Goal: Task Accomplishment & Management: Manage account settings

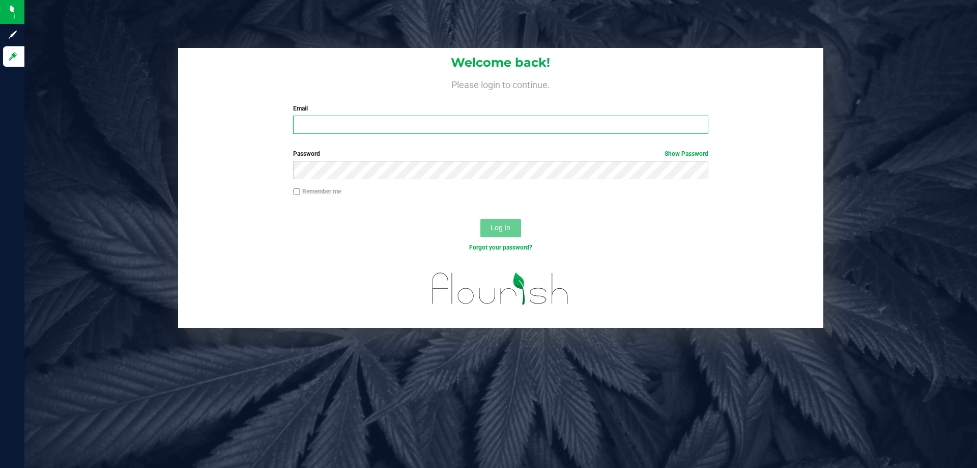
click at [369, 132] on input "Email" at bounding box center [500, 125] width 415 height 18
type input "lareas@liveparallel.com"
click at [481, 219] on button "Log In" at bounding box center [501, 228] width 41 height 18
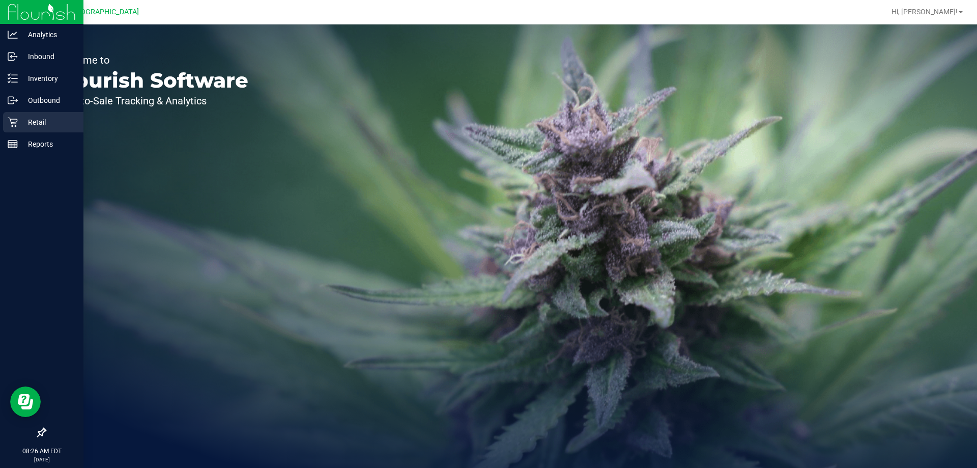
click at [15, 119] on icon at bounding box center [13, 123] width 10 height 10
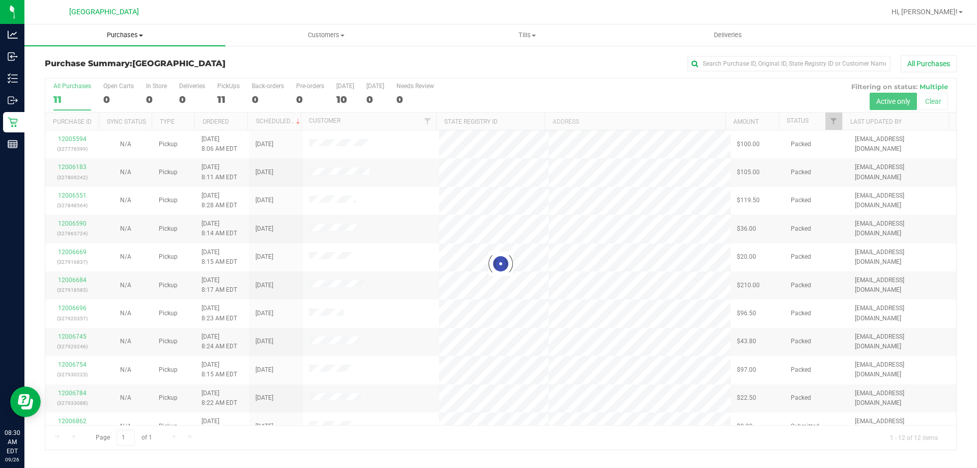
click at [119, 32] on span "Purchases" at bounding box center [124, 35] width 201 height 9
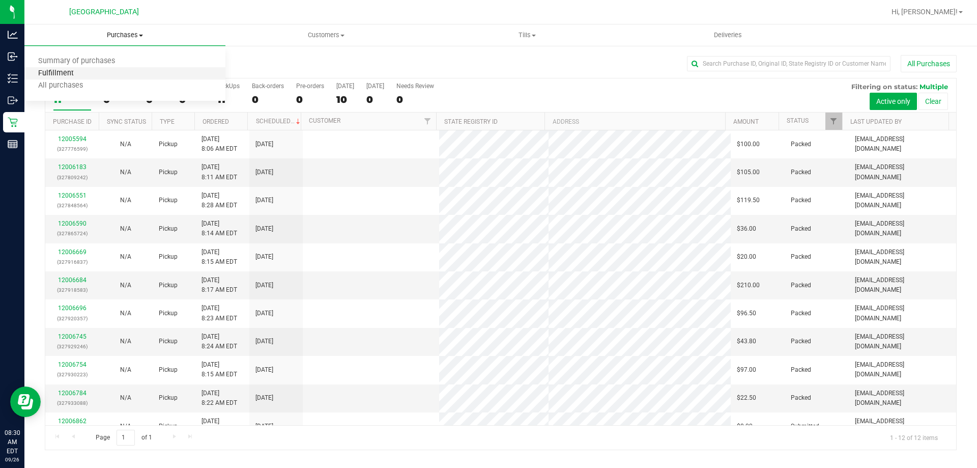
click at [79, 72] on span "Fulfillment" at bounding box center [55, 73] width 63 height 9
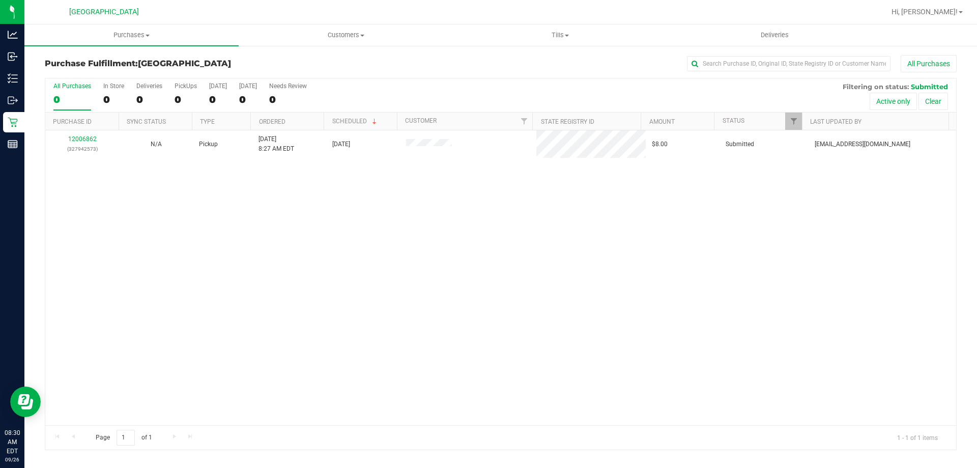
click at [460, 286] on div "12006862 (327942573) N/A Pickup 9/26/2025 8:27 AM EDT 9/26/2025 $8.00 Submitted…" at bounding box center [500, 277] width 911 height 295
click at [284, 225] on div "No results found." at bounding box center [500, 311] width 911 height 363
click at [231, 281] on div "12006906 (327946524) N/A Pickup 9/26/2025 8:41 AM EDT 9/26/2025 $50.00 Submitte…" at bounding box center [500, 277] width 911 height 295
click at [138, 44] on uib-tab-heading "Purchases Summary of purchases Fulfillment All purchases" at bounding box center [131, 34] width 214 height 21
click at [72, 74] on span "Fulfillment" at bounding box center [55, 73] width 63 height 9
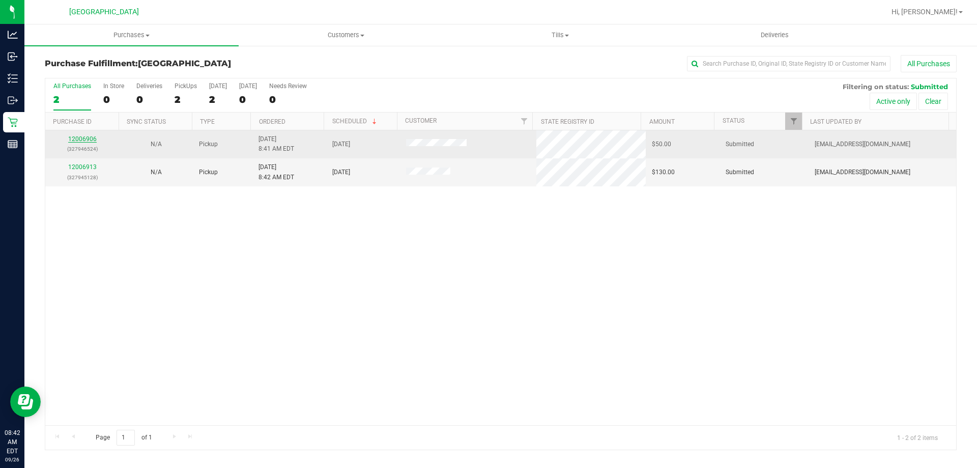
click at [91, 138] on link "12006906" at bounding box center [82, 138] width 29 height 7
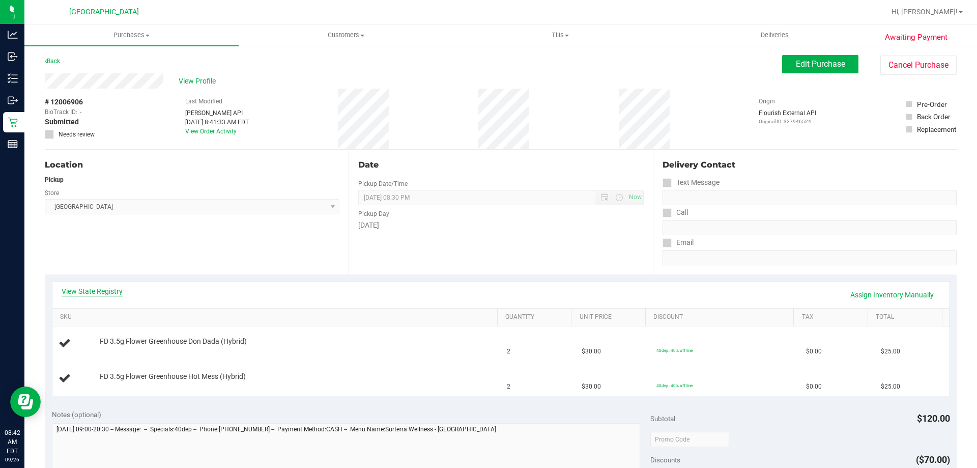
click at [108, 289] on link "View State Registry" at bounding box center [92, 291] width 61 height 10
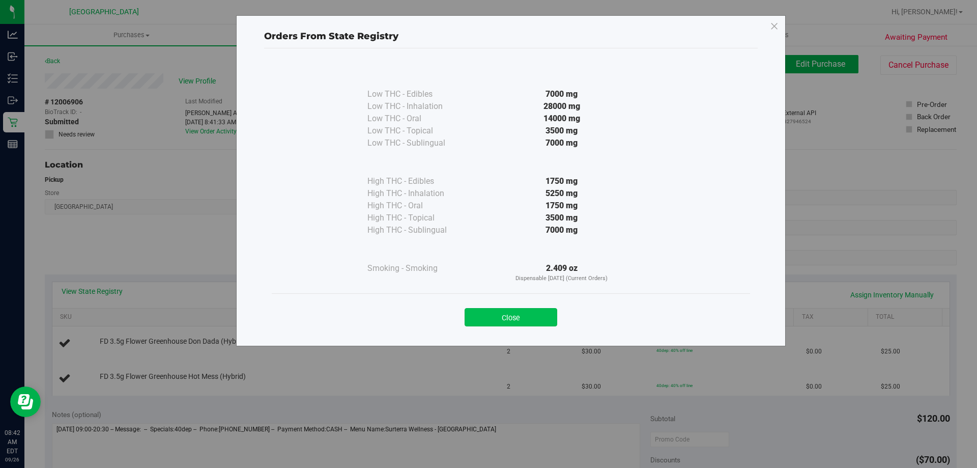
click at [538, 320] on button "Close" at bounding box center [511, 317] width 93 height 18
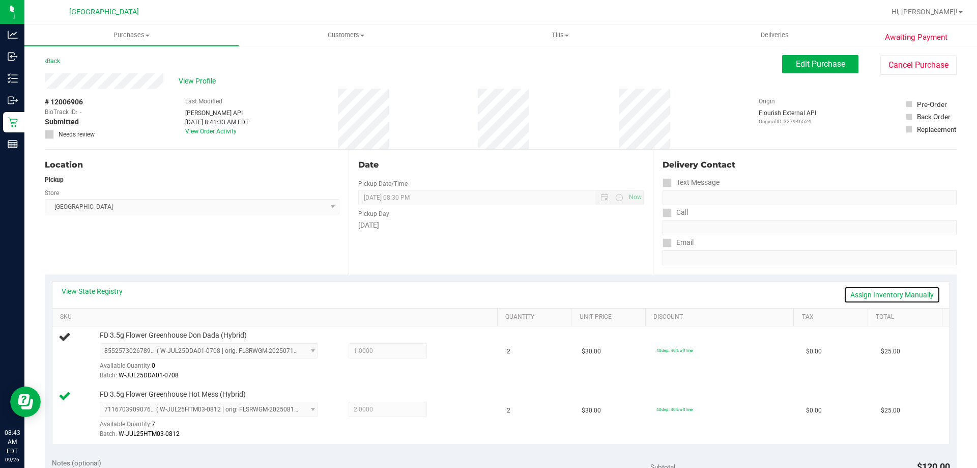
click at [861, 296] on link "Assign Inventory Manually" at bounding box center [892, 294] width 97 height 17
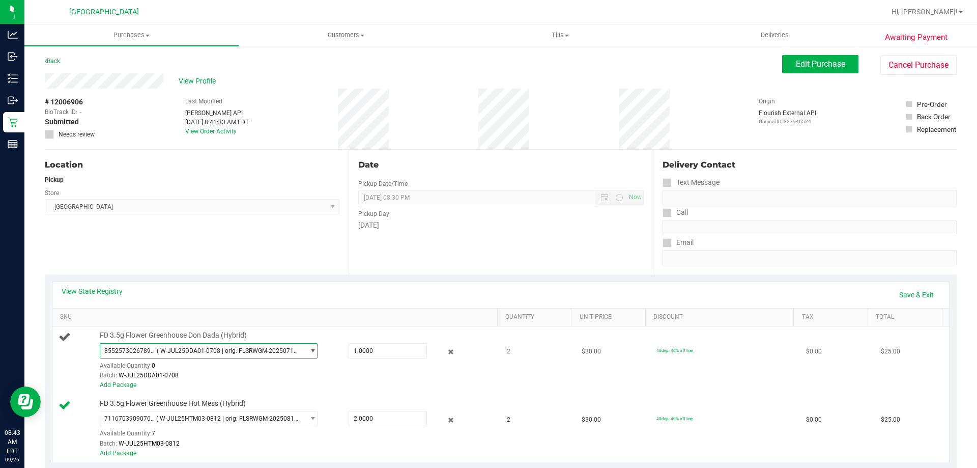
click at [262, 346] on span "8552573026789210 ( W-JUL25DDA01-0708 | orig: FLSRWGM-20250714-468 )" at bounding box center [202, 351] width 204 height 14
click at [919, 292] on link "Save & Exit" at bounding box center [917, 294] width 48 height 17
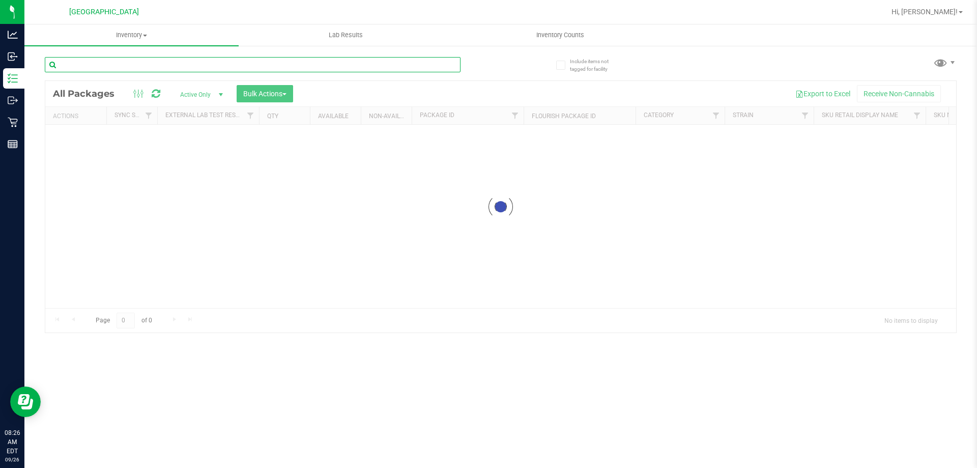
click at [150, 57] on input "text" at bounding box center [253, 64] width 416 height 15
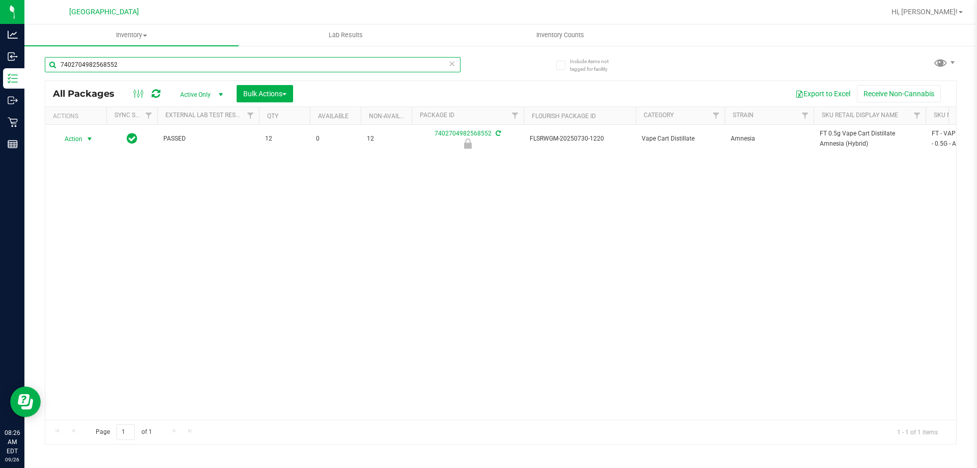
type input "7402704982568552"
click at [78, 139] on span "Action" at bounding box center [68, 139] width 27 height 14
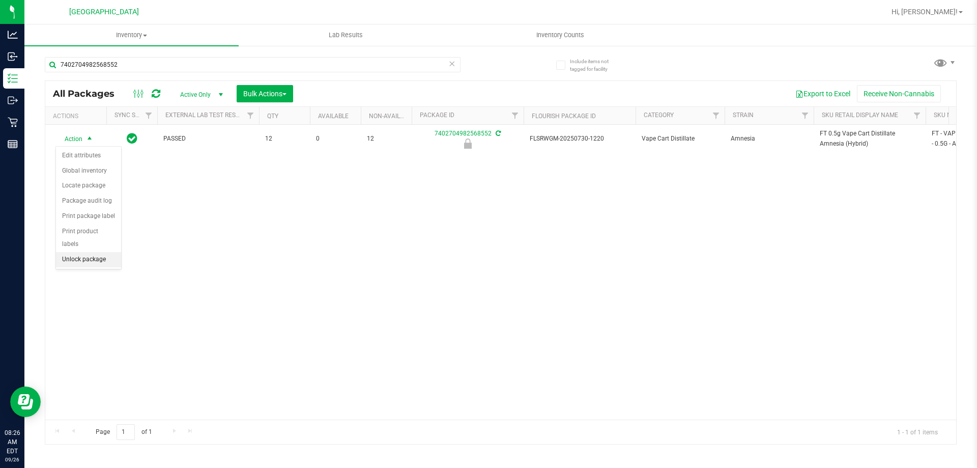
click at [65, 252] on li "Unlock package" at bounding box center [88, 259] width 65 height 15
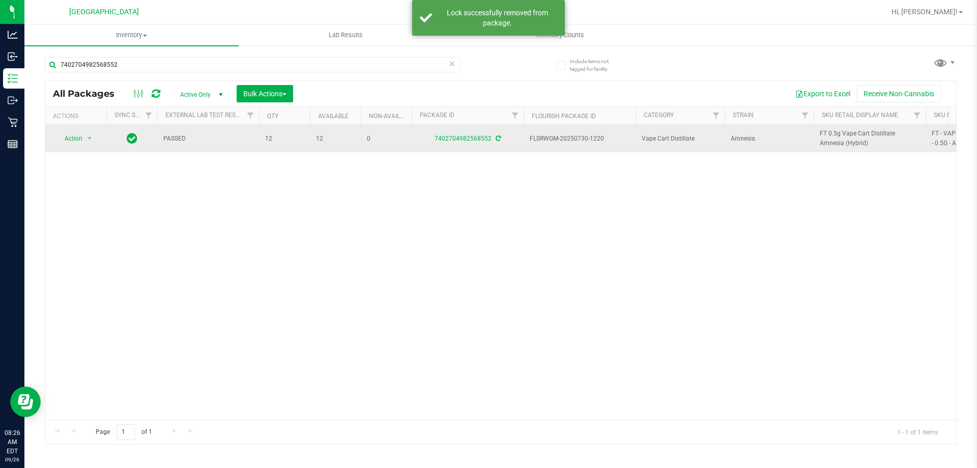
click at [835, 136] on span "FT 0.5g Vape Cart Distillate Amnesia (Hybrid)" at bounding box center [870, 138] width 100 height 19
copy tr "FT 0.5g Vape Cart Distillate Amnesia (Hybrid)"
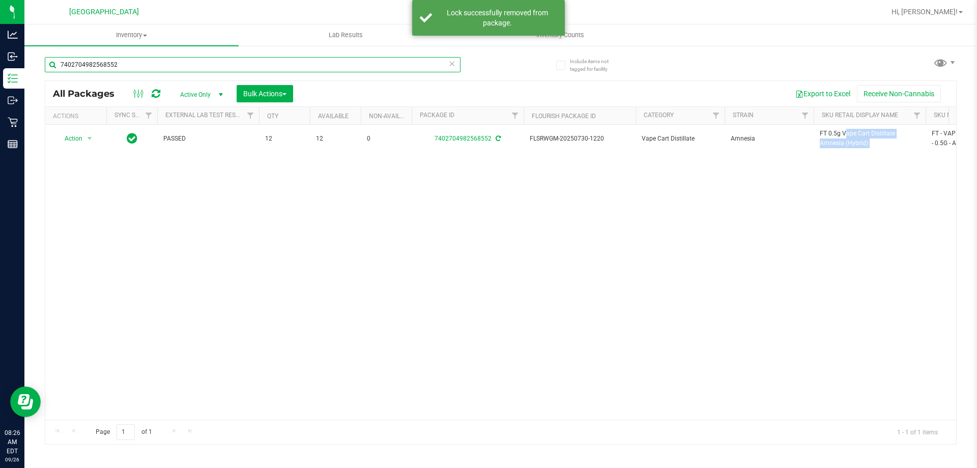
click at [388, 61] on input "7402704982568552" at bounding box center [253, 64] width 416 height 15
paste input "FT 0.5g Vape Cart Distillate Amnesia (Hybrid)"
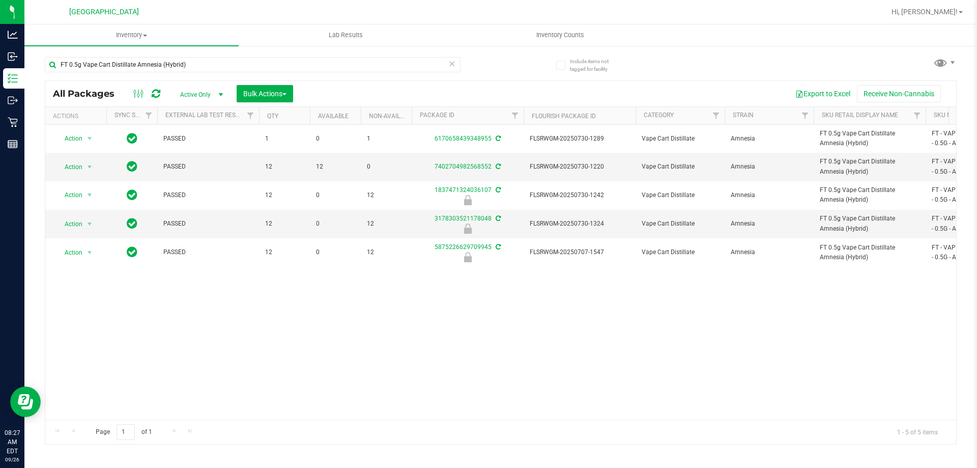
drag, startPoint x: 367, startPoint y: 313, endPoint x: 340, endPoint y: 227, distance: 90.3
click at [369, 310] on div "Action Action Adjust qty Create package Edit attributes Global inventory Locate…" at bounding box center [500, 272] width 911 height 295
click at [249, 62] on input "FT 0.5g Vape Cart Distillate Amnesia (Hybrid)" at bounding box center [253, 64] width 416 height 15
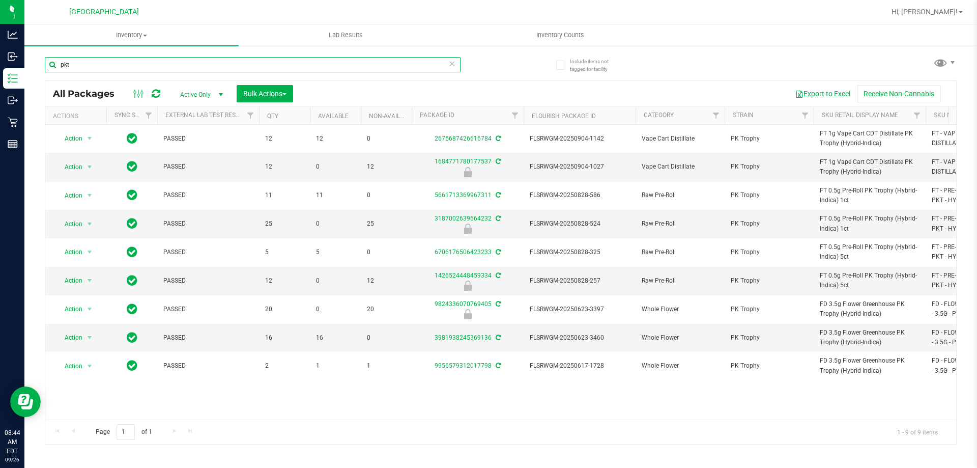
click at [279, 57] on input "pkt" at bounding box center [253, 64] width 416 height 15
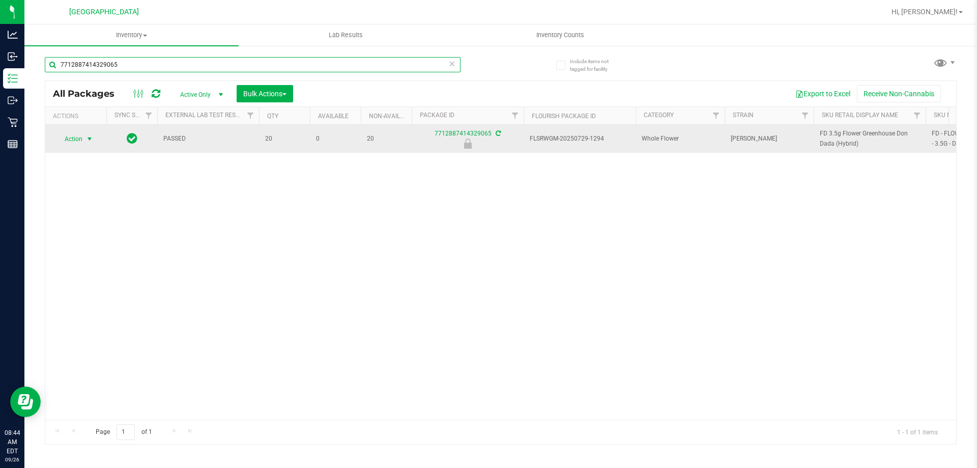
type input "7712887414329065"
click at [89, 133] on span "select" at bounding box center [89, 139] width 13 height 14
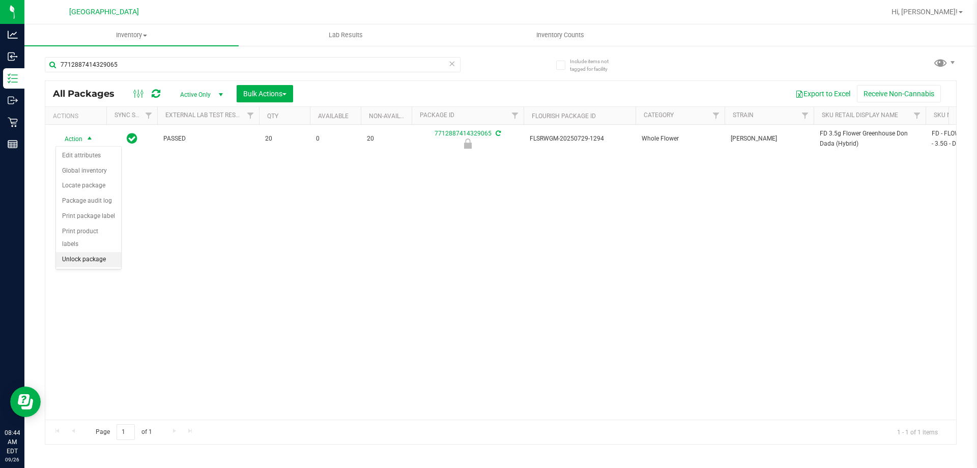
click at [85, 252] on li "Unlock package" at bounding box center [88, 259] width 65 height 15
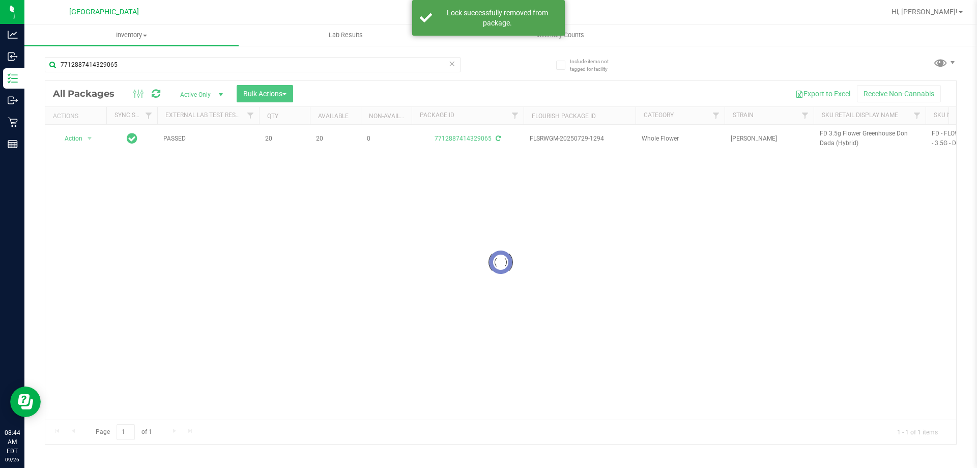
click at [831, 143] on div at bounding box center [500, 262] width 911 height 363
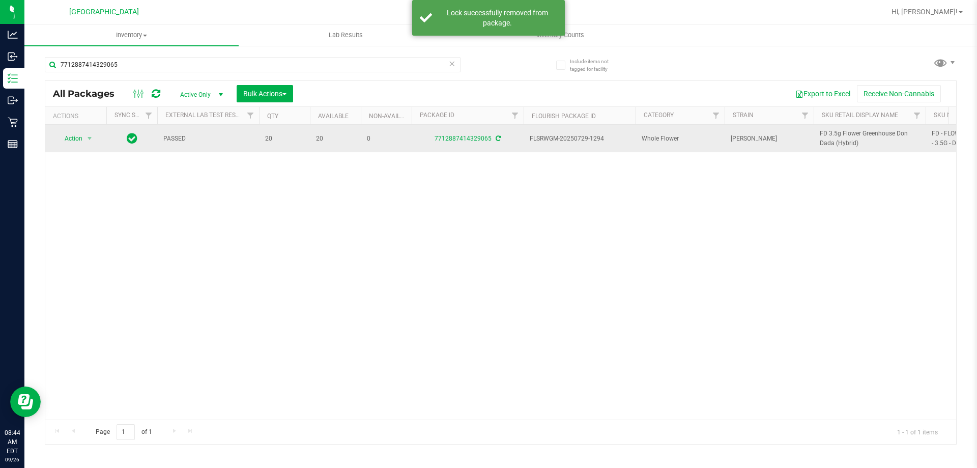
click at [836, 131] on span "FD 3.5g Flower Greenhouse Don Dada (Hybrid)" at bounding box center [870, 138] width 100 height 19
copy tr "FD 3.5g Flower Greenhouse Don Dada (Hybrid)"
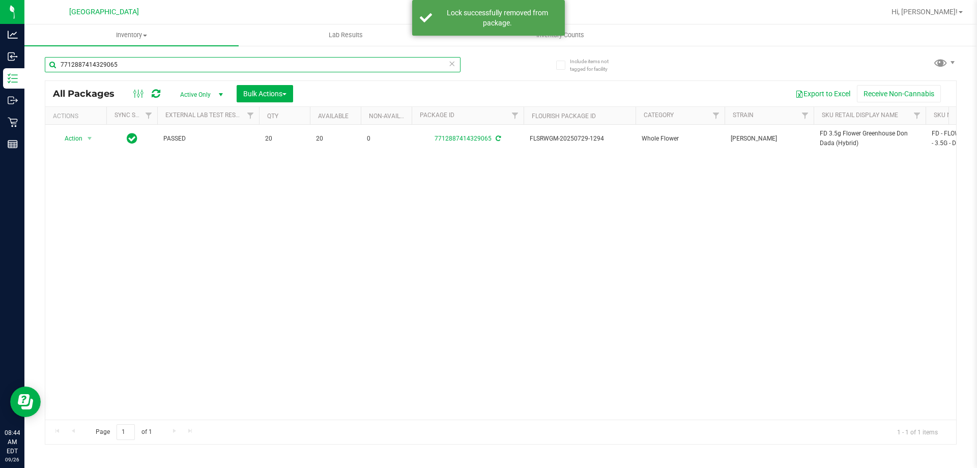
click at [378, 64] on input "7712887414329065" at bounding box center [253, 64] width 416 height 15
paste input "FD 3.5g Flower Greenhouse Don Dada (Hybrid)"
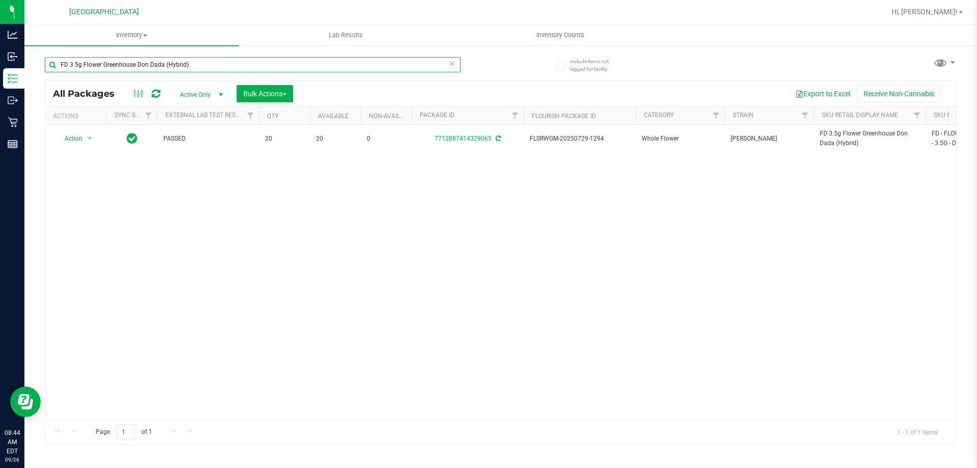
type input "FD 3.5g Flower Greenhouse Don Dada (Hybrid)"
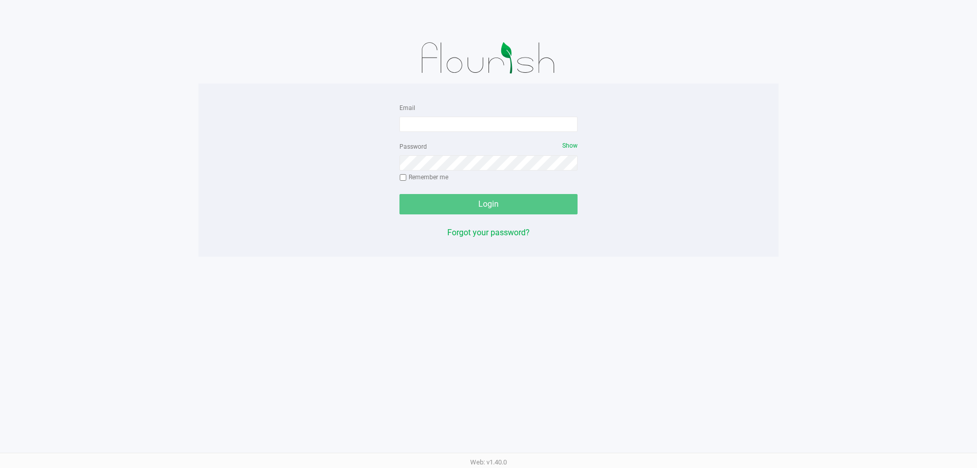
click at [436, 134] on form "Email Password Show Remember me Login" at bounding box center [489, 157] width 178 height 113
click at [436, 124] on input "Email" at bounding box center [489, 124] width 178 height 15
type input "[EMAIL_ADDRESS][DOMAIN_NAME]"
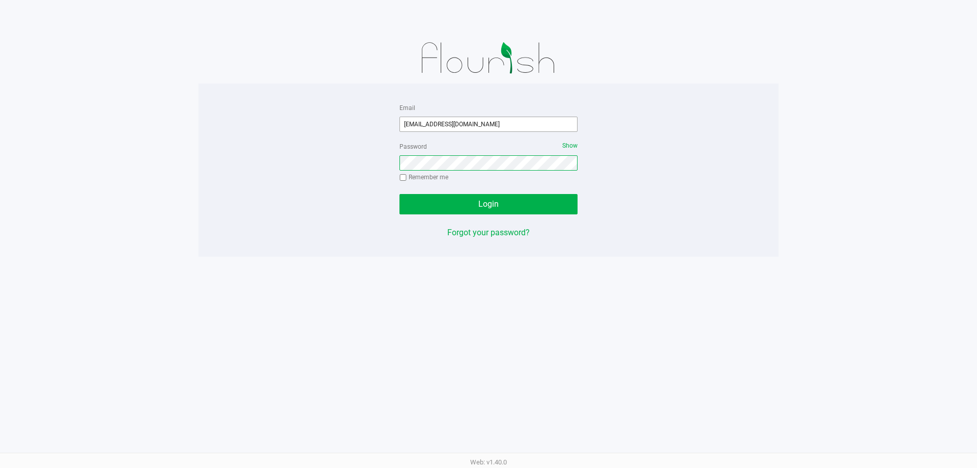
click at [400, 194] on button "Login" at bounding box center [489, 204] width 178 height 20
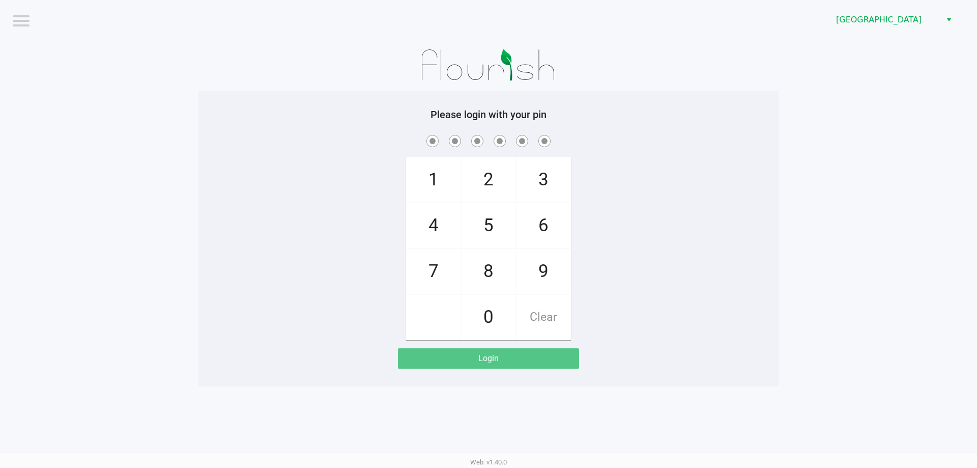
click at [264, 224] on div "1 4 7 2 5 8 0 3 6 9 Clear" at bounding box center [489, 236] width 580 height 207
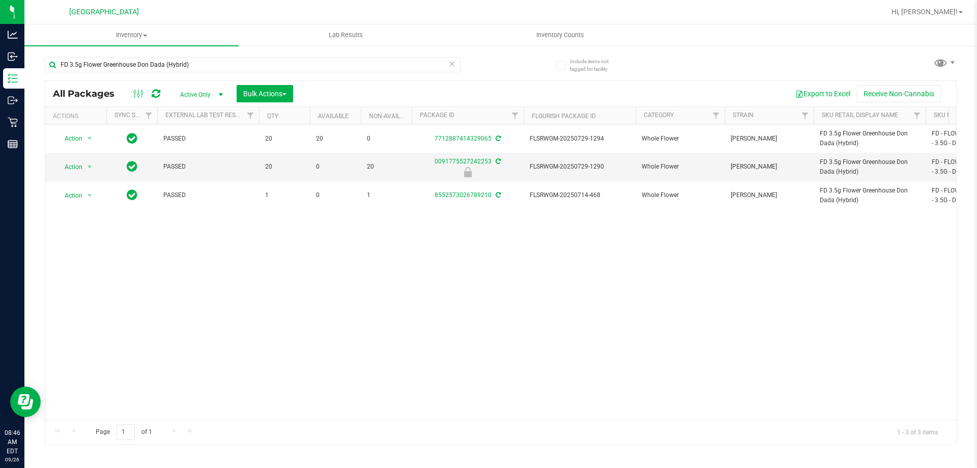
click at [225, 55] on div "FD 3.5g Flower Greenhouse Don Dada (Hybrid)" at bounding box center [273, 64] width 456 height 33
click at [228, 63] on input "FD 3.5g Flower Greenhouse Don Dada (Hybrid)" at bounding box center [253, 64] width 416 height 15
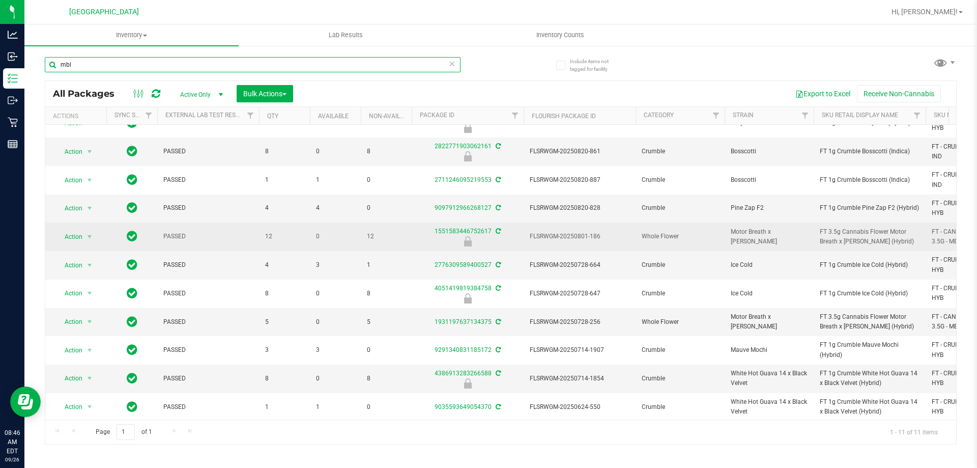
scroll to position [24, 0]
click at [840, 233] on span "FT 3.5g Cannabis Flower Motor Breath x [PERSON_NAME] (Hybrid)" at bounding box center [870, 235] width 100 height 19
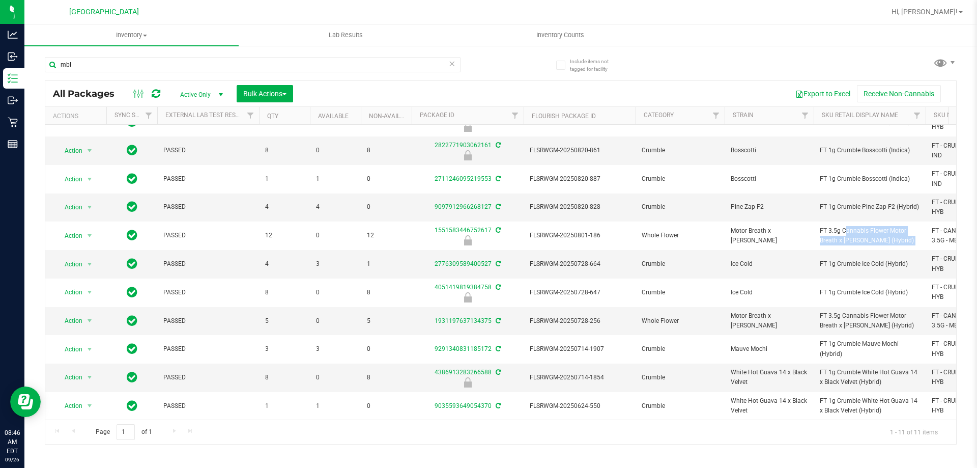
copy tr "FT 3.5g Cannabis Flower Motor Breath x [PERSON_NAME] (Hybrid)"
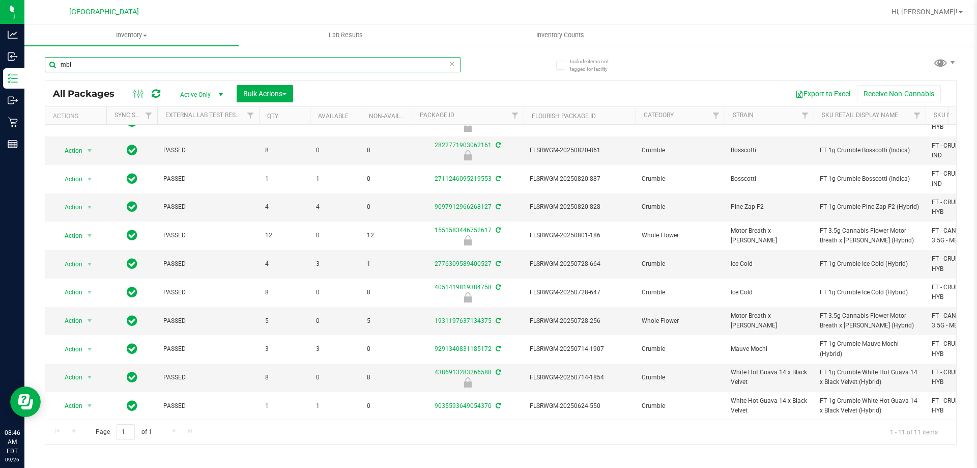
click at [337, 57] on input "mbl" at bounding box center [253, 64] width 416 height 15
paste input "FT 3.5g Cannabis Flower Motor Breath x [PERSON_NAME] (Hybrid)"
type input "FT 3.5g Cannabis Flower Motor Breath x [PERSON_NAME] (Hybrid)"
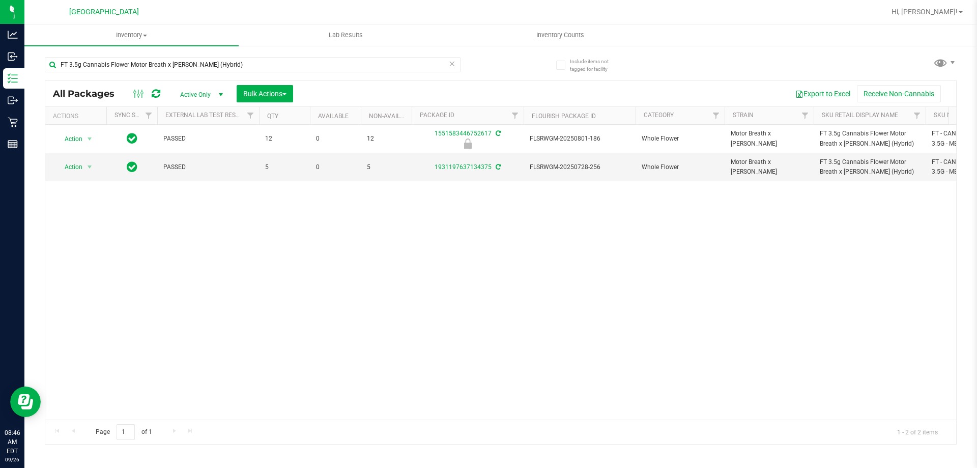
click at [565, 231] on div "Action Action Edit attributes Global inventory Locate package Package audit log…" at bounding box center [500, 272] width 911 height 295
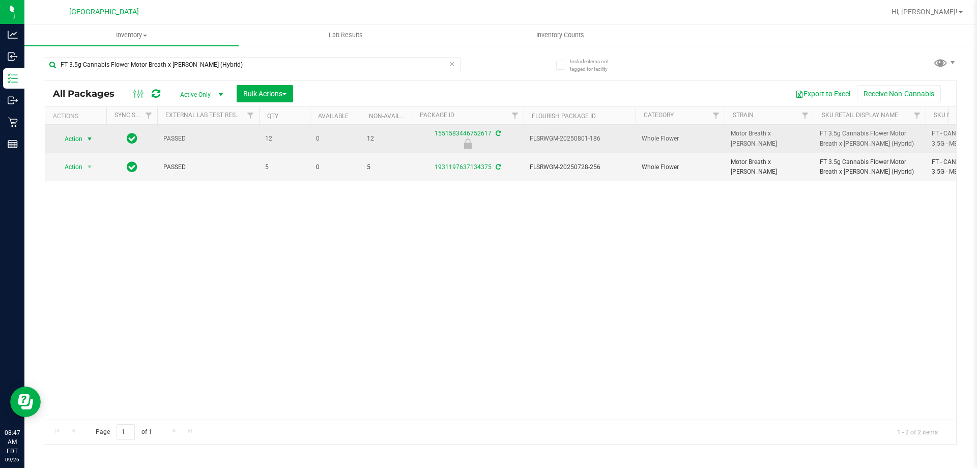
click at [86, 143] on span "select" at bounding box center [89, 139] width 13 height 14
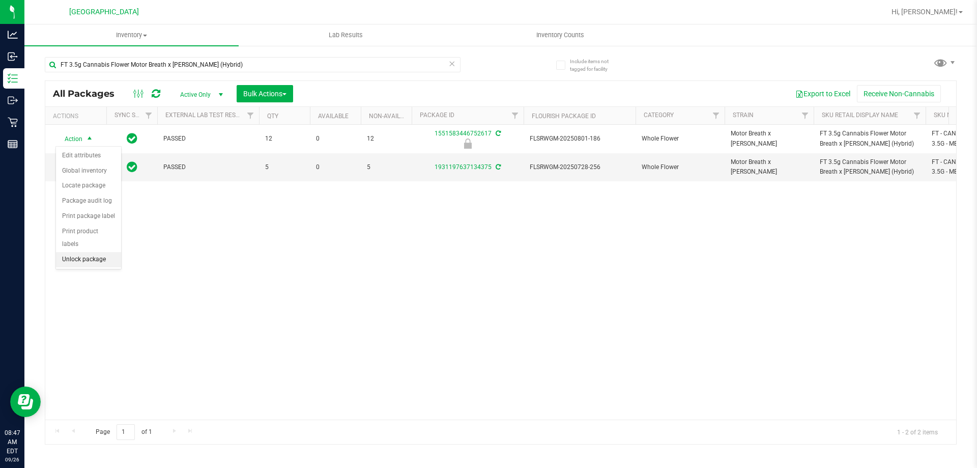
click at [67, 252] on li "Unlock package" at bounding box center [88, 259] width 65 height 15
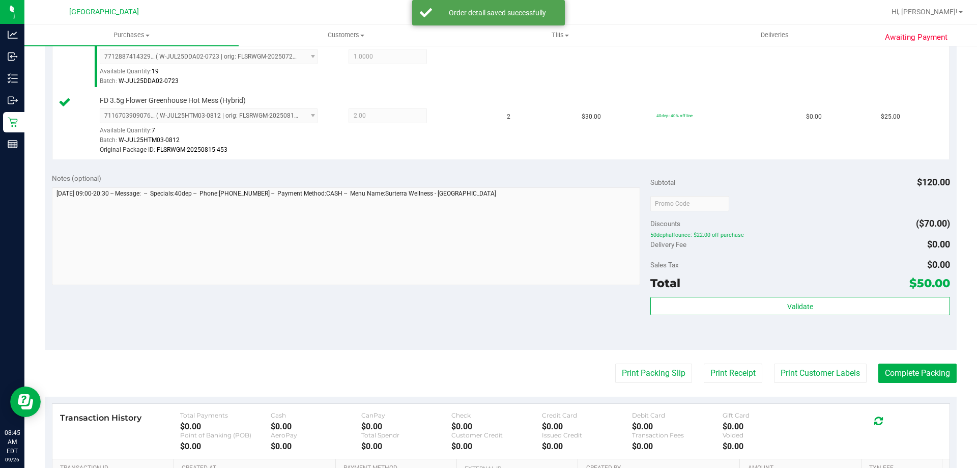
scroll to position [458, 0]
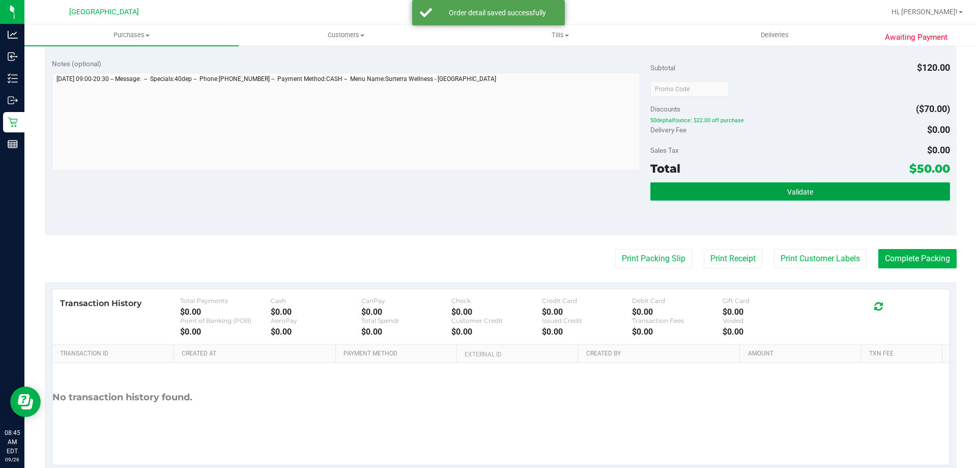
click at [735, 189] on button "Validate" at bounding box center [800, 191] width 299 height 18
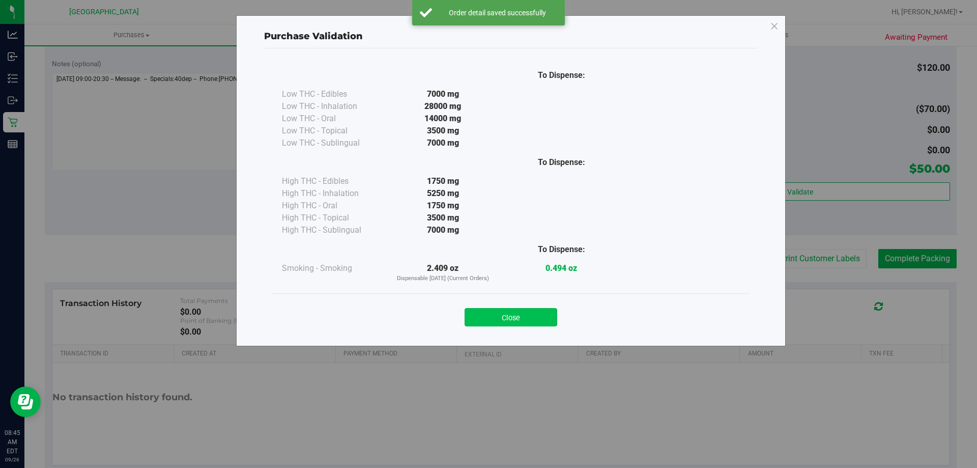
click at [526, 320] on button "Close" at bounding box center [511, 317] width 93 height 18
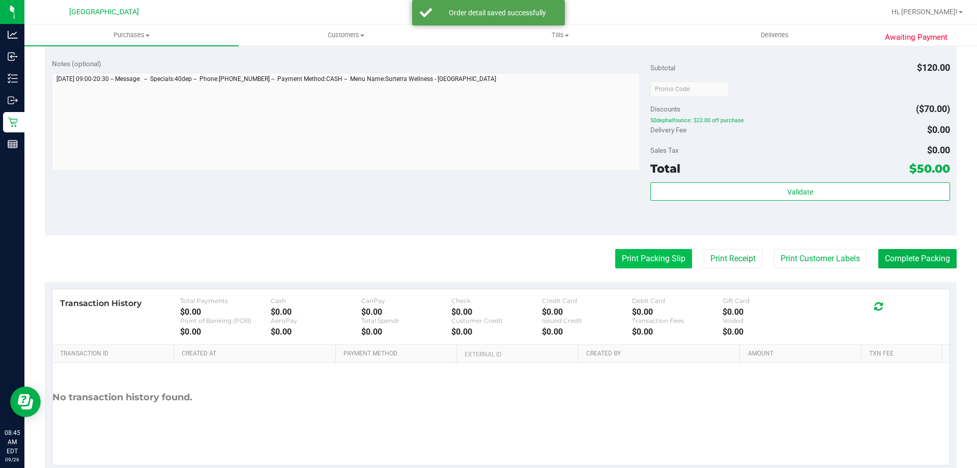
click at [658, 255] on button "Print Packing Slip" at bounding box center [653, 258] width 77 height 19
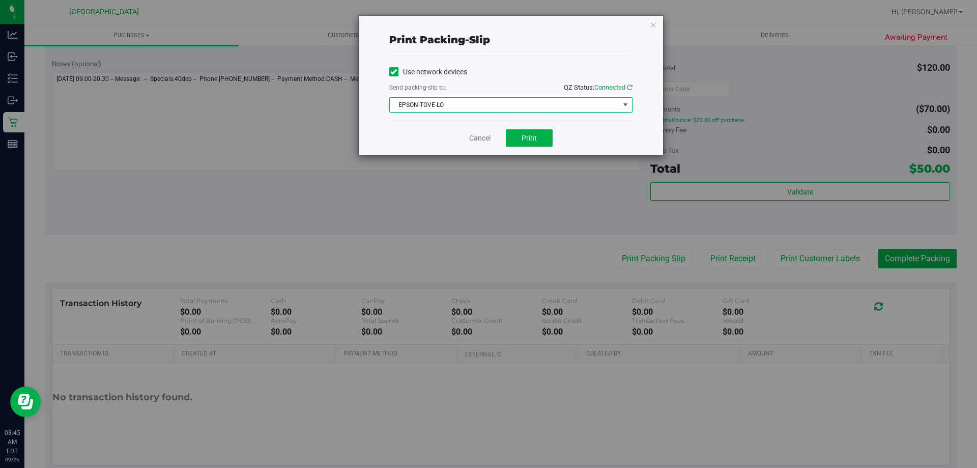
click at [499, 109] on span "EPSON-TOVE-LO" at bounding box center [505, 105] width 230 height 14
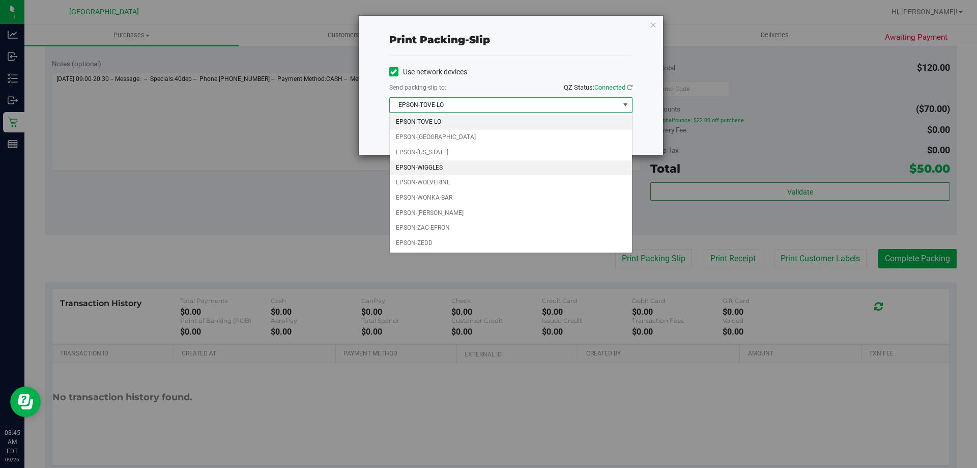
drag, startPoint x: 446, startPoint y: 167, endPoint x: 512, endPoint y: 149, distance: 68.2
click at [446, 166] on li "EPSON-WIGGLES" at bounding box center [511, 167] width 242 height 15
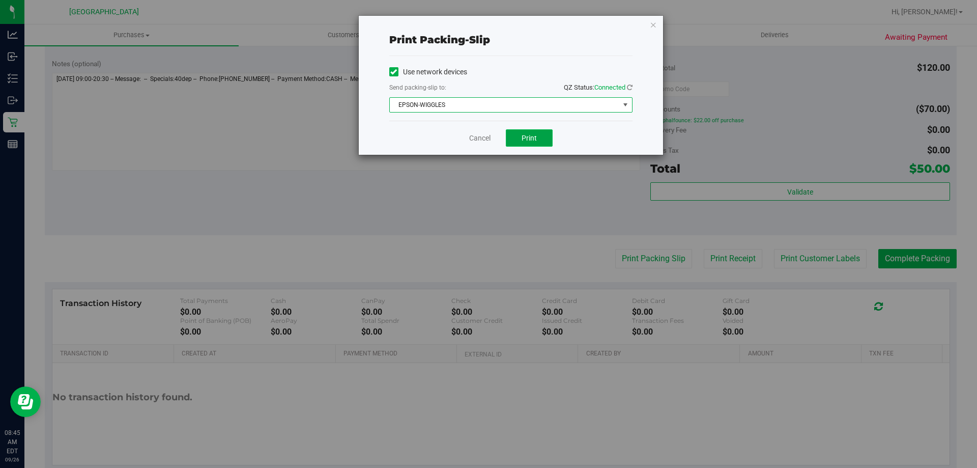
click at [531, 140] on span "Print" at bounding box center [529, 138] width 15 height 8
click at [473, 142] on link "Cancel" at bounding box center [479, 138] width 21 height 11
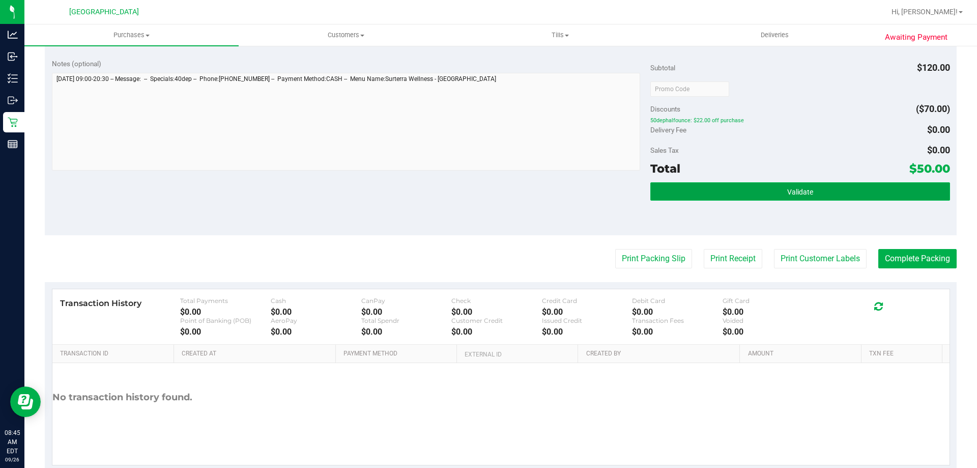
click at [770, 191] on button "Validate" at bounding box center [800, 191] width 299 height 18
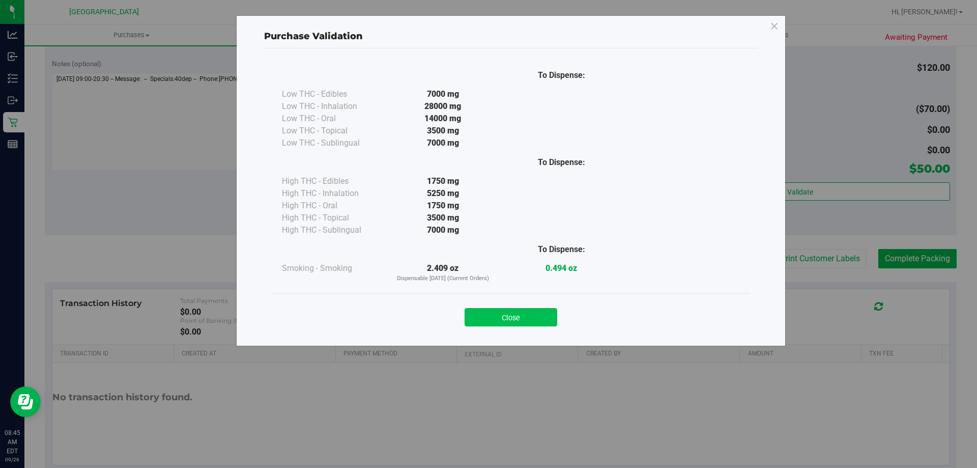
click at [535, 321] on button "Close" at bounding box center [511, 317] width 93 height 18
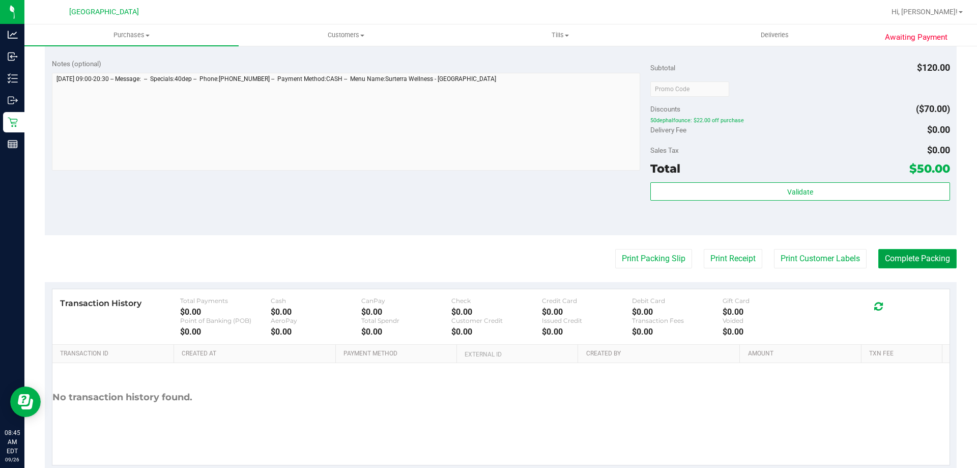
click at [931, 262] on button "Complete Packing" at bounding box center [918, 258] width 78 height 19
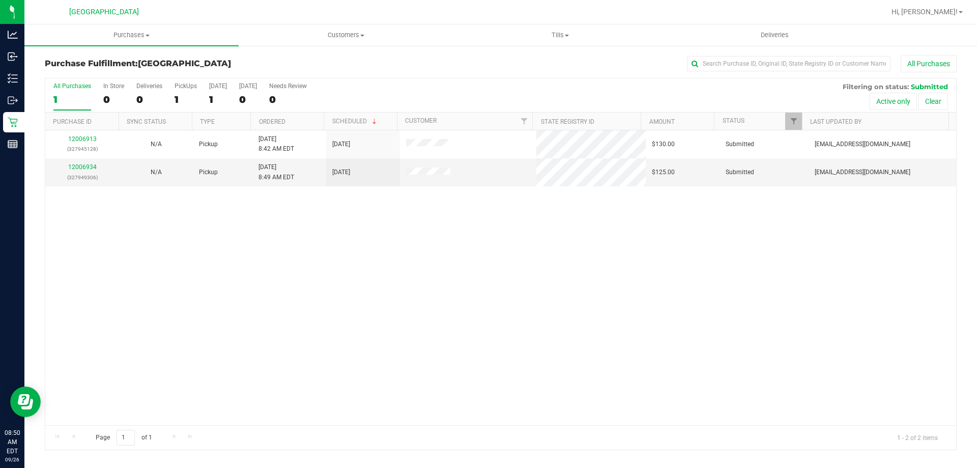
click at [267, 266] on div "12006913 (327945128) N/A Pickup 9/26/2025 8:42 AM EDT 9/26/2025 $130.00 Submitt…" at bounding box center [500, 277] width 911 height 295
click at [121, 37] on span "Purchases" at bounding box center [131, 35] width 214 height 9
click at [84, 70] on span "Fulfillment" at bounding box center [55, 73] width 63 height 9
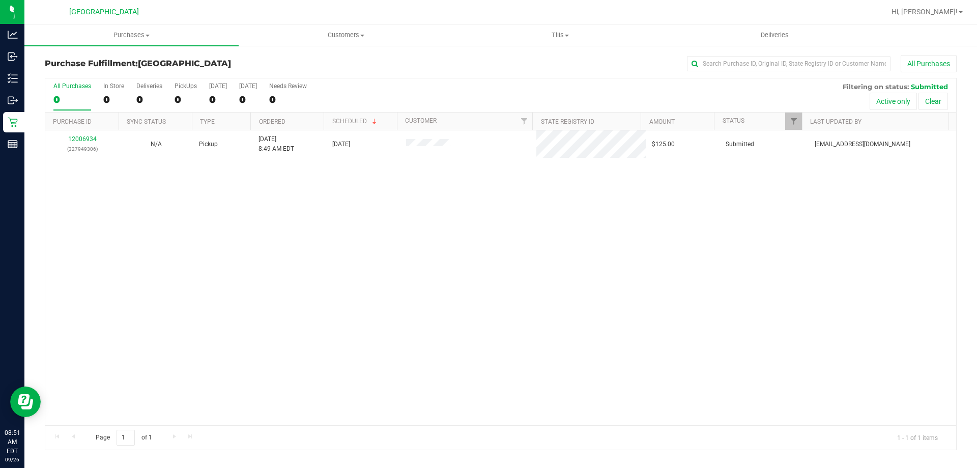
click at [199, 214] on div "12006934 (327949306) N/A Pickup 9/26/2025 8:49 AM EDT 9/26/2025 $125.00 Submitt…" at bounding box center [500, 277] width 911 height 295
click at [369, 33] on span "Customers" at bounding box center [345, 35] width 213 height 9
click at [304, 59] on span "All customers" at bounding box center [275, 61] width 73 height 9
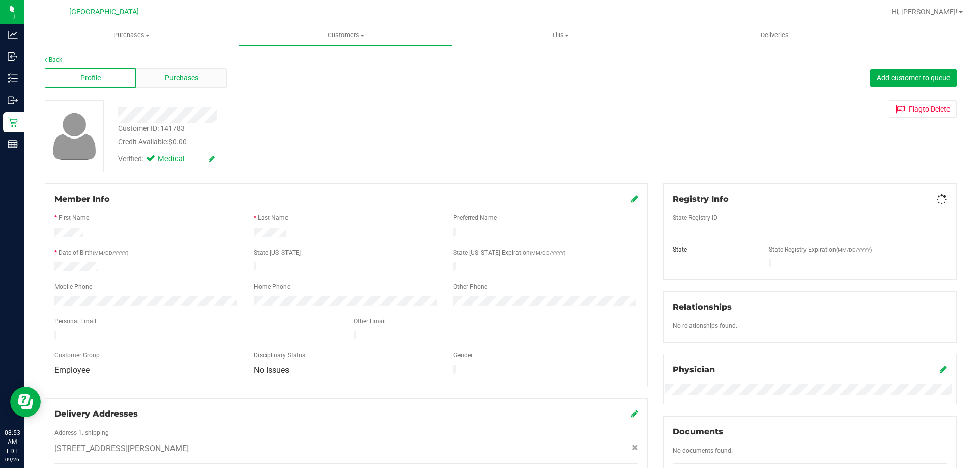
click at [187, 74] on span "Purchases" at bounding box center [182, 78] width 34 height 11
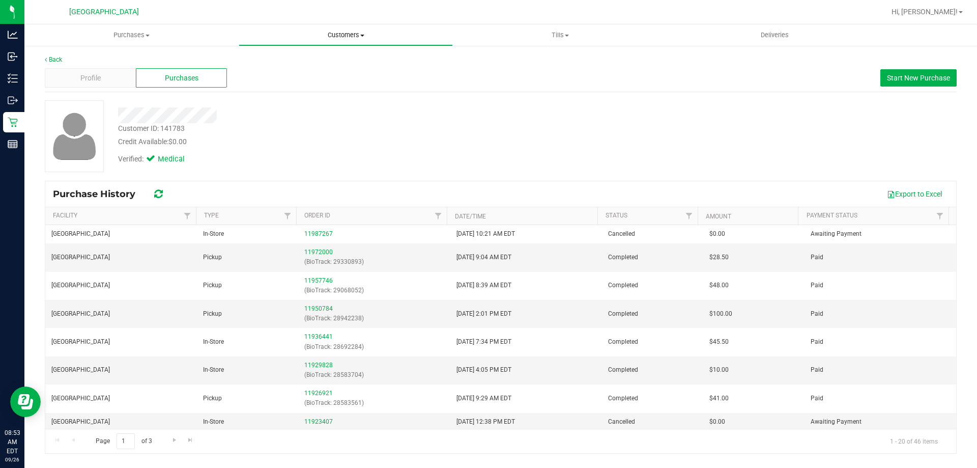
click at [345, 29] on uib-tab-heading "Customers All customers Add a new customer All physicians" at bounding box center [345, 35] width 213 height 20
click at [292, 61] on span "All customers" at bounding box center [275, 61] width 73 height 9
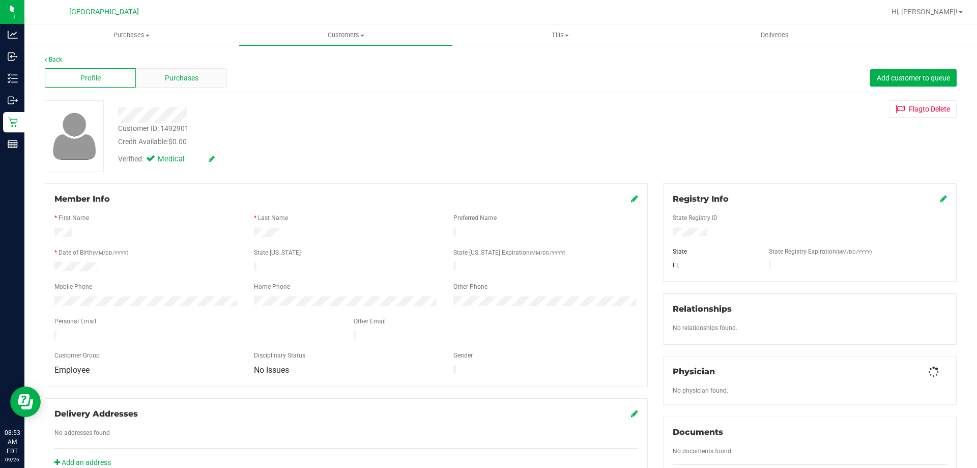
click at [168, 86] on div "Purchases" at bounding box center [181, 77] width 91 height 19
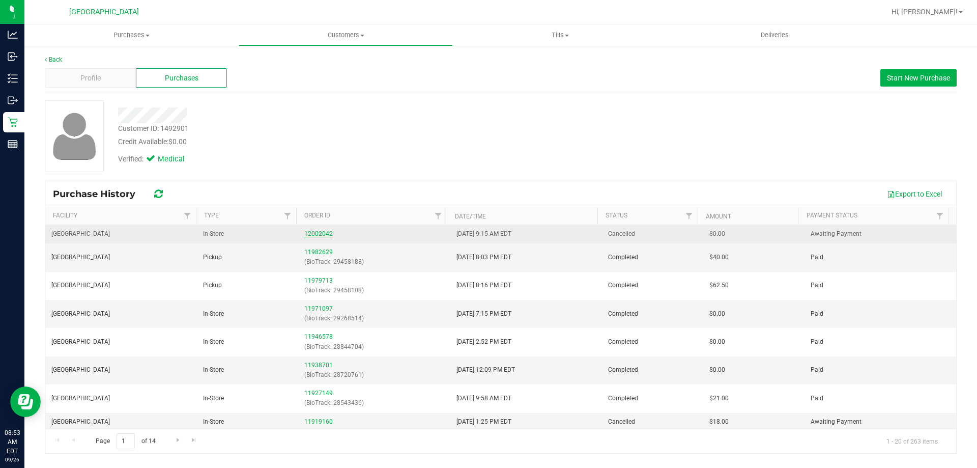
click at [309, 235] on link "12002042" at bounding box center [318, 233] width 29 height 7
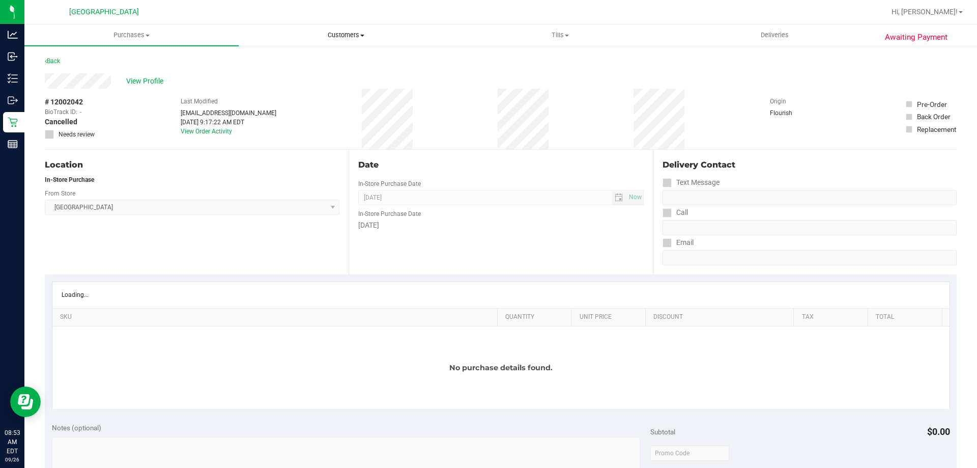
click at [342, 30] on uib-tab-heading "Customers All customers Add a new customer All physicians" at bounding box center [345, 35] width 213 height 20
click at [325, 65] on li "All customers" at bounding box center [346, 61] width 214 height 12
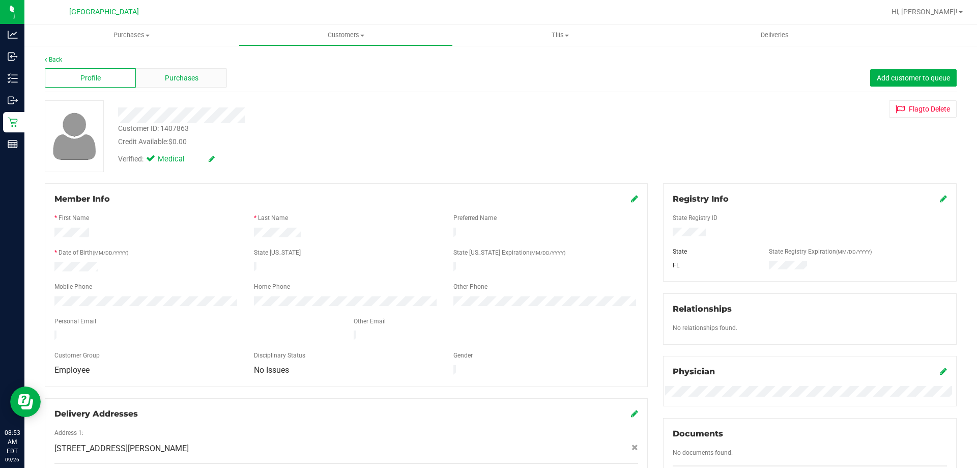
click at [212, 77] on div "Purchases" at bounding box center [181, 77] width 91 height 19
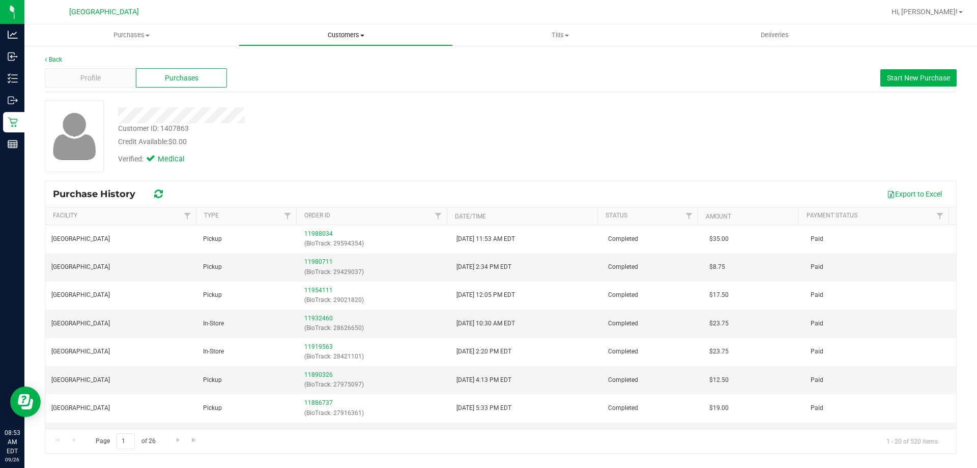
click at [337, 33] on span "Customers" at bounding box center [345, 35] width 213 height 9
click at [283, 64] on span "All customers" at bounding box center [275, 61] width 73 height 9
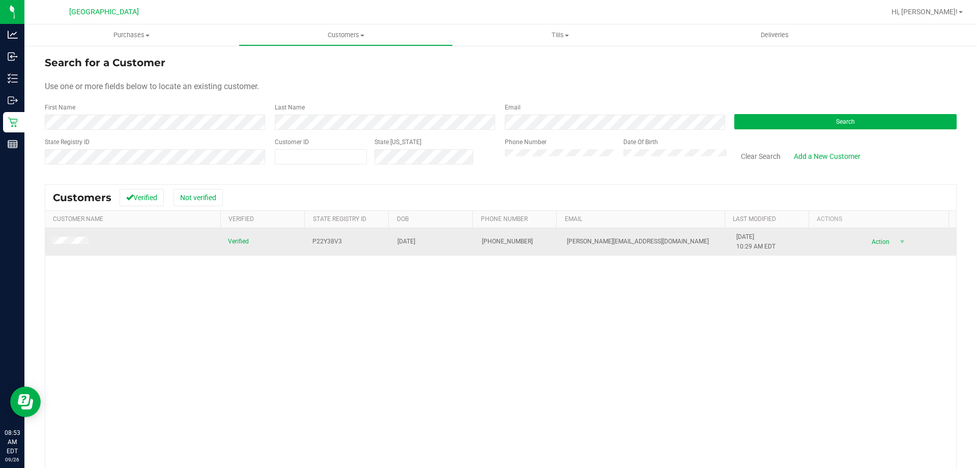
click at [69, 237] on span at bounding box center [71, 242] width 40 height 10
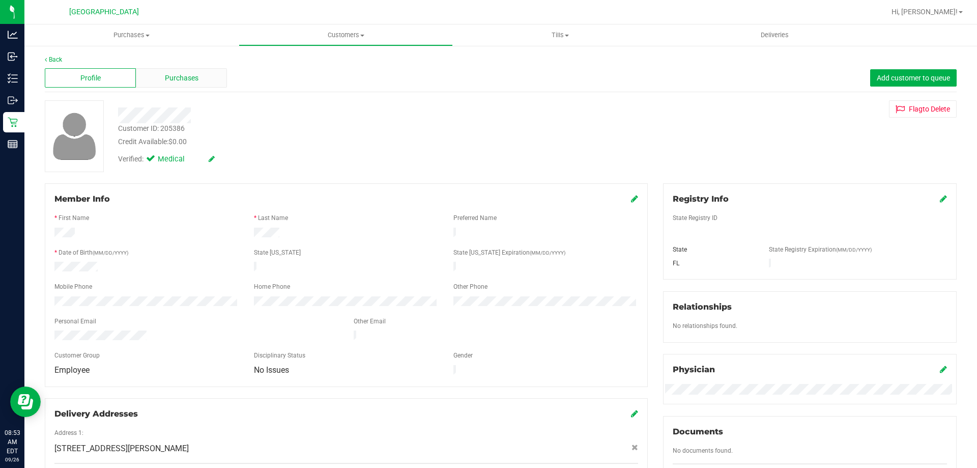
click at [212, 79] on div "Purchases" at bounding box center [181, 77] width 91 height 19
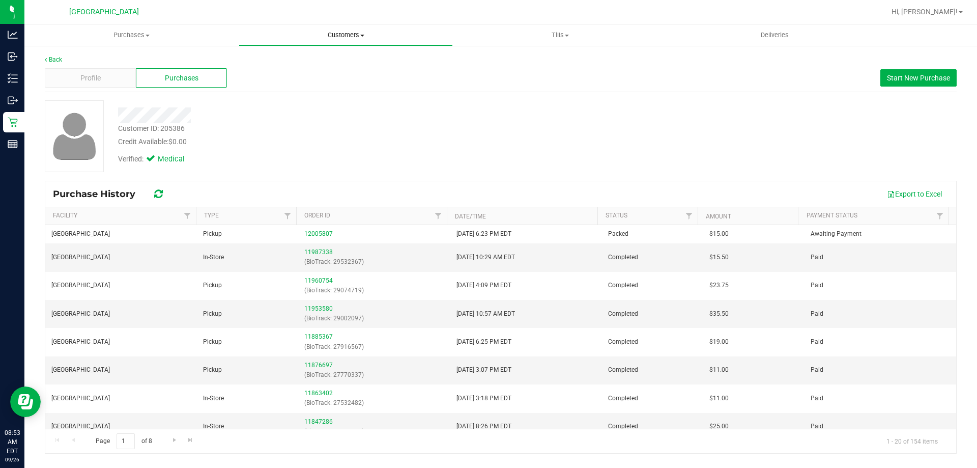
click at [347, 38] on span "Customers" at bounding box center [345, 35] width 213 height 9
click at [326, 64] on li "All customers" at bounding box center [346, 61] width 214 height 12
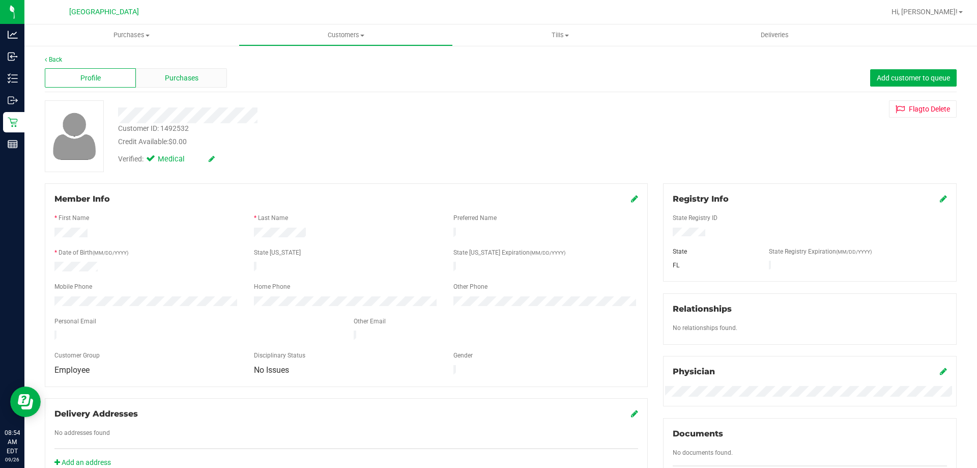
click at [200, 76] on div "Purchases" at bounding box center [181, 77] width 91 height 19
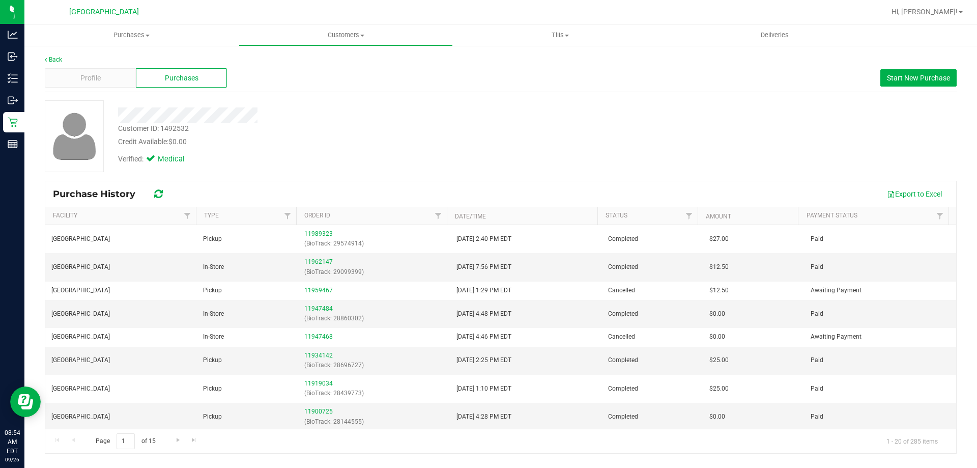
click at [323, 45] on link "Customers All customers Add a new customer All physicians" at bounding box center [346, 34] width 214 height 21
click at [298, 57] on span "All customers" at bounding box center [275, 61] width 73 height 9
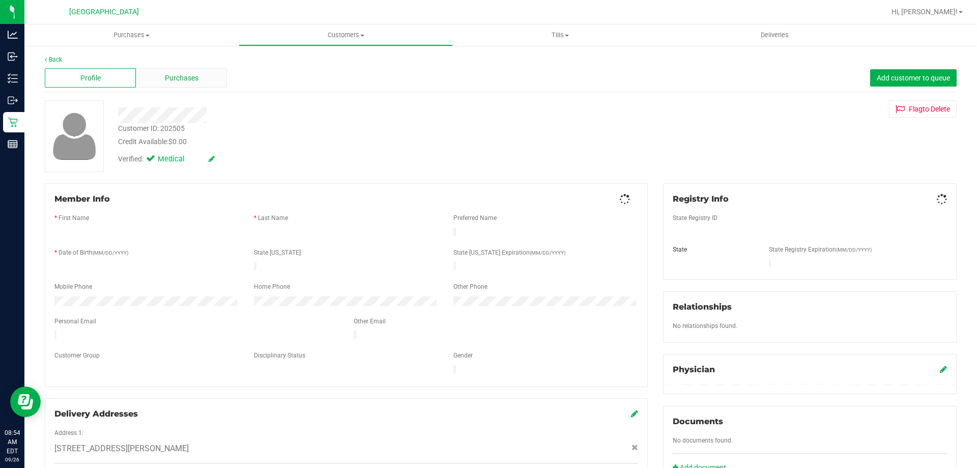
click at [190, 83] on span "Purchases" at bounding box center [182, 78] width 34 height 11
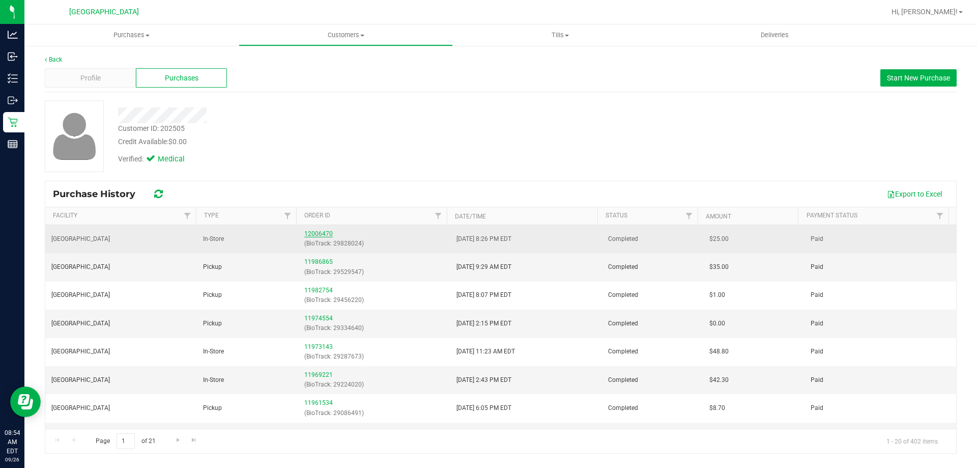
click at [307, 232] on link "12006470" at bounding box center [318, 233] width 29 height 7
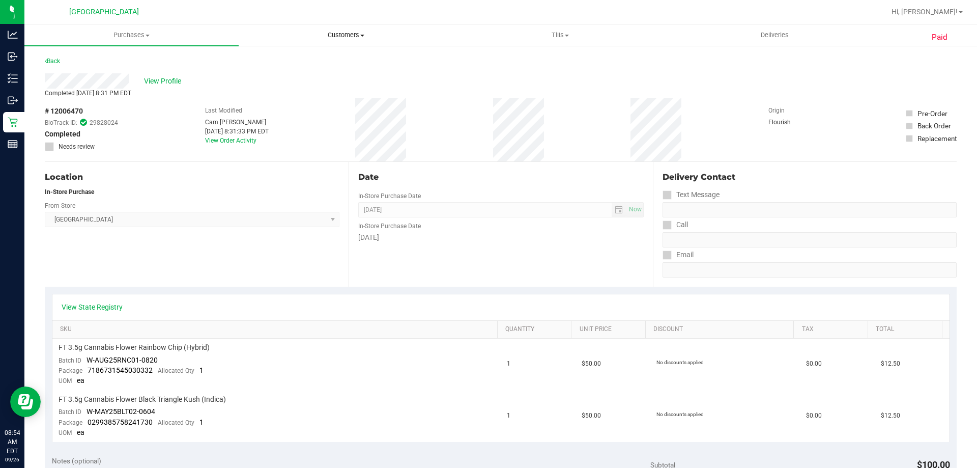
click at [353, 33] on span "Customers" at bounding box center [345, 35] width 213 height 9
click at [294, 60] on span "All customers" at bounding box center [275, 61] width 73 height 9
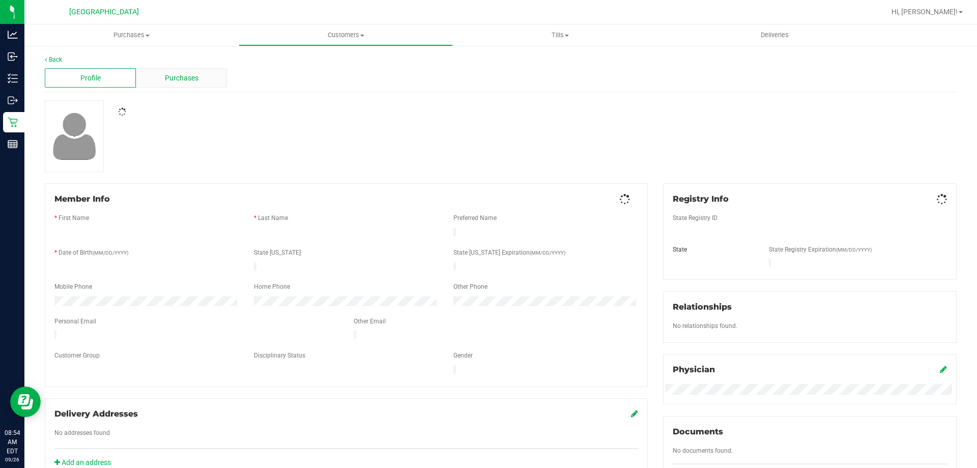
click at [144, 73] on div "Purchases" at bounding box center [181, 77] width 91 height 19
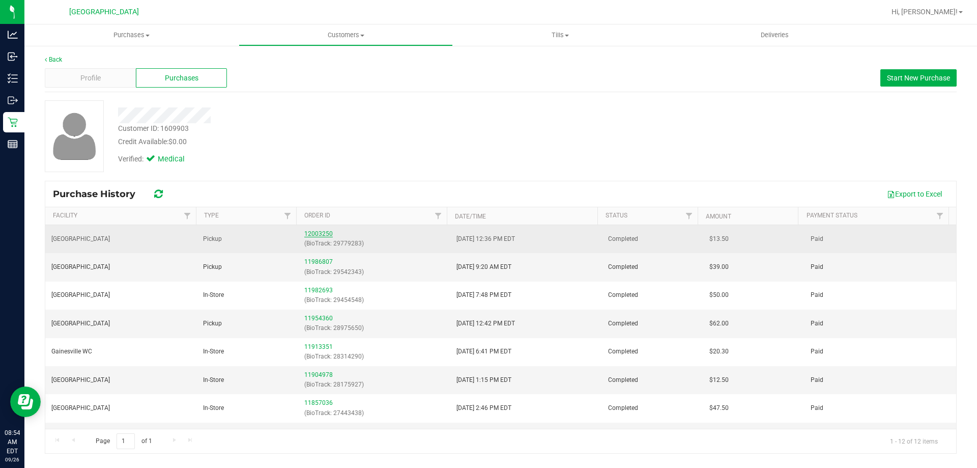
click at [312, 234] on link "12003250" at bounding box center [318, 233] width 29 height 7
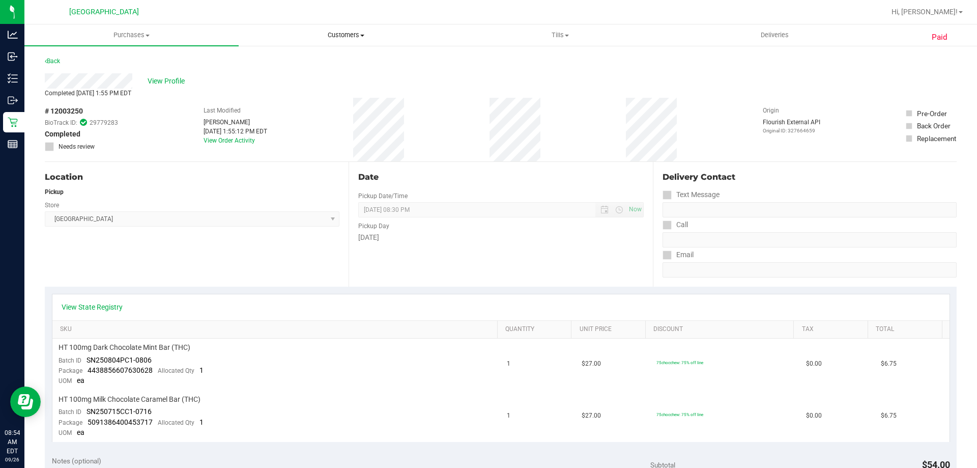
click at [353, 41] on uib-tab-heading "Customers All customers Add a new customer All physicians" at bounding box center [345, 35] width 213 height 20
click at [309, 66] on span "All customers" at bounding box center [275, 61] width 73 height 9
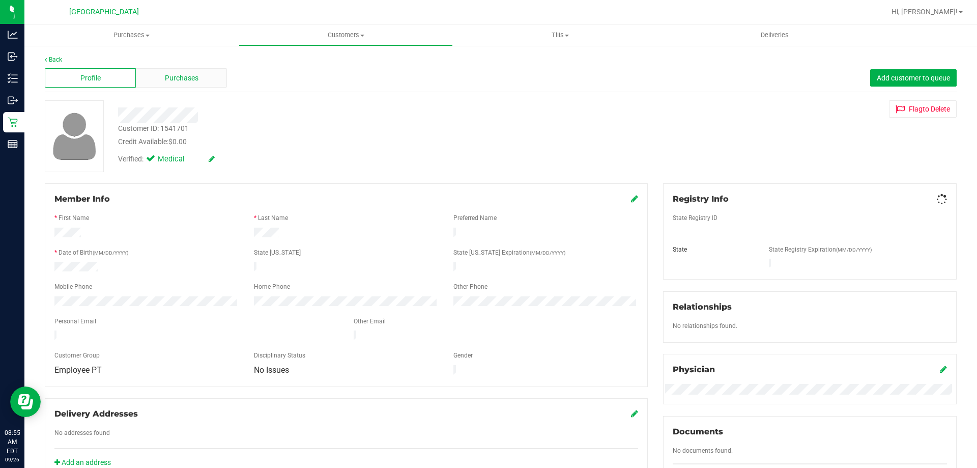
click at [206, 79] on div "Purchases" at bounding box center [181, 77] width 91 height 19
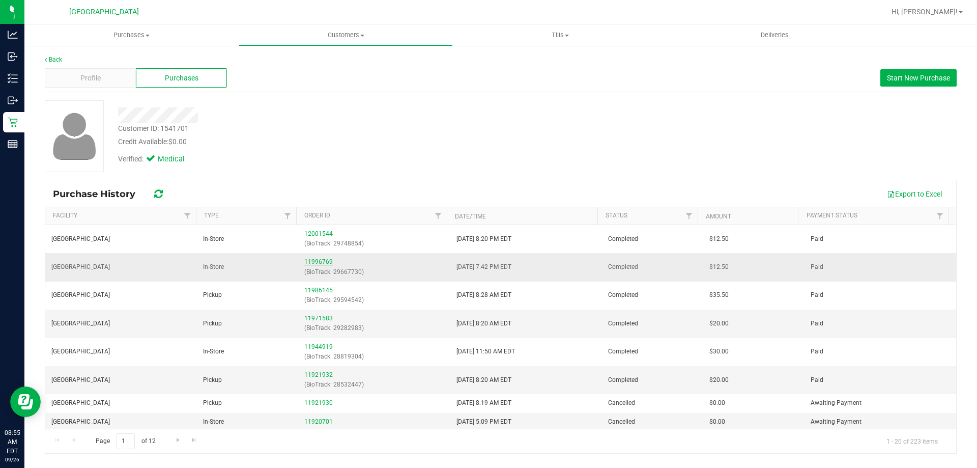
click at [315, 262] on link "11996769" at bounding box center [318, 261] width 29 height 7
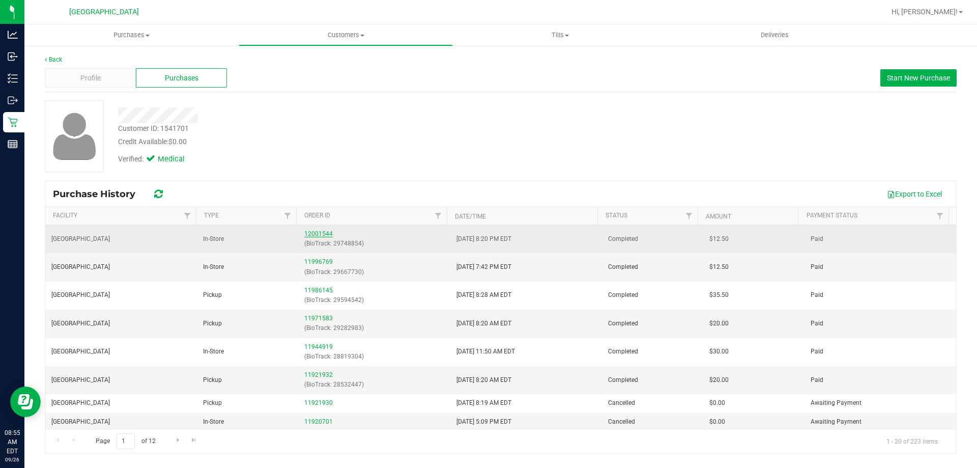
click at [314, 233] on link "12001544" at bounding box center [318, 233] width 29 height 7
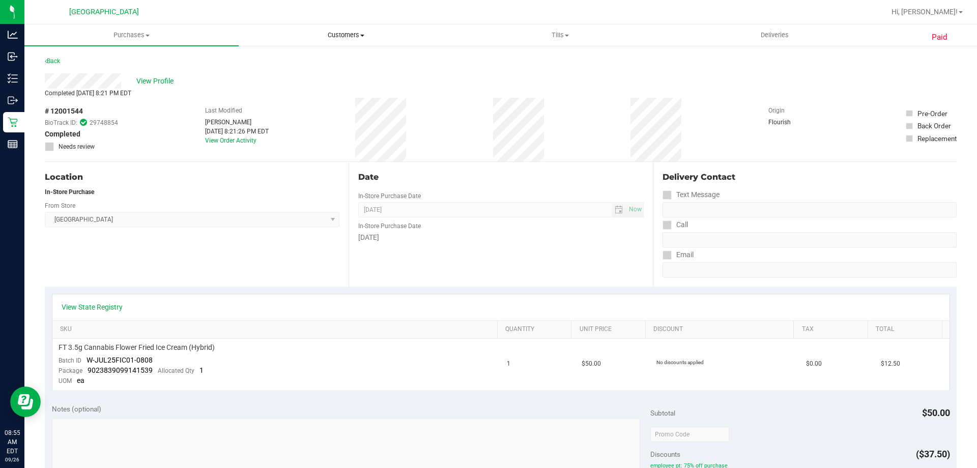
click at [344, 32] on span "Customers" at bounding box center [345, 35] width 213 height 9
click at [310, 64] on span "All customers" at bounding box center [275, 61] width 73 height 9
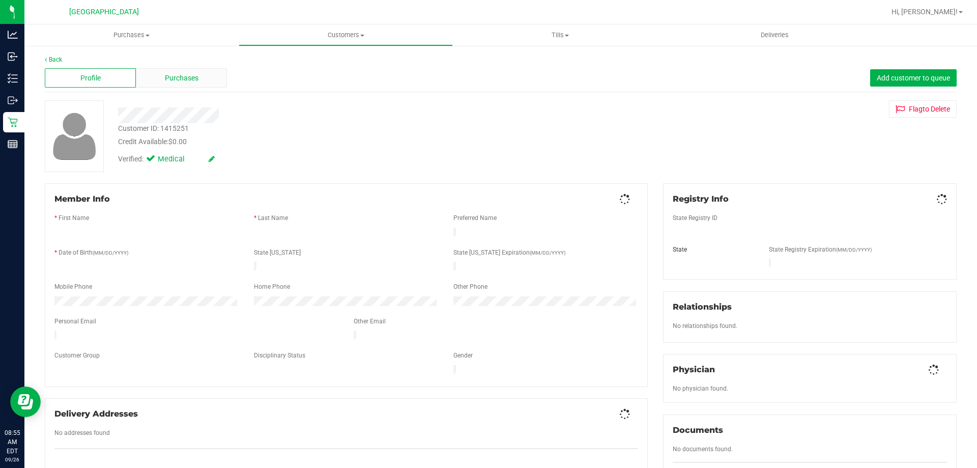
click at [155, 72] on div "Purchases" at bounding box center [181, 77] width 91 height 19
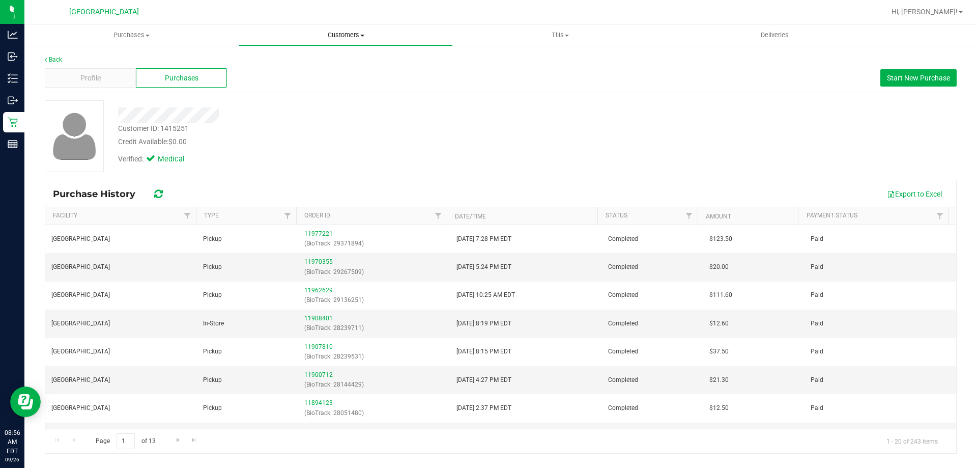
click at [344, 35] on span "Customers" at bounding box center [345, 35] width 213 height 9
click at [316, 60] on li "All customers" at bounding box center [346, 61] width 214 height 12
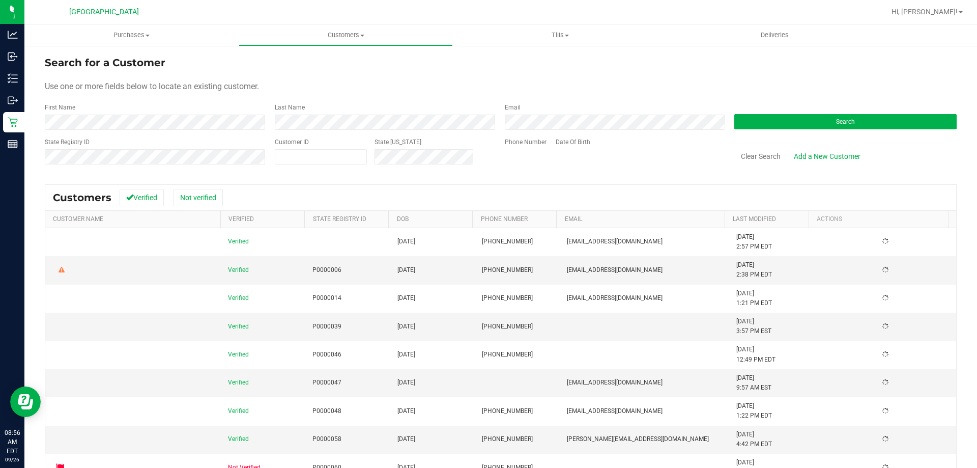
click at [185, 114] on div "First Name" at bounding box center [156, 116] width 222 height 27
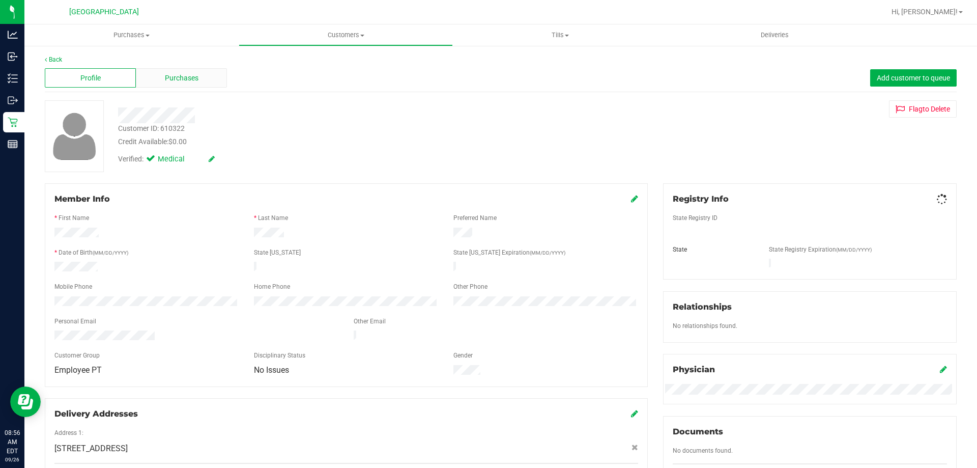
click at [199, 77] on div "Purchases" at bounding box center [181, 77] width 91 height 19
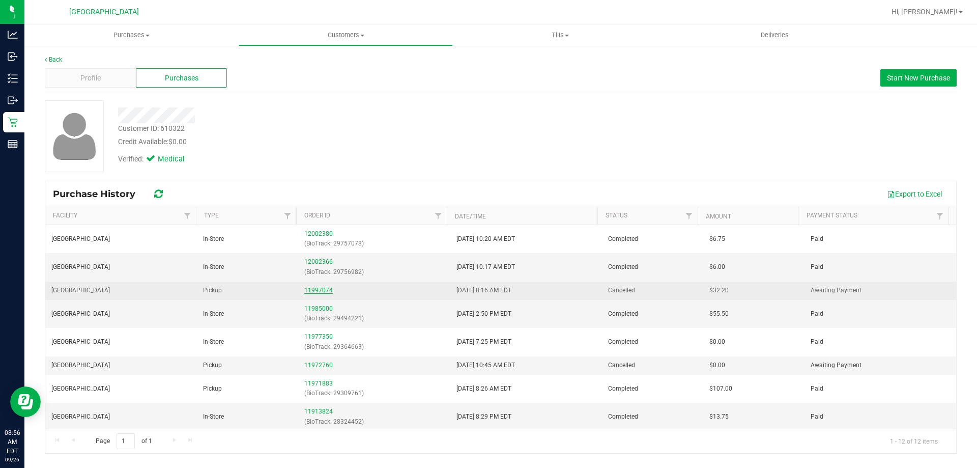
click at [324, 288] on link "11997074" at bounding box center [318, 290] width 29 height 7
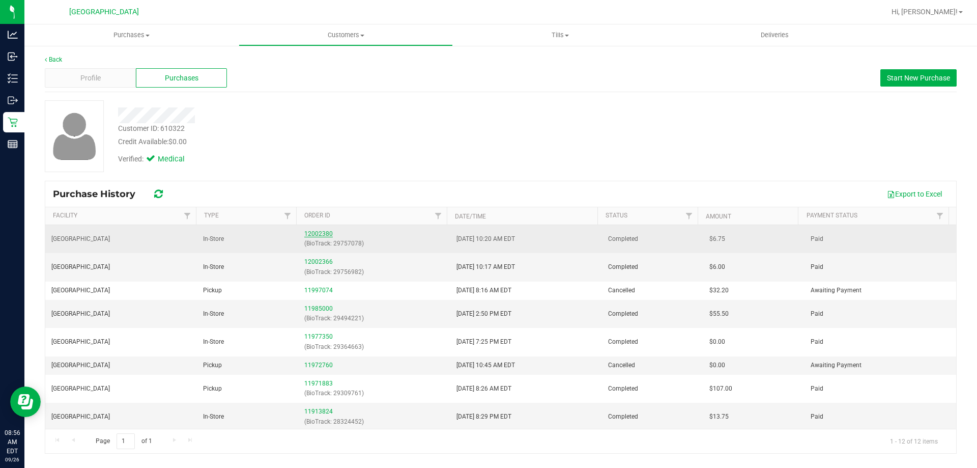
click at [323, 234] on link "12002380" at bounding box center [318, 233] width 29 height 7
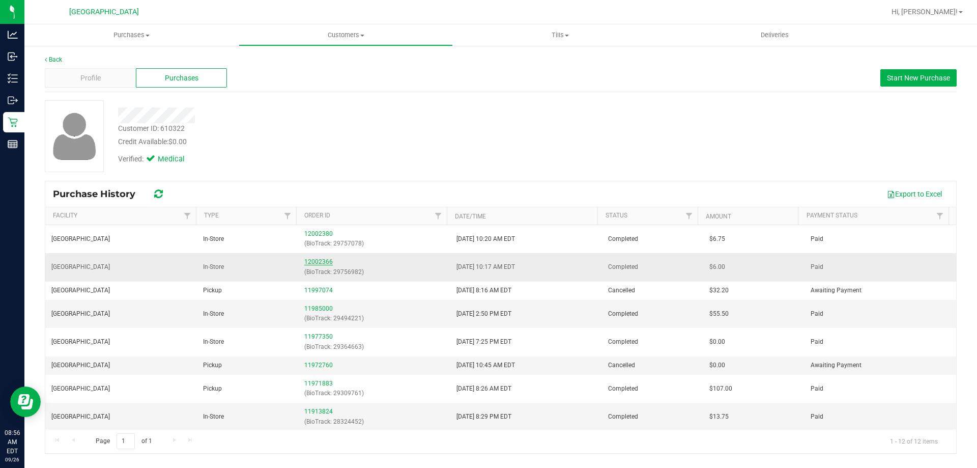
click at [318, 263] on link "12002366" at bounding box center [318, 261] width 29 height 7
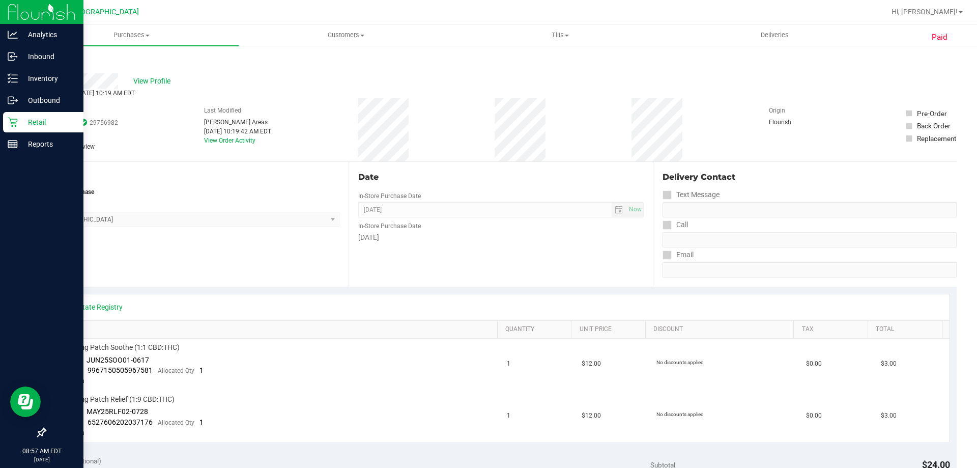
click at [18, 128] on p "Retail" at bounding box center [48, 122] width 61 height 12
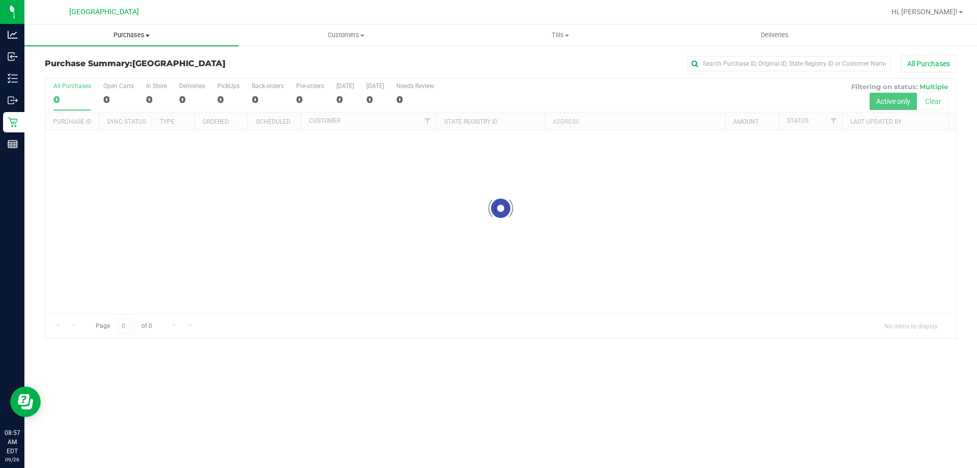
click at [134, 36] on span "Purchases" at bounding box center [131, 35] width 214 height 9
click at [99, 74] on li "Fulfillment" at bounding box center [131, 74] width 214 height 12
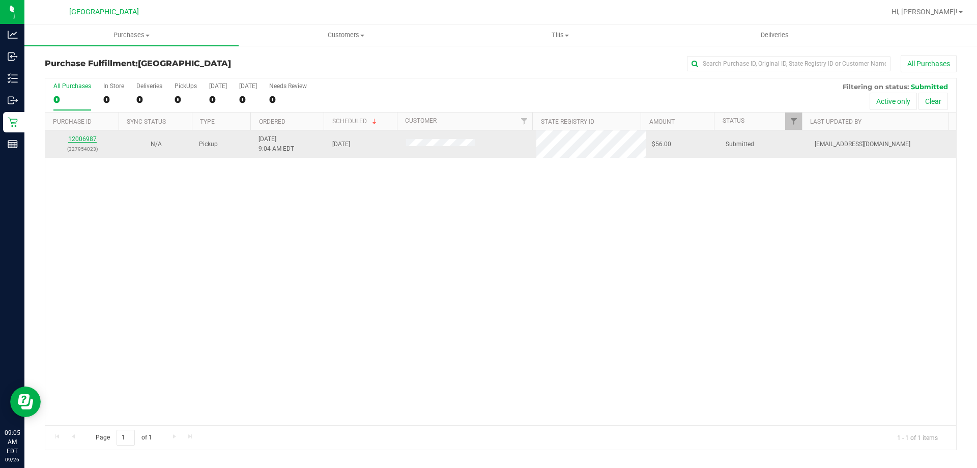
click at [93, 139] on link "12006987" at bounding box center [82, 138] width 29 height 7
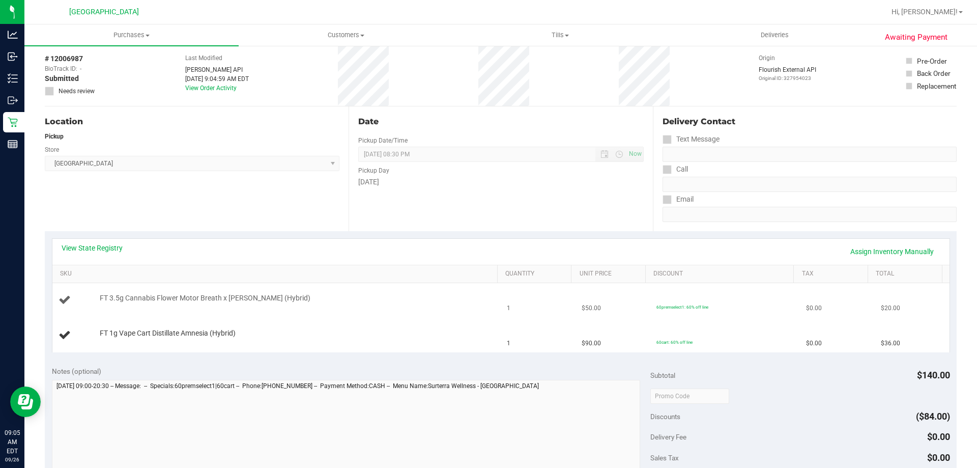
scroll to position [102, 0]
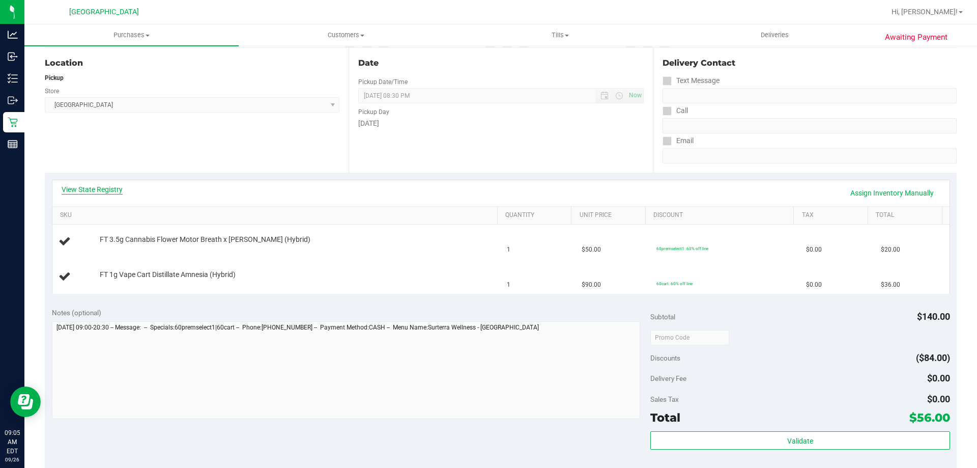
click at [94, 190] on link "View State Registry" at bounding box center [92, 189] width 61 height 10
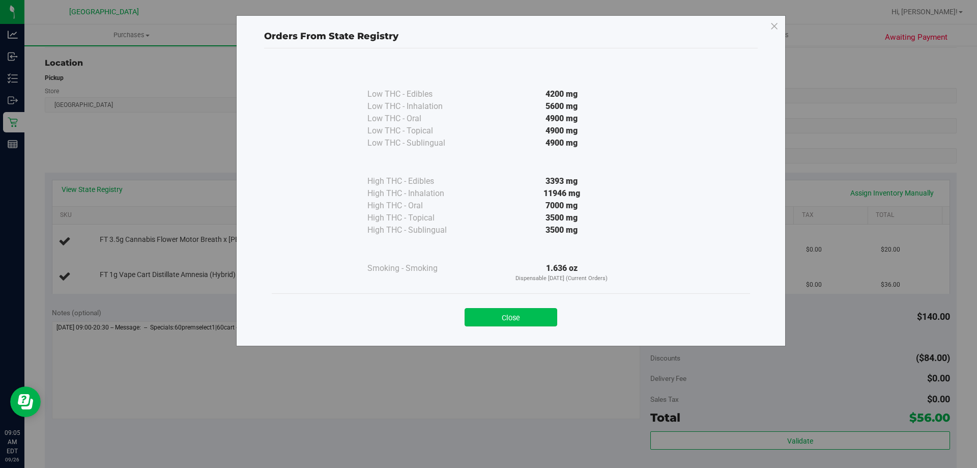
click at [532, 315] on button "Close" at bounding box center [511, 317] width 93 height 18
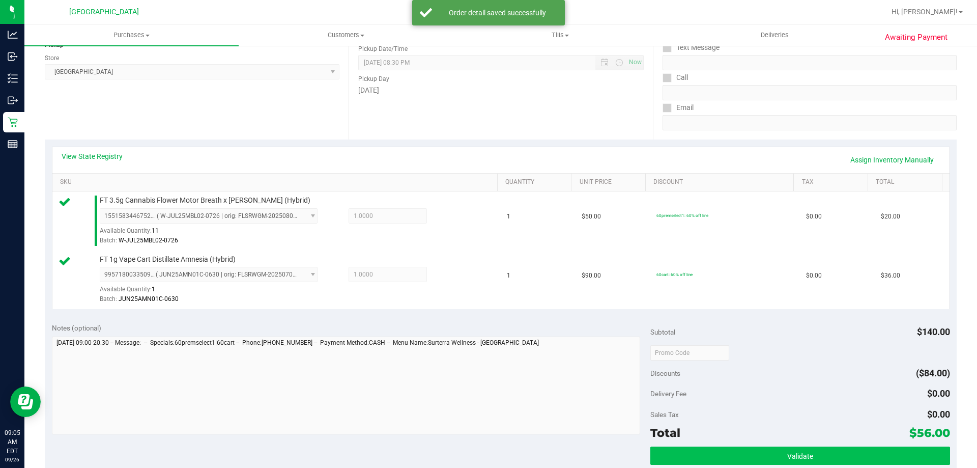
scroll to position [305, 0]
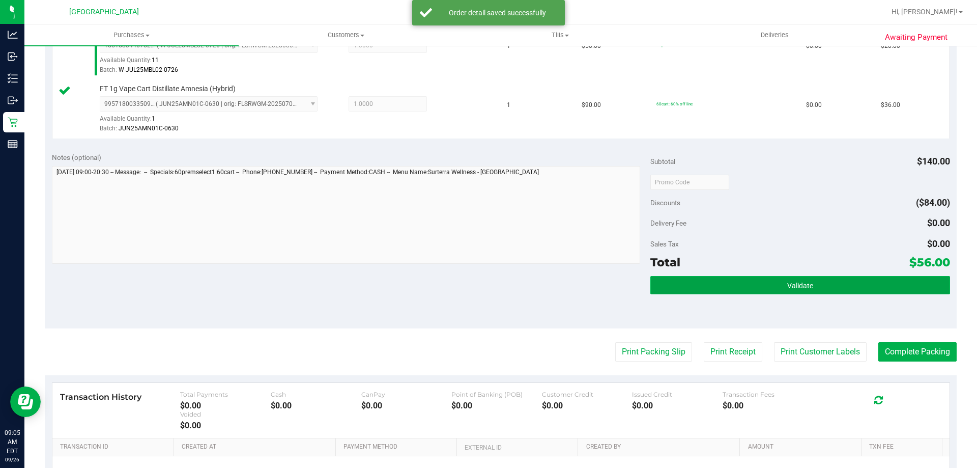
click at [711, 283] on button "Validate" at bounding box center [800, 285] width 299 height 18
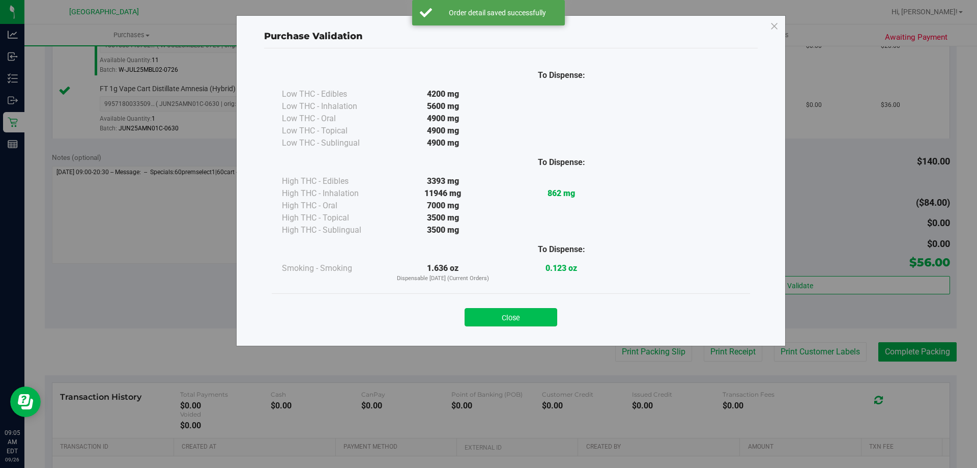
click at [545, 321] on button "Close" at bounding box center [511, 317] width 93 height 18
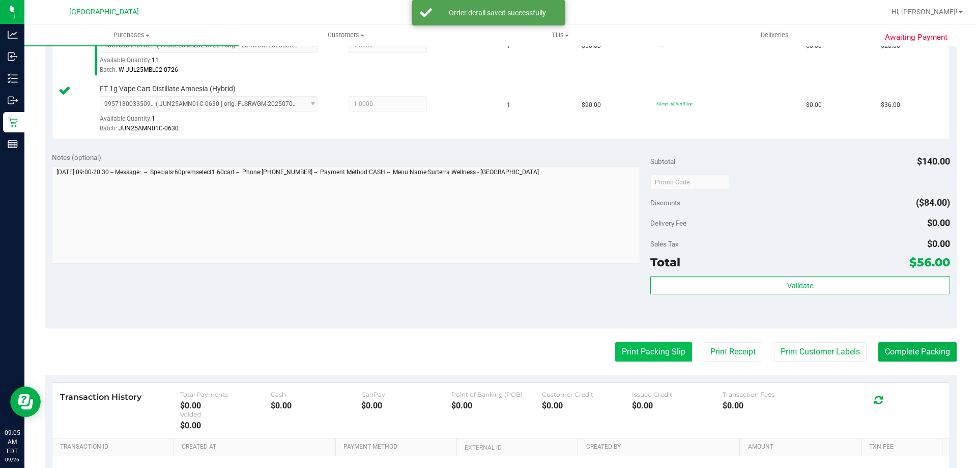
click at [646, 354] on button "Print Packing Slip" at bounding box center [653, 351] width 77 height 19
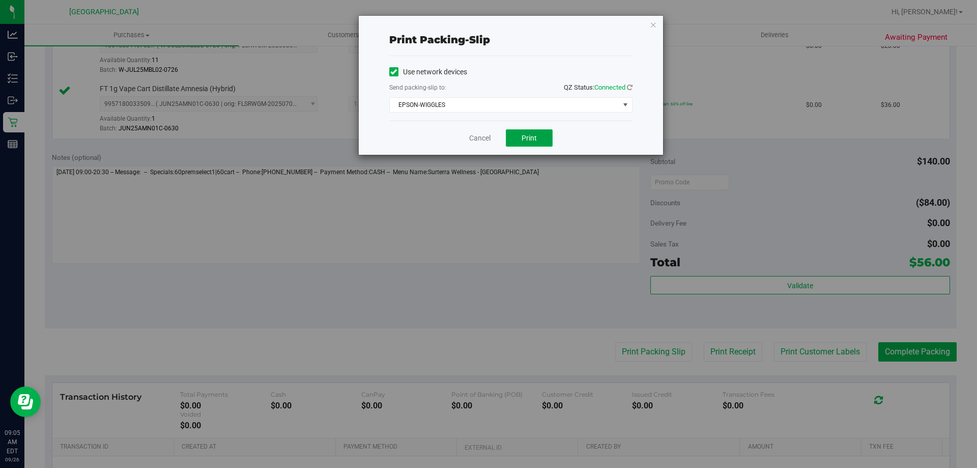
click at [540, 135] on button "Print" at bounding box center [529, 137] width 47 height 17
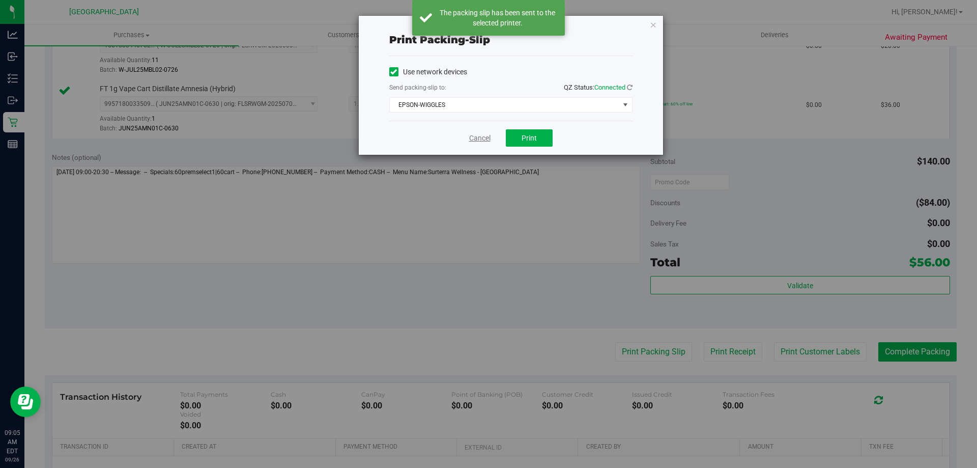
click at [480, 137] on link "Cancel" at bounding box center [479, 138] width 21 height 11
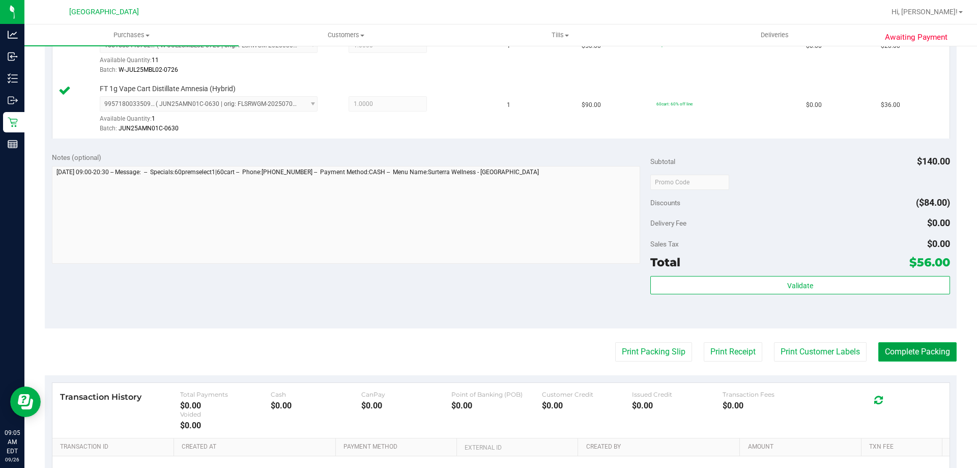
click at [902, 356] on button "Complete Packing" at bounding box center [918, 351] width 78 height 19
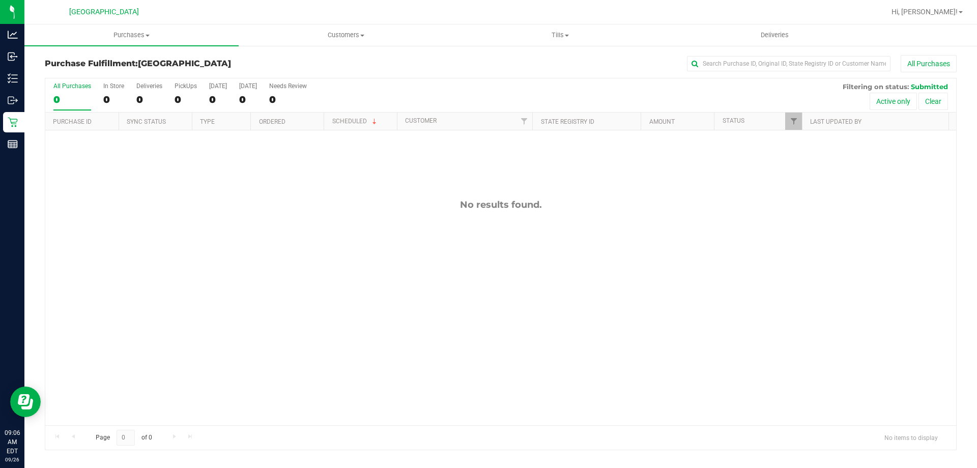
click at [470, 372] on div "No results found." at bounding box center [500, 311] width 911 height 363
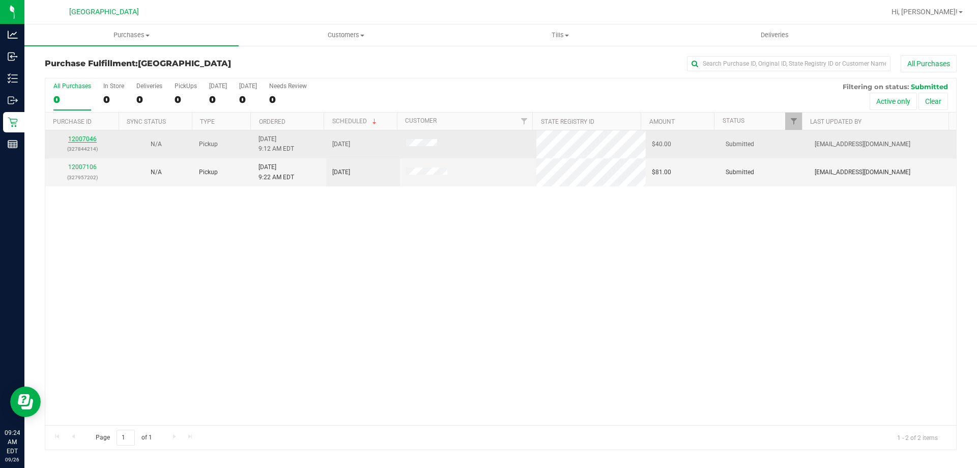
click at [88, 137] on link "12007046" at bounding box center [82, 138] width 29 height 7
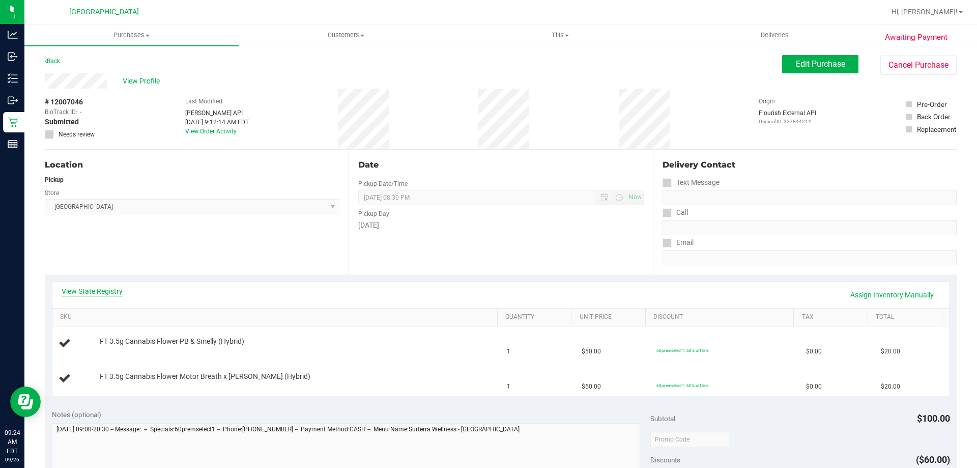
click at [101, 291] on link "View State Registry" at bounding box center [92, 291] width 61 height 10
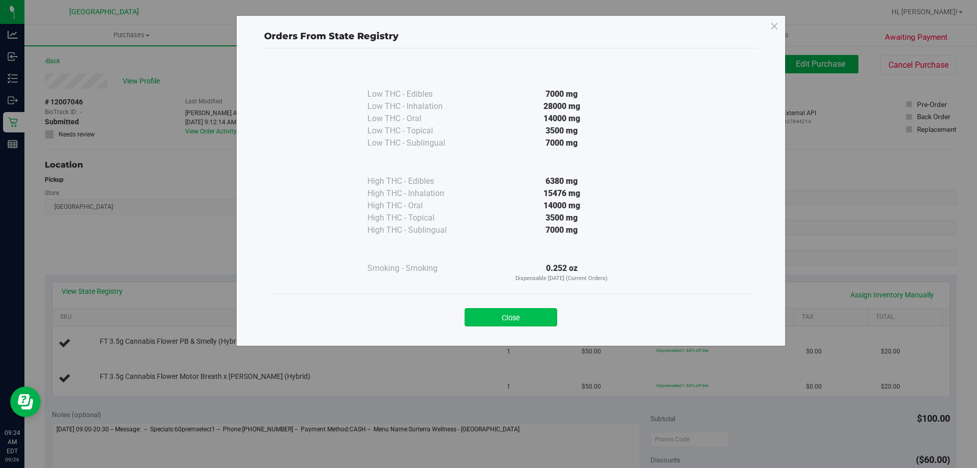
click at [483, 313] on button "Close" at bounding box center [511, 317] width 93 height 18
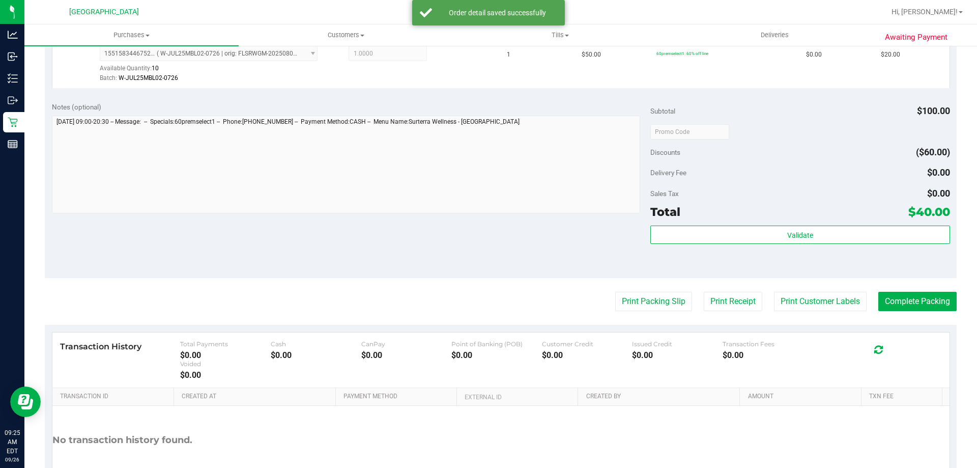
scroll to position [356, 0]
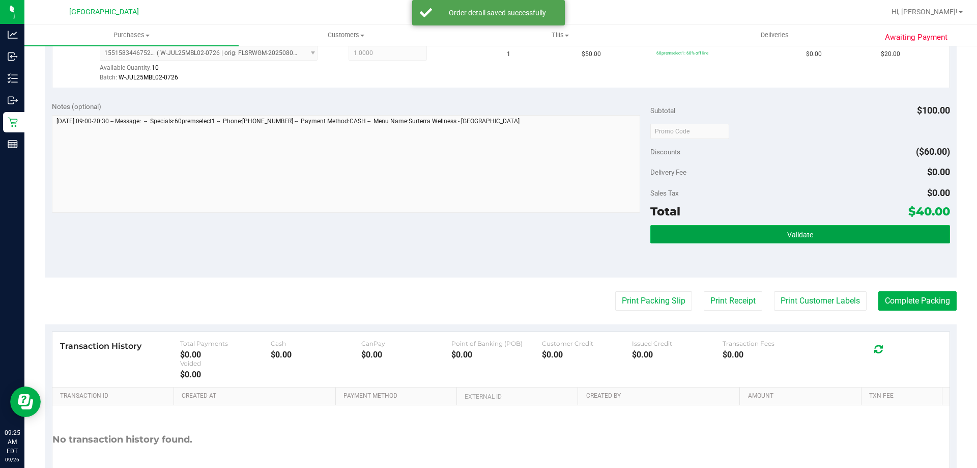
click at [689, 240] on button "Validate" at bounding box center [800, 234] width 299 height 18
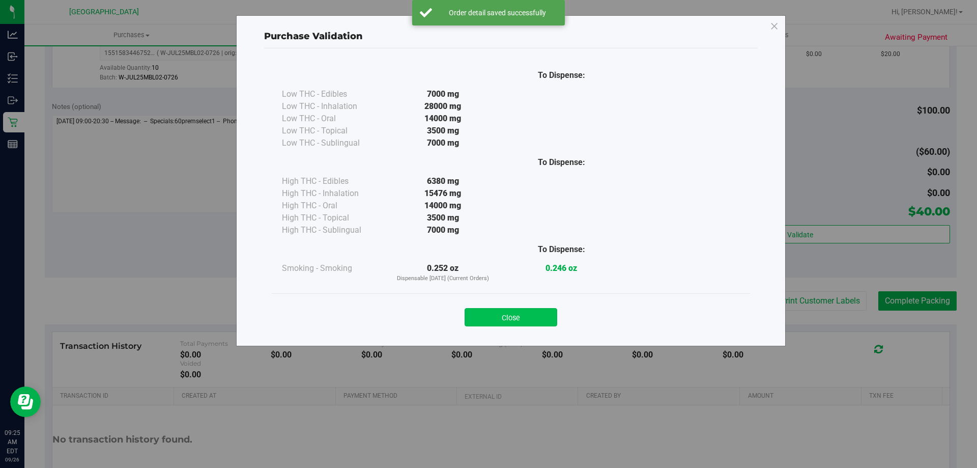
click at [531, 318] on button "Close" at bounding box center [511, 317] width 93 height 18
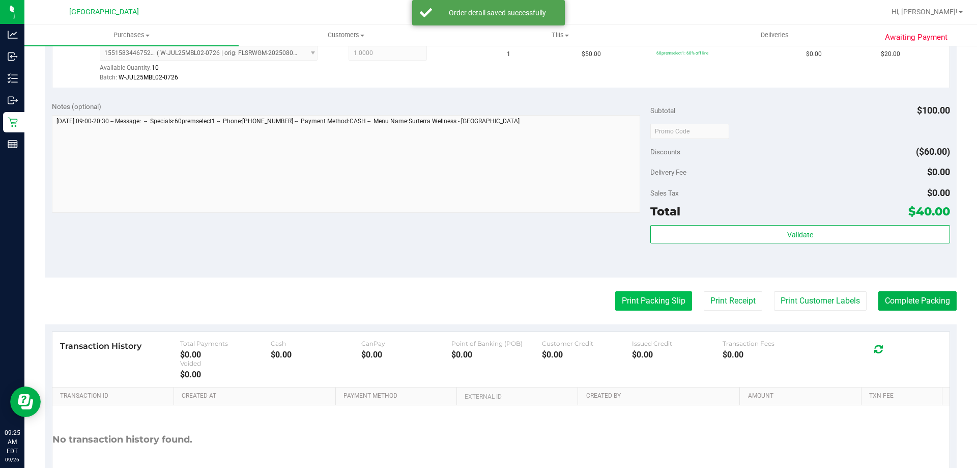
click at [625, 299] on button "Print Packing Slip" at bounding box center [653, 300] width 77 height 19
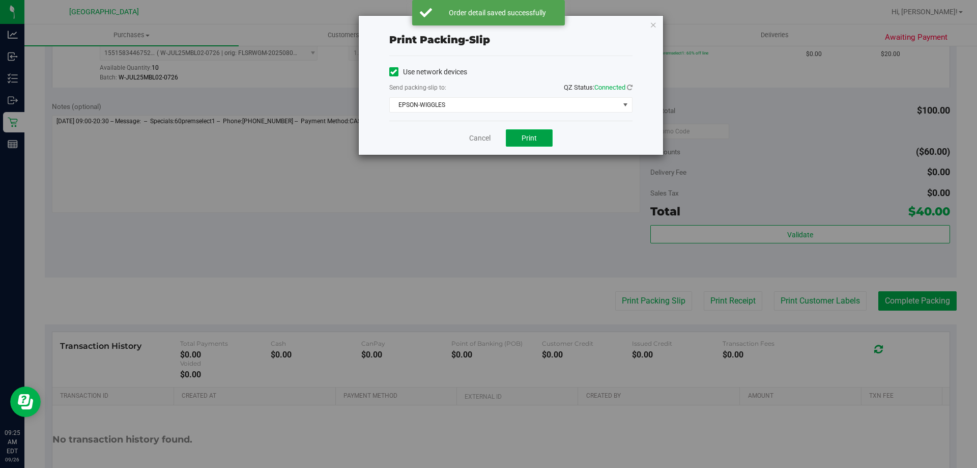
click at [526, 136] on span "Print" at bounding box center [529, 138] width 15 height 8
click at [481, 138] on link "Cancel" at bounding box center [479, 138] width 21 height 11
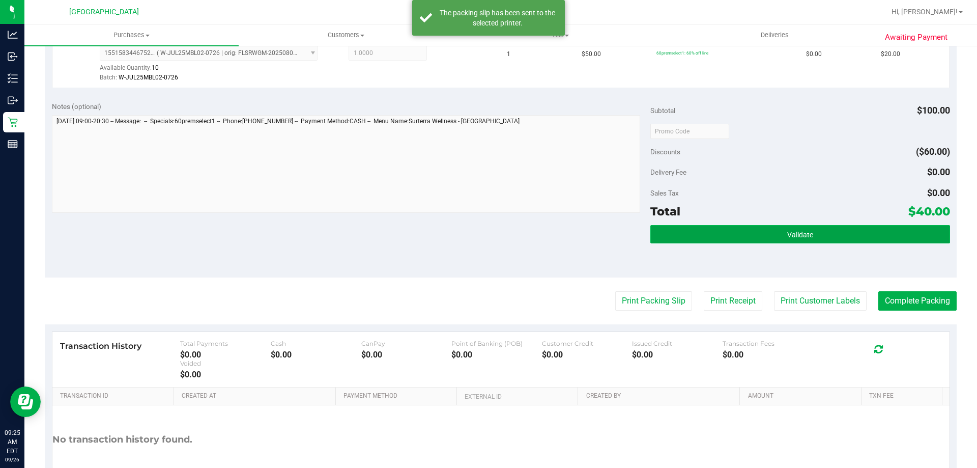
click at [751, 232] on button "Validate" at bounding box center [800, 234] width 299 height 18
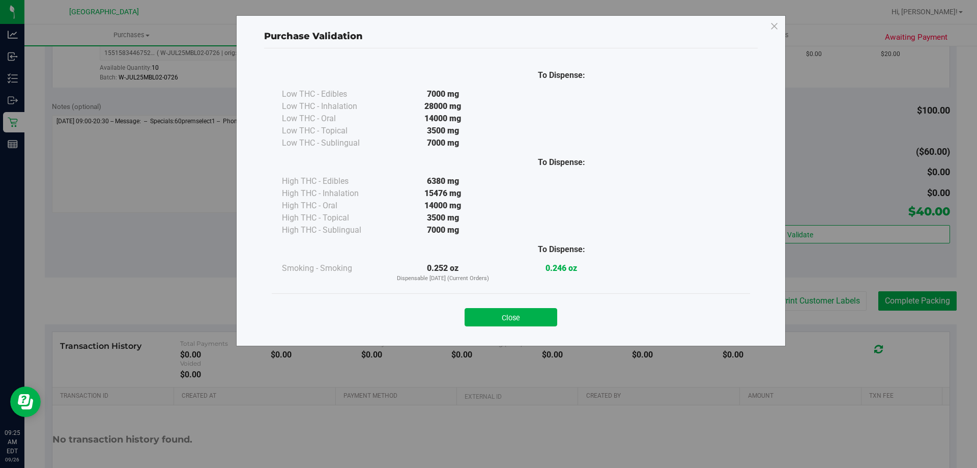
click at [532, 310] on button "Close" at bounding box center [511, 317] width 93 height 18
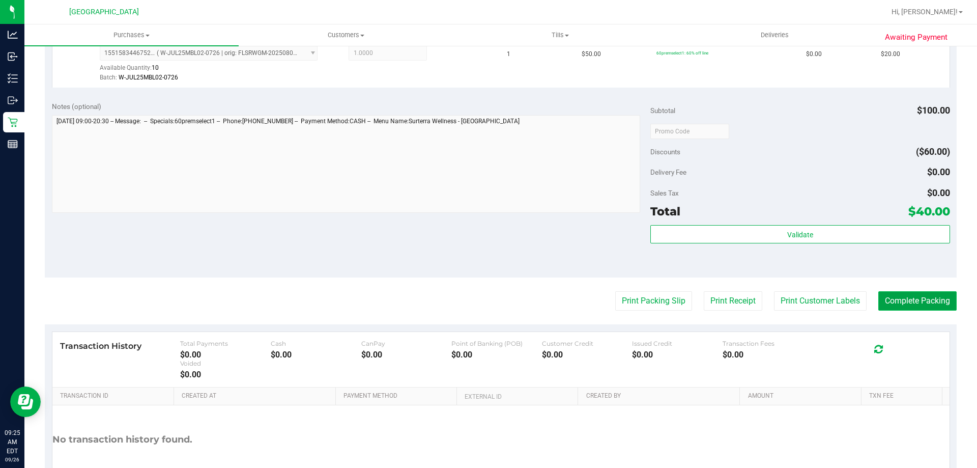
click at [907, 303] on button "Complete Packing" at bounding box center [918, 300] width 78 height 19
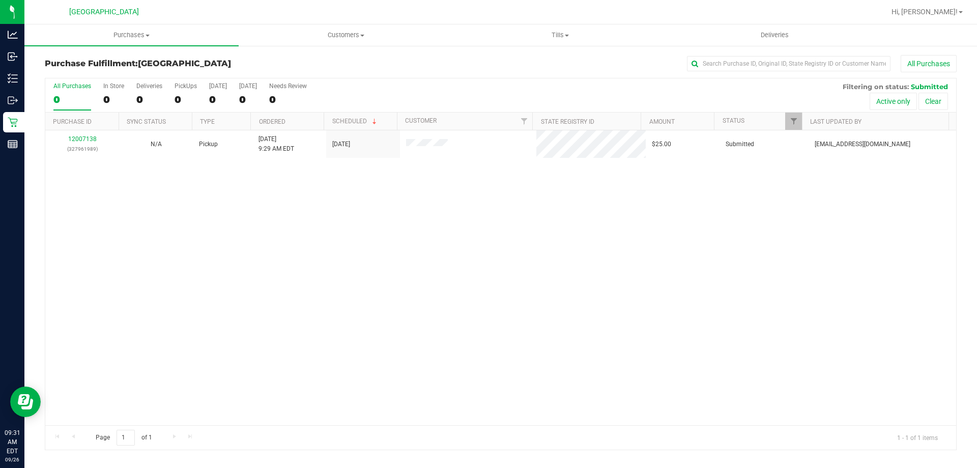
click at [227, 236] on div "12007138 (327961989) N/A Pickup [DATE] 9:29 AM EDT 9/26/2025 $25.00 Submitted […" at bounding box center [500, 277] width 911 height 295
click at [160, 278] on div "12007138 (327961989) N/A Pickup 9/26/2025 9:29 AM EDT 9/26/2025 $25.00 Submitte…" at bounding box center [500, 277] width 911 height 295
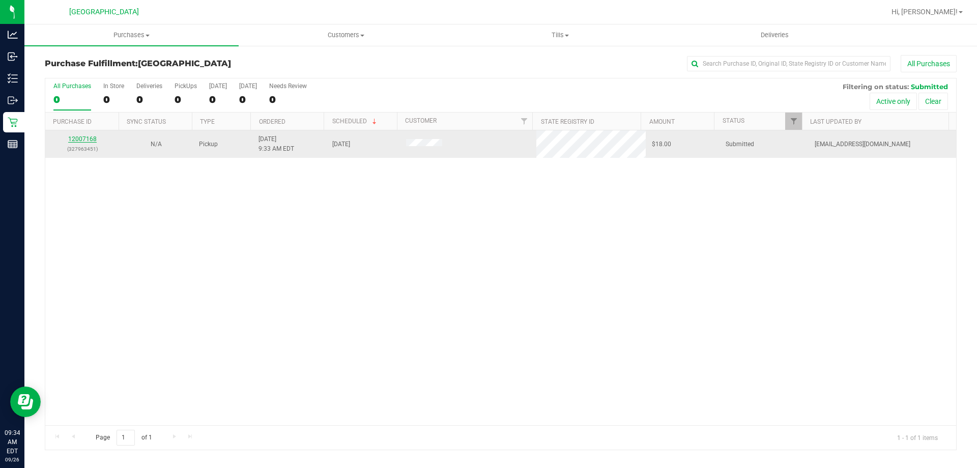
click at [93, 138] on link "12007168" at bounding box center [82, 138] width 29 height 7
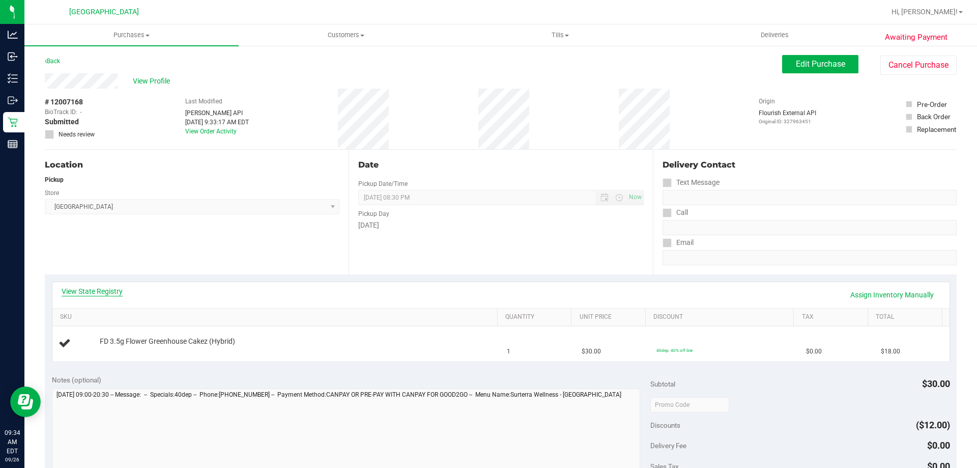
click at [98, 290] on link "View State Registry" at bounding box center [92, 291] width 61 height 10
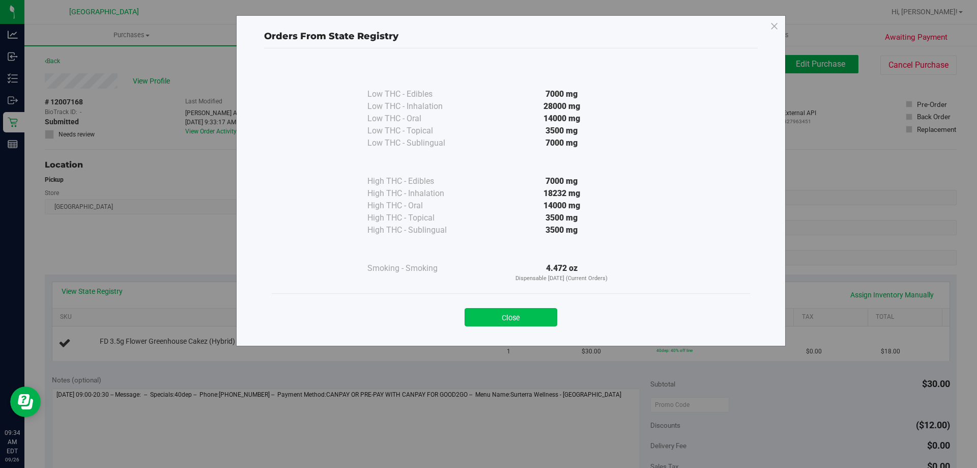
click at [513, 321] on button "Close" at bounding box center [511, 317] width 93 height 18
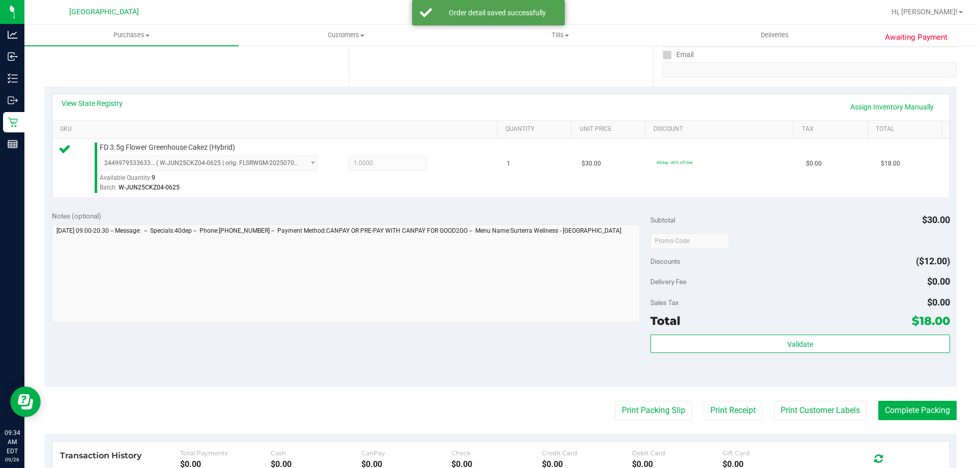
scroll to position [305, 0]
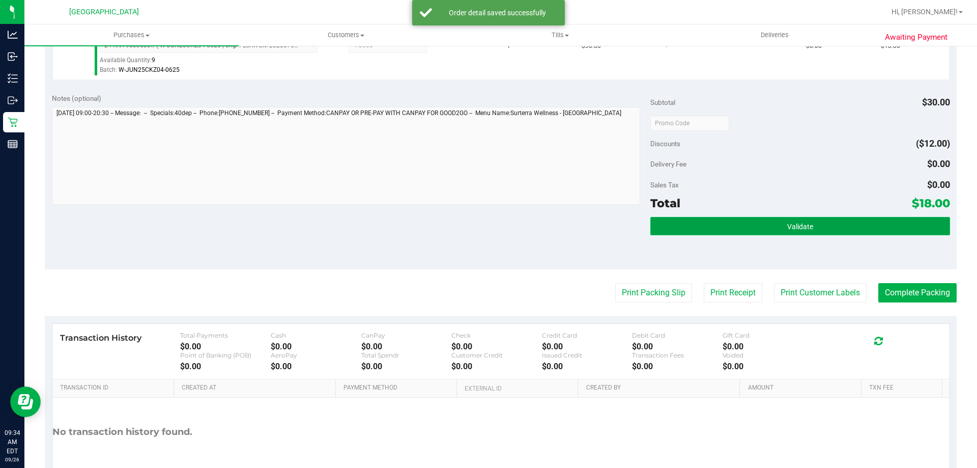
click at [719, 225] on button "Validate" at bounding box center [800, 226] width 299 height 18
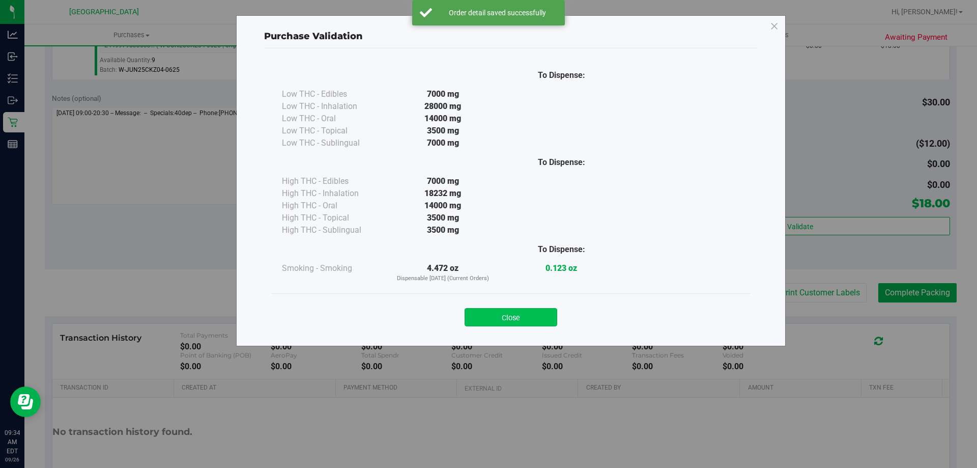
click at [485, 311] on button "Close" at bounding box center [511, 317] width 93 height 18
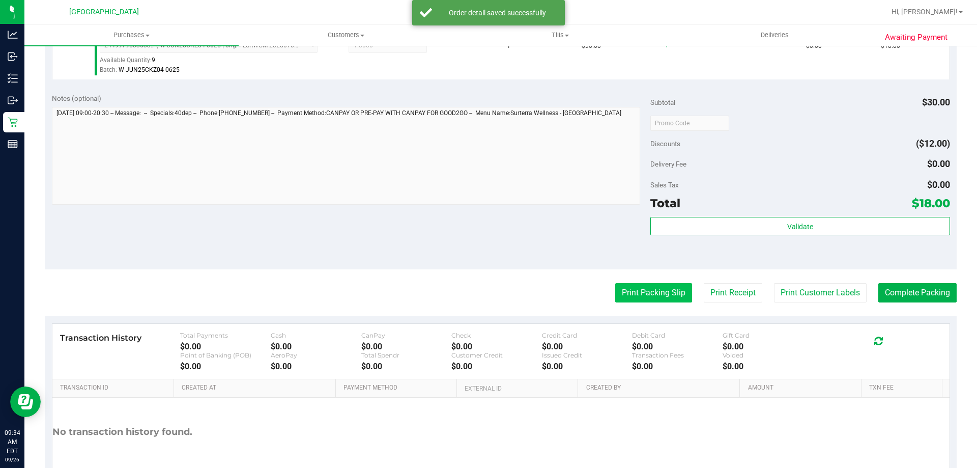
click at [615, 299] on button "Print Packing Slip" at bounding box center [653, 292] width 77 height 19
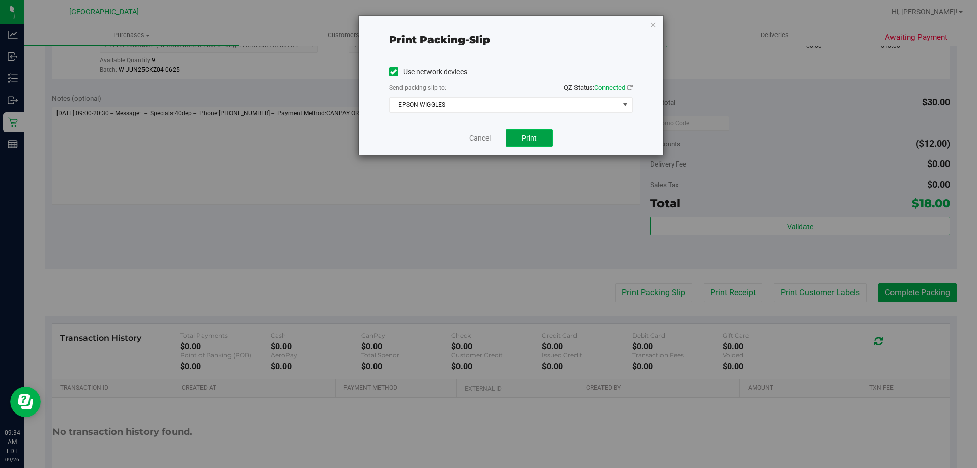
click at [546, 136] on button "Print" at bounding box center [529, 137] width 47 height 17
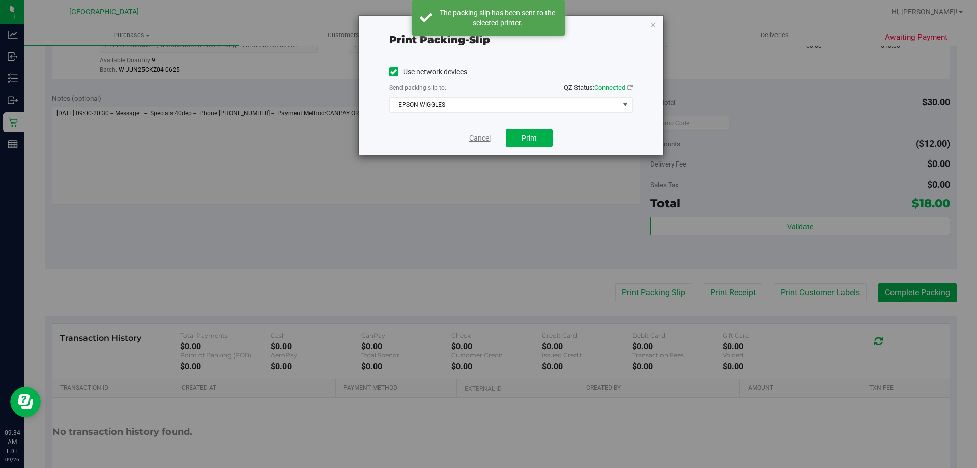
click at [484, 137] on link "Cancel" at bounding box center [479, 138] width 21 height 11
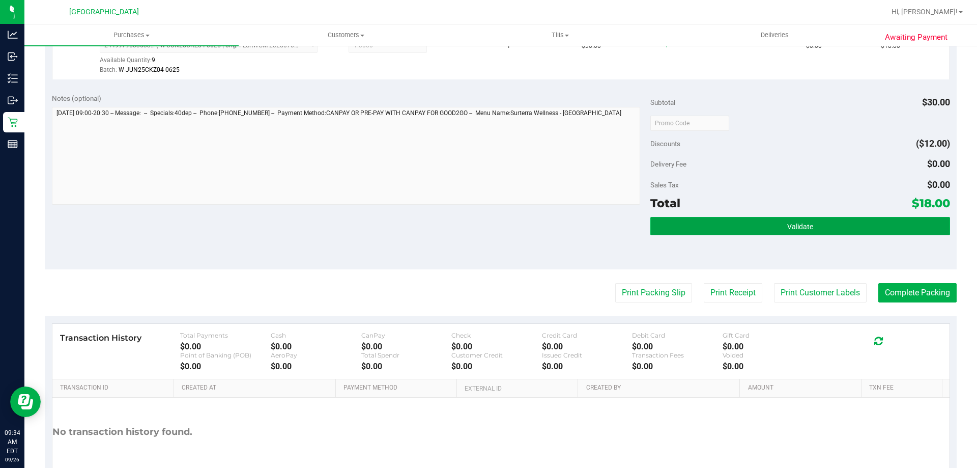
click at [756, 220] on button "Validate" at bounding box center [800, 226] width 299 height 18
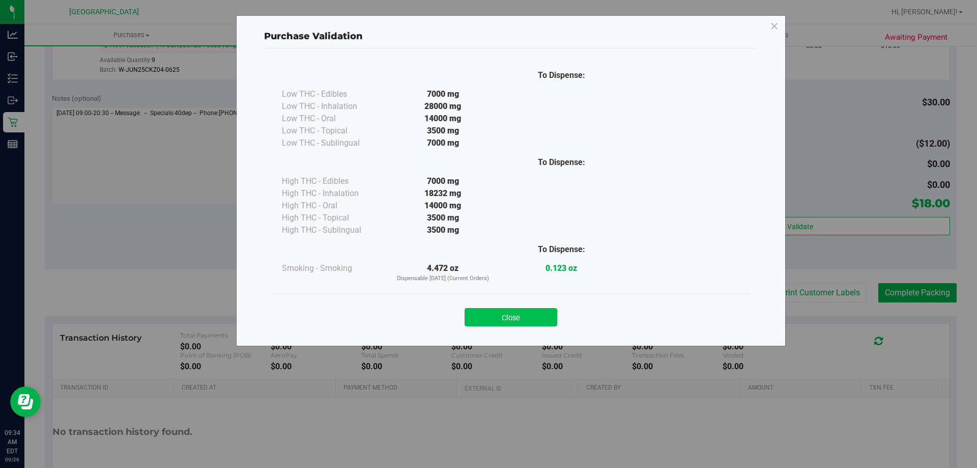
click at [539, 315] on button "Close" at bounding box center [511, 317] width 93 height 18
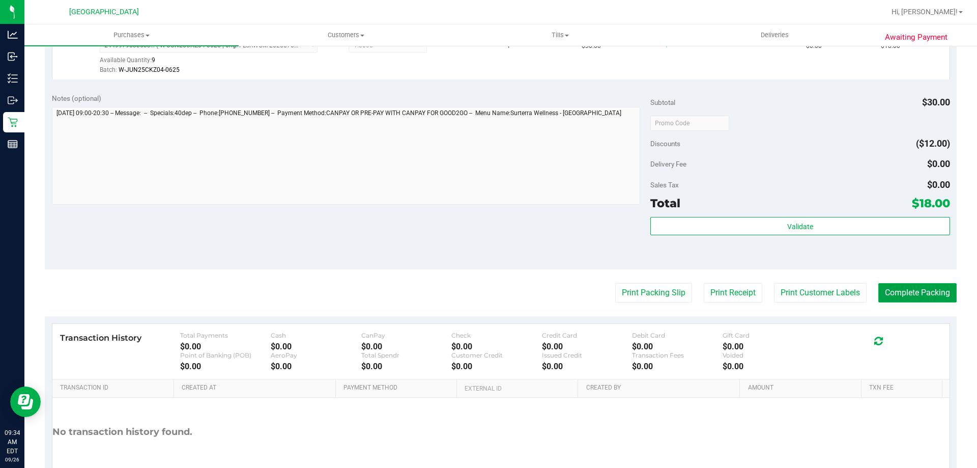
click at [903, 291] on button "Complete Packing" at bounding box center [918, 292] width 78 height 19
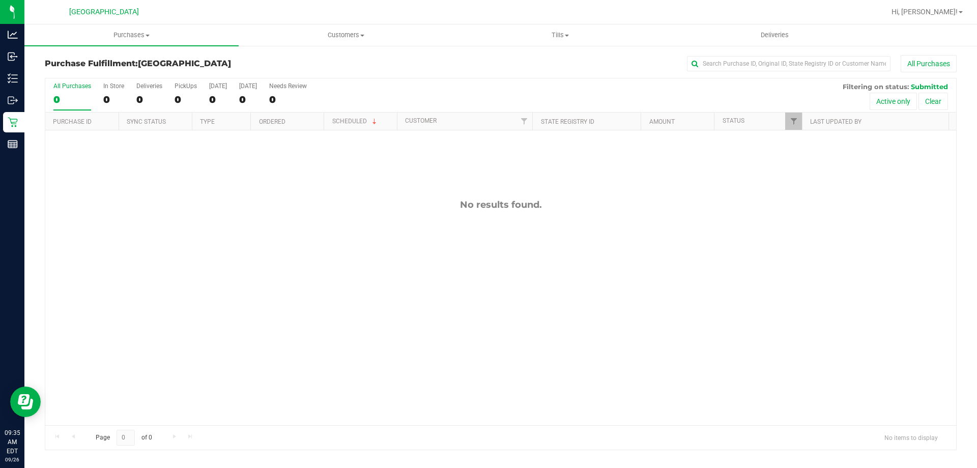
click at [462, 229] on div "No results found." at bounding box center [500, 311] width 911 height 363
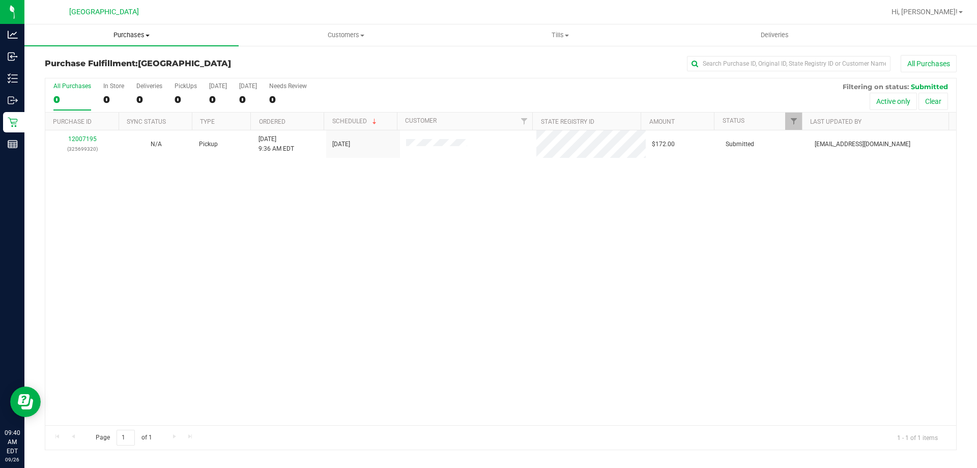
click at [130, 38] on span "Purchases" at bounding box center [131, 35] width 214 height 9
click at [87, 74] on li "Fulfillment" at bounding box center [131, 74] width 214 height 12
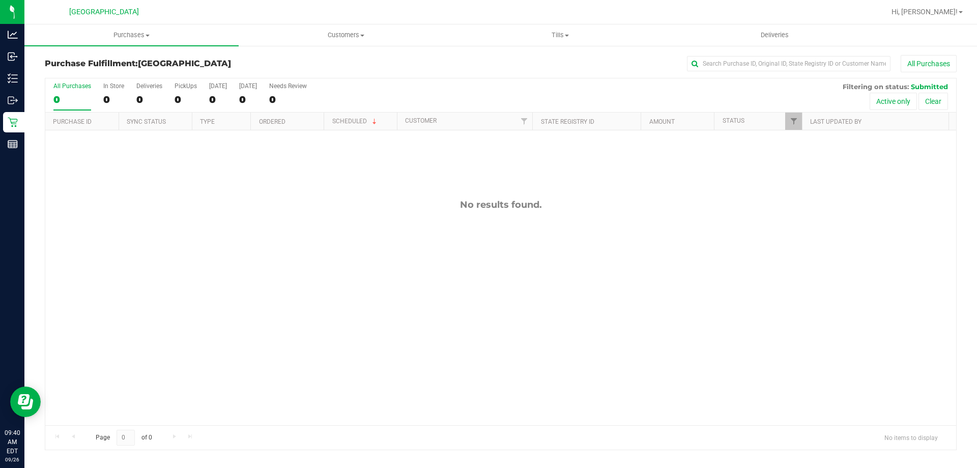
click at [234, 211] on div "No results found." at bounding box center [500, 311] width 911 height 363
click at [229, 207] on div "No results found." at bounding box center [500, 204] width 911 height 11
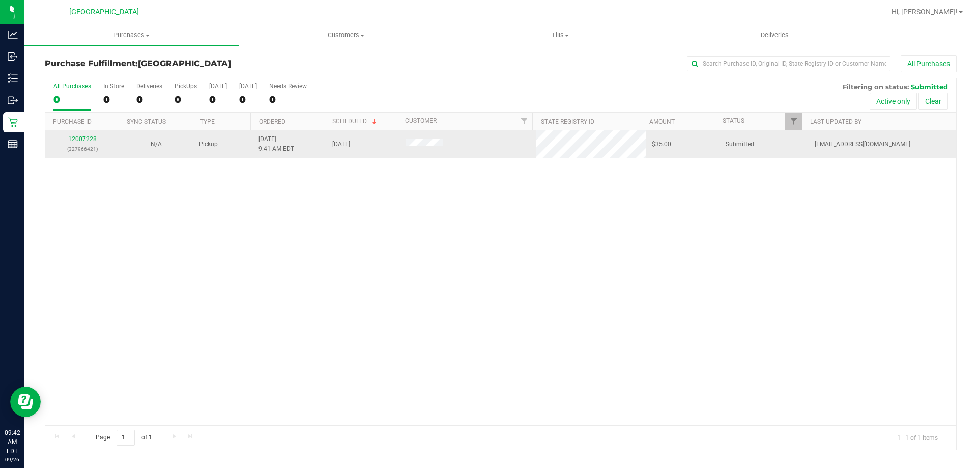
click at [85, 132] on td "12007228 (327966421)" at bounding box center [82, 143] width 74 height 27
click at [87, 140] on link "12007228" at bounding box center [82, 138] width 29 height 7
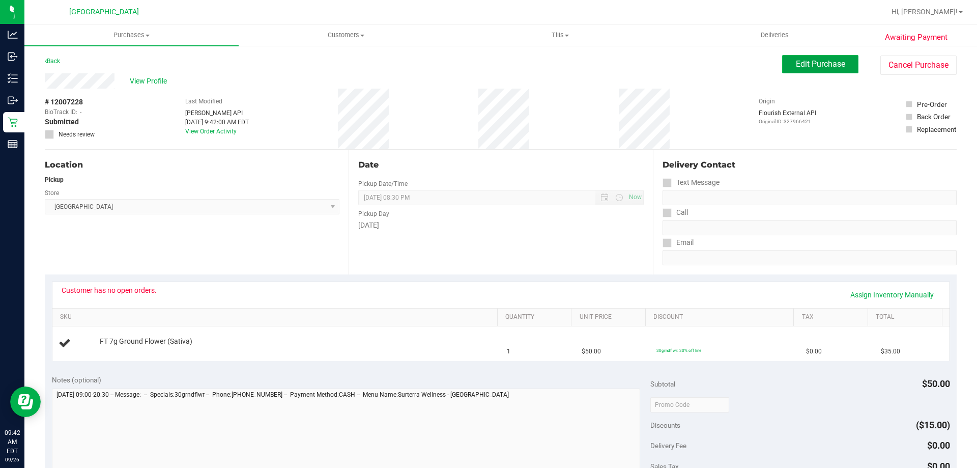
click at [796, 67] on span "Edit Purchase" at bounding box center [820, 64] width 49 height 10
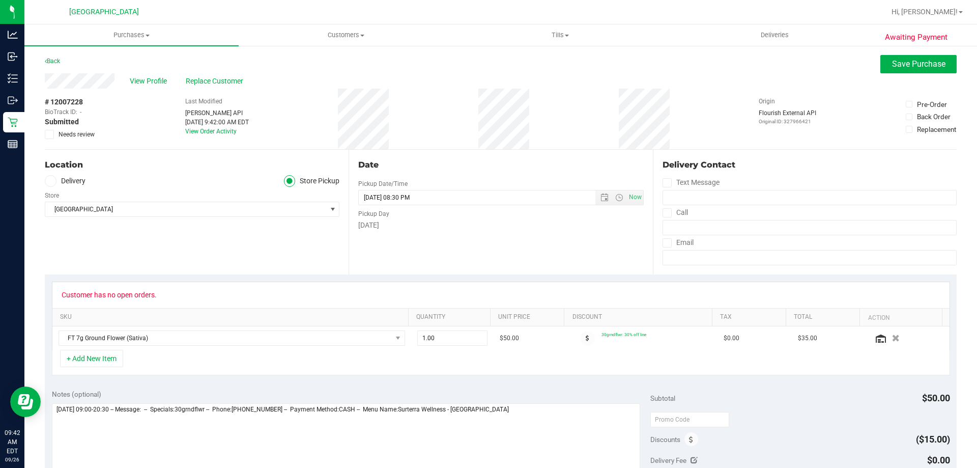
click at [87, 135] on span "Needs review" at bounding box center [77, 134] width 36 height 9
click at [0, 0] on input "Needs review" at bounding box center [0, 0] width 0 height 0
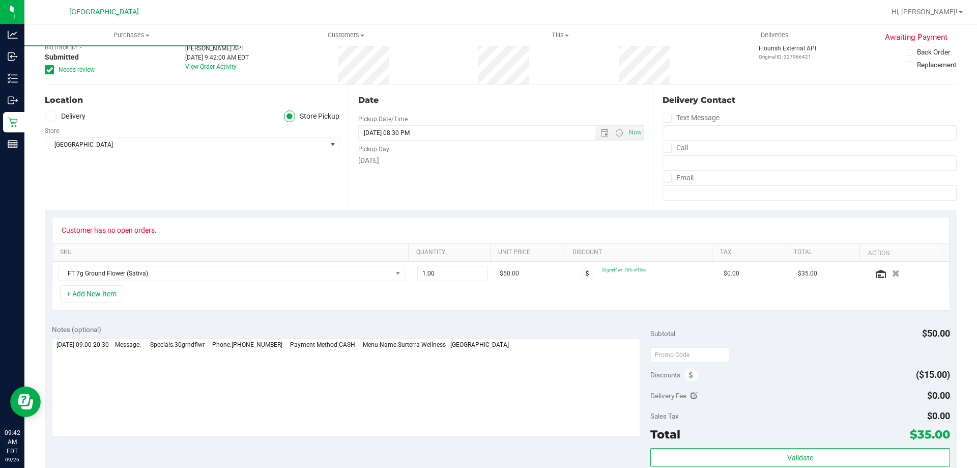
scroll to position [102, 0]
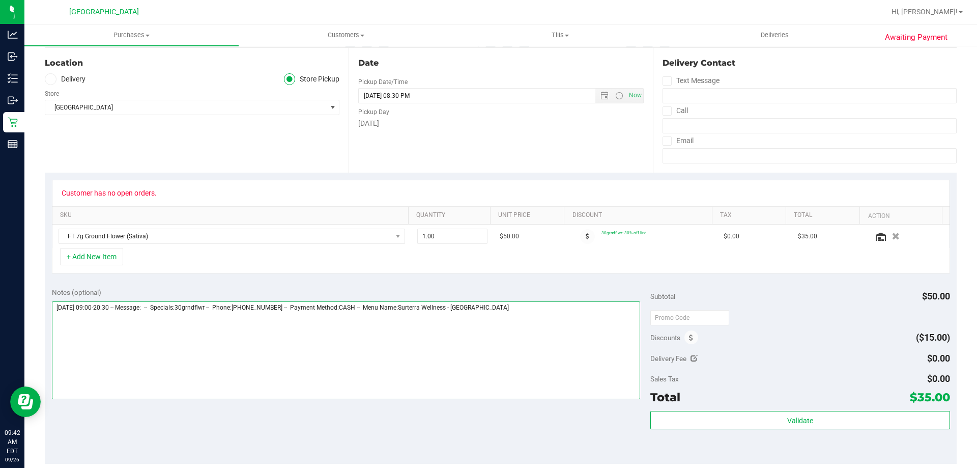
click at [623, 351] on textarea at bounding box center [346, 350] width 589 height 98
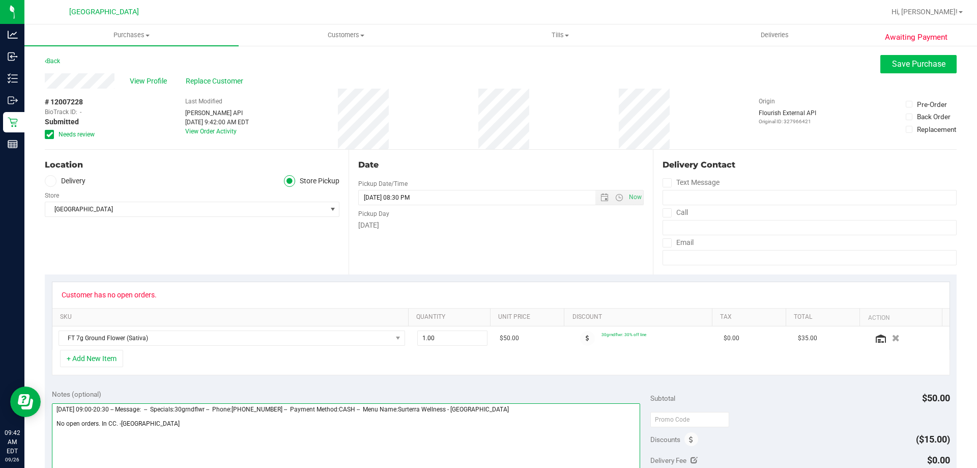
type textarea "Friday 09/26/2025 09:00-20:30 -- Message: -- Specials:30grndflwr -- Phone:90488…"
click at [892, 67] on span "Save Purchase" at bounding box center [918, 64] width 53 height 10
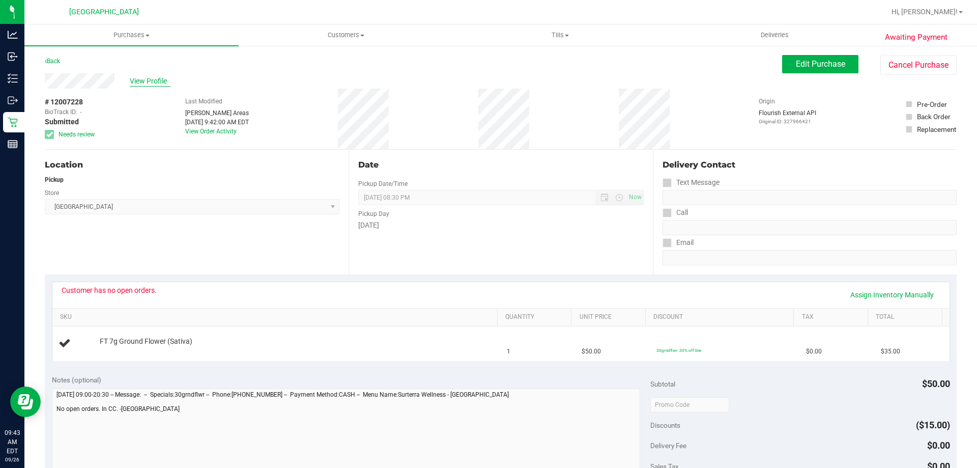
click at [150, 82] on span "View Profile" at bounding box center [150, 81] width 41 height 11
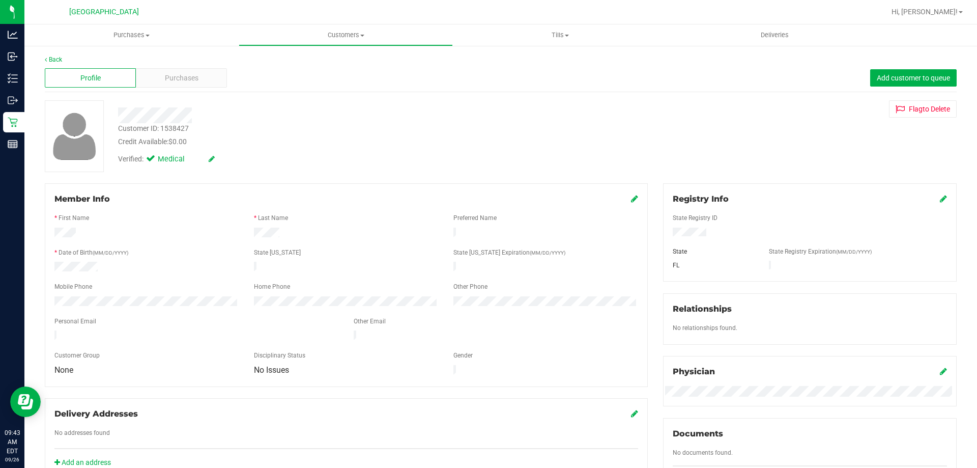
click at [177, 127] on div "Customer ID: 1538427" at bounding box center [153, 128] width 71 height 11
copy div "1538427"
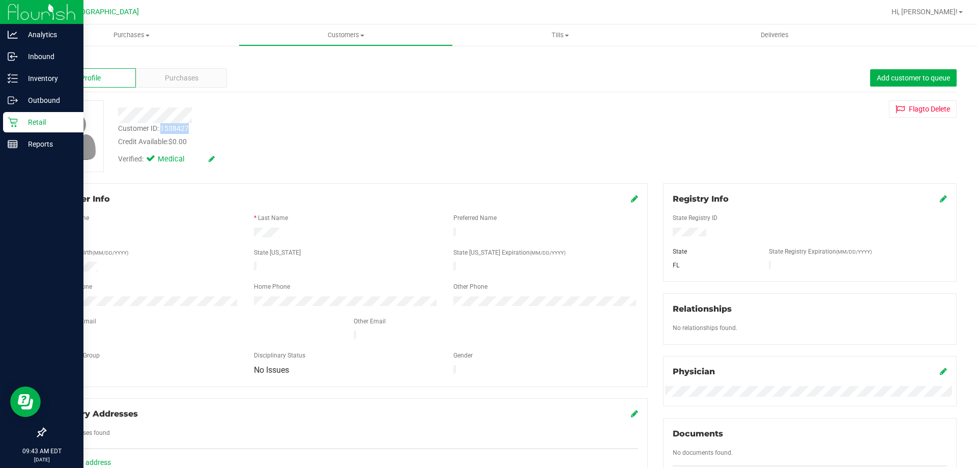
click at [10, 123] on icon at bounding box center [13, 122] width 10 height 10
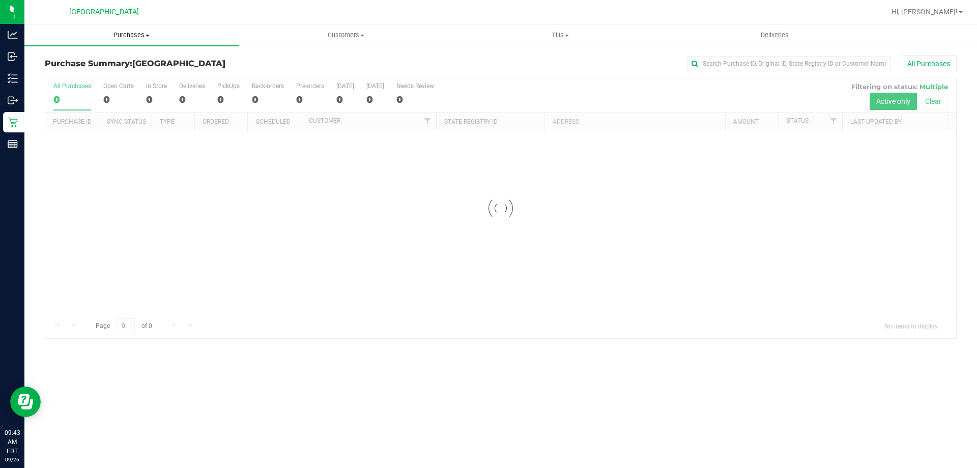
click at [131, 38] on span "Purchases" at bounding box center [131, 35] width 214 height 9
click at [47, 75] on span "Fulfillment" at bounding box center [55, 73] width 63 height 9
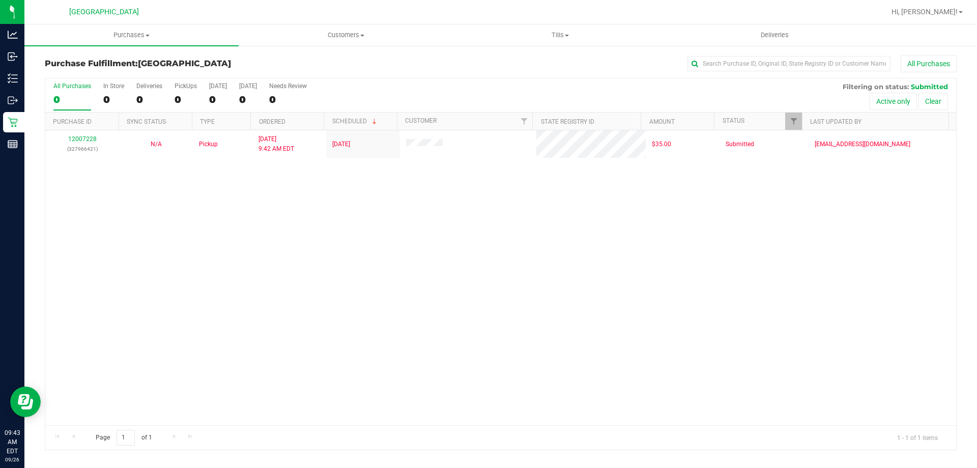
click at [588, 279] on div "12007228 (327966421) N/A Pickup 9/26/2025 9:42 AM EDT 9/26/2025 $35.00 Submitte…" at bounding box center [500, 277] width 911 height 295
click at [522, 251] on div "12007228 (327966421) N/A Pickup 9/26/2025 9:42 AM EDT 9/26/2025 $35.00 Submitte…" at bounding box center [500, 277] width 911 height 295
click at [258, 250] on div "12007228 (327966421) N/A Pickup 9/26/2025 9:42 AM EDT 9/26/2025 $35.00 Submitte…" at bounding box center [500, 277] width 911 height 295
click at [125, 40] on uib-tab-heading "Purchases Summary of purchases Fulfillment All purchases" at bounding box center [131, 34] width 214 height 21
click at [96, 76] on li "Fulfillment" at bounding box center [131, 74] width 214 height 12
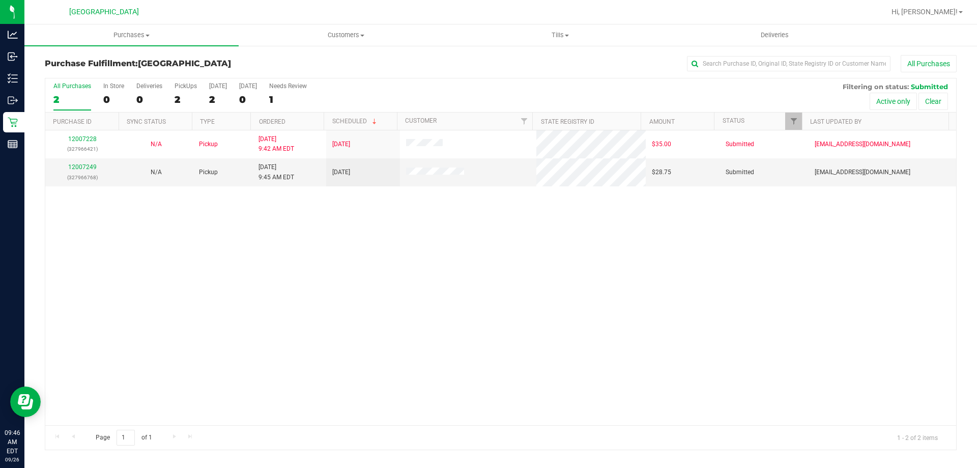
click at [528, 251] on div "12007228 (327966421) N/A Pickup 9/26/2025 9:42 AM EDT 9/26/2025 $35.00 Submitte…" at bounding box center [500, 277] width 911 height 295
click at [80, 163] on link "12007249" at bounding box center [82, 166] width 29 height 7
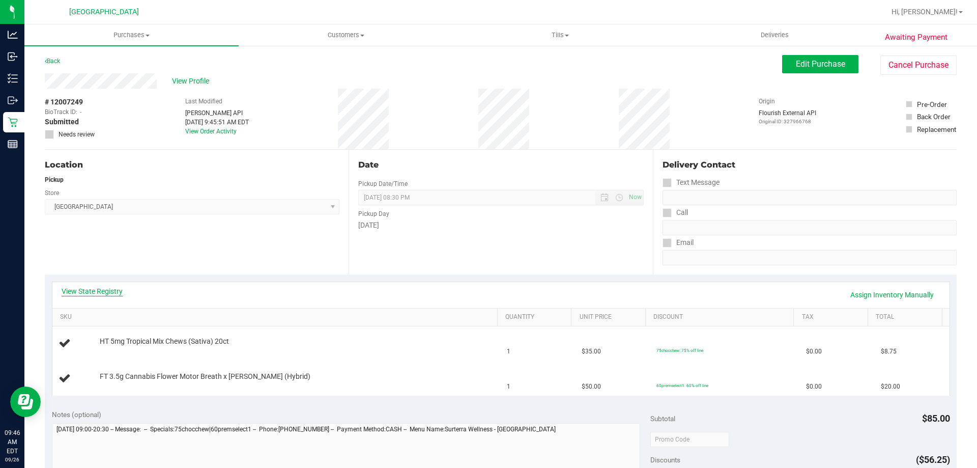
click at [77, 289] on link "View State Registry" at bounding box center [92, 291] width 61 height 10
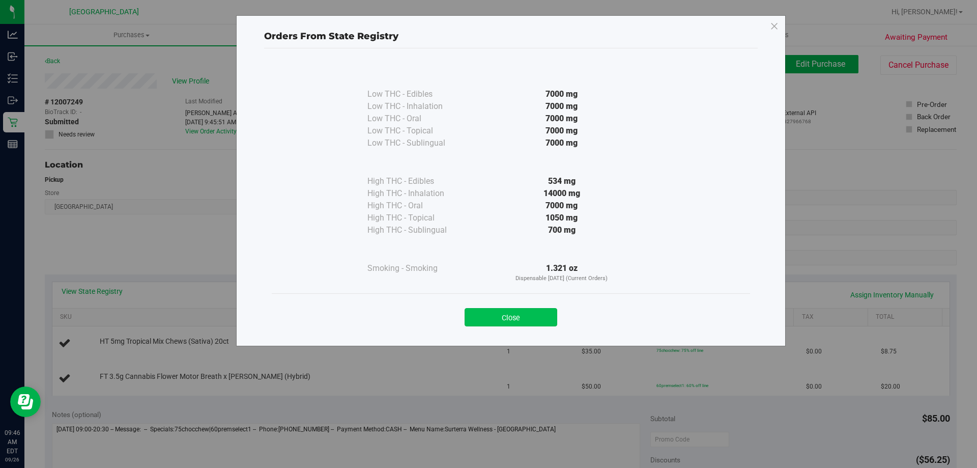
click at [540, 321] on button "Close" at bounding box center [511, 317] width 93 height 18
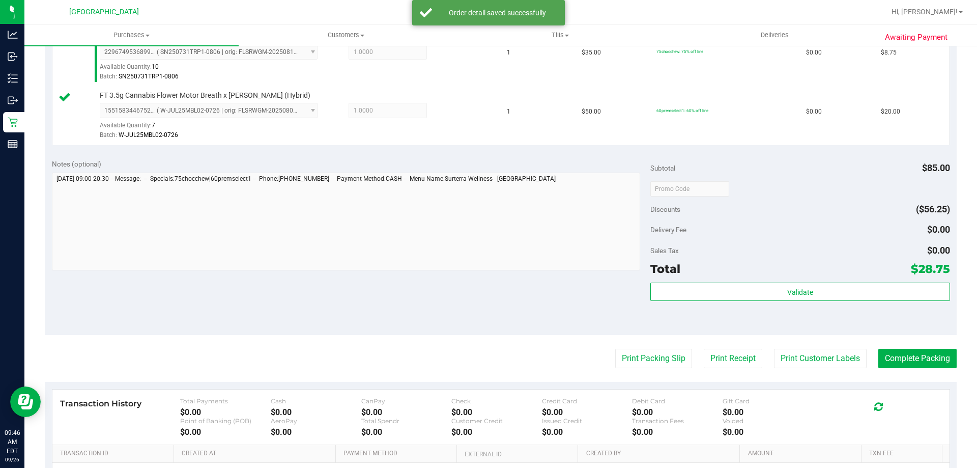
scroll to position [356, 0]
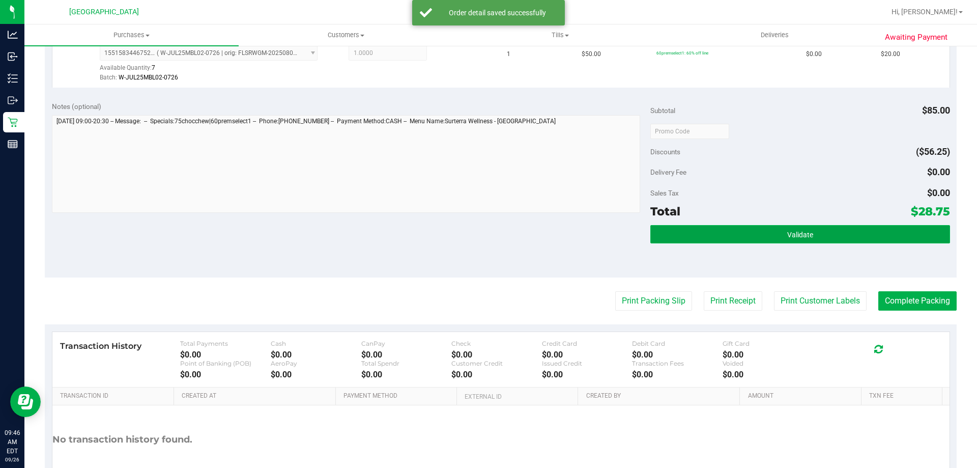
click at [755, 228] on button "Validate" at bounding box center [800, 234] width 299 height 18
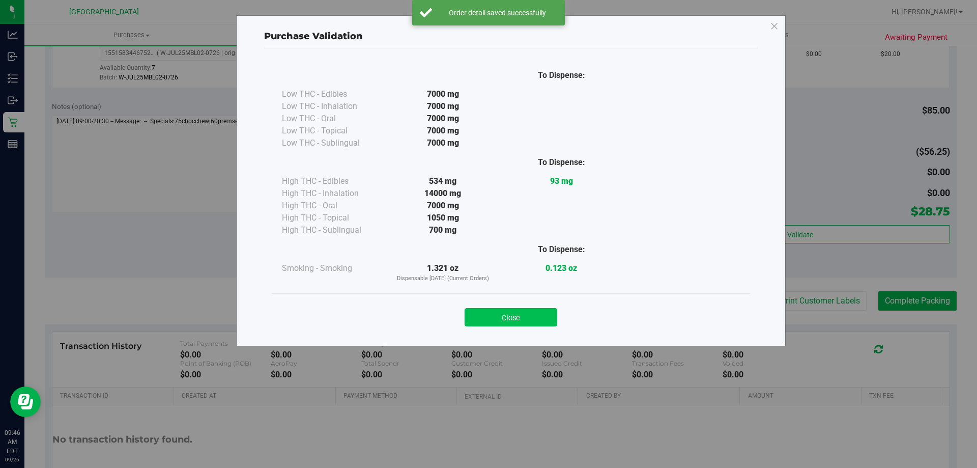
click at [532, 322] on button "Close" at bounding box center [511, 317] width 93 height 18
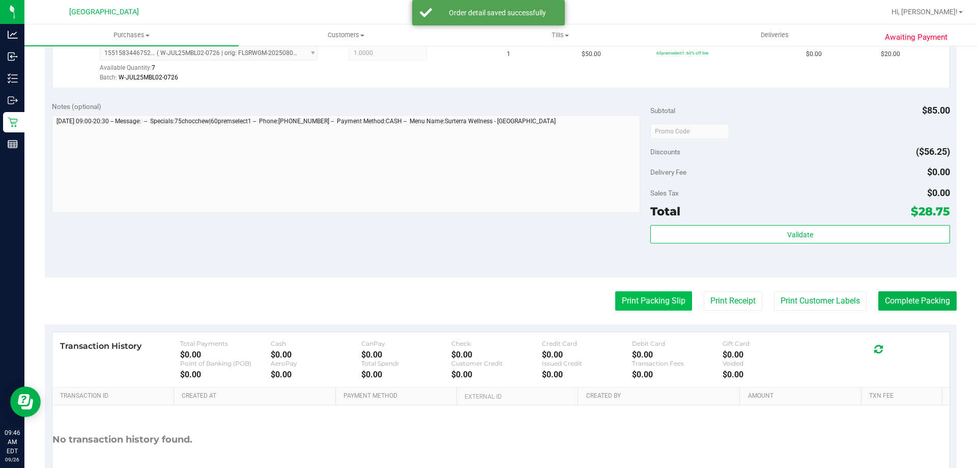
click at [622, 301] on button "Print Packing Slip" at bounding box center [653, 300] width 77 height 19
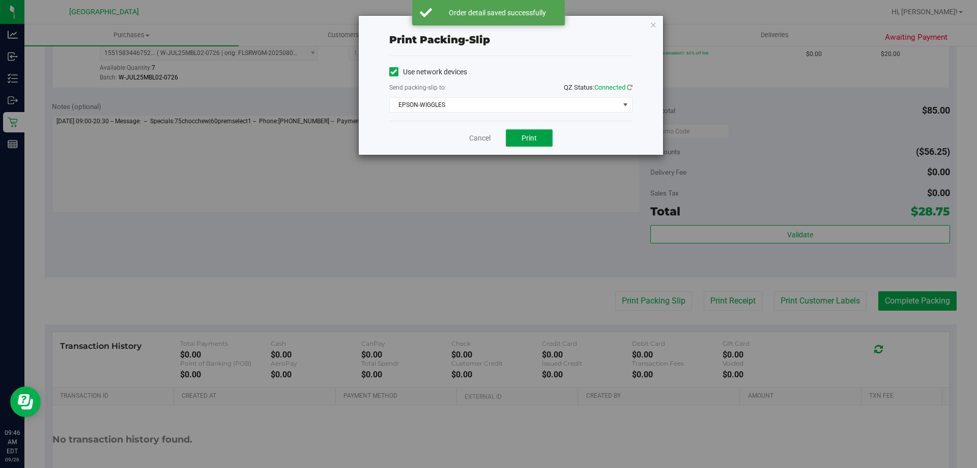
click at [552, 140] on button "Print" at bounding box center [529, 137] width 47 height 17
click at [471, 140] on link "Cancel" at bounding box center [479, 138] width 21 height 11
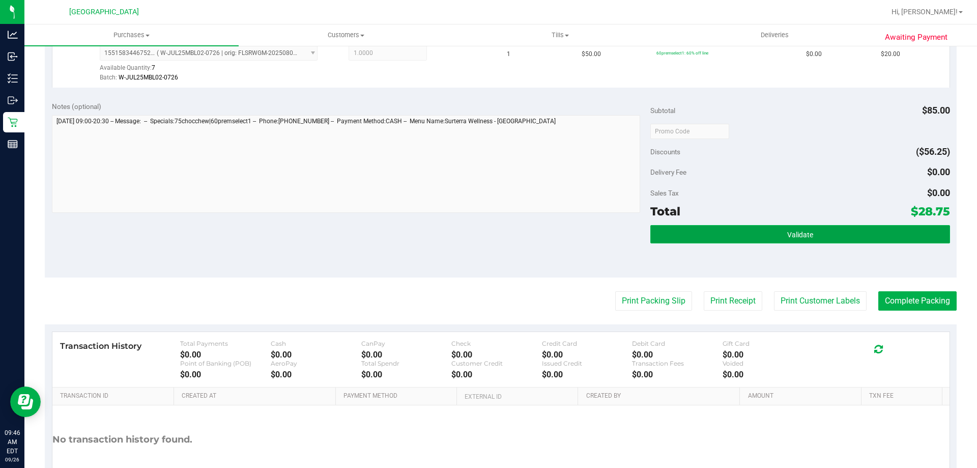
click at [694, 226] on button "Validate" at bounding box center [800, 234] width 299 height 18
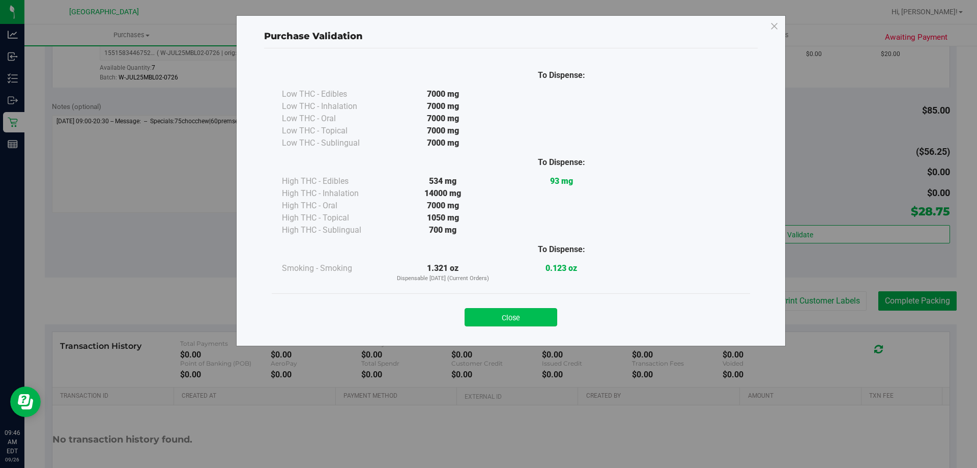
click at [501, 318] on button "Close" at bounding box center [511, 317] width 93 height 18
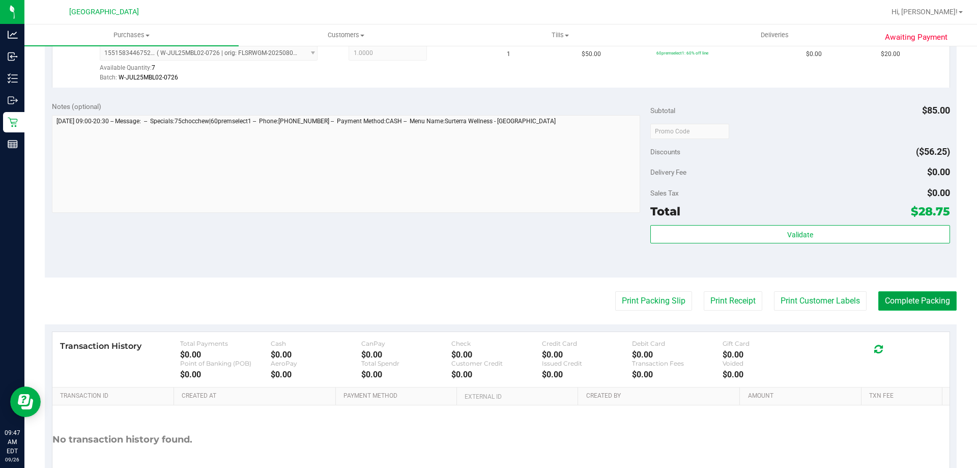
click at [892, 303] on button "Complete Packing" at bounding box center [918, 300] width 78 height 19
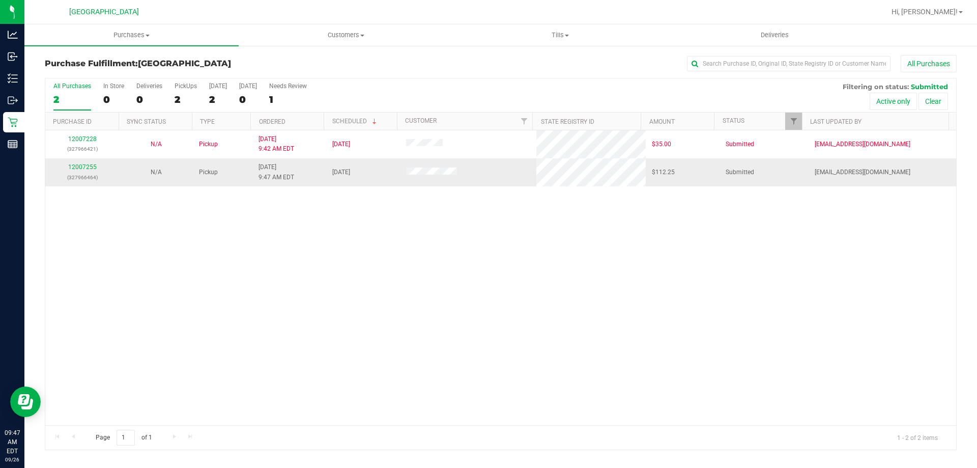
click at [78, 172] on div "12007255 (327966464)" at bounding box center [82, 171] width 62 height 19
click at [75, 163] on link "12007255" at bounding box center [82, 166] width 29 height 7
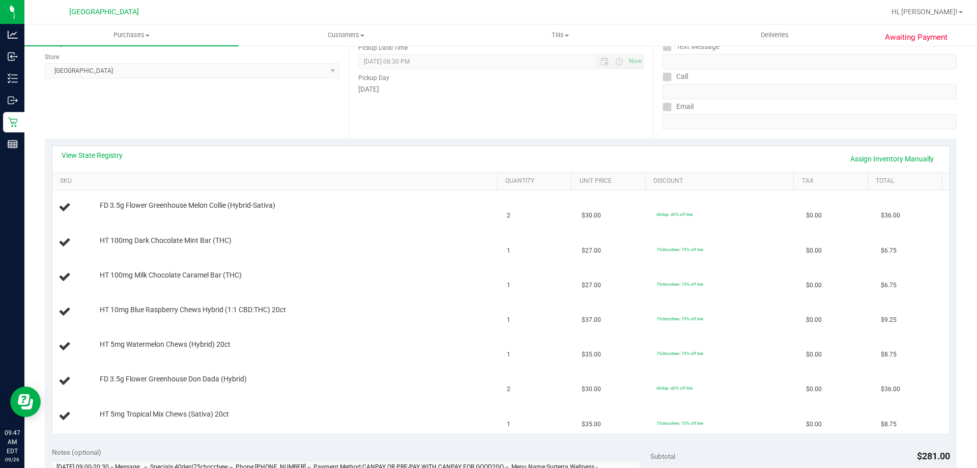
scroll to position [153, 0]
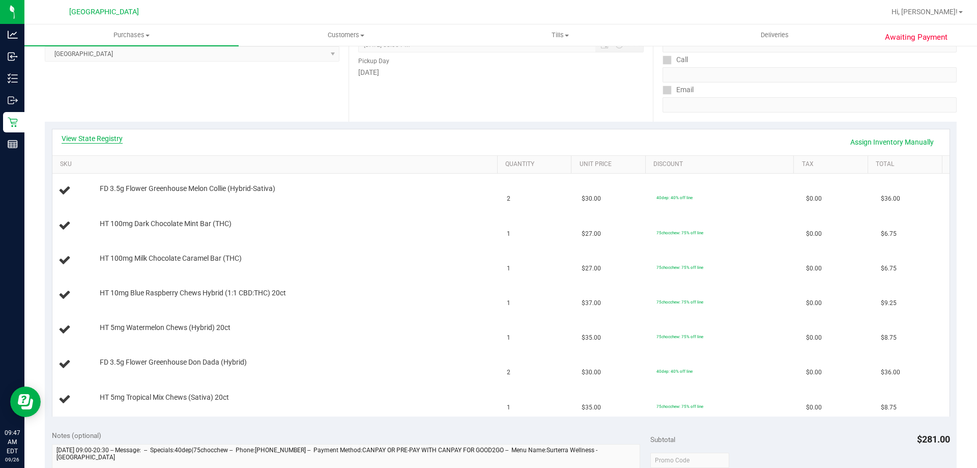
click at [88, 135] on link "View State Registry" at bounding box center [92, 138] width 61 height 10
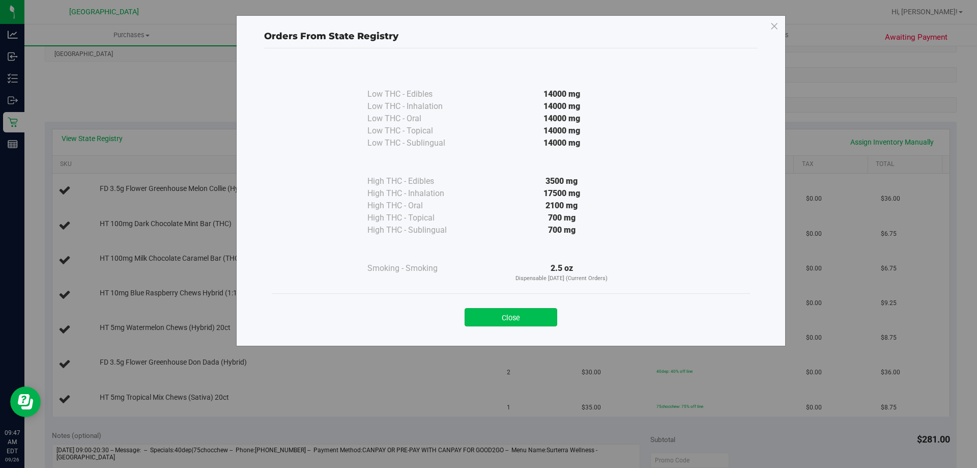
click at [533, 317] on button "Close" at bounding box center [511, 317] width 93 height 18
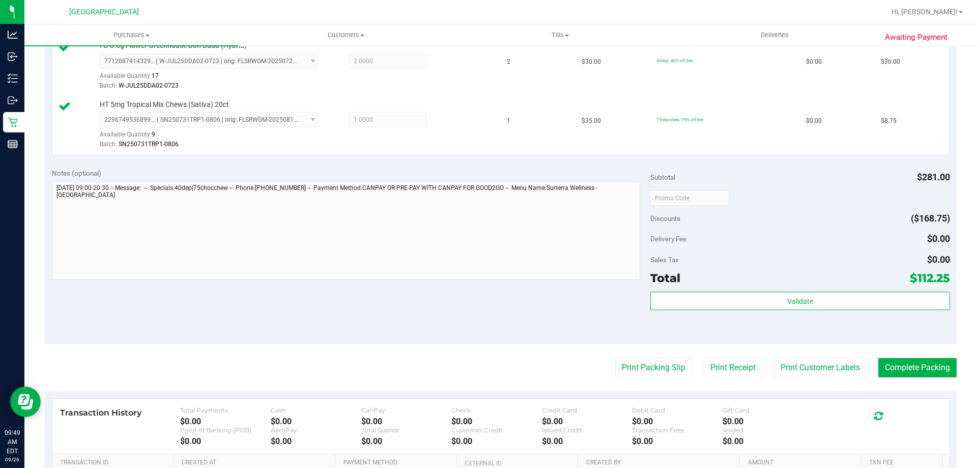
scroll to position [713, 0]
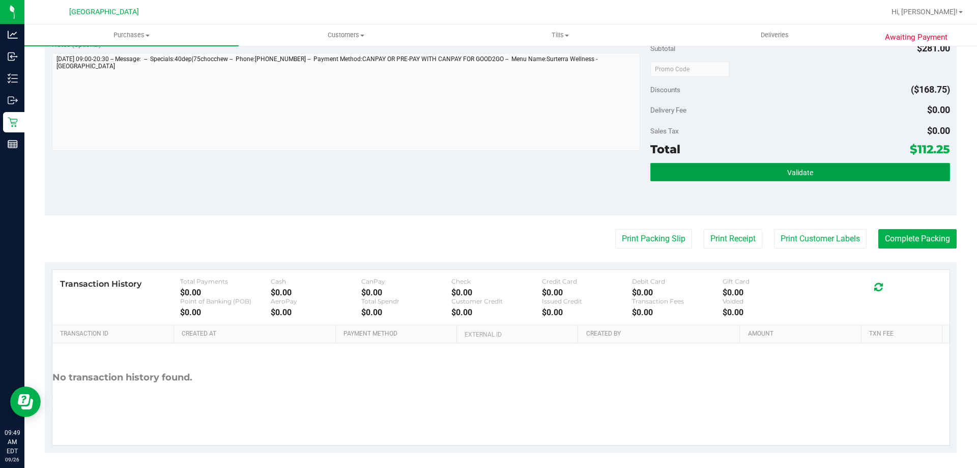
click at [733, 168] on button "Validate" at bounding box center [800, 172] width 299 height 18
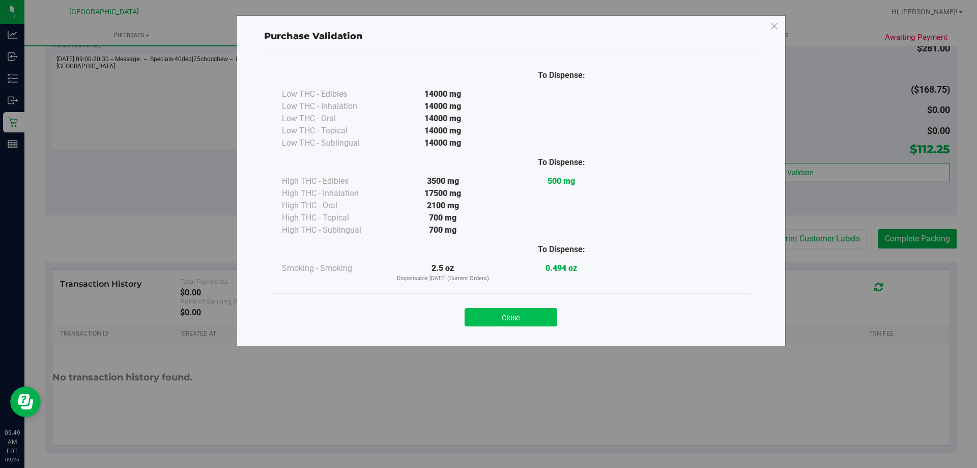
click at [550, 314] on button "Close" at bounding box center [511, 317] width 93 height 18
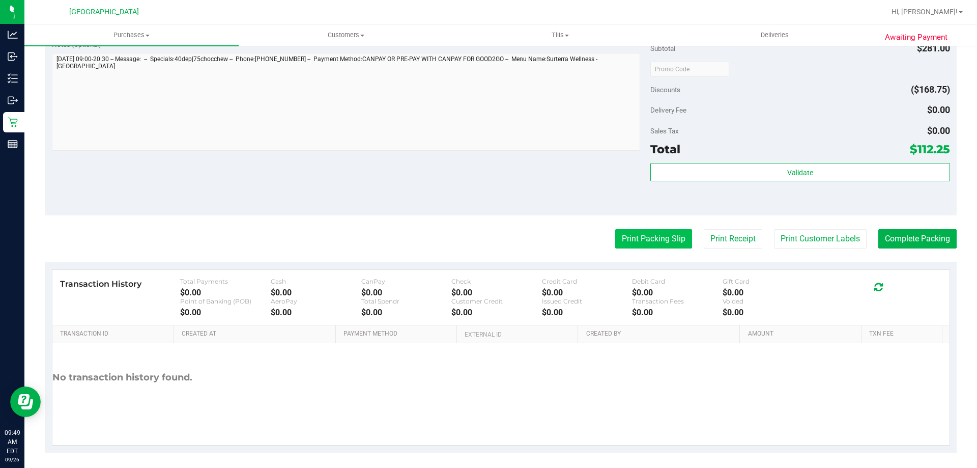
click at [663, 237] on button "Print Packing Slip" at bounding box center [653, 238] width 77 height 19
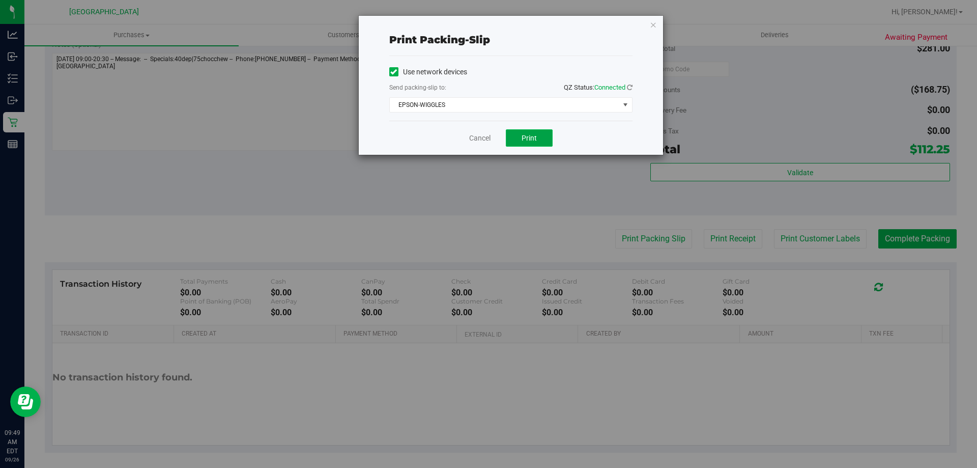
click at [540, 135] on button "Print" at bounding box center [529, 137] width 47 height 17
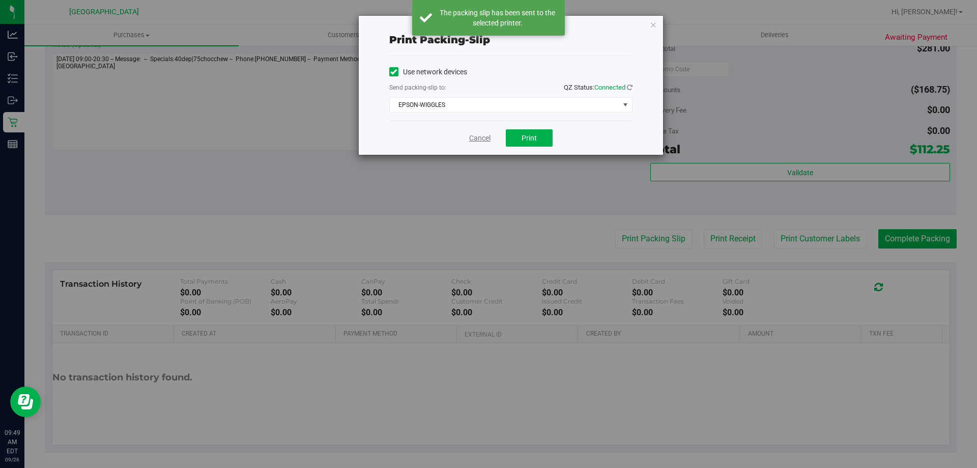
click at [471, 135] on link "Cancel" at bounding box center [479, 138] width 21 height 11
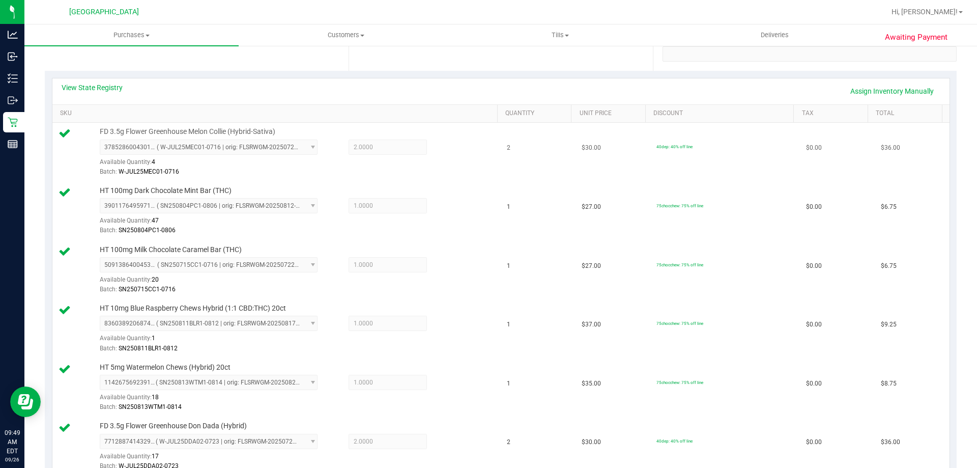
scroll to position [0, 0]
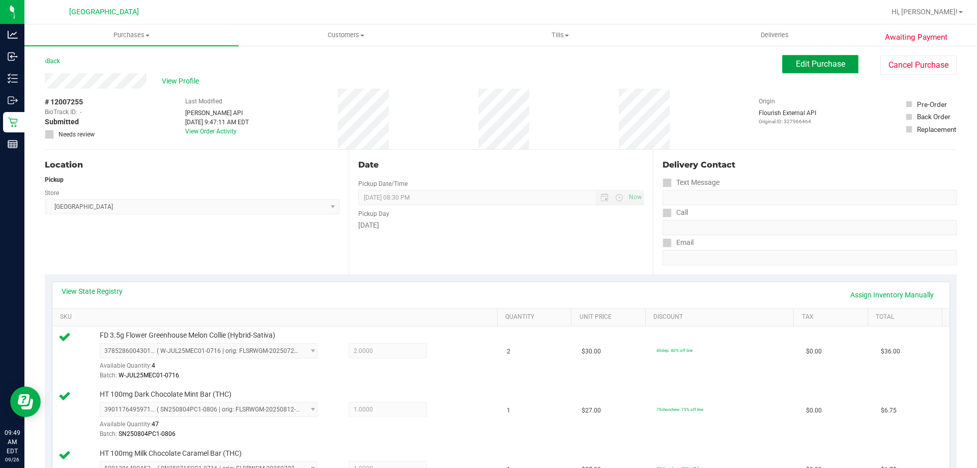
click at [825, 65] on span "Edit Purchase" at bounding box center [820, 64] width 49 height 10
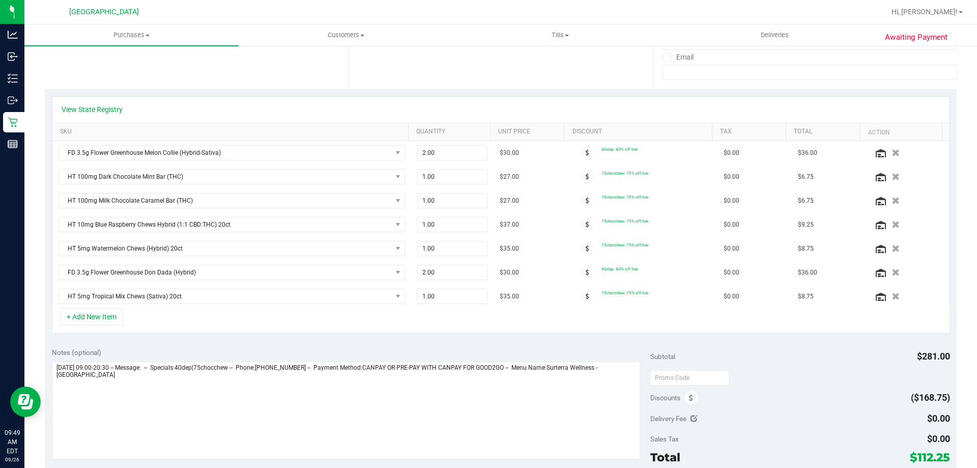
scroll to position [204, 0]
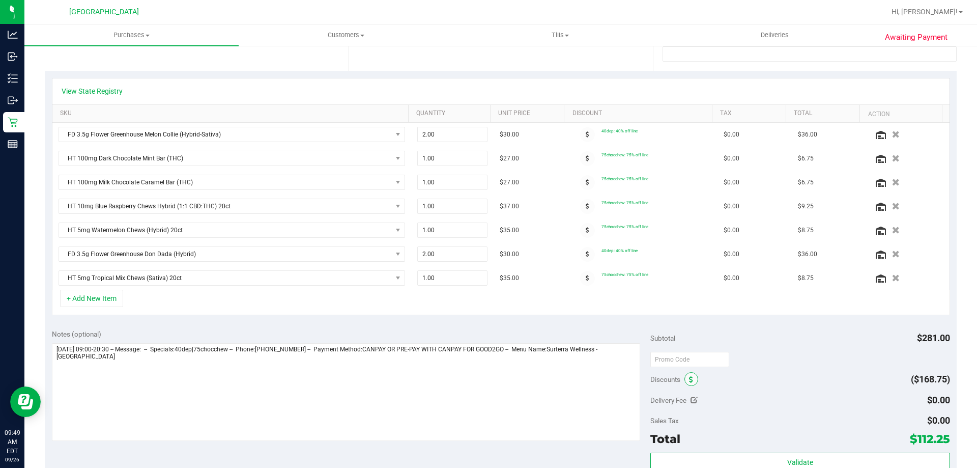
click at [687, 374] on span at bounding box center [692, 379] width 14 height 14
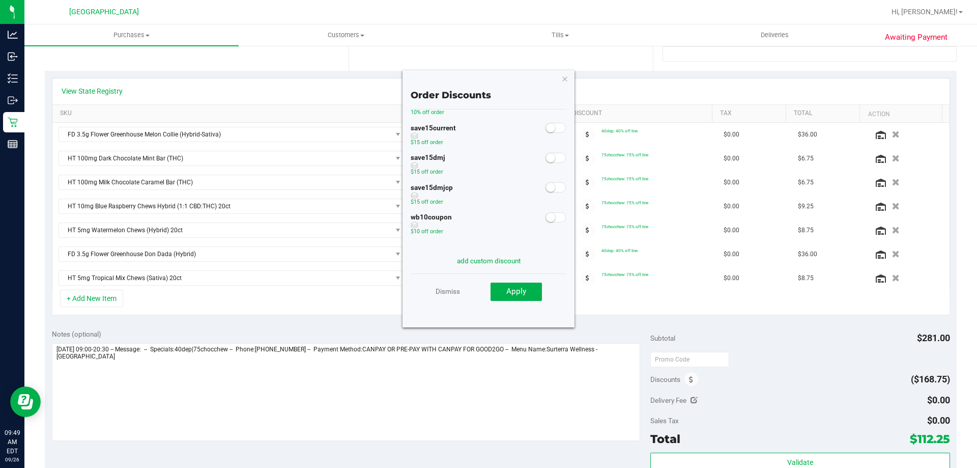
scroll to position [0, 0]
click at [447, 293] on link "Dismiss" at bounding box center [448, 291] width 24 height 18
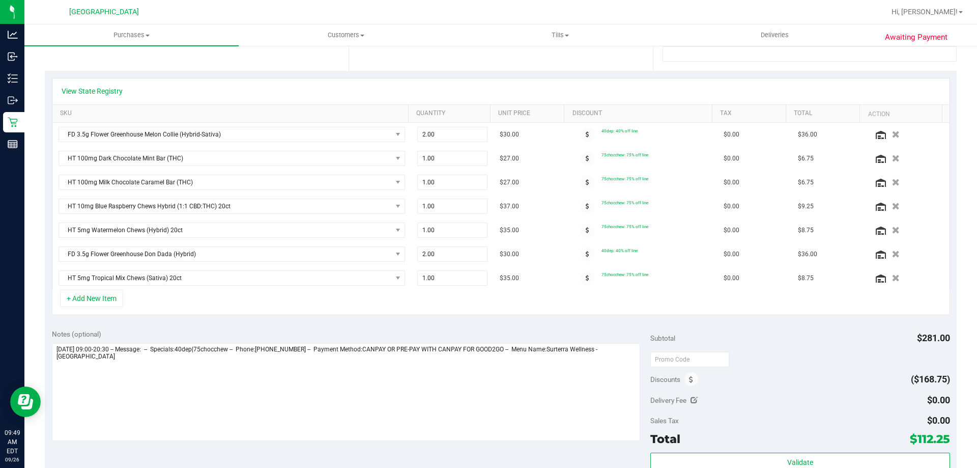
click at [539, 310] on div "+ Add New Item" at bounding box center [501, 302] width 898 height 25
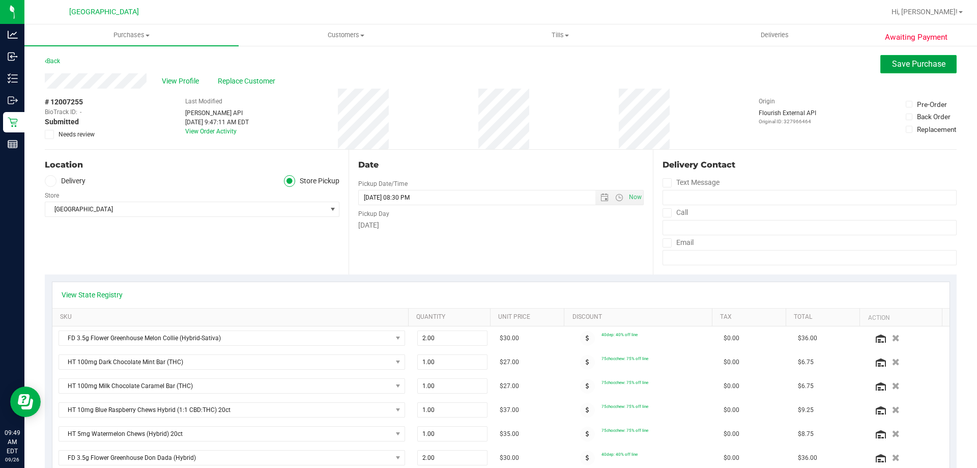
click at [897, 67] on span "Save Purchase" at bounding box center [918, 64] width 53 height 10
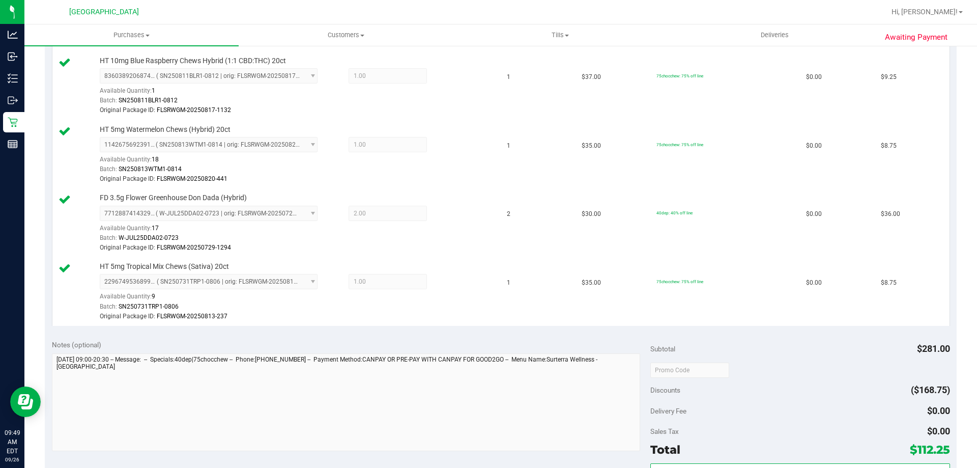
scroll to position [662, 0]
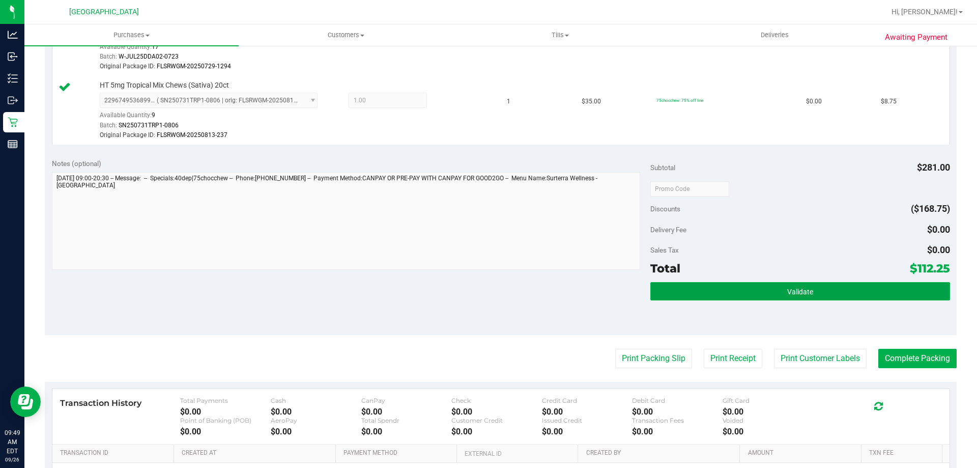
click at [791, 291] on span "Validate" at bounding box center [800, 292] width 26 height 8
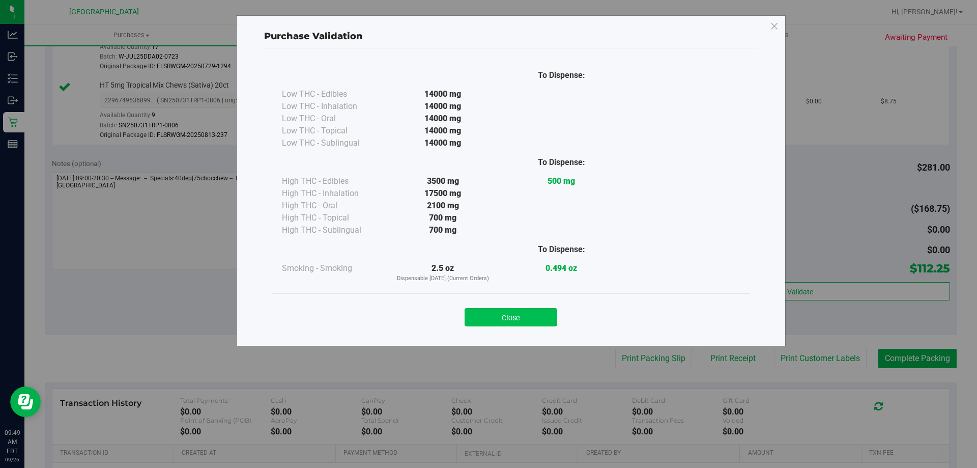
click at [523, 315] on button "Close" at bounding box center [511, 317] width 93 height 18
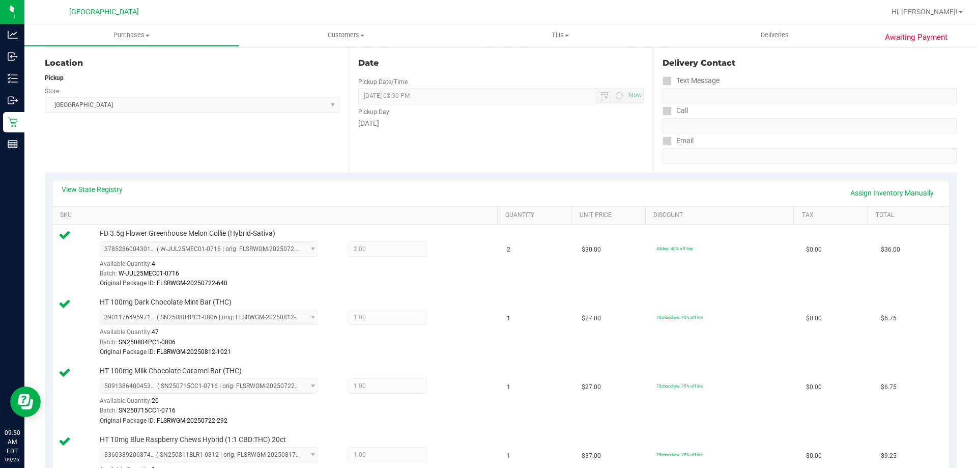
scroll to position [0, 0]
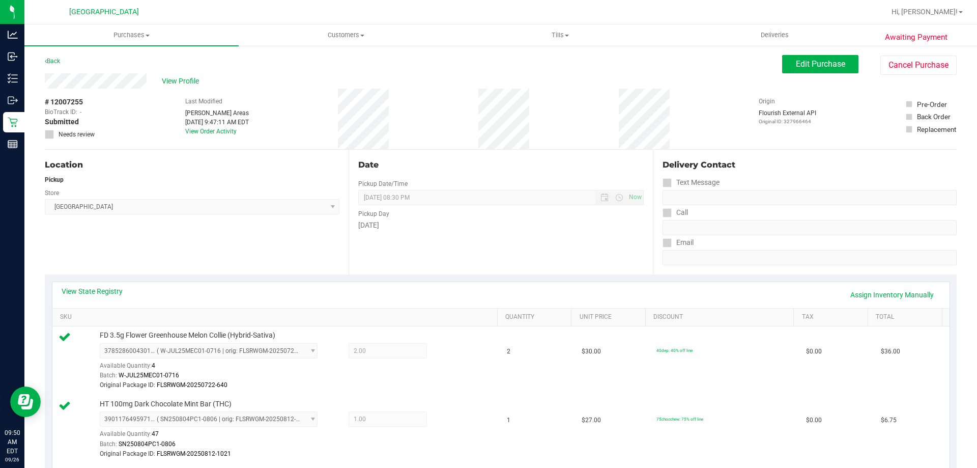
click at [769, 62] on div "Back Edit Purchase Cancel Purchase" at bounding box center [501, 64] width 912 height 18
click at [782, 64] on button "Edit Purchase" at bounding box center [820, 64] width 76 height 18
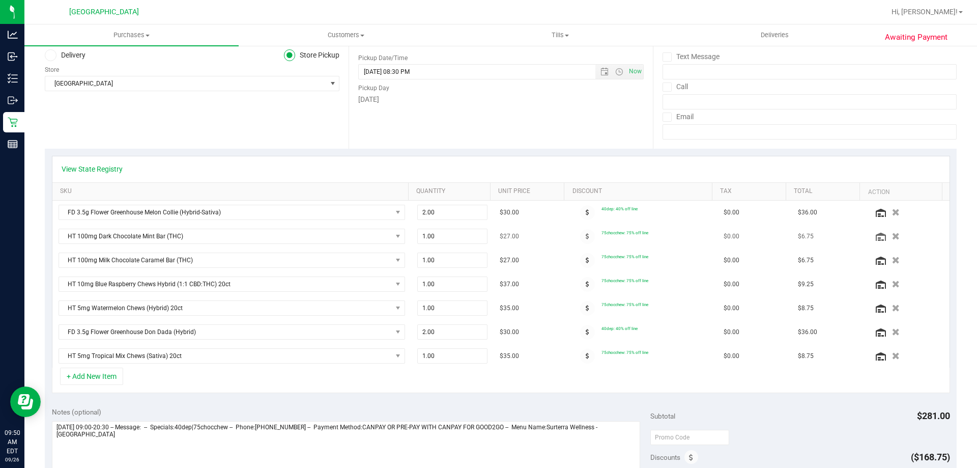
scroll to position [153, 0]
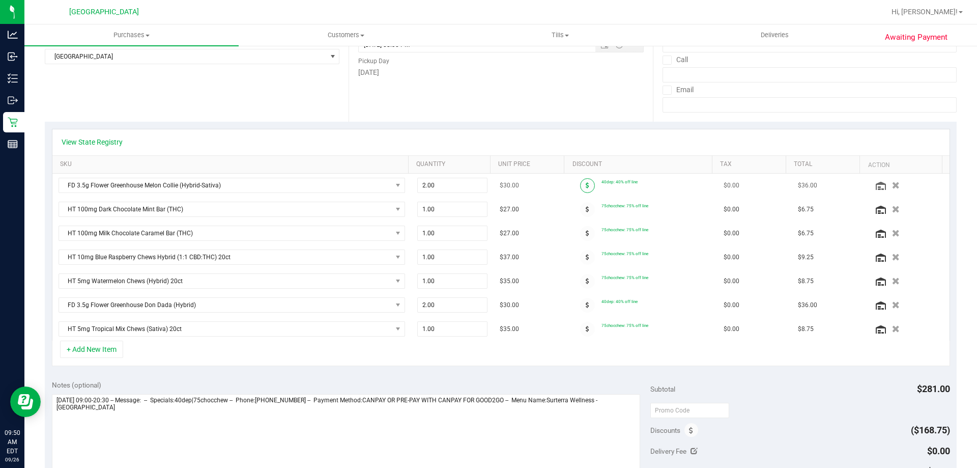
click at [586, 182] on icon at bounding box center [588, 185] width 4 height 6
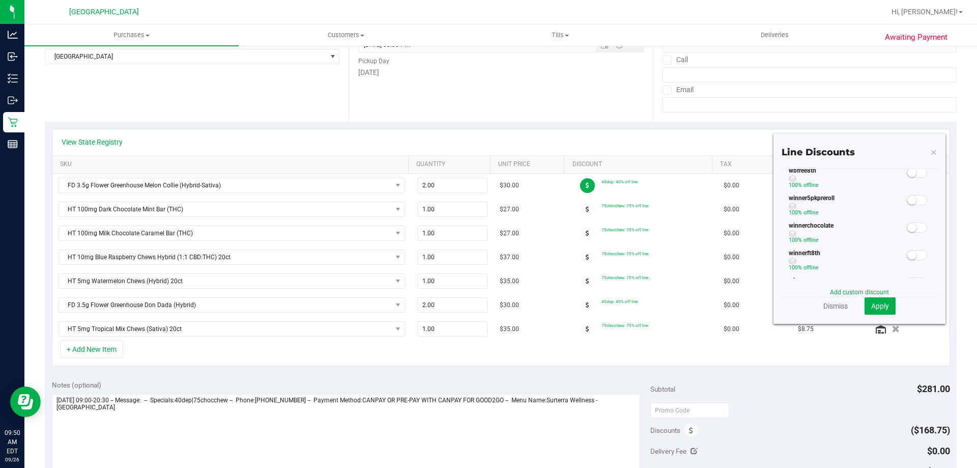
scroll to position [358, 0]
click at [835, 304] on link "Dismiss" at bounding box center [836, 306] width 24 height 10
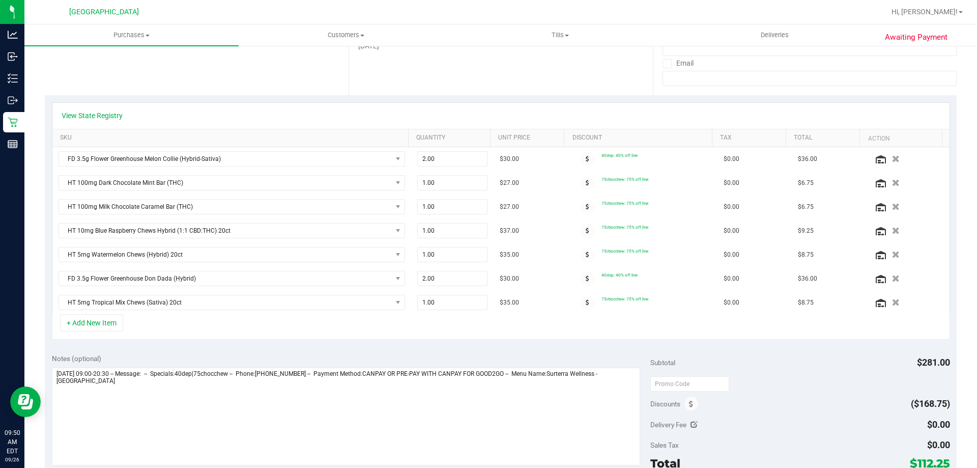
scroll to position [204, 0]
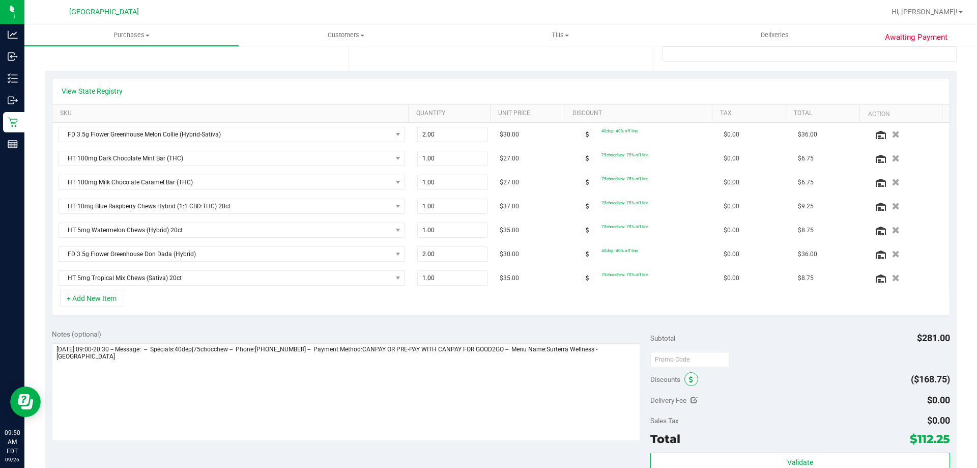
click at [692, 377] on span at bounding box center [692, 379] width 14 height 14
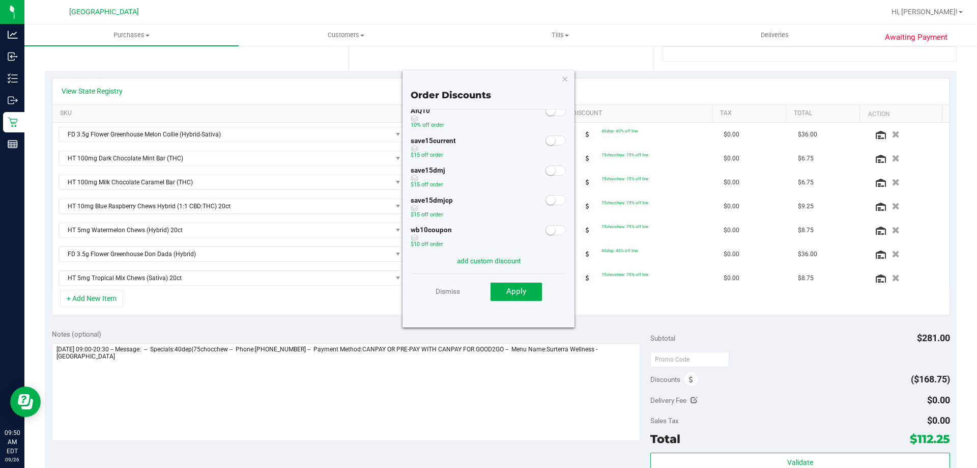
scroll to position [86, 0]
click at [495, 258] on link "add custom discount" at bounding box center [489, 261] width 64 height 8
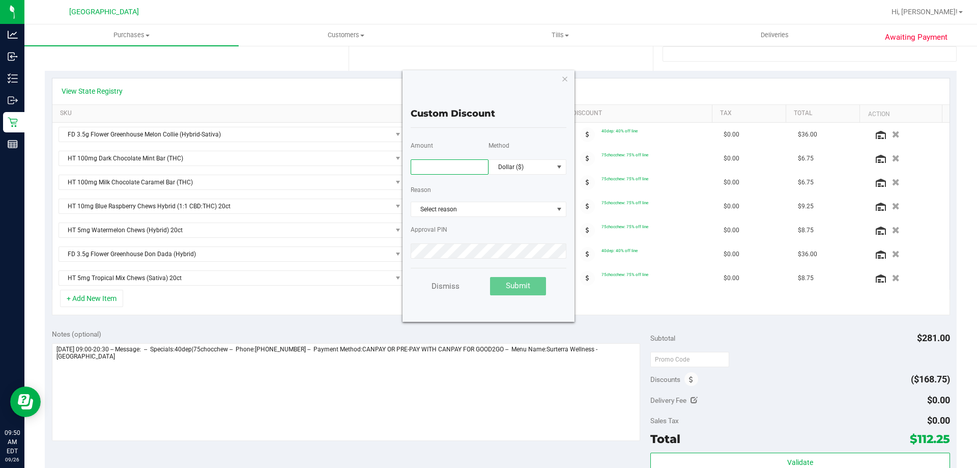
click at [465, 167] on input "text" at bounding box center [450, 166] width 78 height 15
type input "22.00"
click at [458, 208] on span "Select reason" at bounding box center [482, 209] width 142 height 14
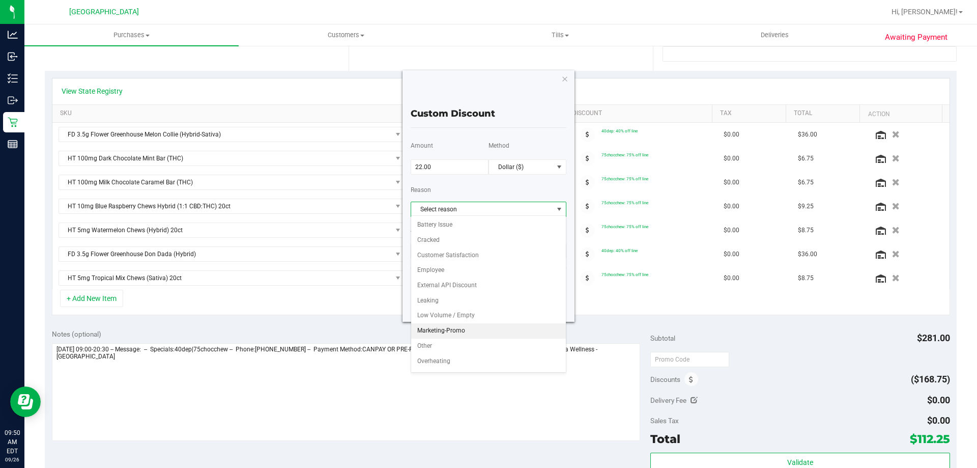
click at [459, 327] on li "Marketing-Promo" at bounding box center [488, 330] width 155 height 15
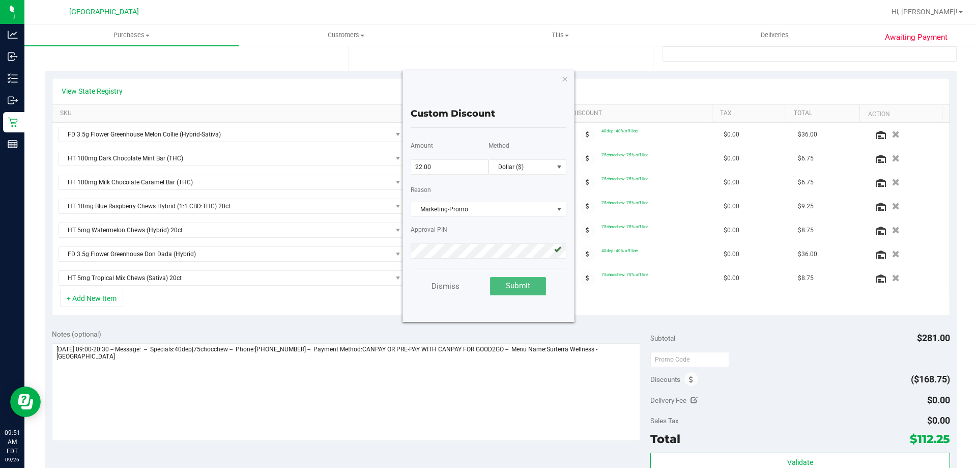
click at [511, 285] on span "Submit" at bounding box center [518, 285] width 24 height 9
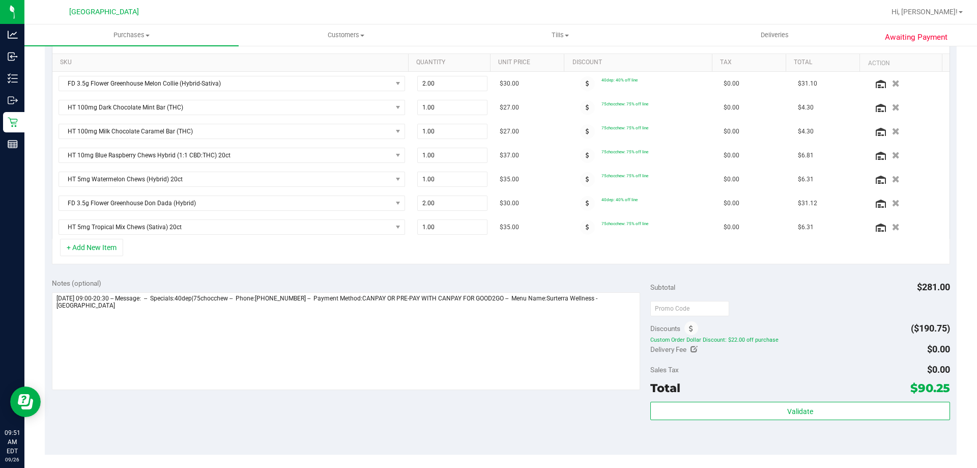
scroll to position [0, 0]
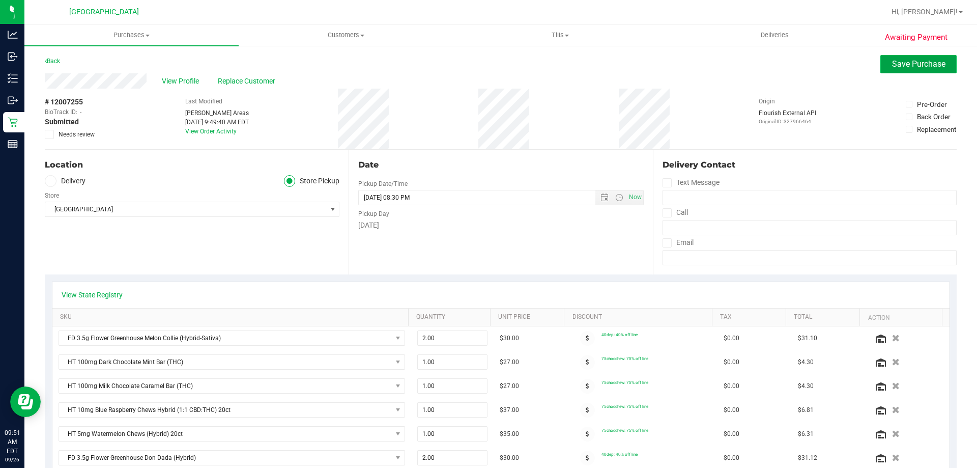
click at [926, 66] on span "Save Purchase" at bounding box center [918, 64] width 53 height 10
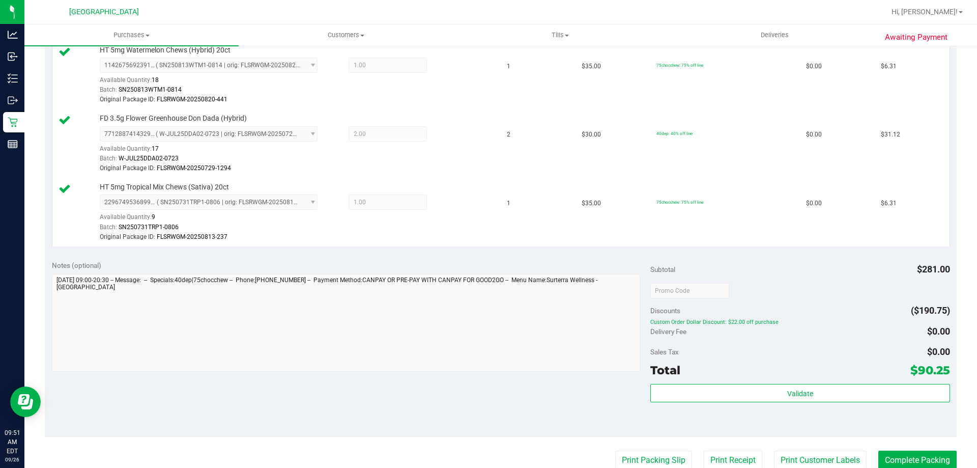
scroll to position [713, 0]
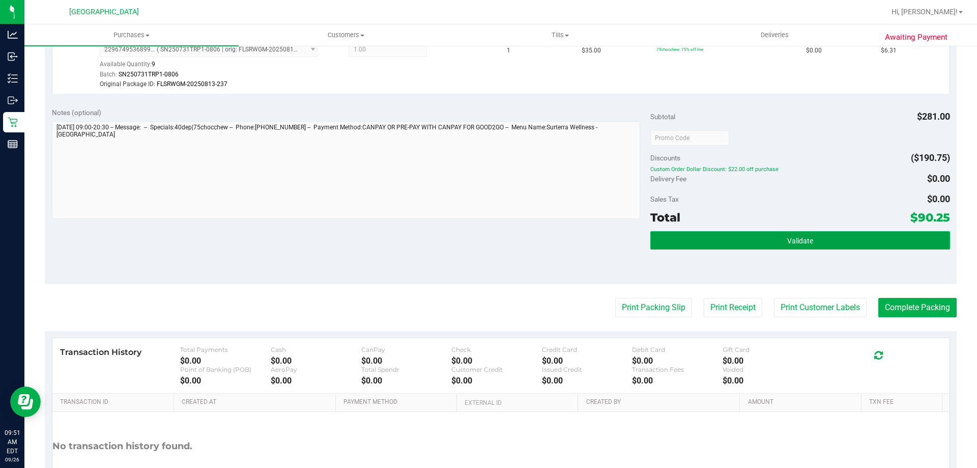
click at [812, 246] on button "Validate" at bounding box center [800, 240] width 299 height 18
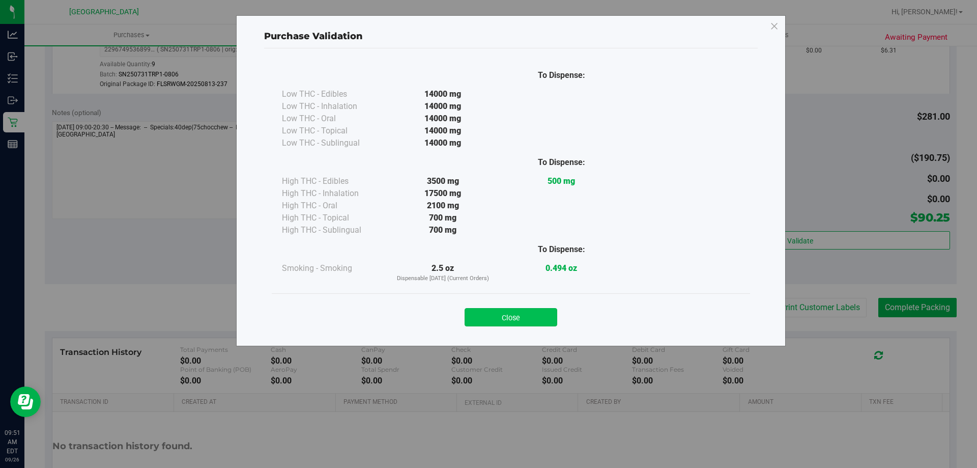
click at [540, 316] on button "Close" at bounding box center [511, 317] width 93 height 18
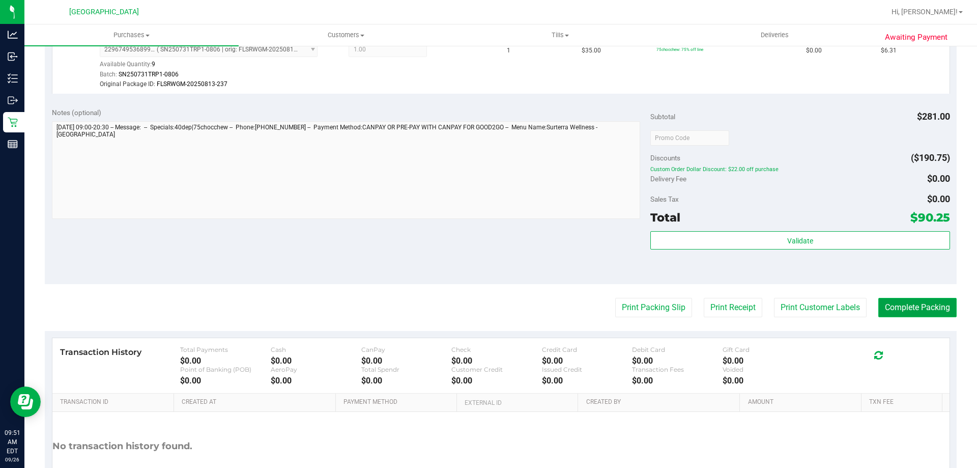
click at [898, 305] on button "Complete Packing" at bounding box center [918, 307] width 78 height 19
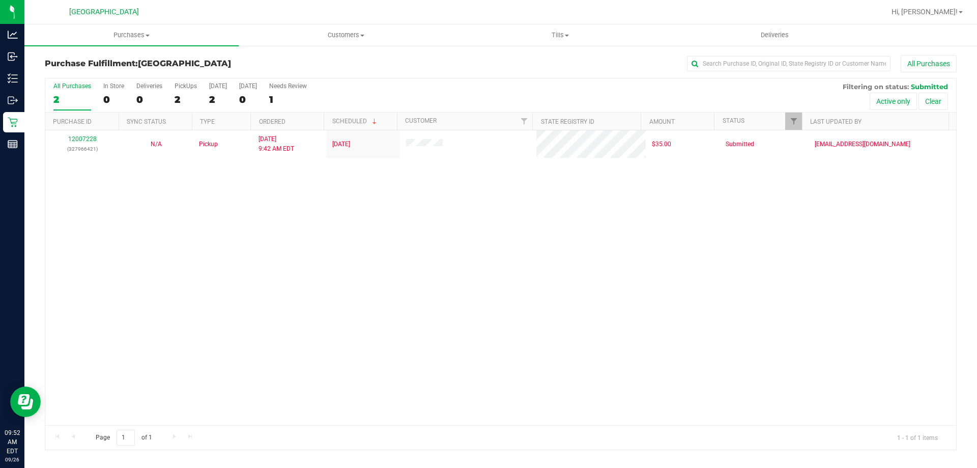
click at [461, 240] on div "12007228 (327966421) N/A Pickup 9/26/2025 9:42 AM EDT 9/26/2025 $35.00 Submitte…" at bounding box center [500, 277] width 911 height 295
click at [515, 352] on div "12007228 (327966421) N/A Pickup 9/26/2025 9:42 AM EDT 9/26/2025 $35.00 Submitte…" at bounding box center [500, 277] width 911 height 295
drag, startPoint x: 487, startPoint y: 291, endPoint x: 598, endPoint y: 12, distance: 300.2
click at [488, 291] on div "12007228 (327966421) N/A Pickup 9/26/2025 9:42 AM EDT 9/26/2025 $35.00 Submitte…" at bounding box center [500, 277] width 911 height 295
click at [363, 247] on div "12007228 (327966421) N/A Pickup 9/26/2025 9:42 AM EDT 9/26/2025 $35.00 Submitte…" at bounding box center [500, 277] width 911 height 295
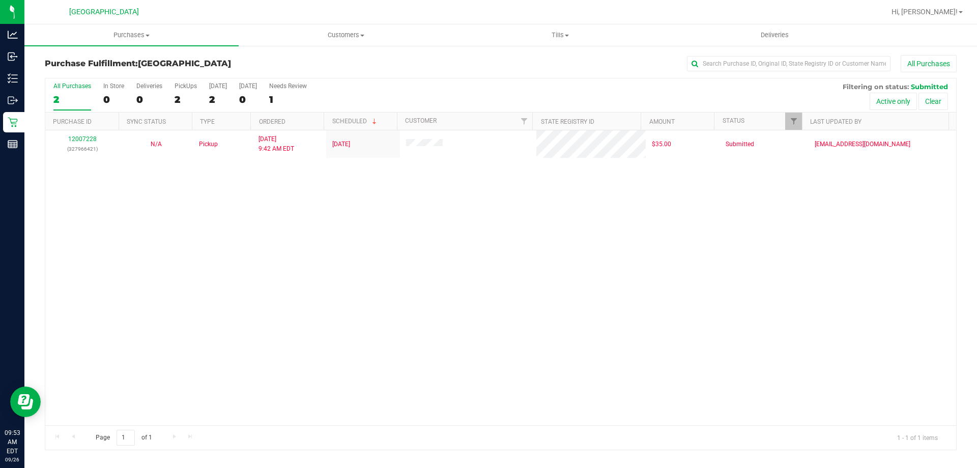
click at [699, 213] on div "12007228 (327966421) N/A Pickup 9/26/2025 9:42 AM EDT 9/26/2025 $35.00 Submitte…" at bounding box center [500, 277] width 911 height 295
click at [424, 245] on div "12007228 (327966421) N/A Pickup 9/26/2025 9:42 AM EDT 9/26/2025 $35.00 Submitte…" at bounding box center [500, 277] width 911 height 295
click at [121, 38] on span "Purchases" at bounding box center [131, 35] width 214 height 9
click at [124, 74] on li "Fulfillment" at bounding box center [131, 74] width 214 height 12
click at [290, 261] on div "12007228 (327966421) N/A Pickup 9/26/2025 9:42 AM EDT 9/26/2025 $35.00 Submitte…" at bounding box center [500, 277] width 911 height 295
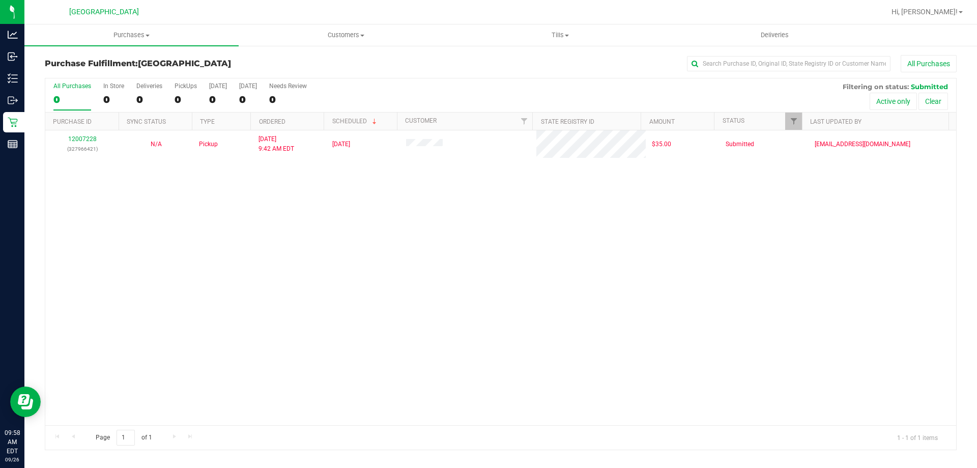
click at [444, 278] on div "12007228 (327966421) N/A Pickup 9/26/2025 9:42 AM EDT 9/26/2025 $35.00 Submitte…" at bounding box center [500, 277] width 911 height 295
click at [470, 281] on div "12007228 (327966421) N/A Pickup 9/26/2025 9:42 AM EDT 9/26/2025 $35.00 Submitte…" at bounding box center [500, 277] width 911 height 295
click at [463, 306] on div "12007228 (327966421) N/A Pickup 9/26/2025 9:42 AM EDT 9/26/2025 $35.00 Submitte…" at bounding box center [500, 277] width 911 height 295
click at [303, 256] on div "12007228 (327966421) N/A Pickup 9/26/2025 9:42 AM EDT 9/26/2025 $35.00 Submitte…" at bounding box center [500, 277] width 911 height 295
click at [130, 41] on uib-tab-heading "Purchases Summary of purchases Fulfillment All purchases" at bounding box center [131, 34] width 214 height 21
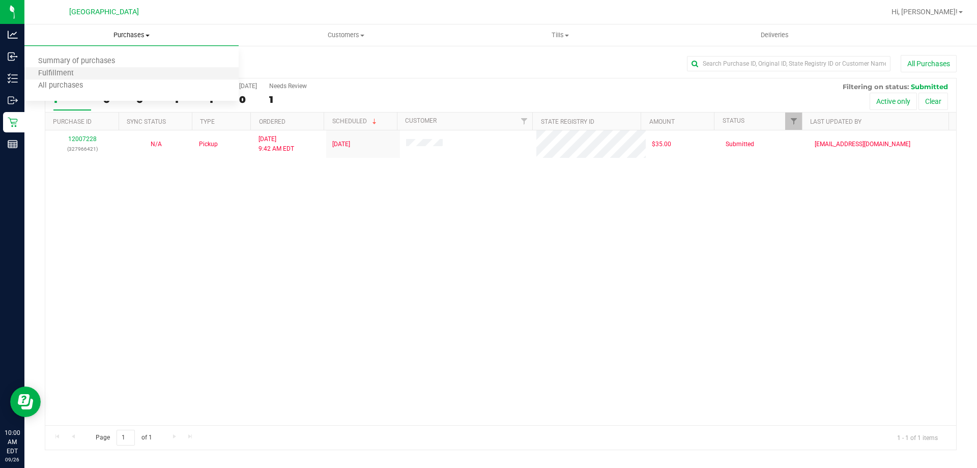
click at [110, 73] on li "Fulfillment" at bounding box center [131, 74] width 214 height 12
click at [584, 320] on div "12007228 (327966421) N/A Pickup 9/26/2025 9:42 AM EDT 9/26/2025 $35.00 Submitte…" at bounding box center [500, 277] width 911 height 295
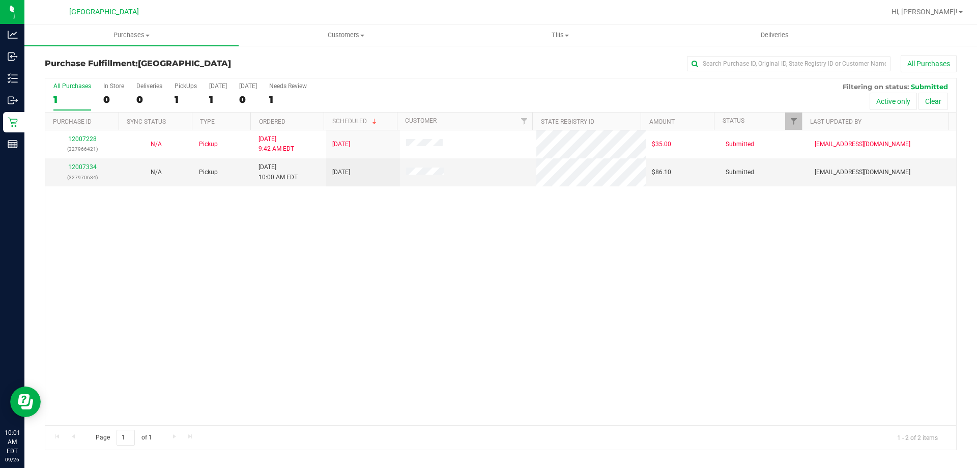
click at [285, 266] on div "12007228 (327966421) N/A Pickup 9/26/2025 9:42 AM EDT 9/26/2025 $35.00 Submitte…" at bounding box center [500, 277] width 911 height 295
click at [90, 166] on link "12007334" at bounding box center [82, 166] width 29 height 7
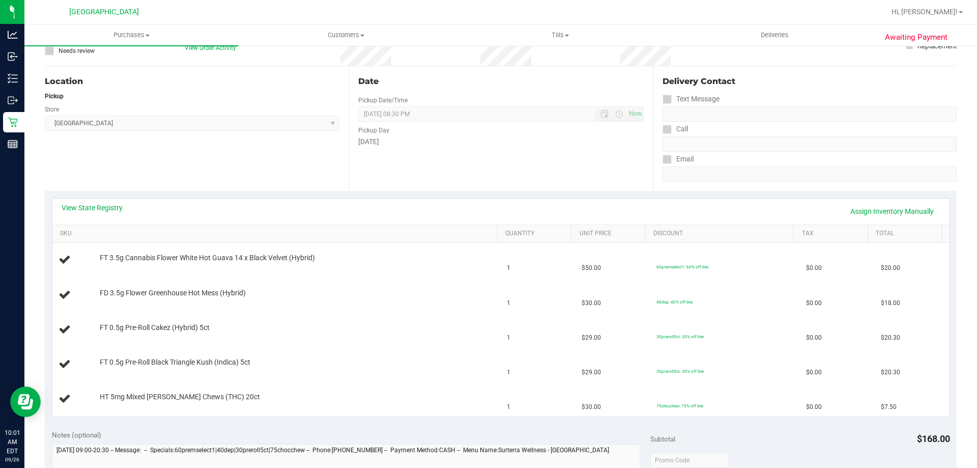
scroll to position [102, 0]
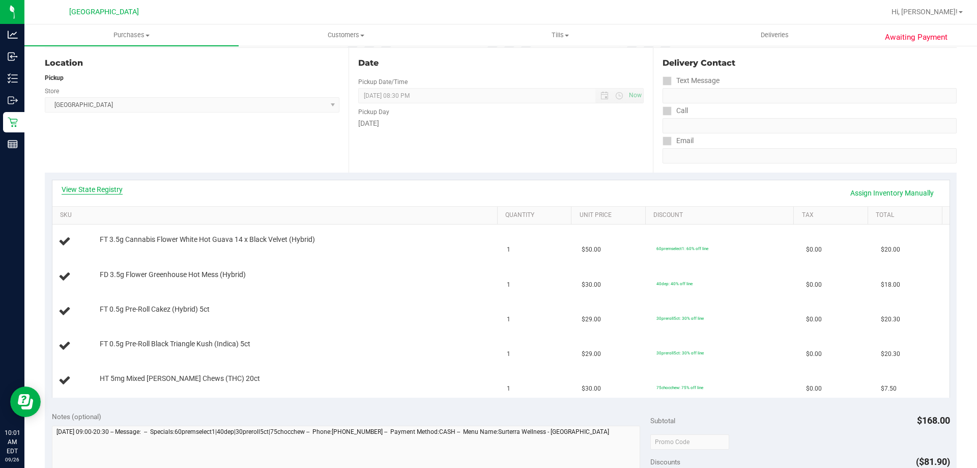
click at [88, 191] on link "View State Registry" at bounding box center [92, 189] width 61 height 10
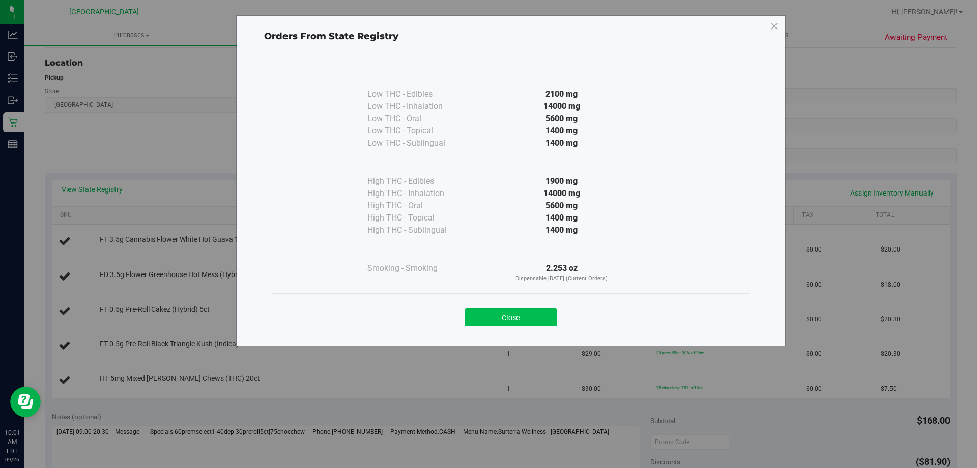
click at [523, 316] on button "Close" at bounding box center [511, 317] width 93 height 18
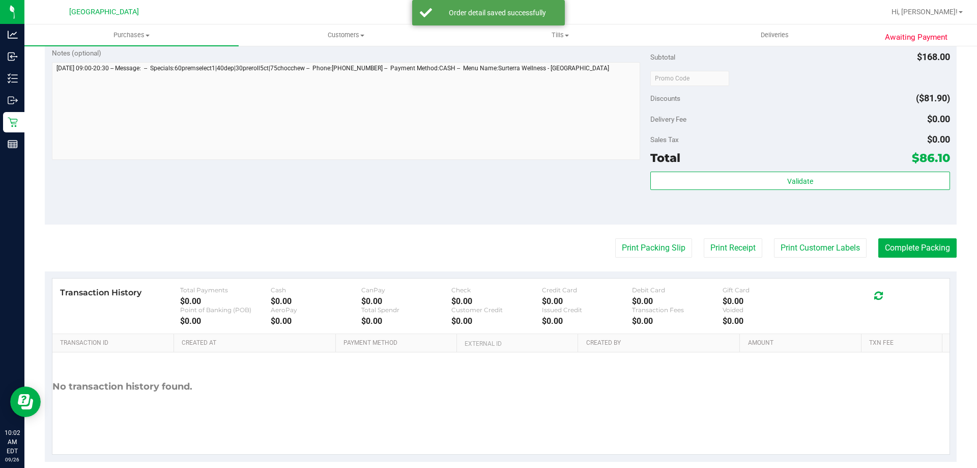
scroll to position [600, 0]
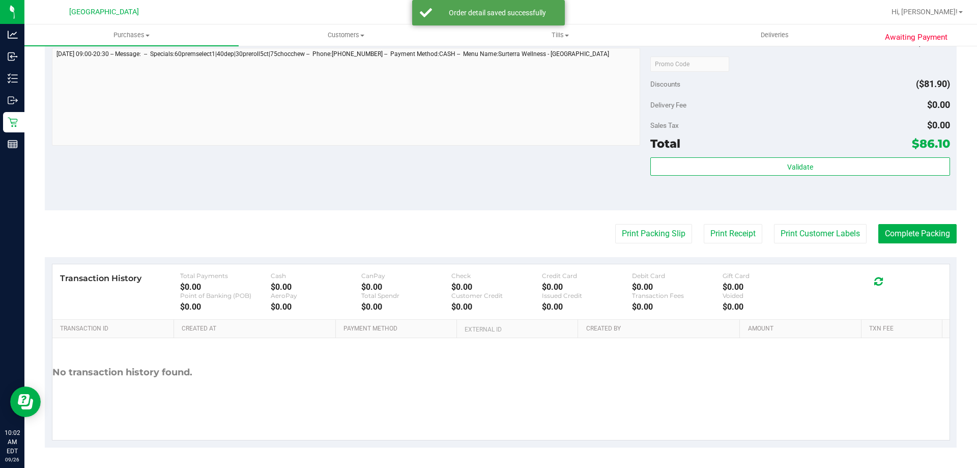
click at [784, 156] on div "Subtotal $168.00 Discounts ($81.90) Delivery Fee $0.00 Sales Tax $0.00 Total $8…" at bounding box center [800, 119] width 299 height 170
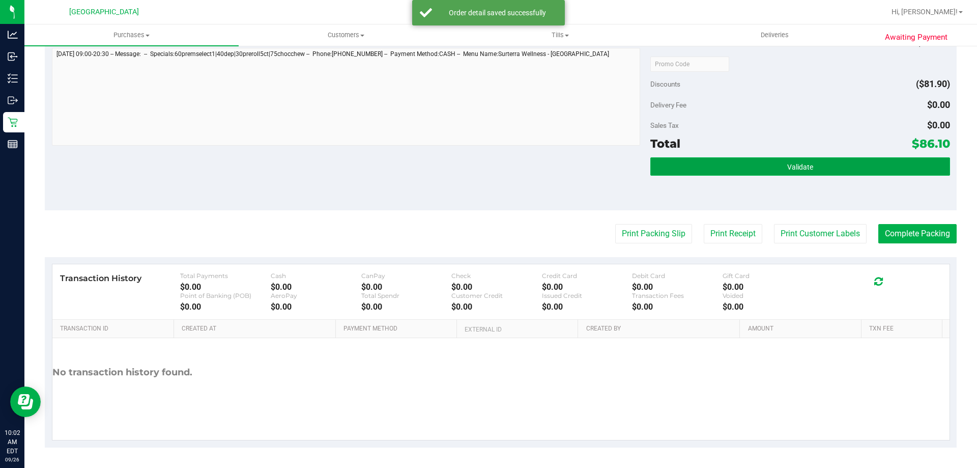
click at [787, 163] on span "Validate" at bounding box center [800, 167] width 26 height 8
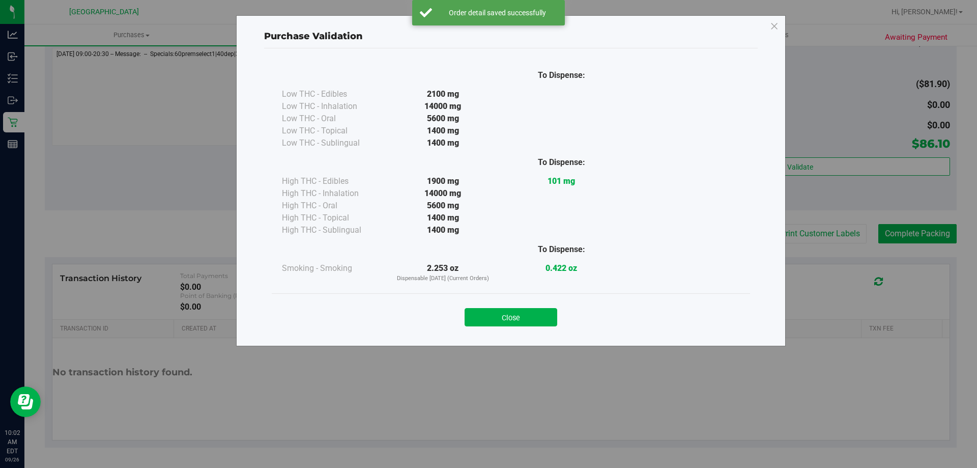
click at [483, 315] on button "Close" at bounding box center [511, 317] width 93 height 18
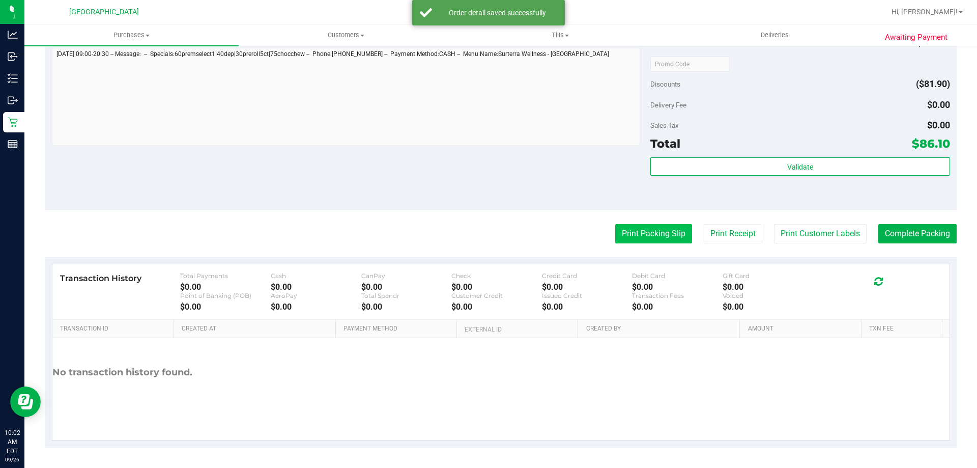
click at [644, 234] on button "Print Packing Slip" at bounding box center [653, 233] width 77 height 19
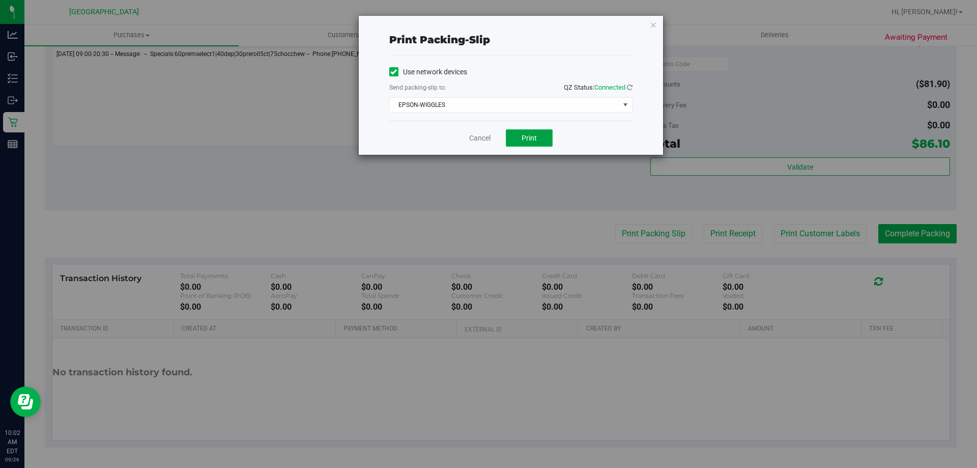
click at [545, 143] on button "Print" at bounding box center [529, 137] width 47 height 17
click at [483, 136] on link "Cancel" at bounding box center [479, 138] width 21 height 11
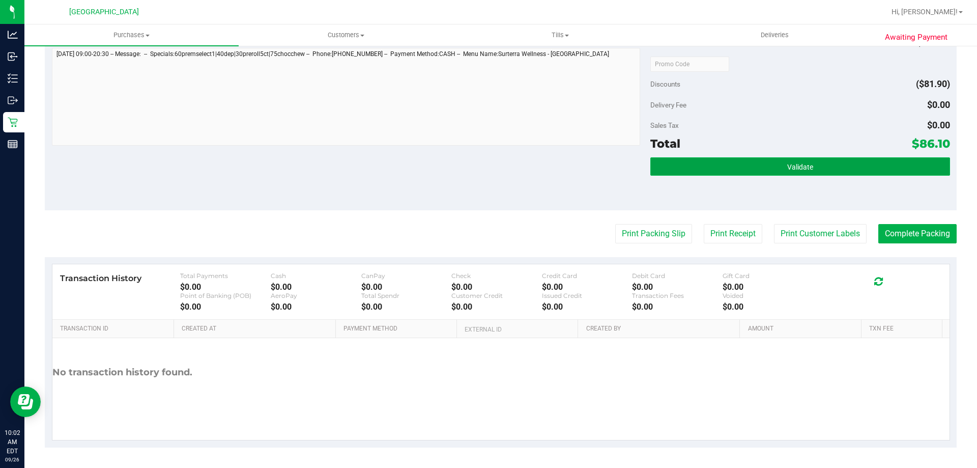
click at [757, 168] on button "Validate" at bounding box center [800, 166] width 299 height 18
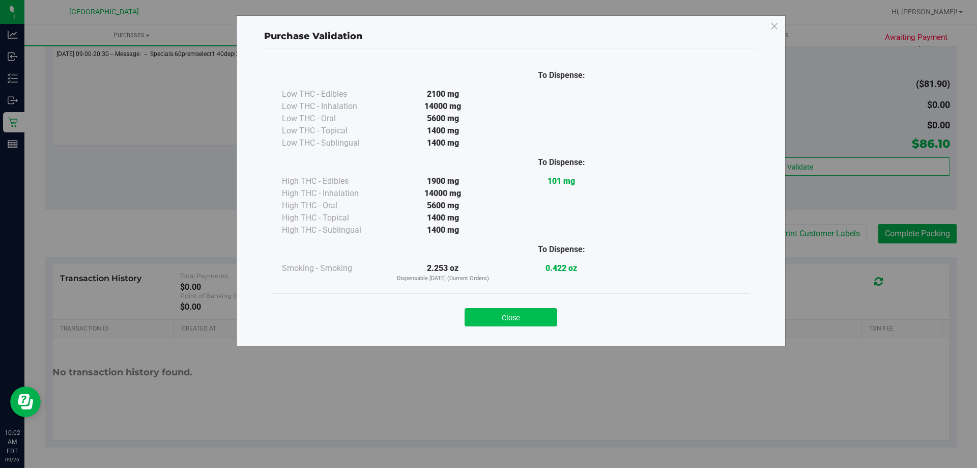
click at [508, 317] on button "Close" at bounding box center [511, 317] width 93 height 18
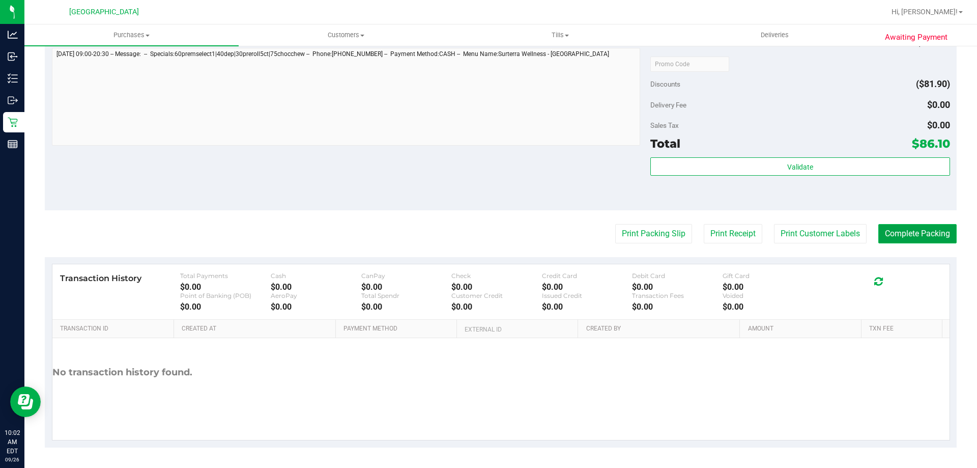
click at [884, 238] on button "Complete Packing" at bounding box center [918, 233] width 78 height 19
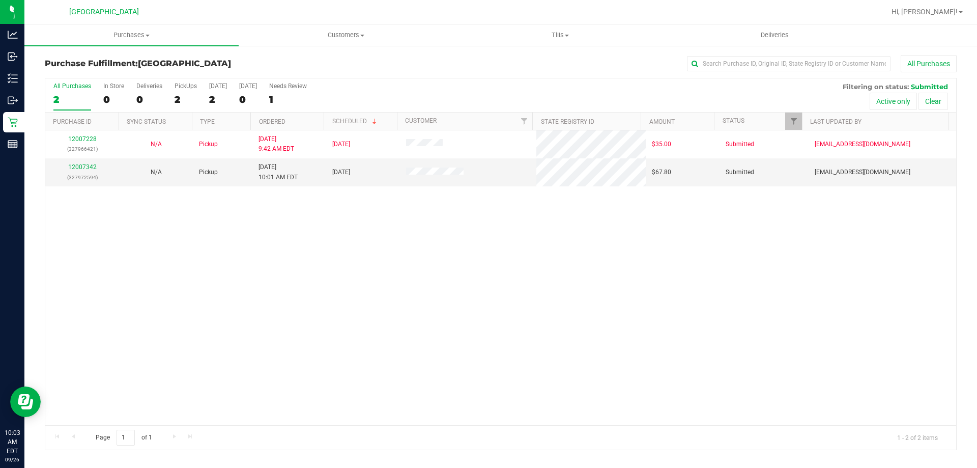
click at [483, 310] on div "12007228 (327966421) N/A Pickup 9/26/2025 9:42 AM EDT 9/26/2025 $35.00 Submitte…" at bounding box center [500, 277] width 911 height 295
click at [87, 161] on td "12007342 (327972594)" at bounding box center [82, 171] width 74 height 27
click at [87, 166] on link "12007342" at bounding box center [82, 166] width 29 height 7
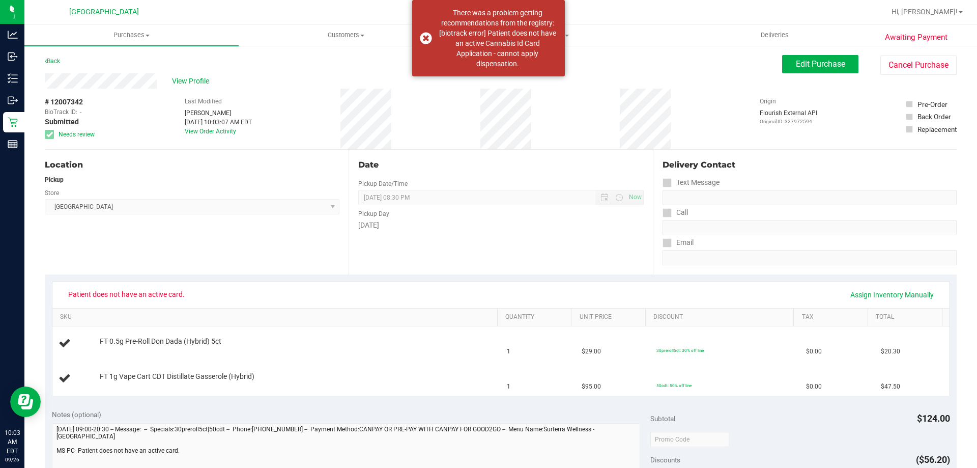
click at [58, 57] on div "Back" at bounding box center [52, 61] width 15 height 12
click at [58, 61] on link "Back" at bounding box center [52, 61] width 15 height 7
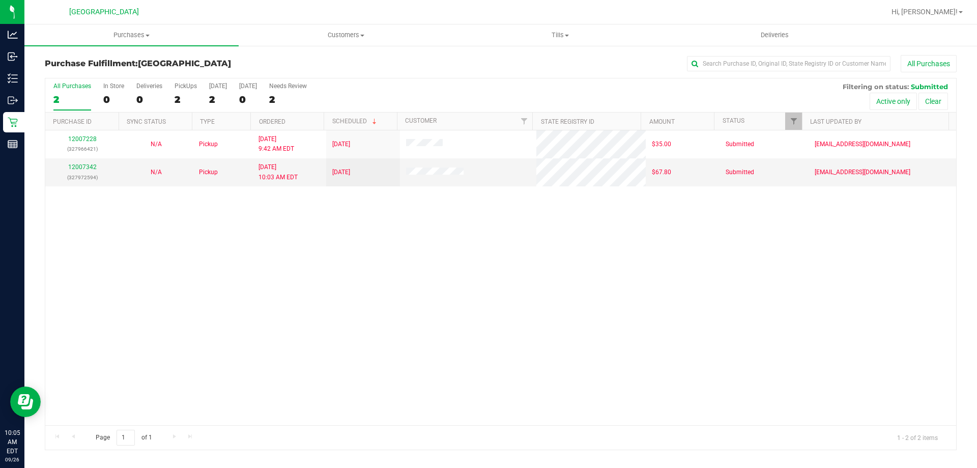
click at [521, 254] on div "12007228 (327966421) N/A Pickup 9/26/2025 9:42 AM EDT 9/26/2025 $35.00 Submitte…" at bounding box center [500, 277] width 911 height 295
click at [527, 312] on div "12007228 (327966421) N/A Pickup 9/26/2025 9:42 AM EDT 9/26/2025 $35.00 Submitte…" at bounding box center [500, 277] width 911 height 295
click at [467, 310] on div "12007228 (327966421) N/A Pickup 9/26/2025 9:42 AM EDT 9/26/2025 $35.00 Submitte…" at bounding box center [500, 277] width 911 height 295
click at [830, 270] on div "12007228 (327966421) N/A Pickup 9/26/2025 9:42 AM EDT 9/26/2025 $35.00 Submitte…" at bounding box center [500, 277] width 911 height 295
click at [138, 237] on div "12007228 (327966421) N/A Pickup 9/26/2025 9:42 AM EDT 9/26/2025 $35.00 Submitte…" at bounding box center [500, 277] width 911 height 295
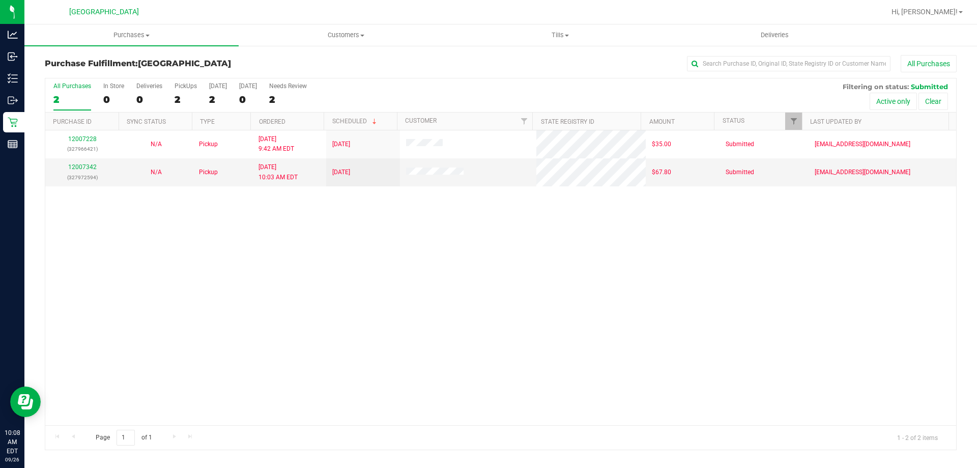
click at [409, 260] on div "12007228 (327966421) N/A Pickup 9/26/2025 9:42 AM EDT 9/26/2025 $35.00 Submitte…" at bounding box center [500, 277] width 911 height 295
click at [628, 271] on div "12007228 (327966421) N/A Pickup 9/26/2025 9:42 AM EDT 9/26/2025 $35.00 Submitte…" at bounding box center [500, 277] width 911 height 295
click at [640, 261] on div "12007228 (327966421) N/A Pickup 9/26/2025 9:42 AM EDT 9/26/2025 $35.00 Submitte…" at bounding box center [500, 277] width 911 height 295
drag, startPoint x: 532, startPoint y: 274, endPoint x: 516, endPoint y: 282, distance: 17.8
click at [532, 274] on div "12007228 (327966421) N/A Pickup 9/26/2025 9:42 AM EDT 9/26/2025 $35.00 Submitte…" at bounding box center [500, 277] width 911 height 295
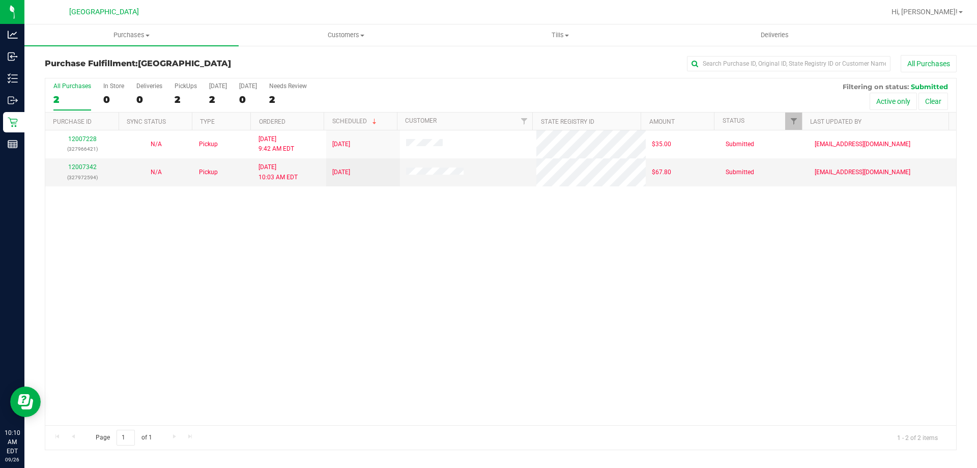
click at [518, 282] on div "12007228 (327966421) N/A Pickup 9/26/2025 9:42 AM EDT 9/26/2025 $35.00 Submitte…" at bounding box center [500, 277] width 911 height 295
click at [612, 294] on div "12007228 (327966421) N/A Pickup 9/26/2025 9:42 AM EDT 9/26/2025 $35.00 Submitte…" at bounding box center [500, 277] width 911 height 295
click at [615, 290] on div "12007228 (327966421) N/A Pickup 9/26/2025 9:42 AM EDT 9/26/2025 $35.00 Submitte…" at bounding box center [500, 277] width 911 height 295
click at [362, 266] on div "12007228 (327966421) N/A Pickup 9/26/2025 9:42 AM EDT 9/26/2025 $35.00 Submitte…" at bounding box center [500, 277] width 911 height 295
click at [126, 32] on span "Purchases" at bounding box center [131, 35] width 214 height 9
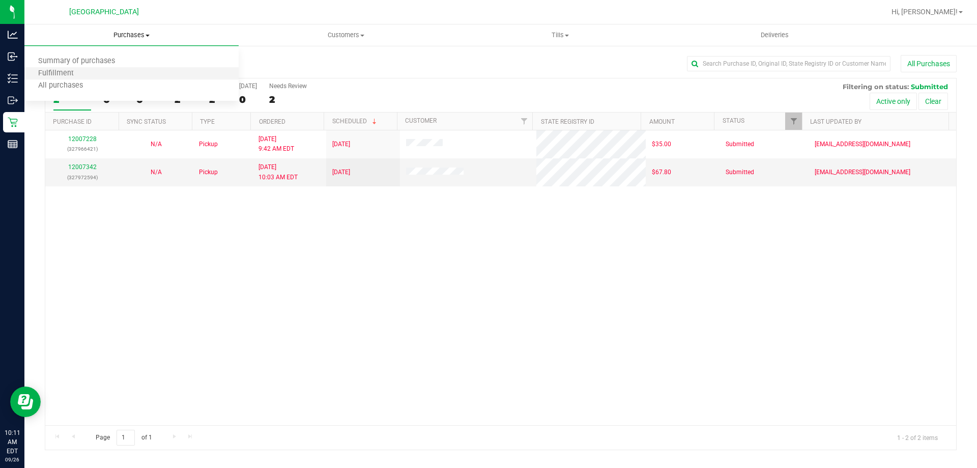
click at [125, 71] on li "Fulfillment" at bounding box center [131, 74] width 214 height 12
click at [409, 256] on div "12007228 (327966421) N/A Pickup 9/26/2025 9:42 AM EDT 9/26/2025 $35.00 Submitte…" at bounding box center [500, 277] width 911 height 295
click at [546, 33] on span "Tills" at bounding box center [560, 35] width 213 height 9
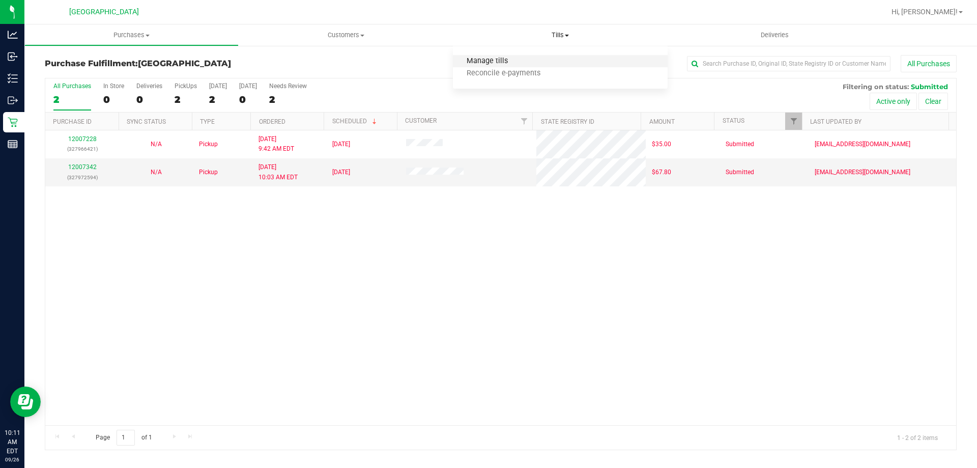
click at [459, 59] on span "Manage tills" at bounding box center [487, 61] width 69 height 9
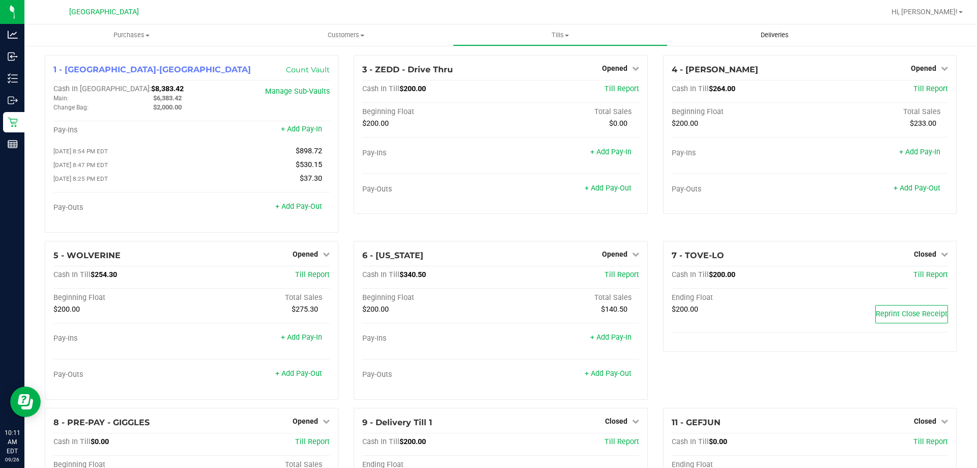
click at [779, 37] on span "Deliveries" at bounding box center [774, 35] width 55 height 9
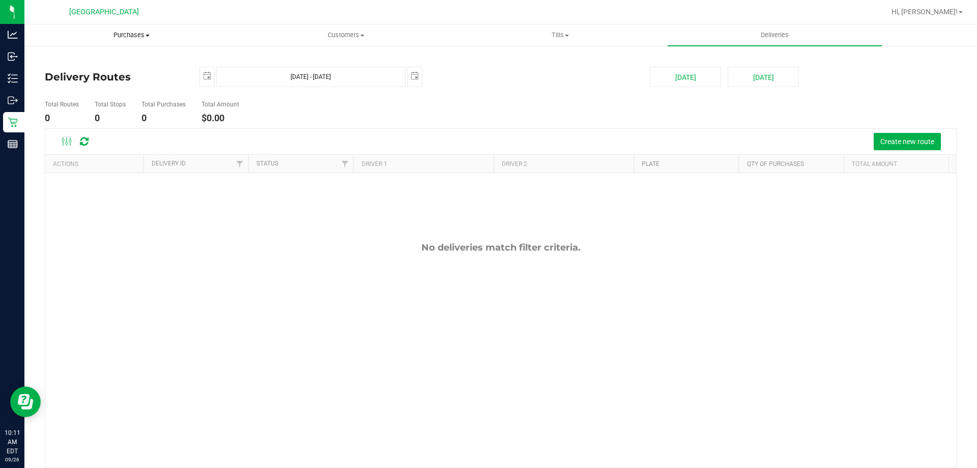
click at [122, 39] on span "Purchases" at bounding box center [131, 35] width 213 height 9
click at [88, 72] on li "Fulfillment" at bounding box center [131, 74] width 214 height 12
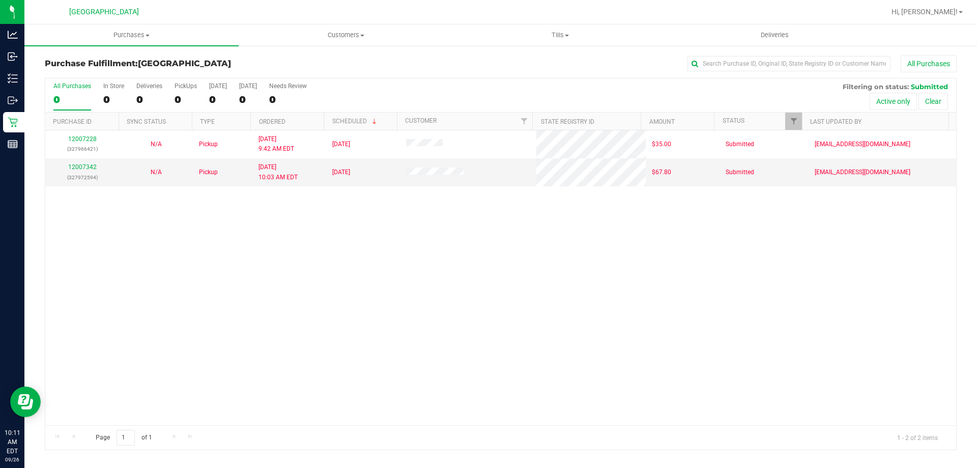
click at [435, 283] on div "12007228 (327966421) N/A Pickup 9/26/2025 9:42 AM EDT 9/26/2025 $35.00 Submitte…" at bounding box center [500, 277] width 911 height 295
click at [410, 329] on div "12007228 (327966421) N/A Pickup 9/26/2025 9:42 AM EDT 9/26/2025 $35.00 Submitte…" at bounding box center [500, 277] width 911 height 295
drag, startPoint x: 719, startPoint y: 280, endPoint x: 723, endPoint y: 287, distance: 7.6
click at [720, 282] on div "12007228 (327966421) N/A Pickup 9/26/2025 9:42 AM EDT 9/26/2025 $35.00 Submitte…" at bounding box center [500, 277] width 911 height 295
click at [689, 242] on div "12007228 (327966421) N/A Pickup 9/26/2025 9:42 AM EDT 9/26/2025 $35.00 Submitte…" at bounding box center [500, 277] width 911 height 295
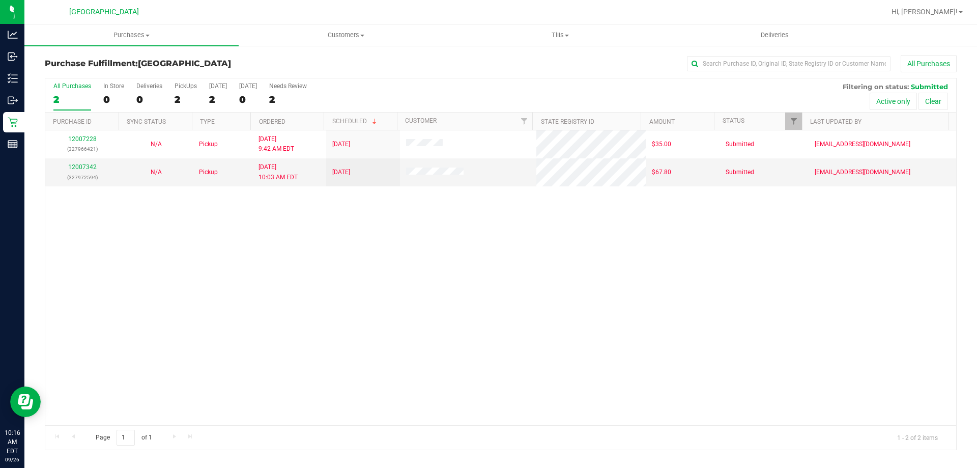
click at [351, 241] on div "12007228 (327966421) N/A Pickup 9/26/2025 9:42 AM EDT 9/26/2025 $35.00 Submitte…" at bounding box center [500, 277] width 911 height 295
click at [266, 275] on div "12007228 (327966421) N/A Pickup 9/26/2025 9:42 AM EDT 9/26/2025 $35.00 Submitte…" at bounding box center [500, 277] width 911 height 295
click at [132, 35] on span "Purchases" at bounding box center [131, 35] width 214 height 9
click at [83, 73] on span "Fulfillment" at bounding box center [55, 73] width 63 height 9
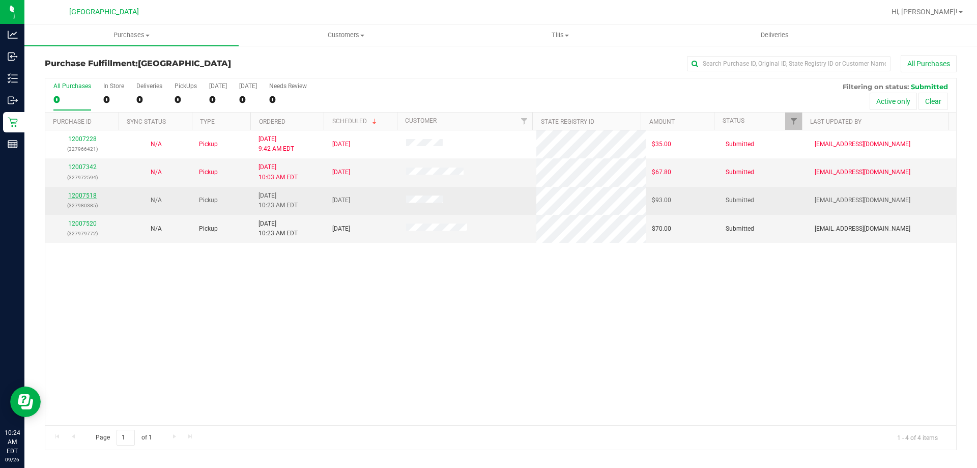
click at [94, 195] on link "12007518" at bounding box center [82, 195] width 29 height 7
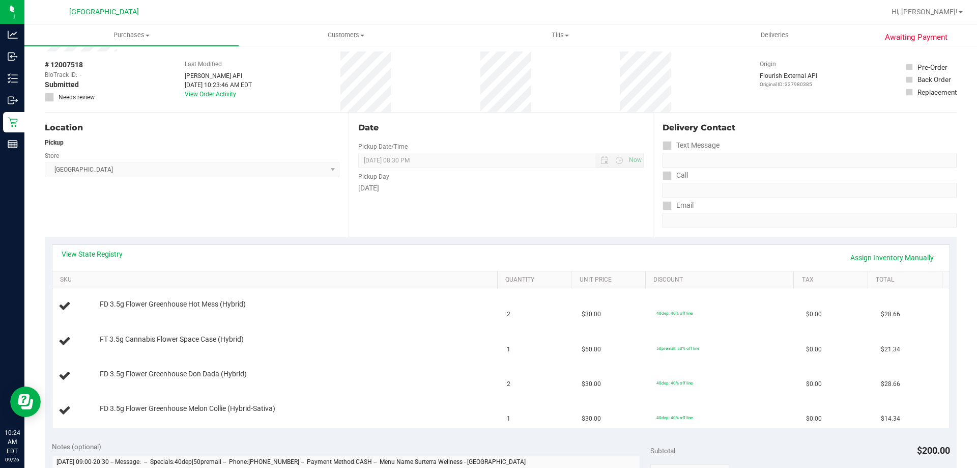
scroll to position [102, 0]
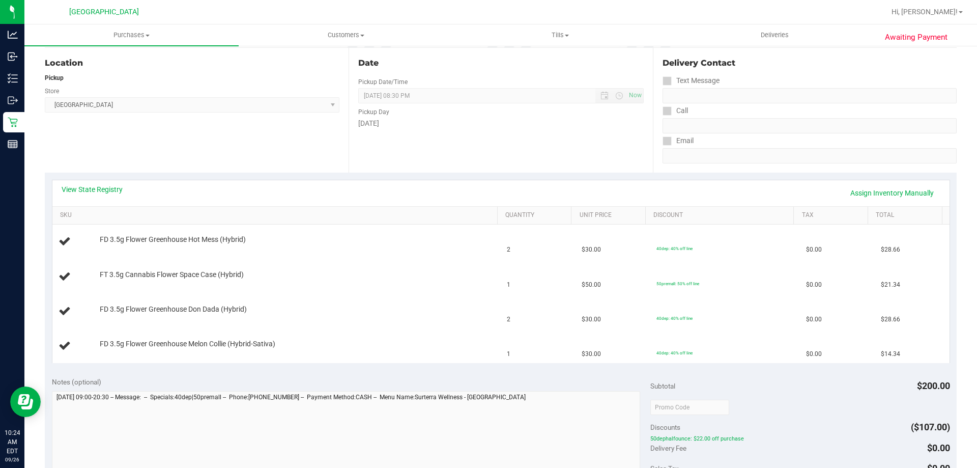
click at [99, 182] on div "View State Registry Assign Inventory Manually" at bounding box center [500, 193] width 897 height 26
click at [103, 186] on link "View State Registry" at bounding box center [92, 189] width 61 height 10
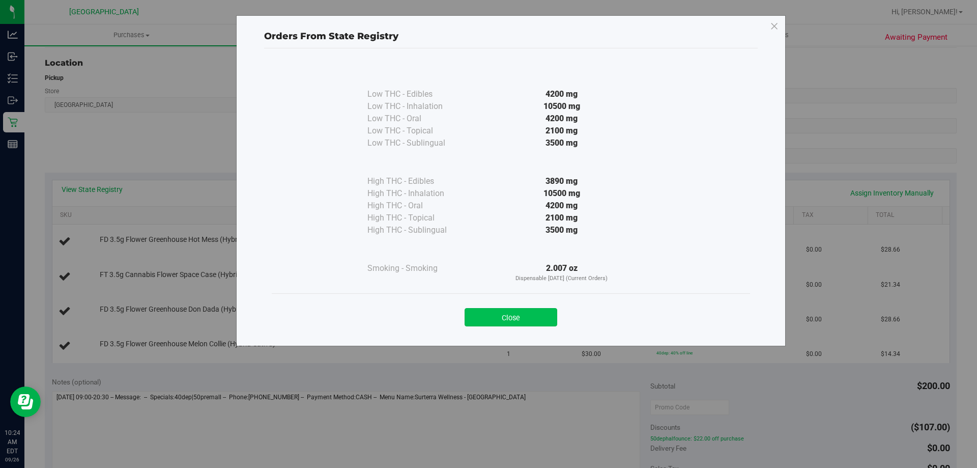
click at [524, 321] on button "Close" at bounding box center [511, 317] width 93 height 18
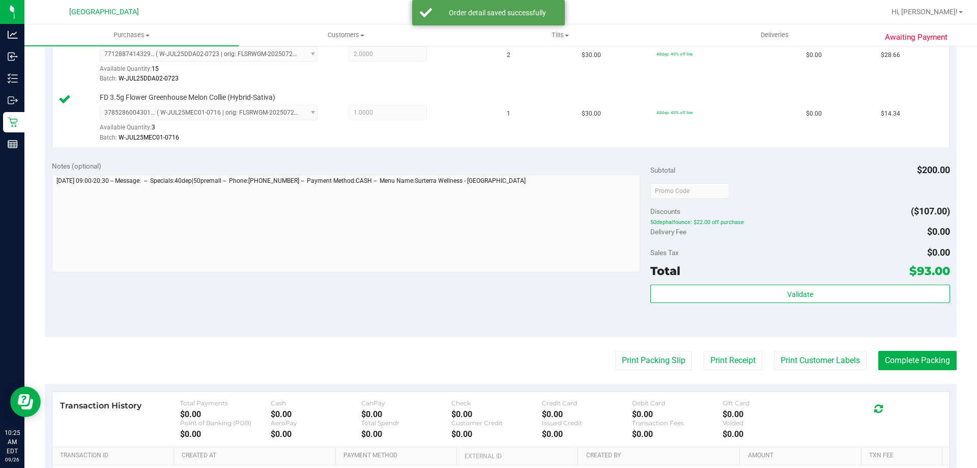
scroll to position [458, 0]
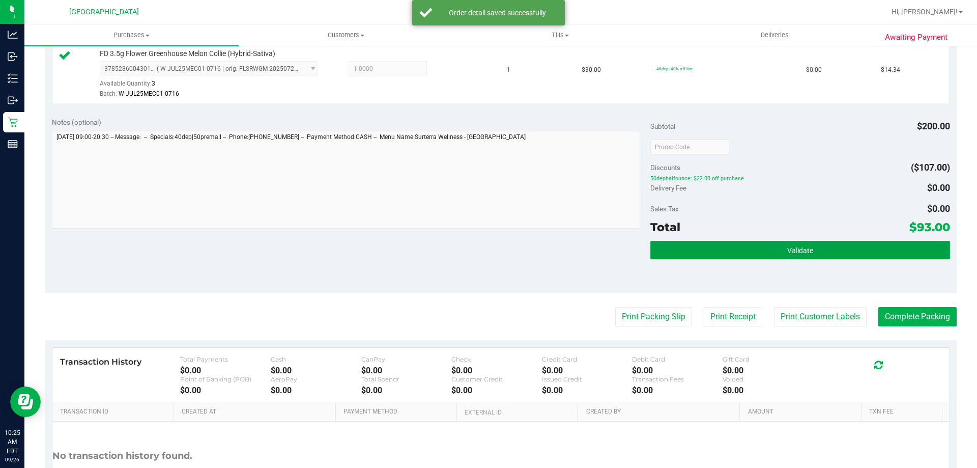
click at [673, 241] on button "Validate" at bounding box center [800, 250] width 299 height 18
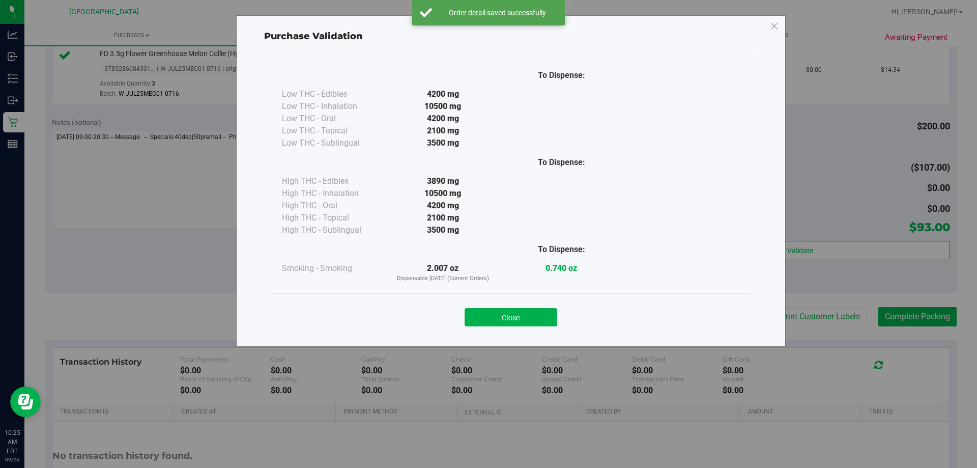
click at [531, 329] on div "Close" at bounding box center [511, 313] width 479 height 41
click at [534, 318] on button "Close" at bounding box center [511, 317] width 93 height 18
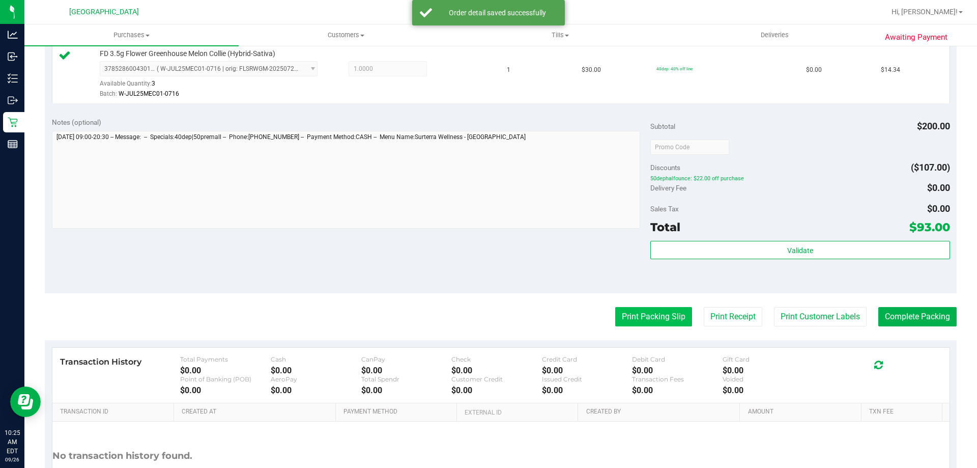
click at [641, 319] on button "Print Packing Slip" at bounding box center [653, 316] width 77 height 19
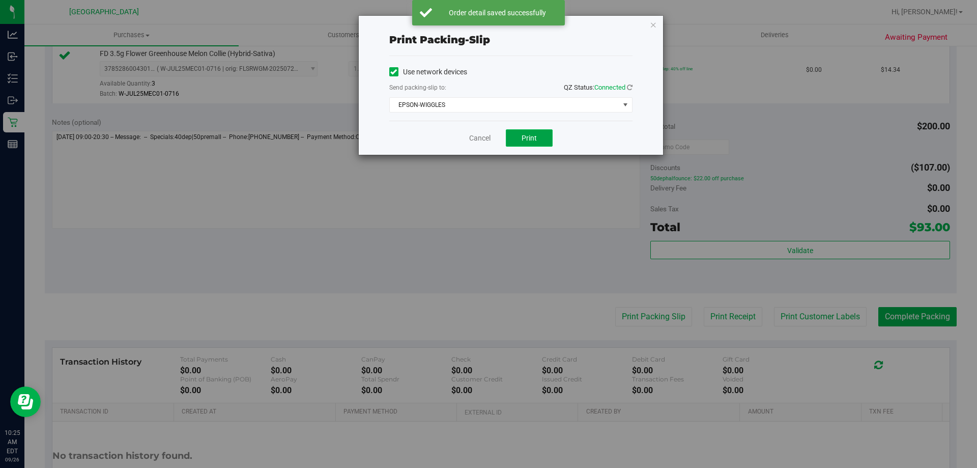
click at [518, 134] on button "Print" at bounding box center [529, 137] width 47 height 17
click at [472, 137] on link "Cancel" at bounding box center [479, 138] width 21 height 11
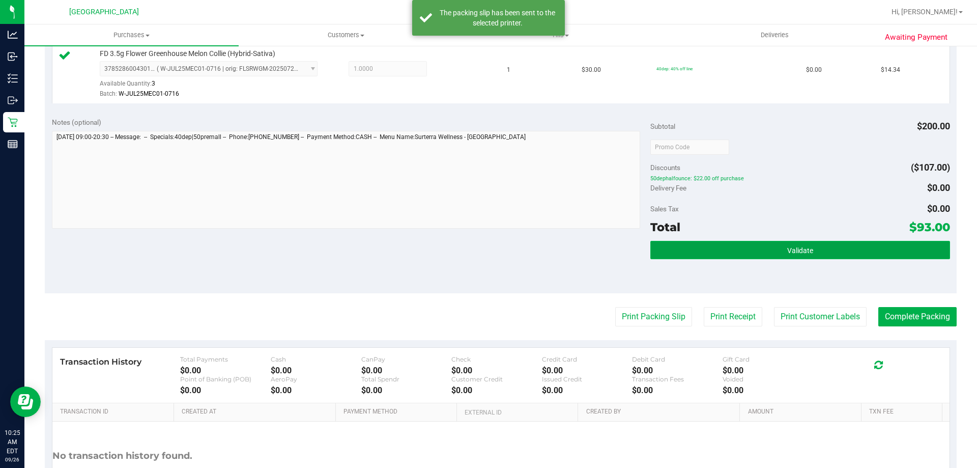
click at [726, 248] on button "Validate" at bounding box center [800, 250] width 299 height 18
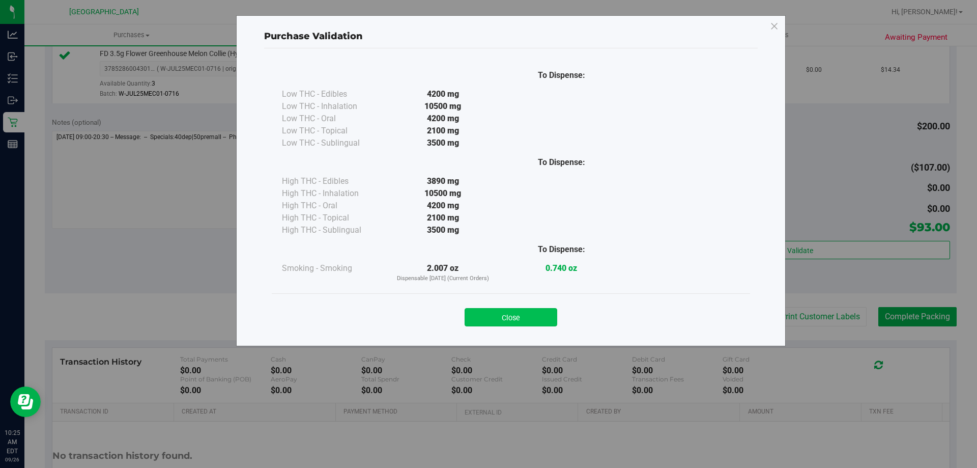
click at [507, 318] on button "Close" at bounding box center [511, 317] width 93 height 18
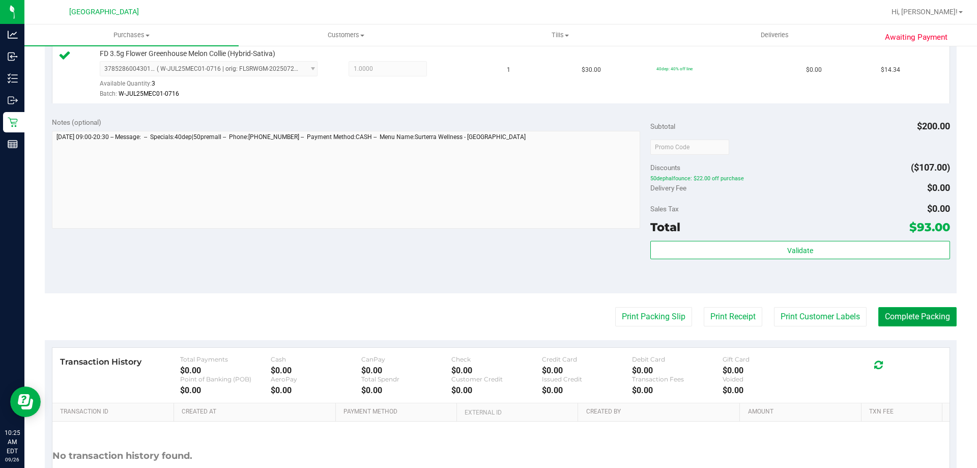
click at [909, 320] on button "Complete Packing" at bounding box center [918, 316] width 78 height 19
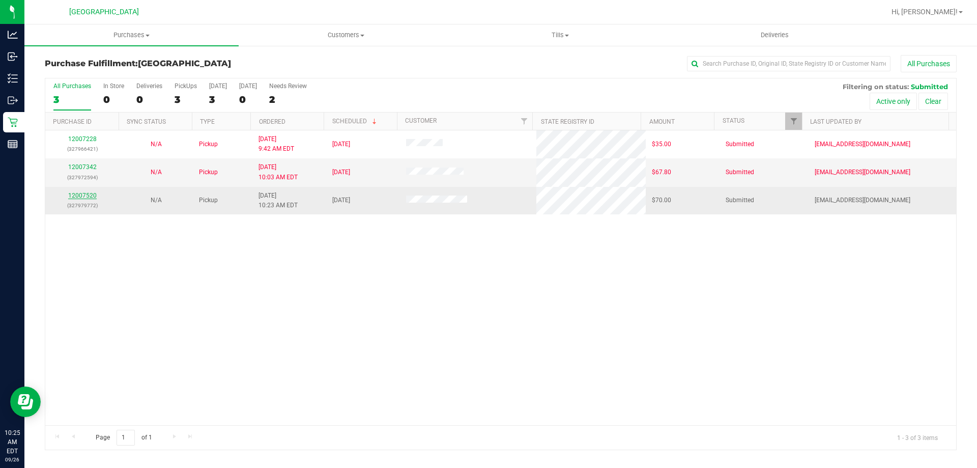
click at [90, 193] on link "12007520" at bounding box center [82, 195] width 29 height 7
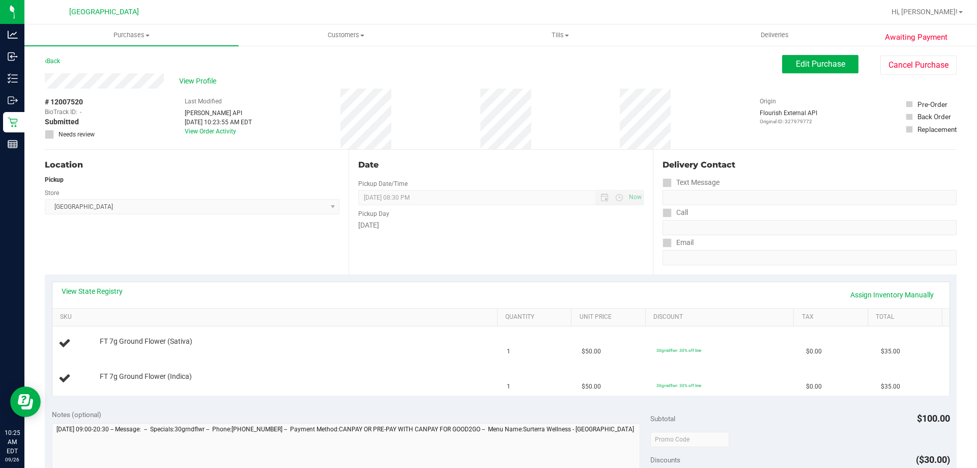
scroll to position [51, 0]
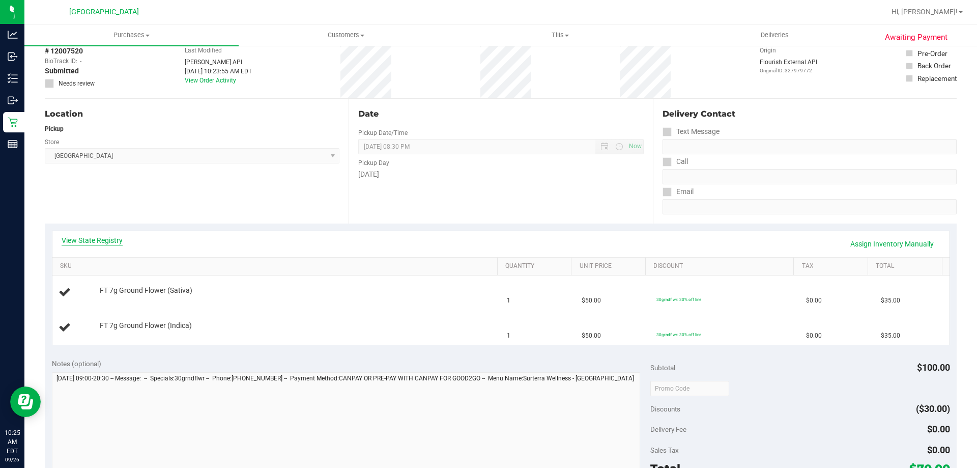
click at [97, 239] on link "View State Registry" at bounding box center [92, 240] width 61 height 10
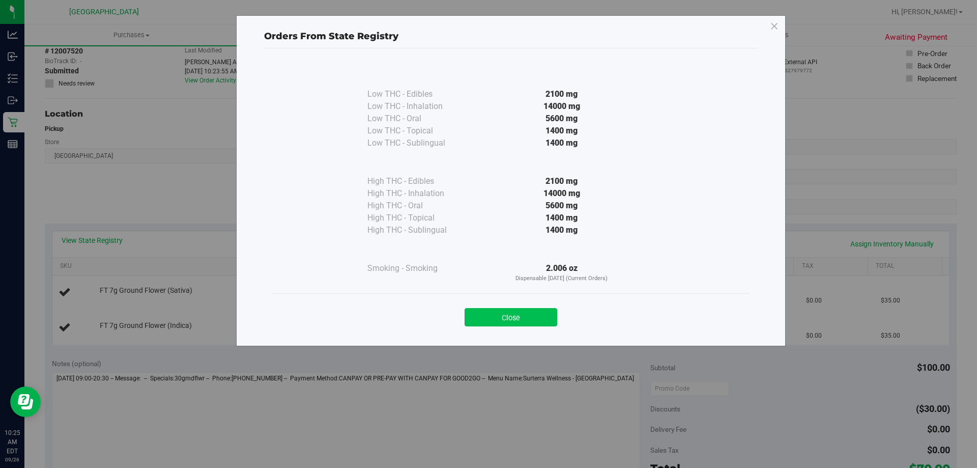
click at [535, 312] on button "Close" at bounding box center [511, 317] width 93 height 18
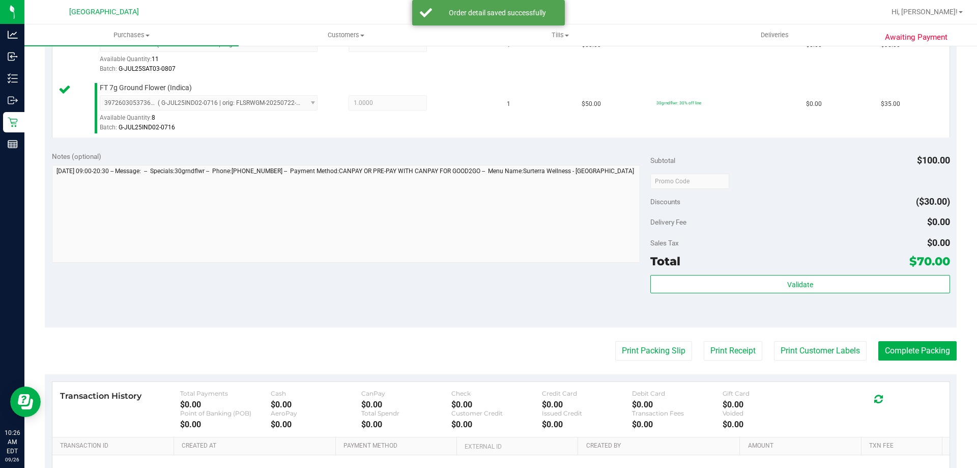
scroll to position [356, 0]
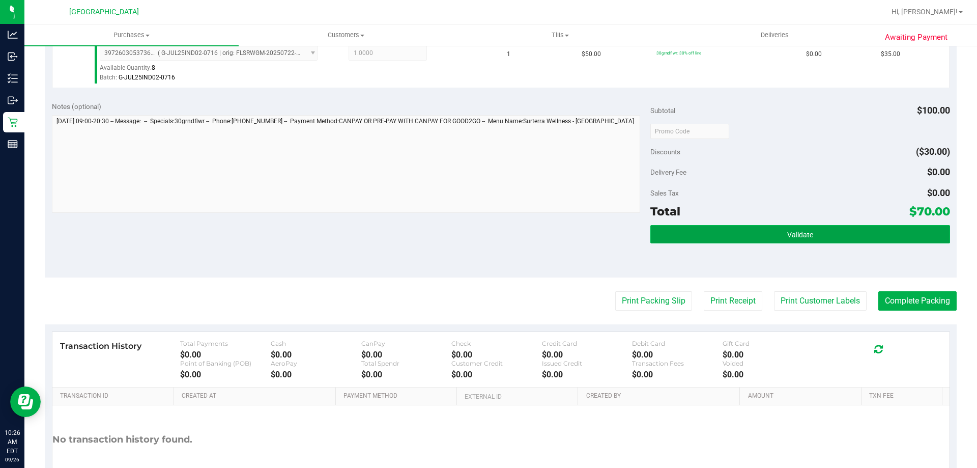
click at [716, 233] on button "Validate" at bounding box center [800, 234] width 299 height 18
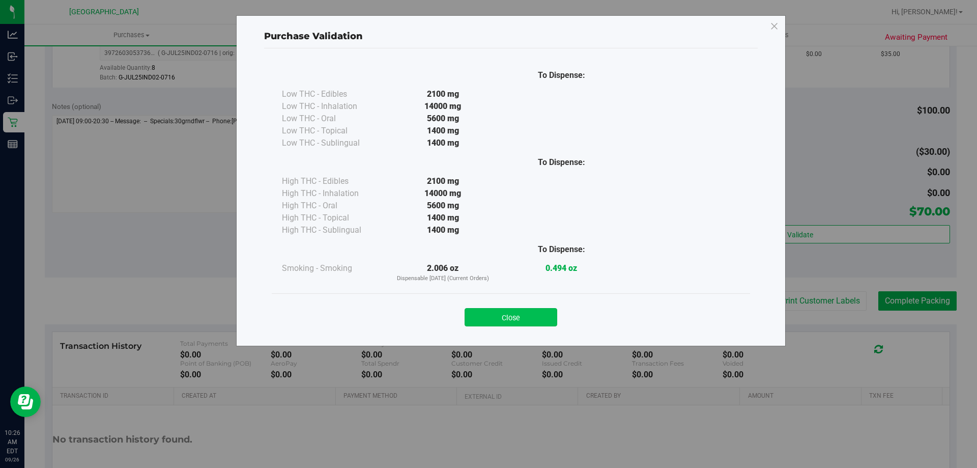
click at [495, 324] on button "Close" at bounding box center [511, 317] width 93 height 18
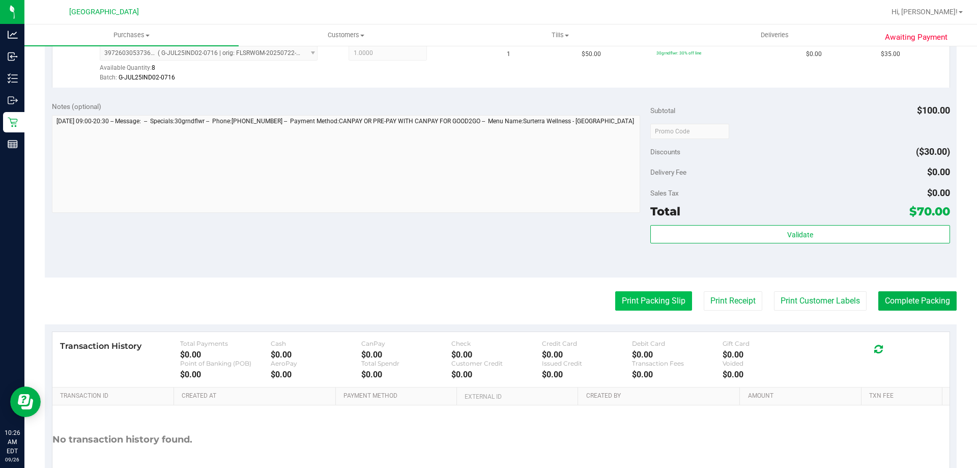
click at [674, 304] on button "Print Packing Slip" at bounding box center [653, 300] width 77 height 19
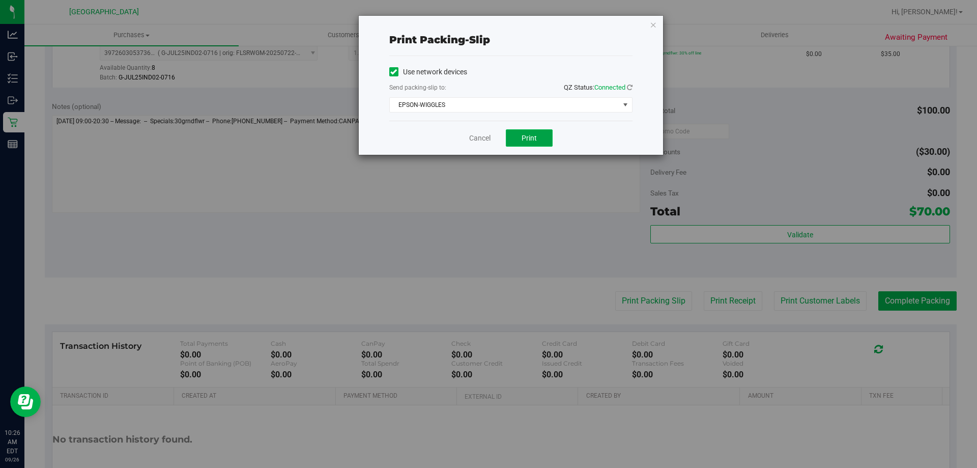
click at [524, 136] on span "Print" at bounding box center [529, 138] width 15 height 8
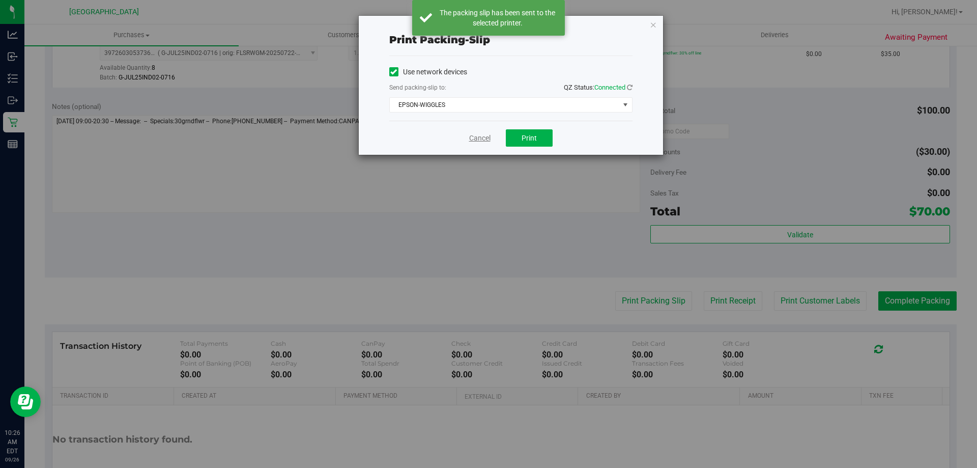
click at [488, 134] on link "Cancel" at bounding box center [479, 138] width 21 height 11
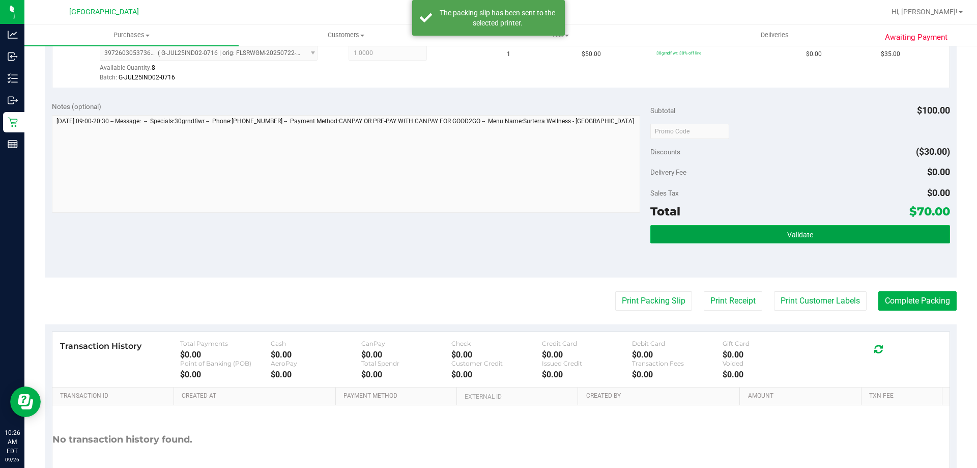
click at [732, 227] on button "Validate" at bounding box center [800, 234] width 299 height 18
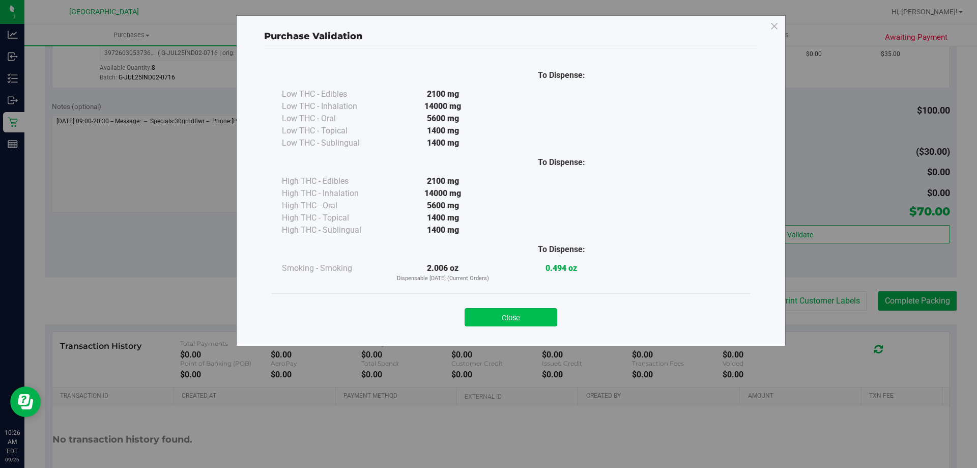
drag, startPoint x: 493, startPoint y: 318, endPoint x: 841, endPoint y: 322, distance: 348.7
click at [494, 318] on button "Close" at bounding box center [511, 317] width 93 height 18
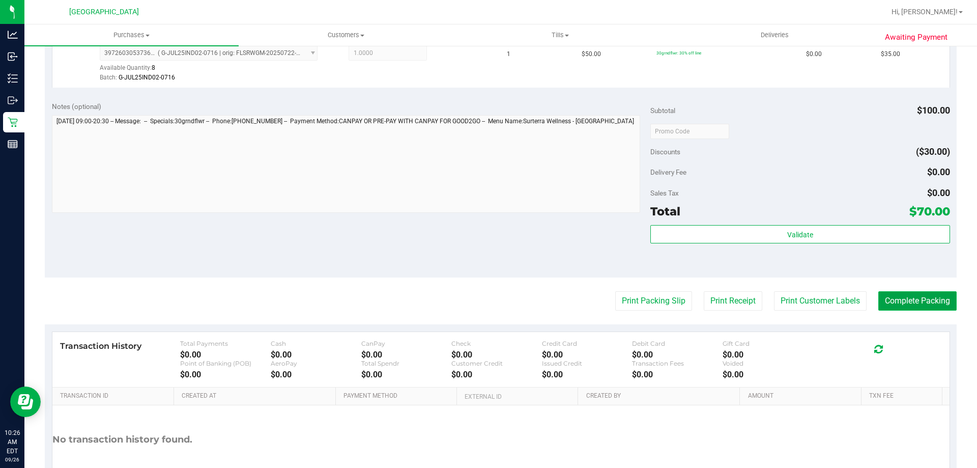
click at [890, 296] on button "Complete Packing" at bounding box center [918, 300] width 78 height 19
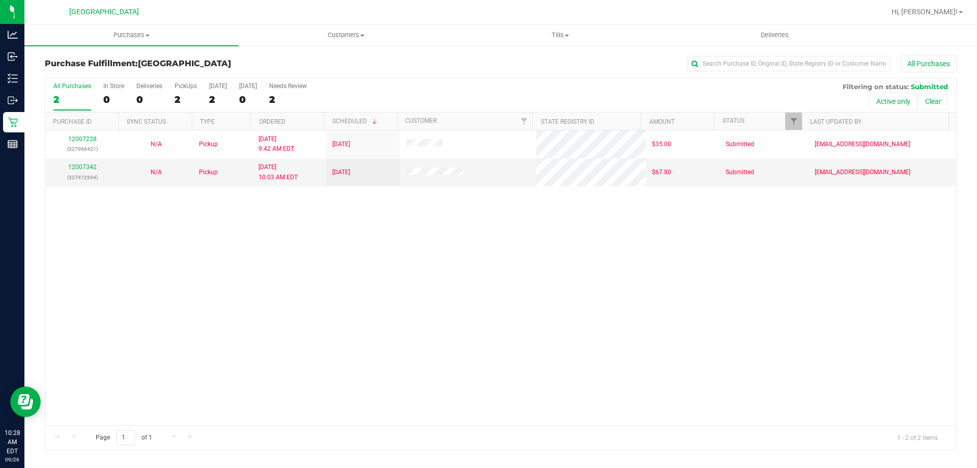
click at [171, 315] on div "12007228 (327966421) N/A Pickup 9/26/2025 9:42 AM EDT 9/26/2025 $35.00 Submitte…" at bounding box center [500, 277] width 911 height 295
click at [157, 302] on div "12007228 (327966421) N/A Pickup 9/26/2025 9:42 AM EDT 9/26/2025 $35.00 Submitte…" at bounding box center [500, 277] width 911 height 295
click at [294, 260] on div "12007228 (327966421) N/A Pickup 9/26/2025 9:42 AM EDT 9/26/2025 $35.00 Submitte…" at bounding box center [500, 277] width 911 height 295
click at [310, 306] on div "12007228 (327966421) N/A Pickup 9/26/2025 9:42 AM EDT 9/26/2025 $35.00 Submitte…" at bounding box center [500, 277] width 911 height 295
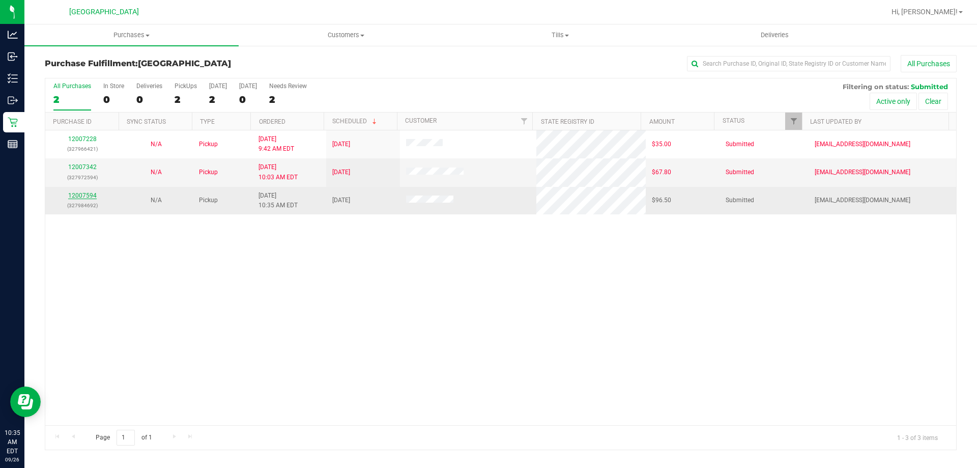
click at [86, 194] on link "12007594" at bounding box center [82, 195] width 29 height 7
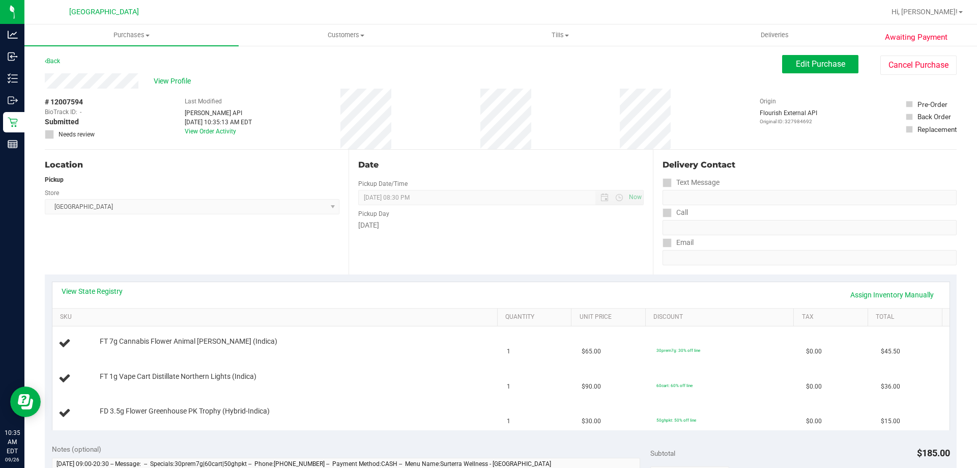
scroll to position [51, 0]
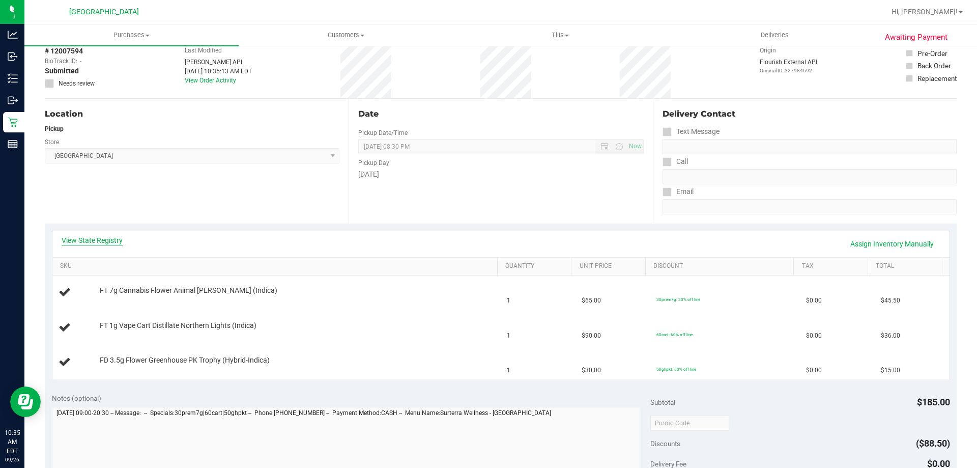
click at [72, 242] on link "View State Registry" at bounding box center [92, 240] width 61 height 10
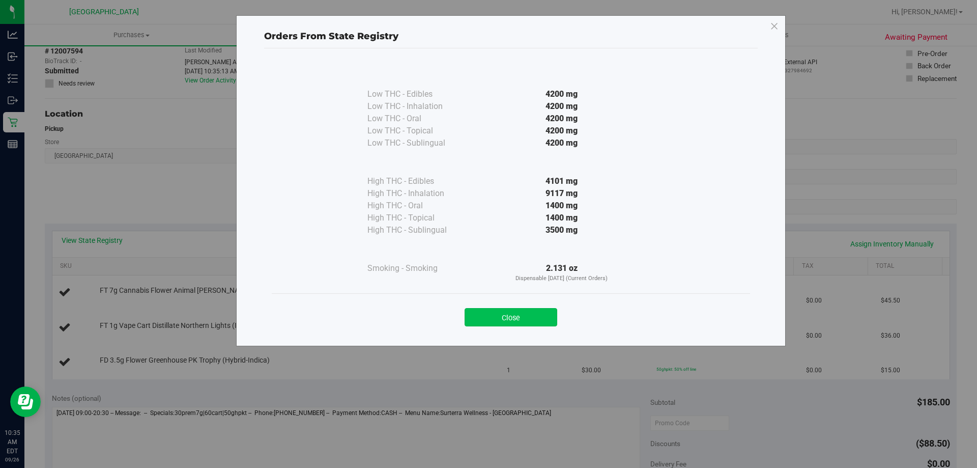
click at [542, 318] on button "Close" at bounding box center [511, 317] width 93 height 18
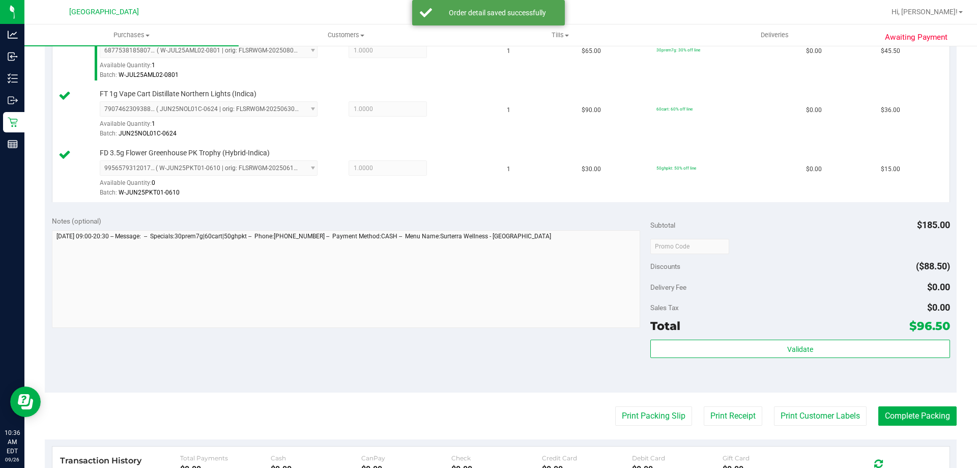
scroll to position [356, 0]
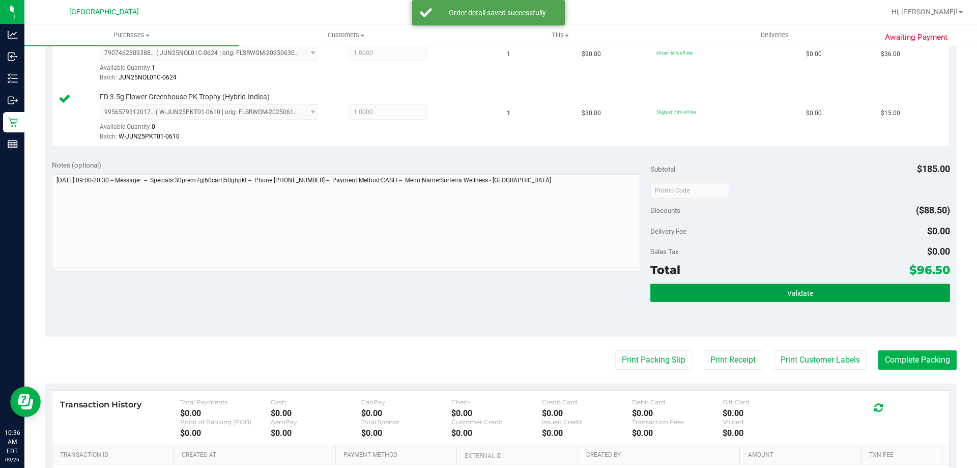
click at [793, 298] on button "Validate" at bounding box center [800, 293] width 299 height 18
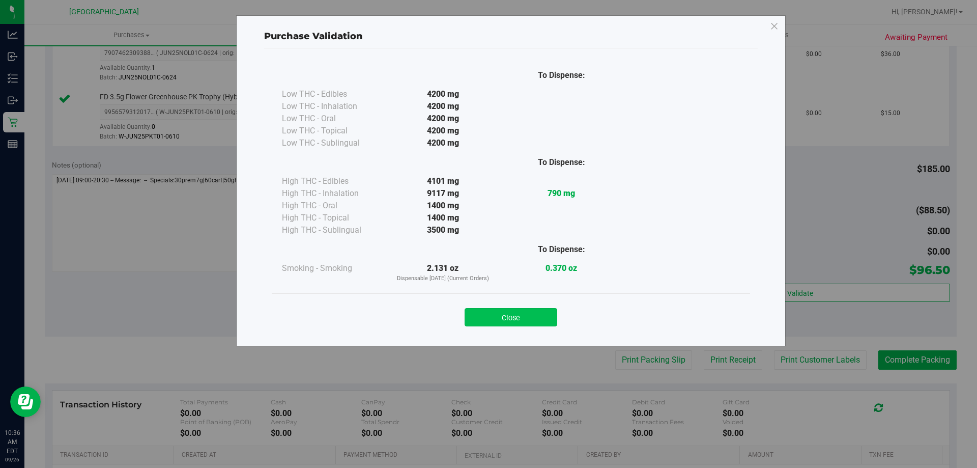
click at [509, 317] on button "Close" at bounding box center [511, 317] width 93 height 18
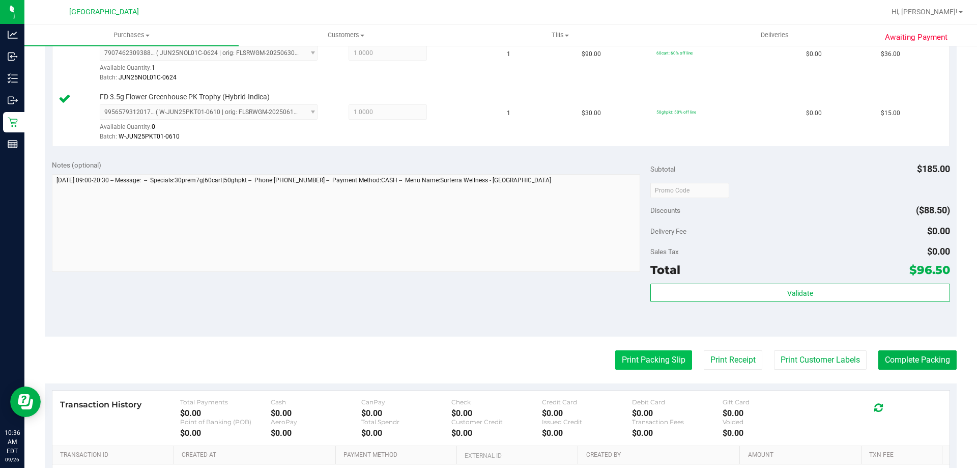
click at [632, 351] on button "Print Packing Slip" at bounding box center [653, 359] width 77 height 19
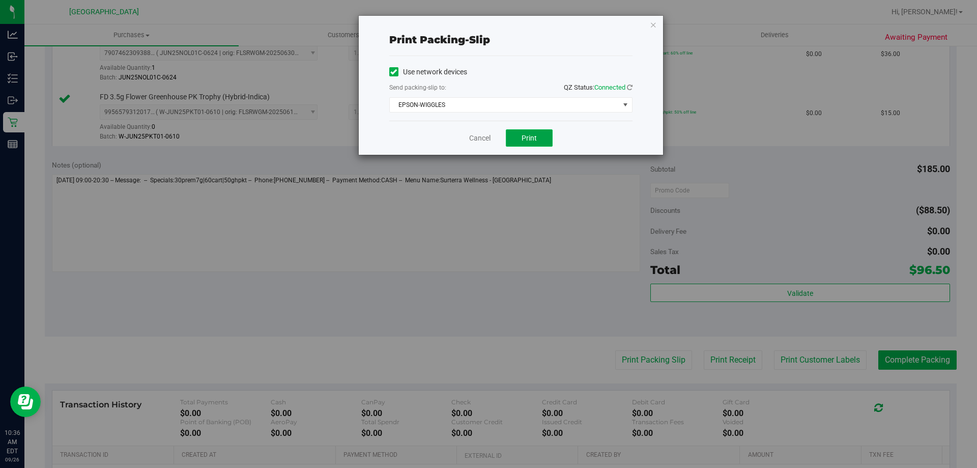
click at [542, 139] on button "Print" at bounding box center [529, 137] width 47 height 17
click at [481, 136] on link "Cancel" at bounding box center [479, 138] width 21 height 11
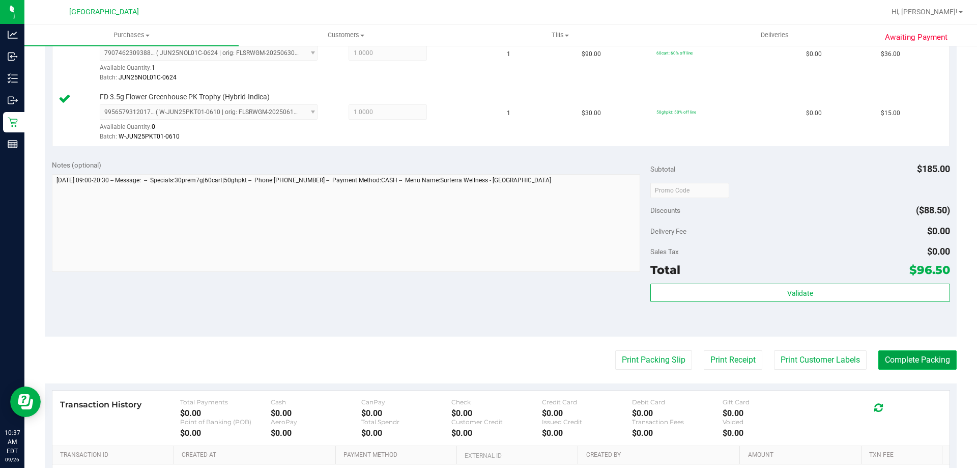
click at [898, 360] on button "Complete Packing" at bounding box center [918, 359] width 78 height 19
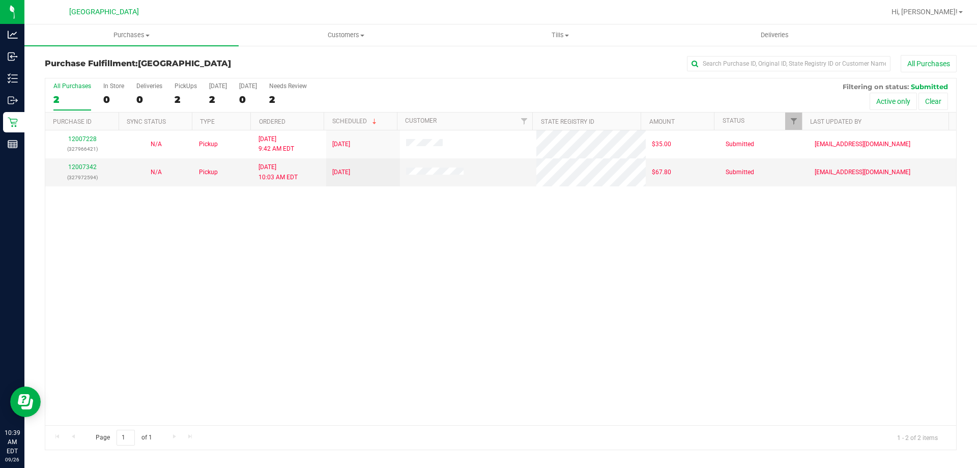
click at [346, 303] on div "12007228 (327966421) N/A Pickup 9/26/2025 9:42 AM EDT 9/26/2025 $35.00 Submitte…" at bounding box center [500, 277] width 911 height 295
click at [340, 349] on div "12007228 (327966421) N/A Pickup 9/26/2025 9:42 AM EDT 9/26/2025 $35.00 Submitte…" at bounding box center [500, 277] width 911 height 295
click at [390, 367] on div "12007228 (327966421) N/A Pickup 9/26/2025 9:42 AM EDT 9/26/2025 $35.00 Submitte…" at bounding box center [500, 277] width 911 height 295
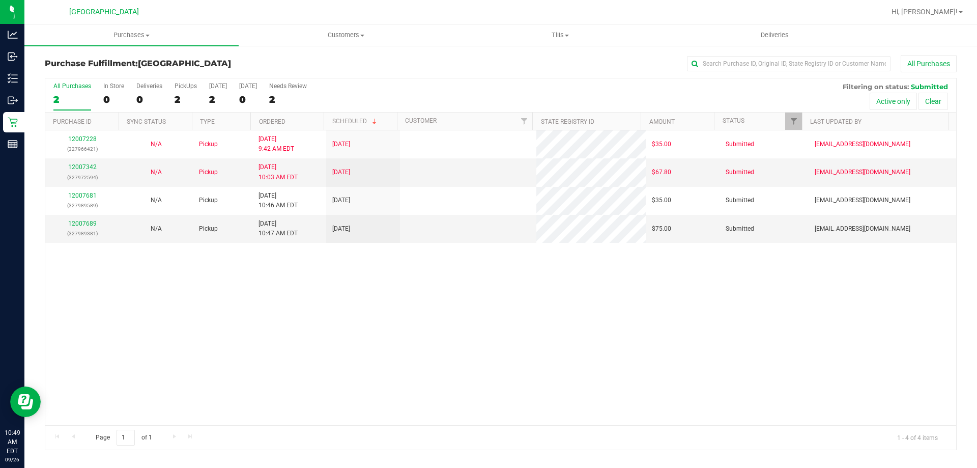
click at [328, 298] on div "12007228 (327966421) N/A Pickup 9/26/2025 9:42 AM EDT 9/26/2025 $35.00 Submitte…" at bounding box center [500, 277] width 911 height 295
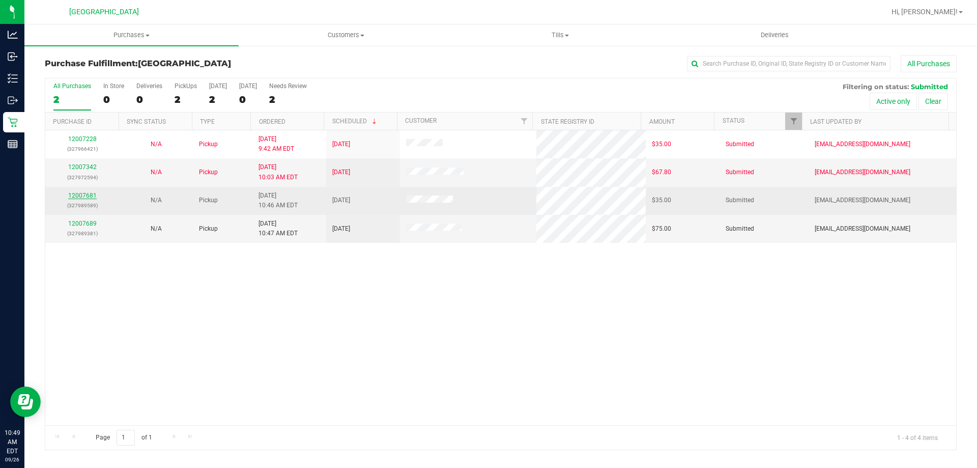
click at [89, 194] on link "12007681" at bounding box center [82, 195] width 29 height 7
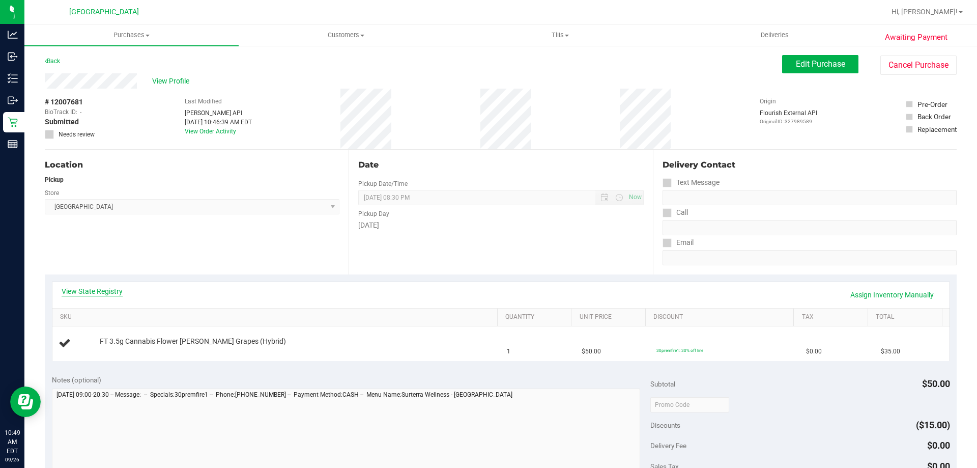
click at [113, 291] on link "View State Registry" at bounding box center [92, 291] width 61 height 10
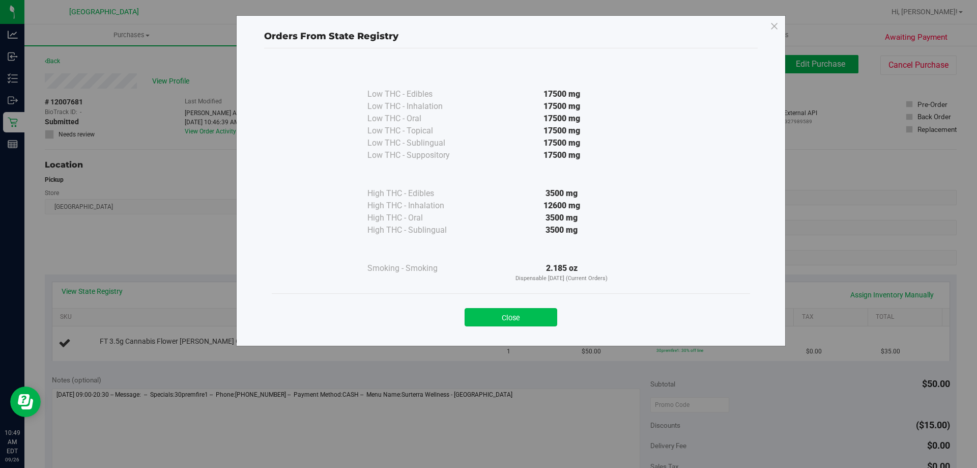
click at [536, 321] on button "Close" at bounding box center [511, 317] width 93 height 18
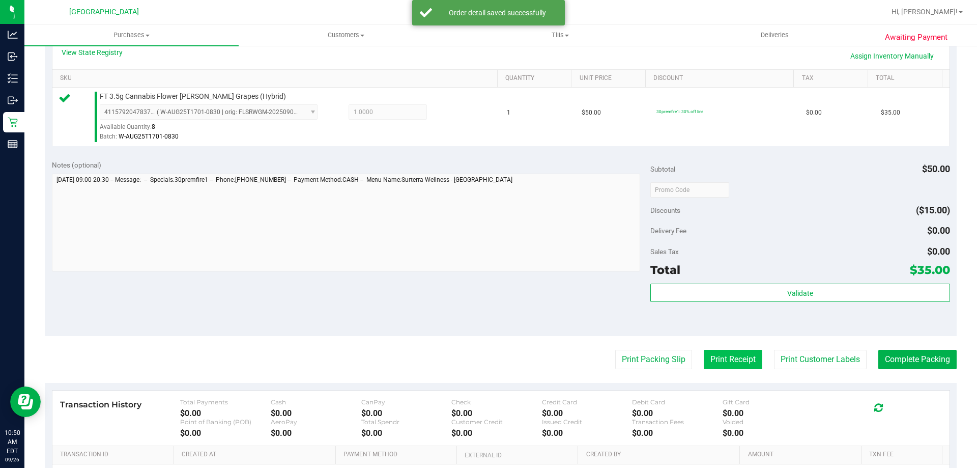
scroll to position [255, 0]
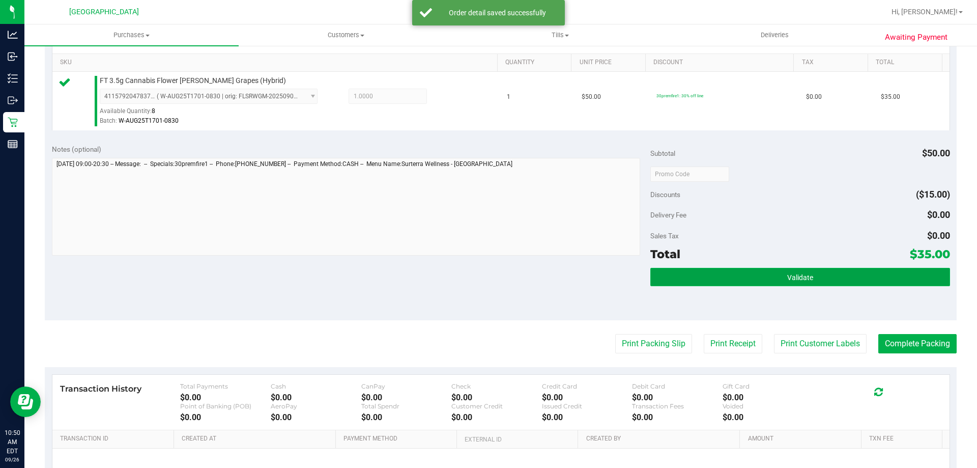
click at [729, 283] on button "Validate" at bounding box center [800, 277] width 299 height 18
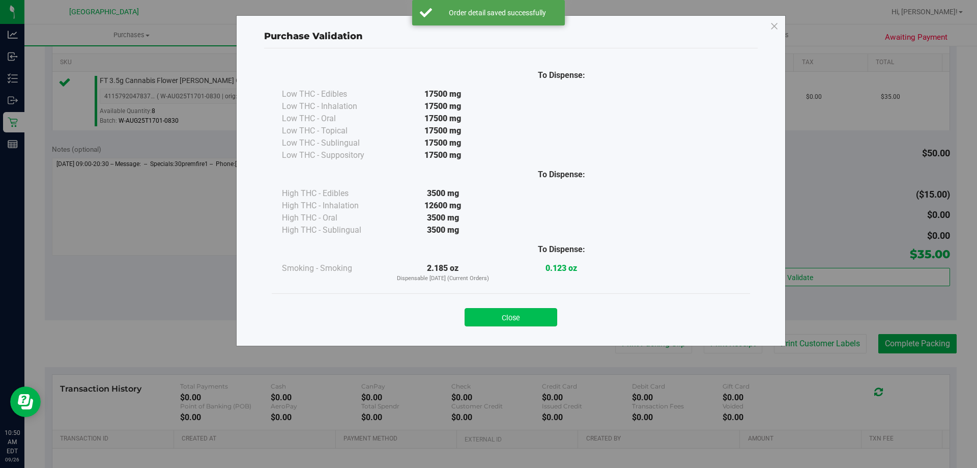
click at [527, 315] on button "Close" at bounding box center [511, 317] width 93 height 18
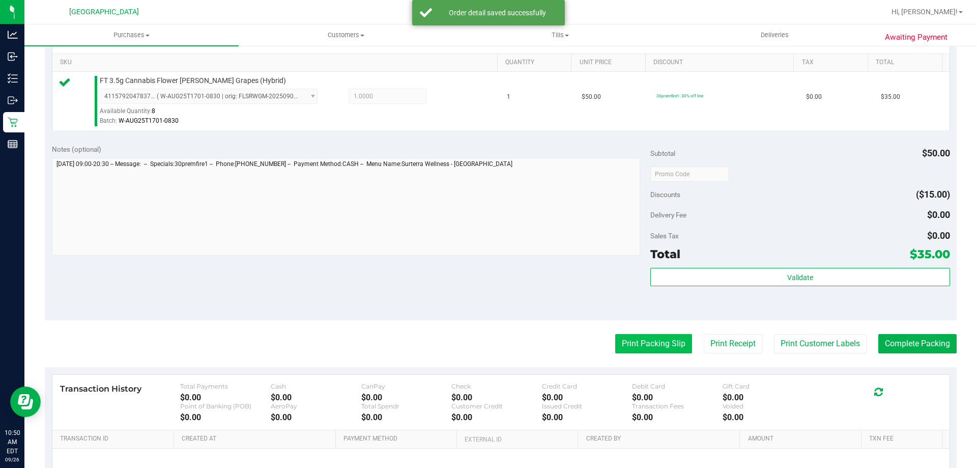
click at [641, 346] on button "Print Packing Slip" at bounding box center [653, 343] width 77 height 19
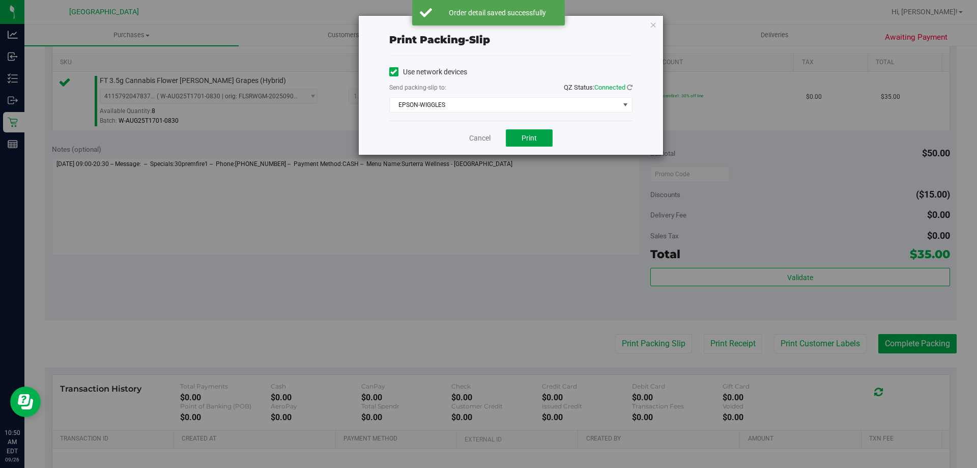
click at [540, 131] on button "Print" at bounding box center [529, 137] width 47 height 17
click at [482, 142] on link "Cancel" at bounding box center [479, 138] width 21 height 11
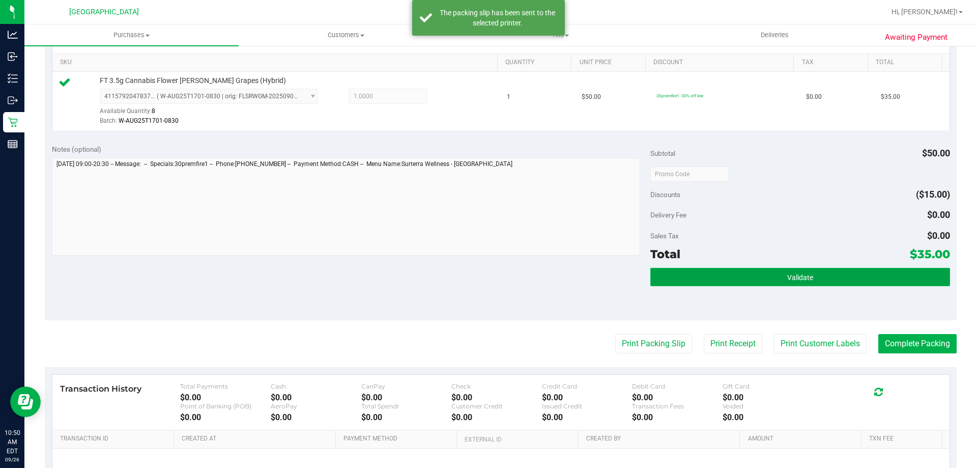
click at [826, 276] on button "Validate" at bounding box center [800, 277] width 299 height 18
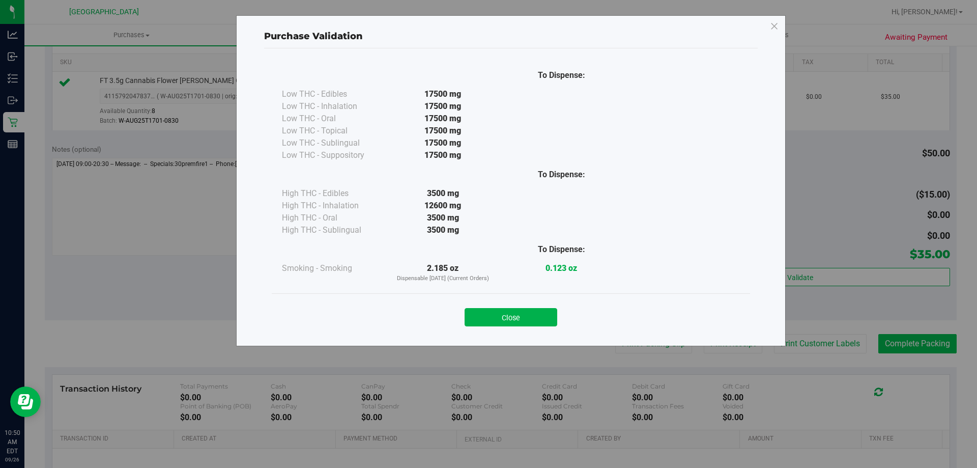
drag, startPoint x: 498, startPoint y: 317, endPoint x: 907, endPoint y: 347, distance: 409.4
click at [503, 316] on button "Close" at bounding box center [511, 317] width 93 height 18
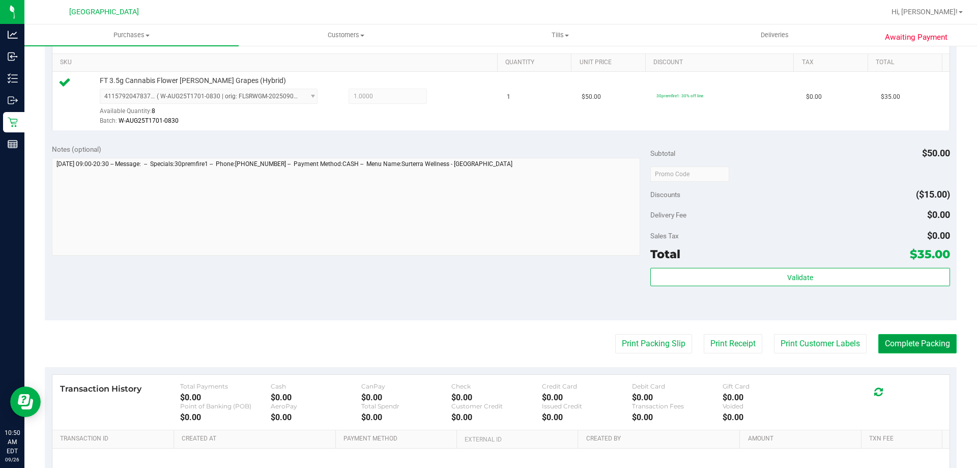
click at [907, 347] on button "Complete Packing" at bounding box center [918, 343] width 78 height 19
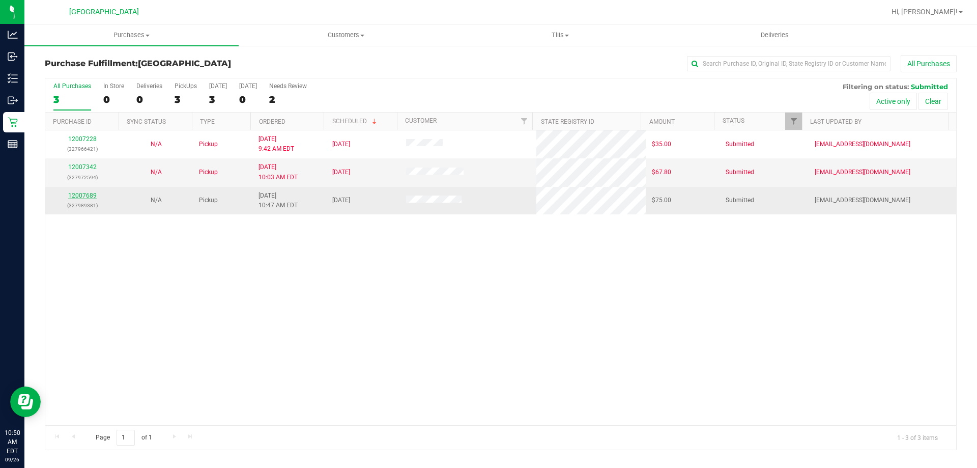
click at [94, 197] on link "12007689" at bounding box center [82, 195] width 29 height 7
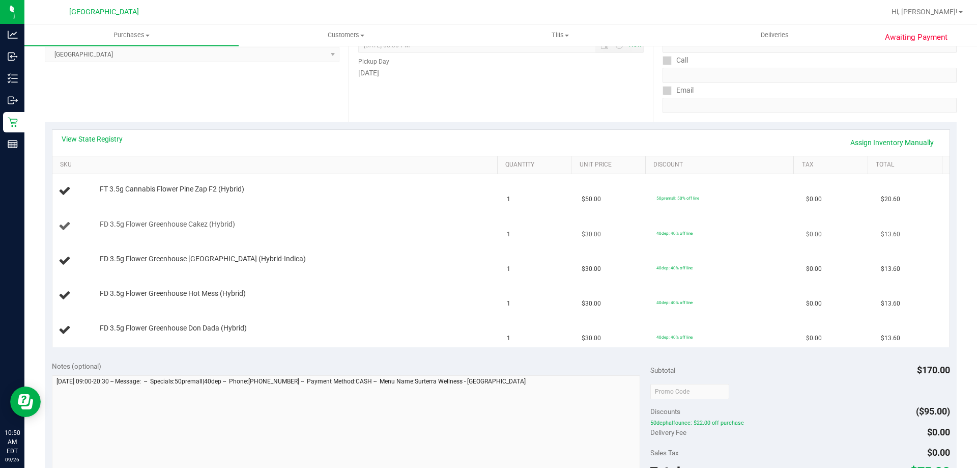
scroll to position [153, 0]
click at [105, 138] on link "View State Registry" at bounding box center [92, 138] width 61 height 10
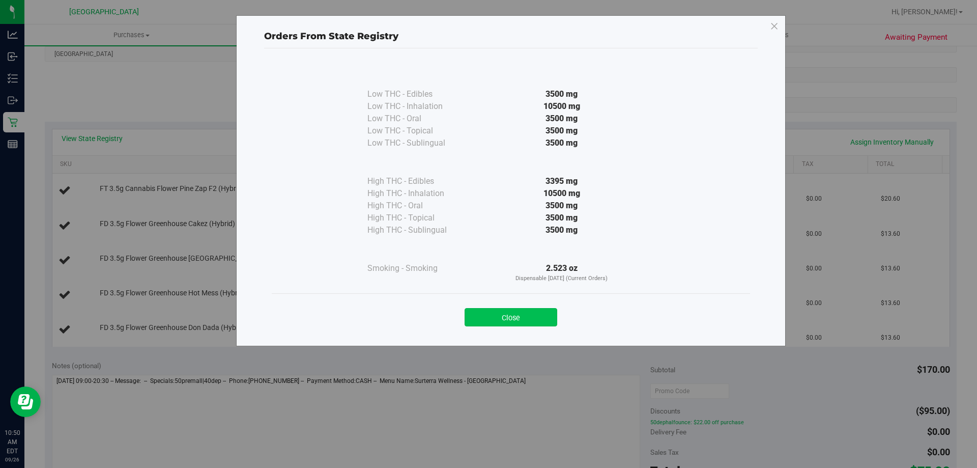
click at [523, 319] on button "Close" at bounding box center [511, 317] width 93 height 18
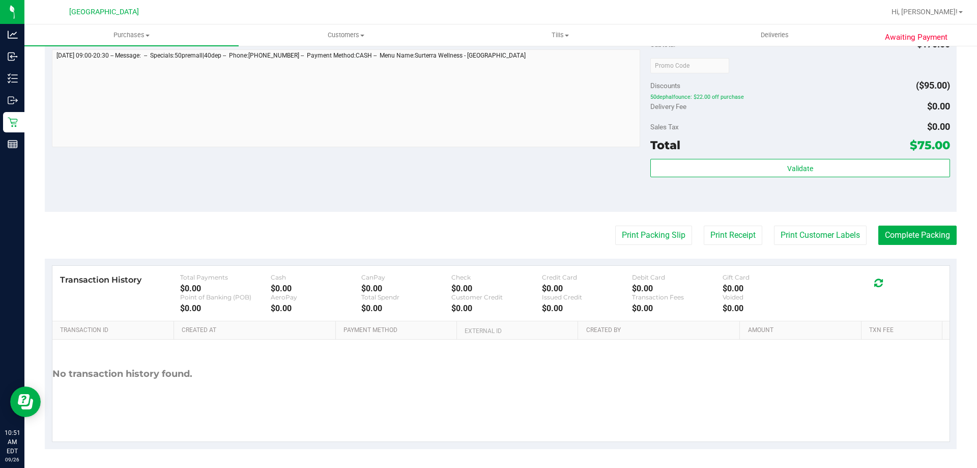
scroll to position [600, 0]
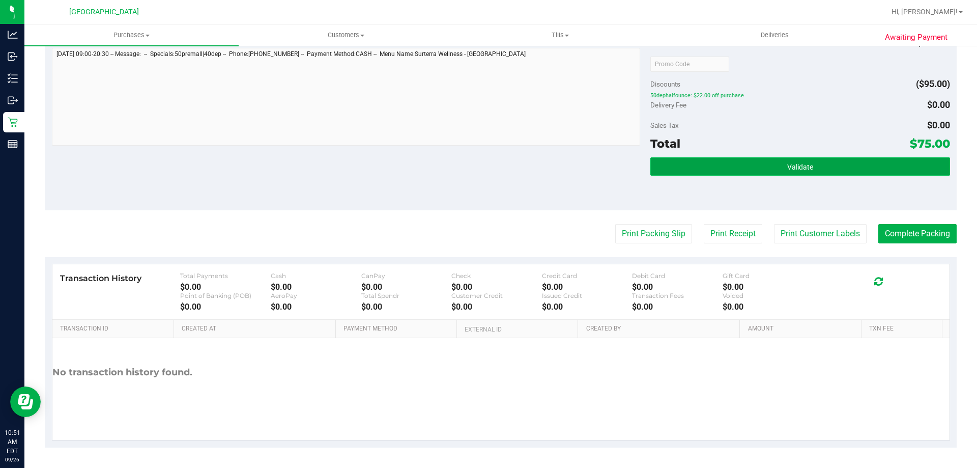
click at [744, 165] on button "Validate" at bounding box center [800, 166] width 299 height 18
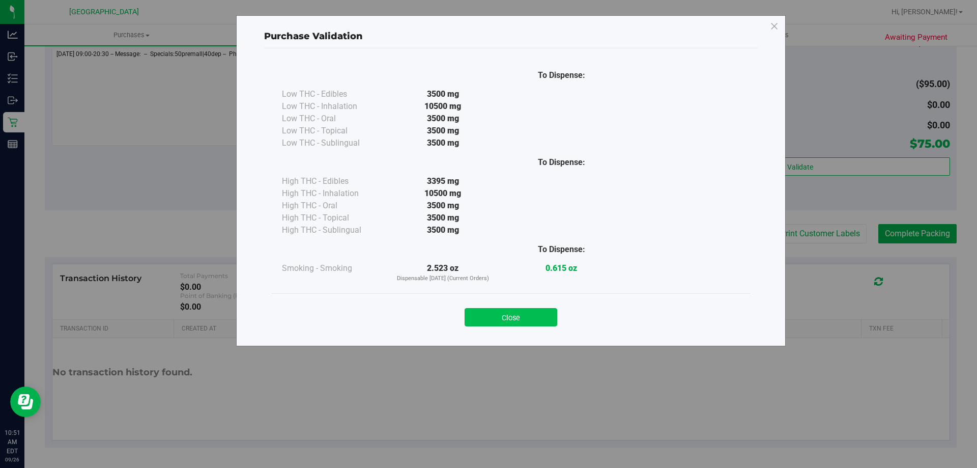
click at [526, 320] on button "Close" at bounding box center [511, 317] width 93 height 18
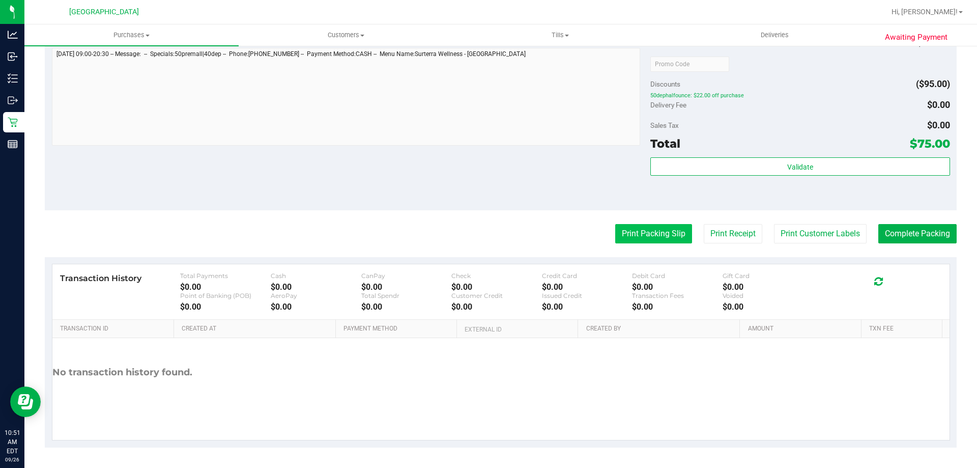
click at [625, 233] on button "Print Packing Slip" at bounding box center [653, 233] width 77 height 19
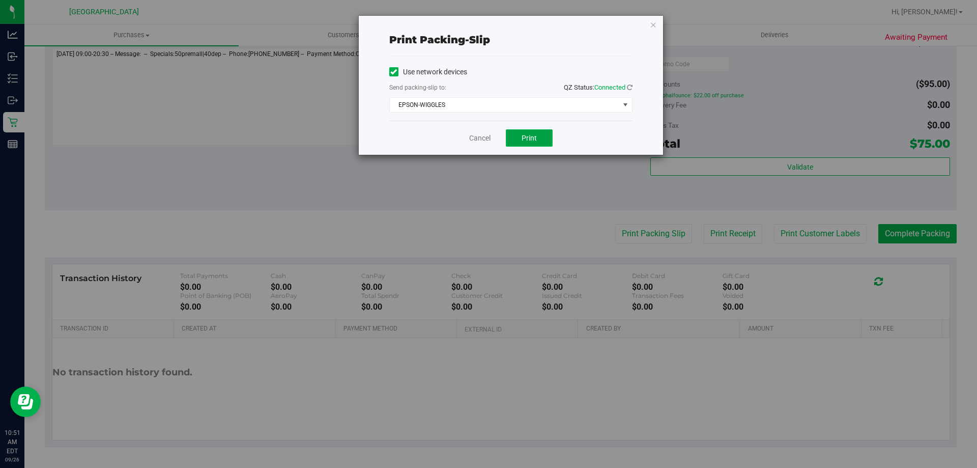
click at [535, 145] on button "Print" at bounding box center [529, 137] width 47 height 17
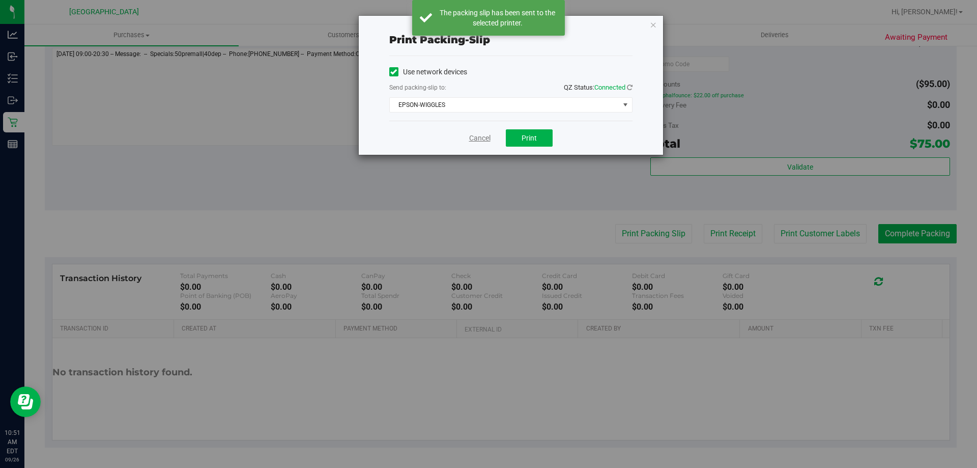
click at [485, 138] on link "Cancel" at bounding box center [479, 138] width 21 height 11
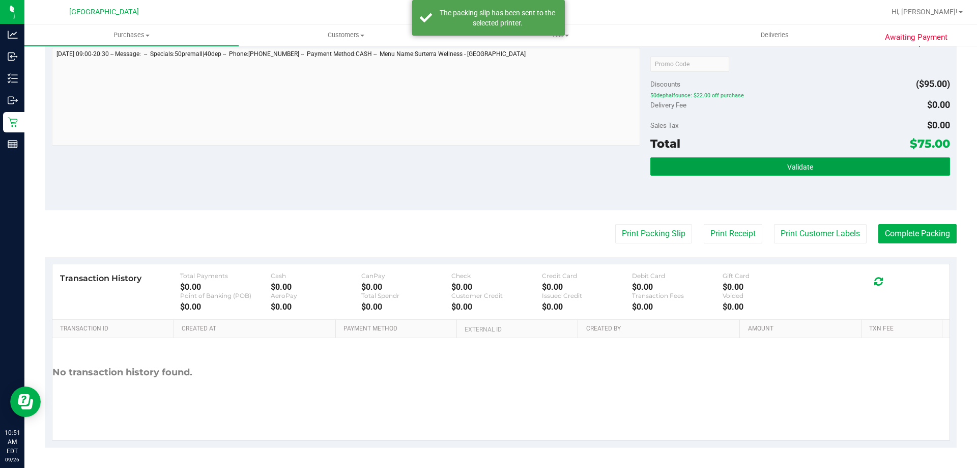
click at [659, 165] on button "Validate" at bounding box center [800, 166] width 299 height 18
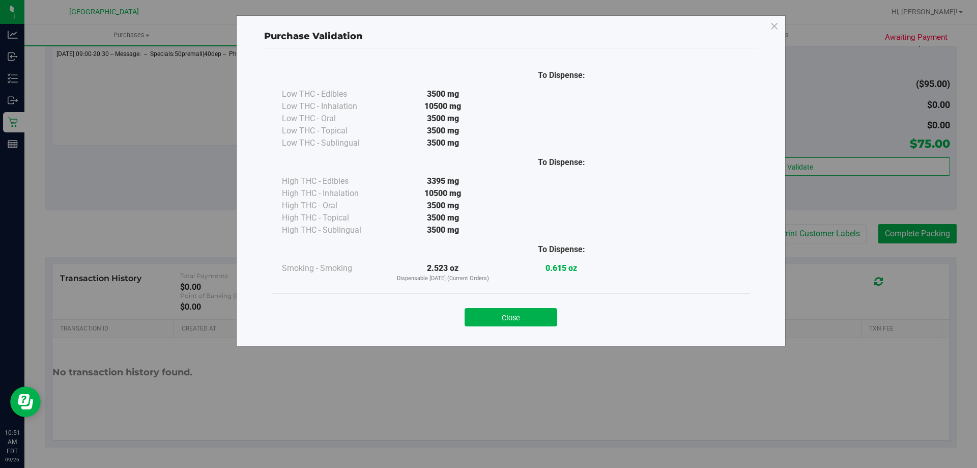
click at [513, 314] on button "Close" at bounding box center [511, 317] width 93 height 18
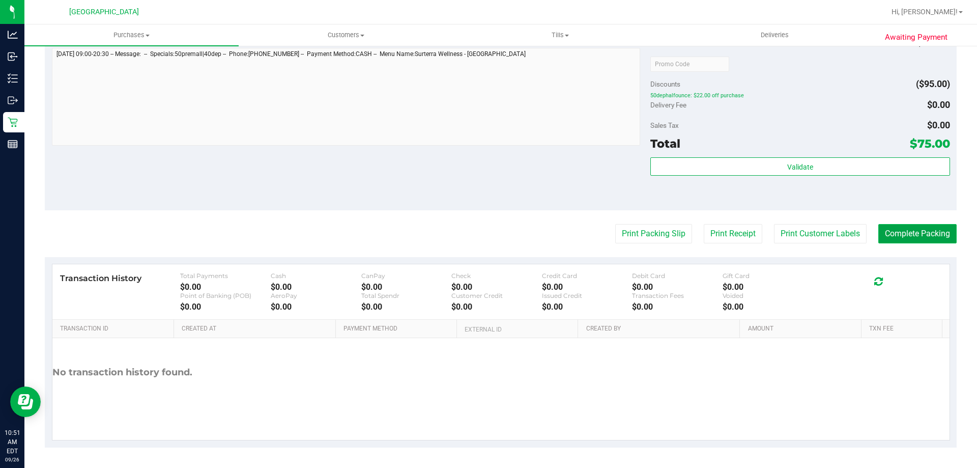
click at [921, 236] on button "Complete Packing" at bounding box center [918, 233] width 78 height 19
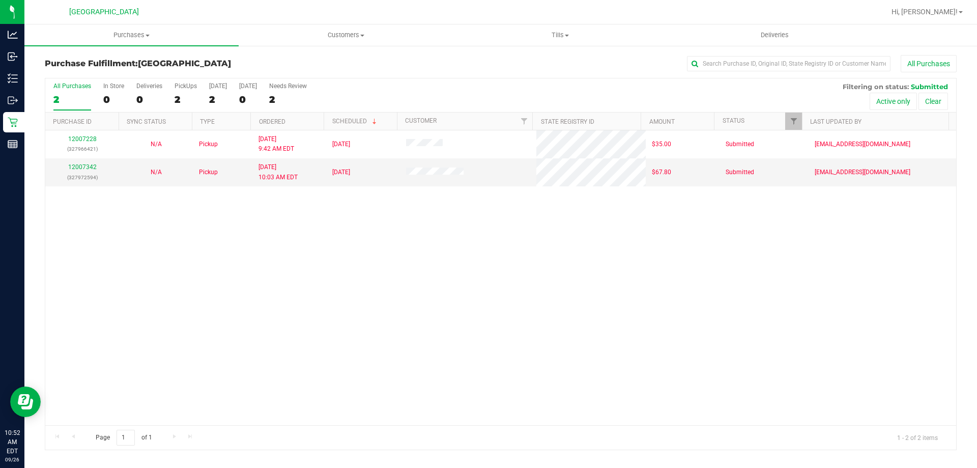
click at [148, 272] on div "12007228 (327966421) N/A Pickup [DATE] 9:42 AM EDT 9/26/2025 $35.00 Submitted […" at bounding box center [500, 277] width 911 height 295
click at [344, 275] on div "12007228 (327966421) N/A Pickup [DATE] 9:42 AM EDT 9/26/2025 $35.00 Submitted […" at bounding box center [500, 277] width 911 height 295
click at [544, 306] on div "12007228 (327966421) N/A Pickup [DATE] 9:42 AM EDT 9/26/2025 $35.00 Submitted […" at bounding box center [500, 277] width 911 height 295
click at [512, 340] on div "12007228 (327966421) N/A Pickup [DATE] 9:42 AM EDT 9/26/2025 $35.00 Submitted […" at bounding box center [500, 277] width 911 height 295
click at [135, 27] on uib-tab-heading "Purchases Summary of purchases Fulfillment All purchases" at bounding box center [131, 34] width 214 height 21
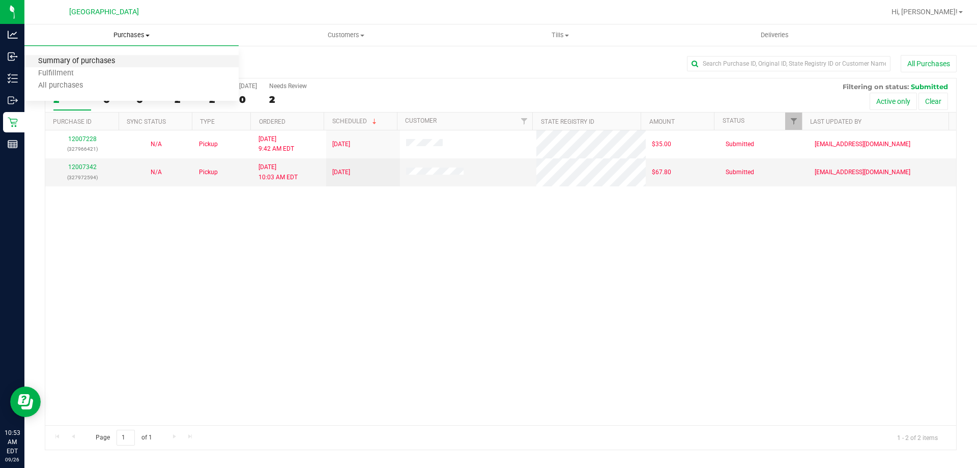
click at [93, 65] on span "Summary of purchases" at bounding box center [76, 61] width 104 height 9
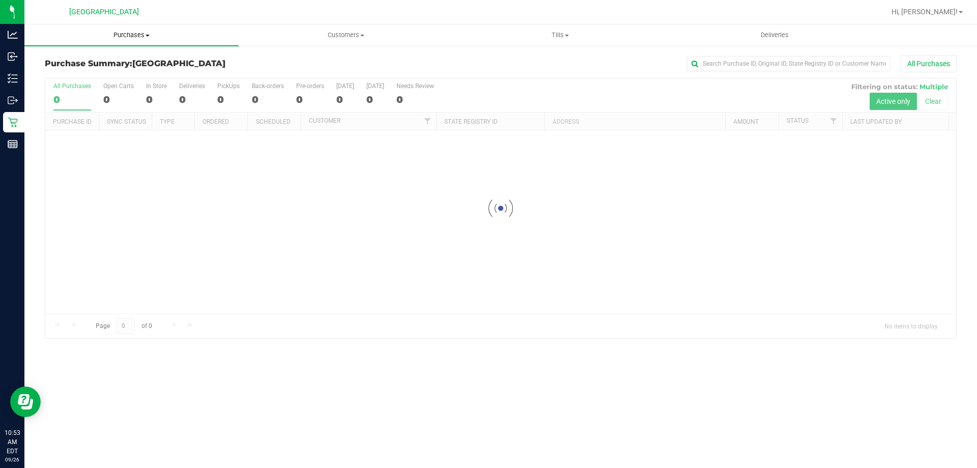
click at [138, 30] on uib-tab-heading "Purchases Summary of purchases Fulfillment All purchases" at bounding box center [131, 34] width 214 height 21
click at [101, 71] on li "Fulfillment" at bounding box center [131, 74] width 214 height 12
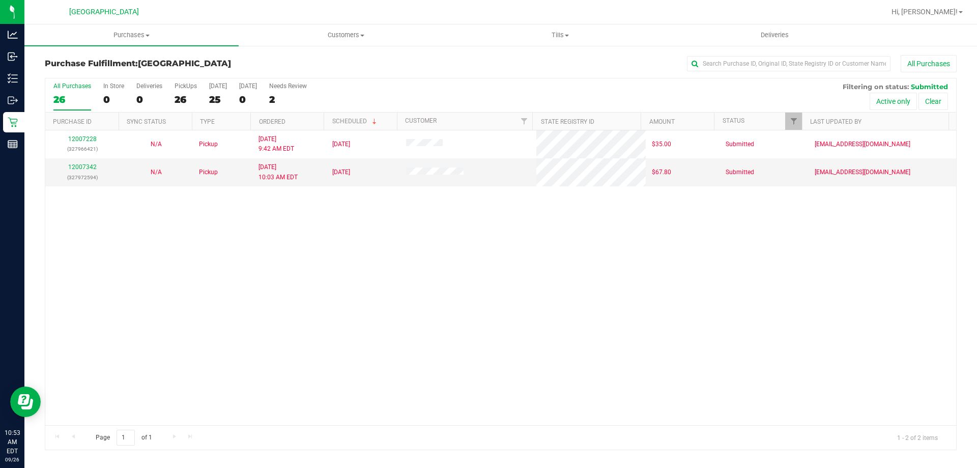
click at [334, 333] on div "12007228 (327966421) N/A Pickup [DATE] 9:42 AM EDT 9/26/2025 $35.00 Submitted […" at bounding box center [500, 277] width 911 height 295
click at [594, 312] on div "12007228 (327966421) N/A Pickup [DATE] 9:42 AM EDT 9/26/2025 $35.00 Submitted […" at bounding box center [500, 277] width 911 height 295
click at [499, 284] on div "12007228 (327966421) N/A Pickup [DATE] 9:42 AM EDT 9/26/2025 $35.00 Submitted […" at bounding box center [500, 277] width 911 height 295
click at [646, 322] on div "12007228 (327966421) N/A Pickup [DATE] 9:42 AM EDT 9/26/2025 $35.00 Submitted […" at bounding box center [500, 277] width 911 height 295
click at [316, 262] on div "12007228 (327966421) N/A Pickup [DATE] 9:42 AM EDT 9/26/2025 $35.00 Submitted […" at bounding box center [500, 277] width 911 height 295
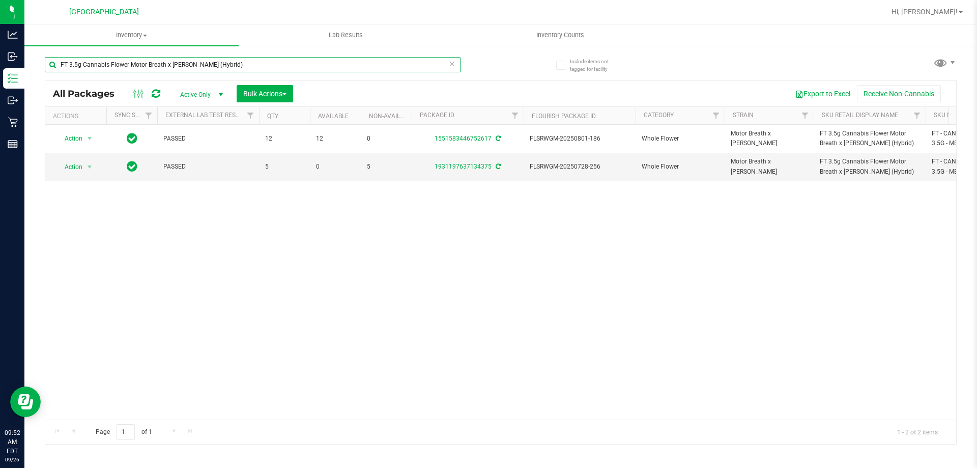
click at [219, 66] on input "FT 3.5g Cannabis Flower Motor Breath x [PERSON_NAME] (Hybrid)" at bounding box center [253, 64] width 416 height 15
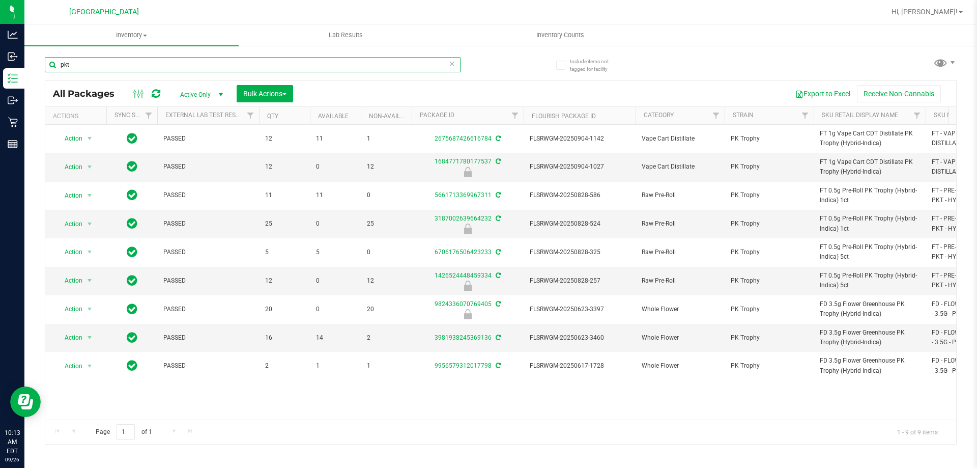
click at [280, 59] on input "pkt" at bounding box center [253, 64] width 416 height 15
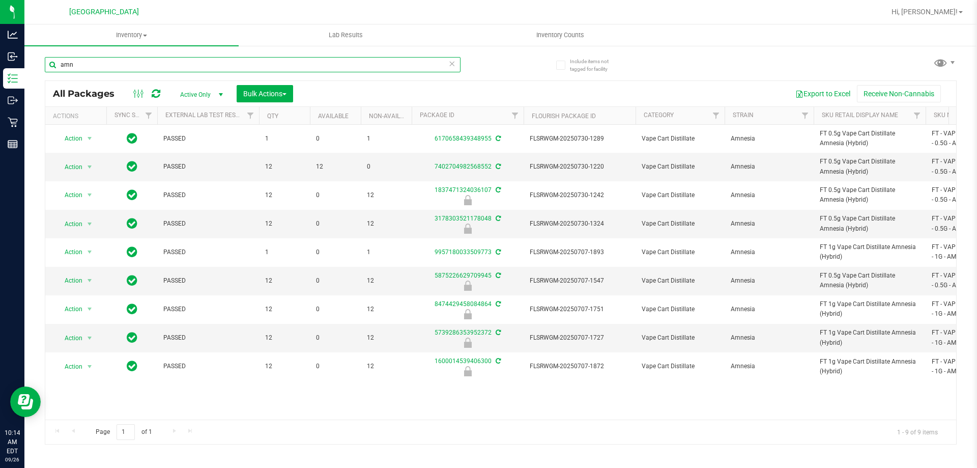
click at [294, 63] on input "amn" at bounding box center [253, 64] width 416 height 15
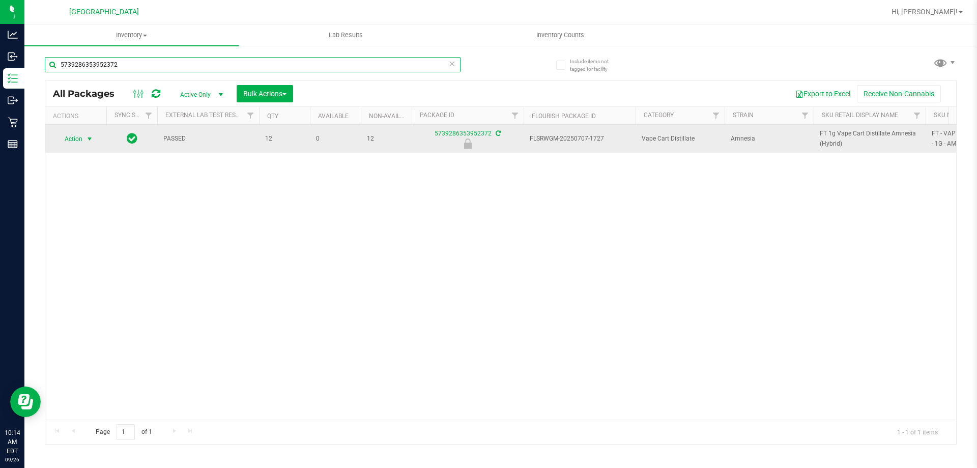
type input "5739286353952372"
click at [82, 132] on span "Action" at bounding box center [68, 139] width 27 height 14
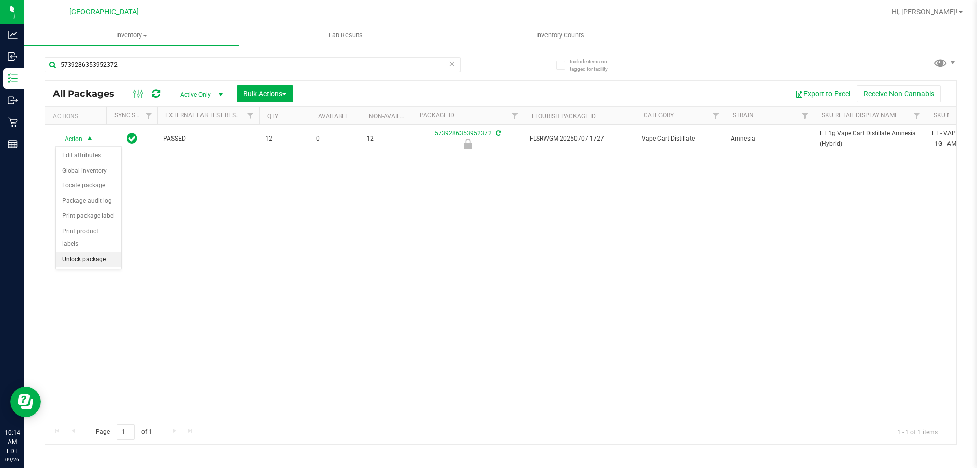
click at [78, 252] on li "Unlock package" at bounding box center [88, 259] width 65 height 15
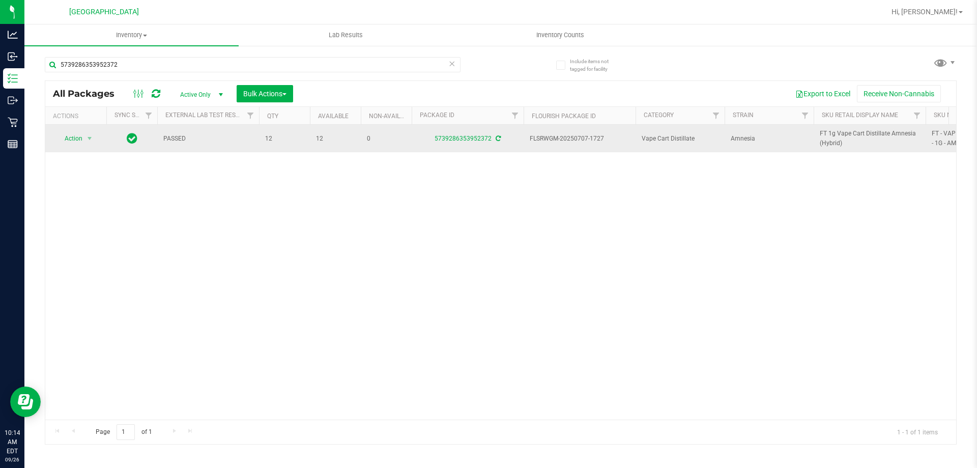
click at [837, 138] on span "FT 1g Vape Cart Distillate Amnesia (Hybrid)" at bounding box center [870, 138] width 100 height 19
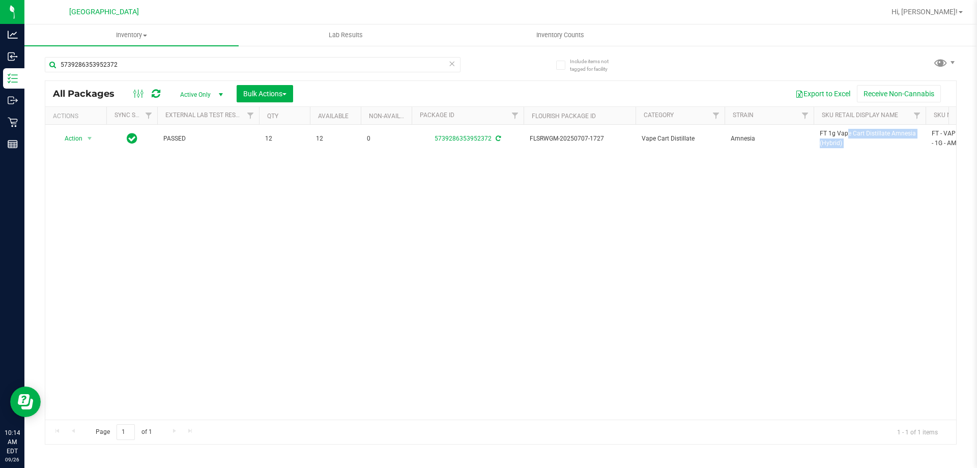
copy tr "FT 1g Vape Cart Distillate Amnesia (Hybrid)"
click at [250, 65] on input "5739286353952372" at bounding box center [253, 64] width 416 height 15
paste input "FT 1g Vape Cart Distillate Amnesia (Hybrid)"
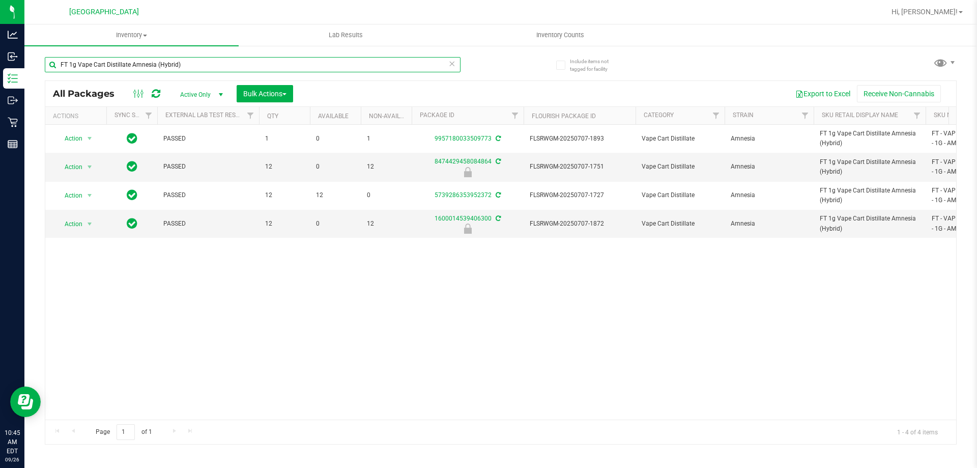
click at [282, 60] on input "FT 1g Vape Cart Distillate Amnesia (Hybrid)" at bounding box center [253, 64] width 416 height 15
type input "vari"
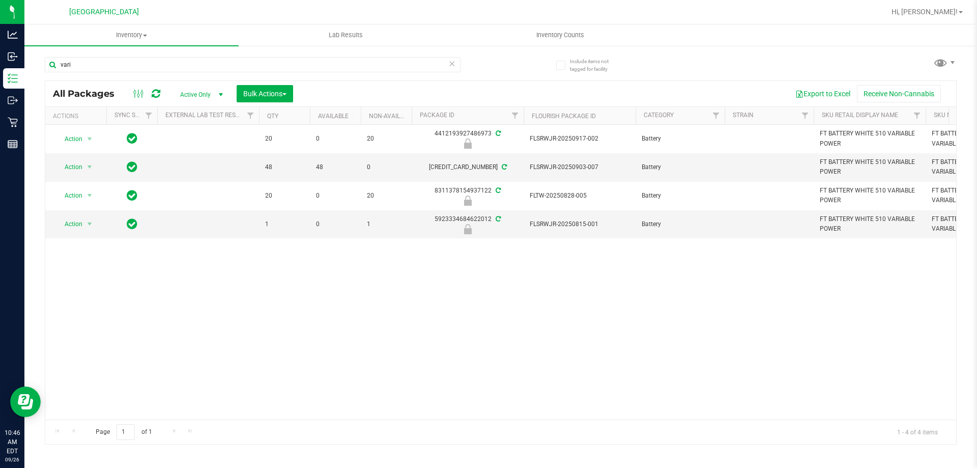
click at [362, 278] on div "Action Action Edit attributes Global inventory Locate package Package audit log…" at bounding box center [500, 272] width 911 height 295
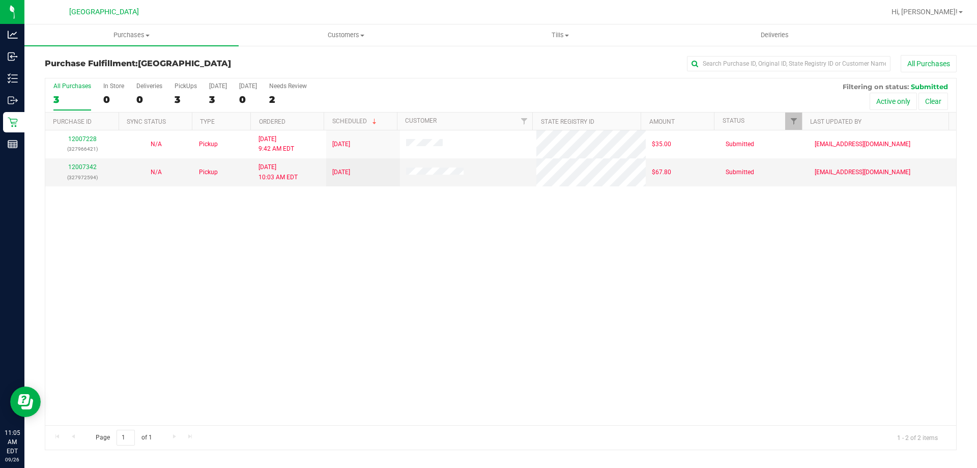
click at [340, 345] on div "12007228 (327966421) N/A Pickup [DATE] 9:42 AM EDT 9/26/2025 $35.00 Submitted […" at bounding box center [500, 277] width 911 height 295
click at [488, 286] on div "12007228 (327966421) N/A Pickup [DATE] 9:42 AM EDT 9/26/2025 $35.00 Submitted […" at bounding box center [500, 277] width 911 height 295
click at [310, 325] on div "12007228 (327966421) N/A Pickup [DATE] 9:42 AM EDT 9/26/2025 $35.00 Submitted […" at bounding box center [500, 277] width 911 height 295
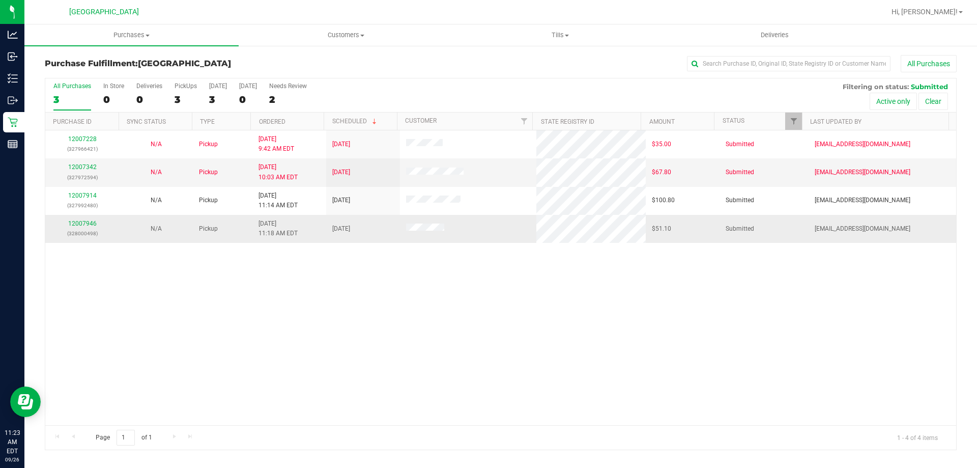
click at [79, 227] on div "12007946 (328000498)" at bounding box center [82, 228] width 62 height 19
click at [80, 221] on link "12007946" at bounding box center [82, 223] width 29 height 7
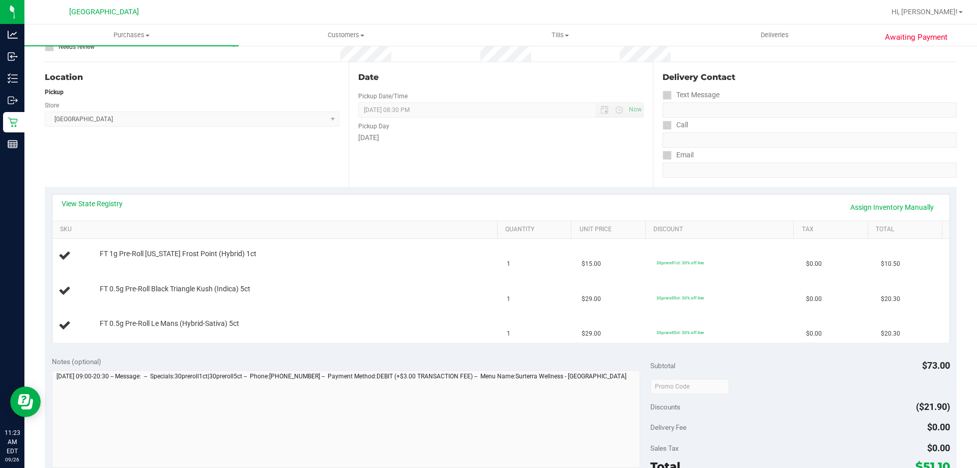
scroll to position [102, 0]
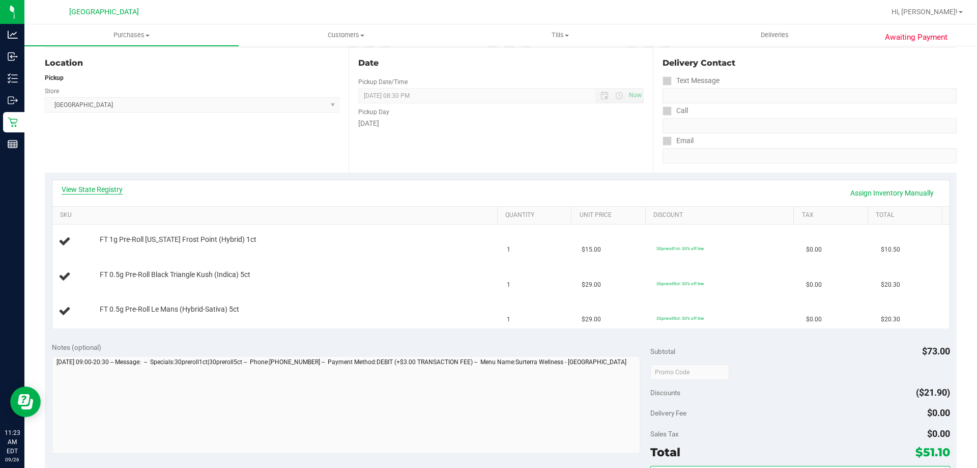
click at [118, 189] on link "View State Registry" at bounding box center [92, 189] width 61 height 10
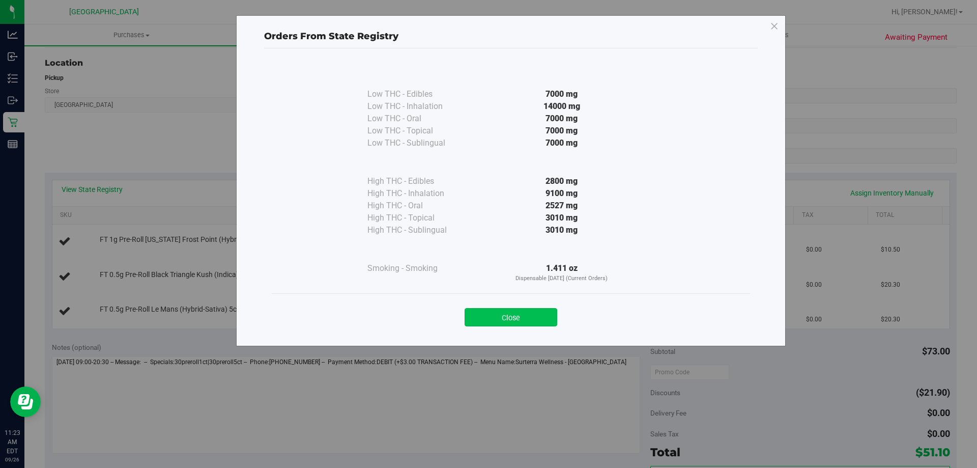
click at [533, 313] on button "Close" at bounding box center [511, 317] width 93 height 18
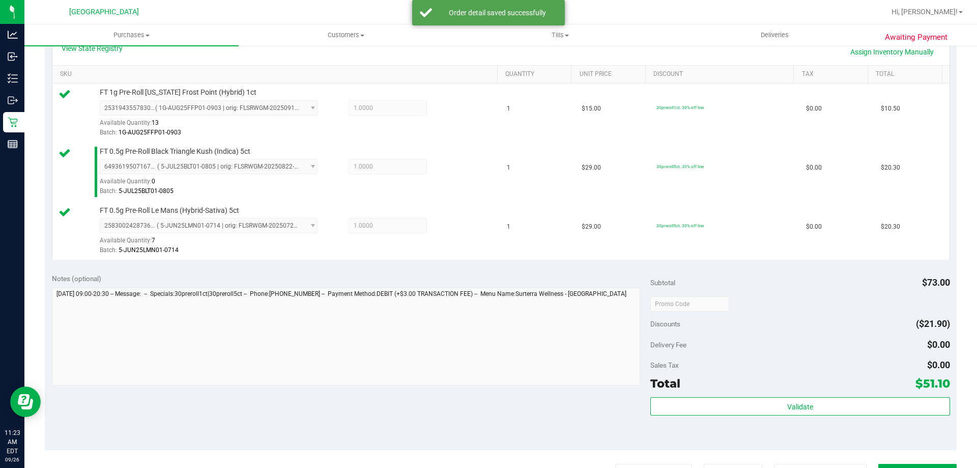
scroll to position [356, 0]
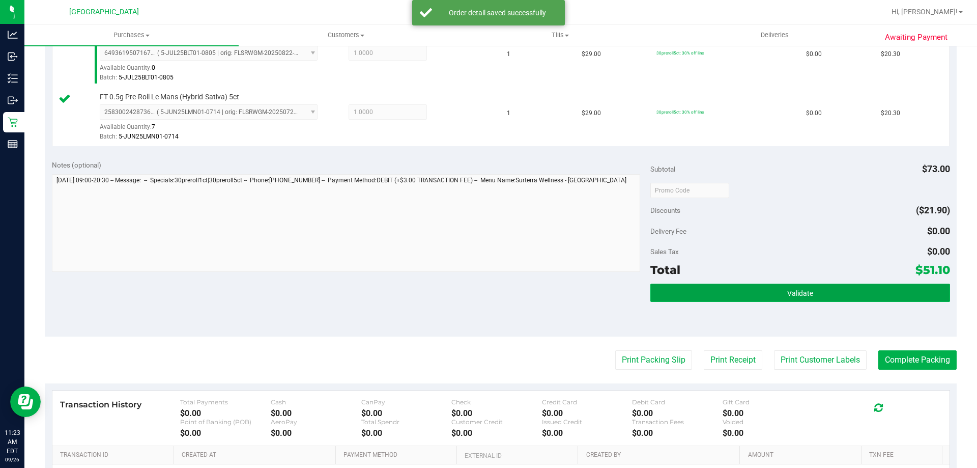
click at [813, 291] on button "Validate" at bounding box center [800, 293] width 299 height 18
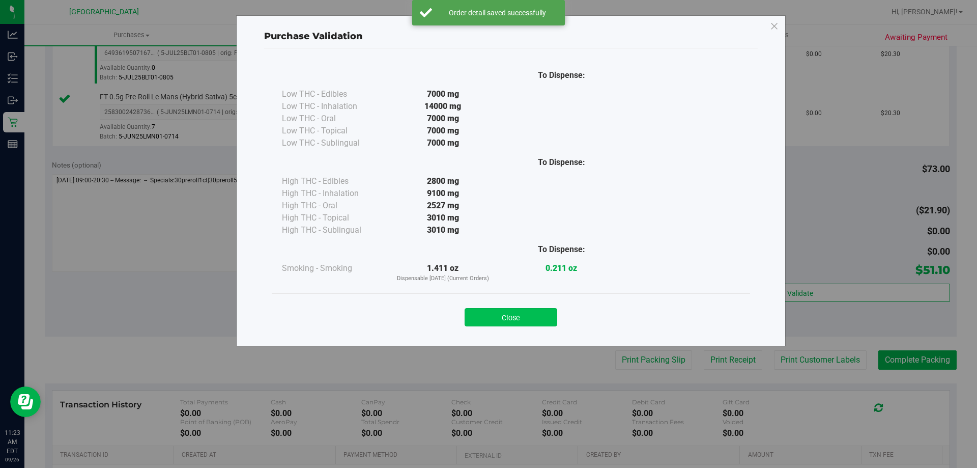
click at [550, 316] on button "Close" at bounding box center [511, 317] width 93 height 18
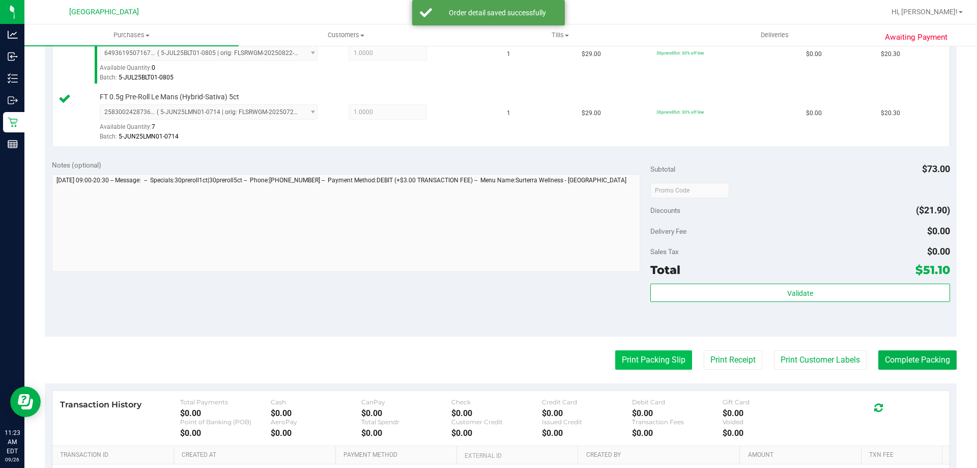
click at [678, 352] on button "Print Packing Slip" at bounding box center [653, 359] width 77 height 19
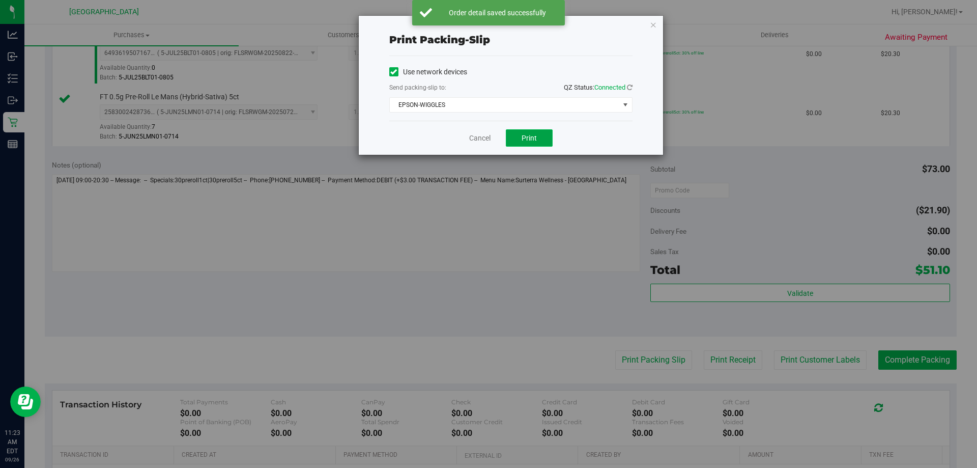
click at [534, 136] on span "Print" at bounding box center [529, 138] width 15 height 8
click at [486, 140] on link "Cancel" at bounding box center [479, 138] width 21 height 11
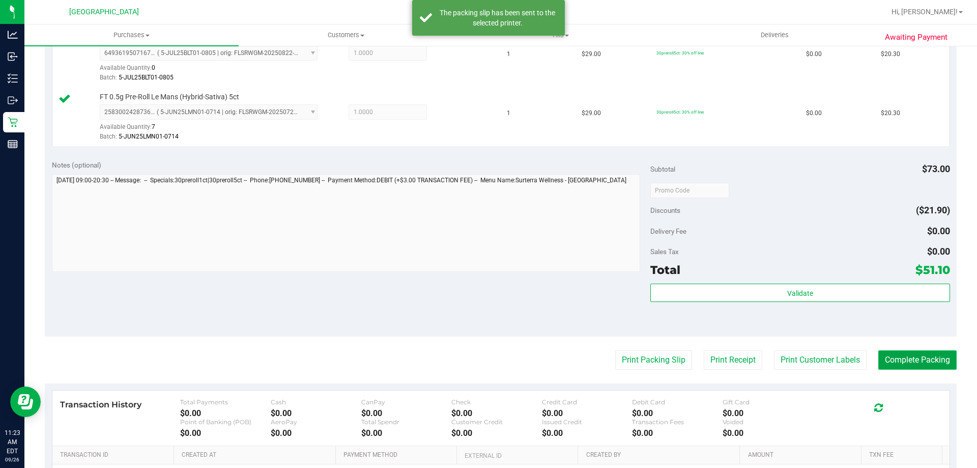
click at [905, 361] on button "Complete Packing" at bounding box center [918, 359] width 78 height 19
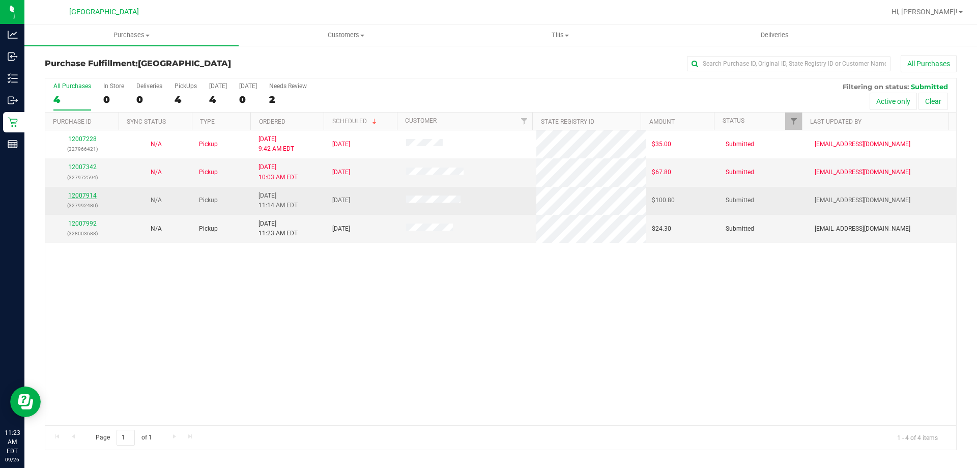
click at [85, 197] on link "12007914" at bounding box center [82, 195] width 29 height 7
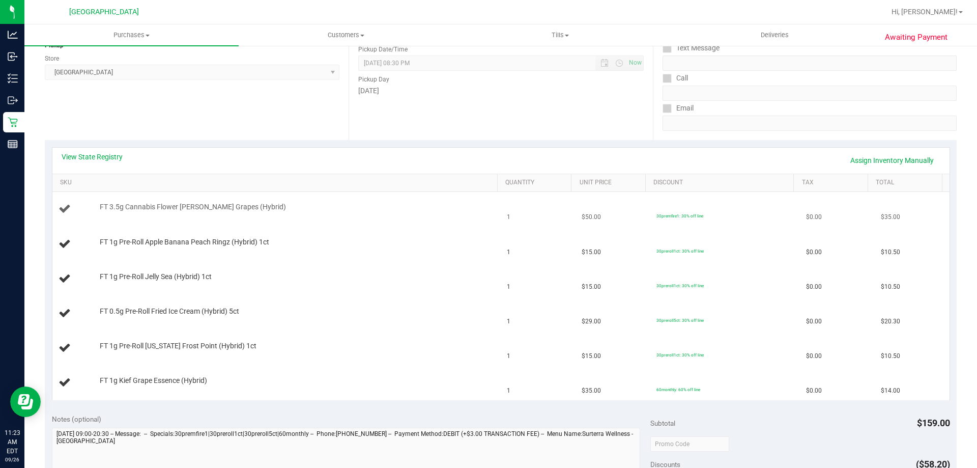
scroll to position [153, 0]
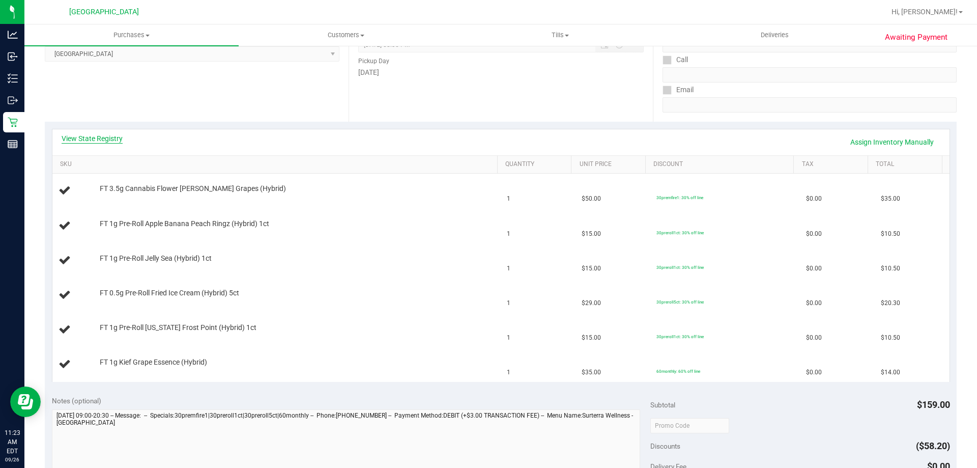
click at [91, 136] on link "View State Registry" at bounding box center [92, 138] width 61 height 10
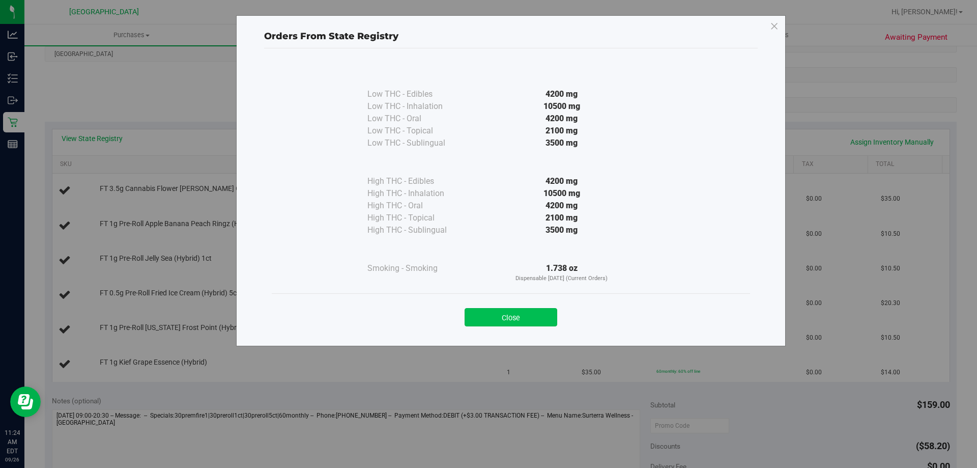
click at [499, 317] on button "Close" at bounding box center [511, 317] width 93 height 18
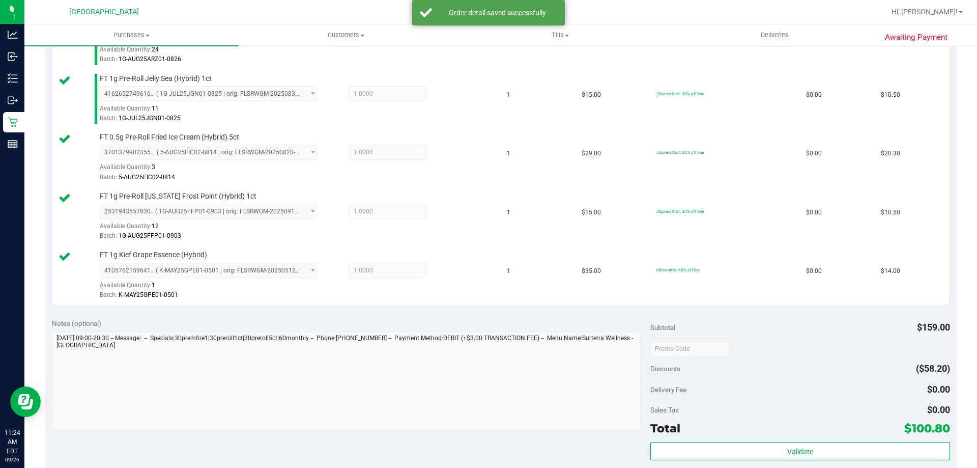
scroll to position [509, 0]
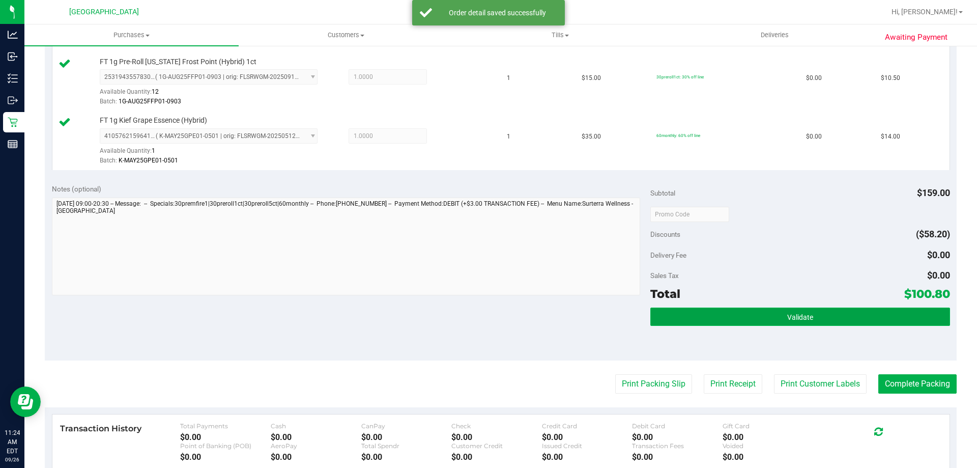
click at [710, 314] on button "Validate" at bounding box center [800, 316] width 299 height 18
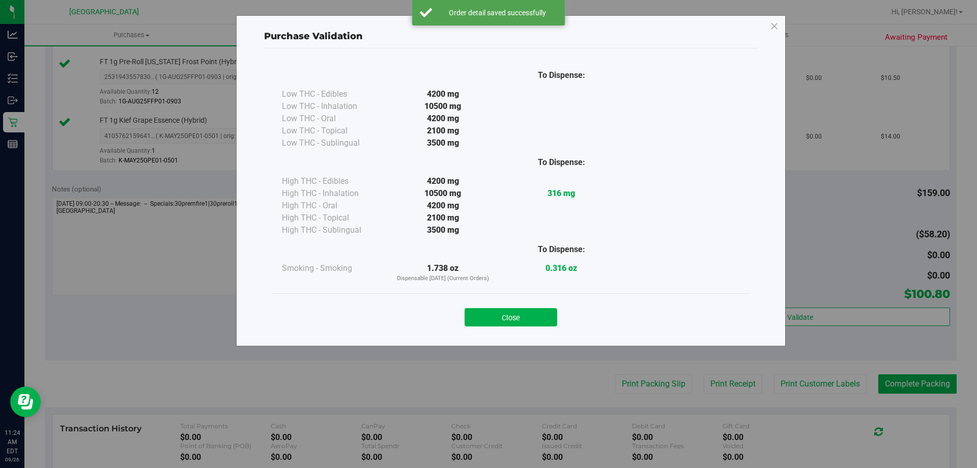
drag, startPoint x: 523, startPoint y: 308, endPoint x: 548, endPoint y: 325, distance: 30.1
click at [524, 308] on button "Close" at bounding box center [511, 317] width 93 height 18
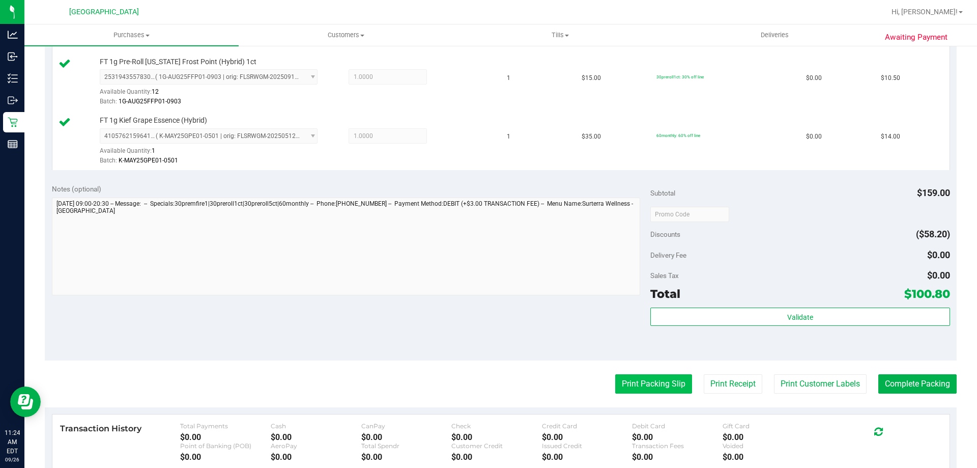
click at [626, 380] on button "Print Packing Slip" at bounding box center [653, 383] width 77 height 19
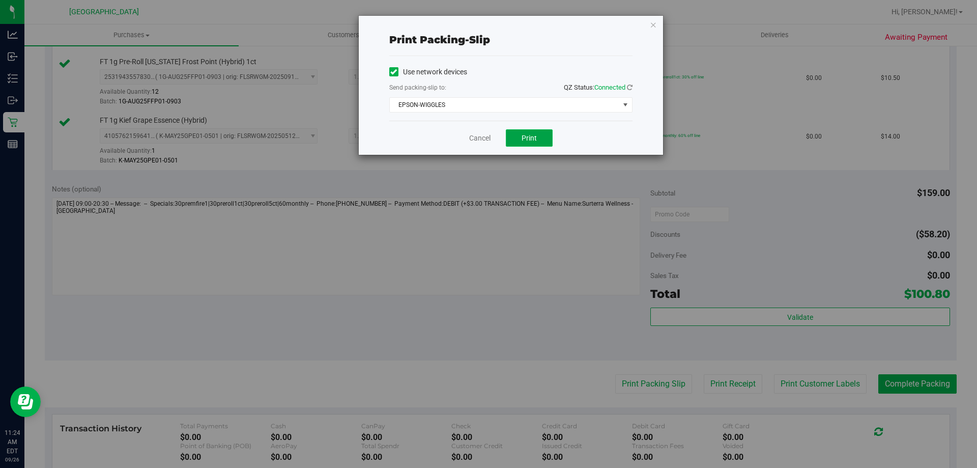
click at [527, 136] on span "Print" at bounding box center [529, 138] width 15 height 8
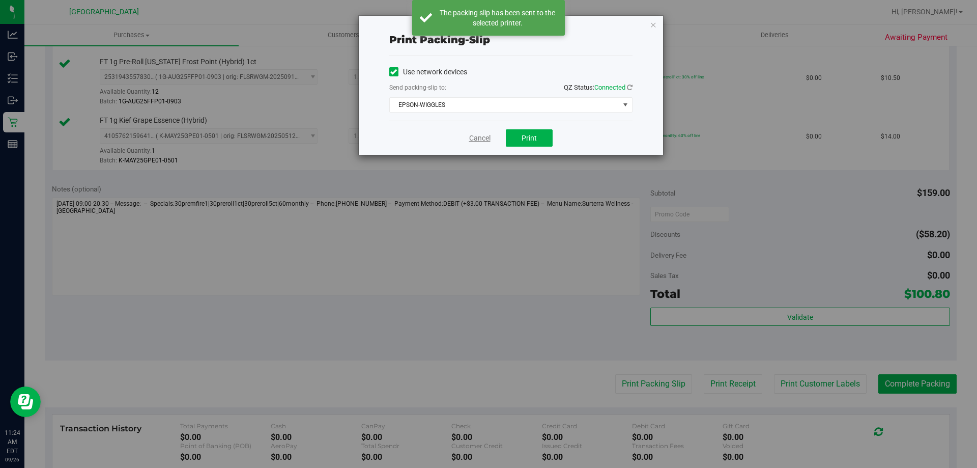
click at [486, 136] on link "Cancel" at bounding box center [479, 138] width 21 height 11
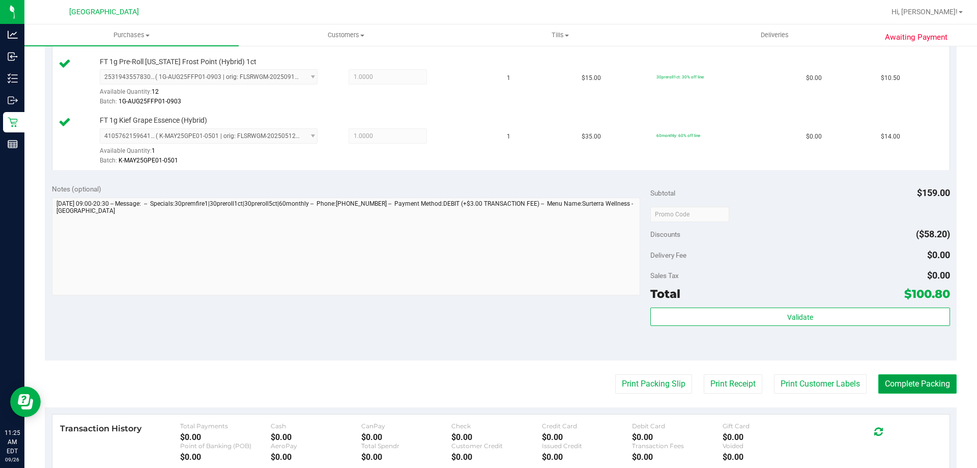
click at [935, 390] on button "Complete Packing" at bounding box center [918, 383] width 78 height 19
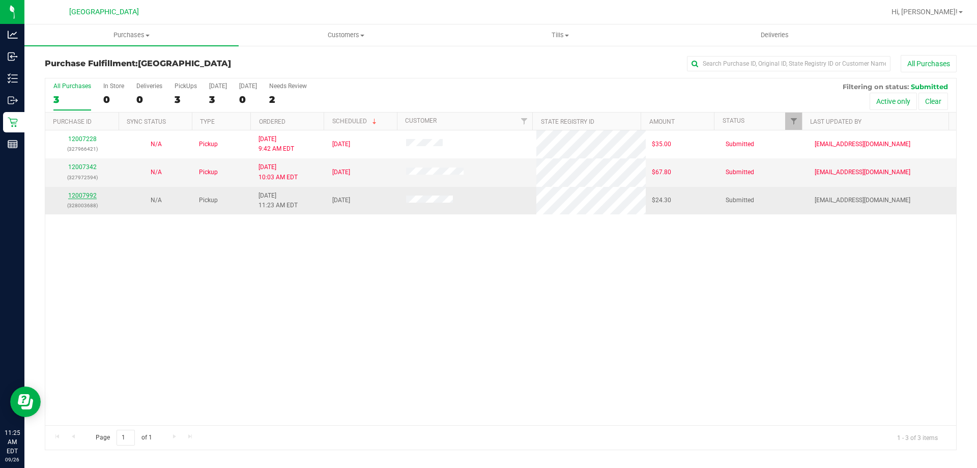
click at [72, 197] on link "12007992" at bounding box center [82, 195] width 29 height 7
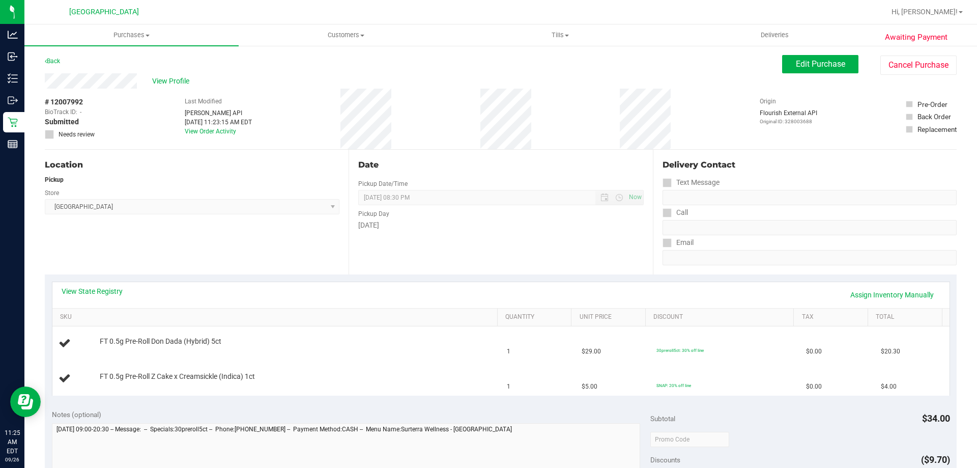
click at [88, 284] on div "View State Registry Assign Inventory Manually" at bounding box center [500, 295] width 897 height 26
click at [116, 291] on link "View State Registry" at bounding box center [92, 291] width 61 height 10
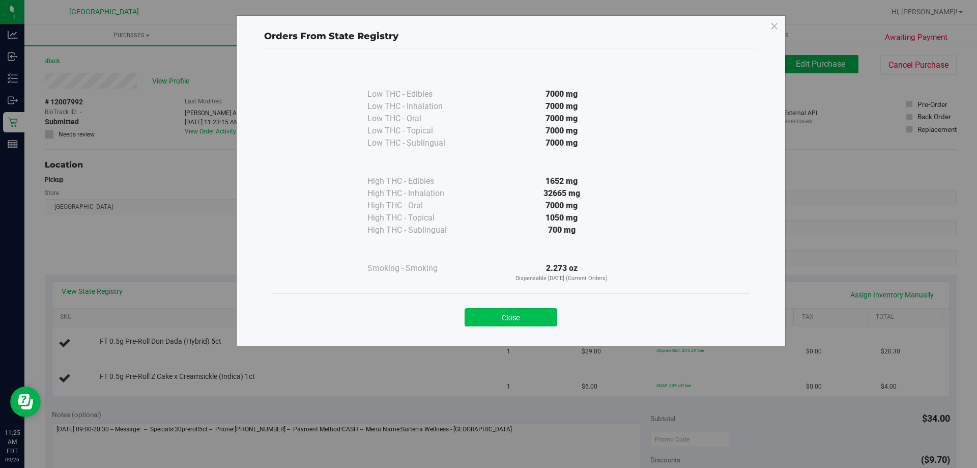
click at [477, 317] on button "Close" at bounding box center [511, 317] width 93 height 18
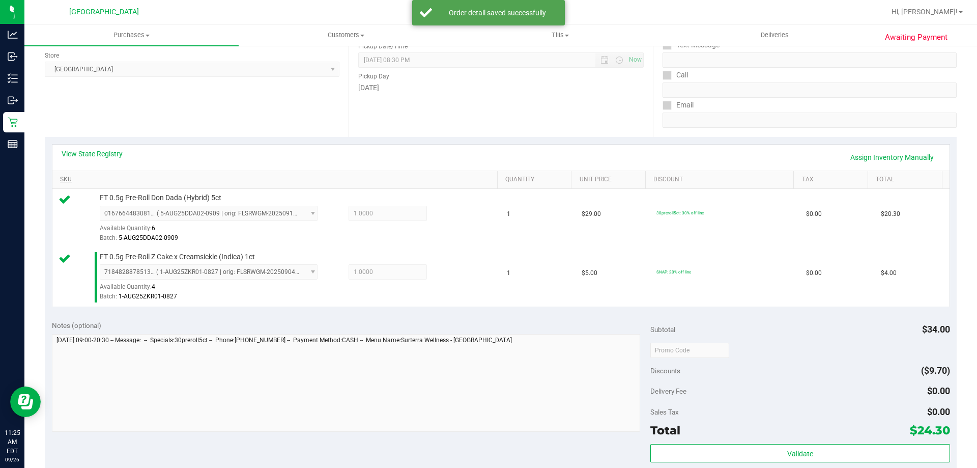
scroll to position [255, 0]
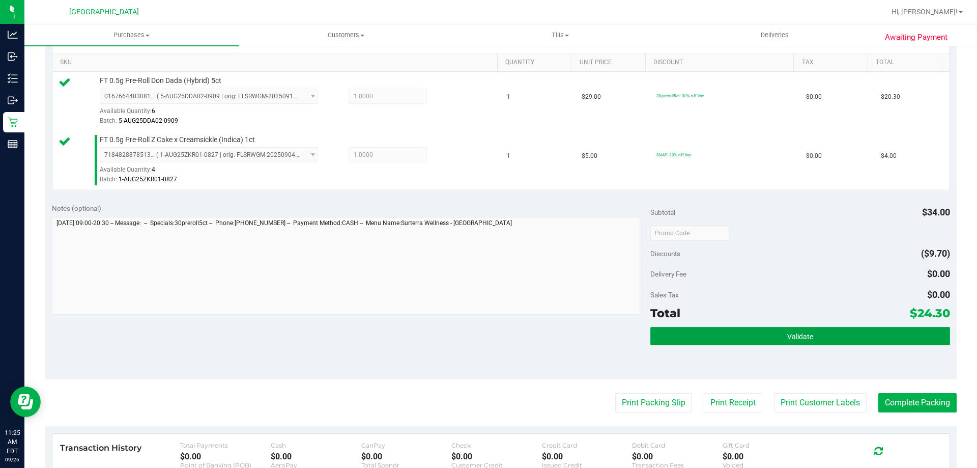
click at [674, 334] on button "Validate" at bounding box center [800, 336] width 299 height 18
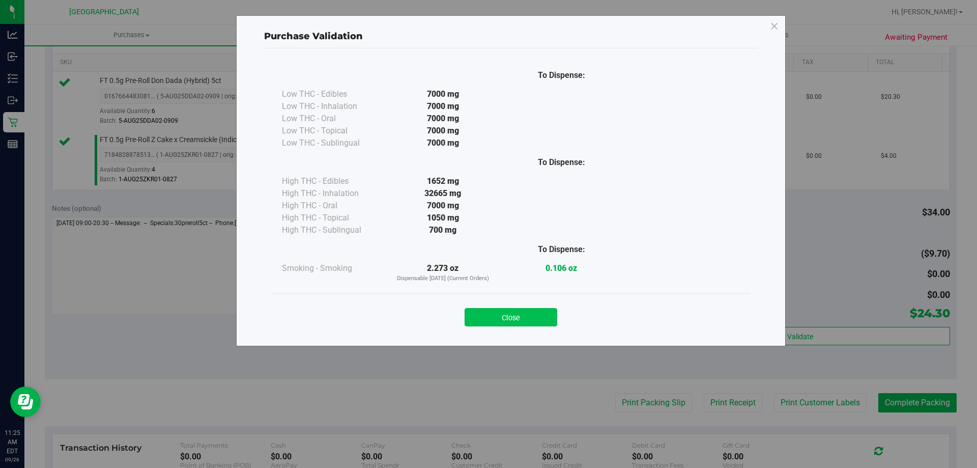
click at [497, 313] on button "Close" at bounding box center [511, 317] width 93 height 18
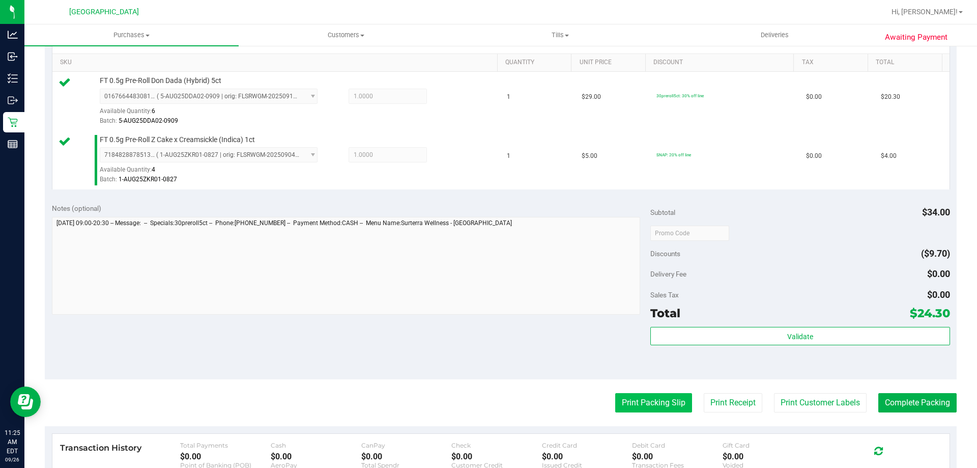
click at [636, 400] on button "Print Packing Slip" at bounding box center [653, 402] width 77 height 19
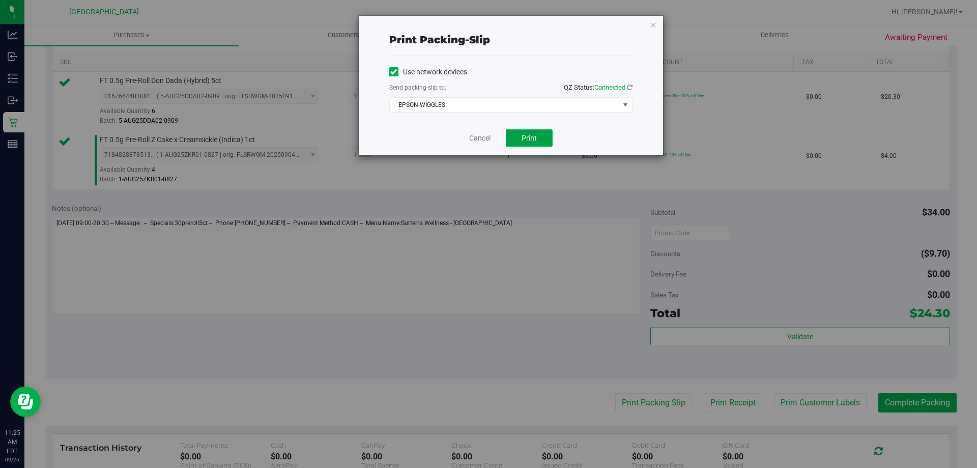
click at [534, 141] on span "Print" at bounding box center [529, 138] width 15 height 8
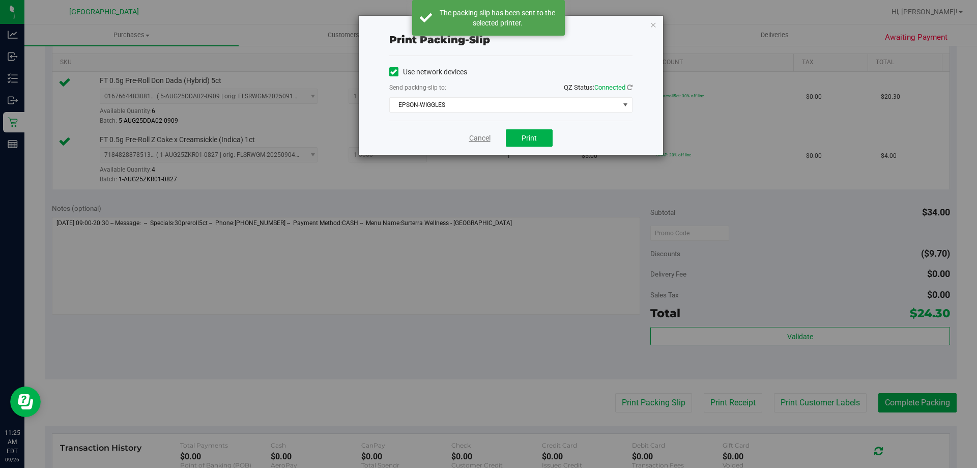
click at [480, 137] on link "Cancel" at bounding box center [479, 138] width 21 height 11
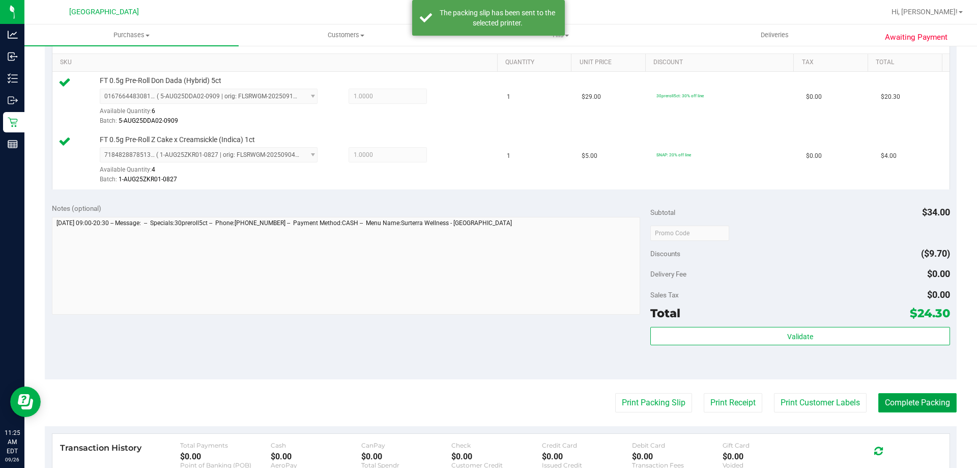
drag, startPoint x: 905, startPoint y: 406, endPoint x: 898, endPoint y: 398, distance: 10.2
click at [905, 406] on button "Complete Packing" at bounding box center [918, 402] width 78 height 19
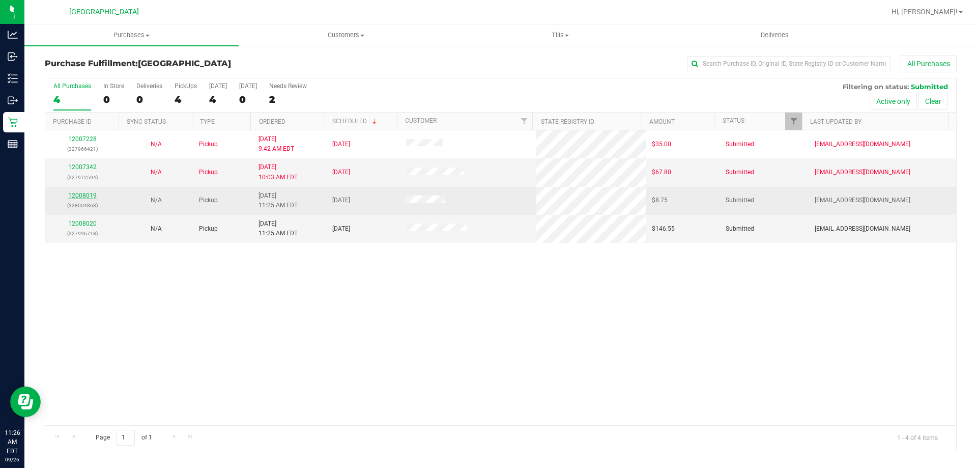
click at [72, 196] on link "12008019" at bounding box center [82, 195] width 29 height 7
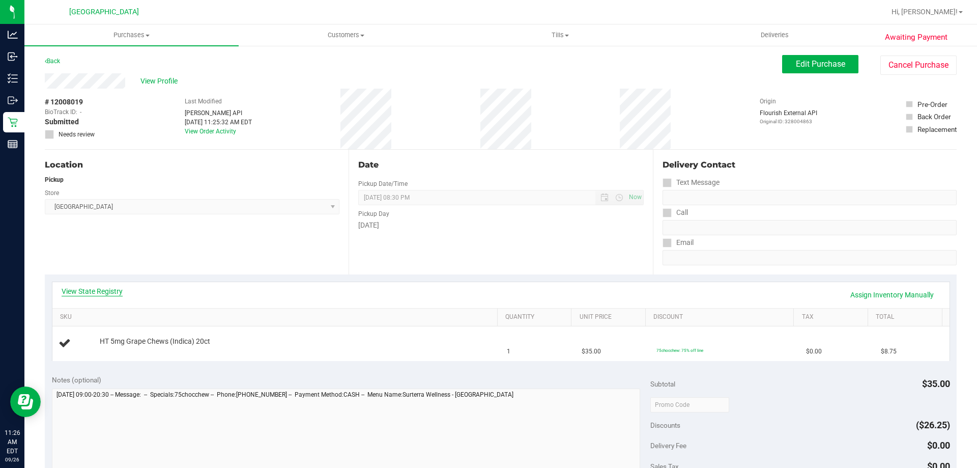
click at [103, 288] on link "View State Registry" at bounding box center [92, 291] width 61 height 10
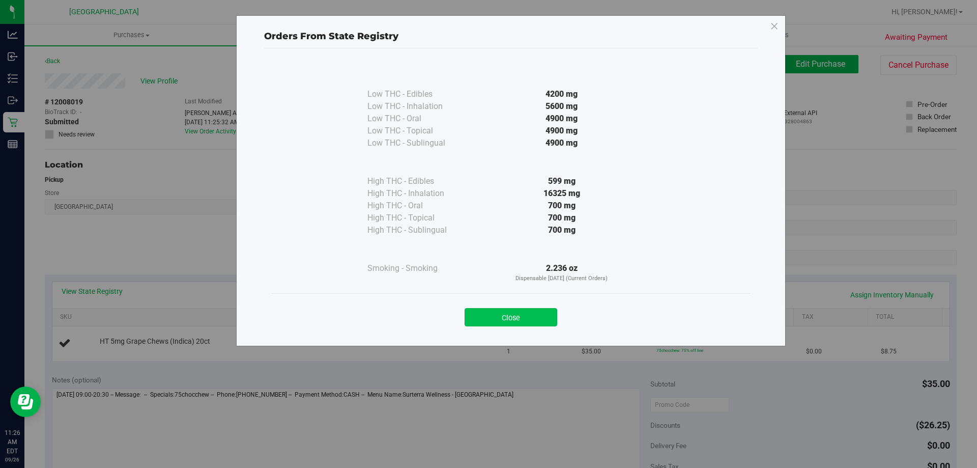
click at [497, 318] on button "Close" at bounding box center [511, 317] width 93 height 18
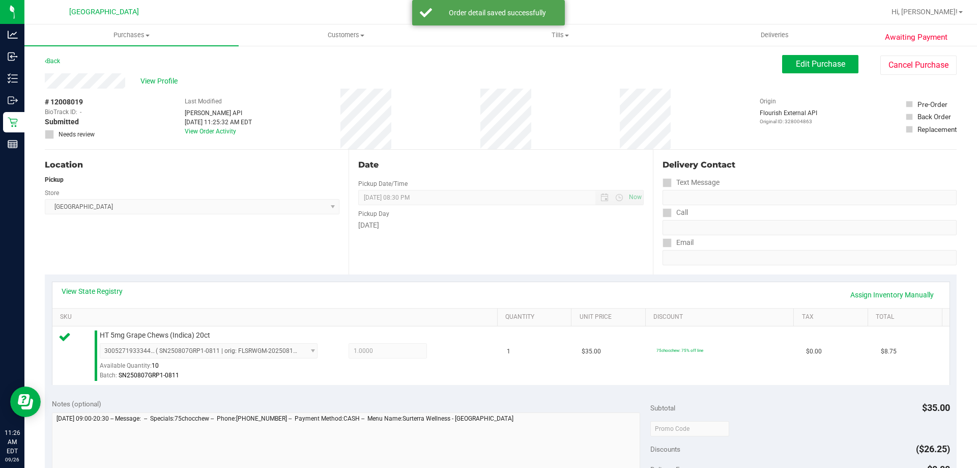
scroll to position [204, 0]
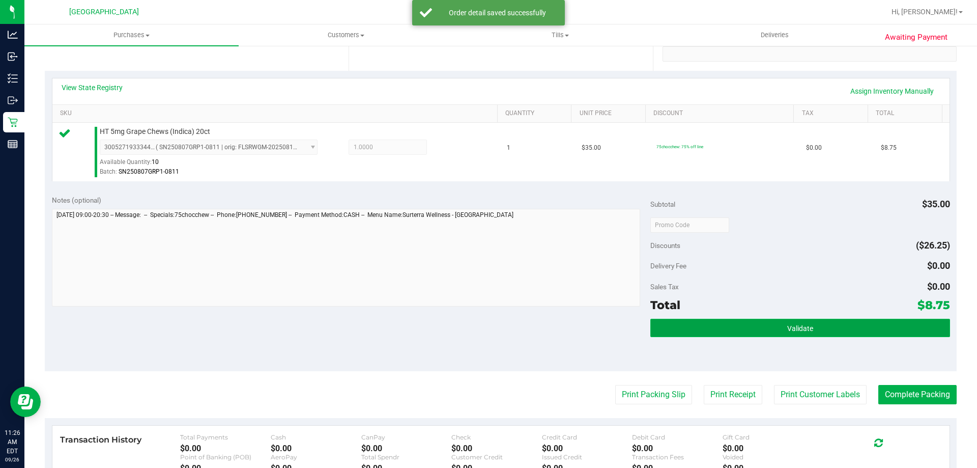
click at [776, 323] on button "Validate" at bounding box center [800, 328] width 299 height 18
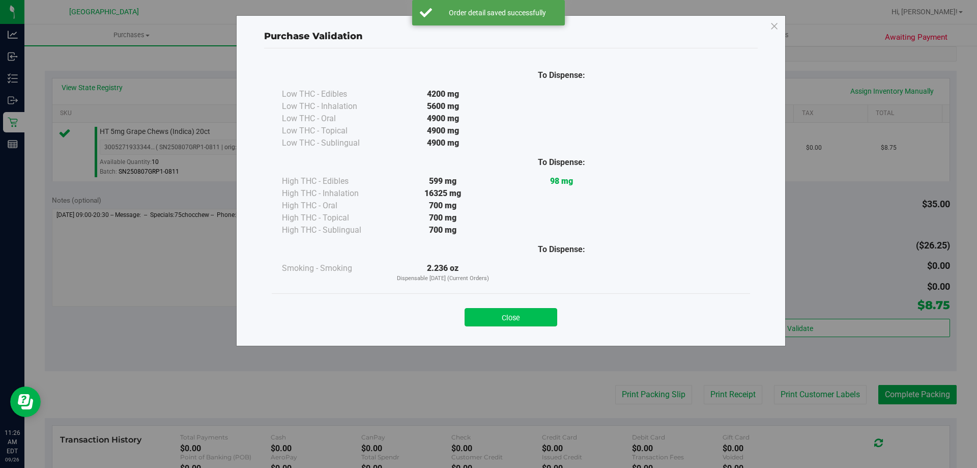
click at [495, 321] on button "Close" at bounding box center [511, 317] width 93 height 18
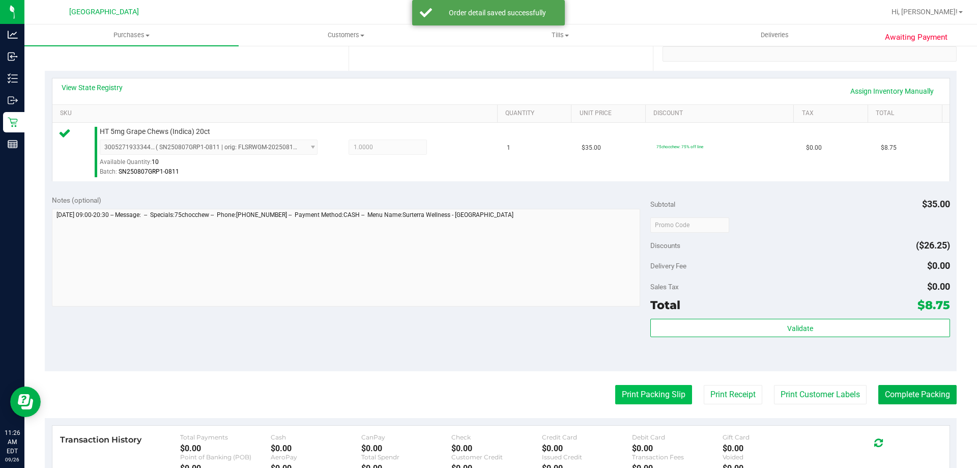
click at [617, 392] on button "Print Packing Slip" at bounding box center [653, 394] width 77 height 19
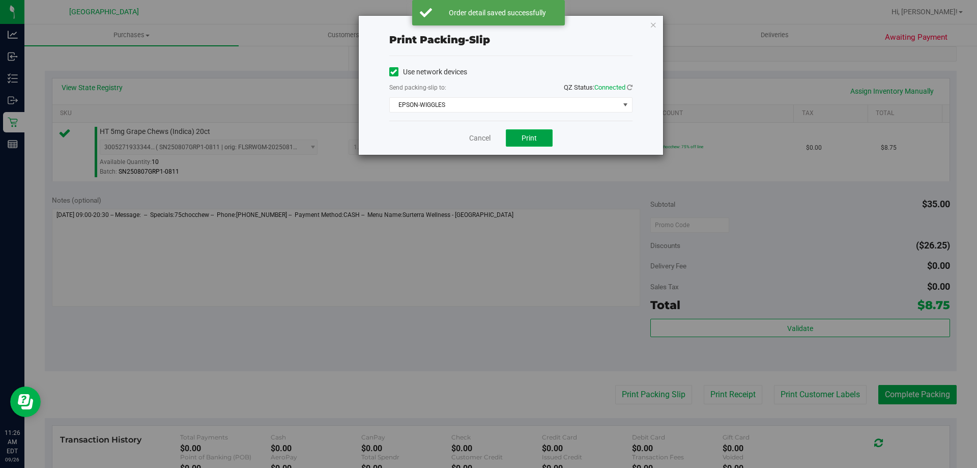
click at [523, 139] on span "Print" at bounding box center [529, 138] width 15 height 8
click at [484, 138] on link "Cancel" at bounding box center [479, 138] width 21 height 11
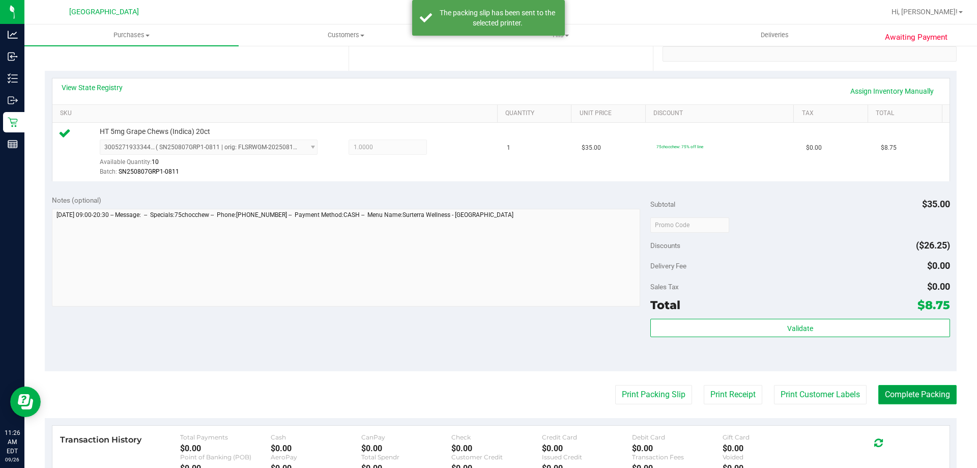
click at [923, 397] on button "Complete Packing" at bounding box center [918, 394] width 78 height 19
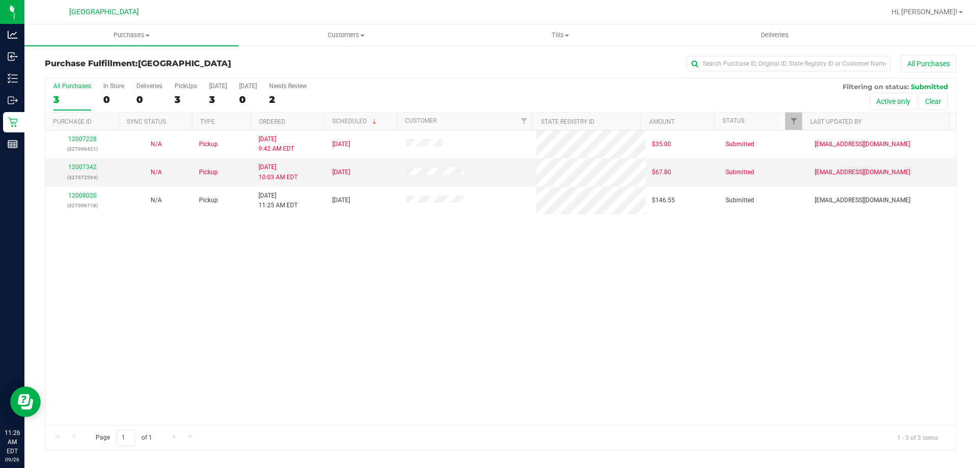
click at [285, 297] on div "12007228 (327966421) N/A Pickup 9/26/2025 9:42 AM EDT 9/26/2025 $35.00 Submitte…" at bounding box center [500, 277] width 911 height 295
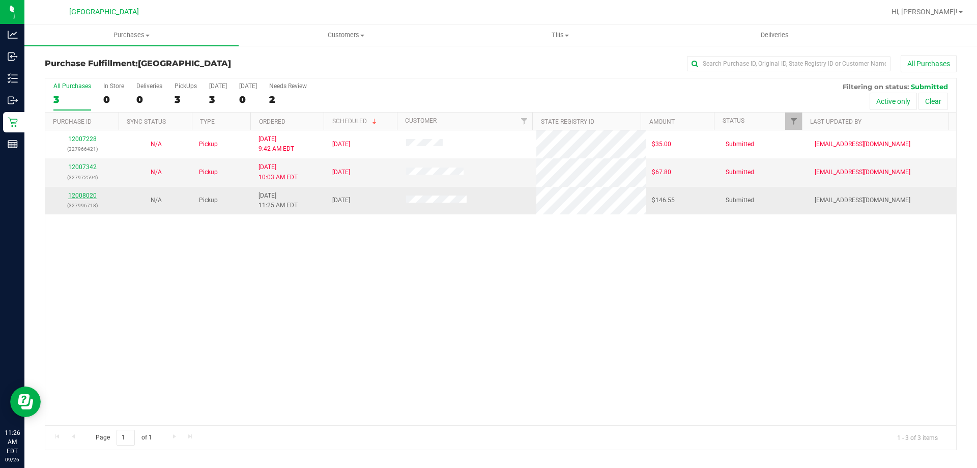
click at [80, 196] on link "12008020" at bounding box center [82, 195] width 29 height 7
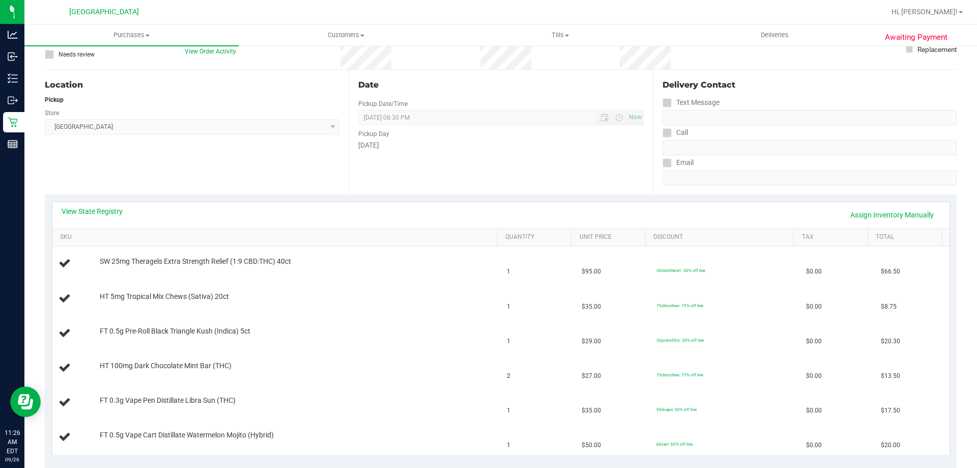
scroll to position [102, 0]
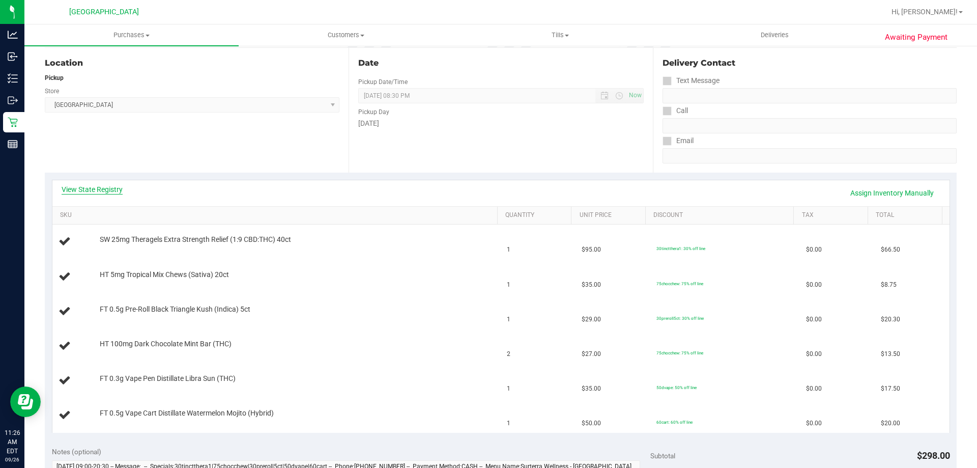
click at [100, 190] on link "View State Registry" at bounding box center [92, 189] width 61 height 10
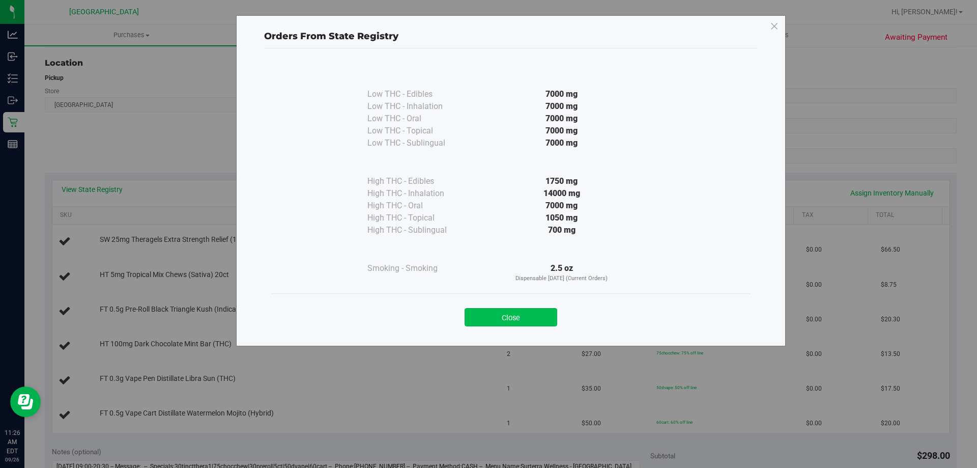
click at [497, 314] on button "Close" at bounding box center [511, 317] width 93 height 18
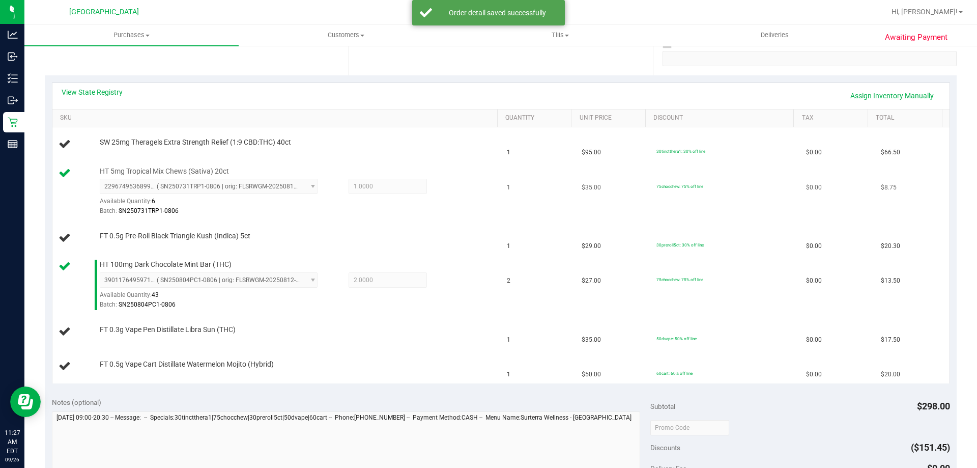
scroll to position [204, 0]
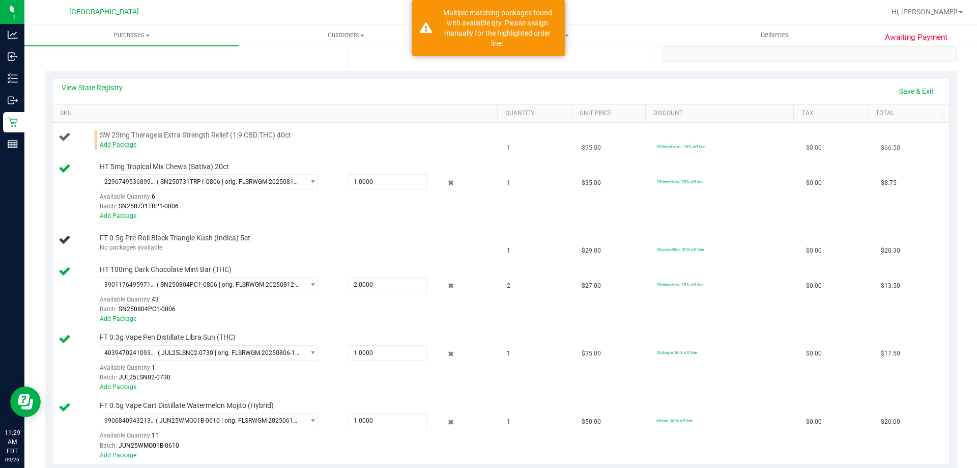
click at [121, 145] on link "Add Package" at bounding box center [118, 144] width 37 height 7
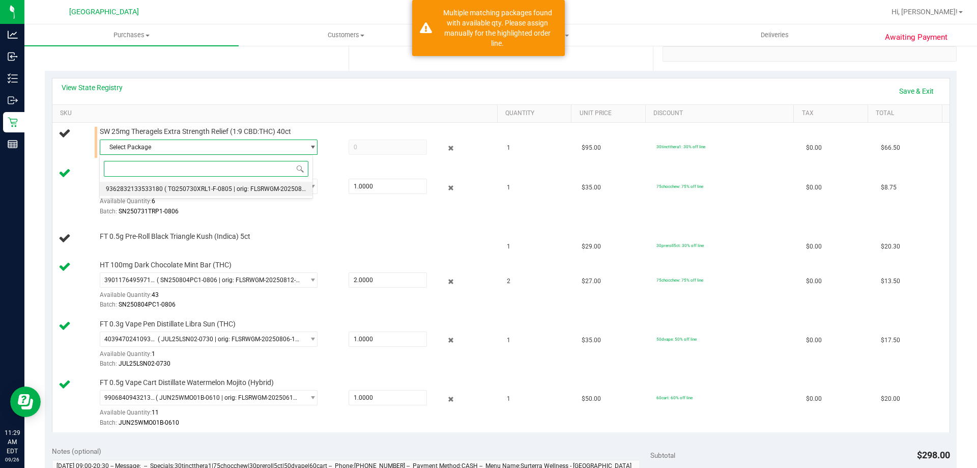
click at [247, 187] on span "( TG250730XRL1-F-0805 | orig: FLSRWGM-20250822-1542 )" at bounding box center [246, 188] width 164 height 7
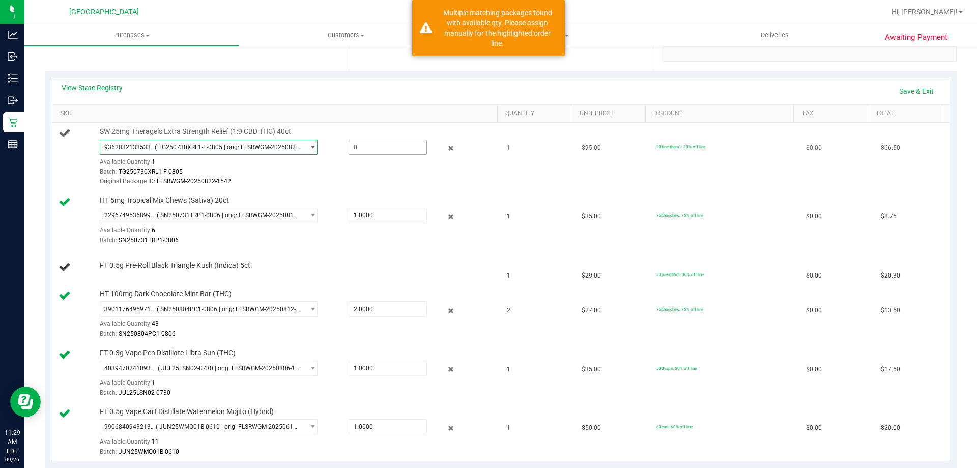
click at [381, 141] on span at bounding box center [388, 146] width 78 height 15
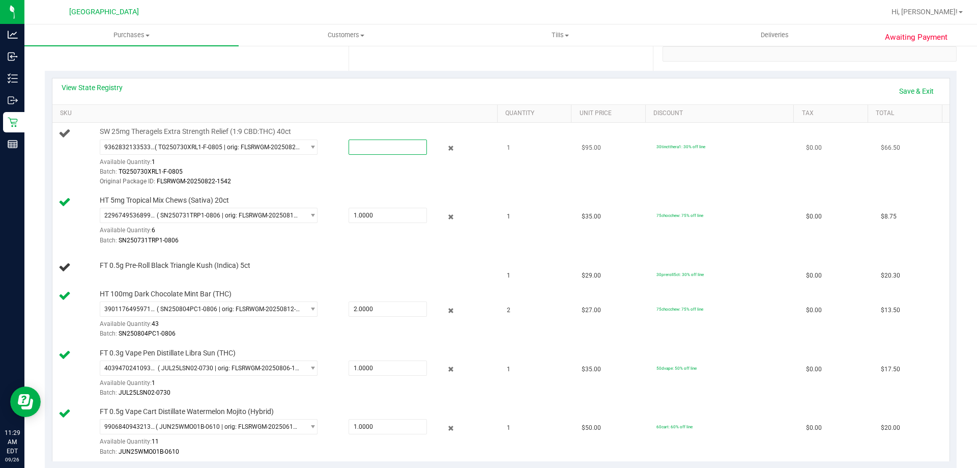
type input "1"
type input "1.0000"
click at [911, 90] on link "Save & Exit" at bounding box center [917, 90] width 48 height 17
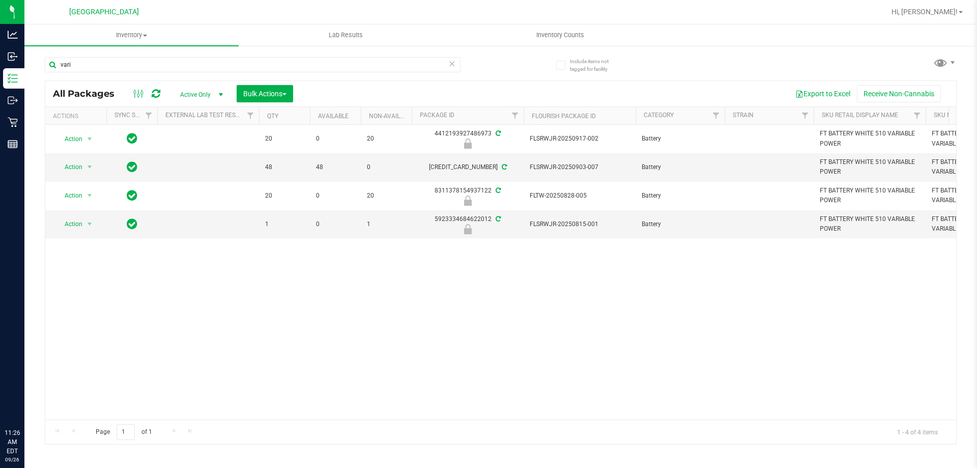
click at [310, 62] on input "vari" at bounding box center [253, 64] width 416 height 15
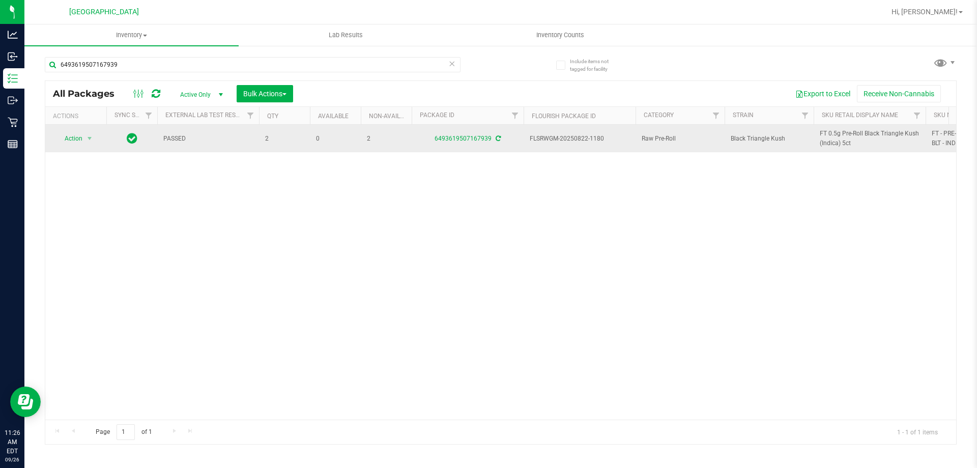
click at [838, 142] on span "FT 0.5g Pre-Roll Black Triangle Kush (Indica) 5ct" at bounding box center [870, 138] width 100 height 19
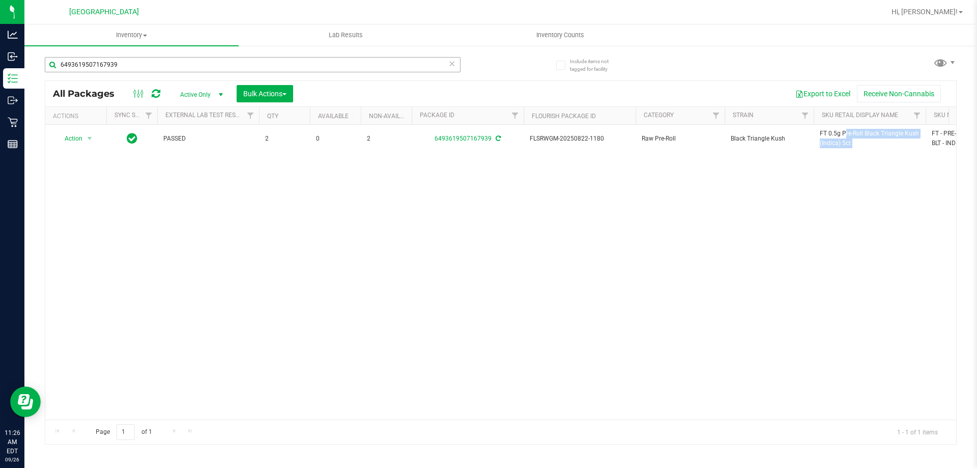
copy tr "FT 0.5g Pre-Roll Black Triangle Kush (Indica) 5ct"
click at [383, 59] on input "6493619507167939" at bounding box center [253, 64] width 416 height 15
paste input "FT 0.5g Pre-Roll Black Triangle Kush (Indica) 5ct"
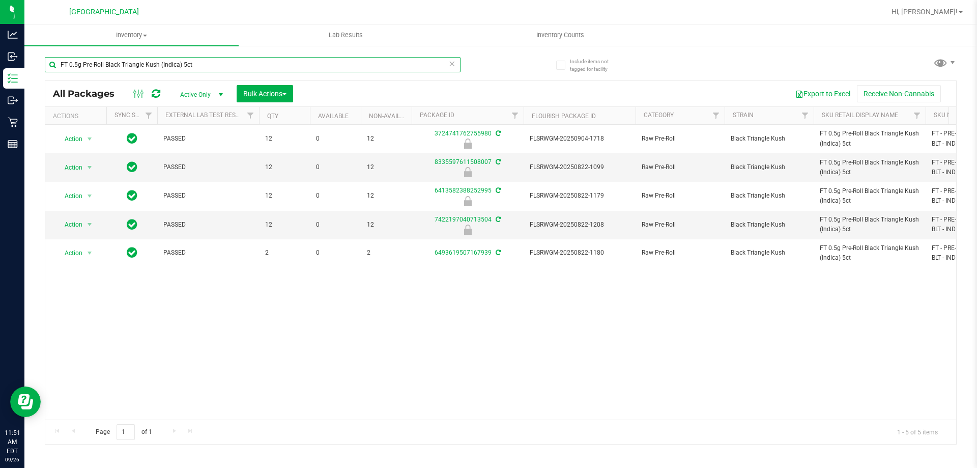
click at [240, 59] on input "FT 0.5g Pre-Roll Black Triangle Kush (Indica) 5ct" at bounding box center [253, 64] width 416 height 15
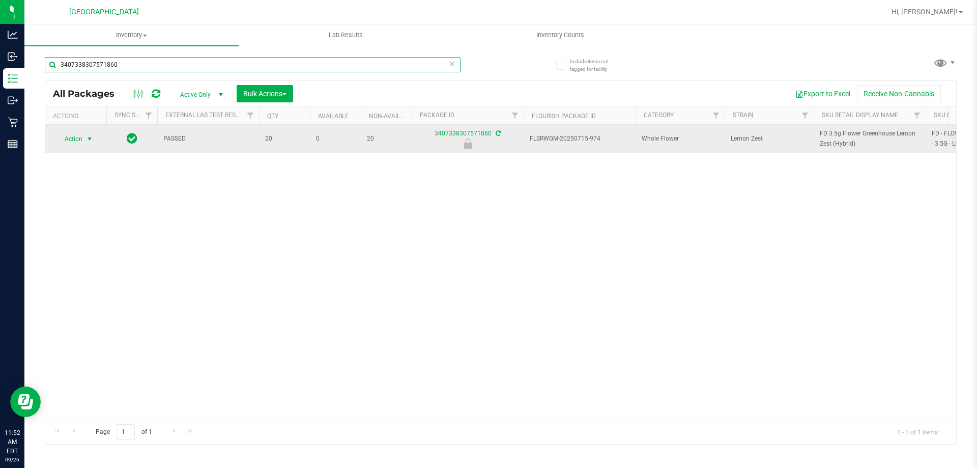
type input "3407338307571860"
click at [64, 143] on span "Action" at bounding box center [68, 139] width 27 height 14
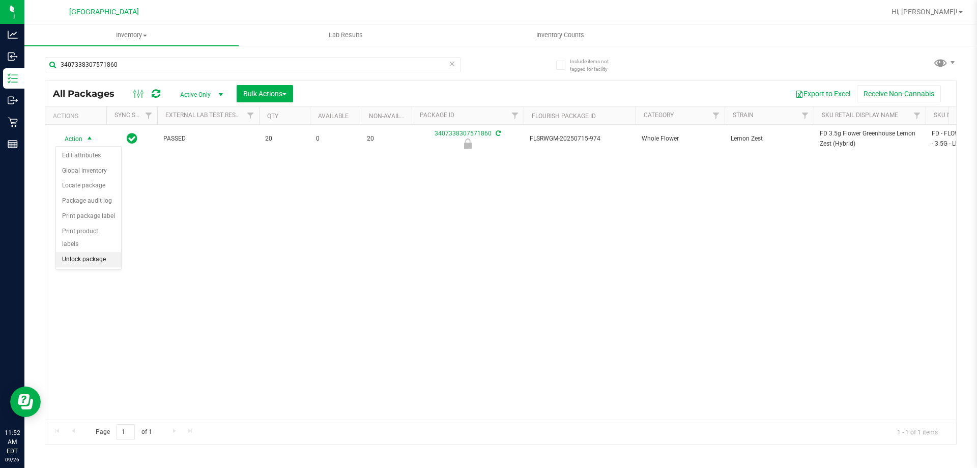
click at [88, 252] on li "Unlock package" at bounding box center [88, 259] width 65 height 15
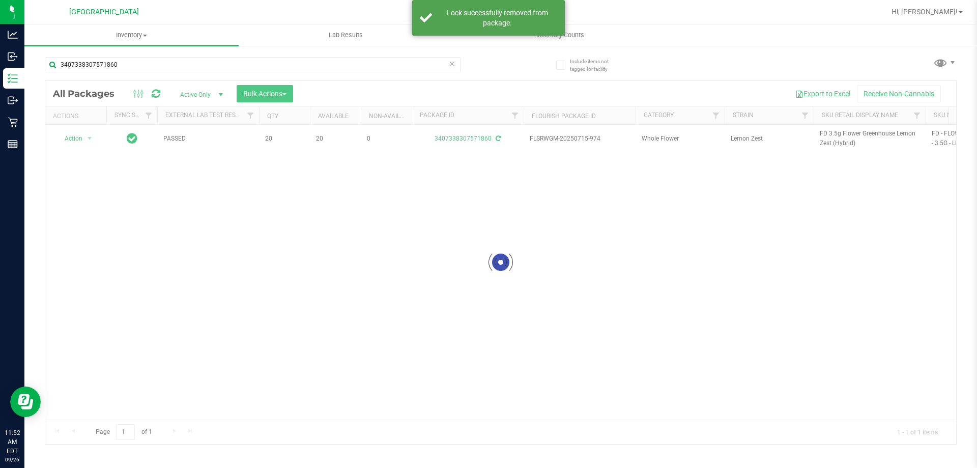
click at [829, 140] on div at bounding box center [500, 262] width 911 height 363
click at [829, 140] on span "FD 3.5g Flower Greenhouse Lemon Zest (Hybrid)" at bounding box center [870, 138] width 100 height 19
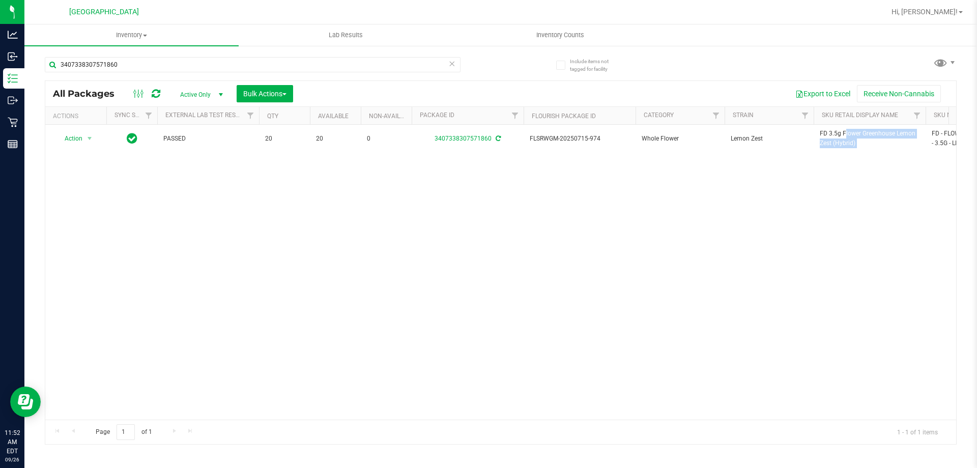
copy tr "FD 3.5g Flower Greenhouse Lemon Zest (Hybrid)"
click at [385, 67] on input "3407338307571860" at bounding box center [253, 64] width 416 height 15
paste input "FD 3.5g Flower Greenhouse Lemon Zest (Hybrid)"
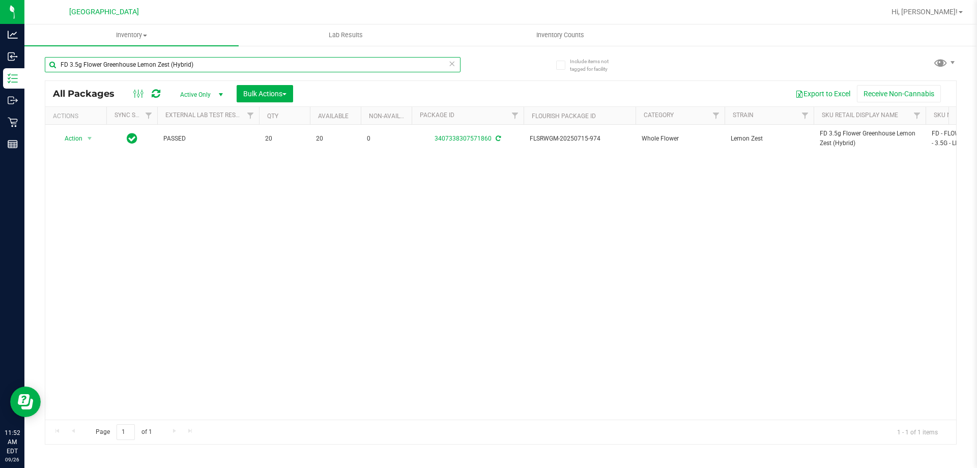
click at [385, 67] on input "FD 3.5g Flower Greenhouse Lemon Zest (Hybrid)" at bounding box center [253, 64] width 416 height 15
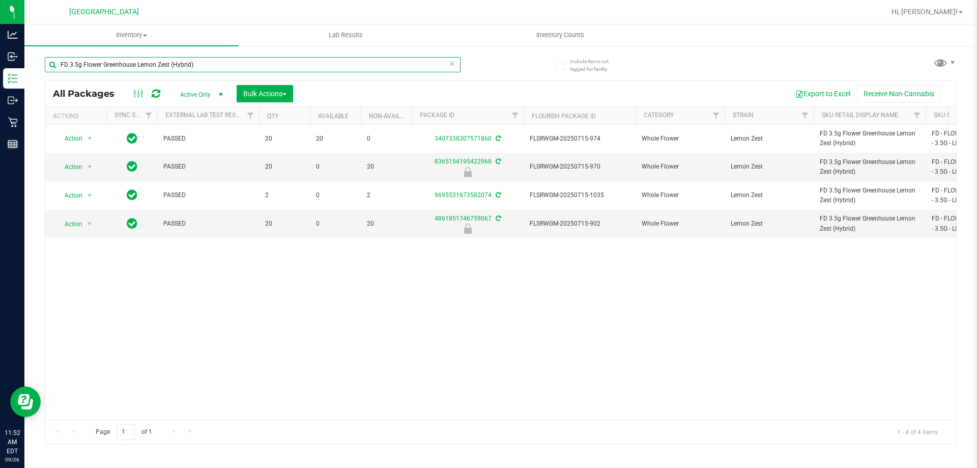
click at [385, 67] on input "FD 3.5g Flower Greenhouse Lemon Zest (Hybrid)" at bounding box center [253, 64] width 416 height 15
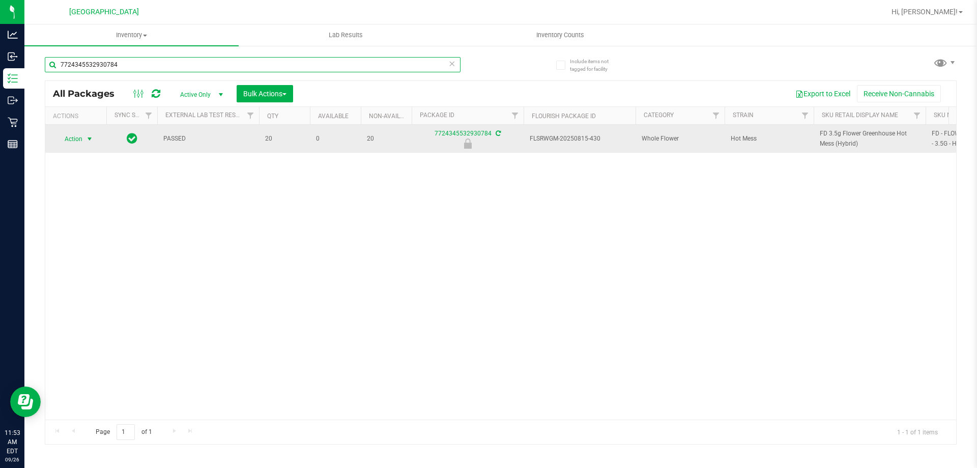
type input "7724345532930784"
click at [63, 141] on span "Action" at bounding box center [68, 139] width 27 height 14
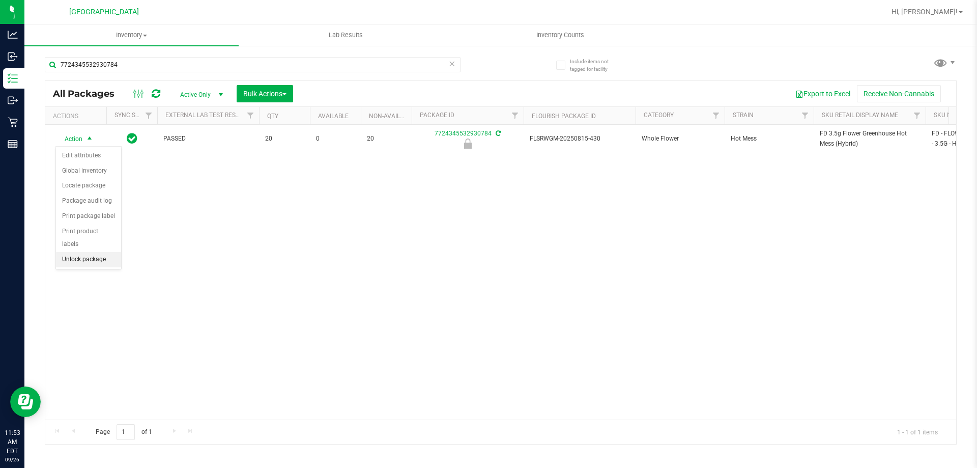
click at [85, 252] on li "Unlock package" at bounding box center [88, 259] width 65 height 15
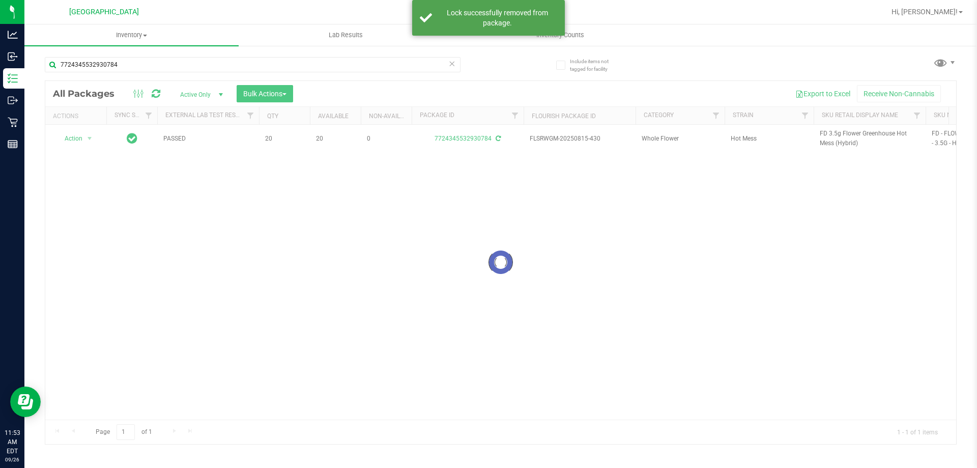
click at [849, 140] on div at bounding box center [500, 262] width 911 height 363
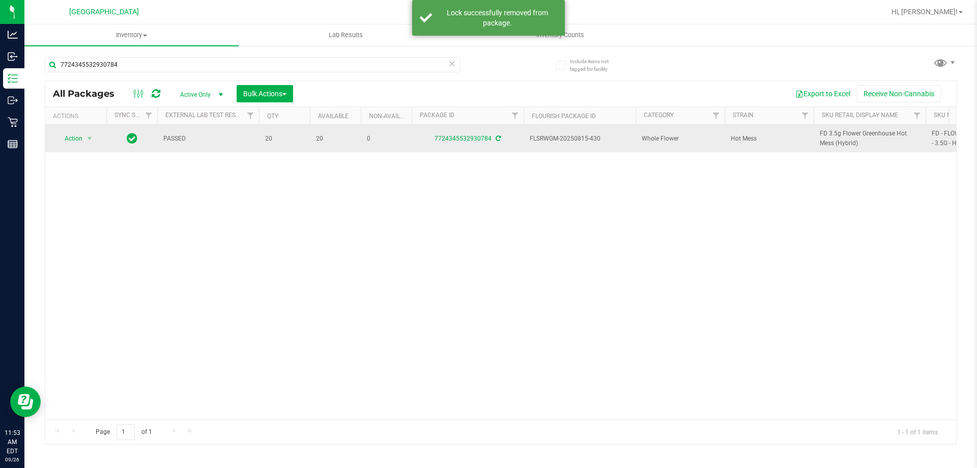
click at [832, 137] on span "FD 3.5g Flower Greenhouse Hot Mess (Hybrid)" at bounding box center [870, 138] width 100 height 19
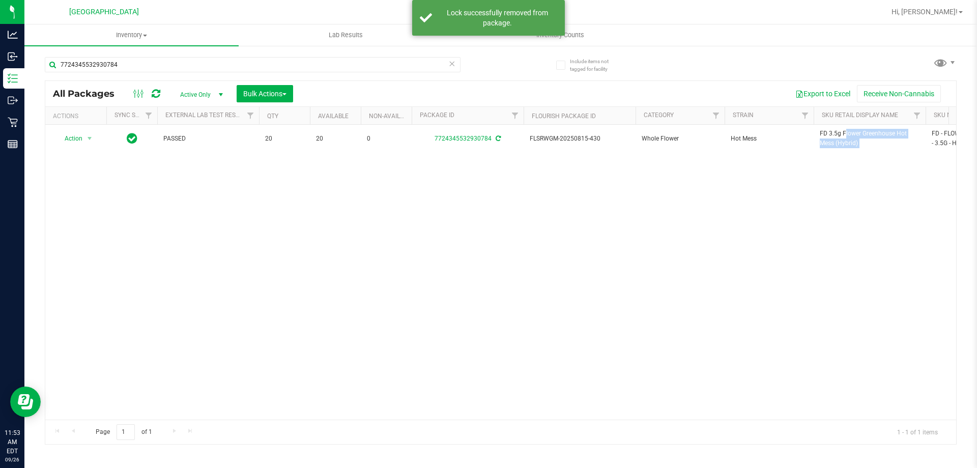
copy tr "FD 3.5g Flower Greenhouse Hot Mess (Hybrid)"
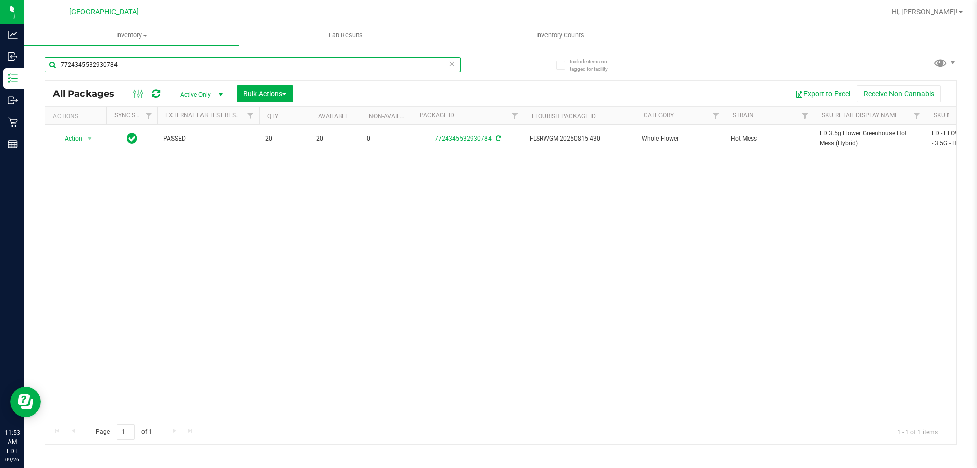
click at [395, 63] on input "7724345532930784" at bounding box center [253, 64] width 416 height 15
paste input "FD 3.5g Flower Greenhouse Hot Mess (Hybrid)"
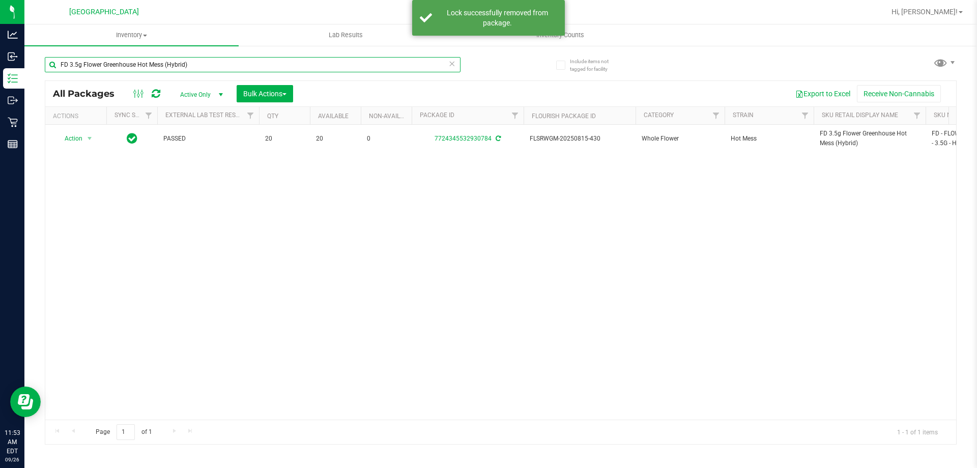
click at [395, 63] on input "FD 3.5g Flower Greenhouse Hot Mess (Hybrid)" at bounding box center [253, 64] width 416 height 15
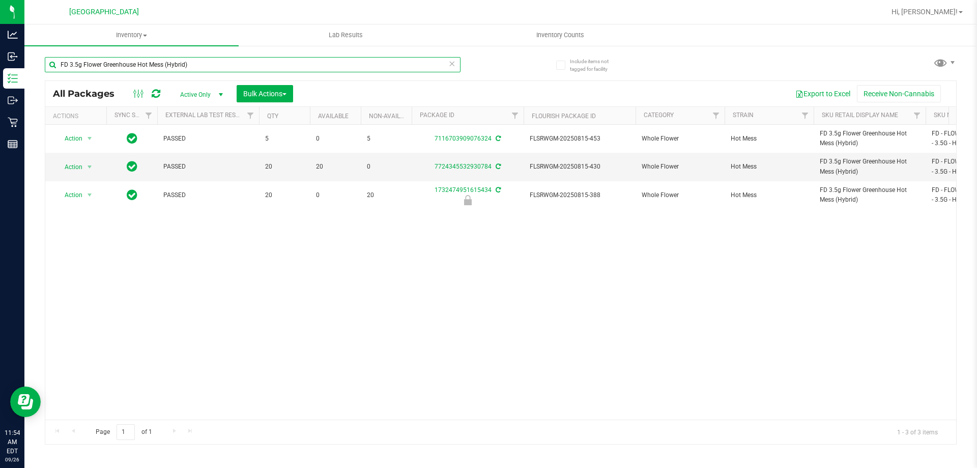
click at [278, 59] on input "FD 3.5g Flower Greenhouse Hot Mess (Hybrid)" at bounding box center [253, 64] width 416 height 15
type input "gaspar"
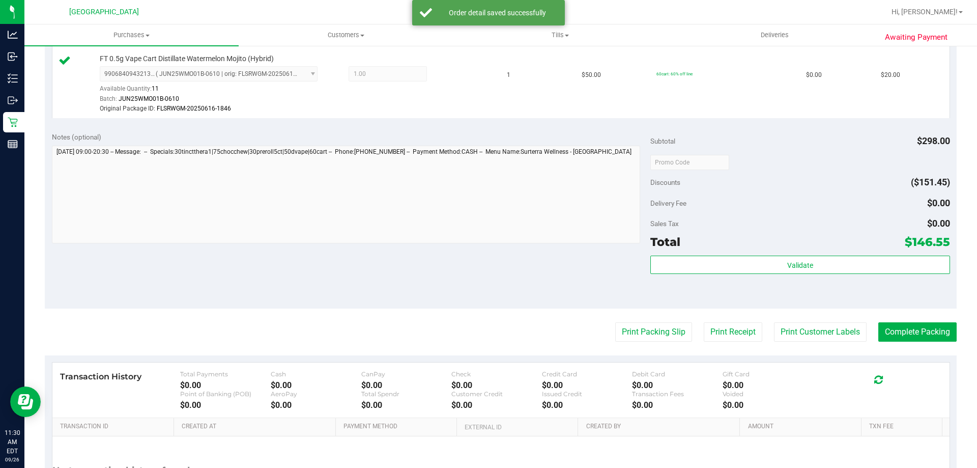
scroll to position [611, 0]
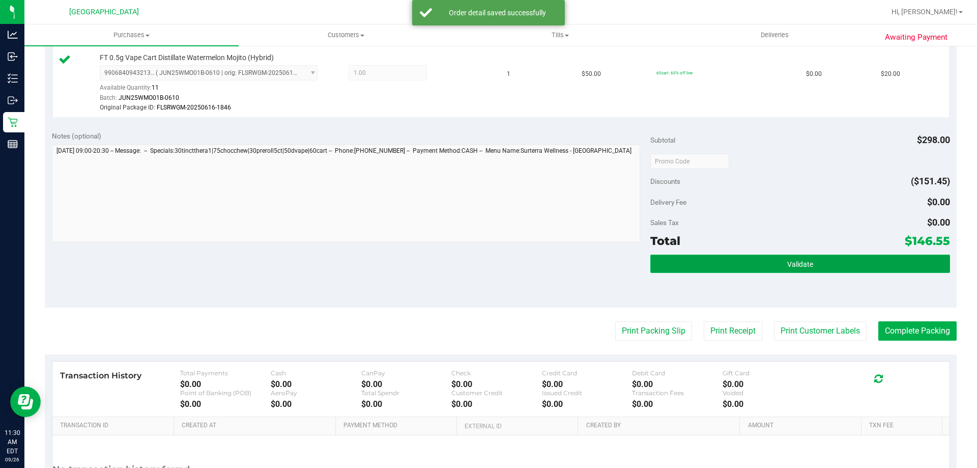
click at [811, 272] on button "Validate" at bounding box center [800, 264] width 299 height 18
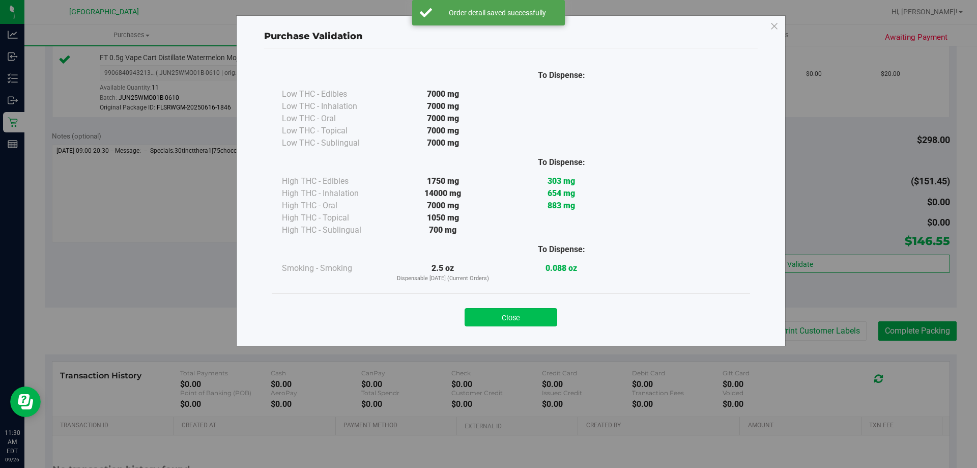
click at [524, 320] on button "Close" at bounding box center [511, 317] width 93 height 18
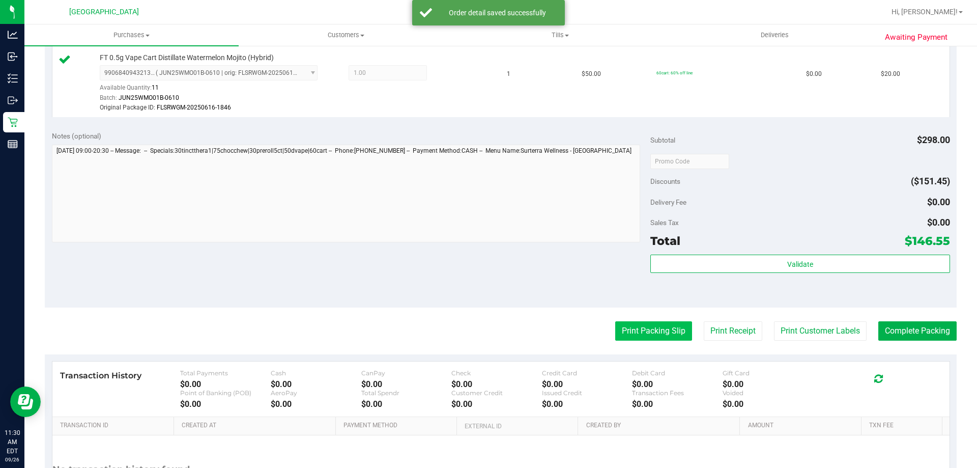
click at [639, 323] on button "Print Packing Slip" at bounding box center [653, 330] width 77 height 19
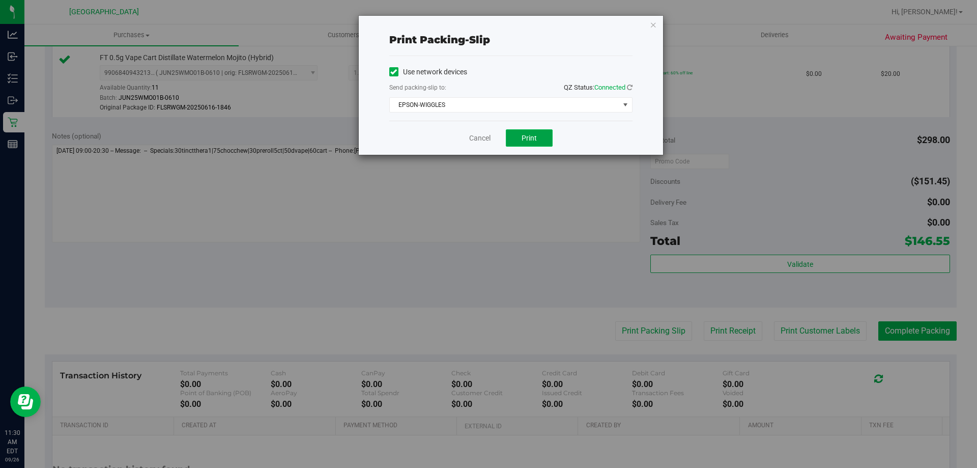
click at [530, 141] on span "Print" at bounding box center [529, 138] width 15 height 8
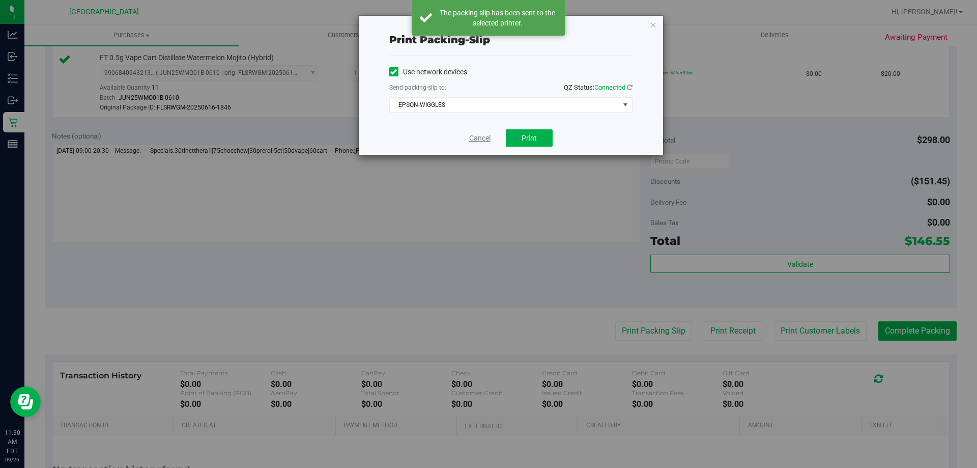
click at [480, 138] on link "Cancel" at bounding box center [479, 138] width 21 height 11
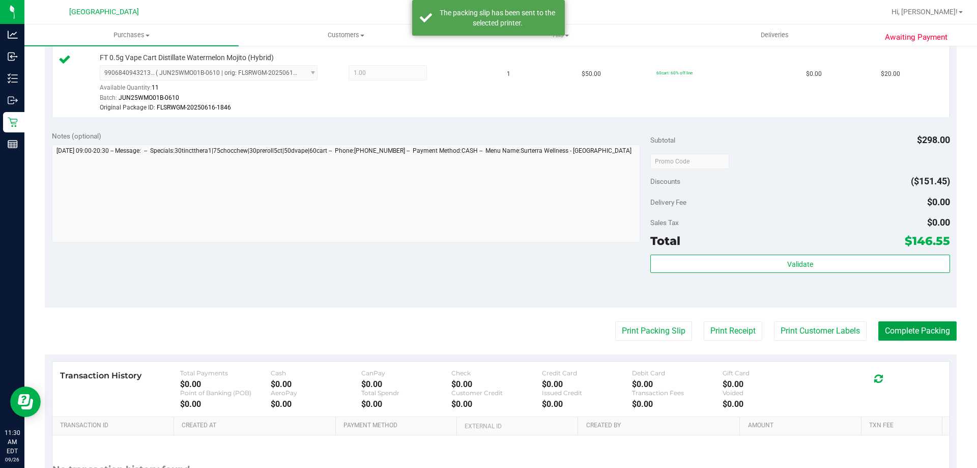
click at [905, 333] on button "Complete Packing" at bounding box center [918, 330] width 78 height 19
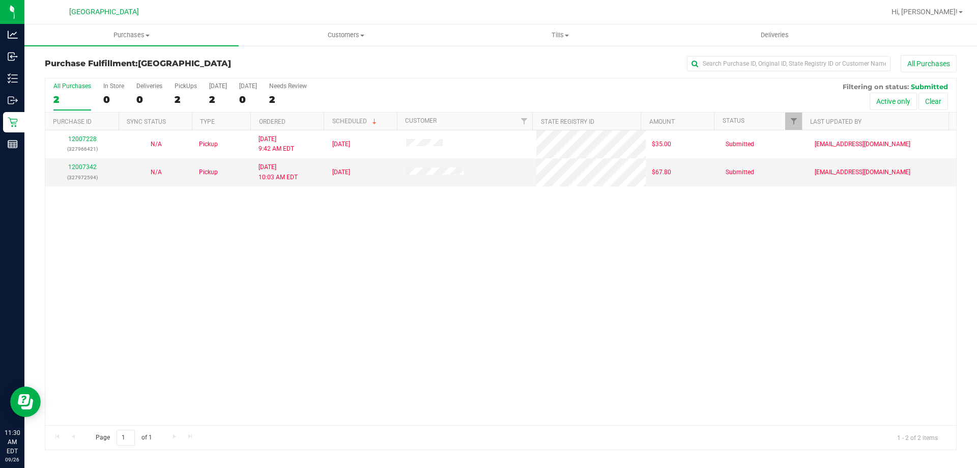
click at [905, 334] on div "12007228 (327966421) N/A Pickup [DATE] 9:42 AM EDT 9/26/2025 $35.00 Submitted […" at bounding box center [500, 277] width 911 height 295
click at [564, 32] on span "Tills" at bounding box center [560, 35] width 213 height 9
click at [541, 57] on li "Manage tills" at bounding box center [560, 61] width 214 height 12
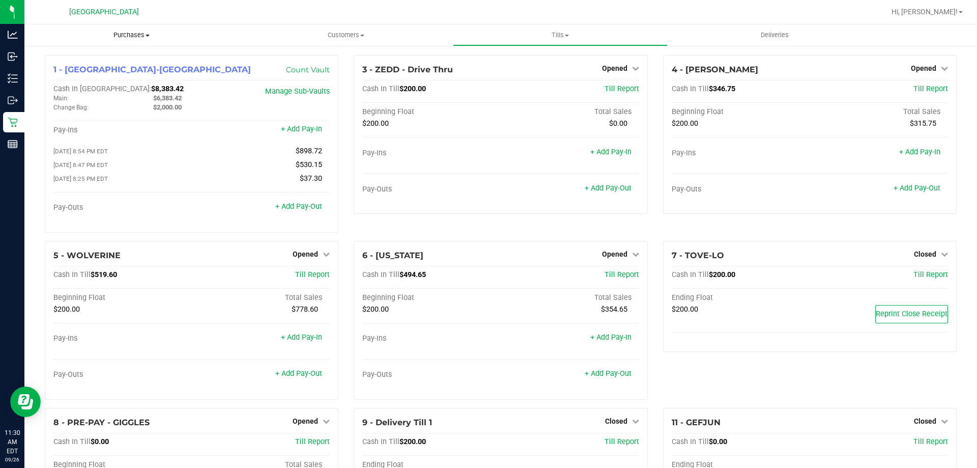
click at [115, 37] on span "Purchases" at bounding box center [131, 35] width 214 height 9
click at [100, 76] on li "Fulfillment" at bounding box center [131, 74] width 214 height 12
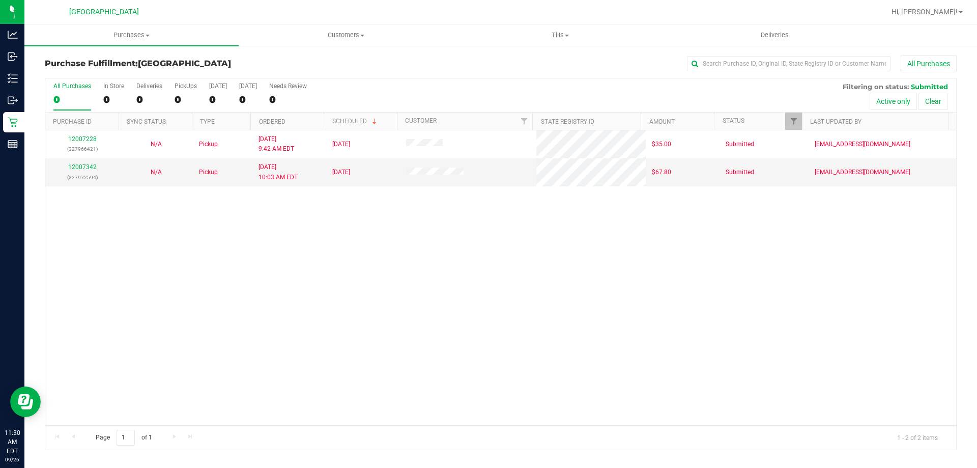
click at [459, 255] on div "12007228 (327966421) N/A Pickup [DATE] 9:42 AM EDT 9/26/2025 $35.00 Submitted […" at bounding box center [500, 277] width 911 height 295
click at [574, 327] on div "12007228 (327966421) N/A Pickup [DATE] 9:42 AM EDT 9/26/2025 $35.00 Submitted […" at bounding box center [500, 277] width 911 height 295
click at [500, 318] on div "12007228 (327966421) N/A Pickup [DATE] 9:42 AM EDT 9/26/2025 $35.00 Submitted […" at bounding box center [500, 277] width 911 height 295
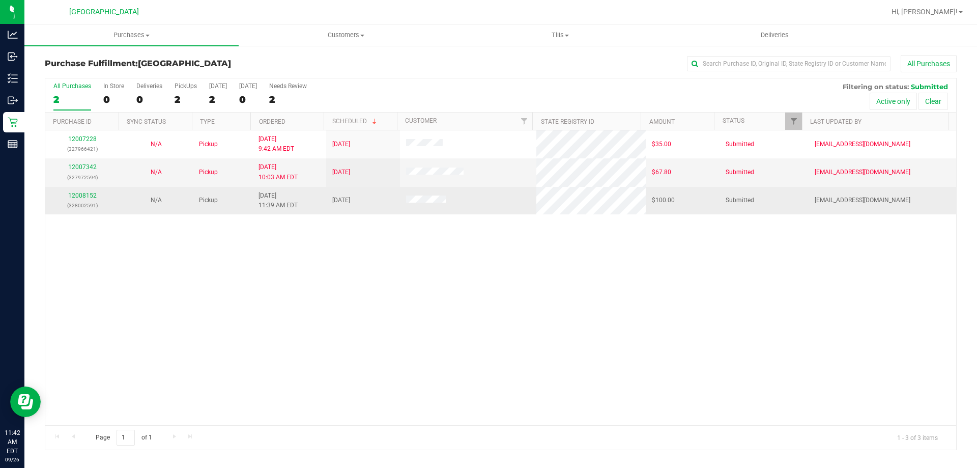
click at [86, 199] on div "12008152 (328002591)" at bounding box center [82, 200] width 62 height 19
click at [86, 194] on link "12008152" at bounding box center [82, 195] width 29 height 7
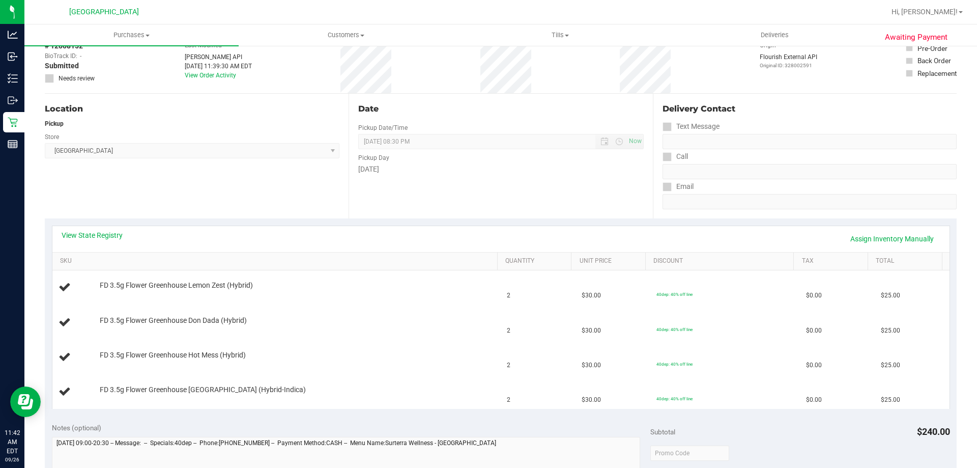
scroll to position [102, 0]
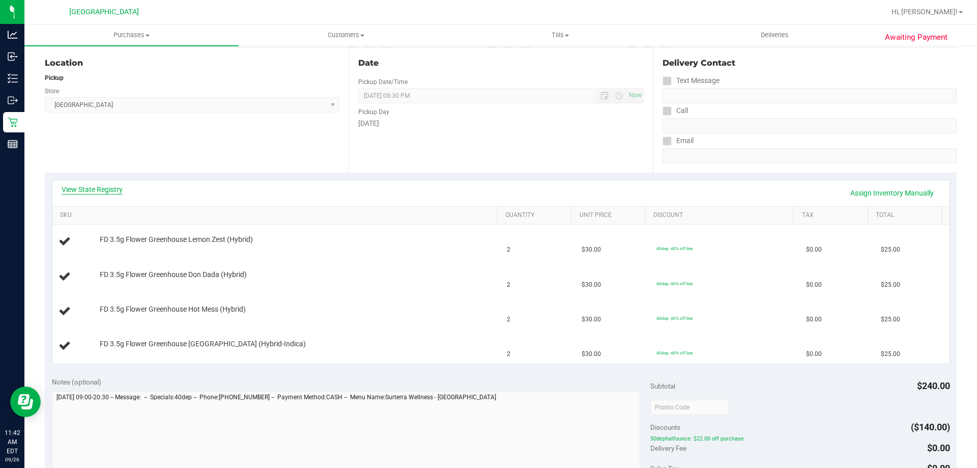
click at [112, 190] on link "View State Registry" at bounding box center [92, 189] width 61 height 10
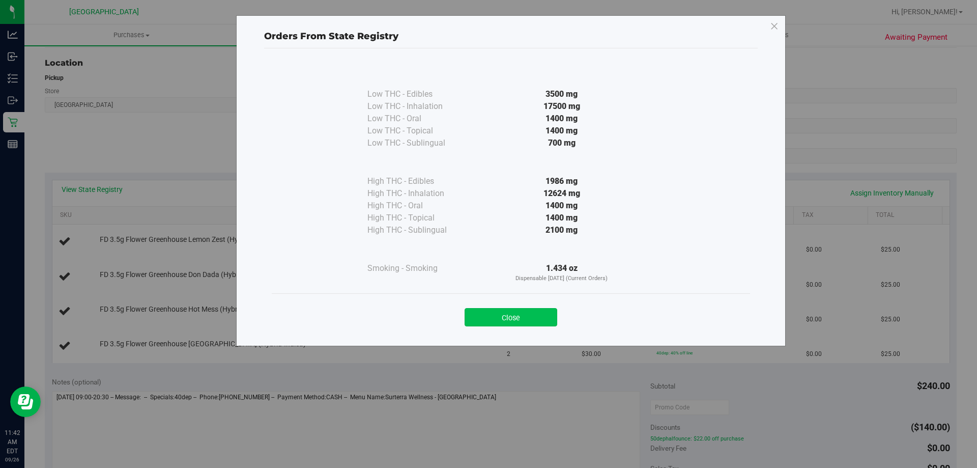
click at [511, 322] on button "Close" at bounding box center [511, 317] width 93 height 18
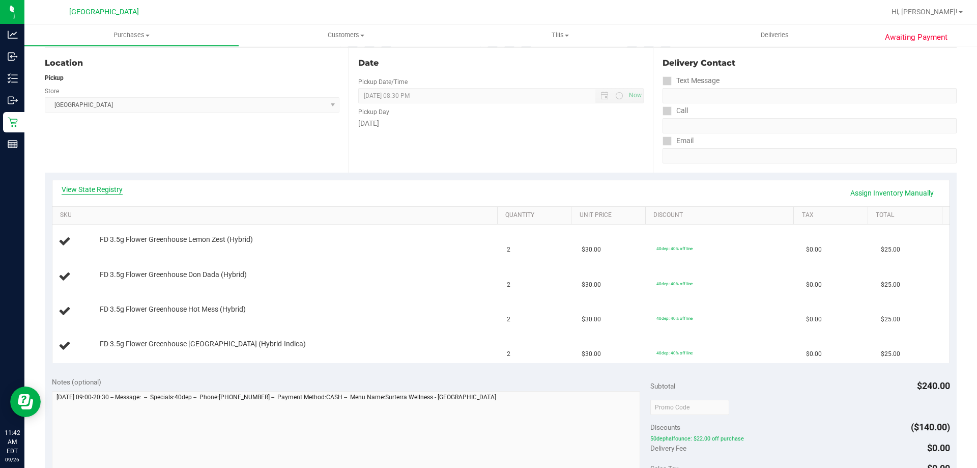
click at [83, 190] on link "View State Registry" at bounding box center [92, 189] width 61 height 10
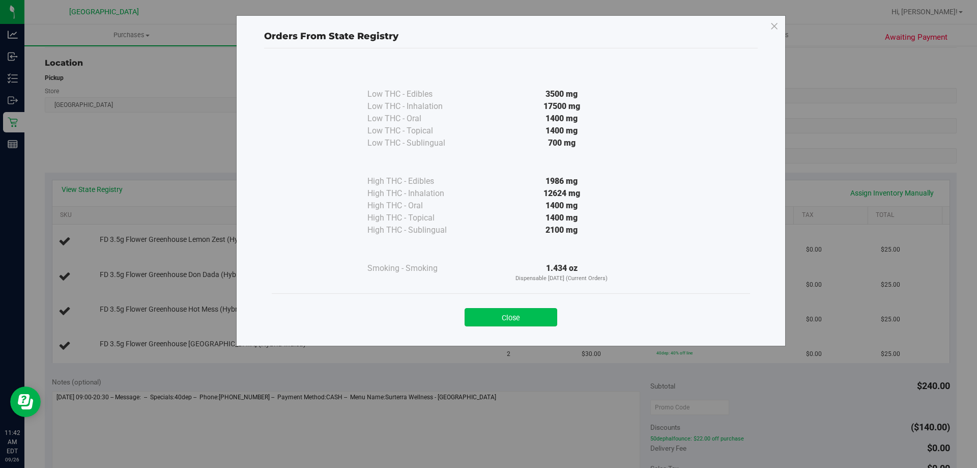
click at [532, 314] on button "Close" at bounding box center [511, 317] width 93 height 18
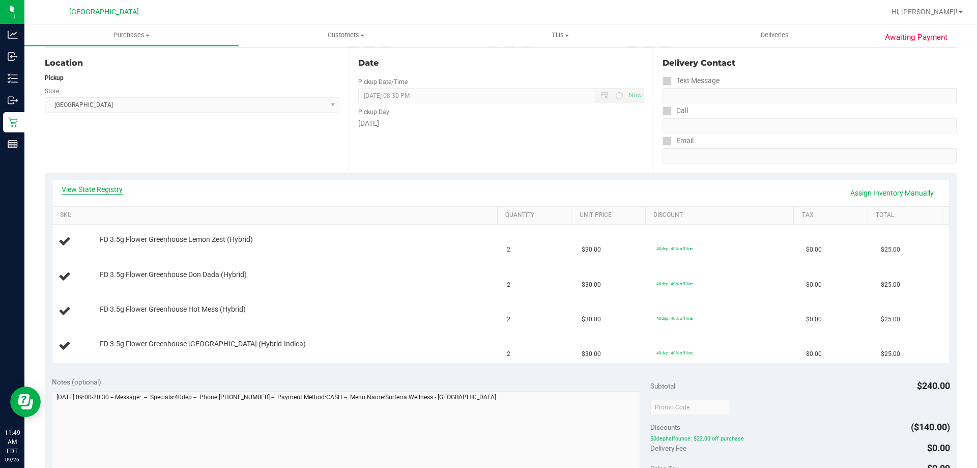
click at [81, 185] on link "View State Registry" at bounding box center [92, 189] width 61 height 10
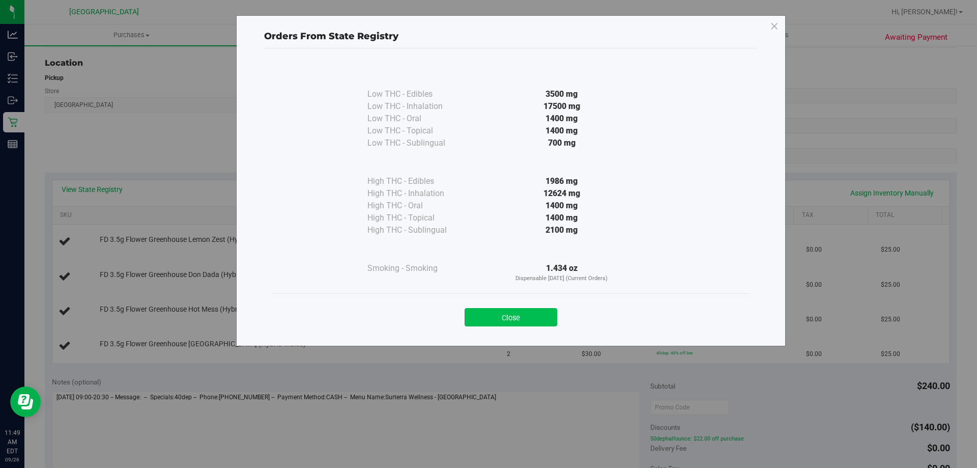
click at [479, 315] on button "Close" at bounding box center [511, 317] width 93 height 18
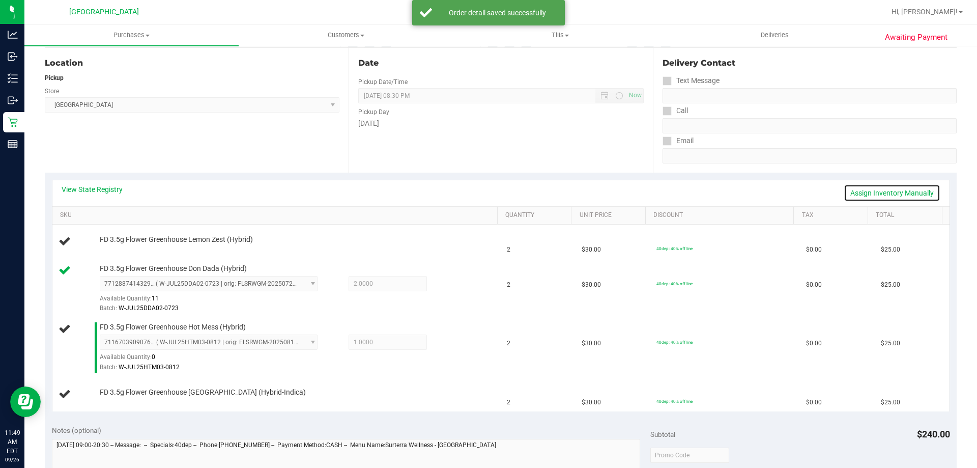
click at [899, 195] on link "Assign Inventory Manually" at bounding box center [892, 192] width 97 height 17
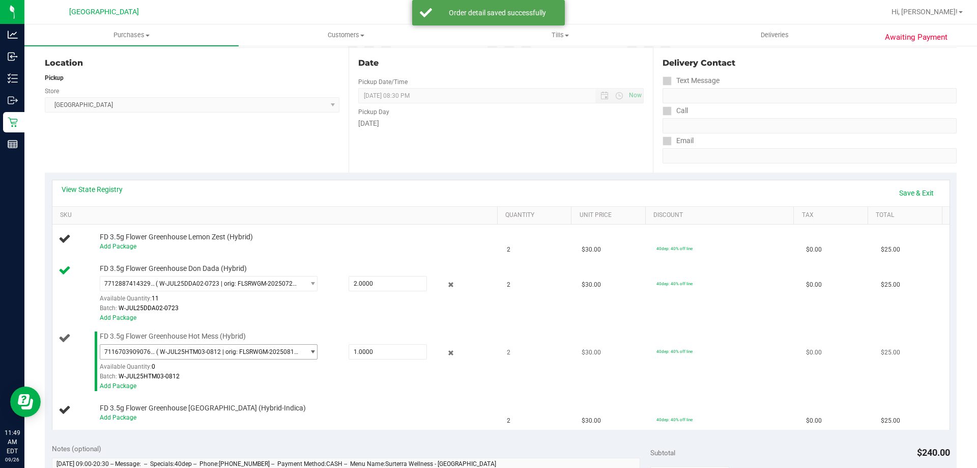
click at [215, 353] on span "( W-JUL25HTM03-0812 | orig: FLSRWGM-20250815-453 )" at bounding box center [228, 351] width 144 height 7
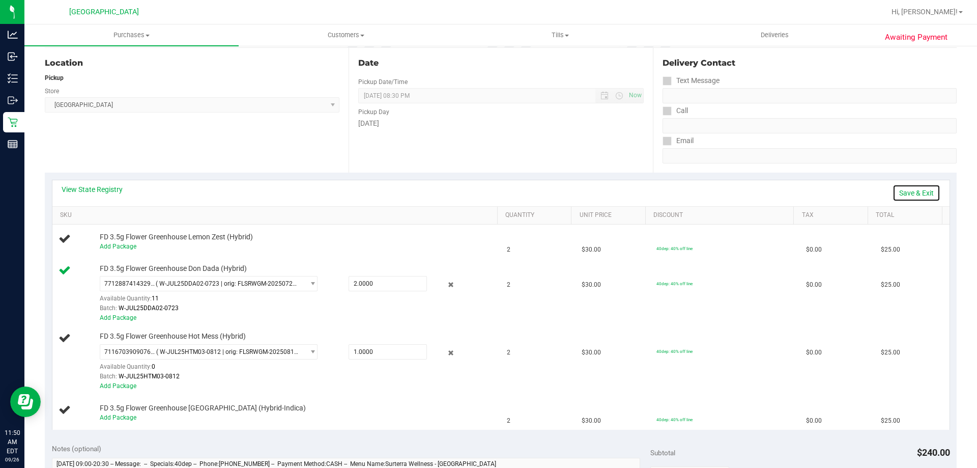
click at [893, 189] on link "Save & Exit" at bounding box center [917, 192] width 48 height 17
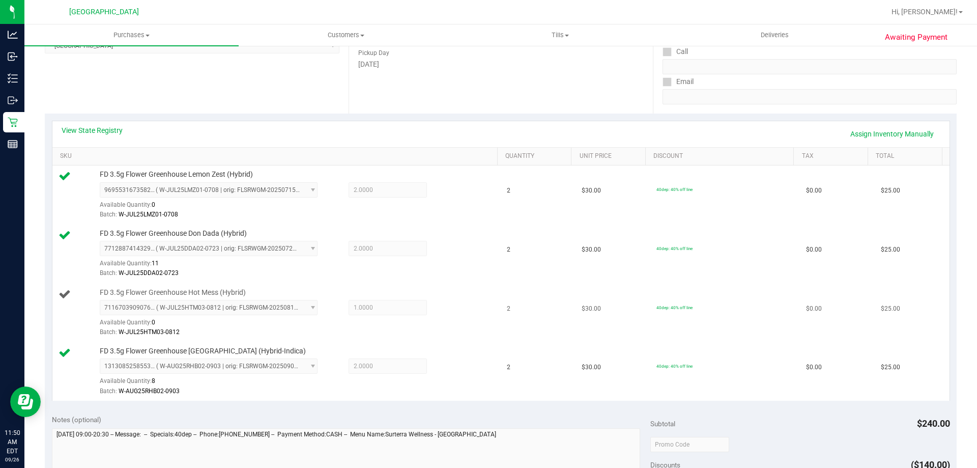
scroll to position [255, 0]
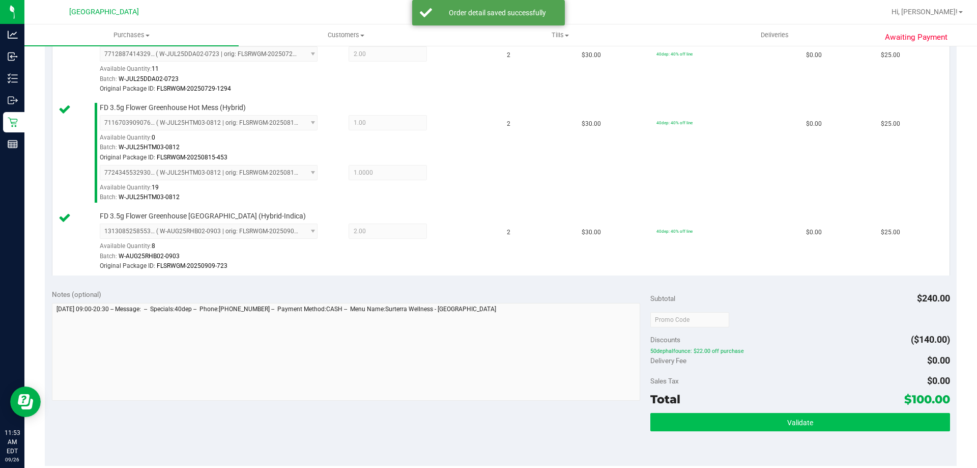
scroll to position [509, 0]
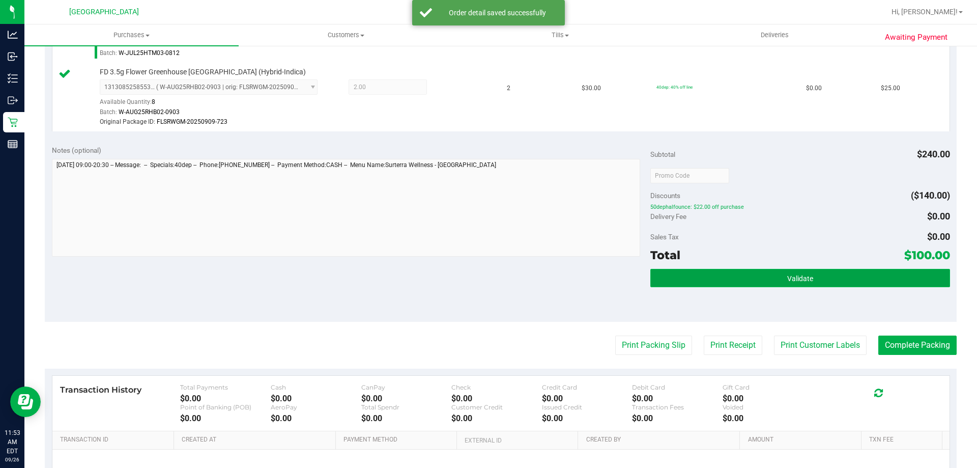
click at [722, 273] on button "Validate" at bounding box center [800, 278] width 299 height 18
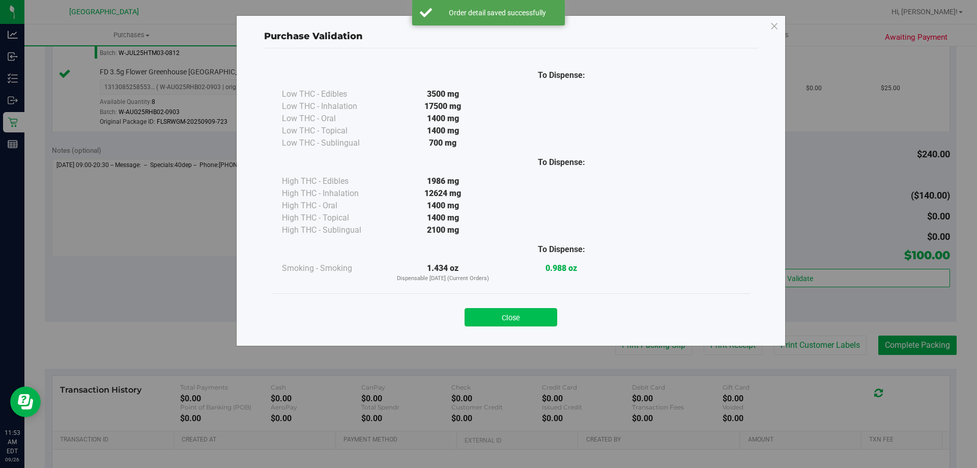
click at [511, 321] on button "Close" at bounding box center [511, 317] width 93 height 18
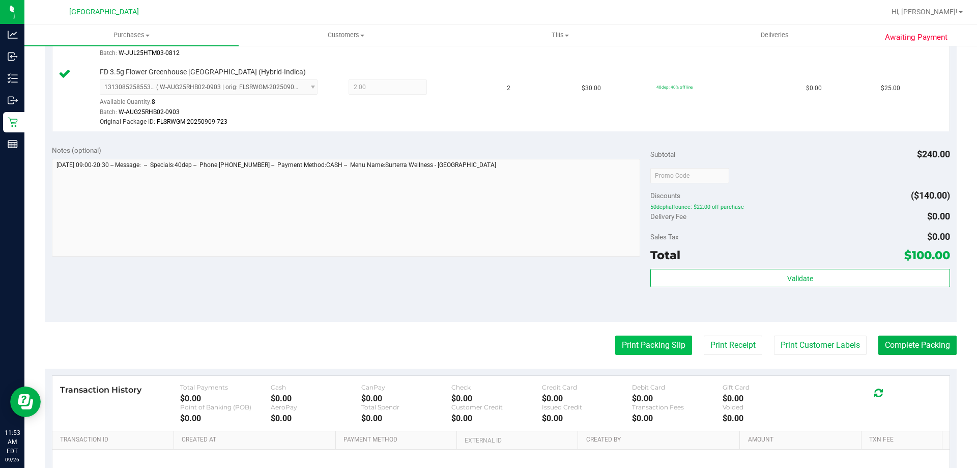
click at [648, 340] on button "Print Packing Slip" at bounding box center [653, 344] width 77 height 19
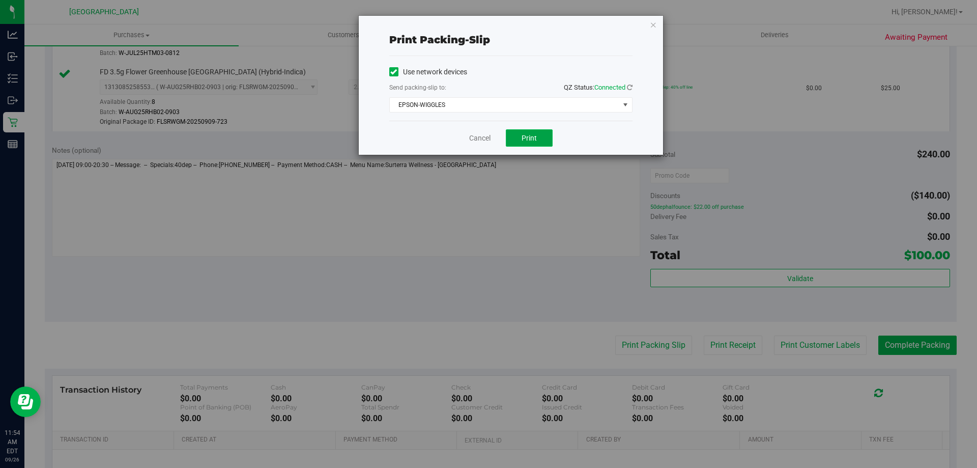
click at [519, 137] on button "Print" at bounding box center [529, 137] width 47 height 17
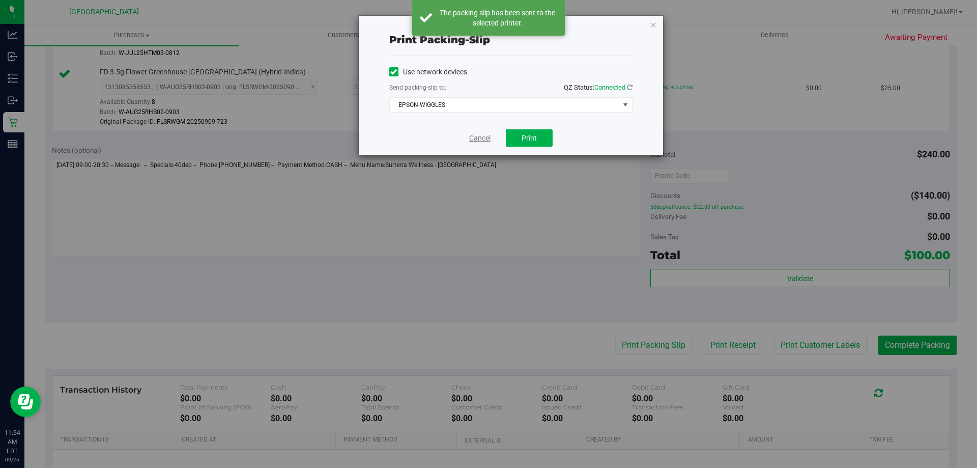
click at [480, 142] on link "Cancel" at bounding box center [479, 138] width 21 height 11
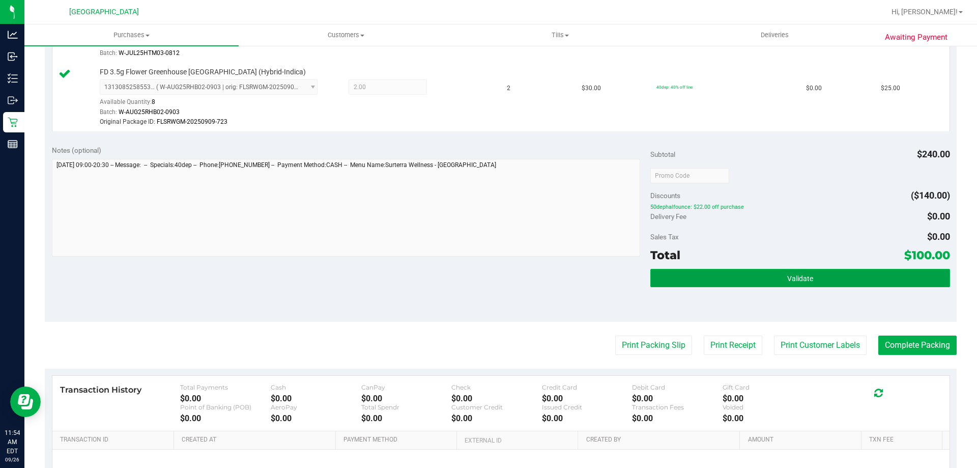
click at [887, 280] on button "Validate" at bounding box center [800, 278] width 299 height 18
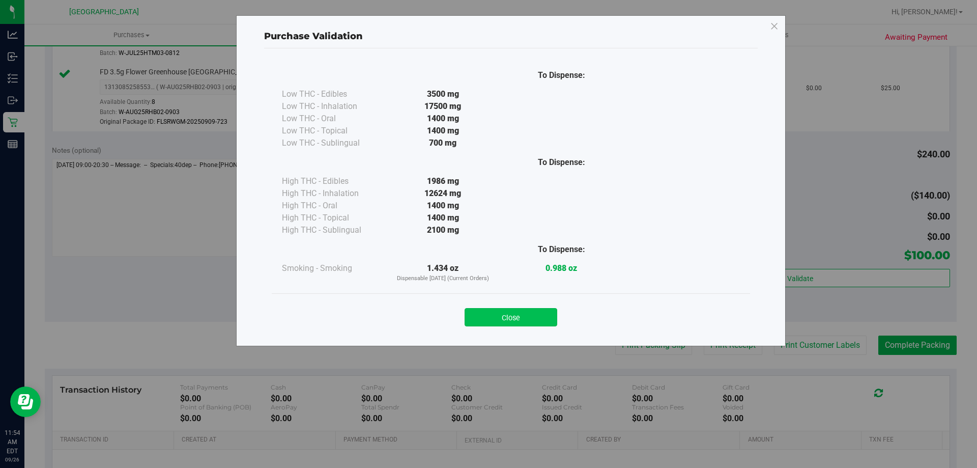
click at [497, 318] on button "Close" at bounding box center [511, 317] width 93 height 18
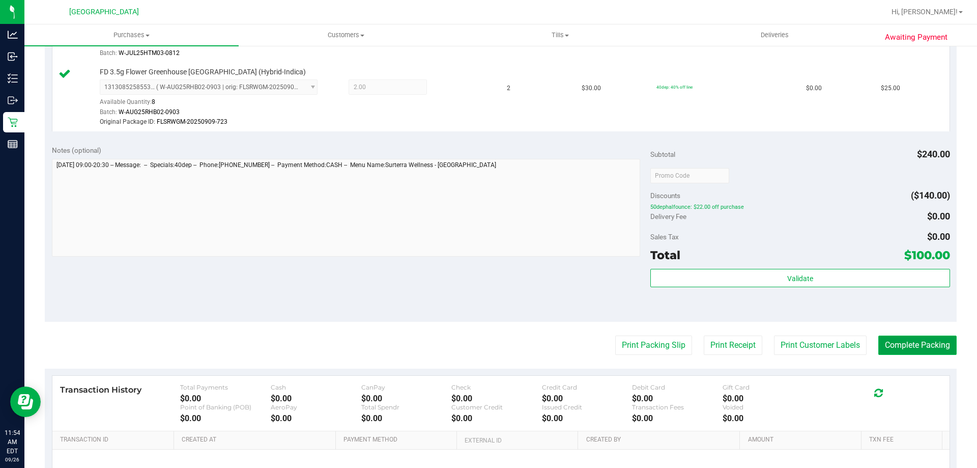
click at [895, 344] on button "Complete Packing" at bounding box center [918, 344] width 78 height 19
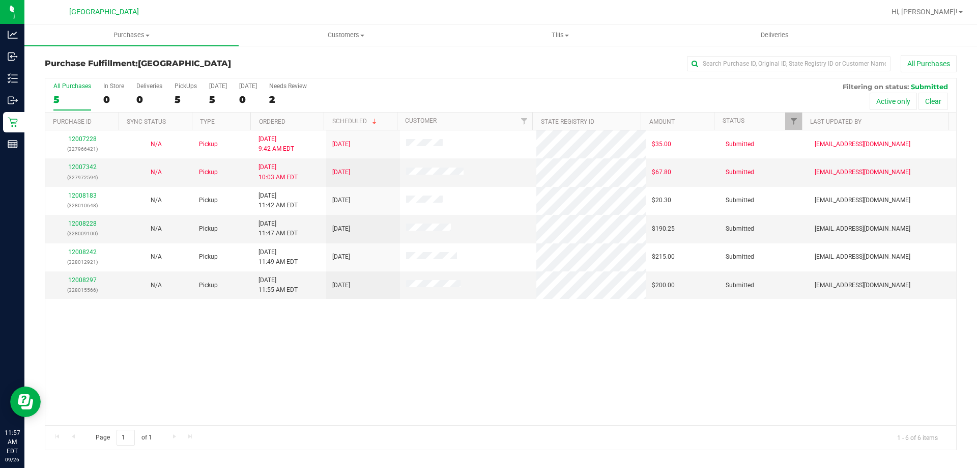
click at [264, 366] on div "12007228 (327966421) N/A Pickup 9/26/2025 9:42 AM EDT 9/26/2025 $35.00 Submitte…" at bounding box center [500, 277] width 911 height 295
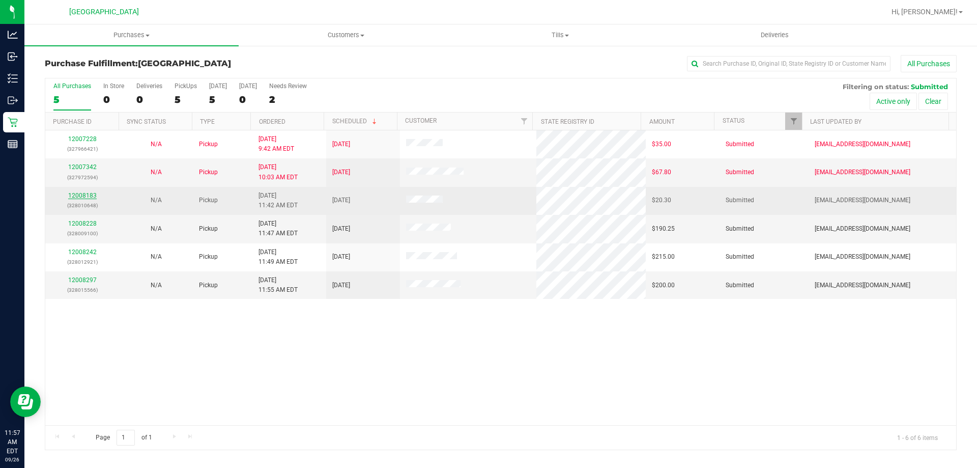
click at [85, 194] on link "12008183" at bounding box center [82, 195] width 29 height 7
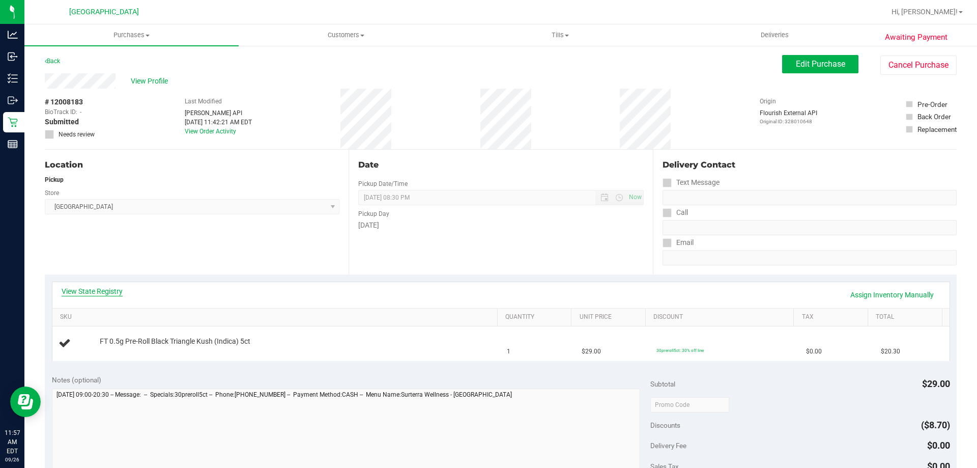
click at [116, 291] on link "View State Registry" at bounding box center [92, 291] width 61 height 10
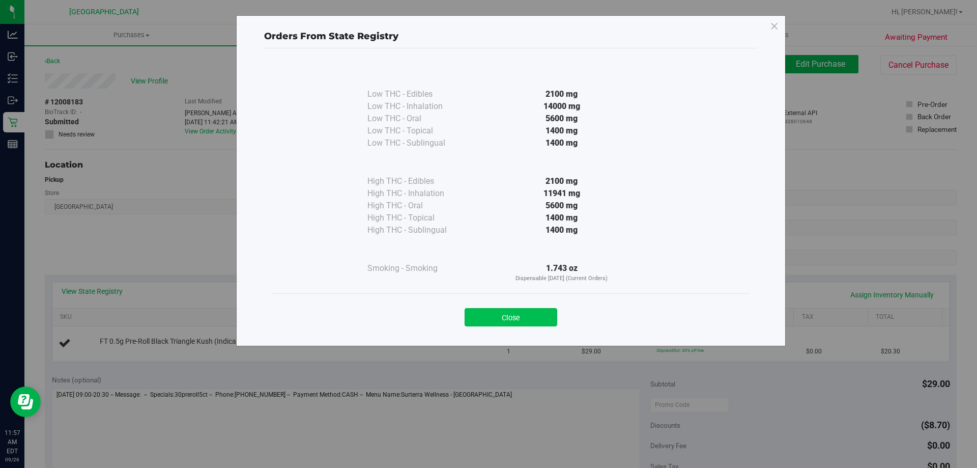
click at [514, 315] on button "Close" at bounding box center [511, 317] width 93 height 18
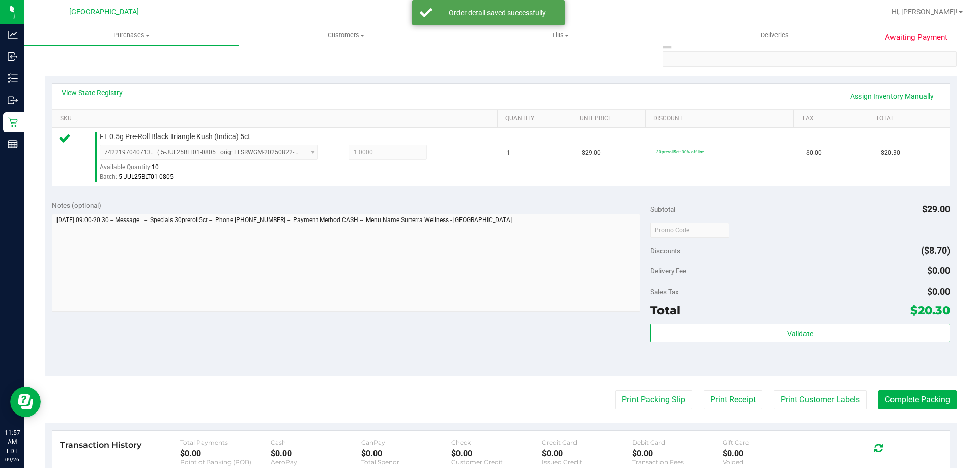
scroll to position [204, 0]
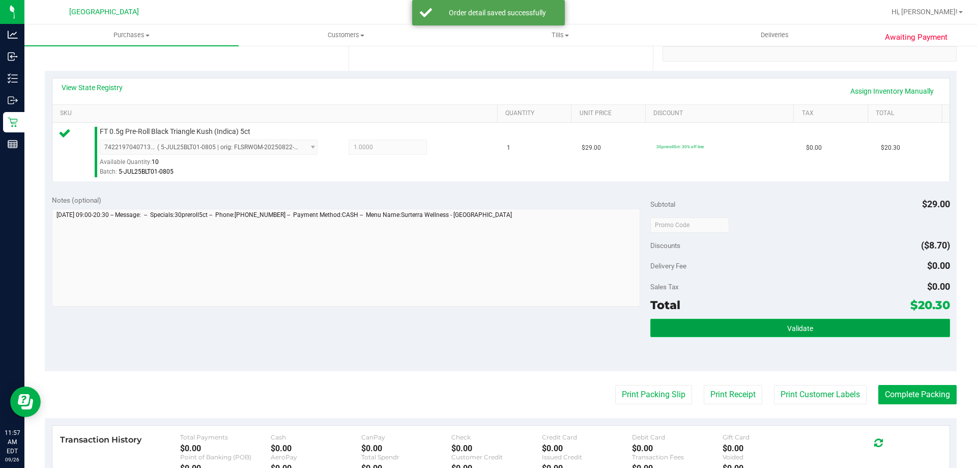
click at [783, 333] on button "Validate" at bounding box center [800, 328] width 299 height 18
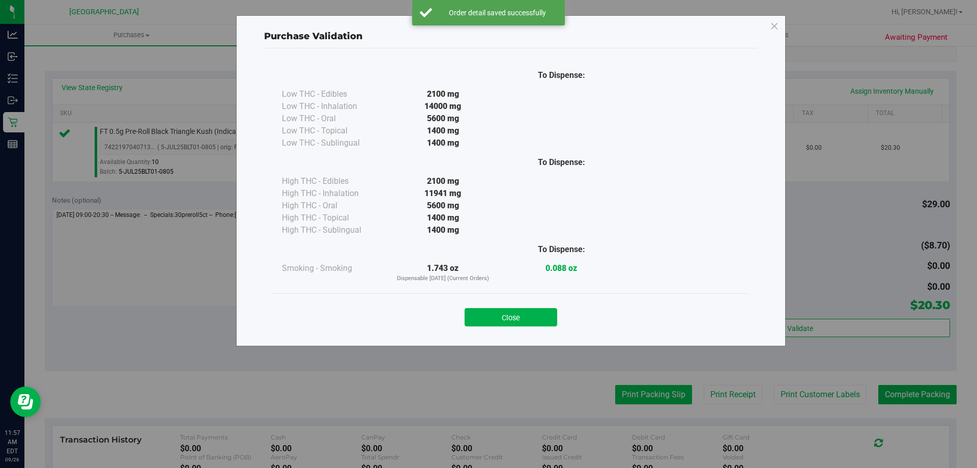
drag, startPoint x: 545, startPoint y: 315, endPoint x: 678, endPoint y: 402, distance: 158.1
click at [546, 315] on button "Close" at bounding box center [511, 317] width 93 height 18
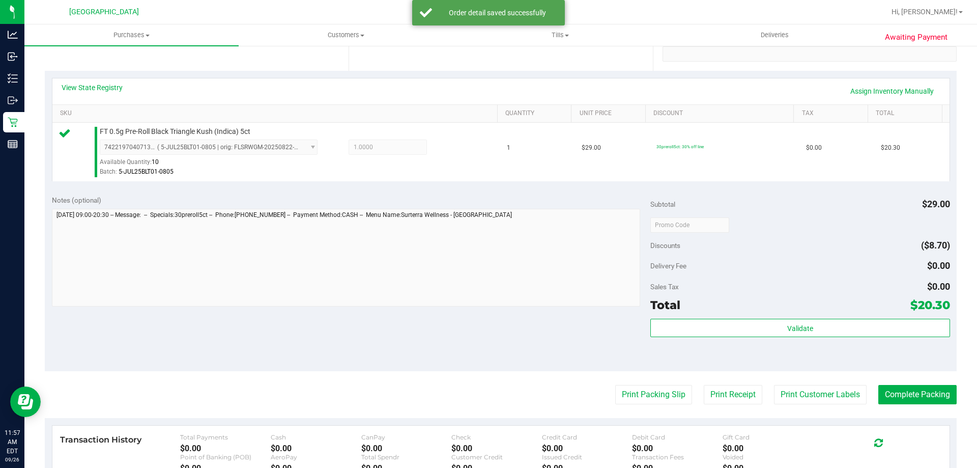
click at [673, 408] on purchase-details "Back Edit Purchase Cancel Purchase View Profile # 12008183 BioTrack ID: - Submi…" at bounding box center [501, 229] width 912 height 757
click at [663, 400] on button "Print Packing Slip" at bounding box center [653, 394] width 77 height 19
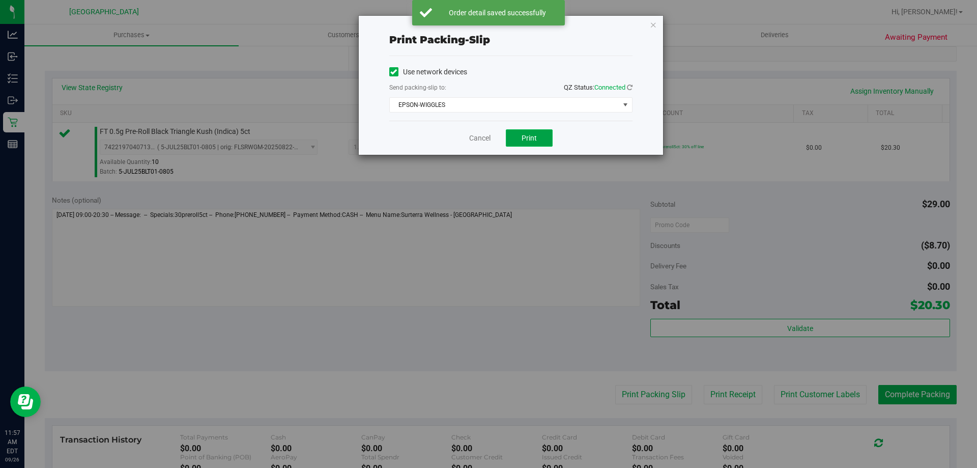
click at [547, 140] on button "Print" at bounding box center [529, 137] width 47 height 17
click at [476, 139] on link "Cancel" at bounding box center [479, 138] width 21 height 11
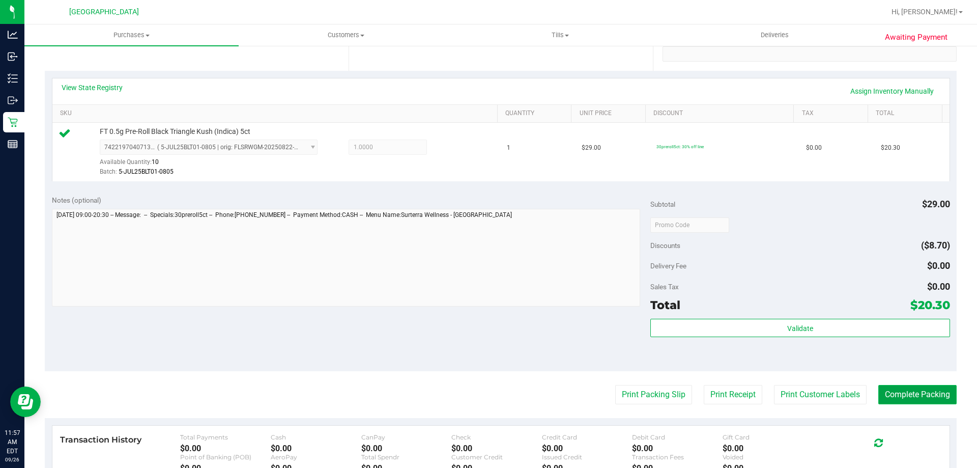
click at [919, 403] on button "Complete Packing" at bounding box center [918, 394] width 78 height 19
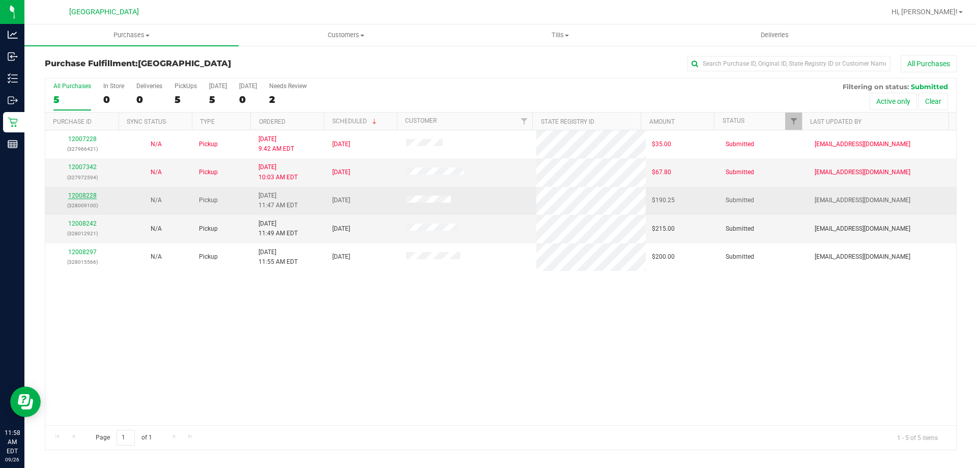
click at [92, 193] on link "12008228" at bounding box center [82, 195] width 29 height 7
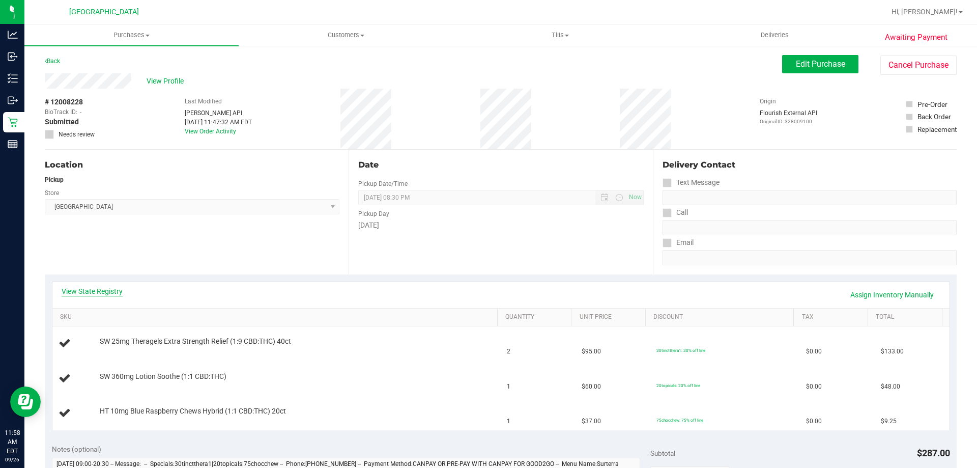
click at [78, 287] on link "View State Registry" at bounding box center [92, 291] width 61 height 10
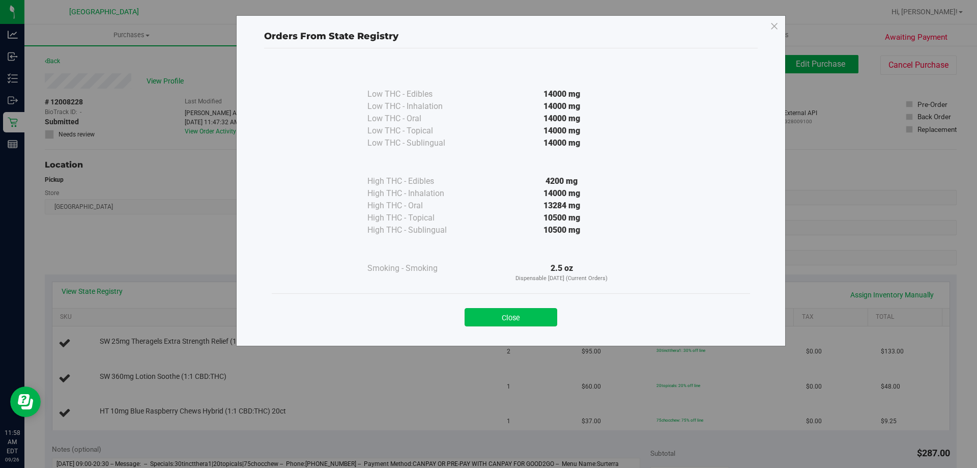
click at [518, 315] on button "Close" at bounding box center [511, 317] width 93 height 18
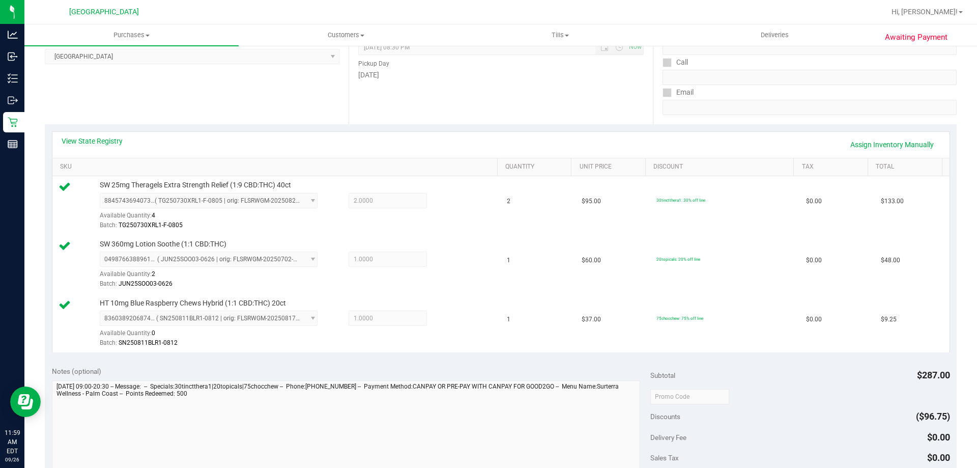
scroll to position [305, 0]
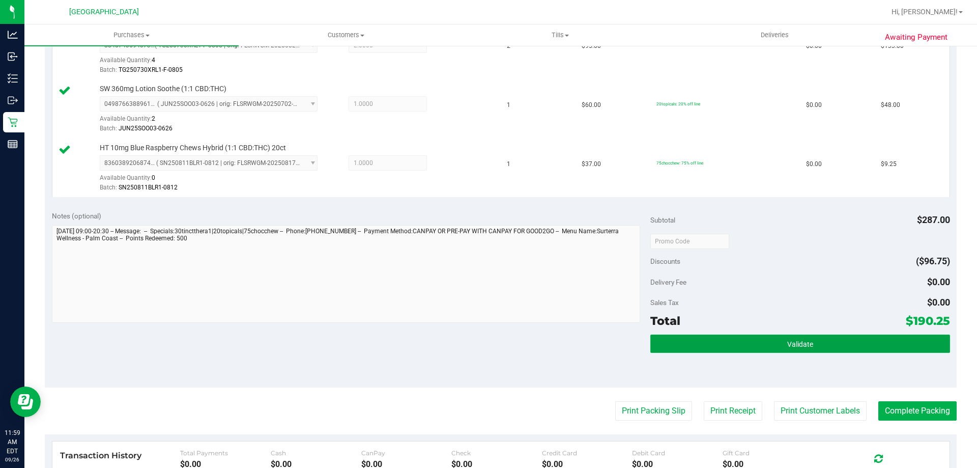
click at [680, 336] on button "Validate" at bounding box center [800, 343] width 299 height 18
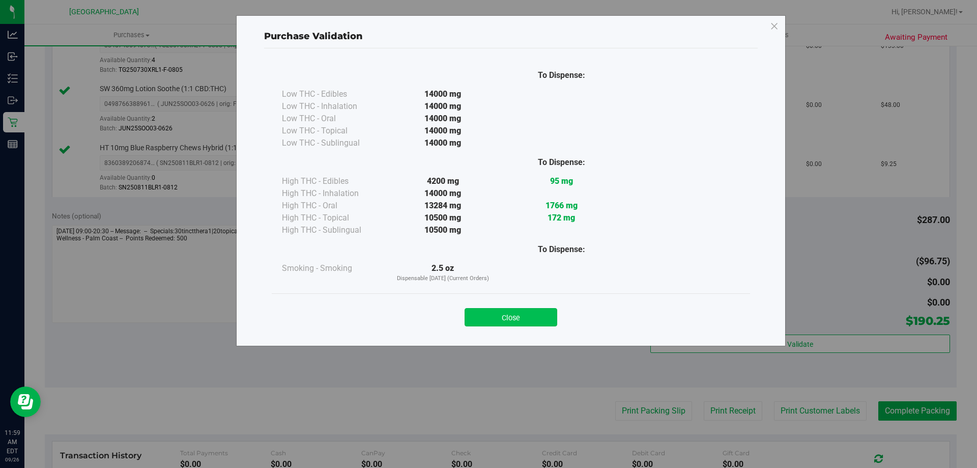
click at [516, 311] on button "Close" at bounding box center [511, 317] width 93 height 18
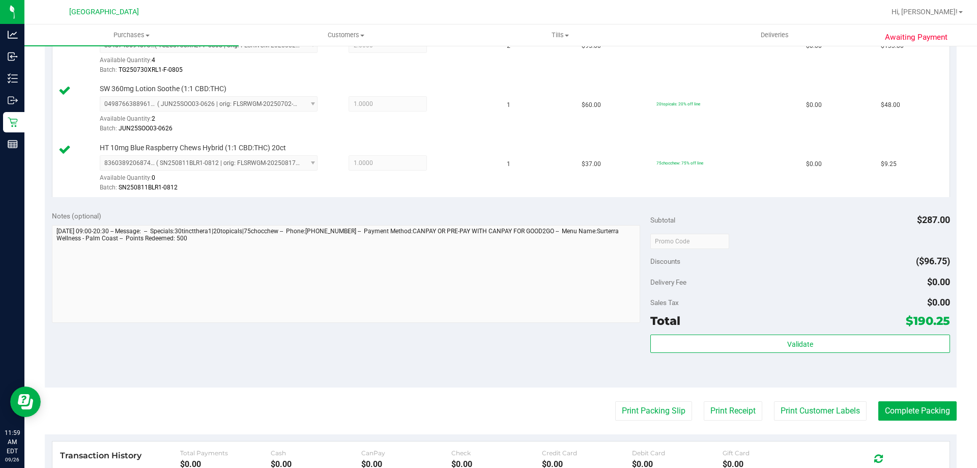
scroll to position [0, 0]
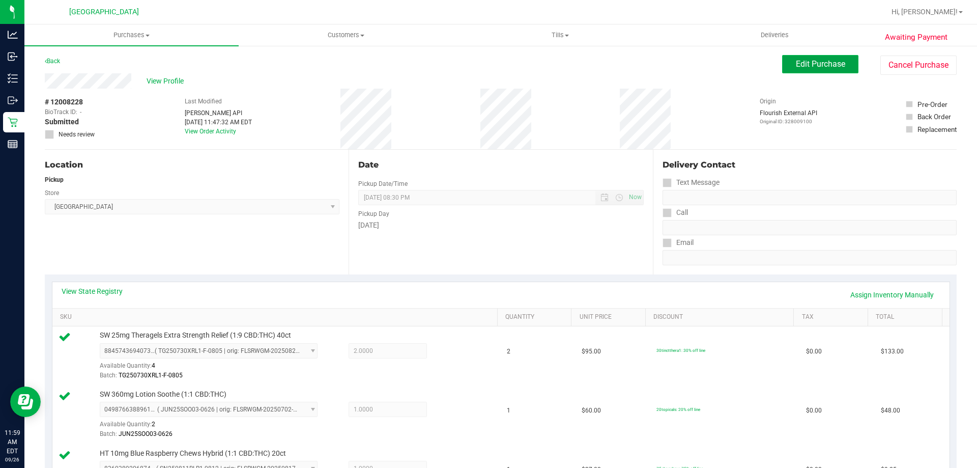
click at [827, 66] on span "Edit Purchase" at bounding box center [820, 64] width 49 height 10
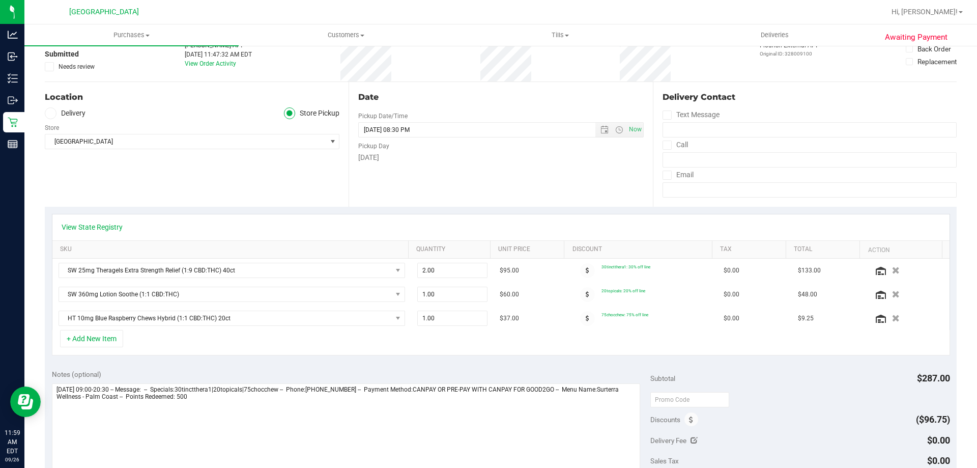
scroll to position [255, 0]
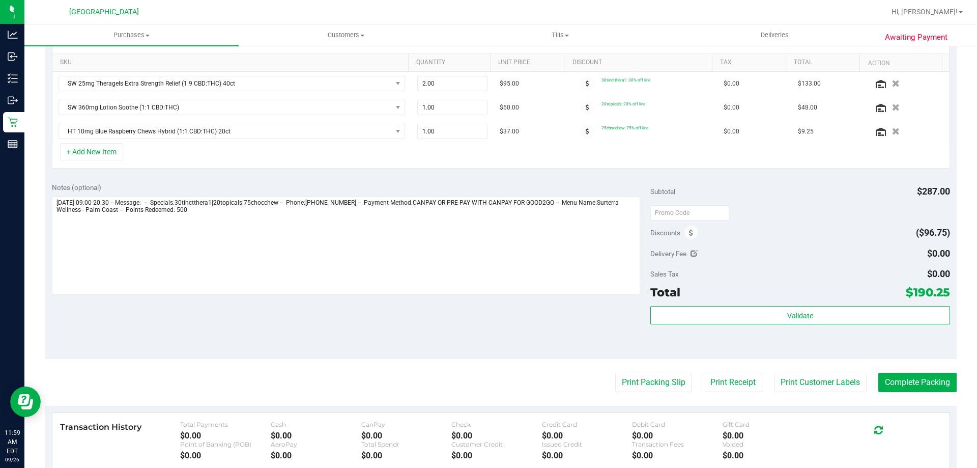
click at [678, 228] on div "Discounts" at bounding box center [675, 232] width 48 height 18
click at [689, 231] on icon at bounding box center [691, 233] width 4 height 7
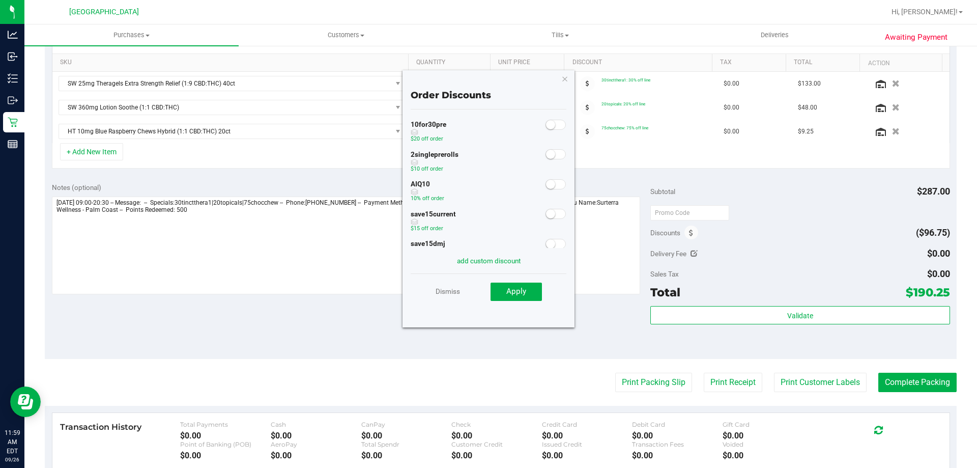
drag, startPoint x: 544, startPoint y: 186, endPoint x: 529, endPoint y: 250, distance: 65.7
click at [546, 186] on small at bounding box center [550, 184] width 9 height 9
drag, startPoint x: 517, startPoint y: 286, endPoint x: 523, endPoint y: 285, distance: 5.6
click at [517, 286] on button "Apply" at bounding box center [516, 292] width 51 height 18
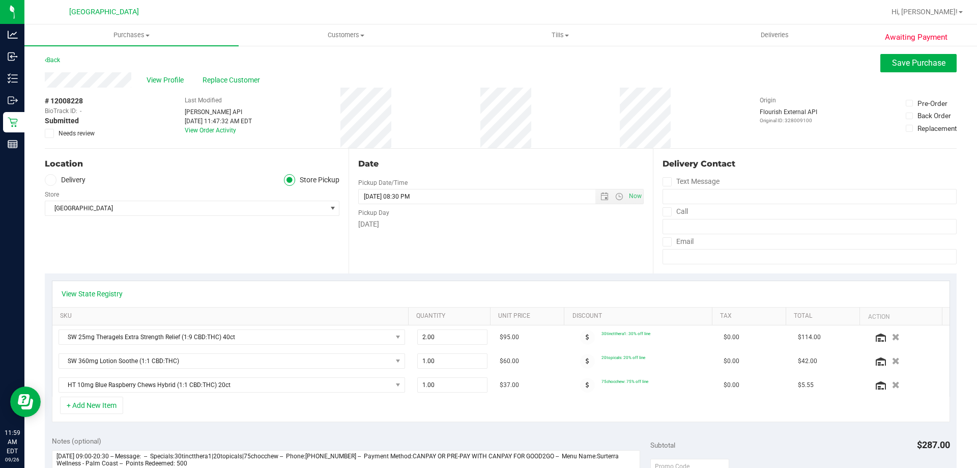
scroll to position [0, 0]
click at [915, 68] on span "Save Purchase" at bounding box center [918, 64] width 53 height 10
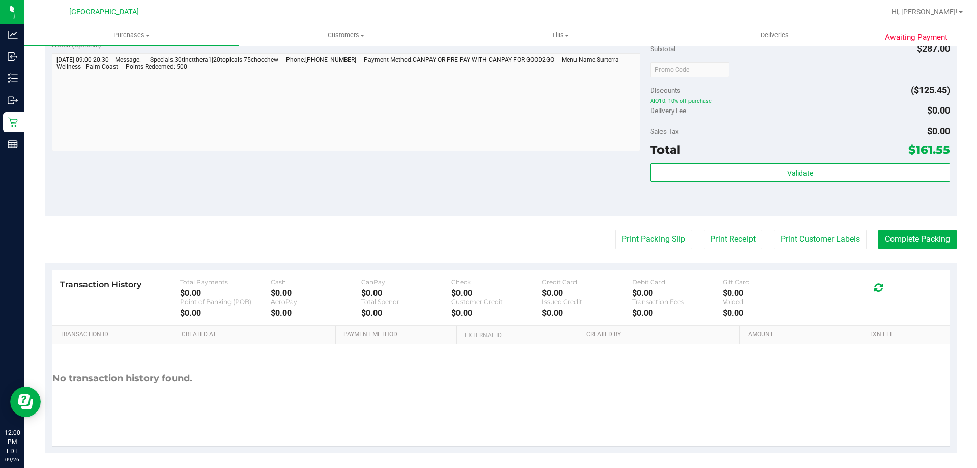
scroll to position [512, 0]
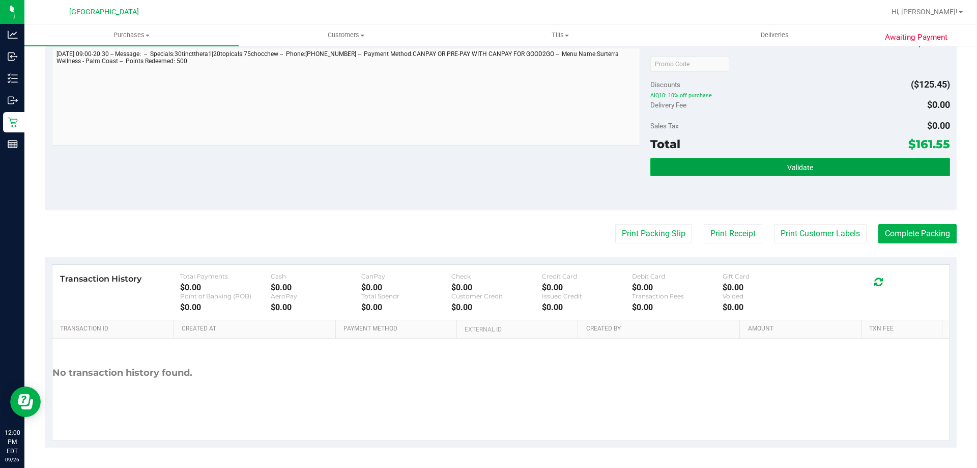
click at [742, 161] on button "Validate" at bounding box center [800, 167] width 299 height 18
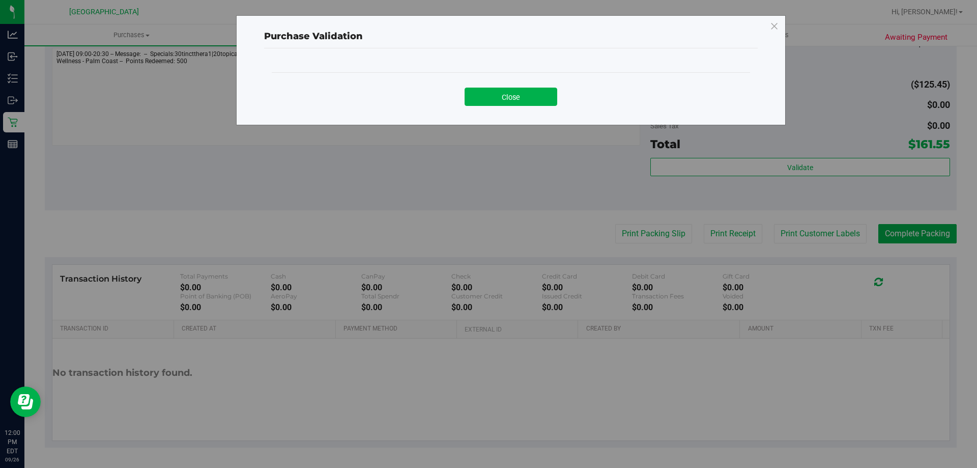
click at [513, 99] on button "Close" at bounding box center [511, 97] width 93 height 18
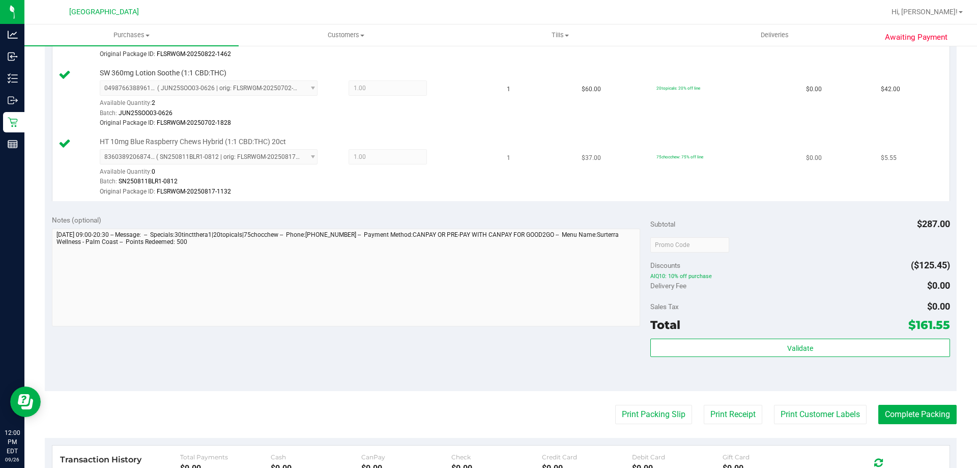
scroll to position [257, 0]
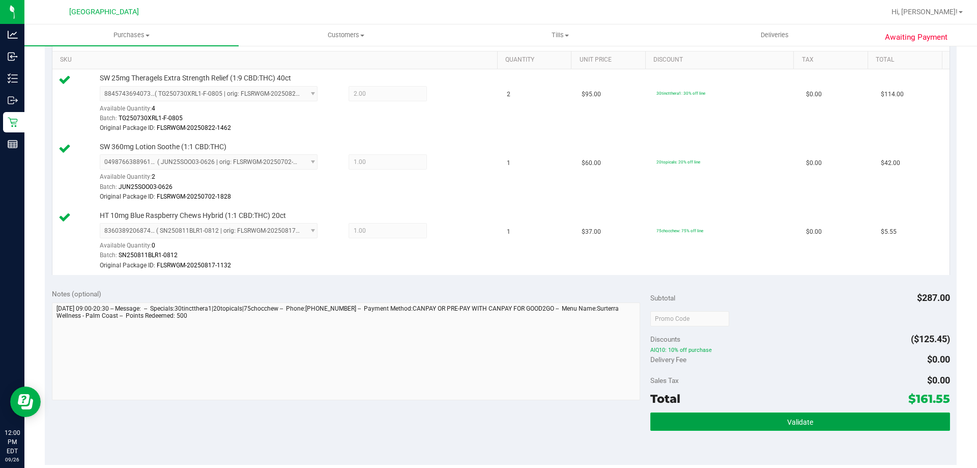
click at [743, 428] on button "Validate" at bounding box center [800, 421] width 299 height 18
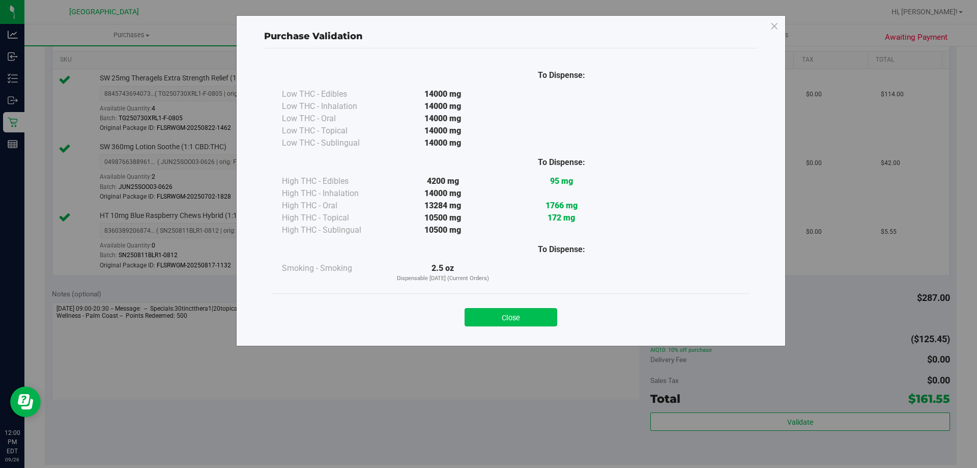
click at [532, 316] on button "Close" at bounding box center [511, 317] width 93 height 18
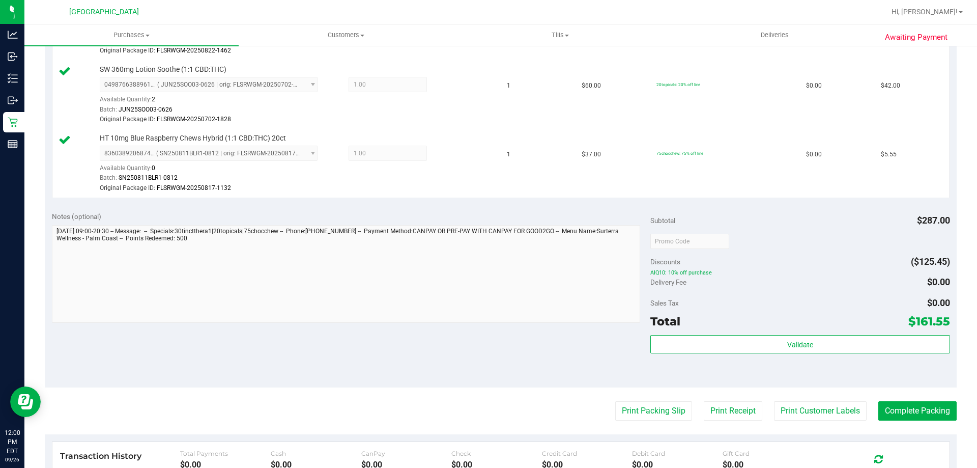
scroll to position [410, 0]
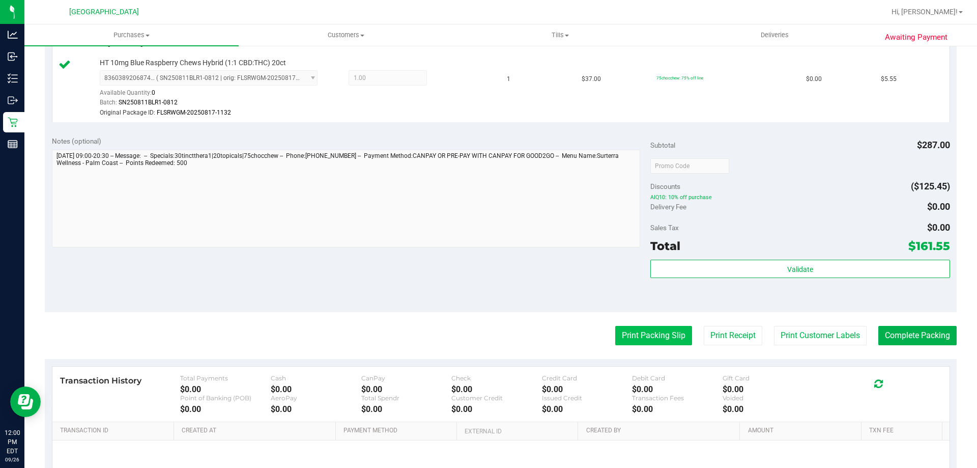
click at [630, 334] on button "Print Packing Slip" at bounding box center [653, 335] width 77 height 19
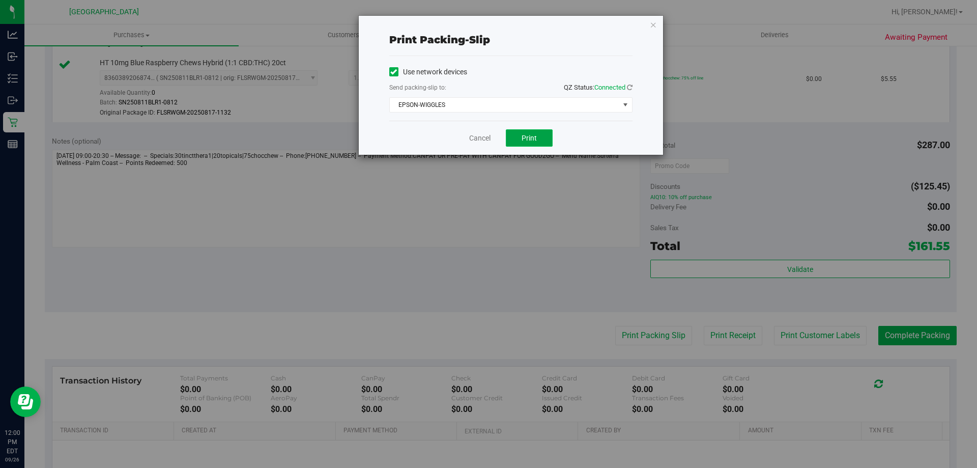
drag, startPoint x: 530, startPoint y: 134, endPoint x: 534, endPoint y: 141, distance: 8.5
click at [536, 132] on button "Print" at bounding box center [529, 137] width 47 height 17
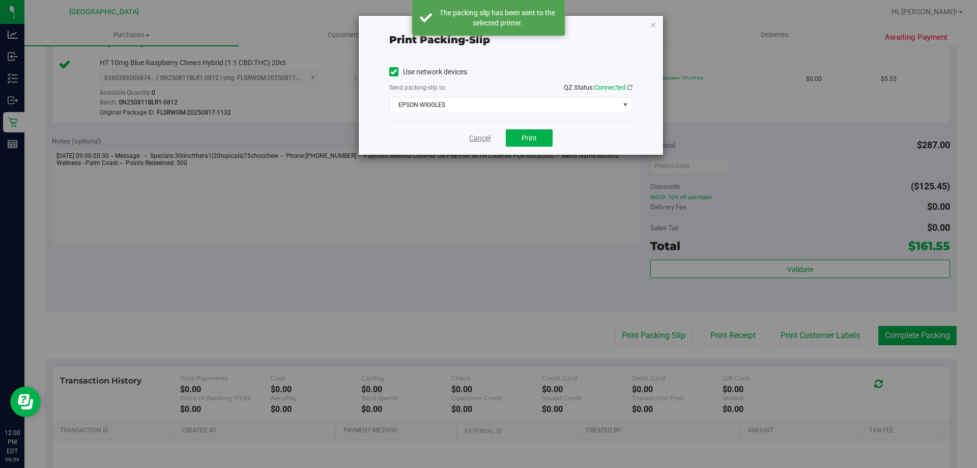
click at [488, 137] on link "Cancel" at bounding box center [479, 138] width 21 height 11
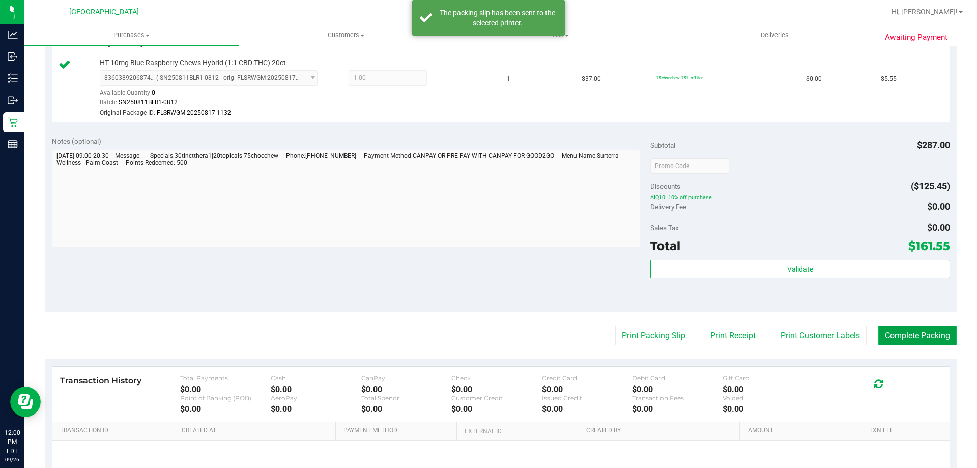
click at [910, 329] on button "Complete Packing" at bounding box center [918, 335] width 78 height 19
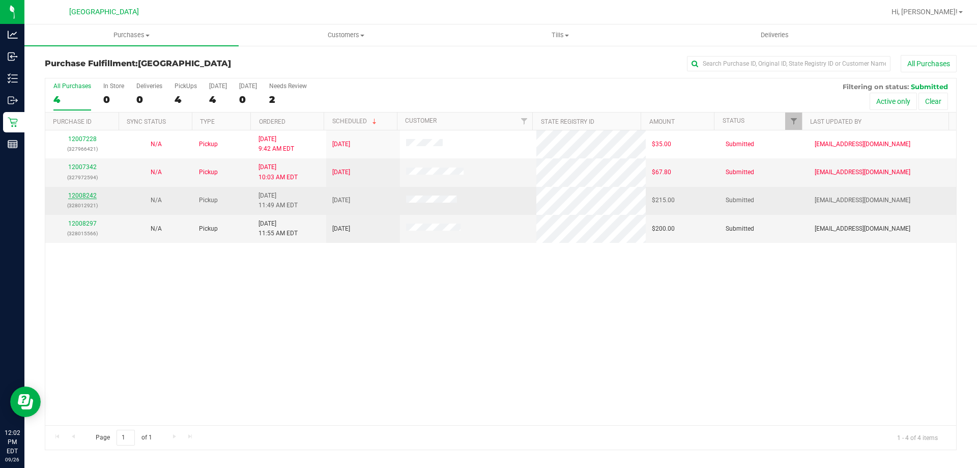
click at [73, 195] on link "12008242" at bounding box center [82, 195] width 29 height 7
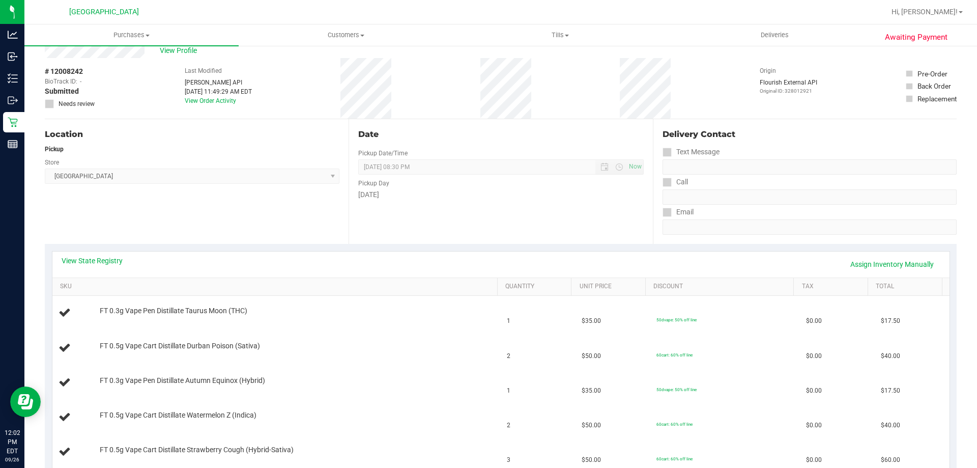
scroll to position [102, 0]
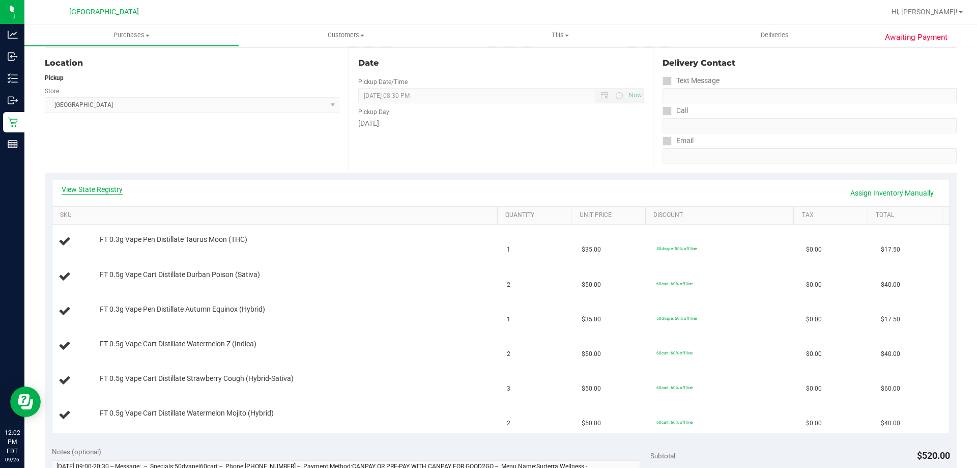
click at [120, 187] on link "View State Registry" at bounding box center [92, 189] width 61 height 10
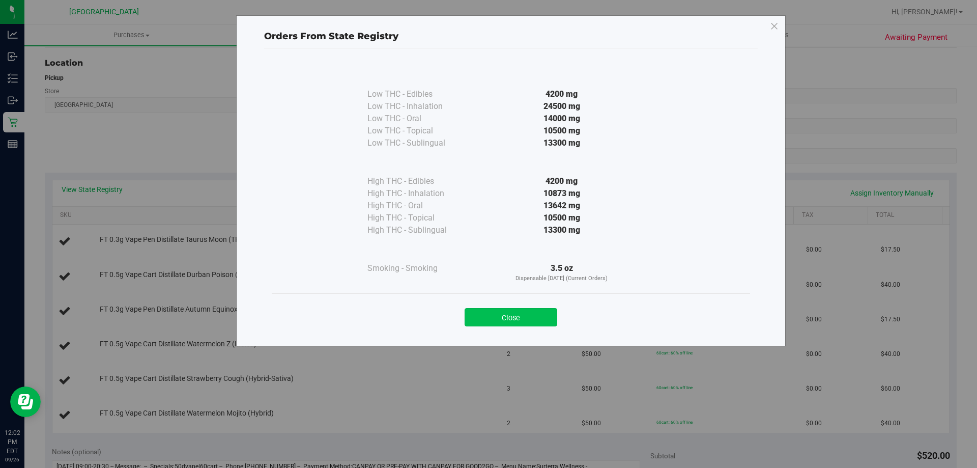
click at [523, 316] on button "Close" at bounding box center [511, 317] width 93 height 18
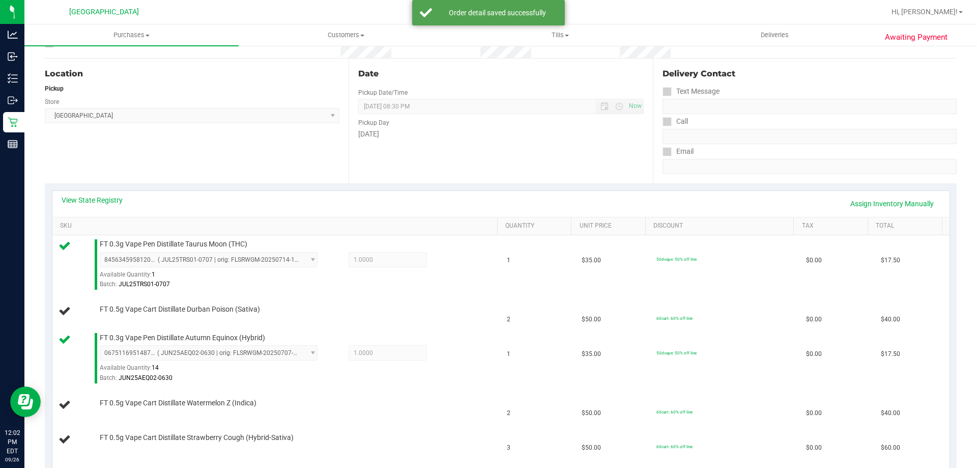
scroll to position [0, 0]
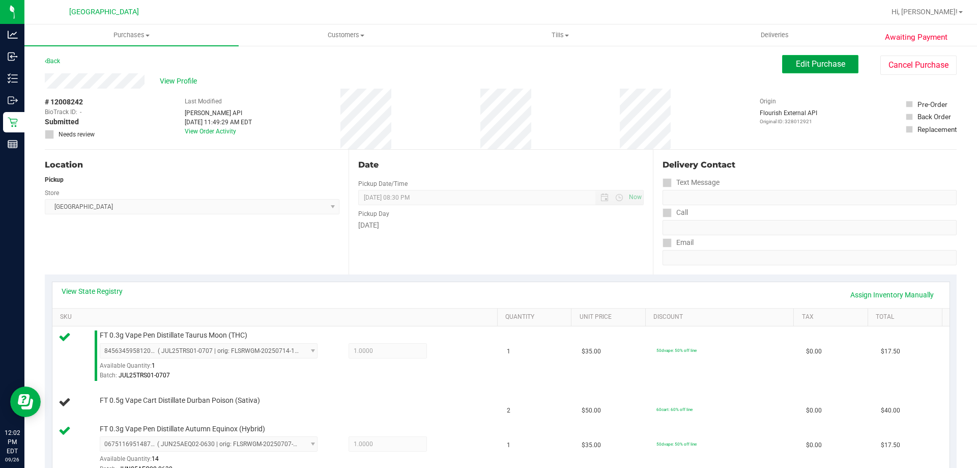
click at [836, 66] on span "Edit Purchase" at bounding box center [820, 64] width 49 height 10
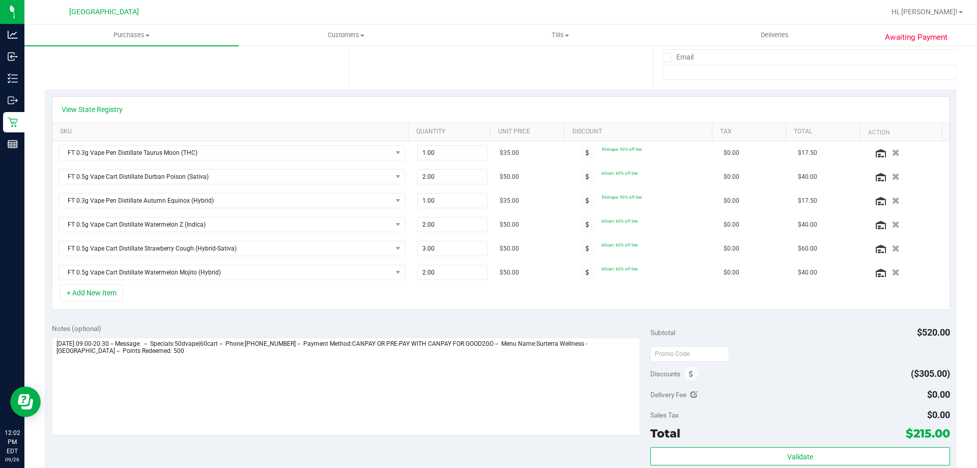
scroll to position [204, 0]
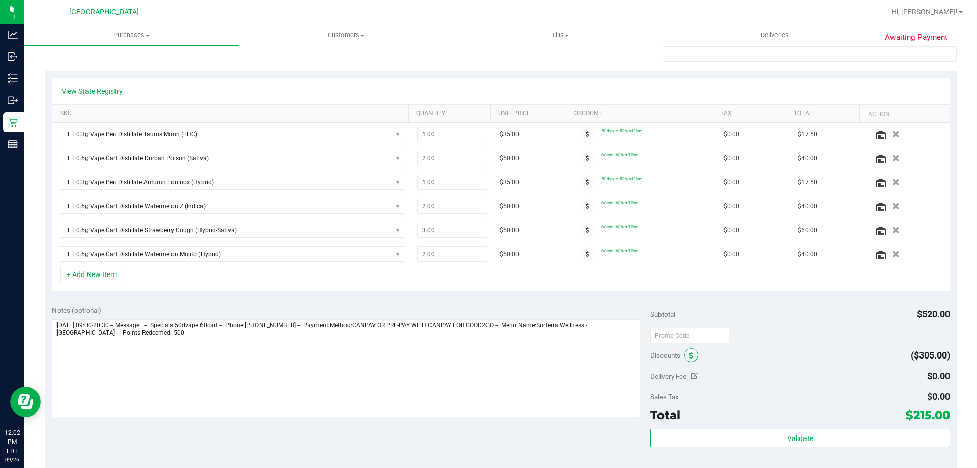
click at [693, 354] on span at bounding box center [692, 355] width 14 height 14
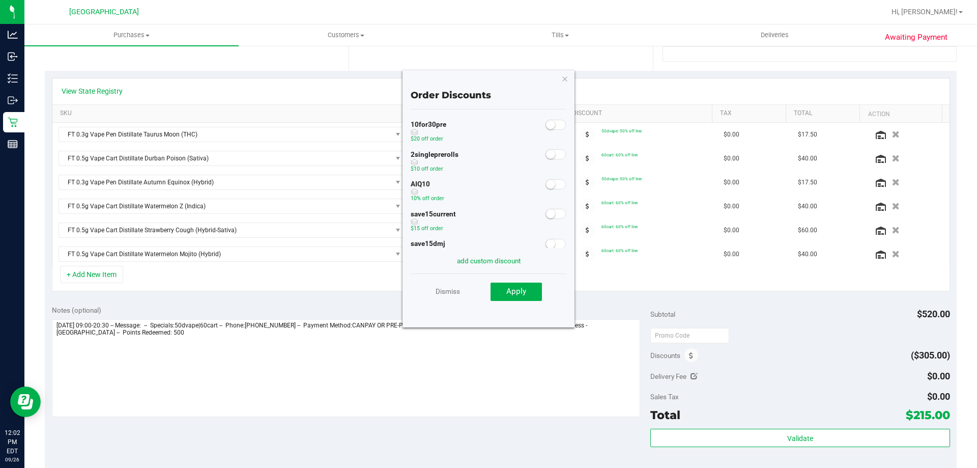
click at [550, 178] on div at bounding box center [556, 183] width 21 height 13
click at [546, 186] on small at bounding box center [550, 184] width 9 height 9
click at [525, 294] on span "Apply" at bounding box center [517, 291] width 20 height 9
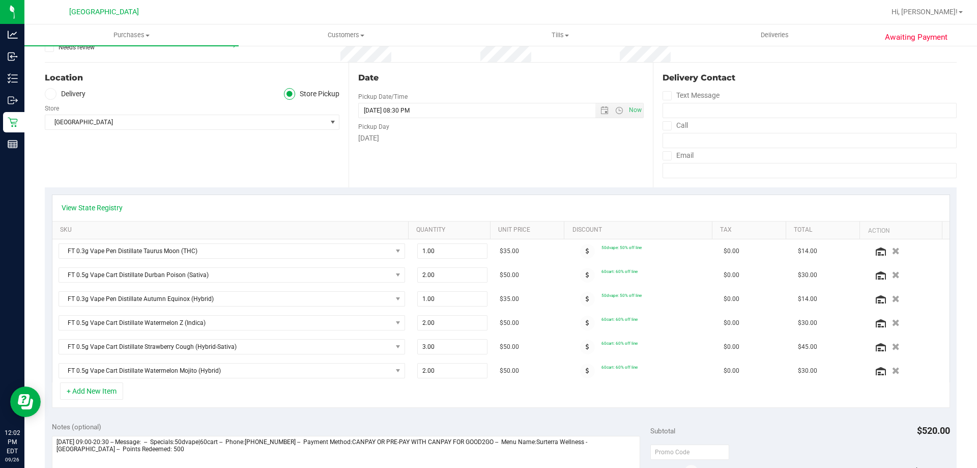
scroll to position [0, 0]
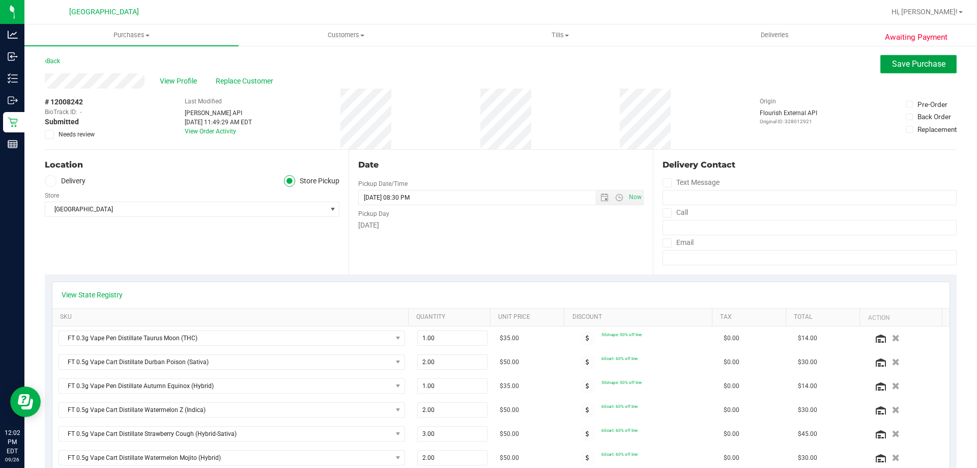
click at [894, 64] on span "Save Purchase" at bounding box center [918, 64] width 53 height 10
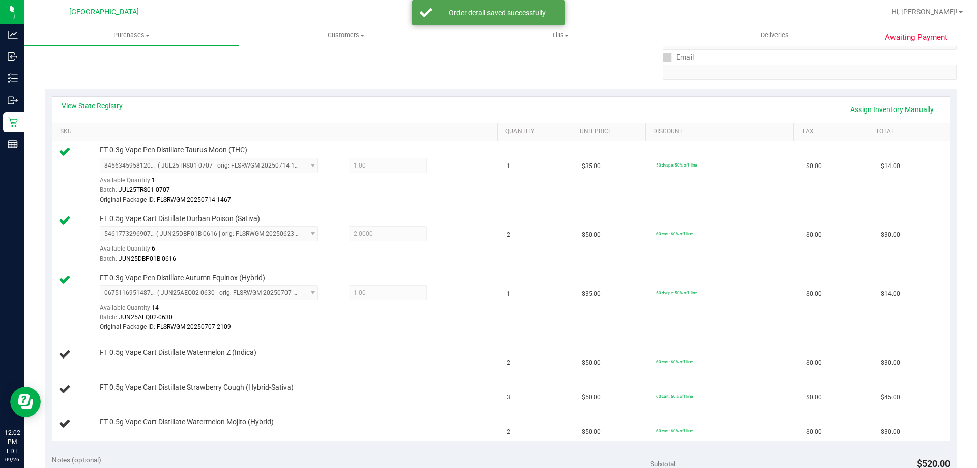
scroll to position [204, 0]
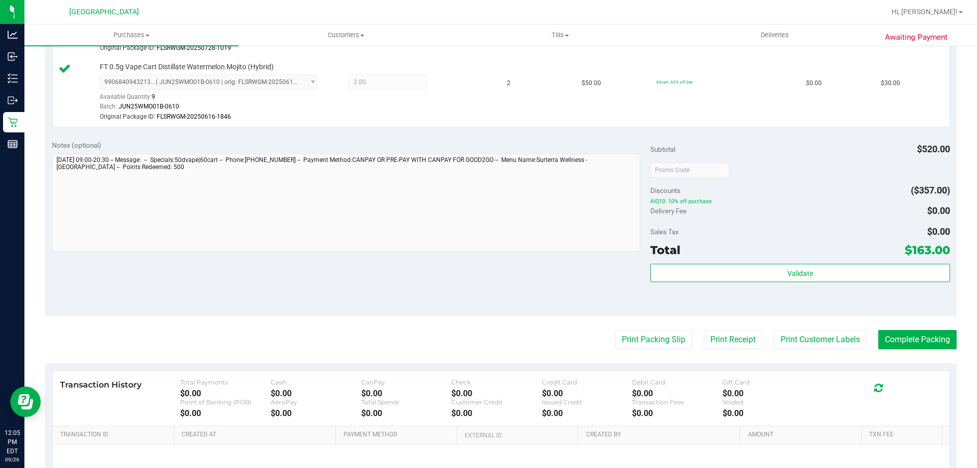
scroll to position [662, 0]
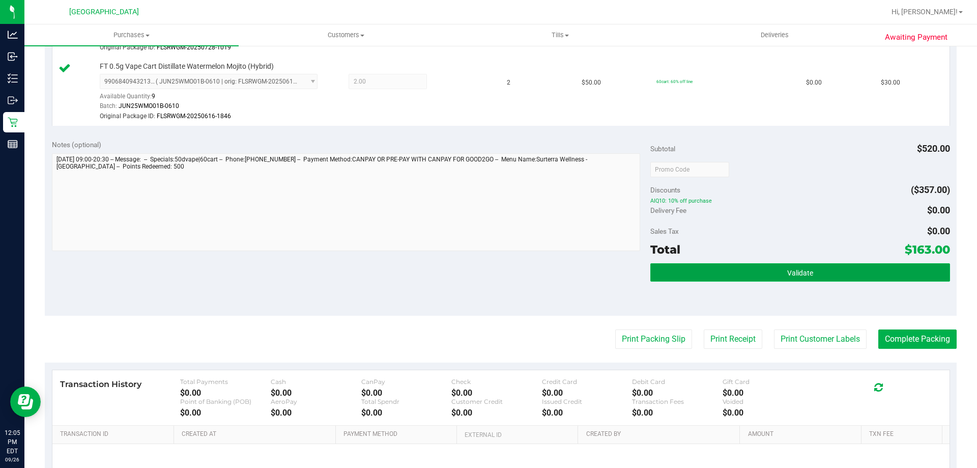
click at [782, 267] on button "Validate" at bounding box center [800, 272] width 299 height 18
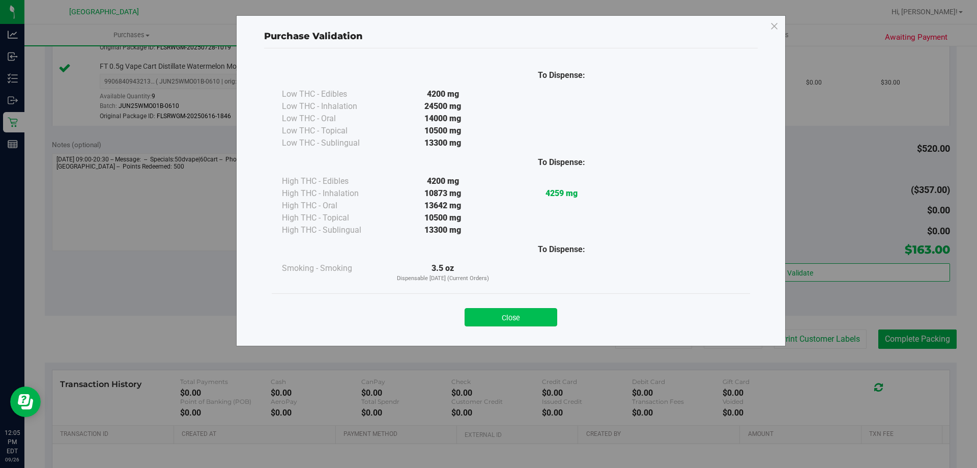
click at [523, 317] on button "Close" at bounding box center [511, 317] width 93 height 18
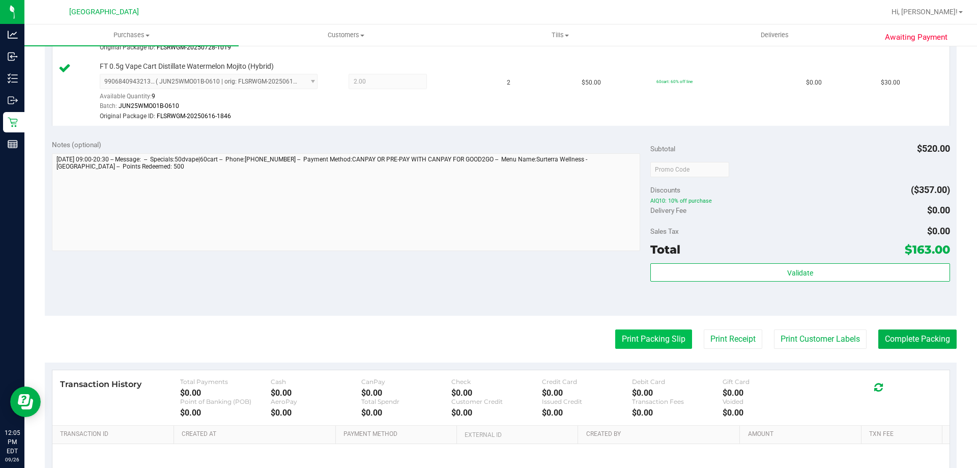
click at [681, 329] on button "Print Packing Slip" at bounding box center [653, 338] width 77 height 19
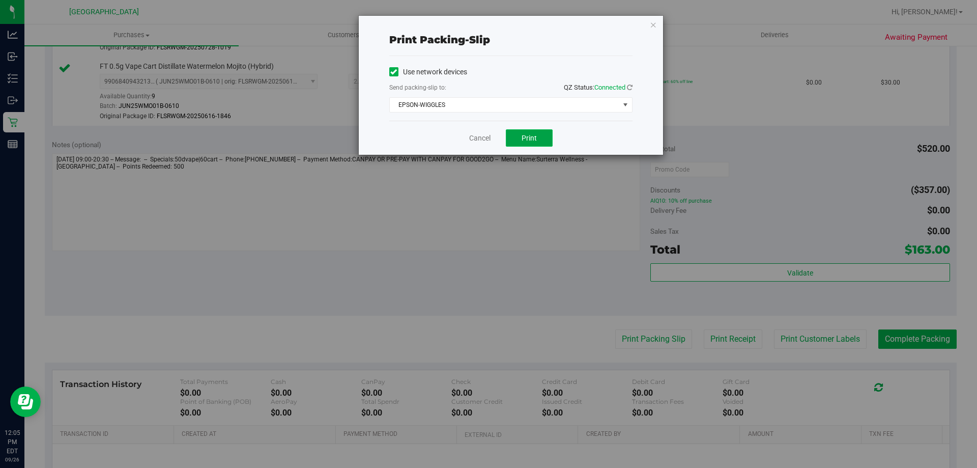
click at [509, 133] on button "Print" at bounding box center [529, 137] width 47 height 17
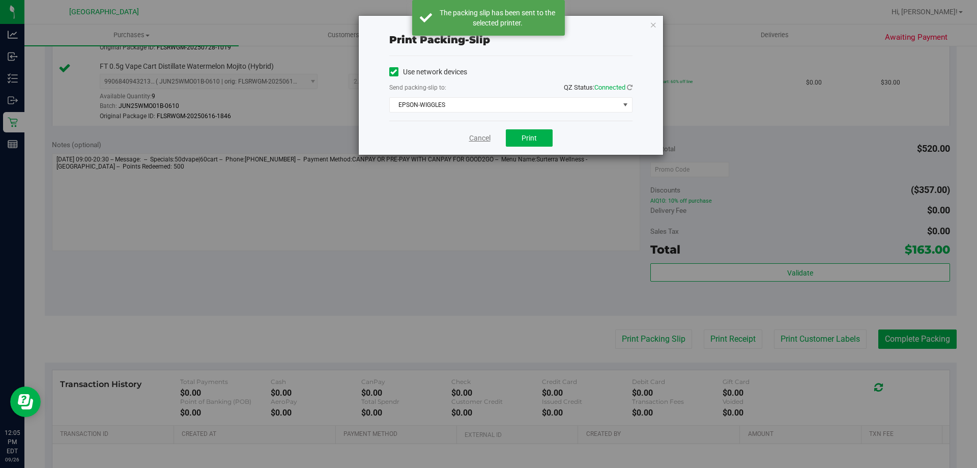
click at [490, 136] on link "Cancel" at bounding box center [479, 138] width 21 height 11
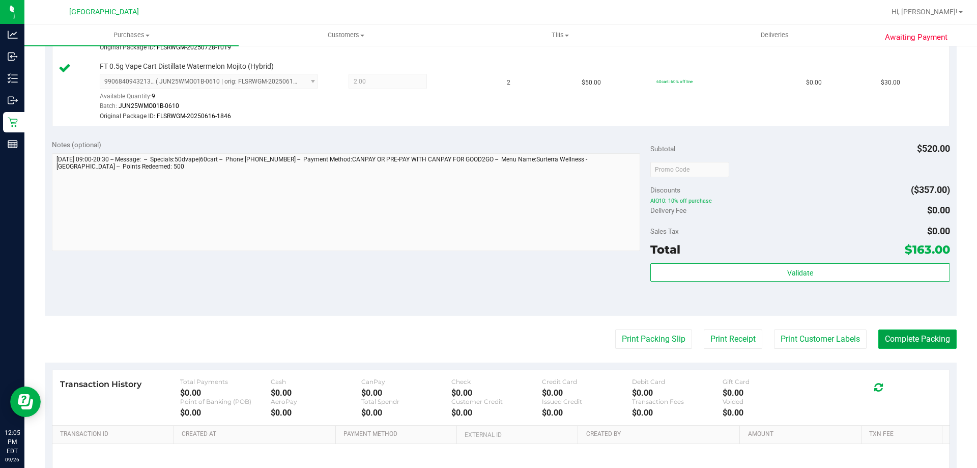
click at [932, 339] on button "Complete Packing" at bounding box center [918, 338] width 78 height 19
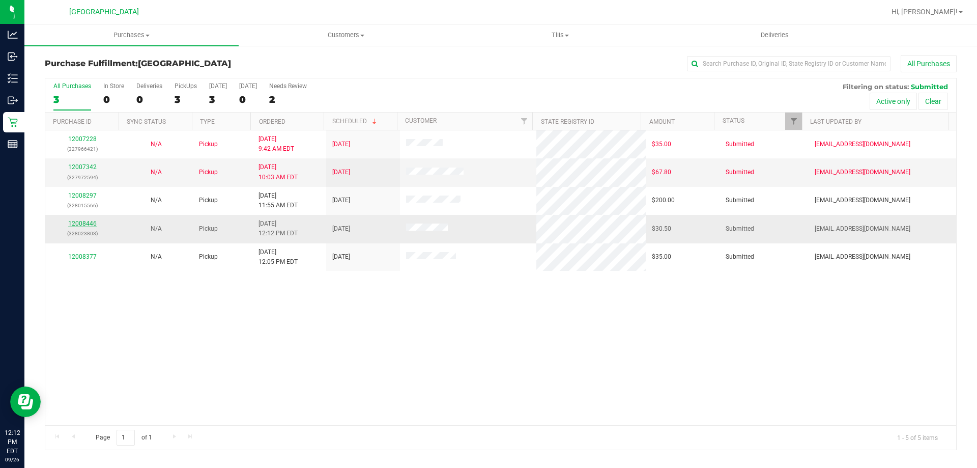
click at [89, 222] on link "12008446" at bounding box center [82, 223] width 29 height 7
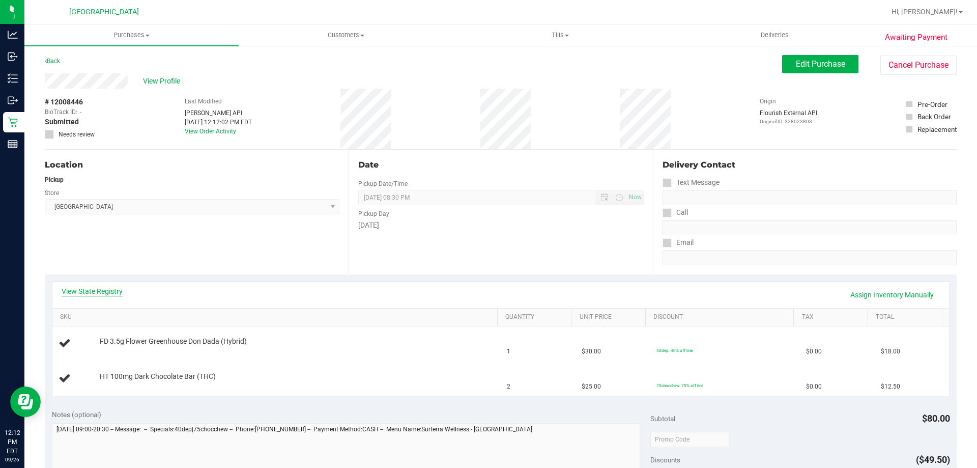
click at [86, 287] on link "View State Registry" at bounding box center [92, 291] width 61 height 10
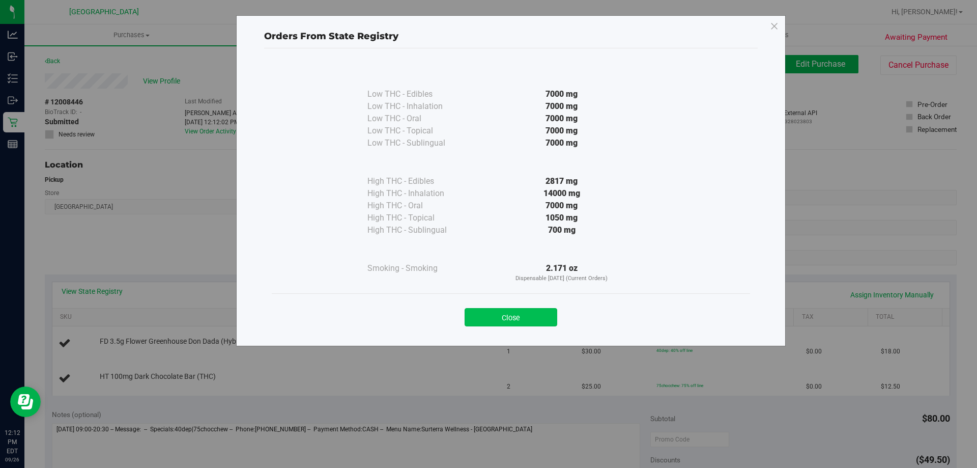
click at [477, 315] on button "Close" at bounding box center [511, 317] width 93 height 18
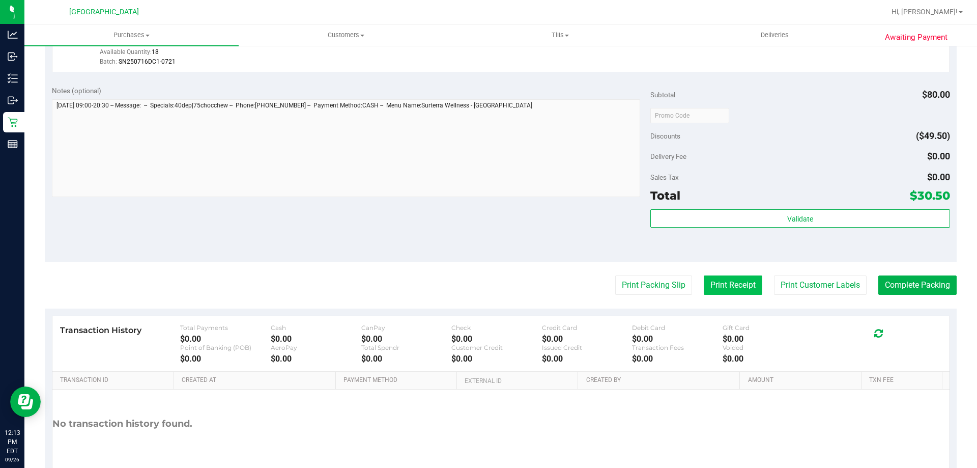
scroll to position [424, 0]
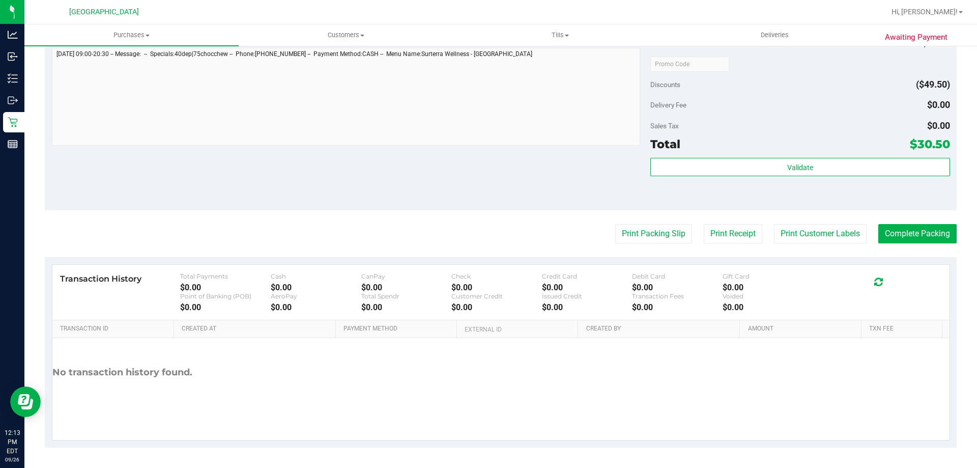
click at [774, 157] on div "Subtotal $80.00 Discounts ($49.50) Delivery Fee $0.00 Sales Tax $0.00 Total $30…" at bounding box center [800, 119] width 299 height 170
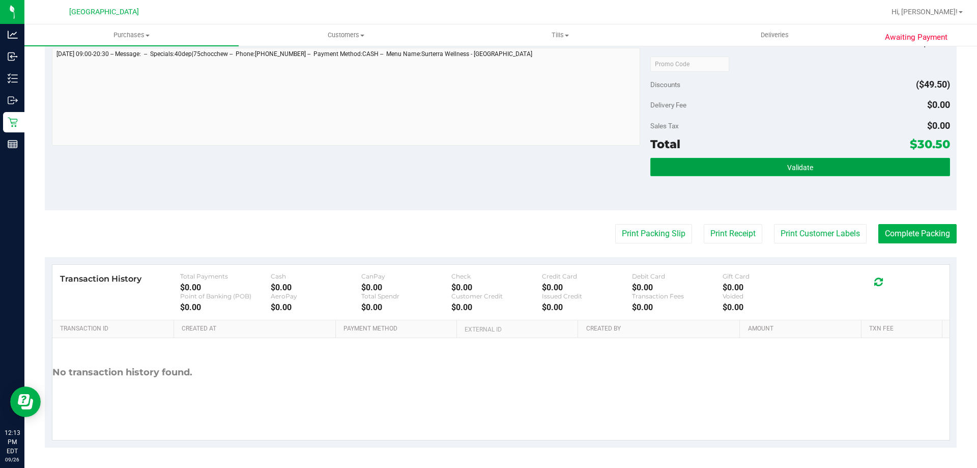
click at [777, 175] on button "Validate" at bounding box center [800, 167] width 299 height 18
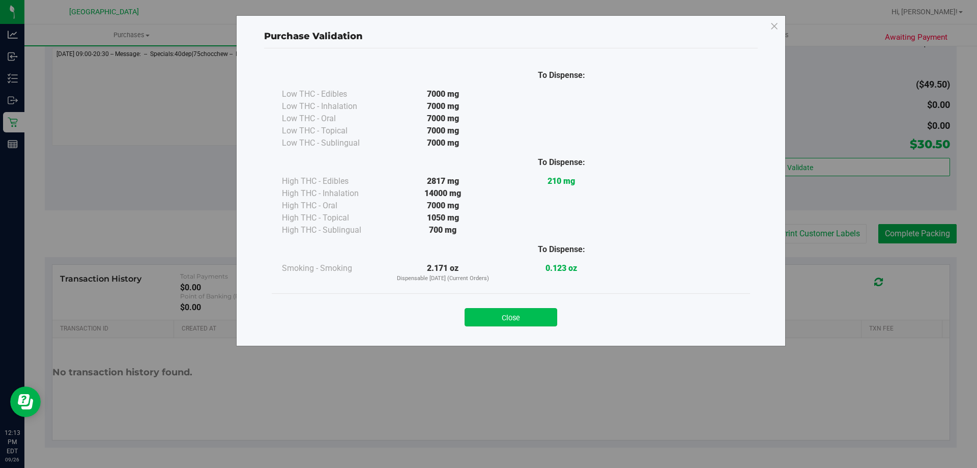
click at [521, 316] on button "Close" at bounding box center [511, 317] width 93 height 18
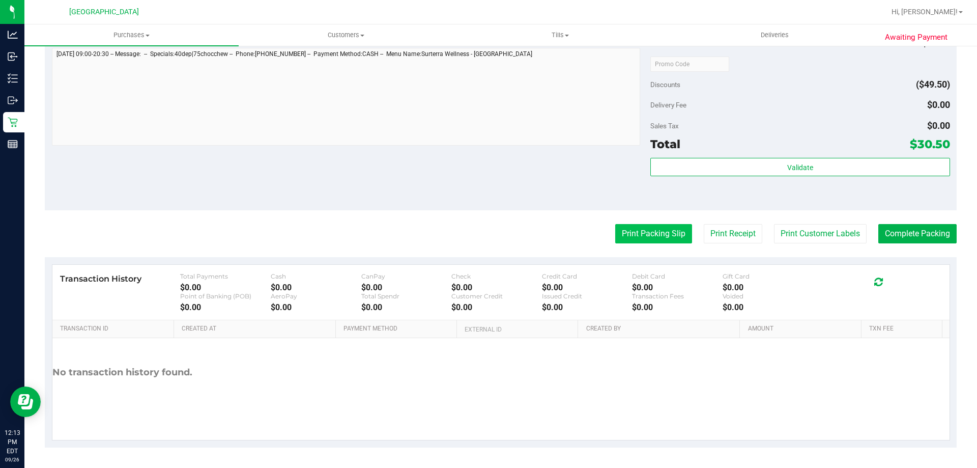
click at [649, 239] on button "Print Packing Slip" at bounding box center [653, 233] width 77 height 19
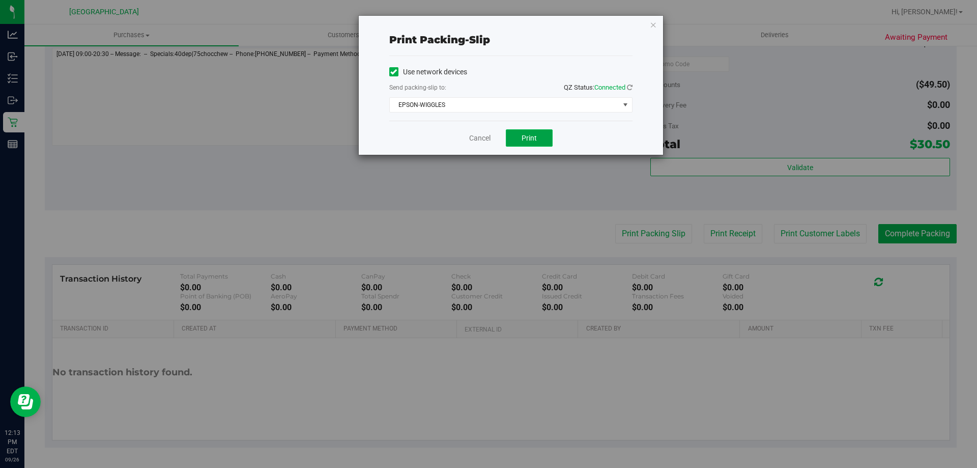
click at [527, 145] on button "Print" at bounding box center [529, 137] width 47 height 17
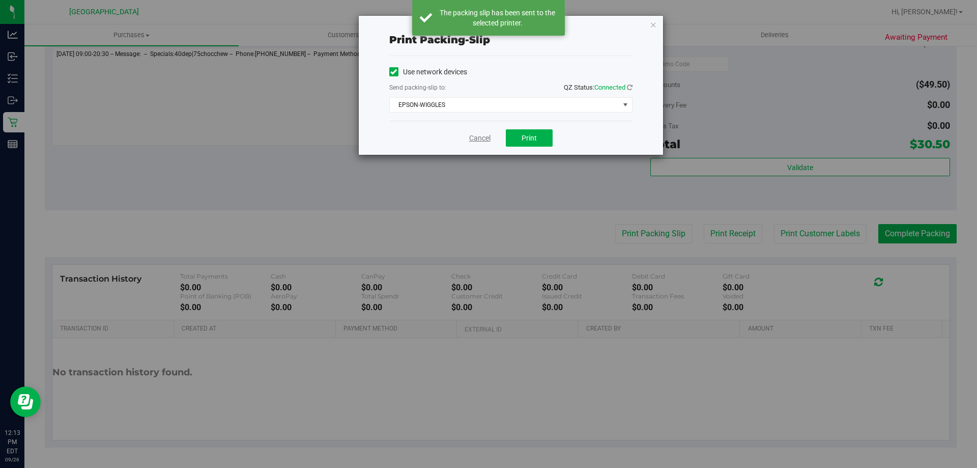
click at [486, 141] on link "Cancel" at bounding box center [479, 138] width 21 height 11
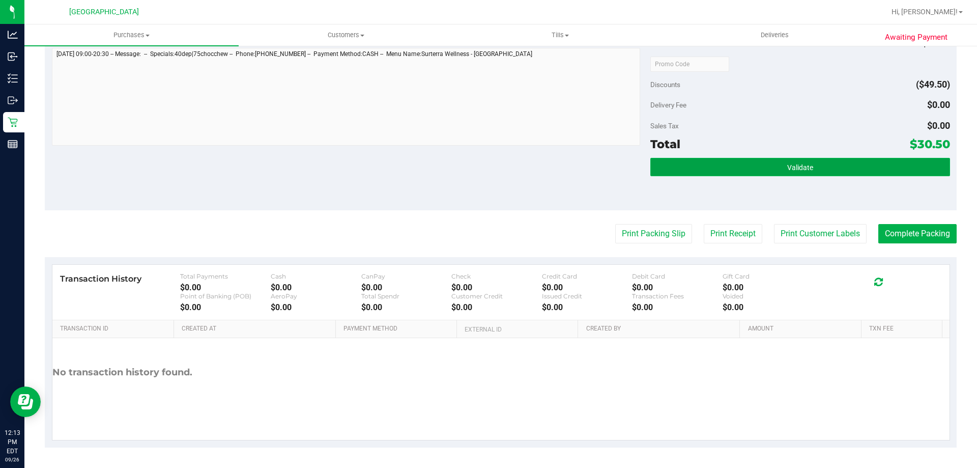
click at [860, 171] on button "Validate" at bounding box center [800, 167] width 299 height 18
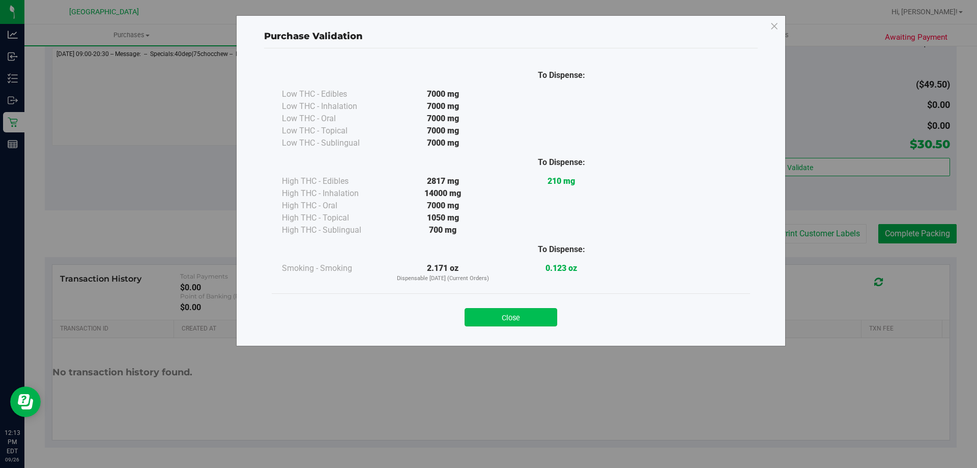
click at [527, 317] on button "Close" at bounding box center [511, 317] width 93 height 18
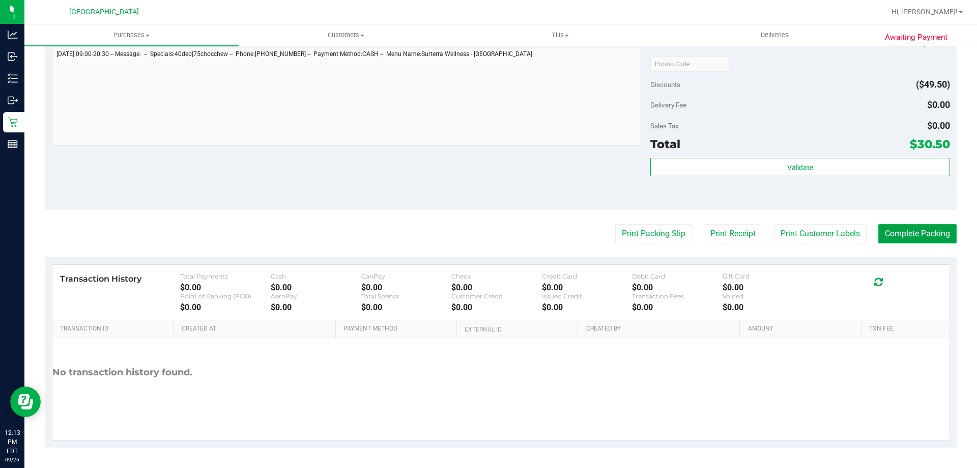
click at [907, 227] on button "Complete Packing" at bounding box center [918, 233] width 78 height 19
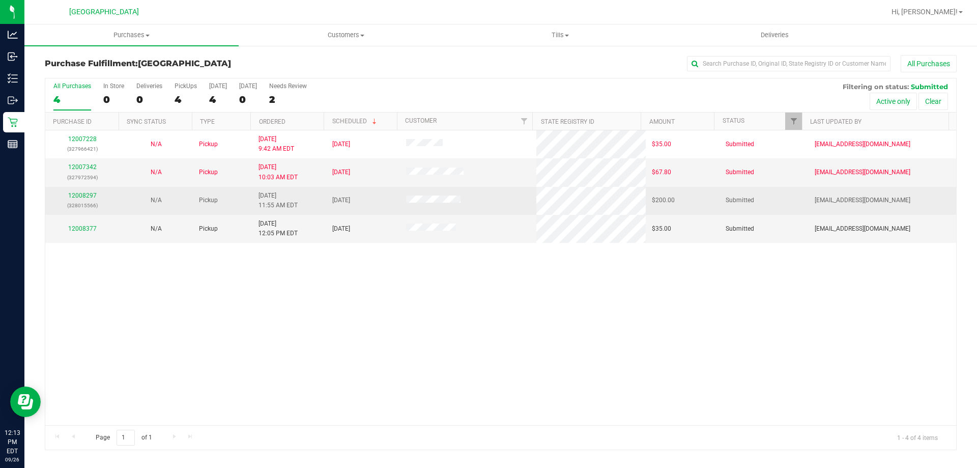
click at [89, 200] on div "12008297 (328015566)" at bounding box center [82, 200] width 62 height 19
click at [86, 198] on link "12008297" at bounding box center [82, 195] width 29 height 7
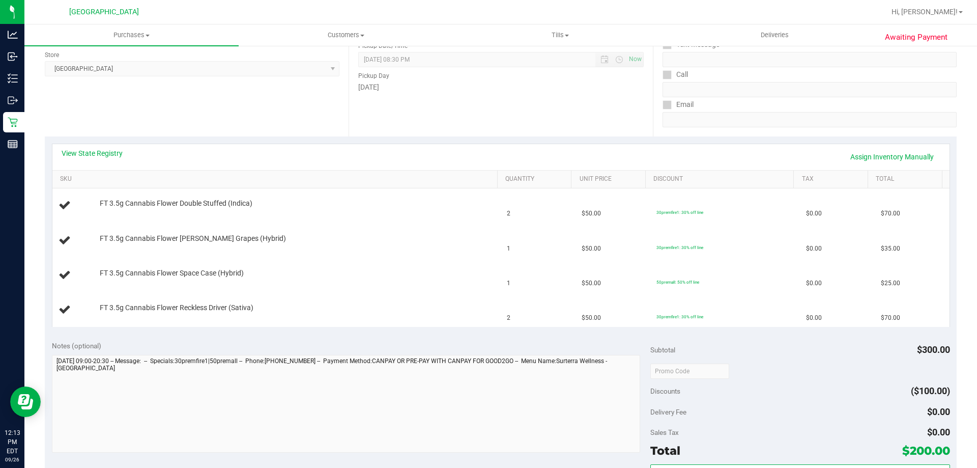
scroll to position [153, 0]
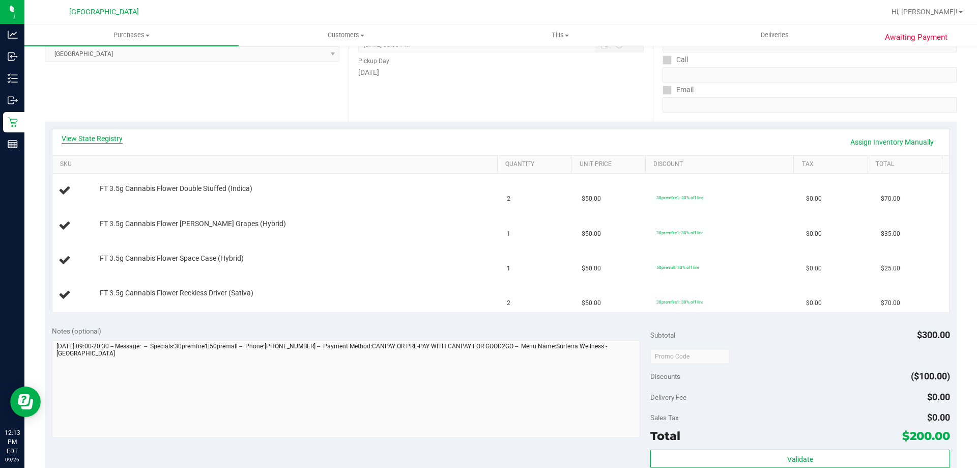
click at [109, 137] on link "View State Registry" at bounding box center [92, 138] width 61 height 10
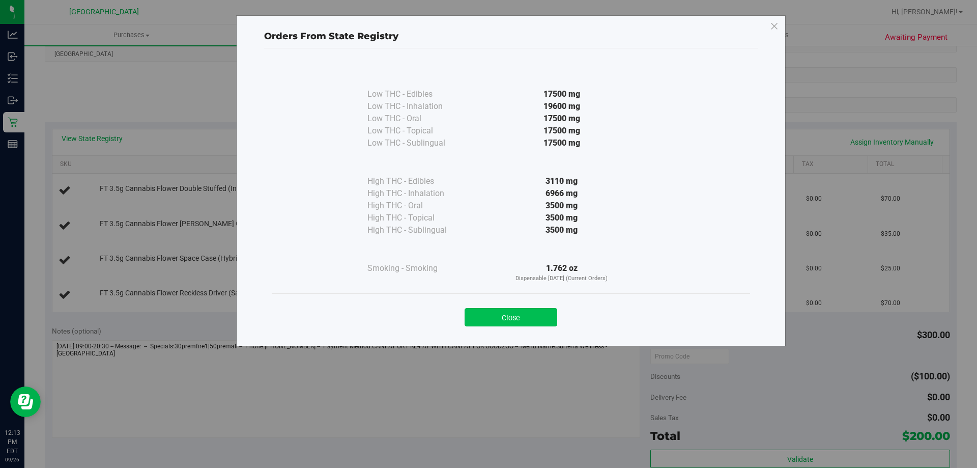
click at [488, 312] on button "Close" at bounding box center [511, 317] width 93 height 18
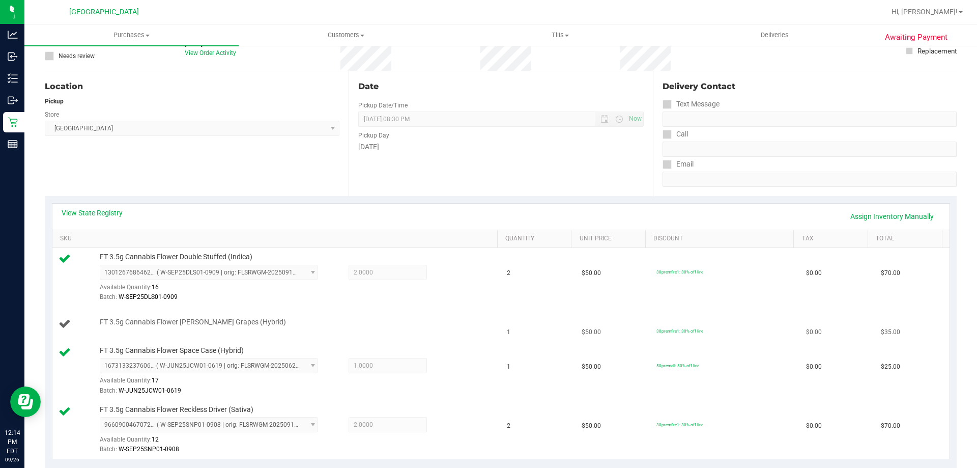
scroll to position [0, 0]
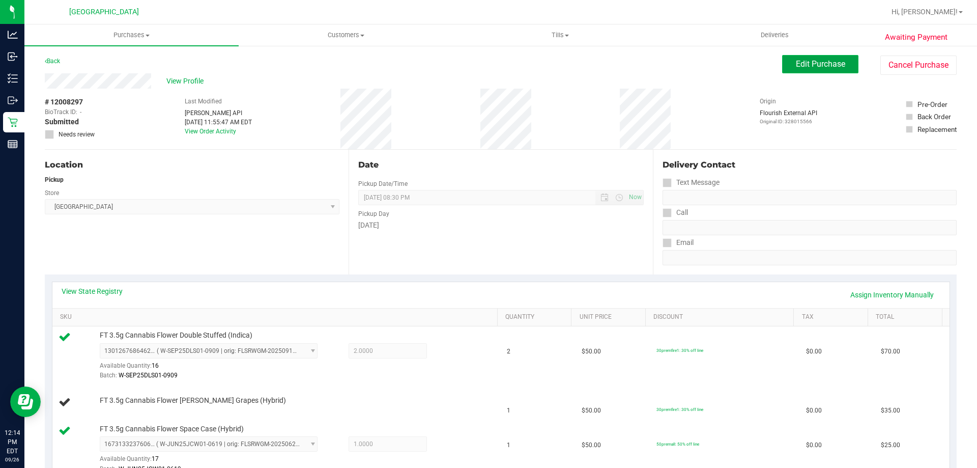
click at [823, 63] on span "Edit Purchase" at bounding box center [820, 64] width 49 height 10
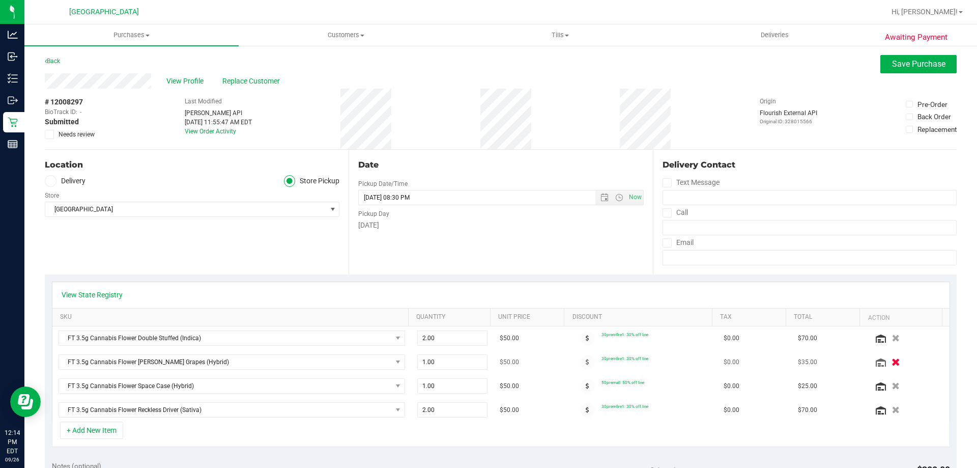
click at [892, 362] on icon "button" at bounding box center [896, 362] width 9 height 8
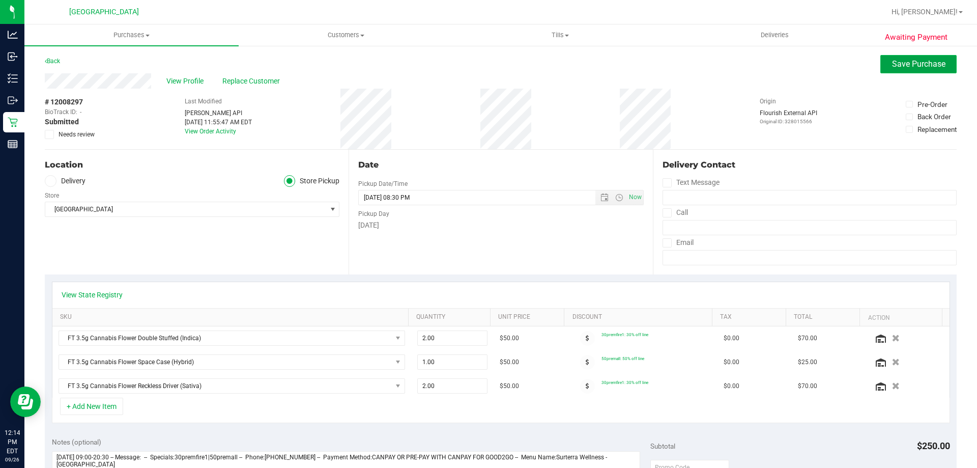
click at [898, 63] on span "Save Purchase" at bounding box center [918, 64] width 53 height 10
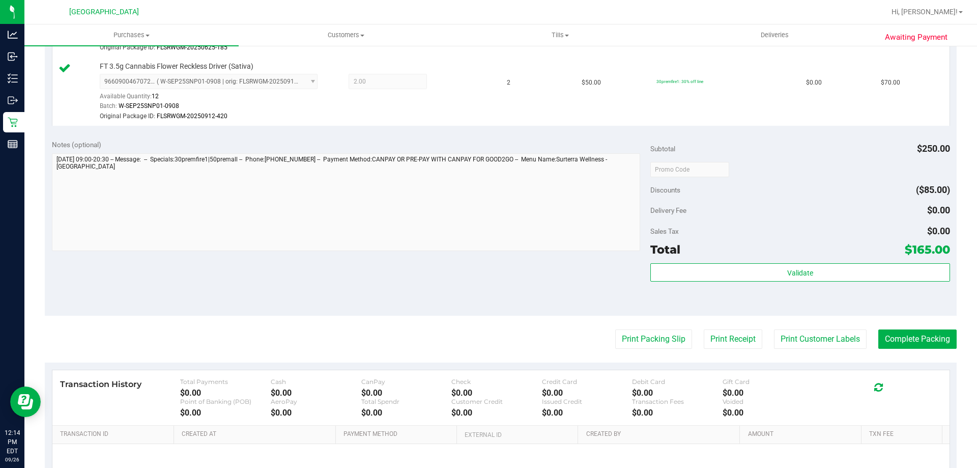
scroll to position [407, 0]
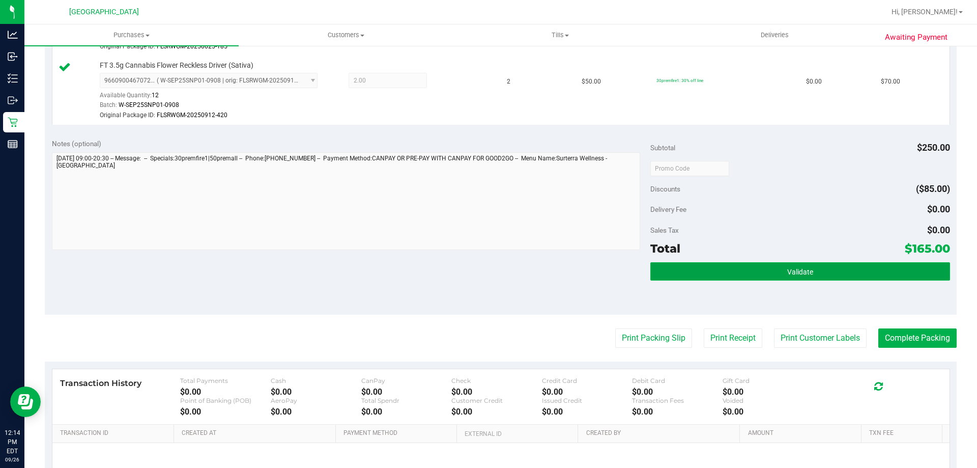
click at [744, 267] on button "Validate" at bounding box center [800, 271] width 299 height 18
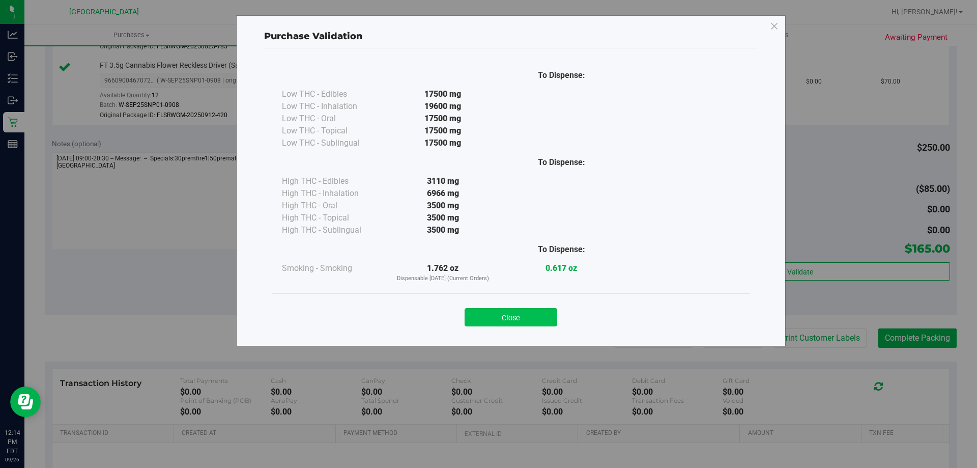
click at [500, 317] on button "Close" at bounding box center [511, 317] width 93 height 18
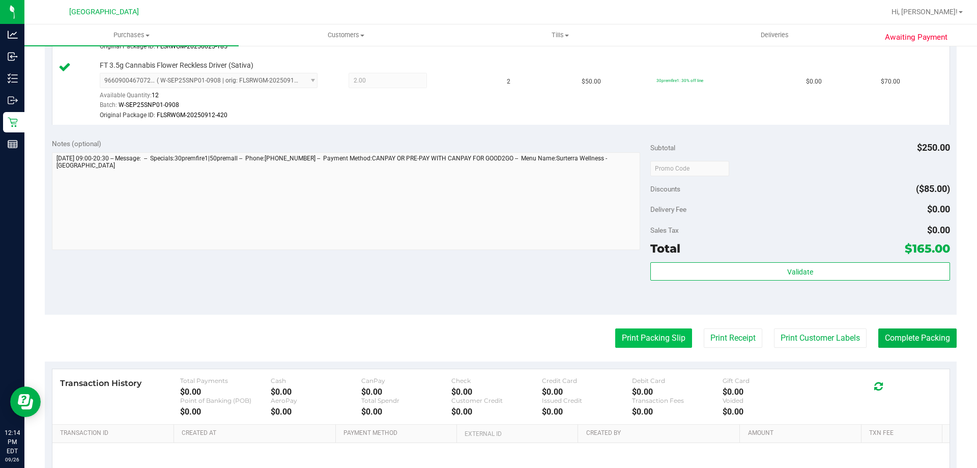
click at [617, 339] on button "Print Packing Slip" at bounding box center [653, 337] width 77 height 19
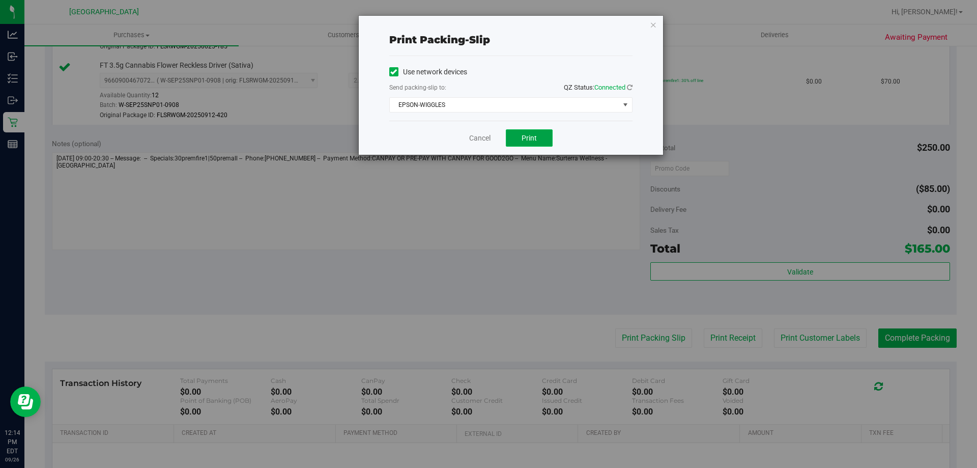
click at [513, 143] on button "Print" at bounding box center [529, 137] width 47 height 17
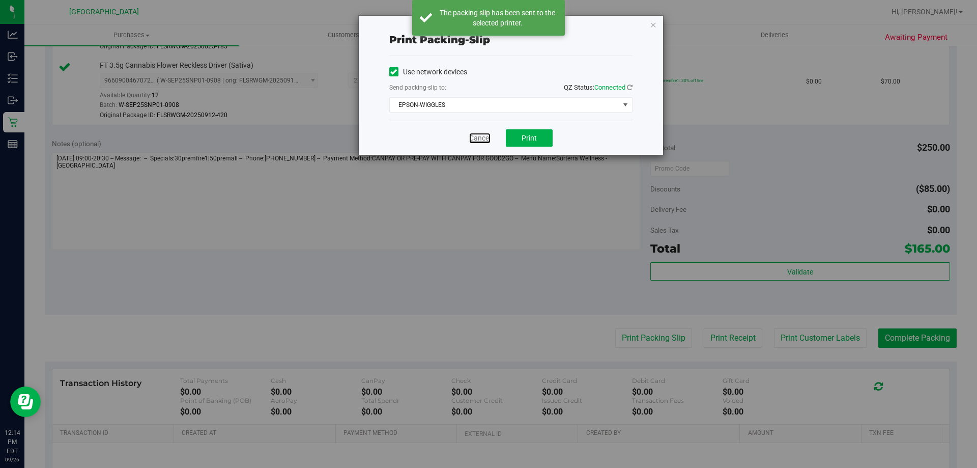
click at [481, 138] on link "Cancel" at bounding box center [479, 138] width 21 height 11
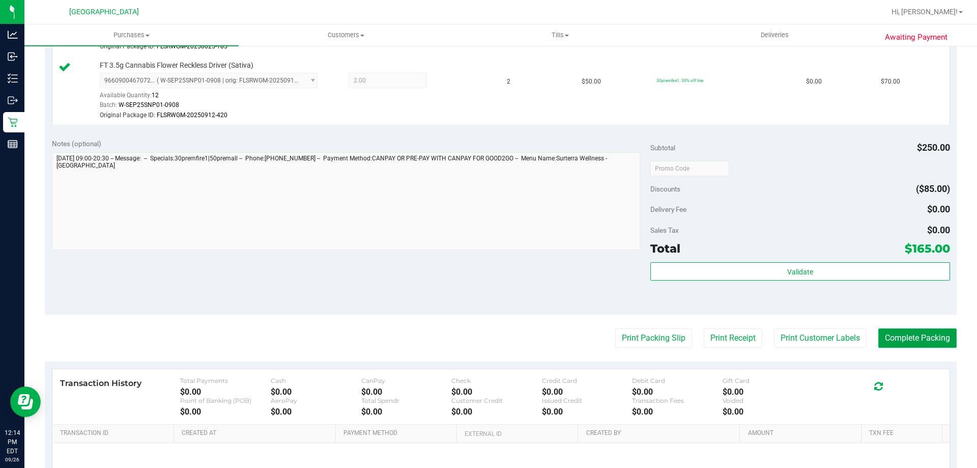
click at [926, 344] on button "Complete Packing" at bounding box center [918, 337] width 78 height 19
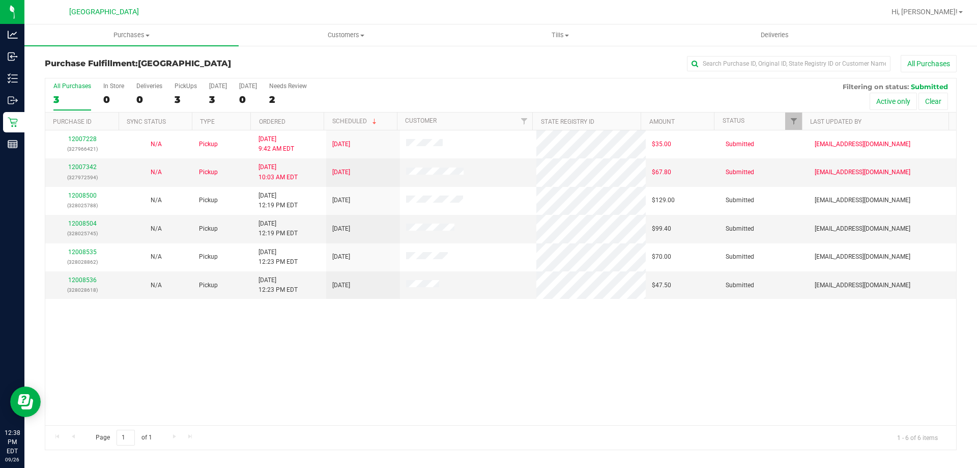
click at [611, 399] on div "12007228 (327966421) N/A Pickup [DATE] 9:42 AM EDT 9/26/2025 $35.00 Submitted […" at bounding box center [500, 277] width 911 height 295
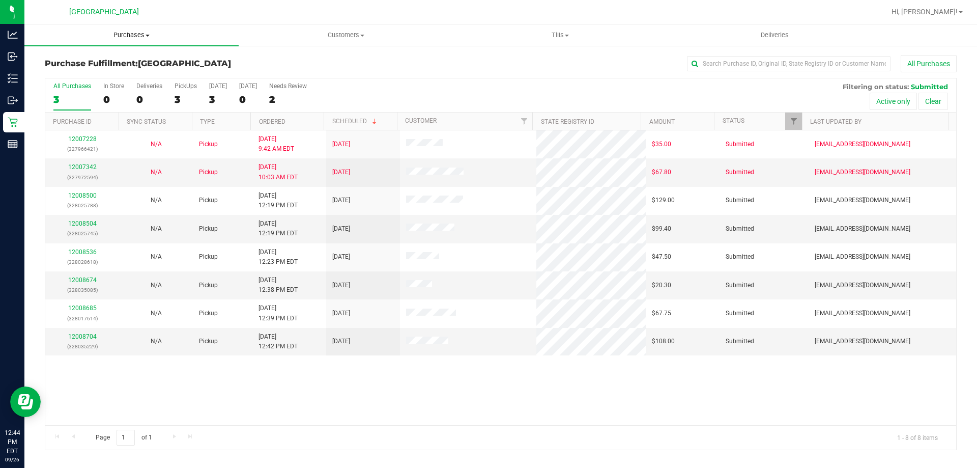
click at [111, 36] on span "Purchases" at bounding box center [131, 35] width 214 height 9
click at [102, 73] on li "Fulfillment" at bounding box center [131, 74] width 214 height 12
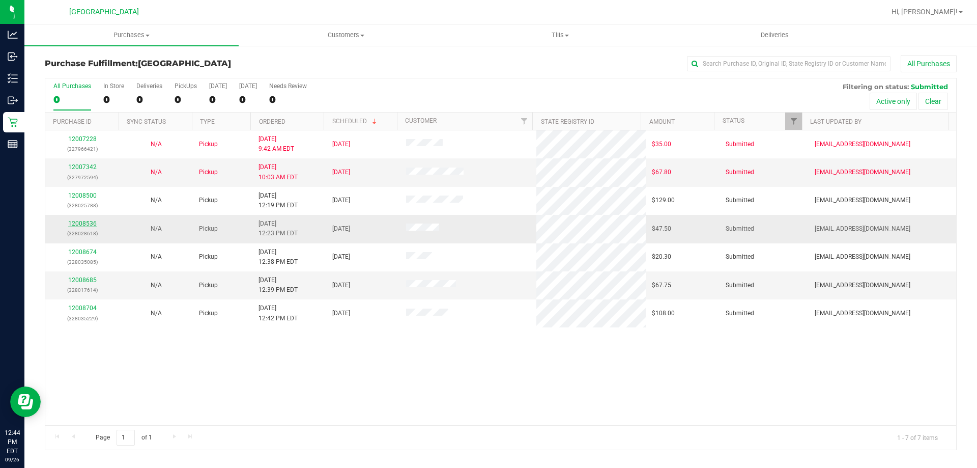
click at [93, 220] on link "12008536" at bounding box center [82, 223] width 29 height 7
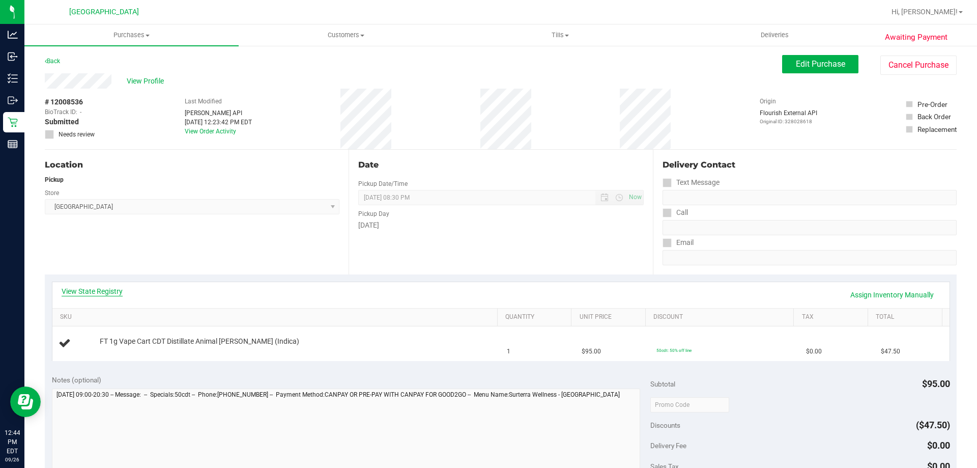
click at [95, 288] on link "View State Registry" at bounding box center [92, 291] width 61 height 10
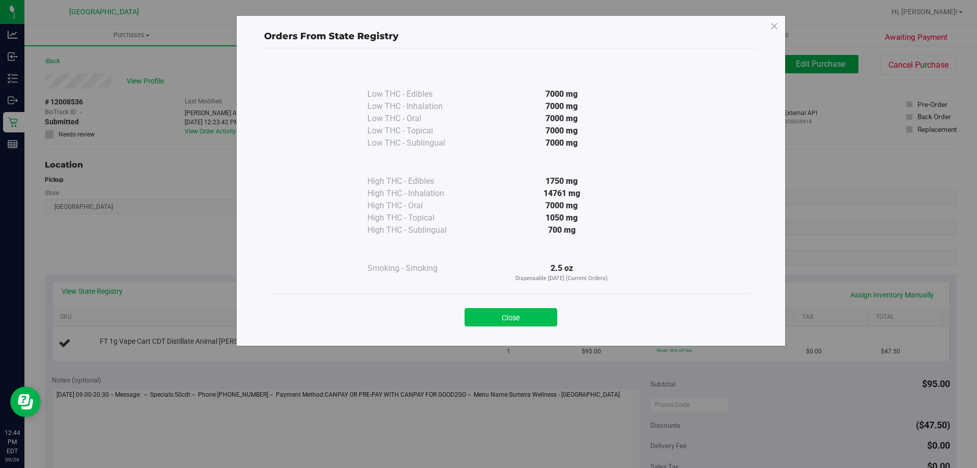
click at [495, 311] on button "Close" at bounding box center [511, 317] width 93 height 18
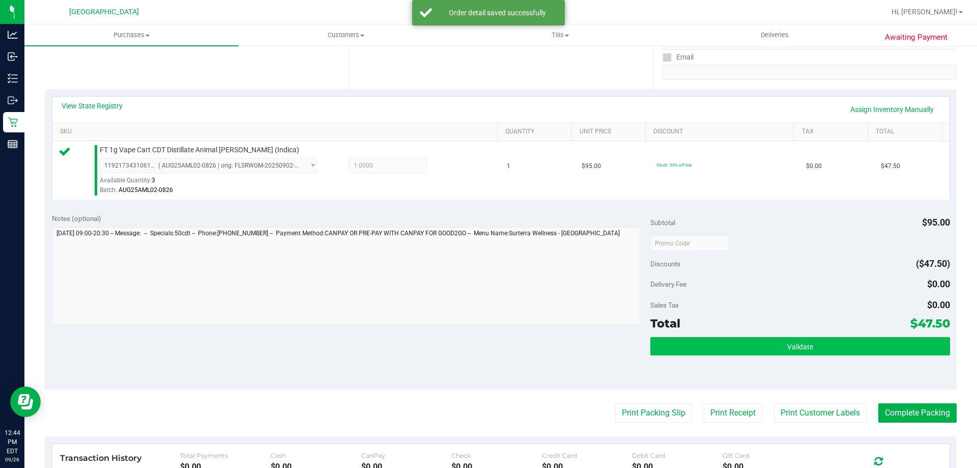
scroll to position [204, 0]
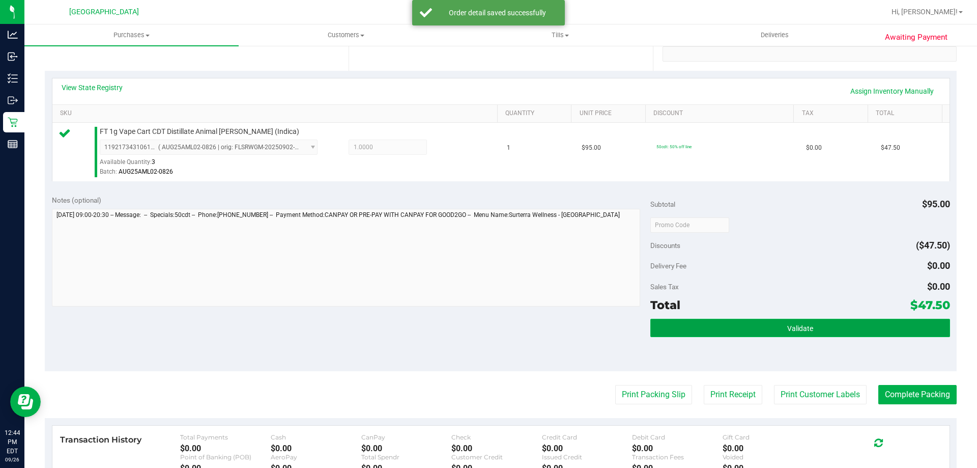
click at [683, 326] on button "Validate" at bounding box center [800, 328] width 299 height 18
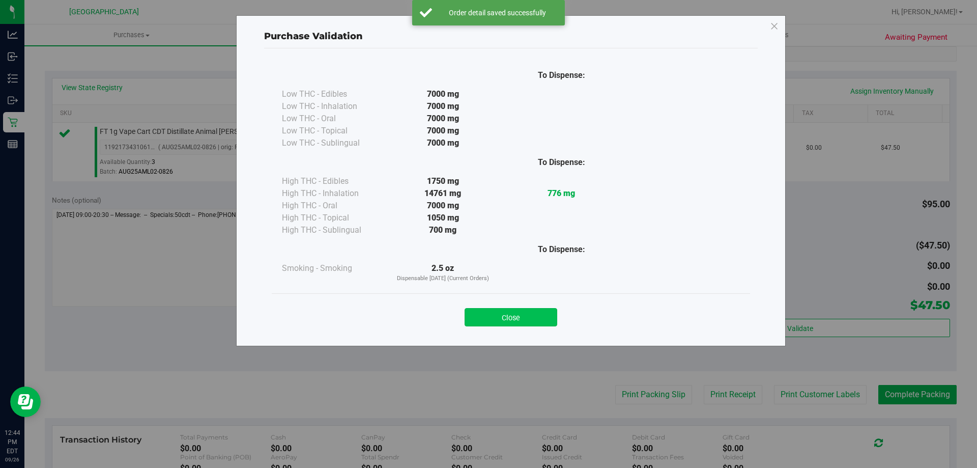
click at [542, 316] on button "Close" at bounding box center [511, 317] width 93 height 18
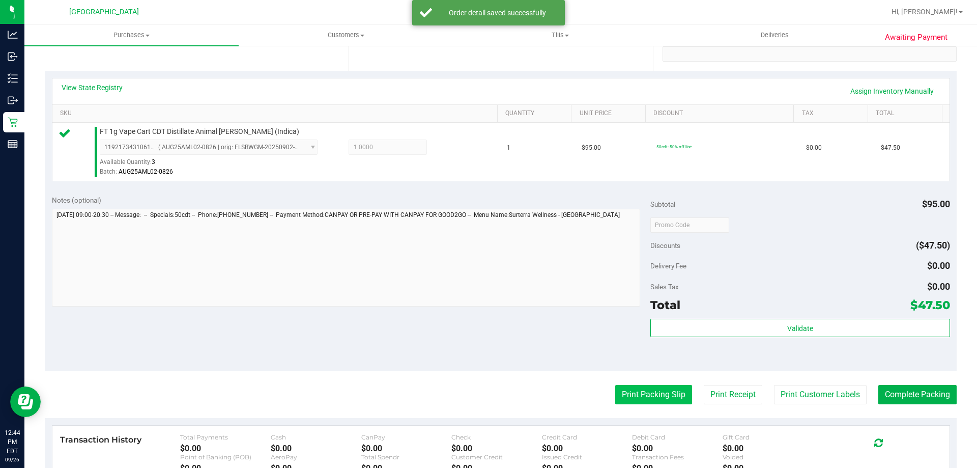
click at [634, 396] on button "Print Packing Slip" at bounding box center [653, 394] width 77 height 19
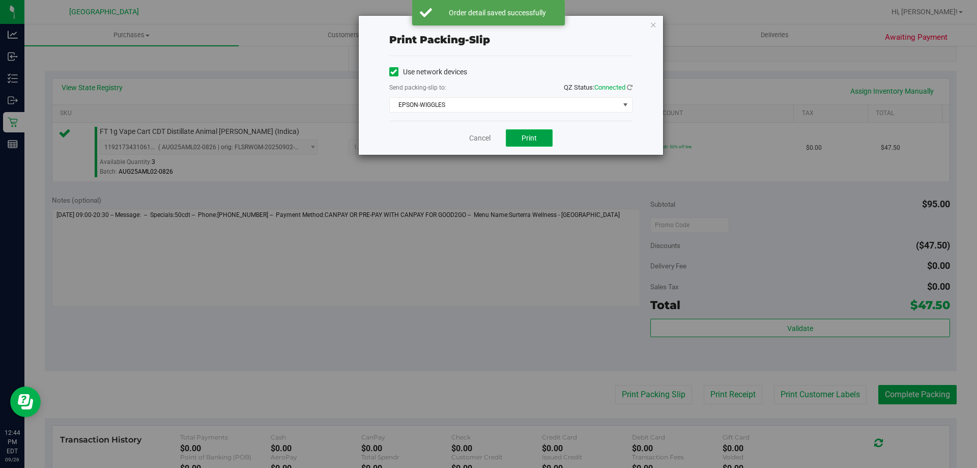
click at [531, 145] on button "Print" at bounding box center [529, 137] width 47 height 17
click at [483, 136] on link "Cancel" at bounding box center [479, 138] width 21 height 11
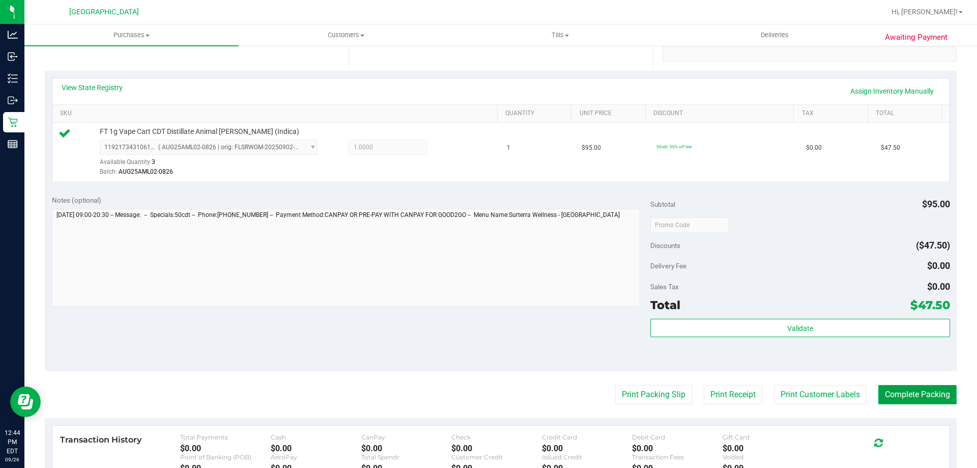
click at [907, 393] on button "Complete Packing" at bounding box center [918, 394] width 78 height 19
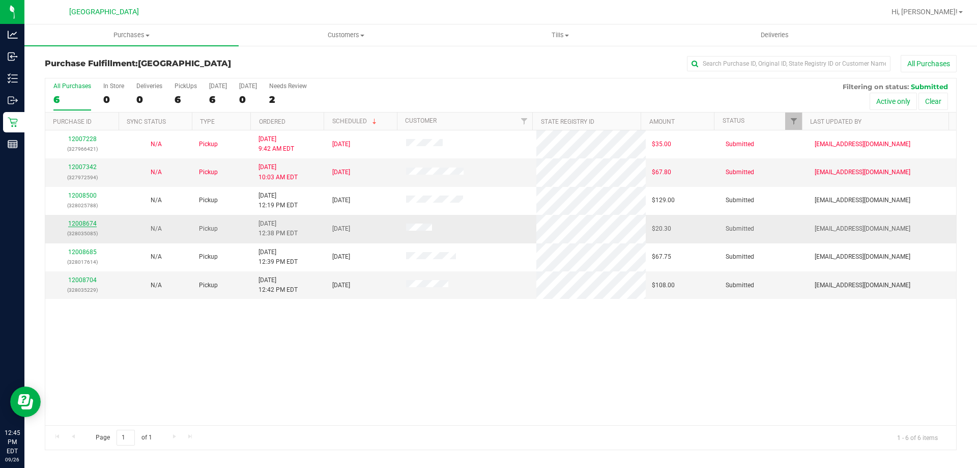
click at [76, 226] on link "12008674" at bounding box center [82, 223] width 29 height 7
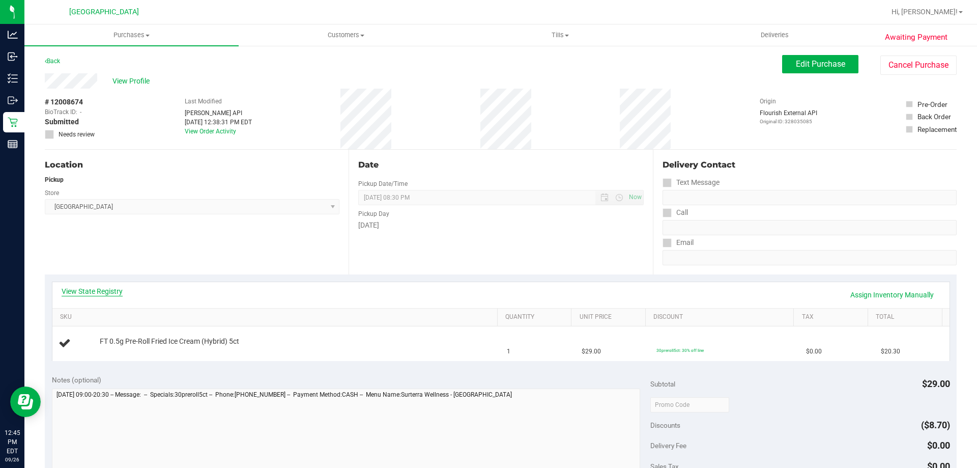
click at [101, 290] on link "View State Registry" at bounding box center [92, 291] width 61 height 10
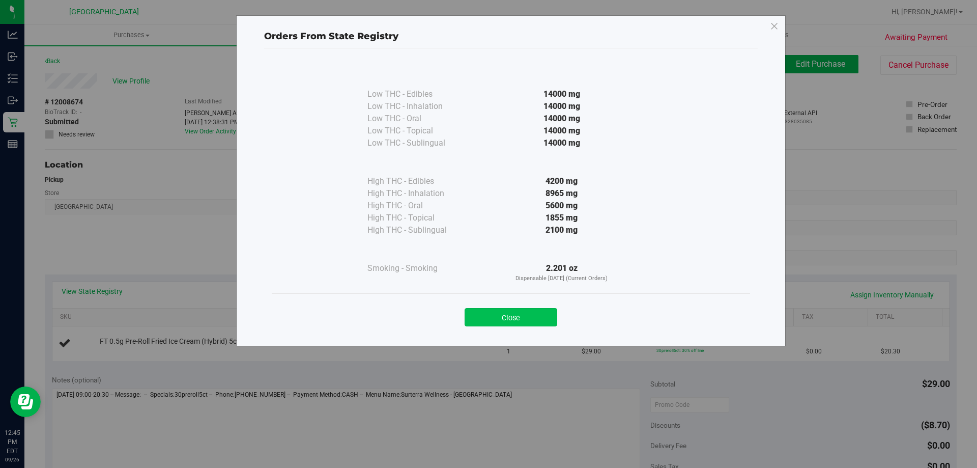
click at [486, 317] on button "Close" at bounding box center [511, 317] width 93 height 18
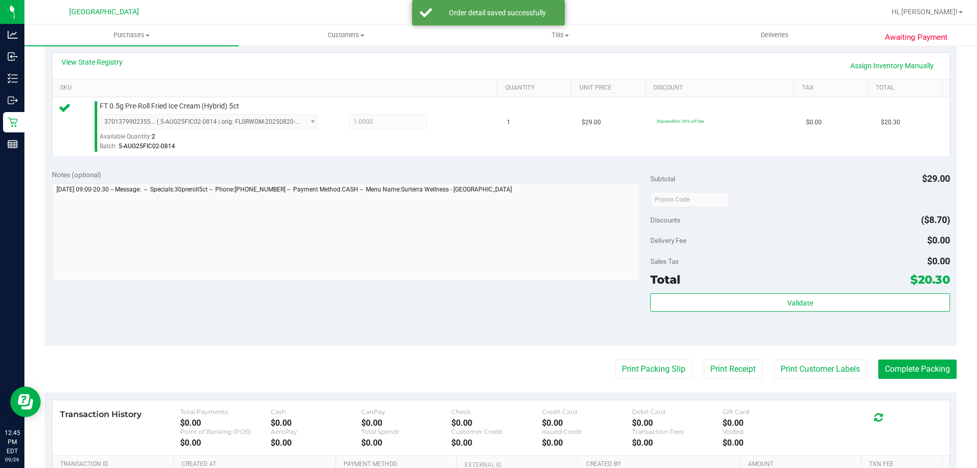
scroll to position [255, 0]
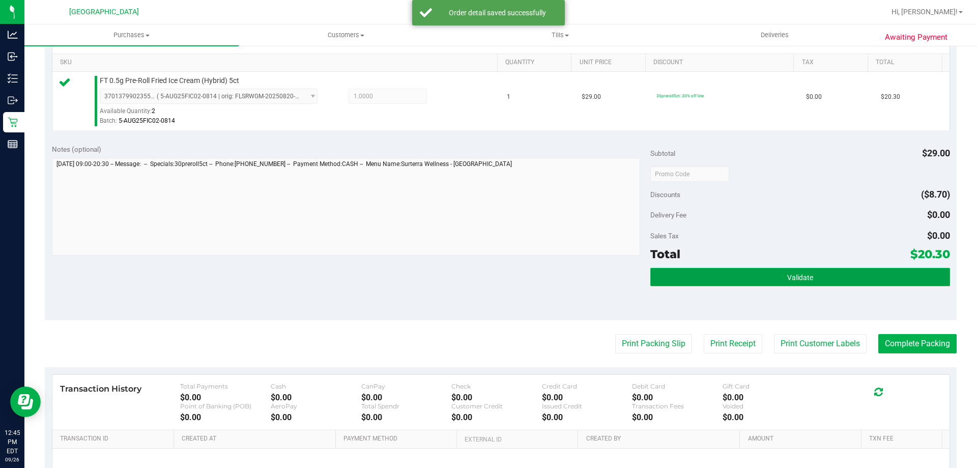
click at [787, 279] on span "Validate" at bounding box center [800, 277] width 26 height 8
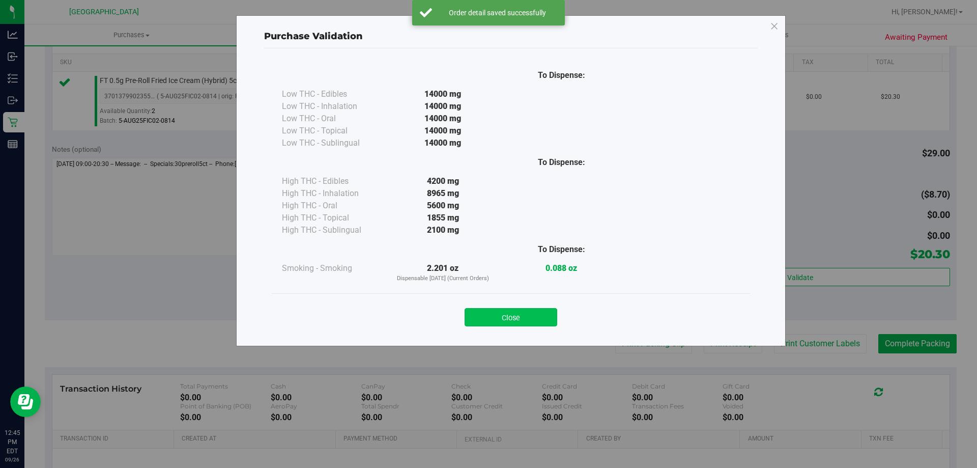
click at [533, 314] on button "Close" at bounding box center [511, 317] width 93 height 18
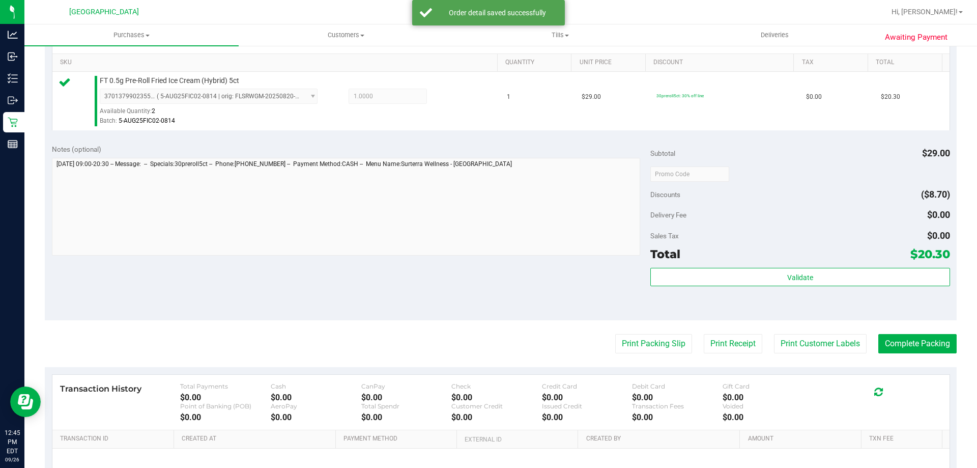
drag, startPoint x: 590, startPoint y: 335, endPoint x: 605, endPoint y: 342, distance: 16.2
click at [593, 336] on div "Print Packing Slip Print Receipt Print Customer Labels Complete Packing" at bounding box center [501, 343] width 912 height 19
click at [627, 349] on button "Print Packing Slip" at bounding box center [653, 343] width 77 height 19
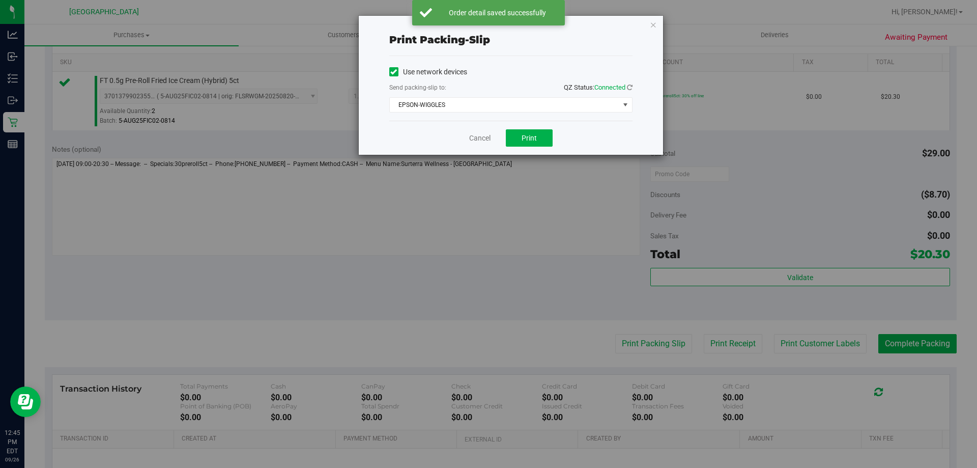
click at [528, 127] on div "Cancel Print" at bounding box center [510, 138] width 243 height 34
click at [532, 137] on span "Print" at bounding box center [529, 138] width 15 height 8
click at [487, 134] on link "Cancel" at bounding box center [479, 138] width 21 height 11
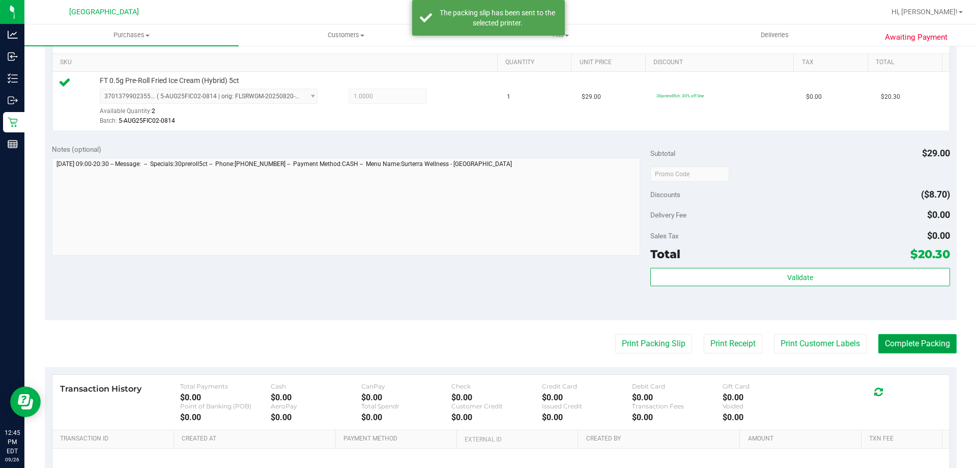
click at [932, 342] on button "Complete Packing" at bounding box center [918, 343] width 78 height 19
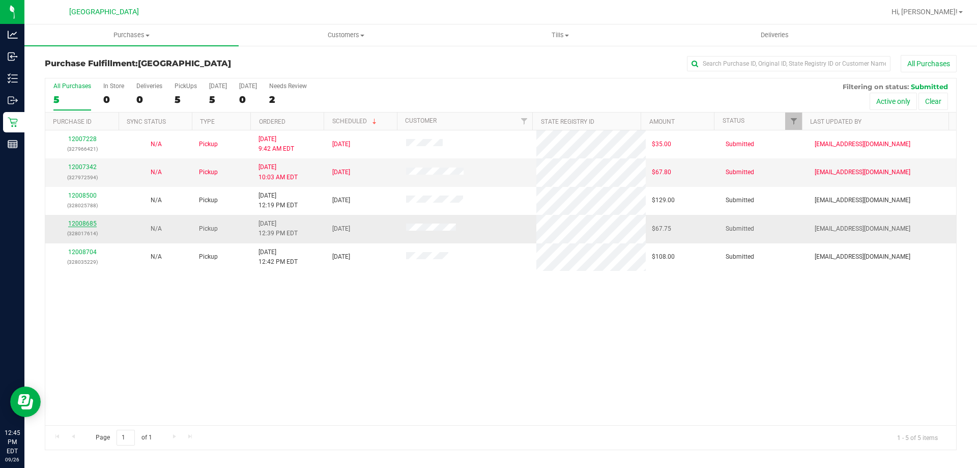
click at [81, 224] on link "12008685" at bounding box center [82, 223] width 29 height 7
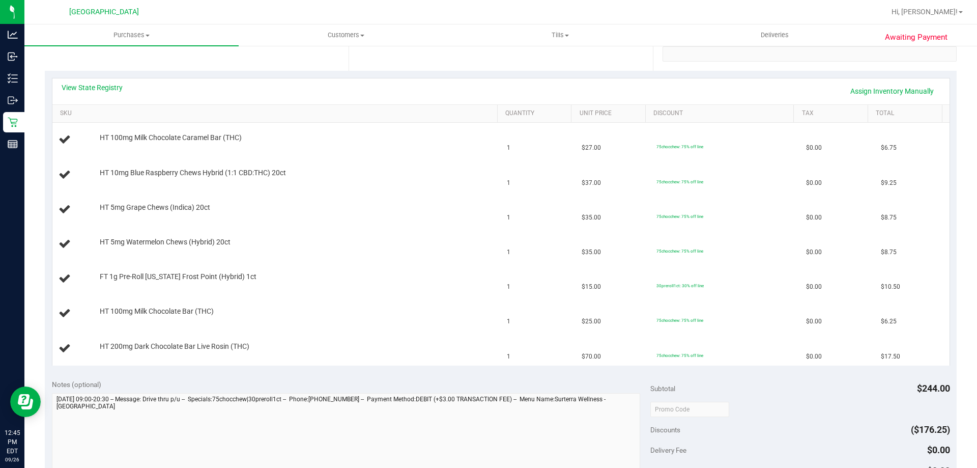
scroll to position [153, 0]
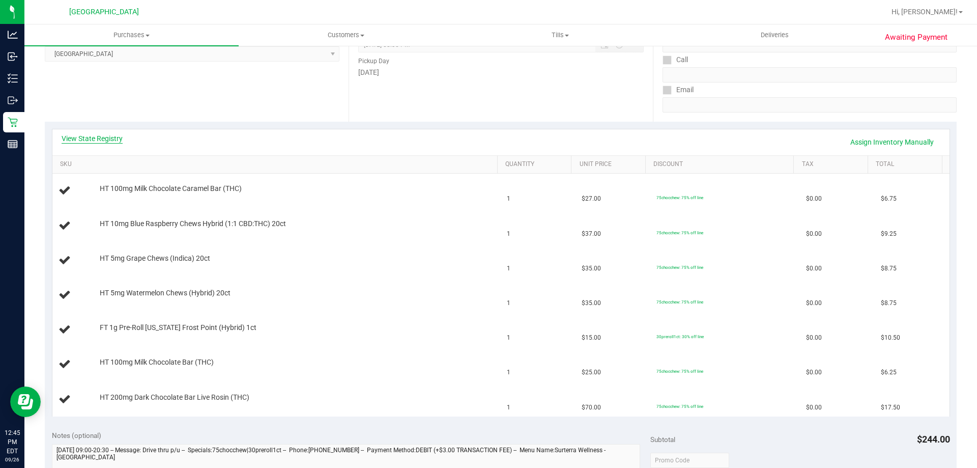
click at [83, 135] on link "View State Registry" at bounding box center [92, 138] width 61 height 10
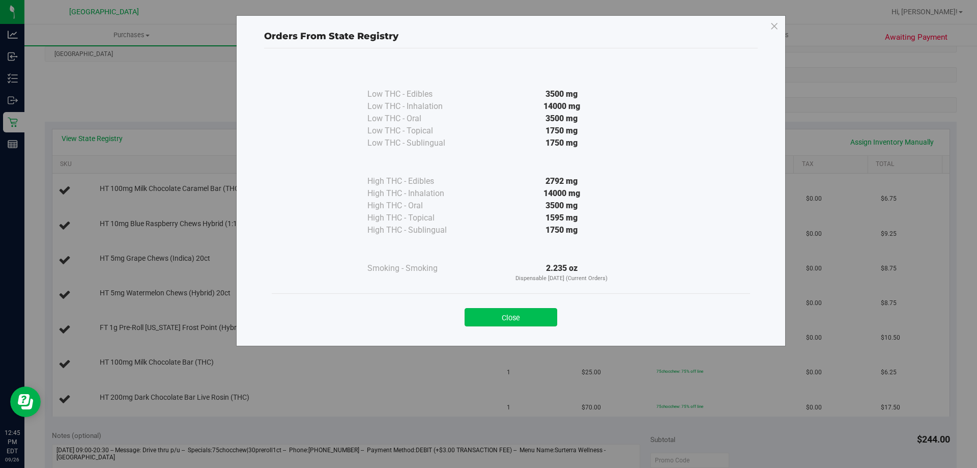
click at [542, 309] on button "Close" at bounding box center [511, 317] width 93 height 18
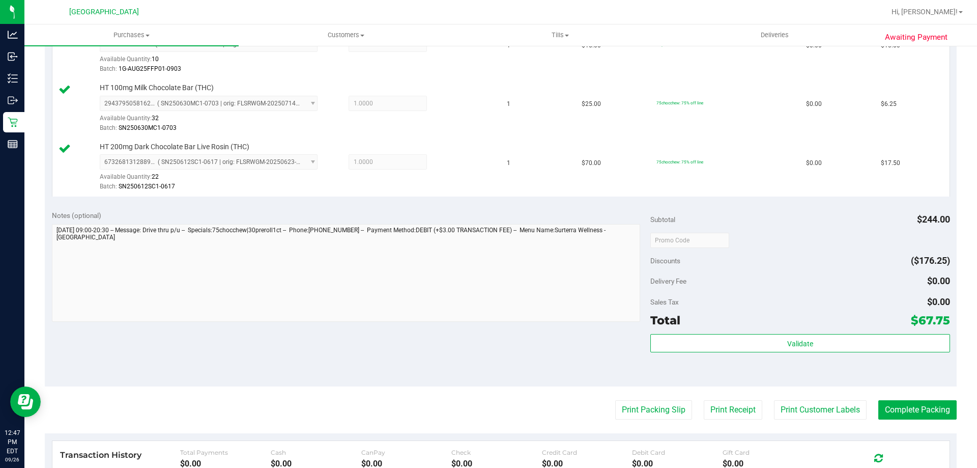
scroll to position [560, 0]
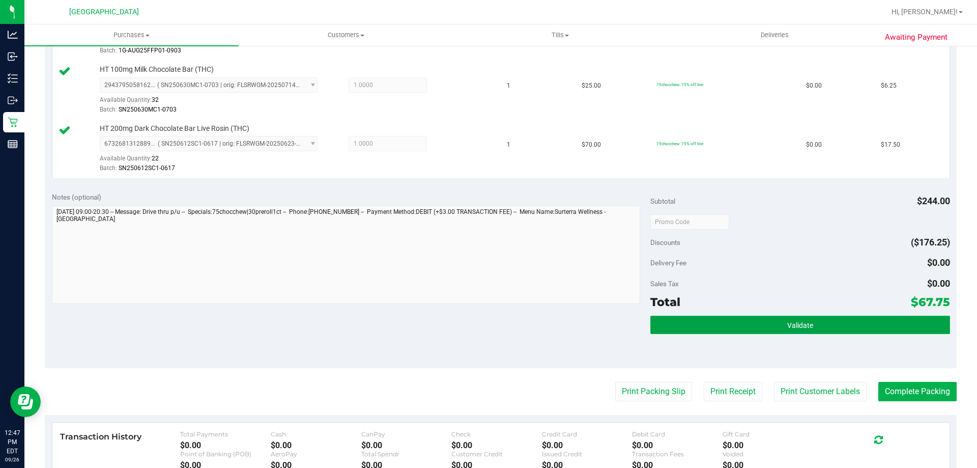
click at [750, 319] on button "Validate" at bounding box center [800, 325] width 299 height 18
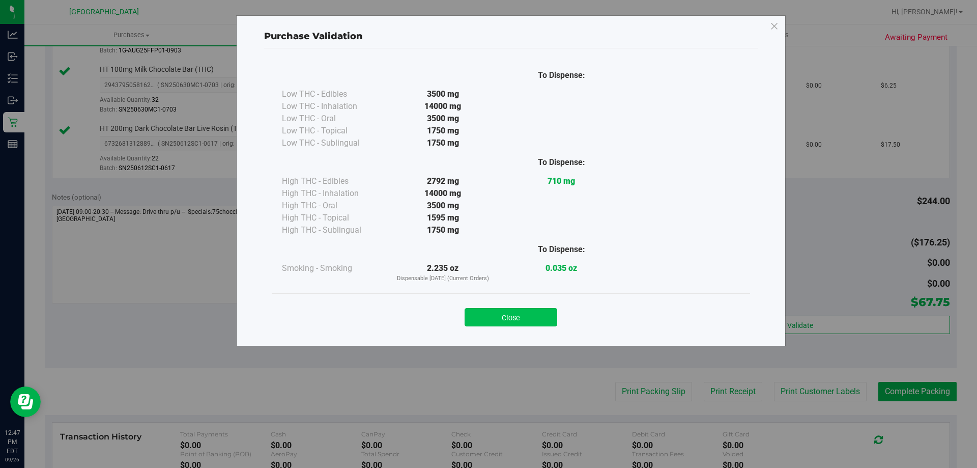
click at [533, 309] on button "Close" at bounding box center [511, 317] width 93 height 18
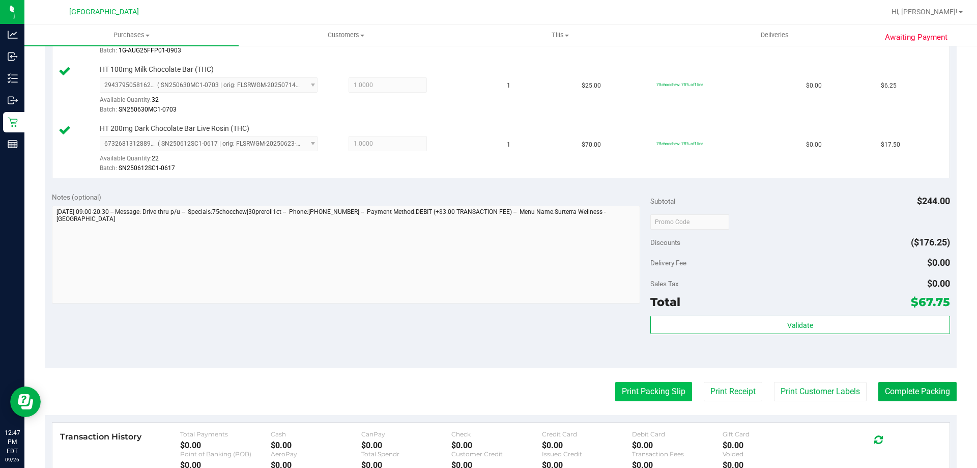
click at [667, 388] on button "Print Packing Slip" at bounding box center [653, 391] width 77 height 19
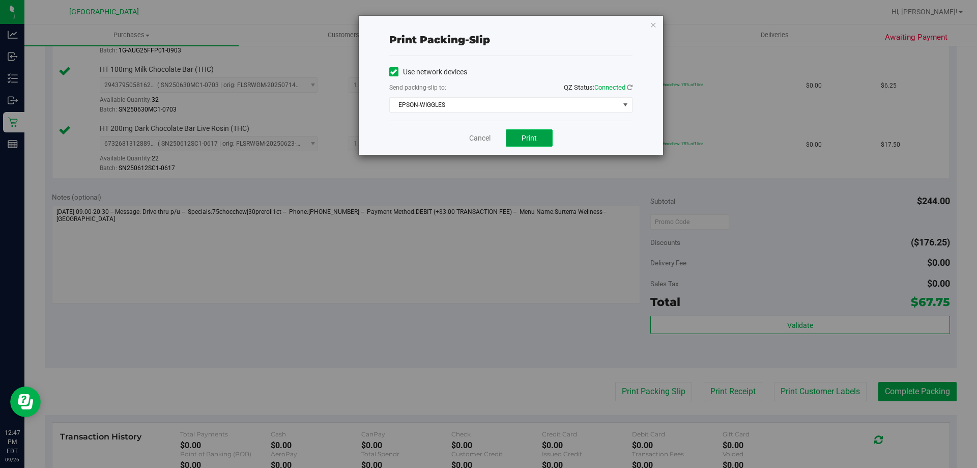
click at [534, 135] on span "Print" at bounding box center [529, 138] width 15 height 8
click at [484, 140] on link "Cancel" at bounding box center [479, 138] width 21 height 11
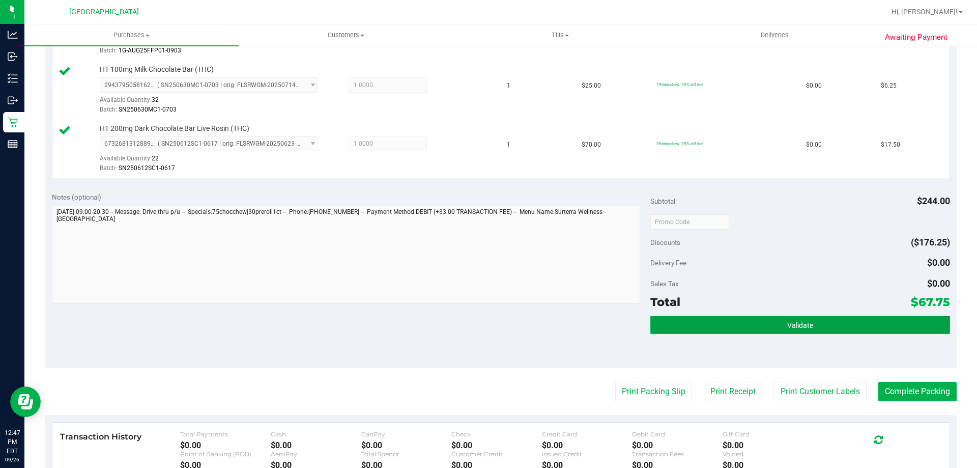
click at [812, 318] on button "Validate" at bounding box center [800, 325] width 299 height 18
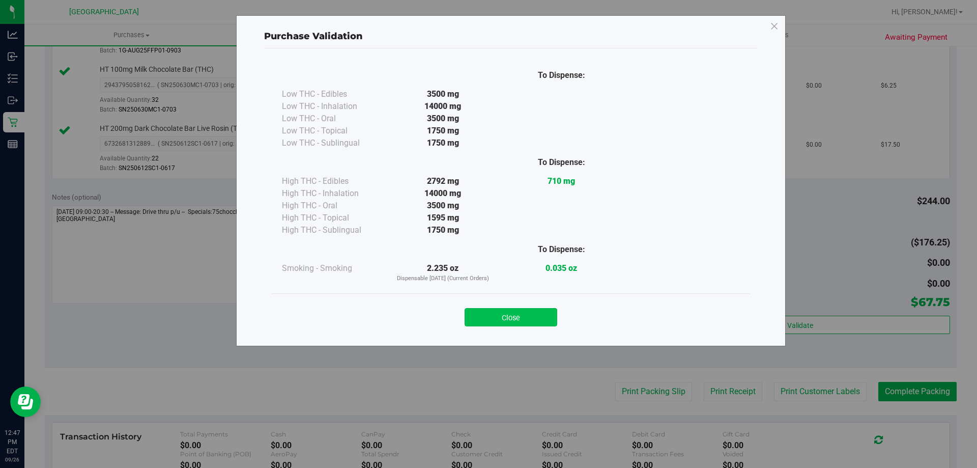
click at [497, 314] on button "Close" at bounding box center [511, 317] width 93 height 18
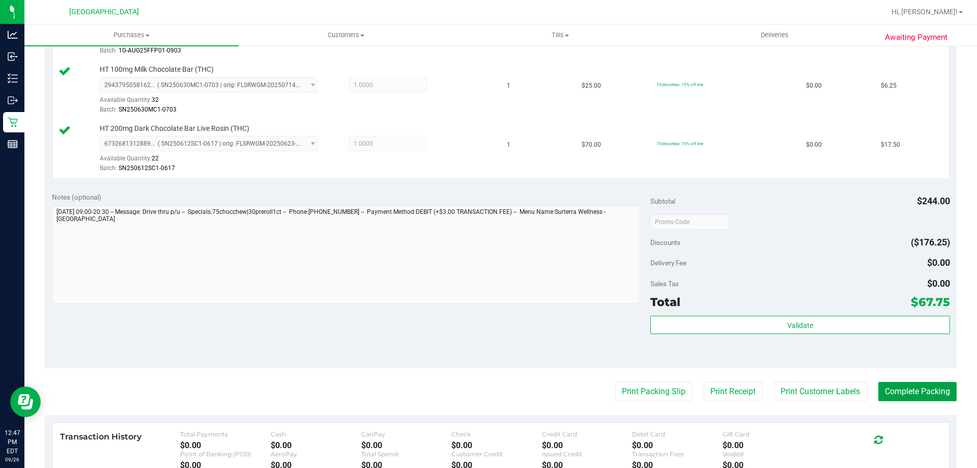
click at [901, 384] on button "Complete Packing" at bounding box center [918, 391] width 78 height 19
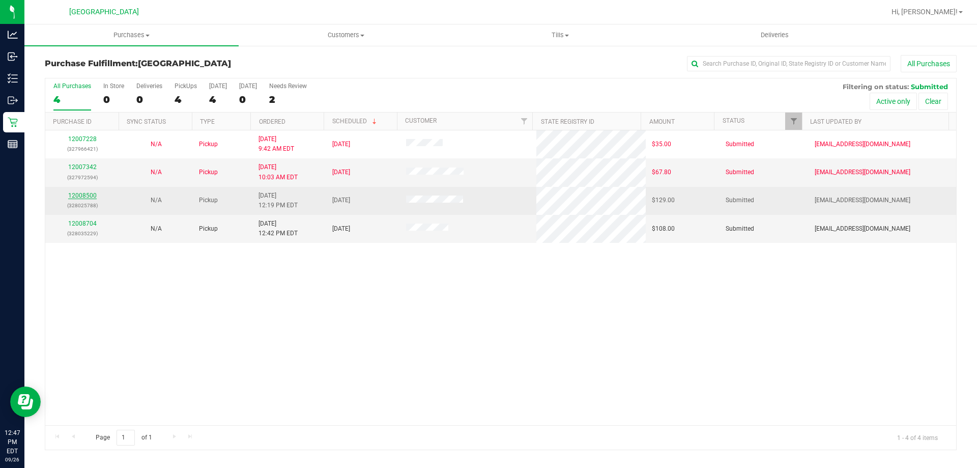
click at [87, 194] on link "12008500" at bounding box center [82, 195] width 29 height 7
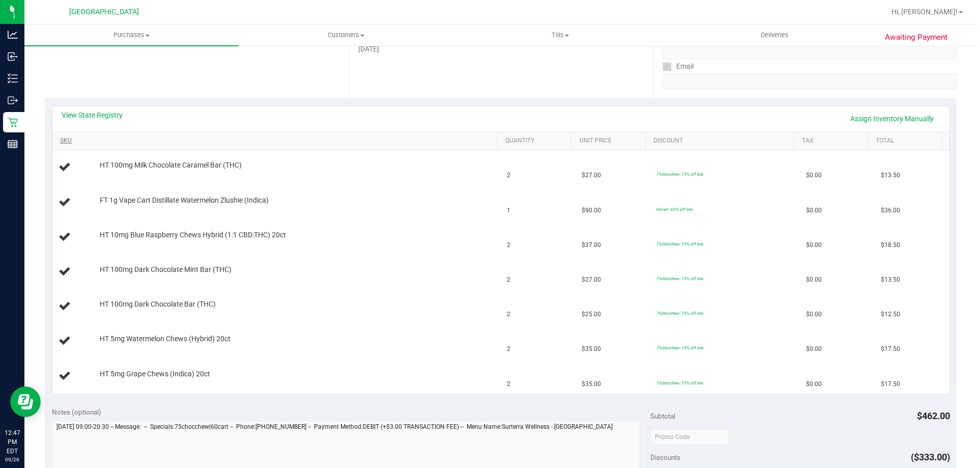
scroll to position [153, 0]
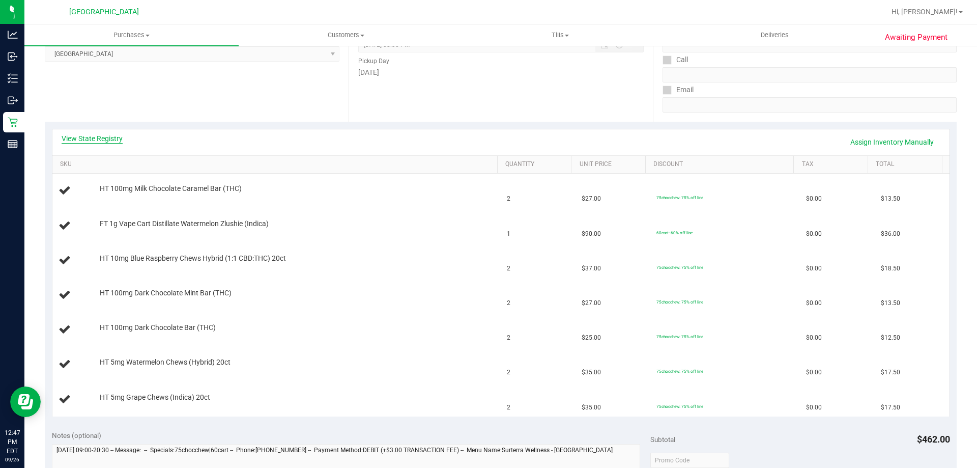
click at [98, 140] on link "View State Registry" at bounding box center [92, 138] width 61 height 10
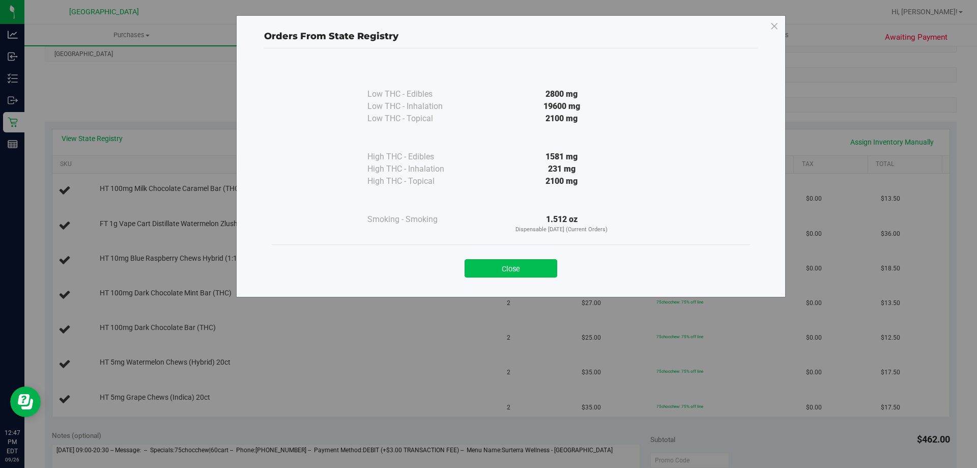
click at [493, 268] on button "Close" at bounding box center [511, 268] width 93 height 18
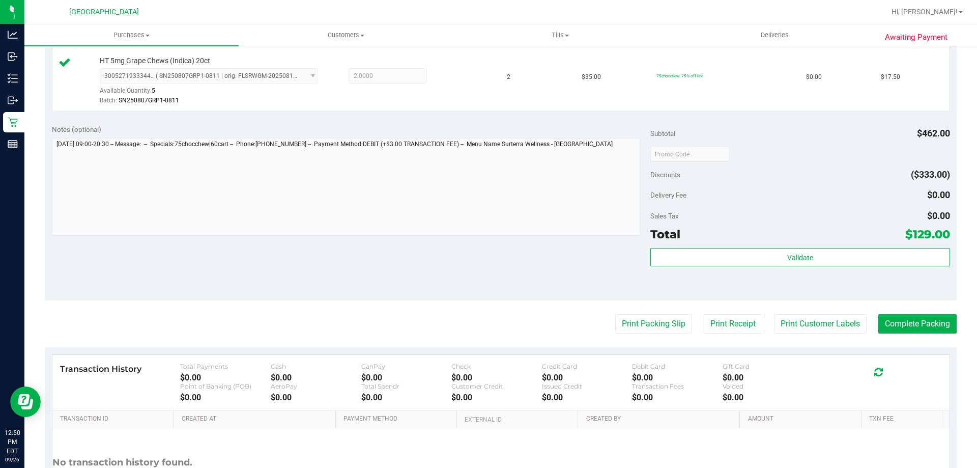
scroll to position [662, 0]
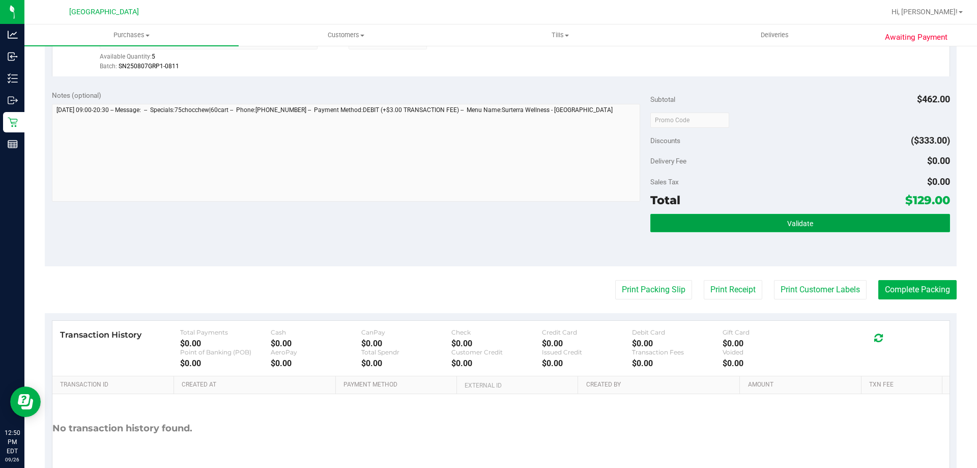
click at [702, 215] on button "Validate" at bounding box center [800, 223] width 299 height 18
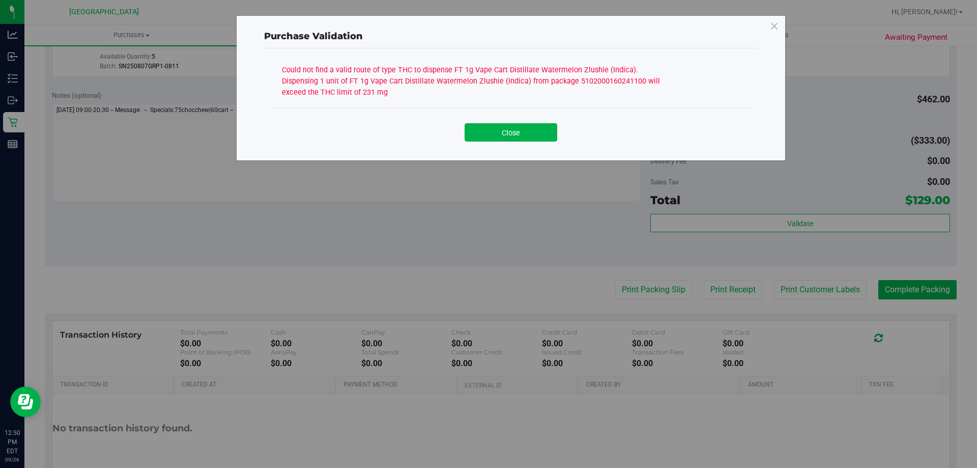
click at [528, 146] on div "Close" at bounding box center [511, 128] width 479 height 41
click at [528, 131] on button "Close" at bounding box center [511, 132] width 93 height 18
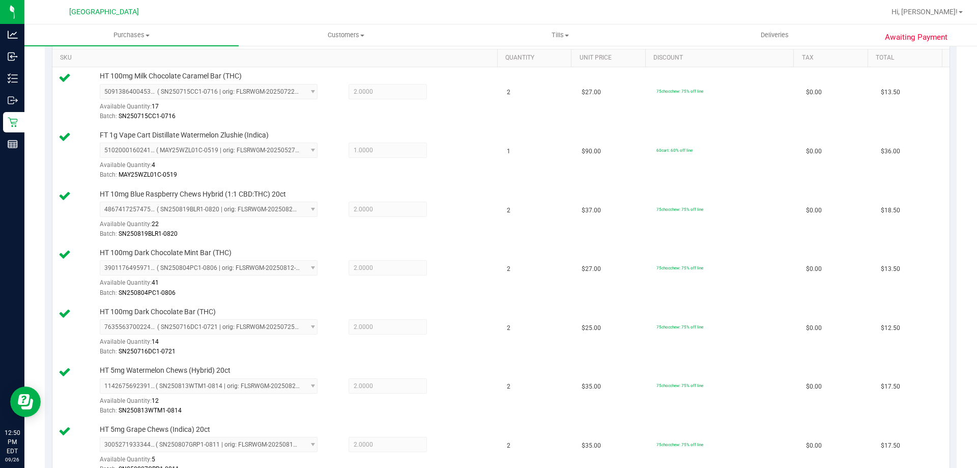
scroll to position [153, 0]
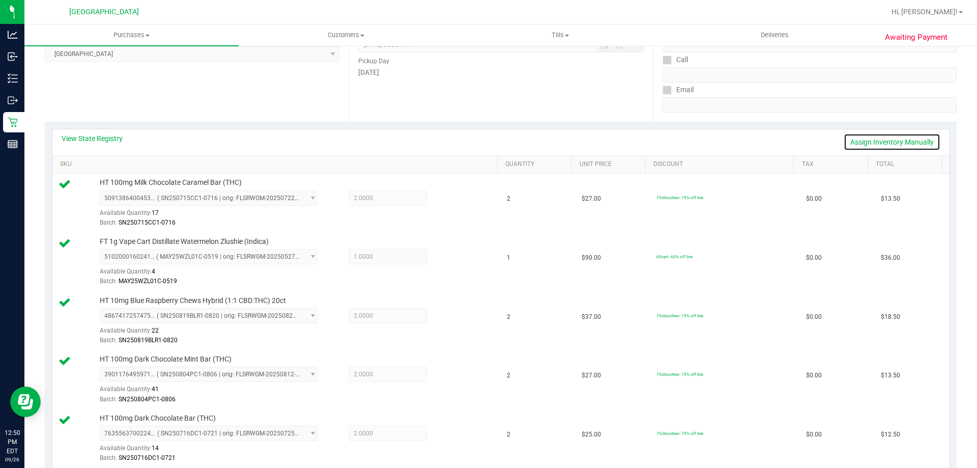
click at [869, 137] on link "Assign Inventory Manually" at bounding box center [892, 141] width 97 height 17
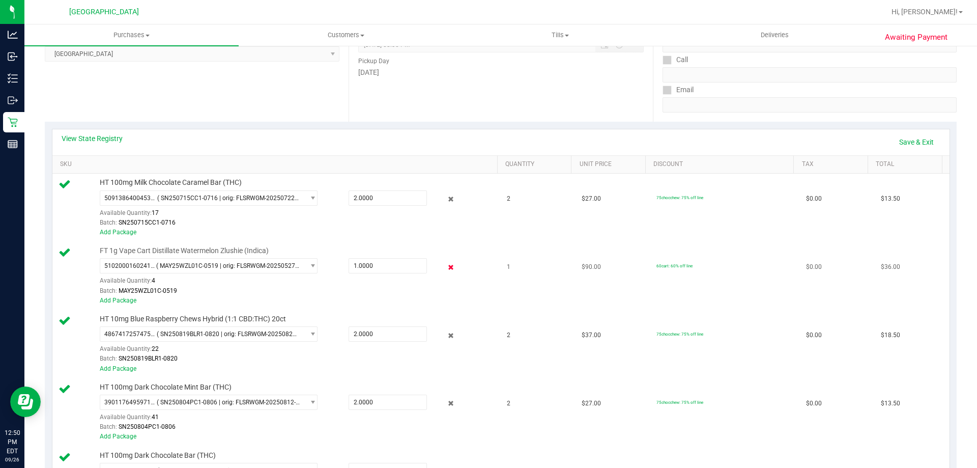
click at [446, 267] on icon at bounding box center [451, 267] width 11 height 12
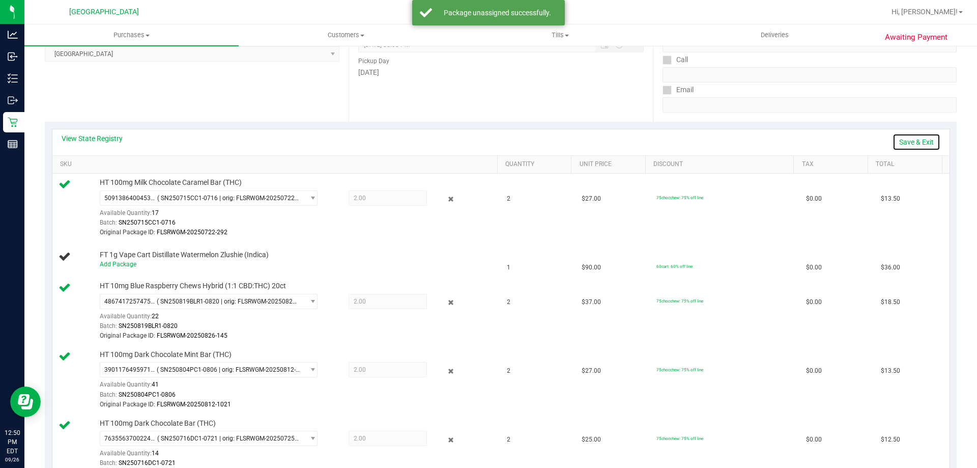
click at [915, 140] on link "Save & Exit" at bounding box center [917, 141] width 48 height 17
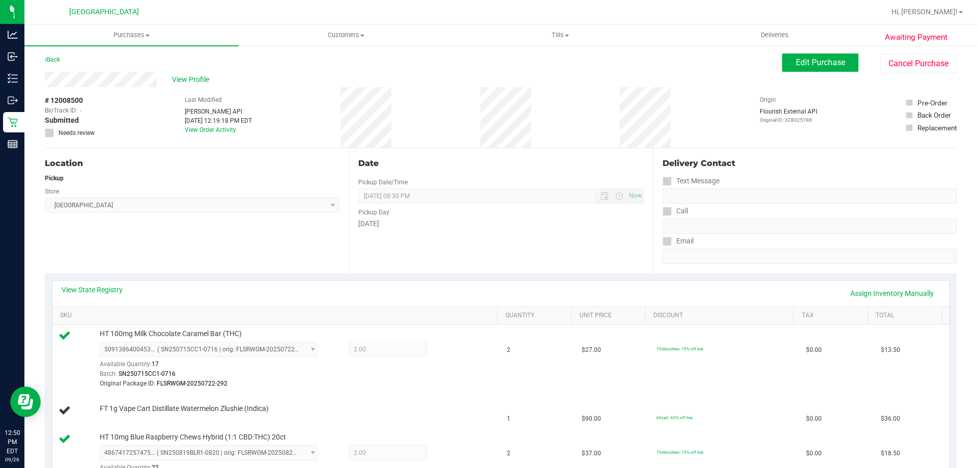
scroll to position [0, 0]
click at [805, 63] on span "Edit Purchase" at bounding box center [820, 64] width 49 height 10
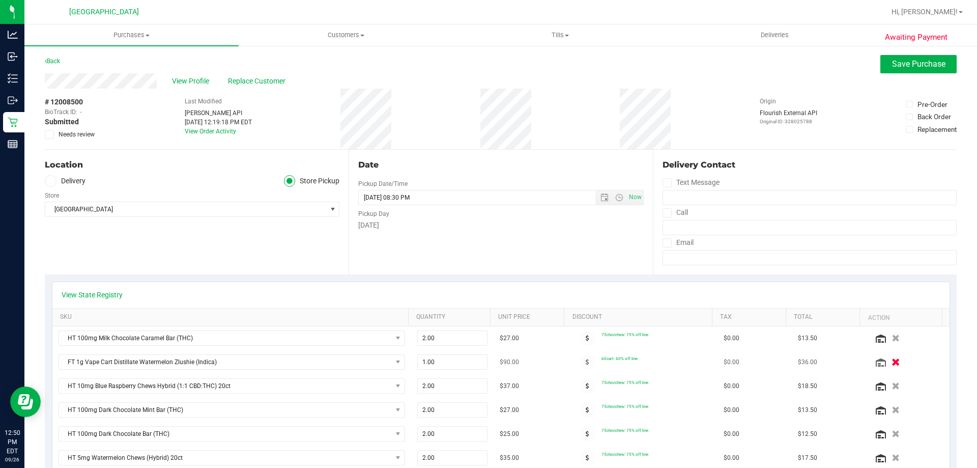
click at [892, 358] on icon "button" at bounding box center [896, 362] width 9 height 8
click at [898, 69] on button "Save Purchase" at bounding box center [919, 64] width 76 height 18
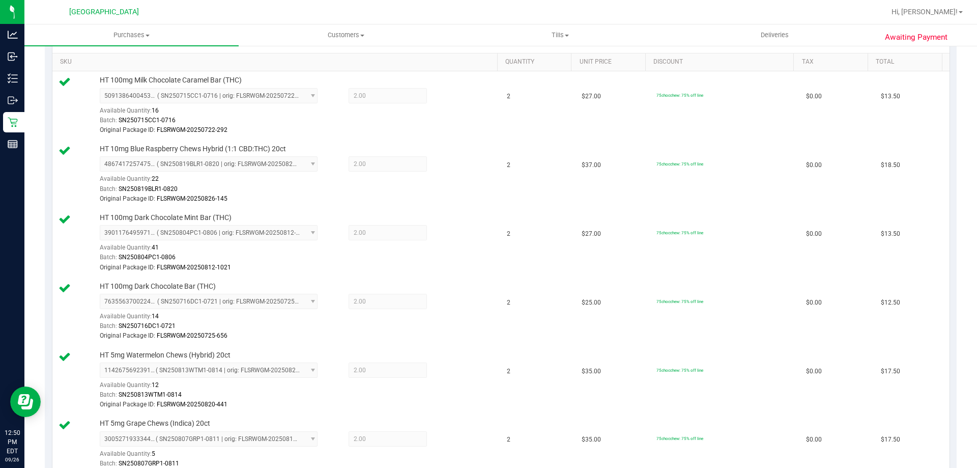
scroll to position [509, 0]
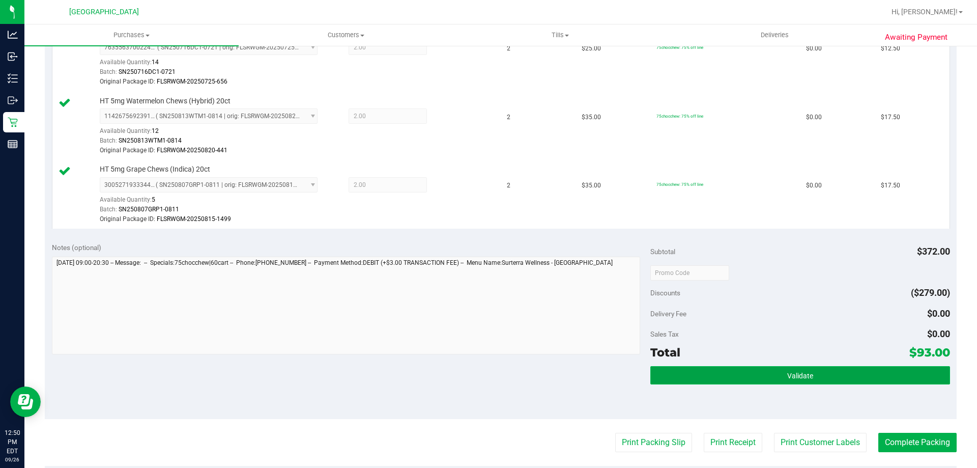
click at [754, 369] on button "Validate" at bounding box center [800, 375] width 299 height 18
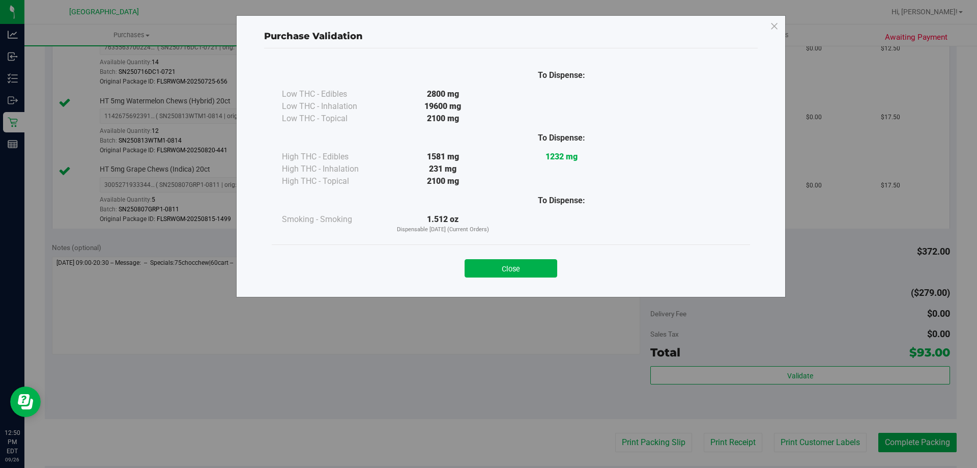
click at [522, 267] on button "Close" at bounding box center [511, 268] width 93 height 18
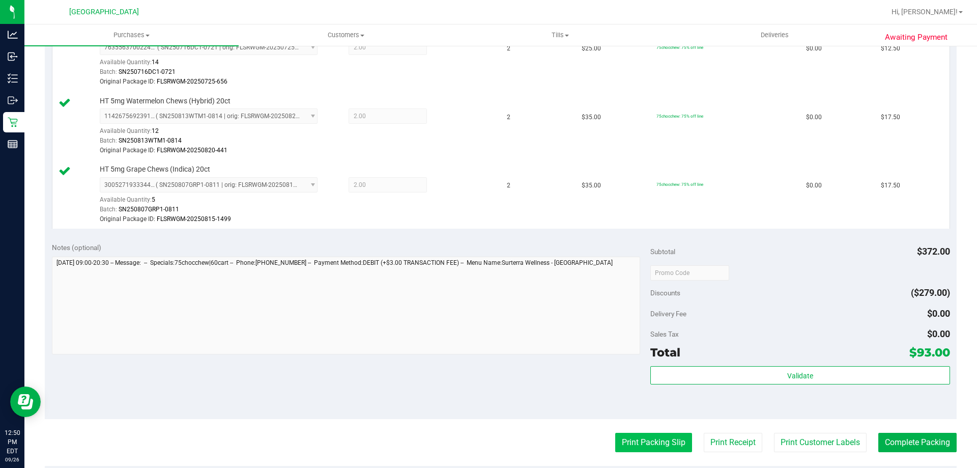
click at [615, 438] on button "Print Packing Slip" at bounding box center [653, 442] width 77 height 19
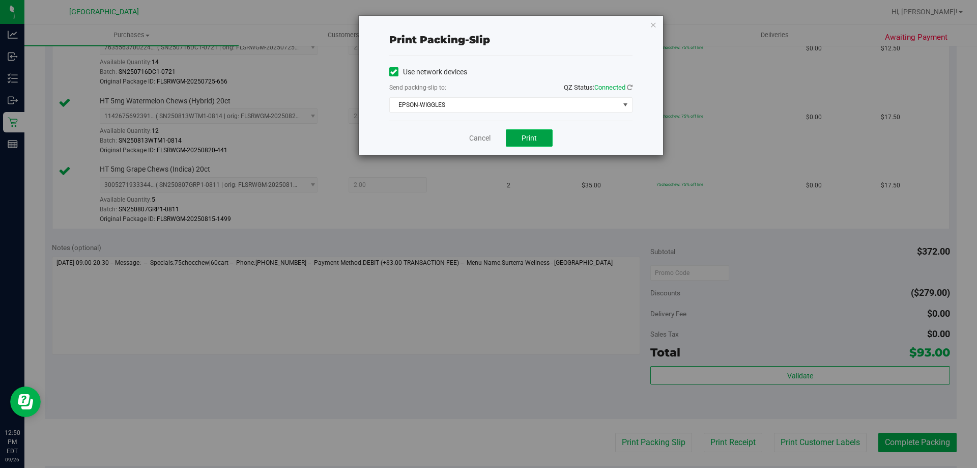
click at [525, 143] on button "Print" at bounding box center [529, 137] width 47 height 17
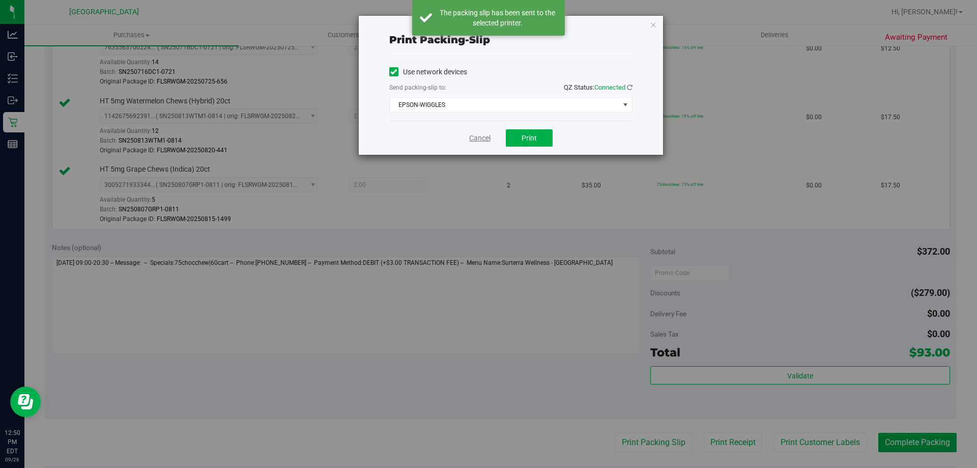
click at [479, 139] on link "Cancel" at bounding box center [479, 138] width 21 height 11
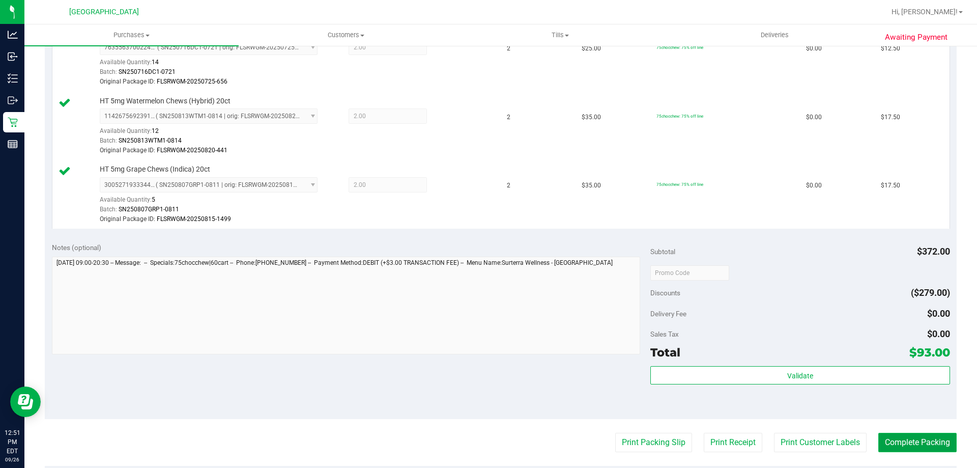
click at [913, 441] on button "Complete Packing" at bounding box center [918, 442] width 78 height 19
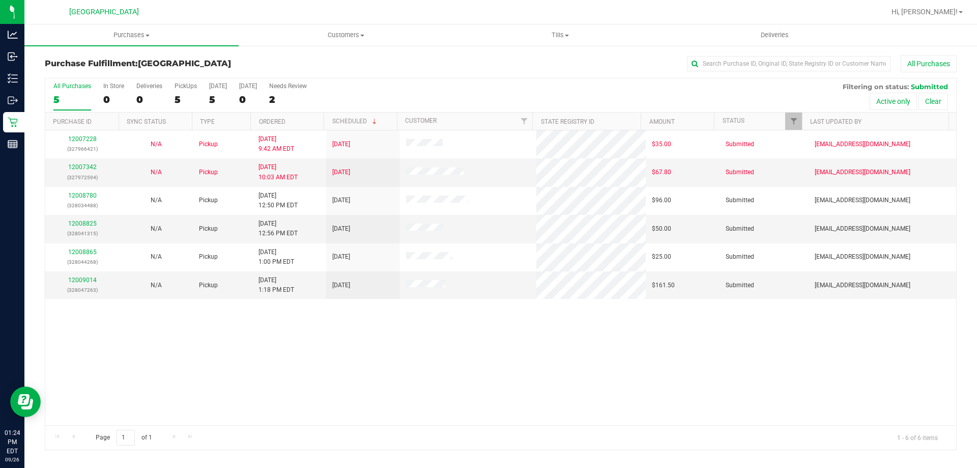
click at [292, 368] on div "12007228 (327966421) N/A Pickup 9/26/2025 9:42 AM EDT 9/26/2025 $35.00 Submitte…" at bounding box center [500, 277] width 911 height 295
click at [85, 223] on link "12008825" at bounding box center [82, 223] width 29 height 7
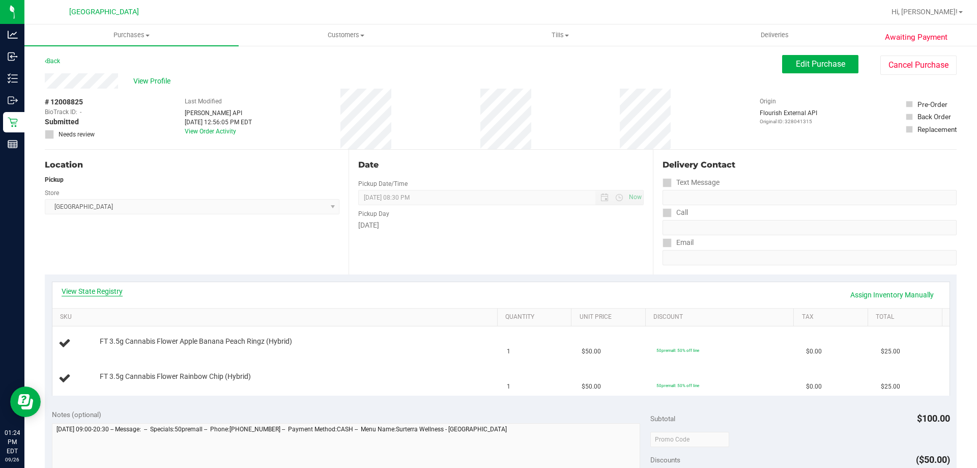
click at [87, 292] on link "View State Registry" at bounding box center [92, 291] width 61 height 10
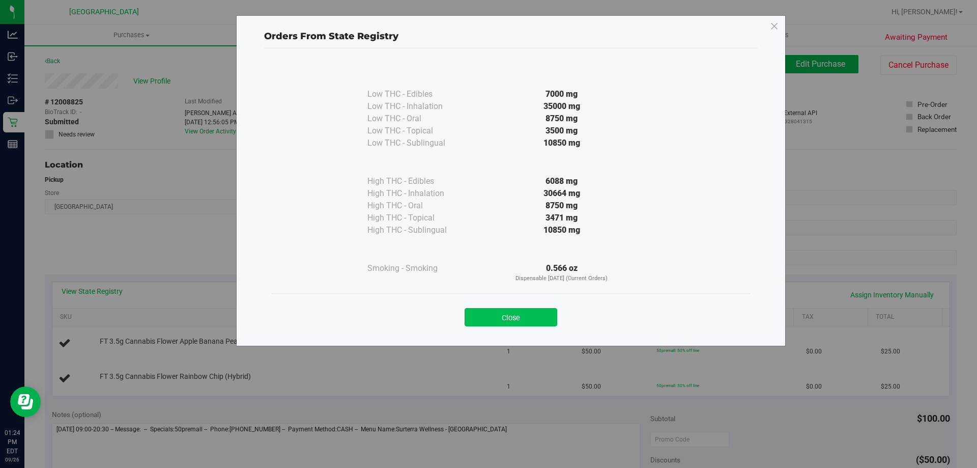
click at [497, 308] on button "Close" at bounding box center [511, 317] width 93 height 18
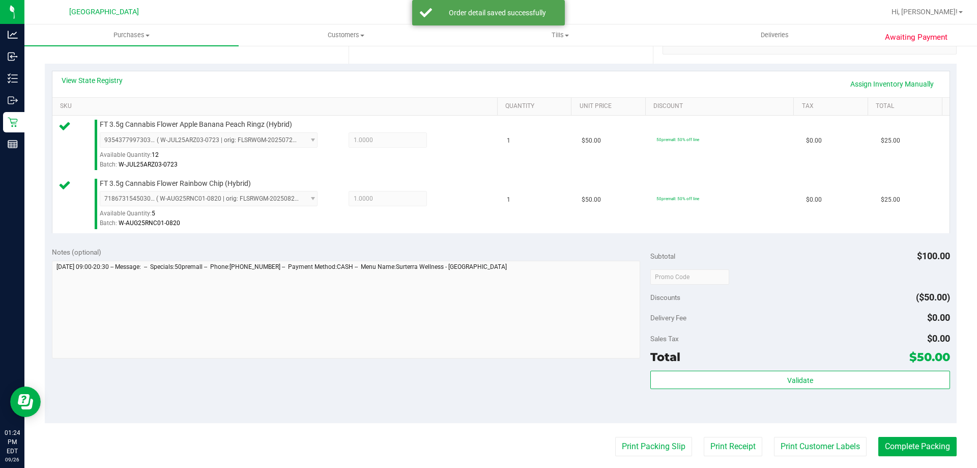
scroll to position [305, 0]
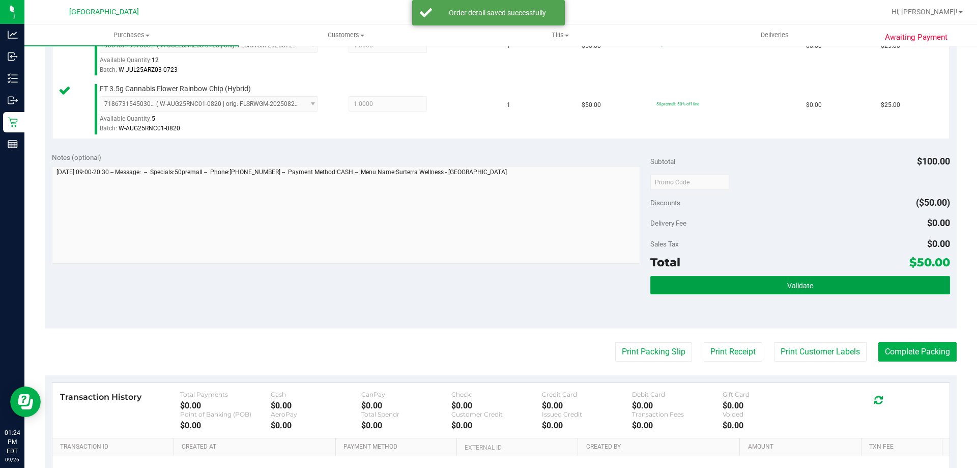
click at [676, 278] on button "Validate" at bounding box center [800, 285] width 299 height 18
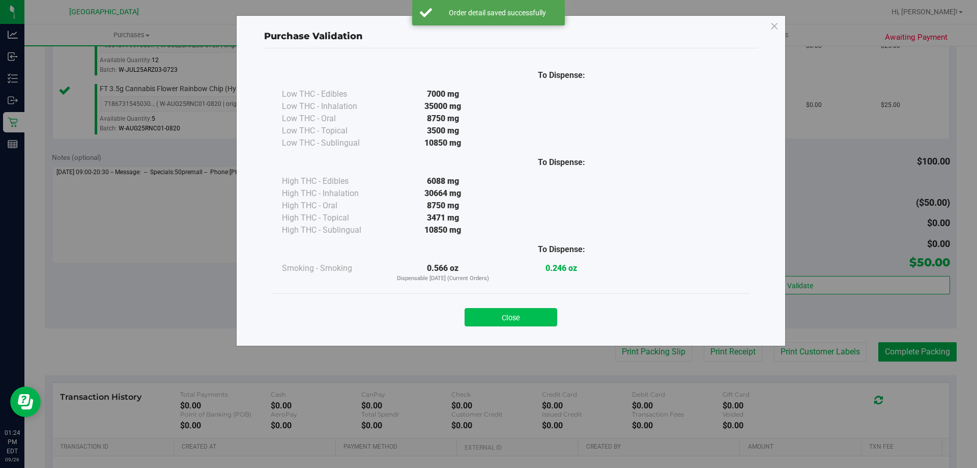
click at [524, 314] on button "Close" at bounding box center [511, 317] width 93 height 18
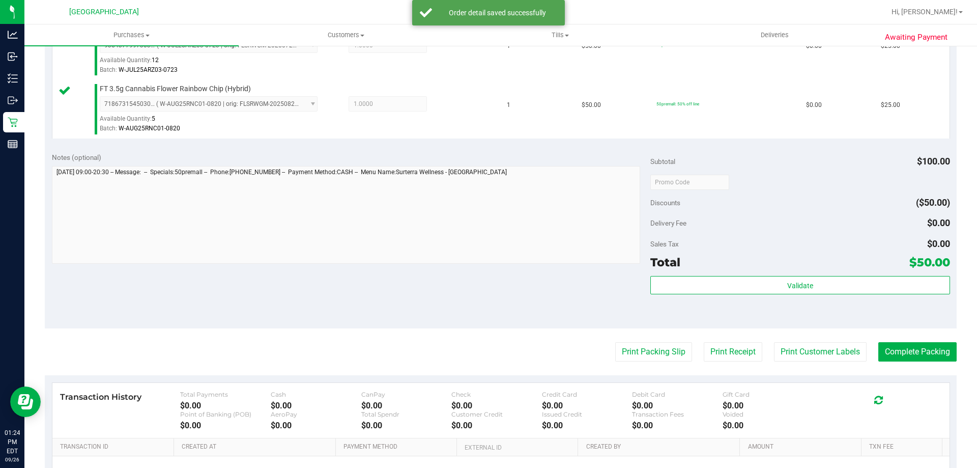
click at [632, 362] on purchase-details "Back Edit Purchase Cancel Purchase View Profile # 12008825 BioTrack ID: - Submi…" at bounding box center [501, 158] width 912 height 816
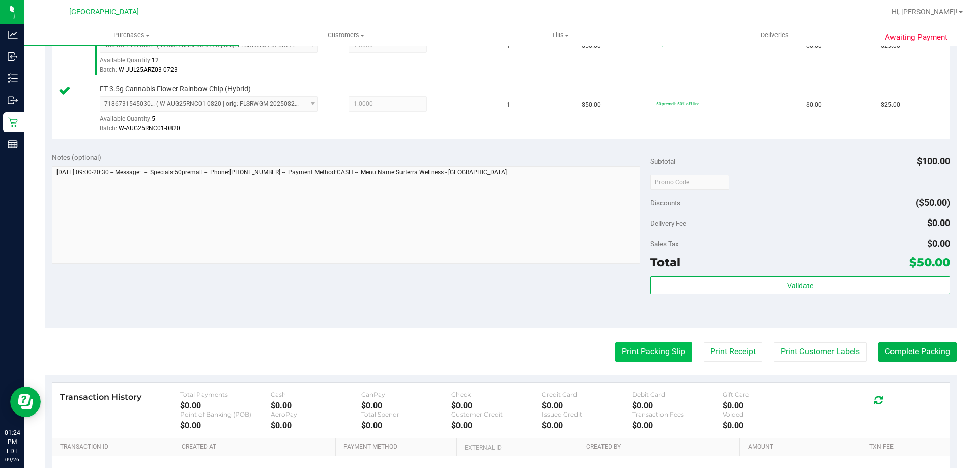
click at [624, 353] on button "Print Packing Slip" at bounding box center [653, 351] width 77 height 19
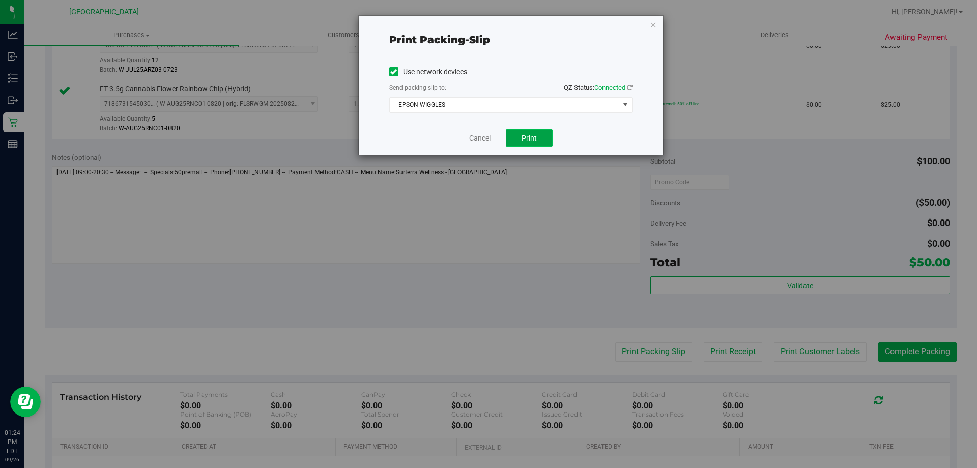
click at [518, 136] on button "Print" at bounding box center [529, 137] width 47 height 17
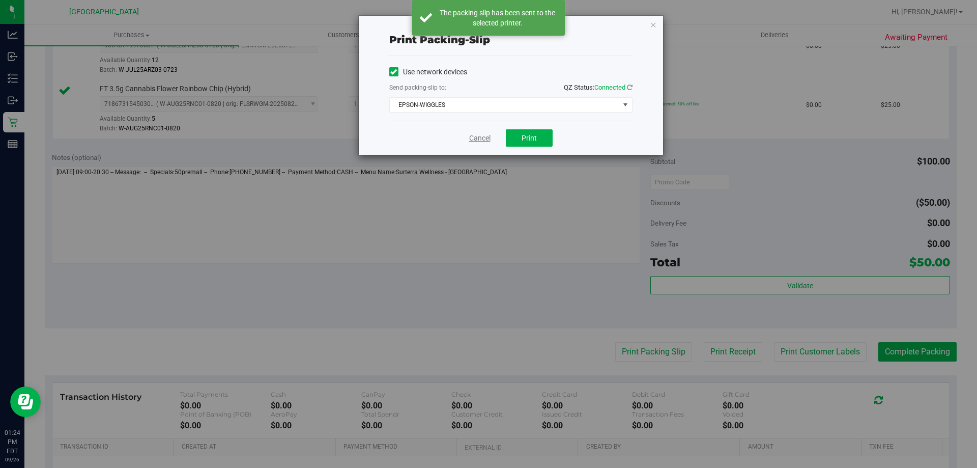
click at [480, 135] on link "Cancel" at bounding box center [479, 138] width 21 height 11
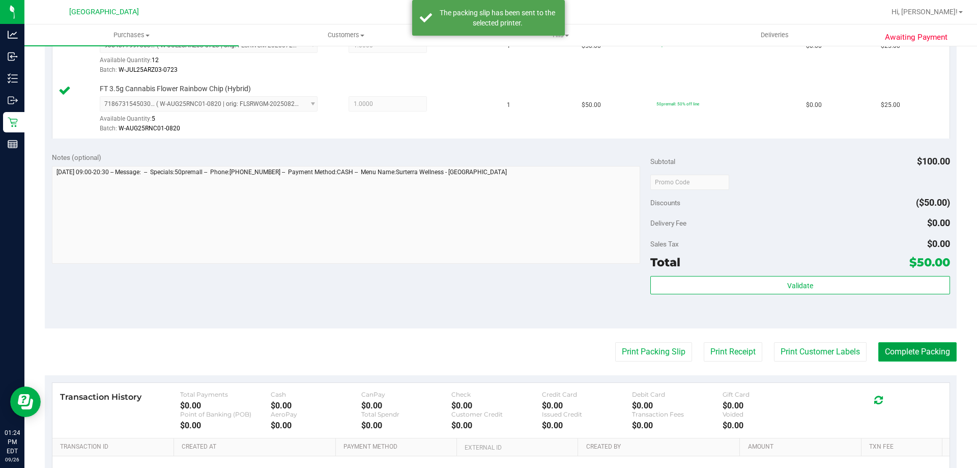
click at [916, 349] on button "Complete Packing" at bounding box center [918, 351] width 78 height 19
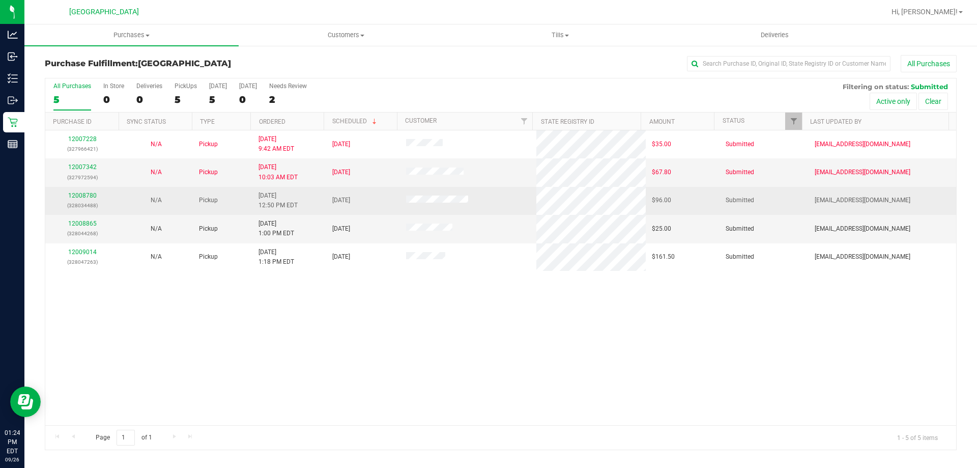
click at [78, 199] on div "12008780 (328034488)" at bounding box center [82, 200] width 62 height 19
click at [78, 194] on link "12008780" at bounding box center [82, 195] width 29 height 7
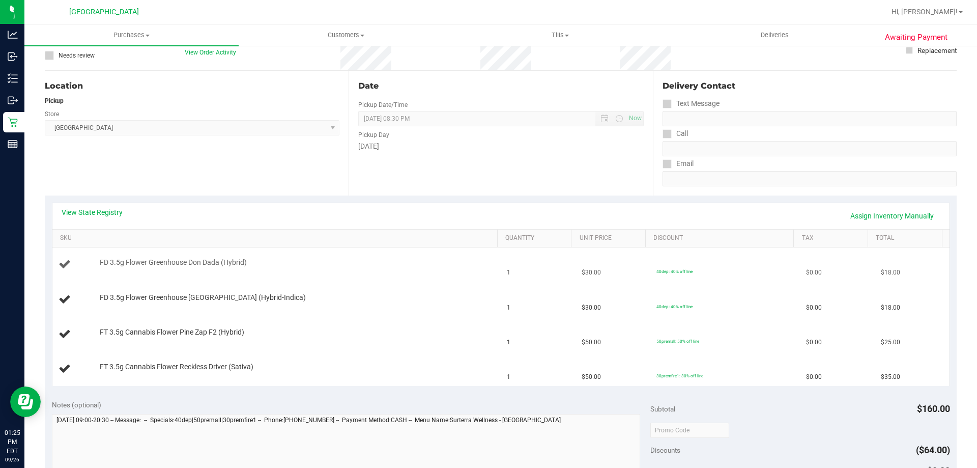
scroll to position [153, 0]
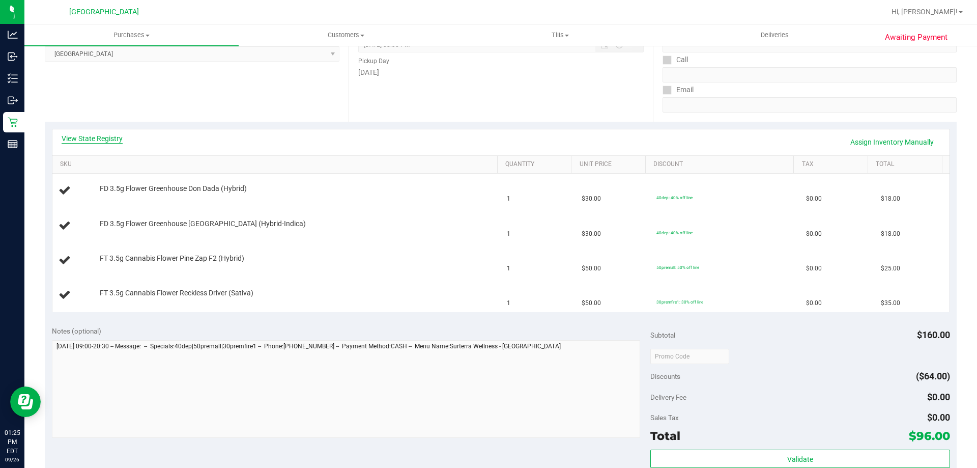
click at [108, 142] on link "View State Registry" at bounding box center [92, 138] width 61 height 10
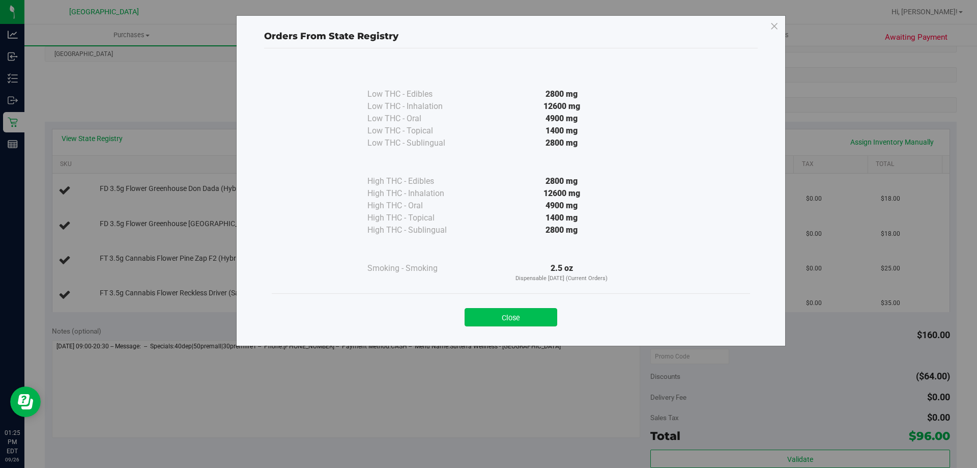
click at [514, 314] on button "Close" at bounding box center [511, 317] width 93 height 18
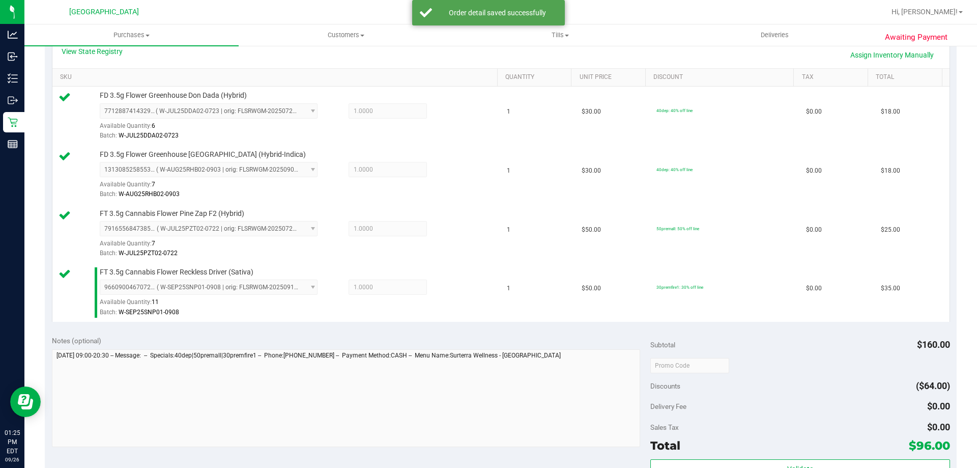
scroll to position [407, 0]
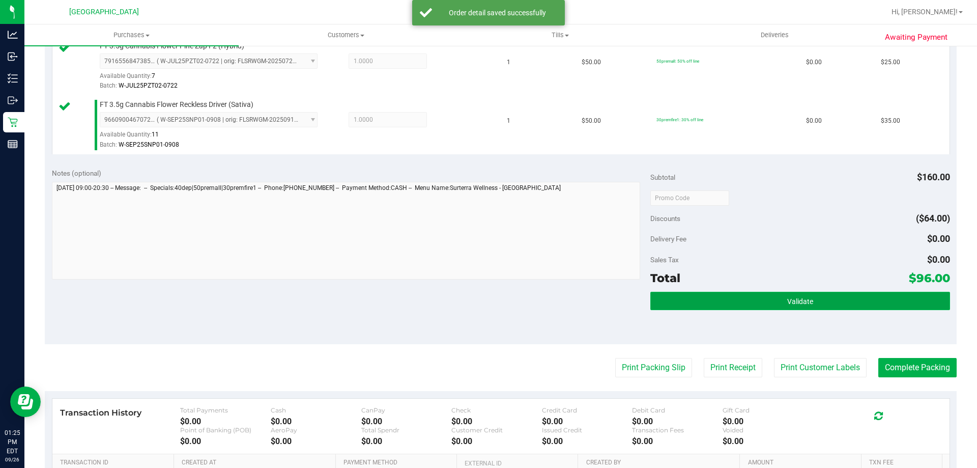
click at [712, 302] on button "Validate" at bounding box center [800, 301] width 299 height 18
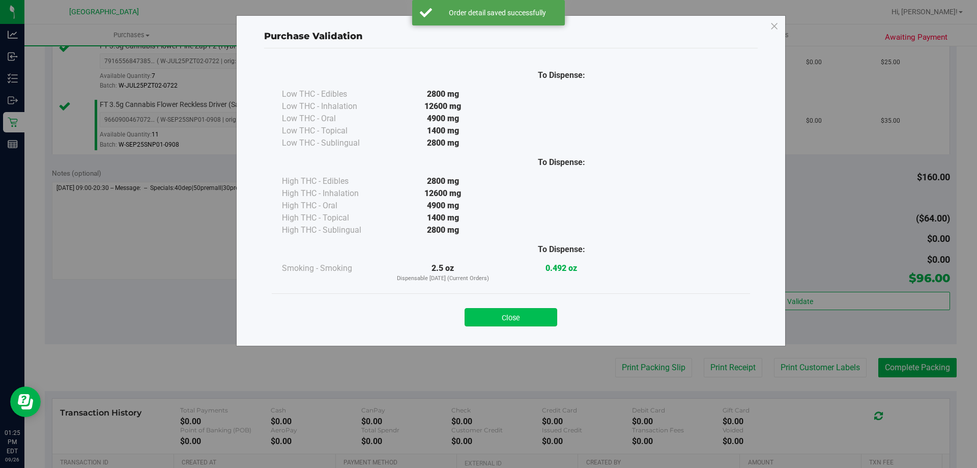
click at [549, 312] on button "Close" at bounding box center [511, 317] width 93 height 18
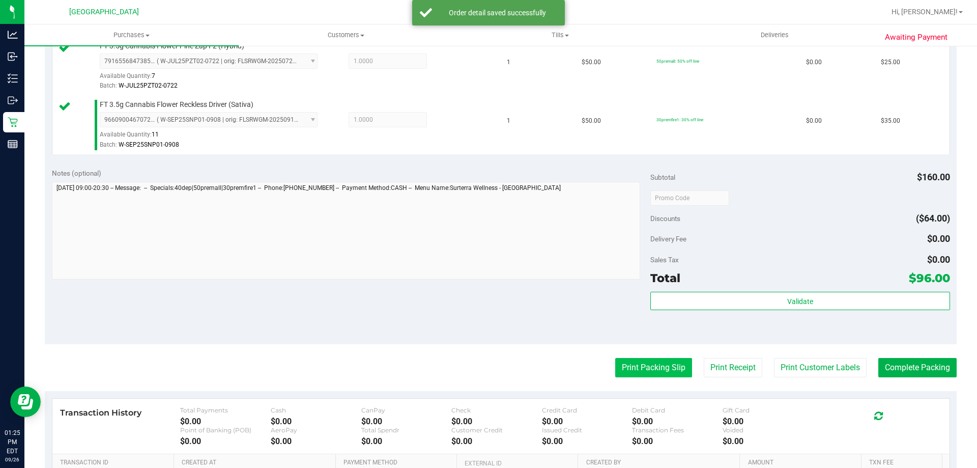
click at [624, 369] on button "Print Packing Slip" at bounding box center [653, 367] width 77 height 19
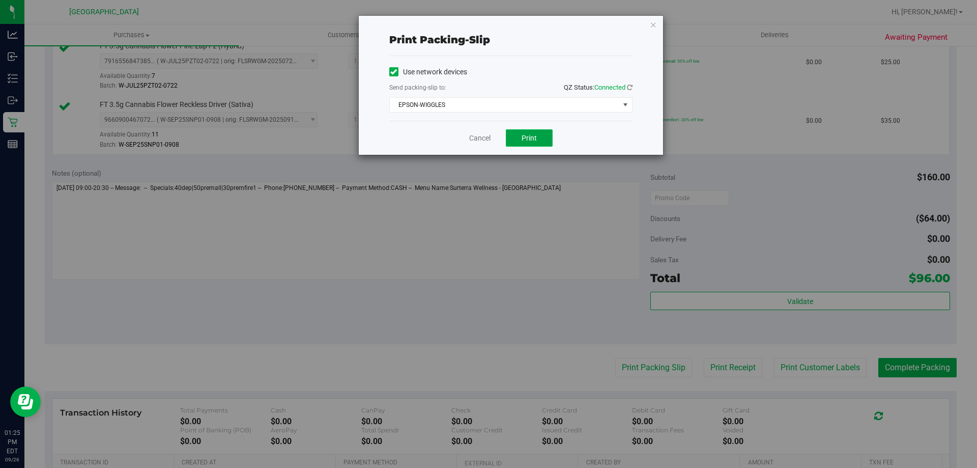
click at [528, 146] on button "Print" at bounding box center [529, 137] width 47 height 17
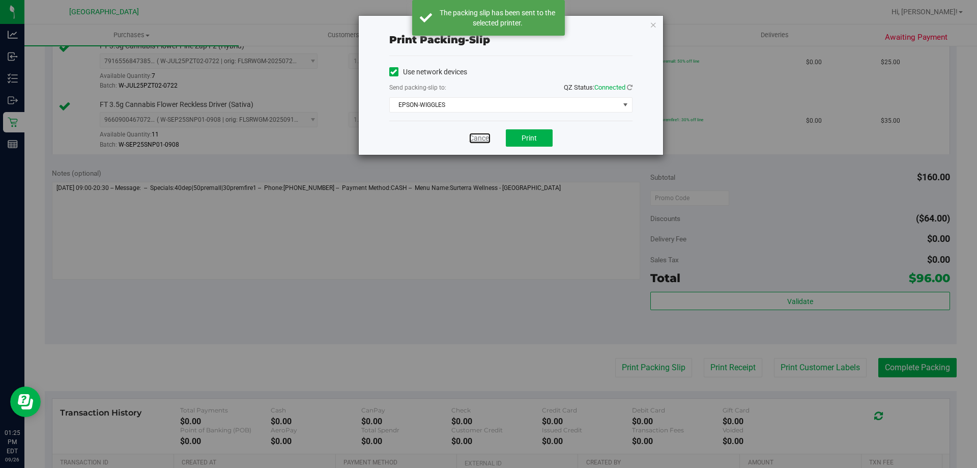
click at [488, 135] on link "Cancel" at bounding box center [479, 138] width 21 height 11
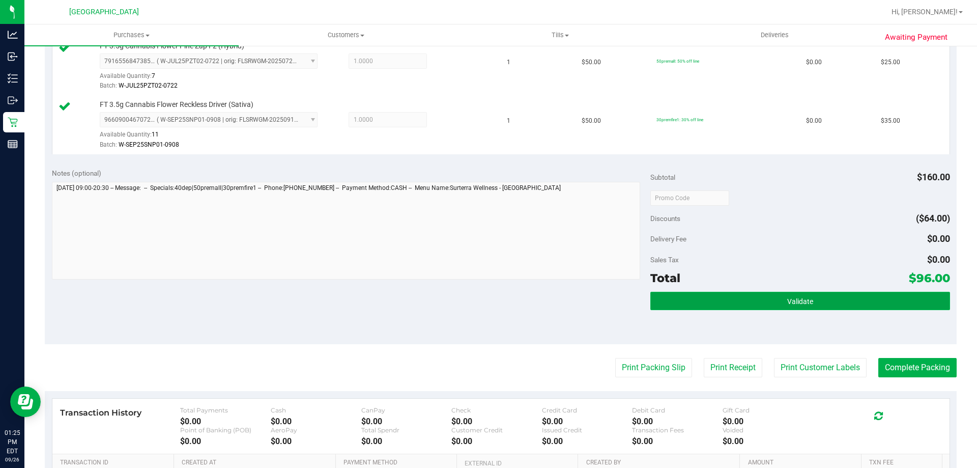
click at [692, 300] on button "Validate" at bounding box center [800, 301] width 299 height 18
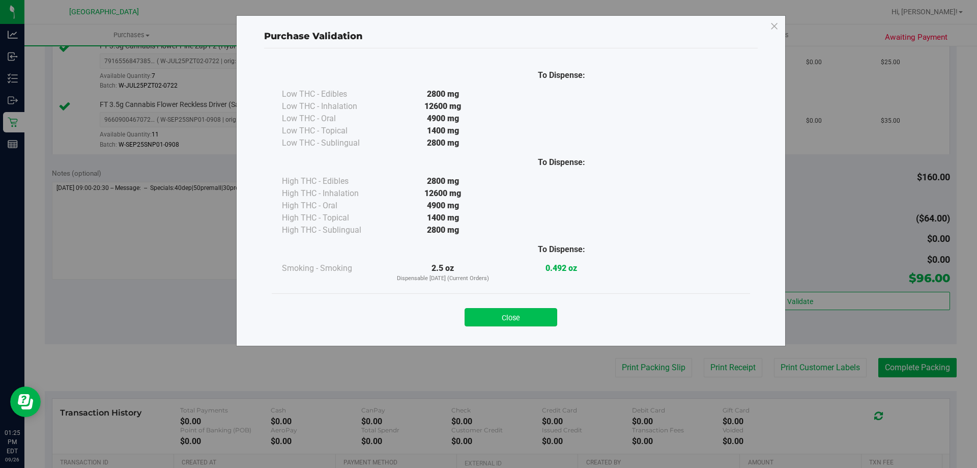
click at [495, 320] on button "Close" at bounding box center [511, 317] width 93 height 18
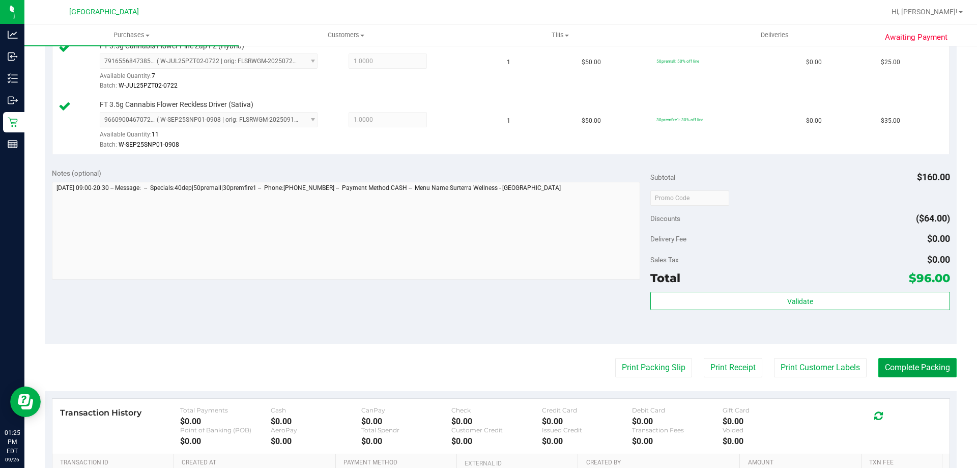
click at [924, 367] on button "Complete Packing" at bounding box center [918, 367] width 78 height 19
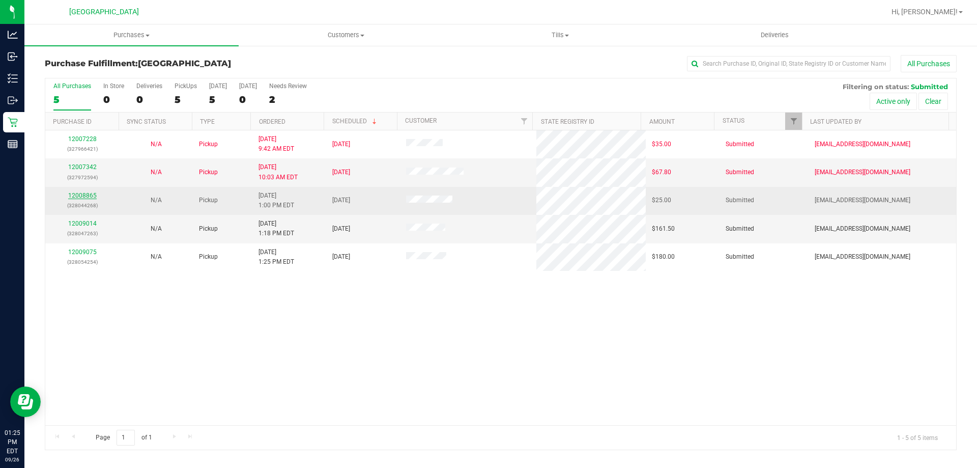
click at [76, 195] on link "12008865" at bounding box center [82, 195] width 29 height 7
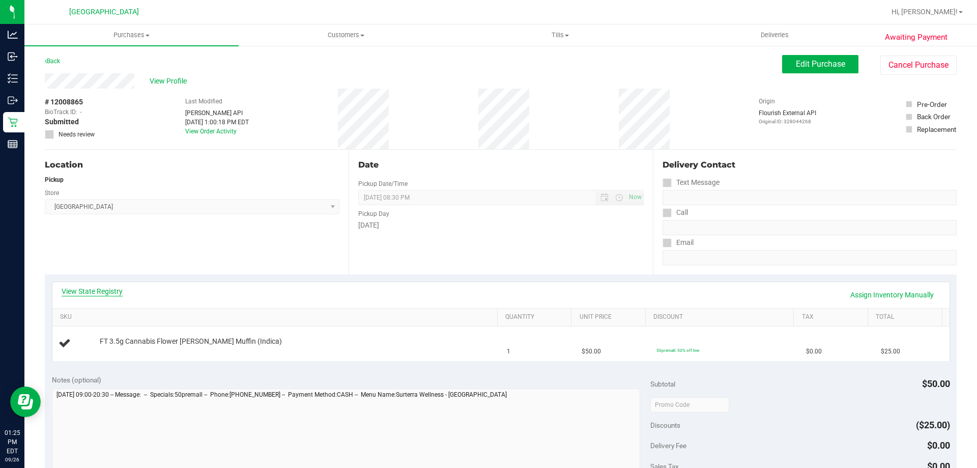
click at [106, 294] on link "View State Registry" at bounding box center [92, 291] width 61 height 10
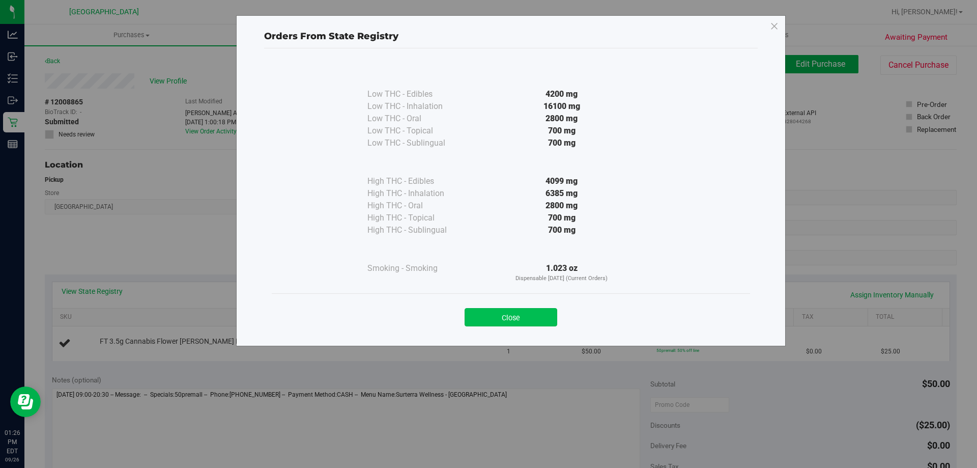
click at [532, 316] on button "Close" at bounding box center [511, 317] width 93 height 18
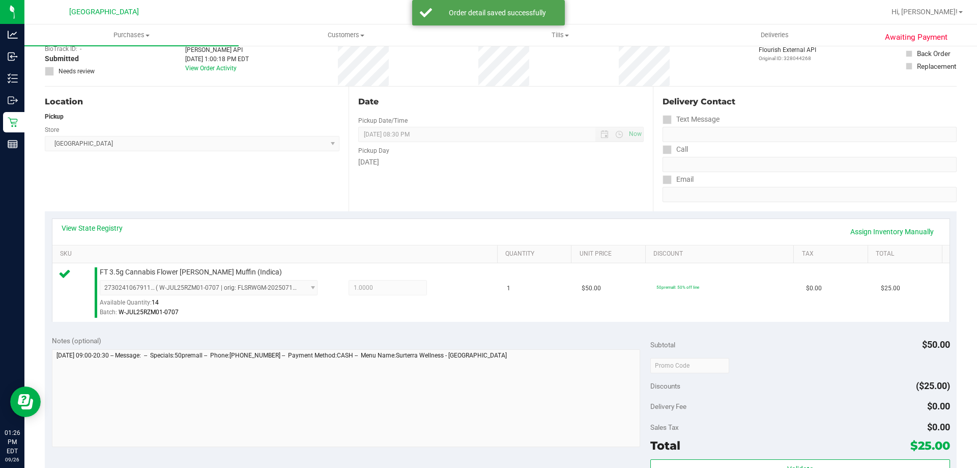
scroll to position [255, 0]
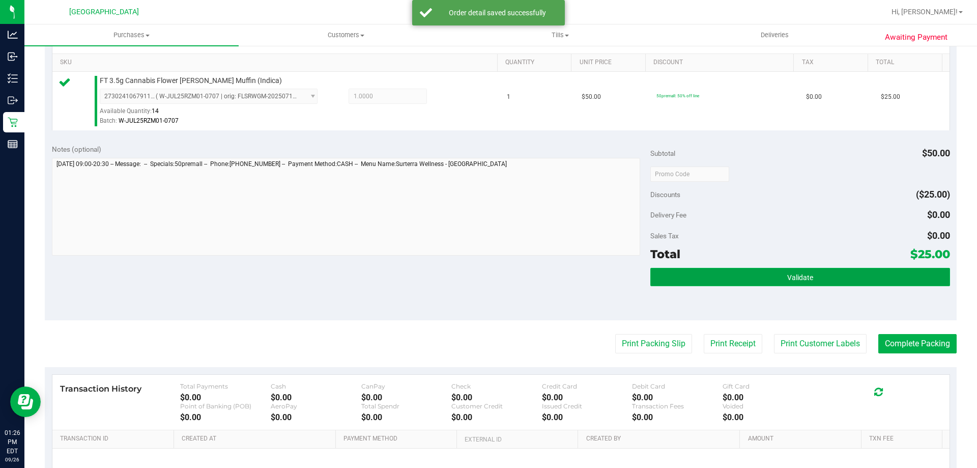
click at [769, 283] on button "Validate" at bounding box center [800, 277] width 299 height 18
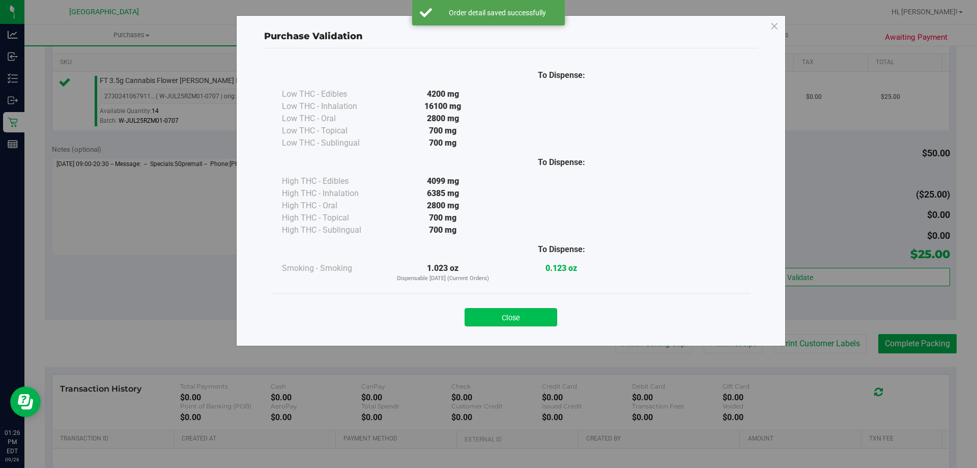
click at [497, 317] on button "Close" at bounding box center [511, 317] width 93 height 18
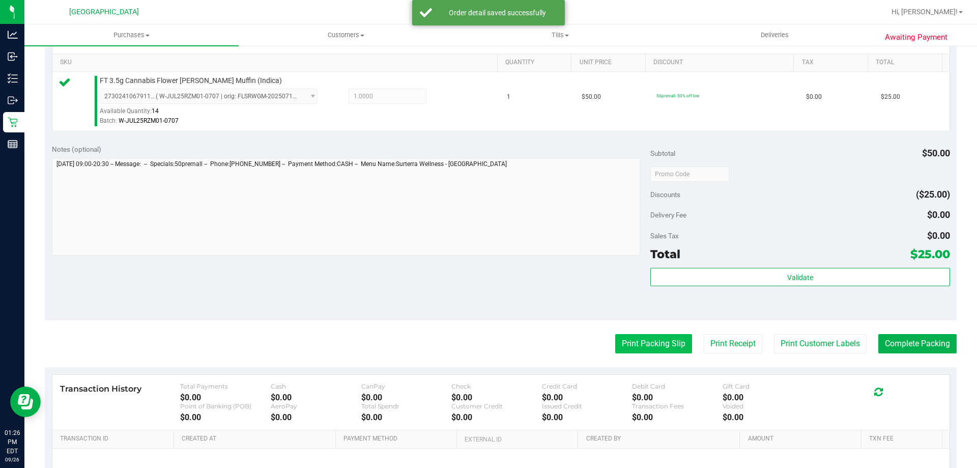
click at [627, 350] on button "Print Packing Slip" at bounding box center [653, 343] width 77 height 19
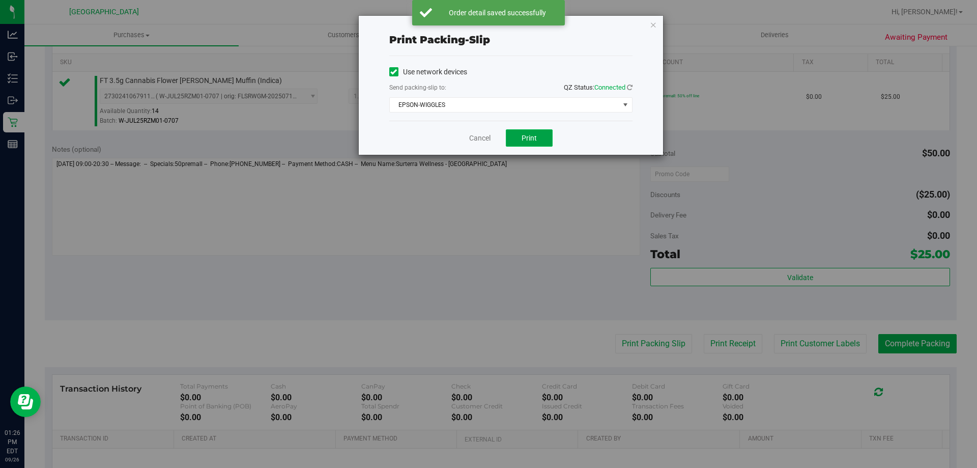
click at [541, 136] on button "Print" at bounding box center [529, 137] width 47 height 17
click at [484, 133] on link "Cancel" at bounding box center [479, 138] width 21 height 11
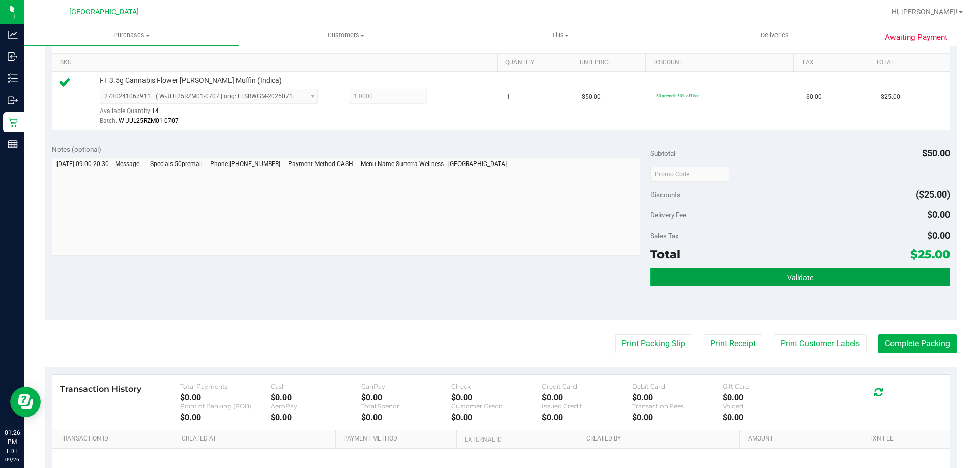
click at [894, 281] on button "Validate" at bounding box center [800, 277] width 299 height 18
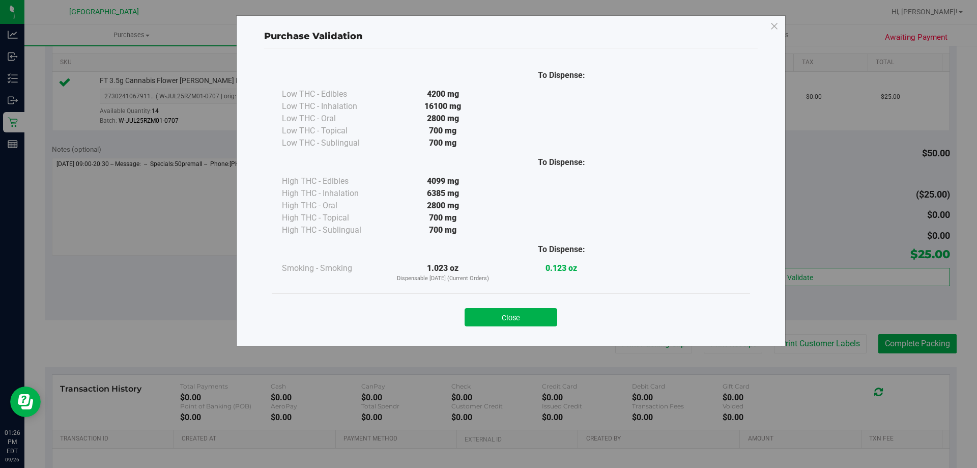
click at [535, 315] on button "Close" at bounding box center [511, 317] width 93 height 18
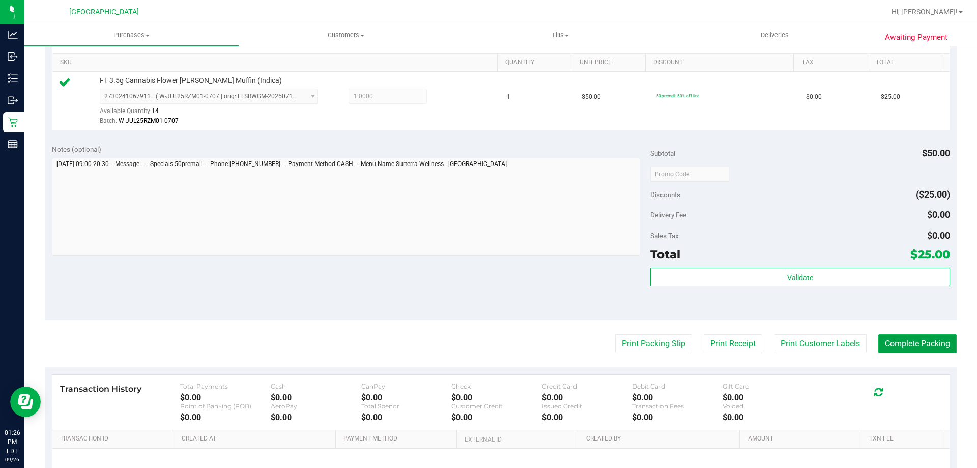
click at [897, 340] on button "Complete Packing" at bounding box center [918, 343] width 78 height 19
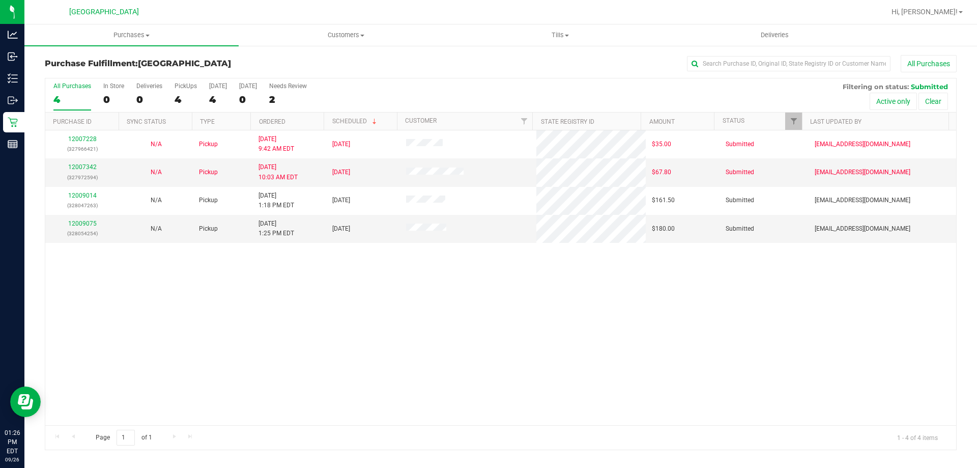
click at [673, 365] on div "12007228 (327966421) N/A Pickup 9/26/2025 9:42 AM EDT 9/26/2025 $35.00 Submitte…" at bounding box center [500, 277] width 911 height 295
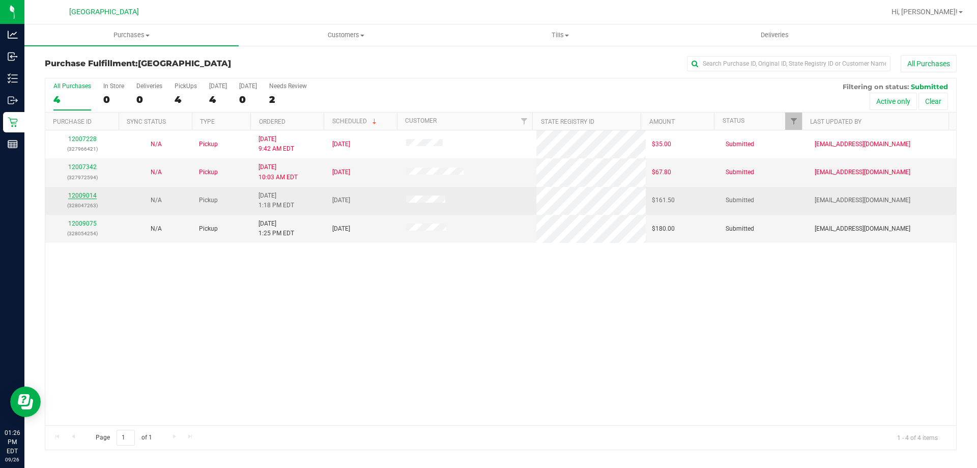
click at [89, 193] on link "12009014" at bounding box center [82, 195] width 29 height 7
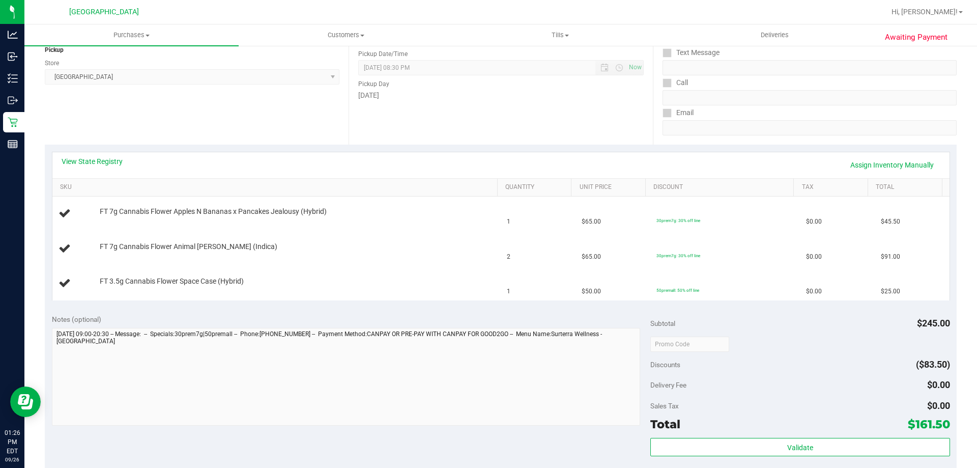
scroll to position [153, 0]
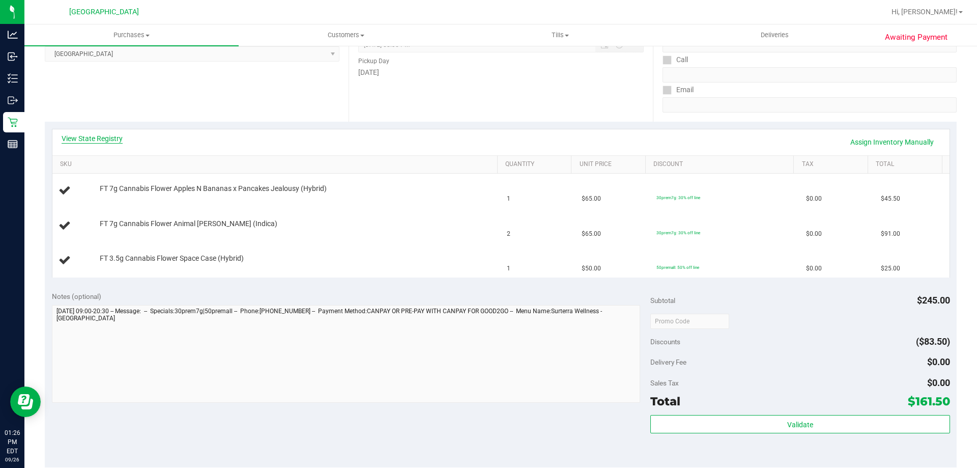
click at [83, 137] on link "View State Registry" at bounding box center [92, 138] width 61 height 10
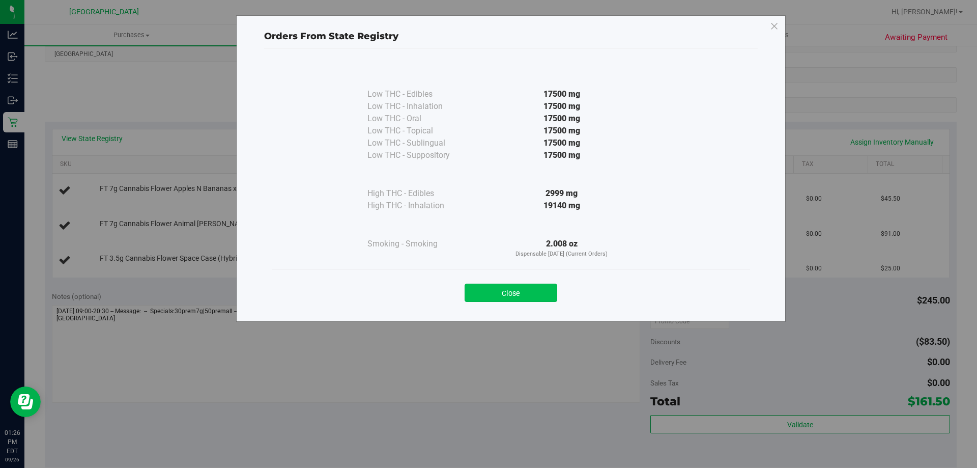
click at [520, 290] on button "Close" at bounding box center [511, 293] width 93 height 18
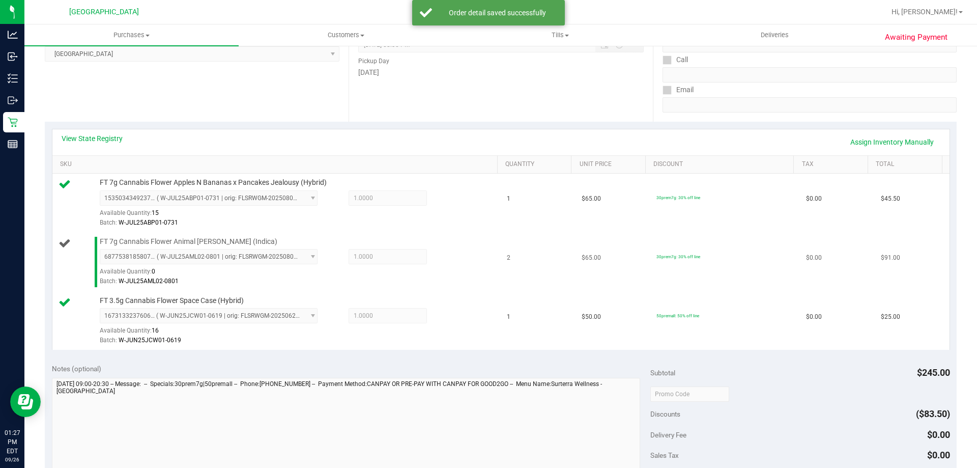
click at [201, 243] on span "FT 7g Cannabis Flower Animal [PERSON_NAME] (Indica)" at bounding box center [189, 242] width 178 height 10
copy div "FT 7g Cannabis Flower Animal [PERSON_NAME] (Indica)"
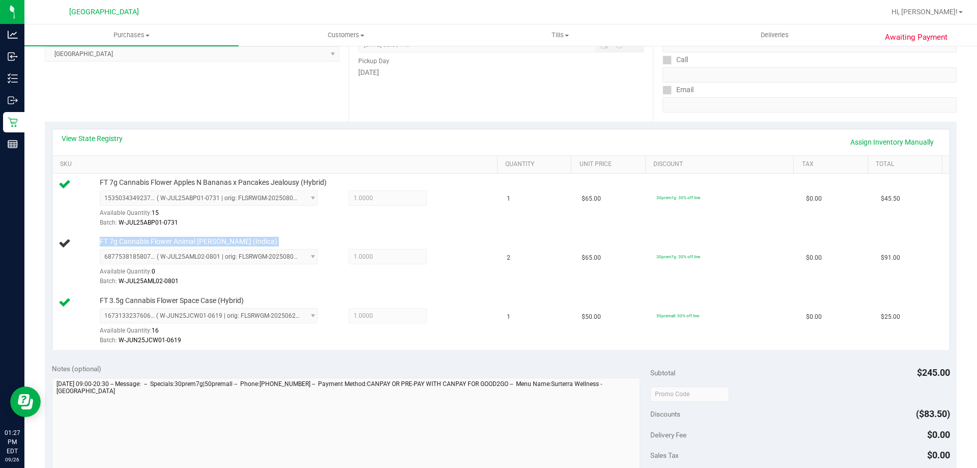
click at [582, 139] on div "View State Registry Assign Inventory Manually" at bounding box center [501, 141] width 879 height 17
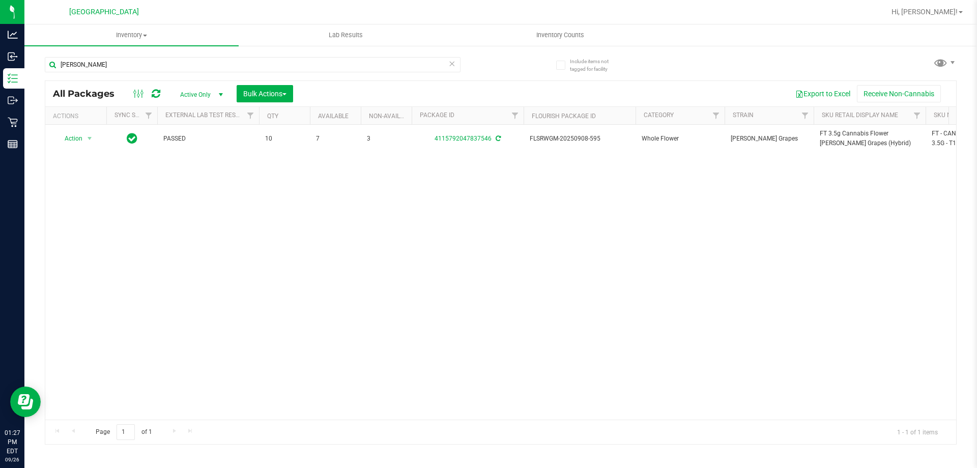
click at [290, 61] on input "[PERSON_NAME]" at bounding box center [253, 64] width 416 height 15
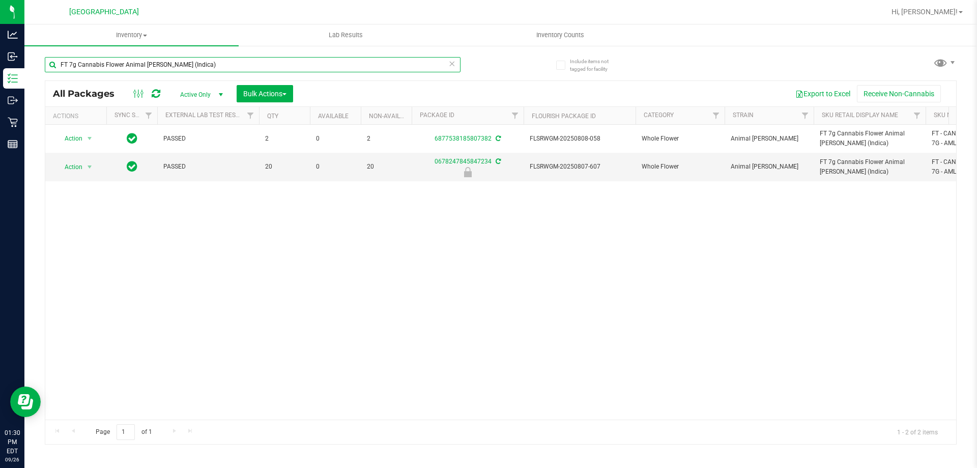
click at [306, 66] on input "FT 7g Cannabis Flower Animal [PERSON_NAME] (Indica)" at bounding box center [253, 64] width 416 height 15
type input "grape"
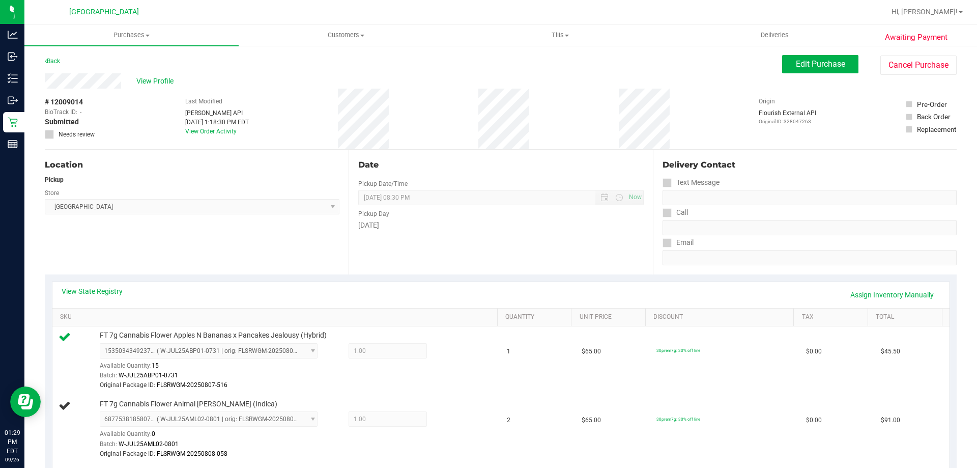
click at [521, 264] on div "Date Pickup Date/Time [DATE] Now [DATE] 08:30 PM Now Pickup Day [DATE]" at bounding box center [501, 212] width 304 height 125
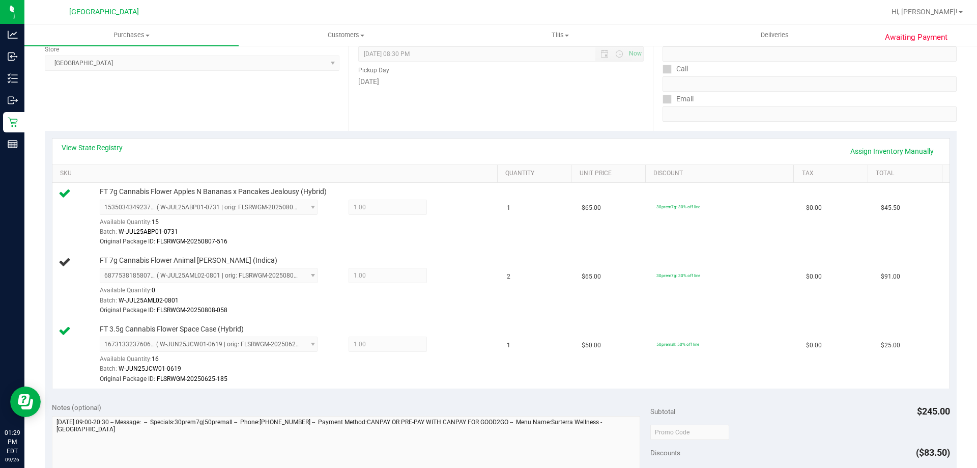
scroll to position [153, 0]
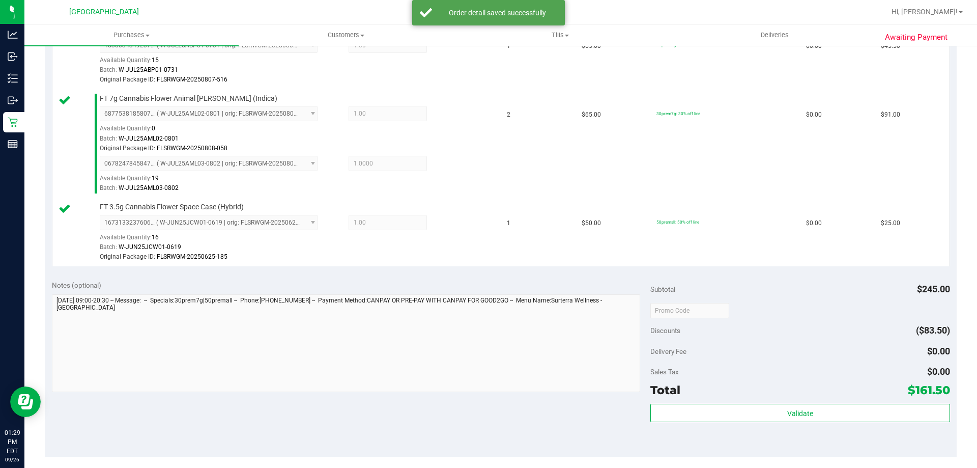
scroll to position [356, 0]
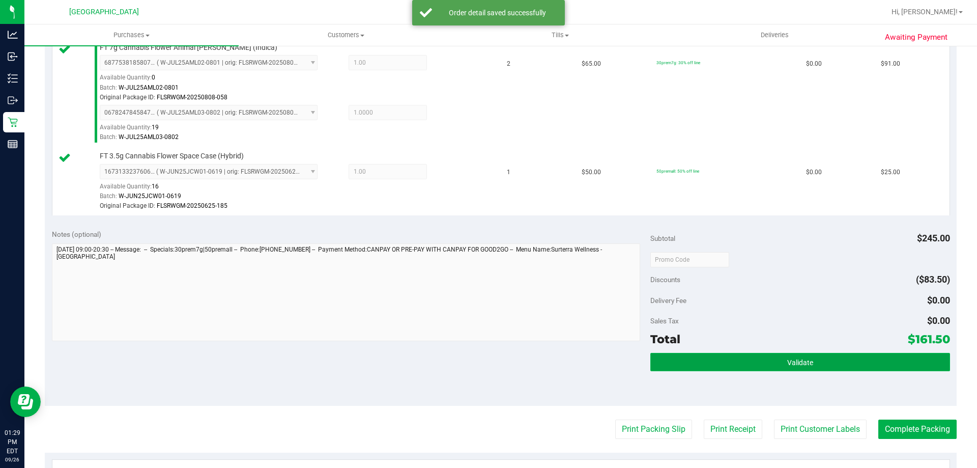
click at [687, 354] on button "Validate" at bounding box center [800, 362] width 299 height 18
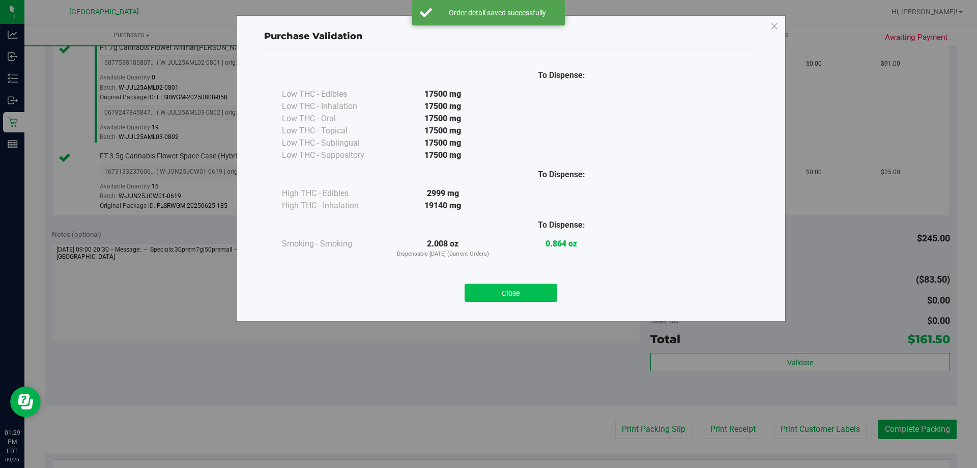
click at [502, 288] on button "Close" at bounding box center [511, 293] width 93 height 18
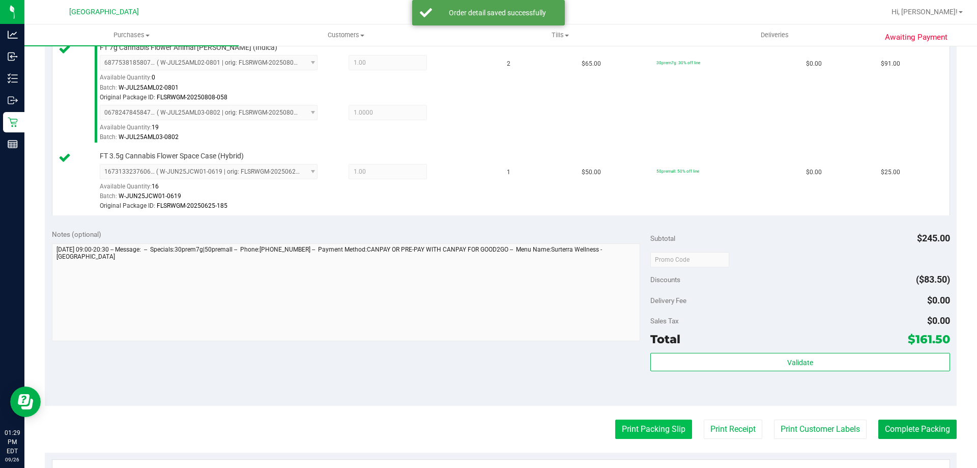
click at [672, 425] on button "Print Packing Slip" at bounding box center [653, 428] width 77 height 19
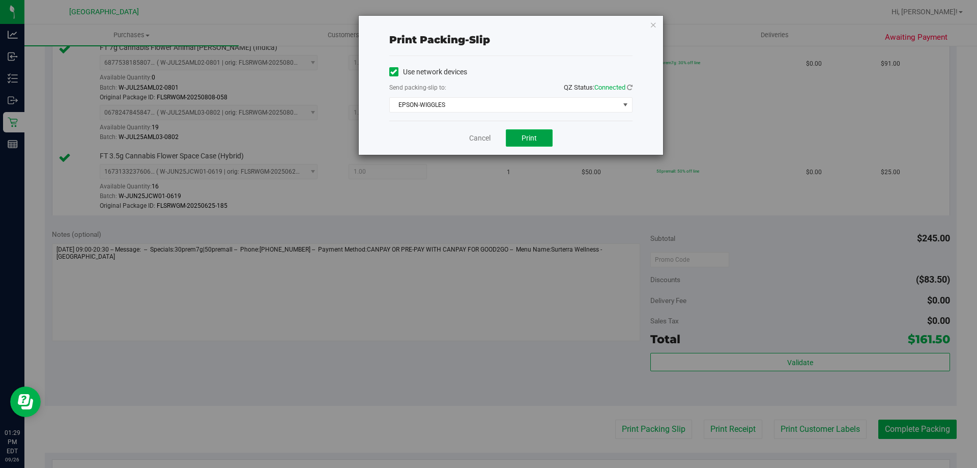
click at [543, 139] on button "Print" at bounding box center [529, 137] width 47 height 17
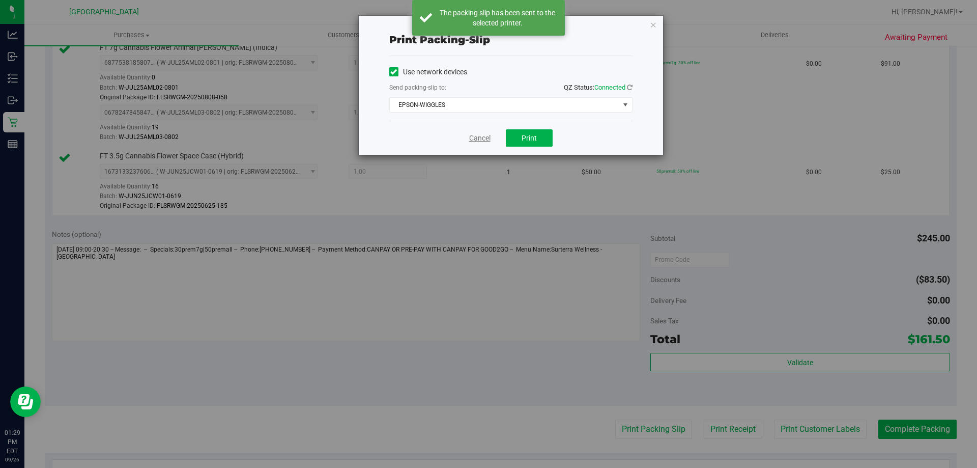
click at [485, 139] on link "Cancel" at bounding box center [479, 138] width 21 height 11
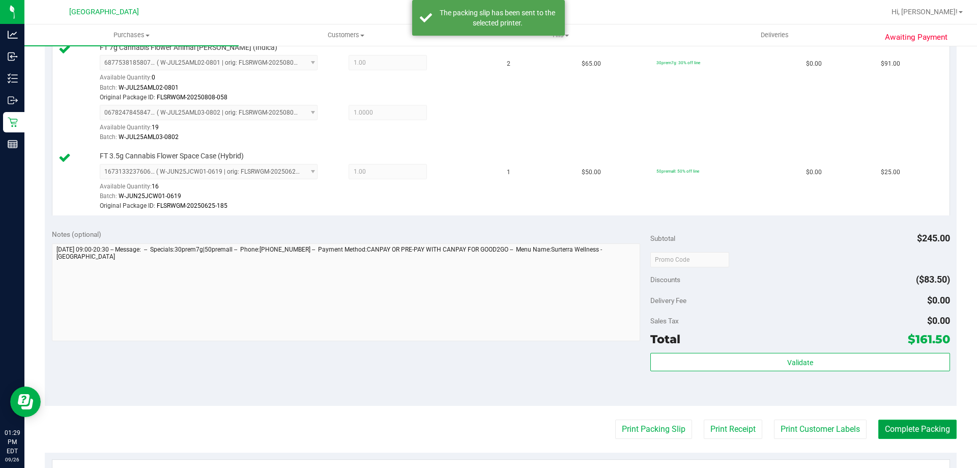
click at [926, 424] on button "Complete Packing" at bounding box center [918, 428] width 78 height 19
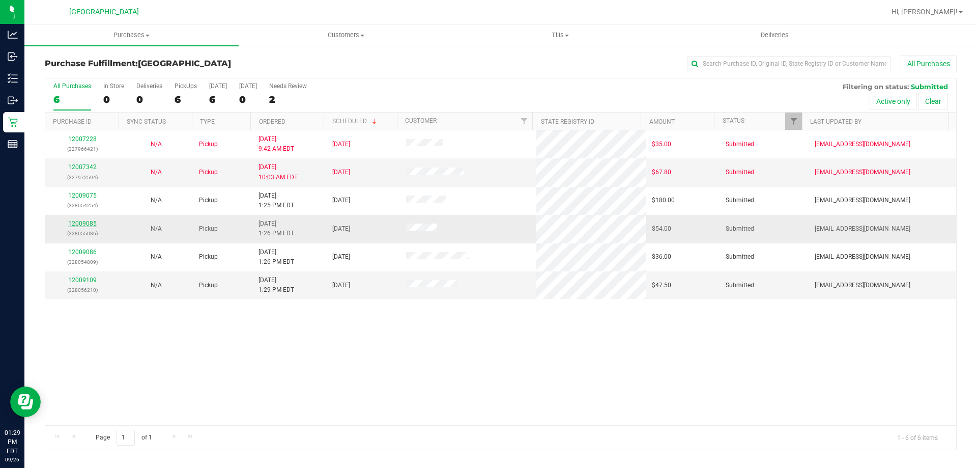
click at [89, 222] on link "12009085" at bounding box center [82, 223] width 29 height 7
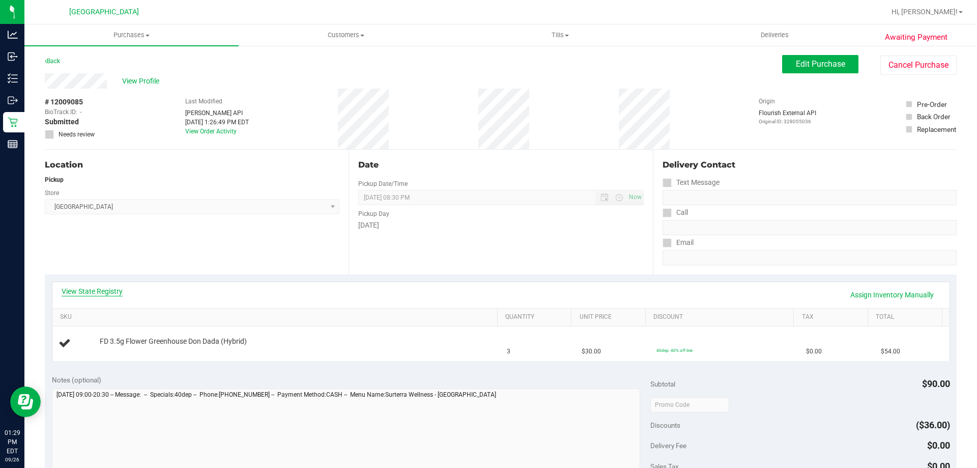
click at [101, 290] on link "View State Registry" at bounding box center [92, 291] width 61 height 10
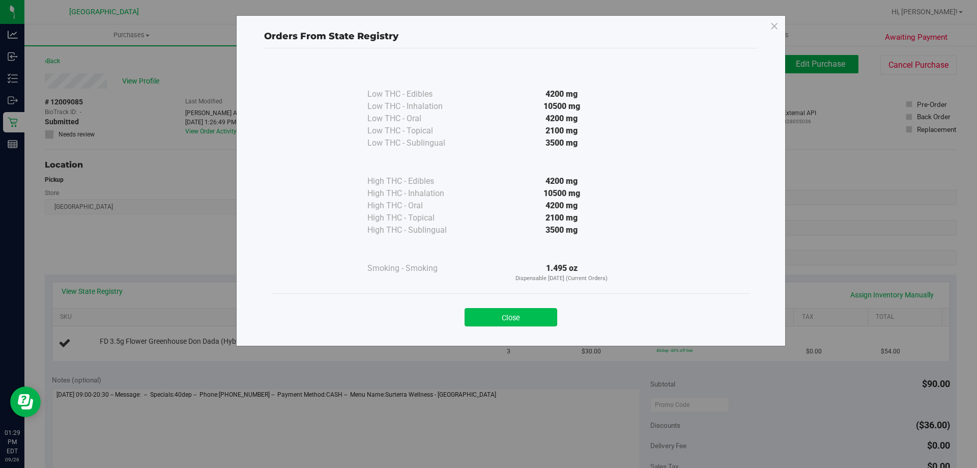
click at [502, 318] on button "Close" at bounding box center [511, 317] width 93 height 18
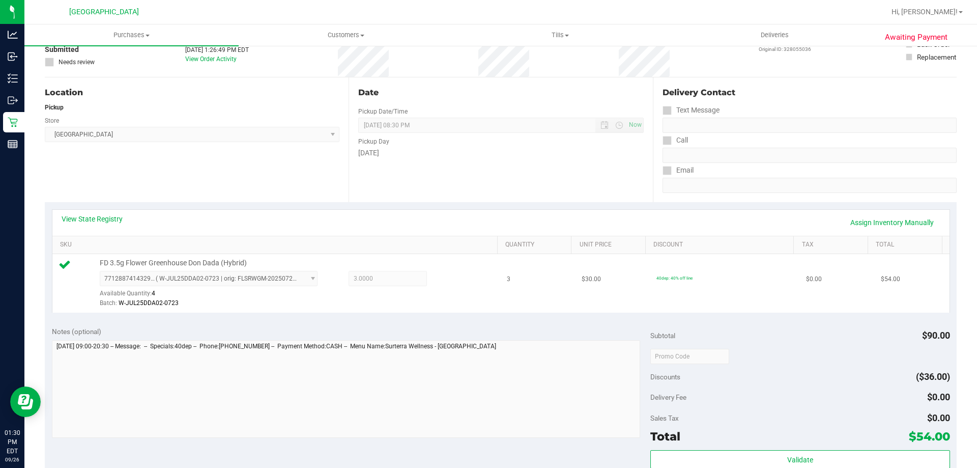
scroll to position [255, 0]
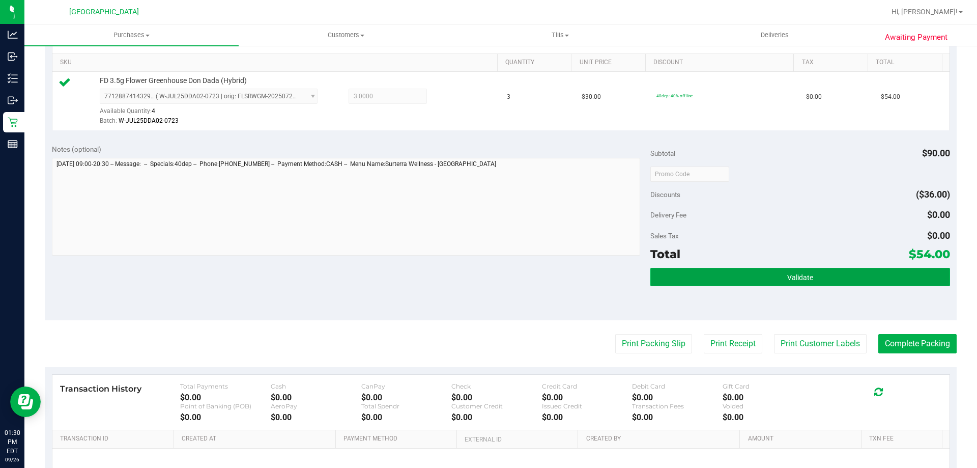
click at [788, 273] on span "Validate" at bounding box center [800, 277] width 26 height 8
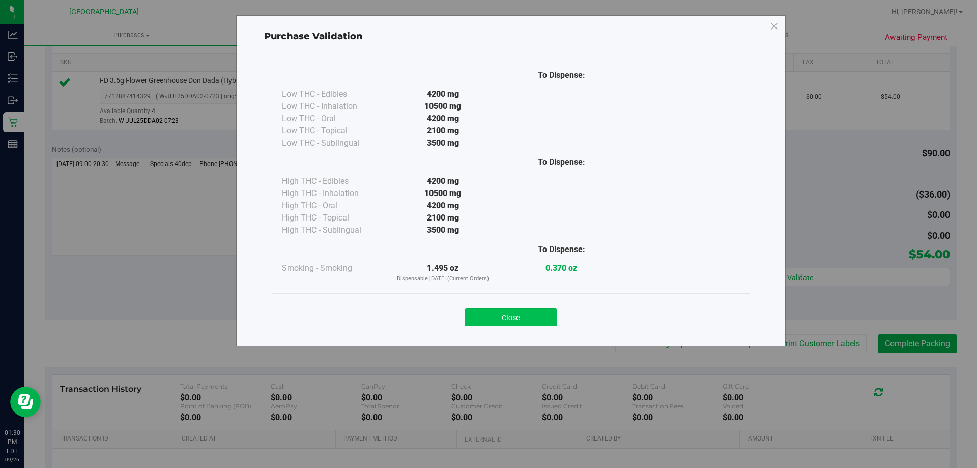
click at [519, 312] on button "Close" at bounding box center [511, 317] width 93 height 18
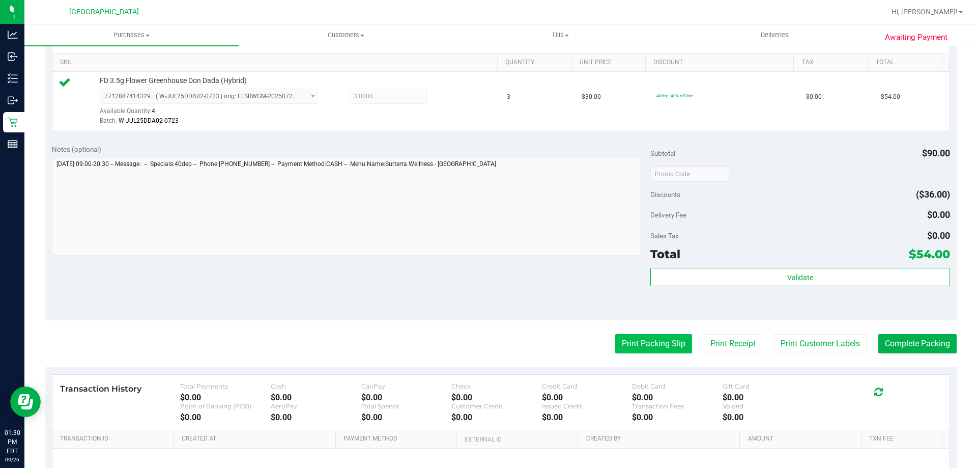
click at [624, 343] on button "Print Packing Slip" at bounding box center [653, 343] width 77 height 19
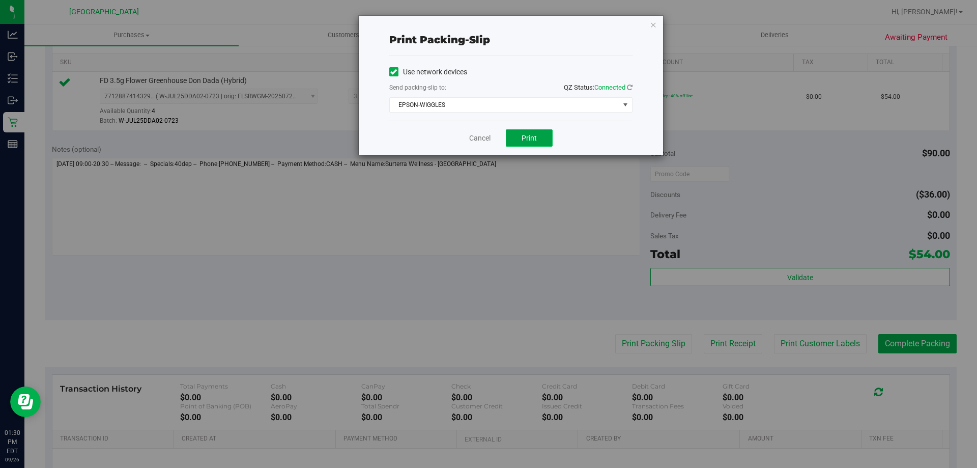
click at [526, 138] on span "Print" at bounding box center [529, 138] width 15 height 8
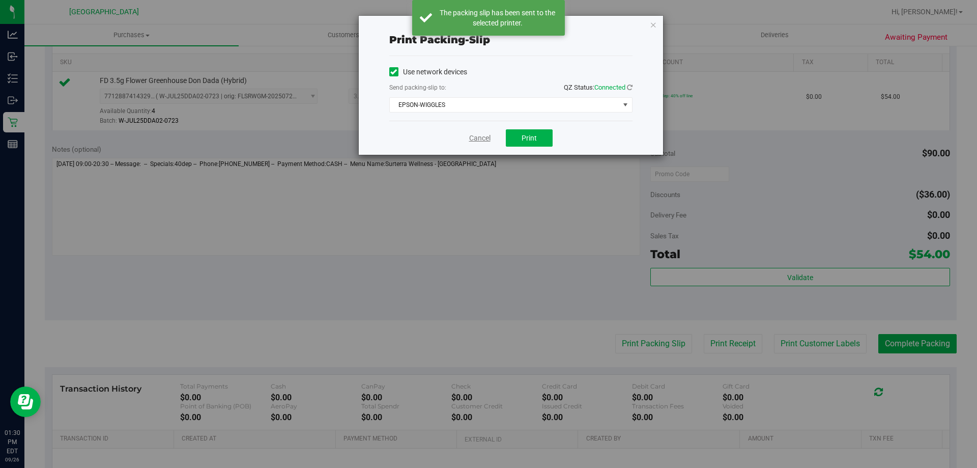
click at [475, 134] on link "Cancel" at bounding box center [479, 138] width 21 height 11
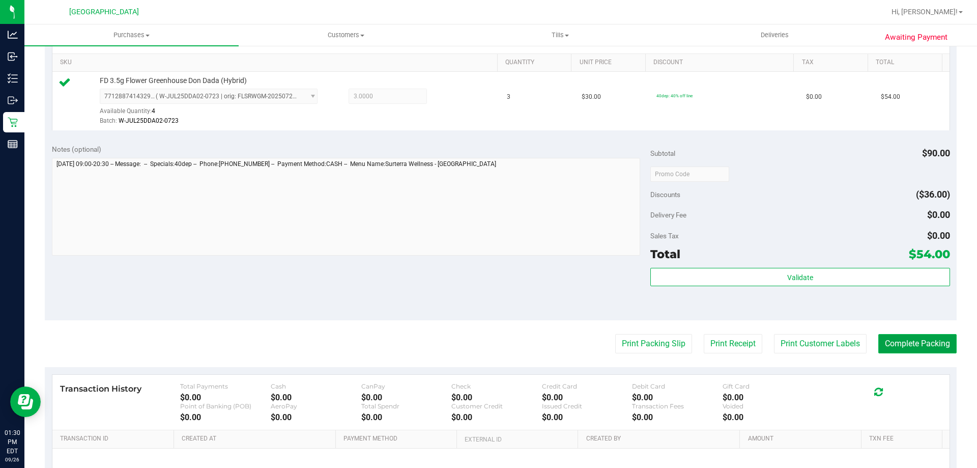
click at [905, 349] on button "Complete Packing" at bounding box center [918, 343] width 78 height 19
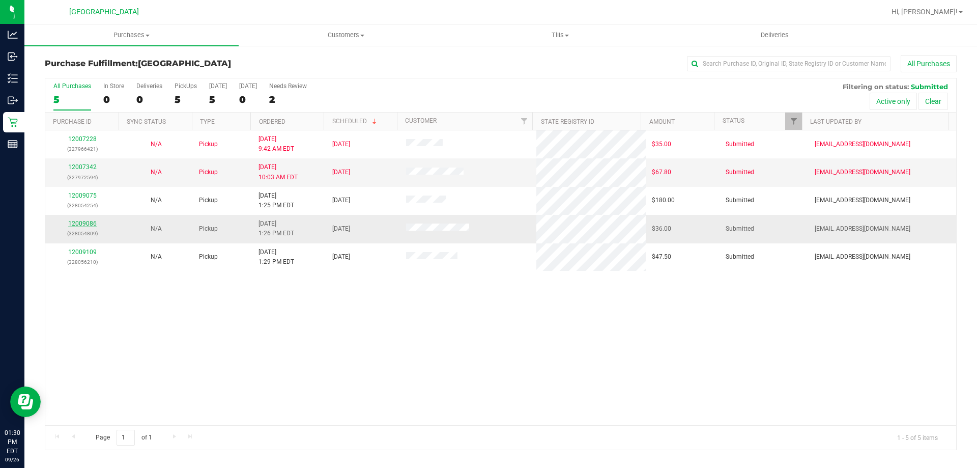
click at [79, 224] on link "12009086" at bounding box center [82, 223] width 29 height 7
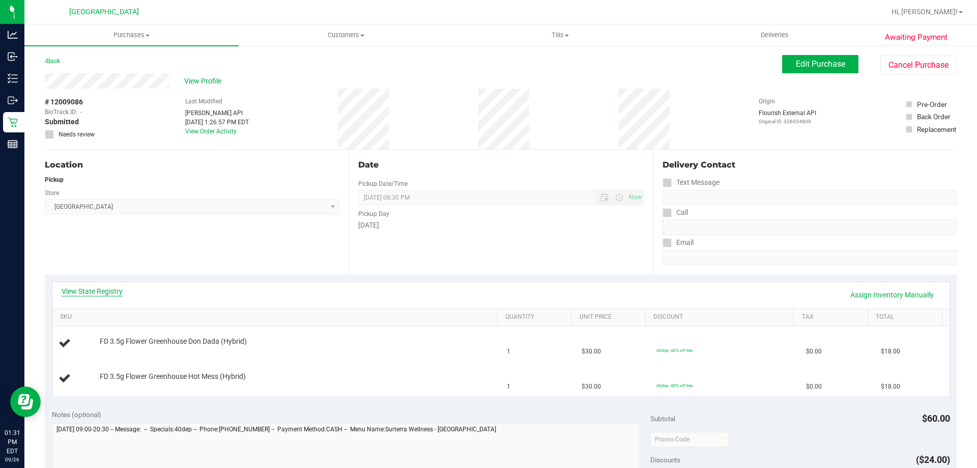
click at [104, 290] on link "View State Registry" at bounding box center [92, 291] width 61 height 10
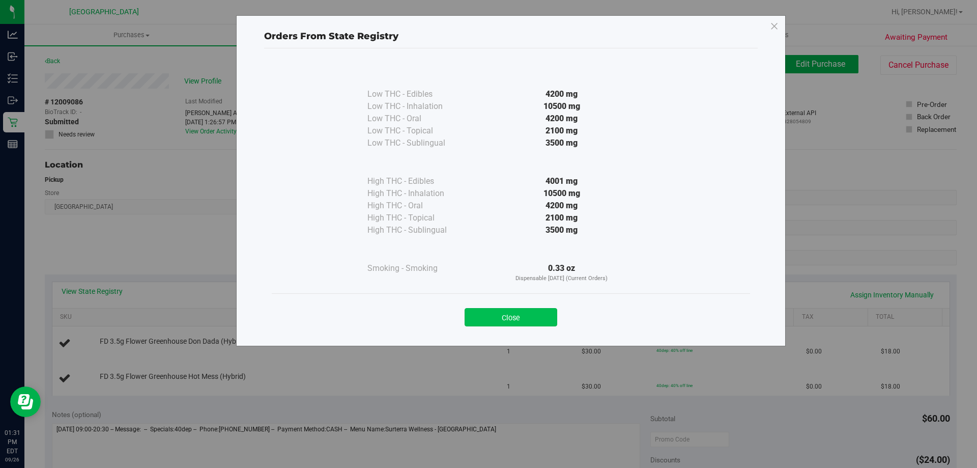
click at [544, 314] on button "Close" at bounding box center [511, 317] width 93 height 18
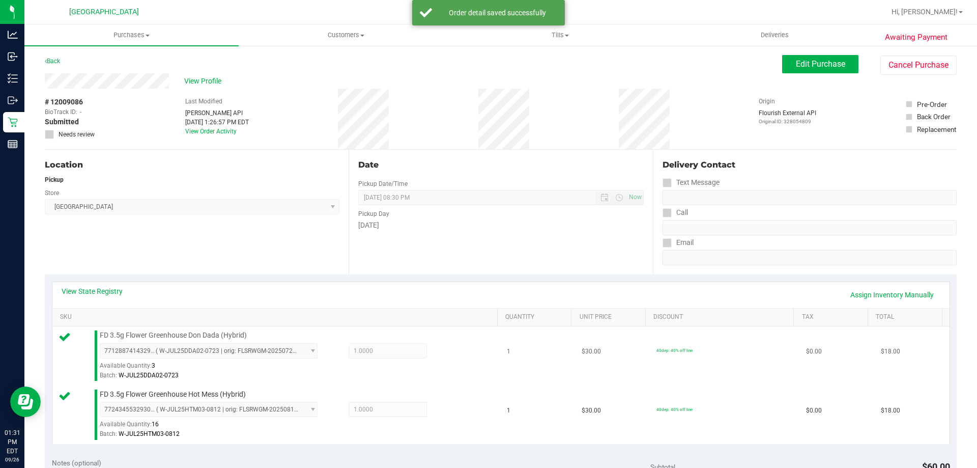
scroll to position [255, 0]
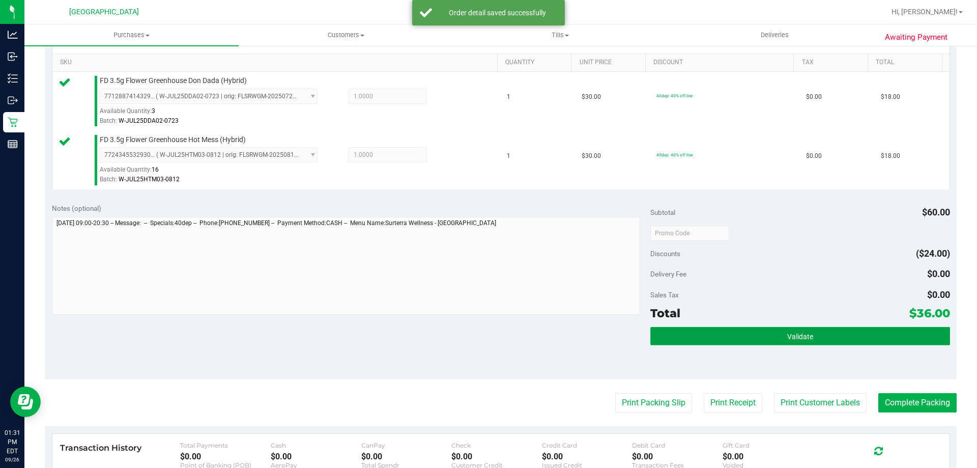
click at [766, 330] on button "Validate" at bounding box center [800, 336] width 299 height 18
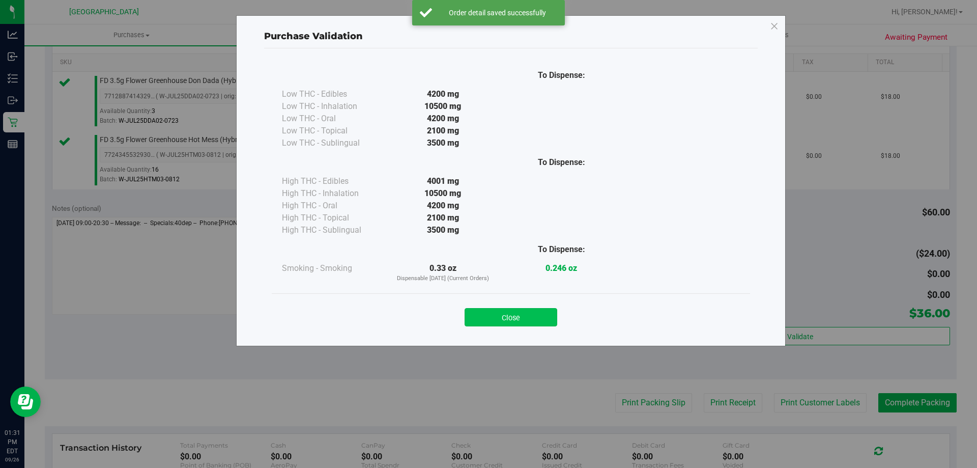
click at [525, 325] on button "Close" at bounding box center [511, 317] width 93 height 18
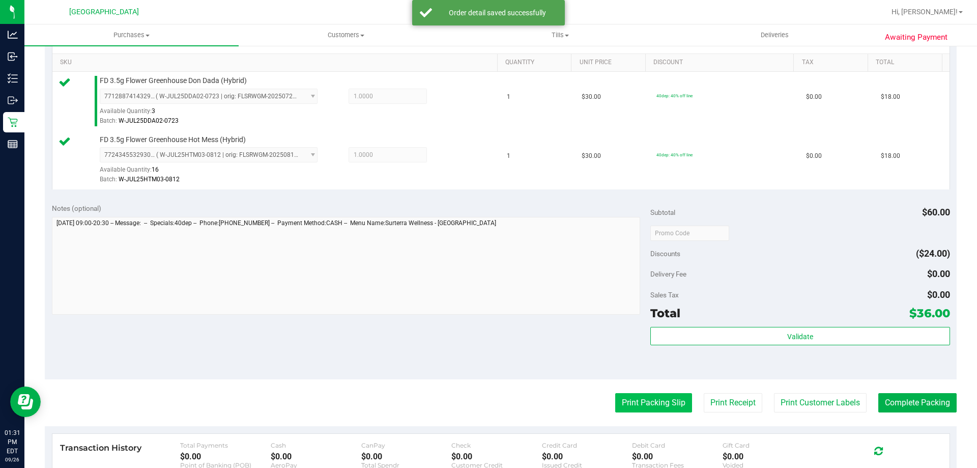
click at [655, 411] on button "Print Packing Slip" at bounding box center [653, 402] width 77 height 19
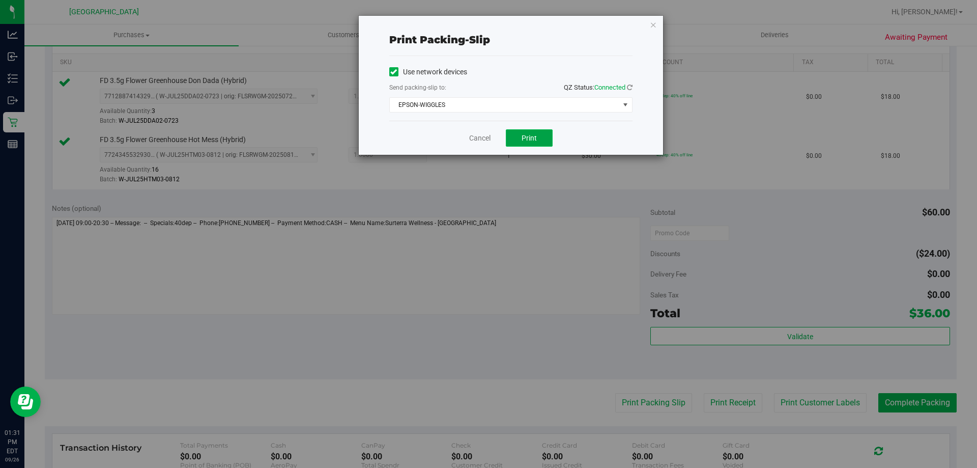
click at [533, 136] on span "Print" at bounding box center [529, 138] width 15 height 8
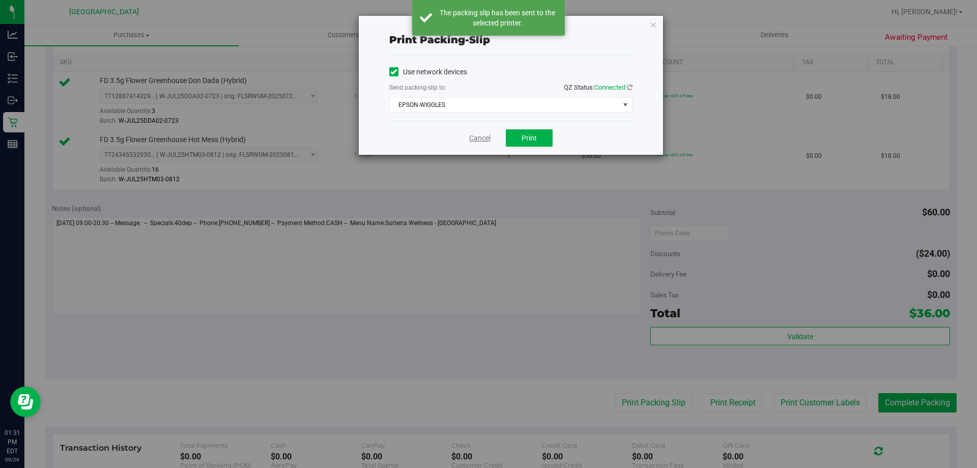
click at [486, 134] on link "Cancel" at bounding box center [479, 138] width 21 height 11
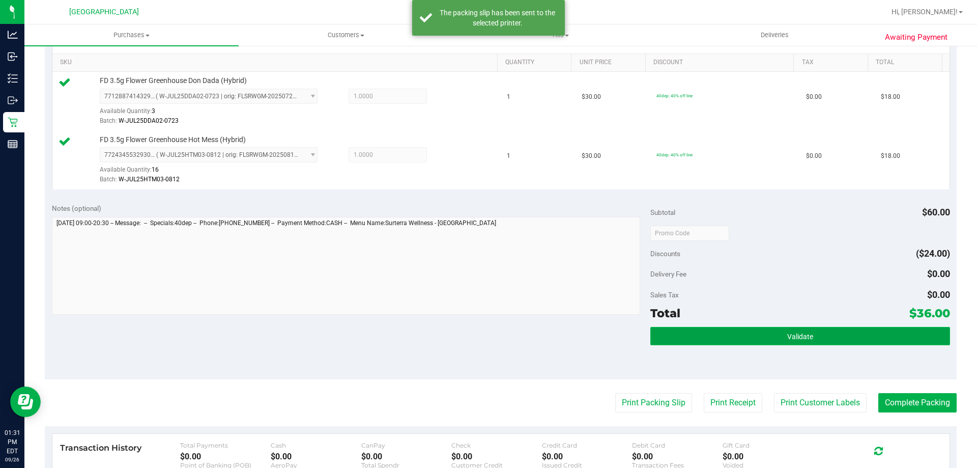
click at [843, 335] on button "Validate" at bounding box center [800, 336] width 299 height 18
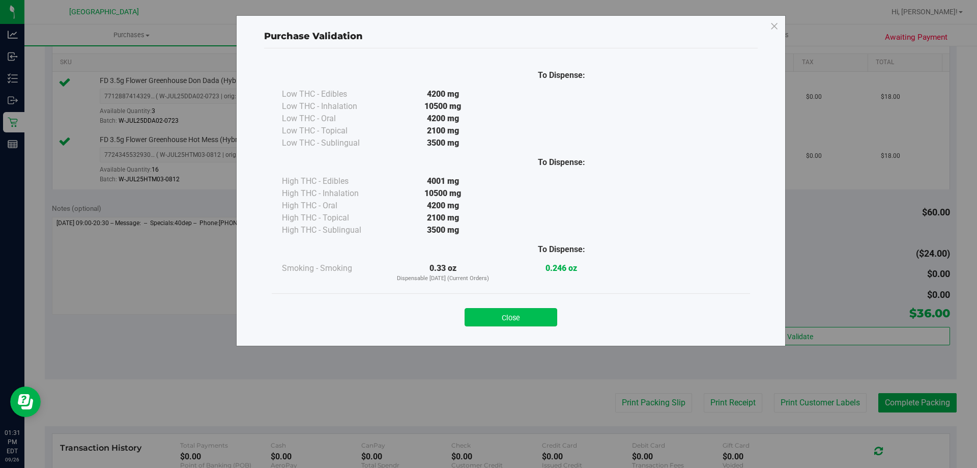
click at [532, 310] on button "Close" at bounding box center [511, 317] width 93 height 18
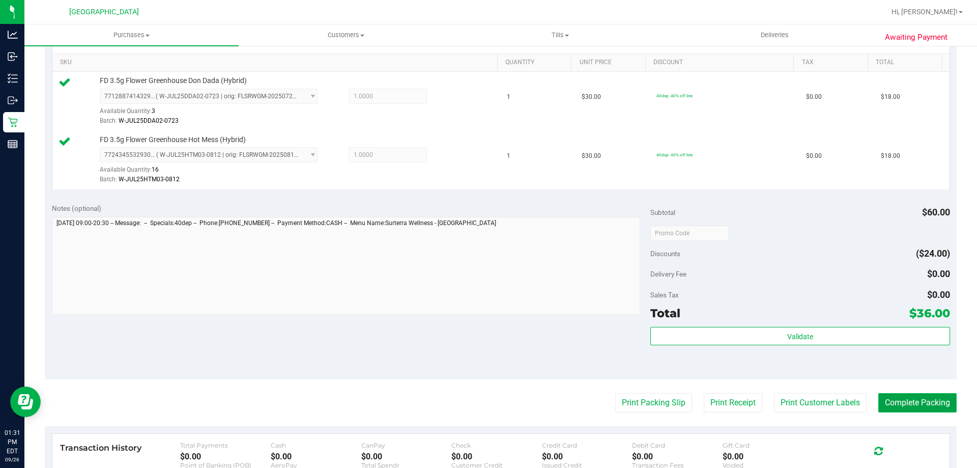
click at [898, 397] on button "Complete Packing" at bounding box center [918, 402] width 78 height 19
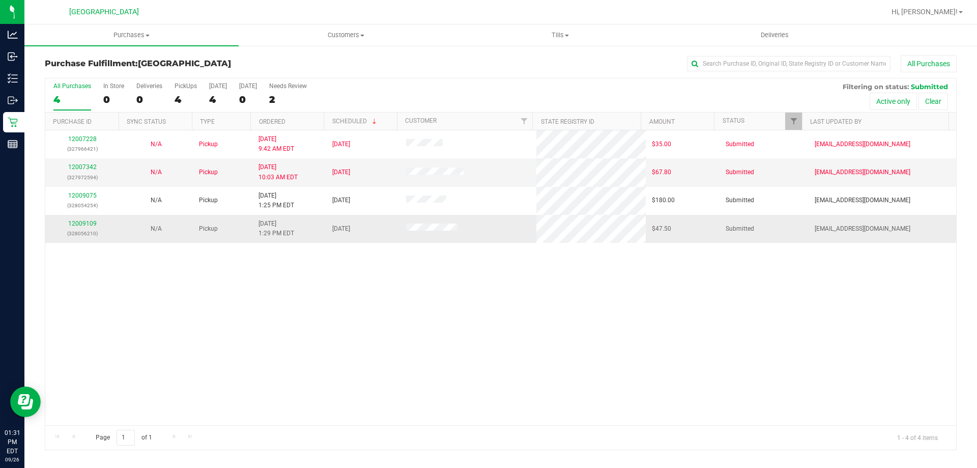
click at [76, 228] on div "12009109 (328056210)" at bounding box center [82, 228] width 62 height 19
click at [75, 224] on link "12009109" at bounding box center [82, 223] width 29 height 7
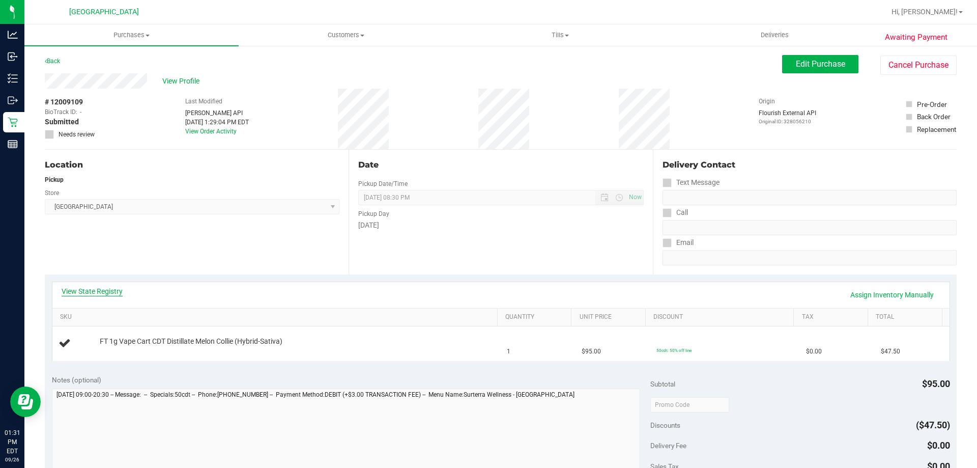
click at [95, 288] on link "View State Registry" at bounding box center [92, 291] width 61 height 10
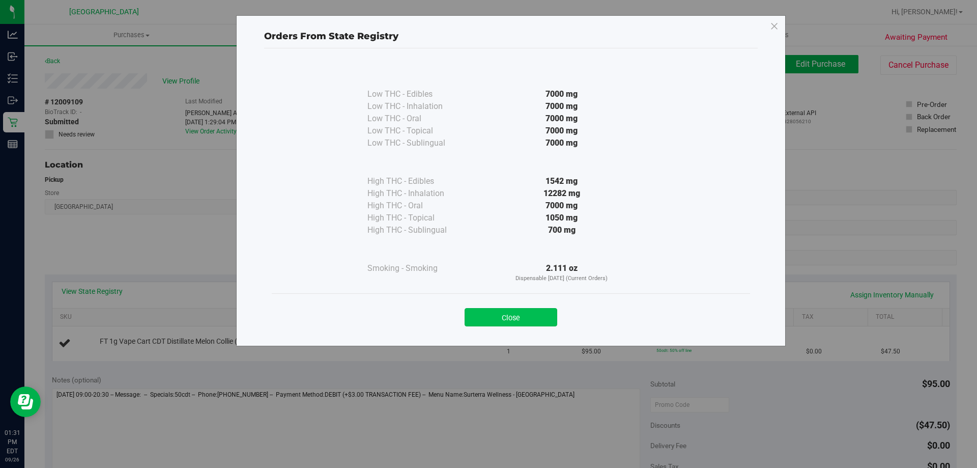
click at [539, 316] on button "Close" at bounding box center [511, 317] width 93 height 18
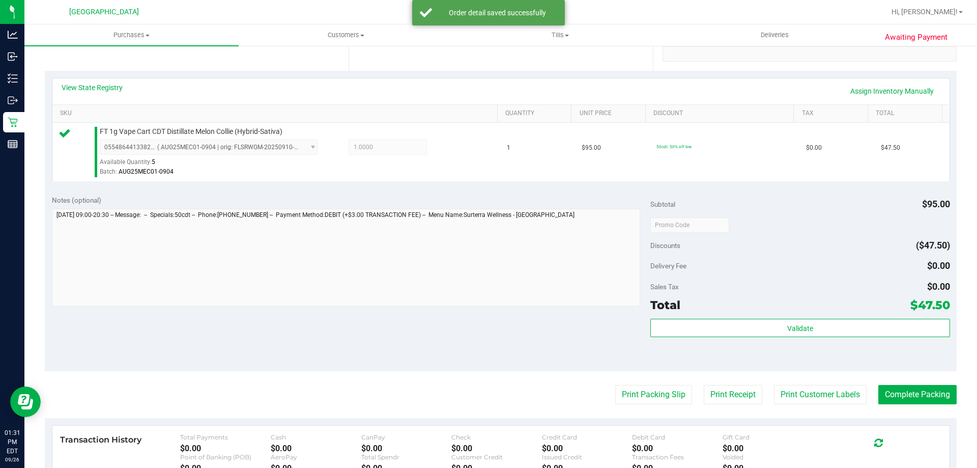
scroll to position [255, 0]
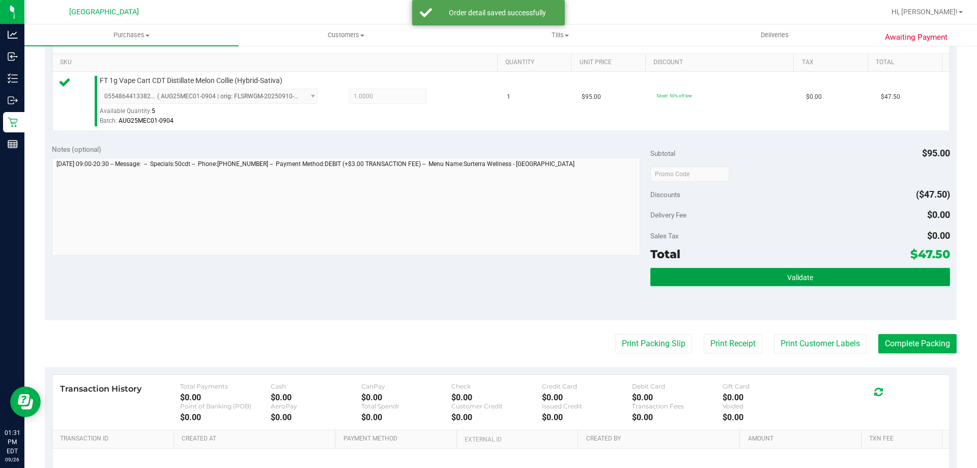
click at [700, 273] on button "Validate" at bounding box center [800, 277] width 299 height 18
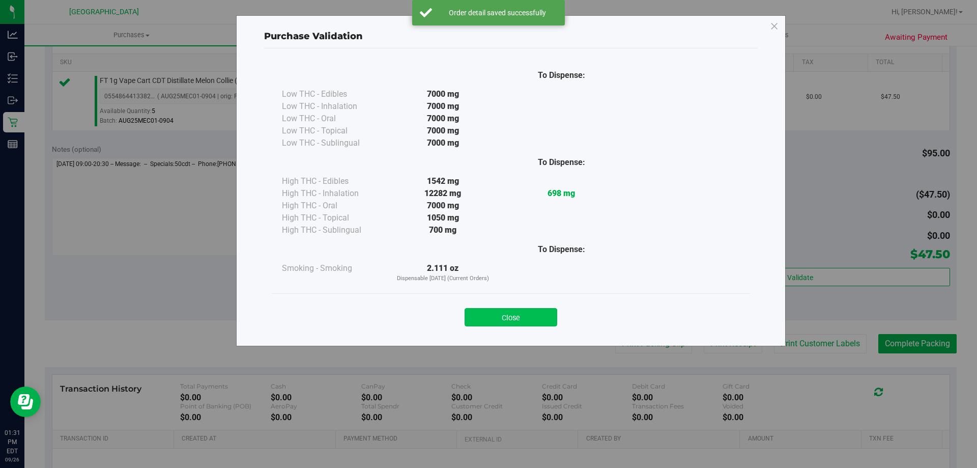
click at [532, 318] on button "Close" at bounding box center [511, 317] width 93 height 18
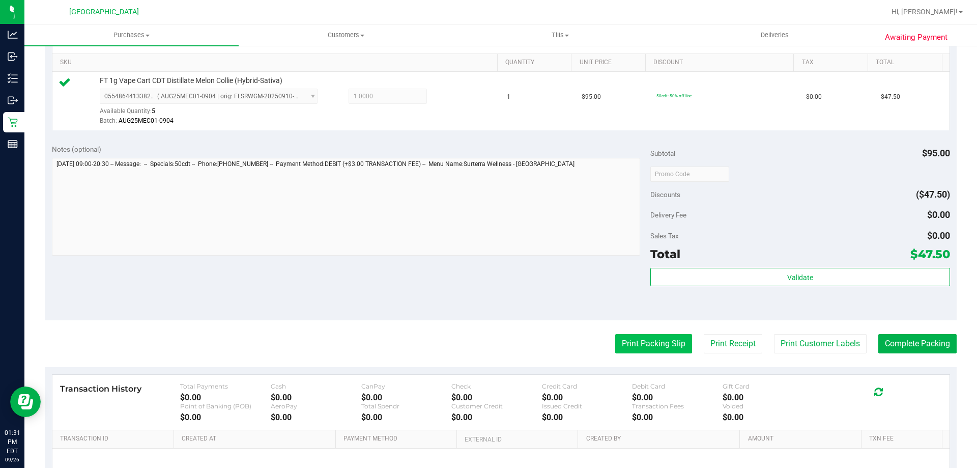
click at [646, 349] on button "Print Packing Slip" at bounding box center [653, 343] width 77 height 19
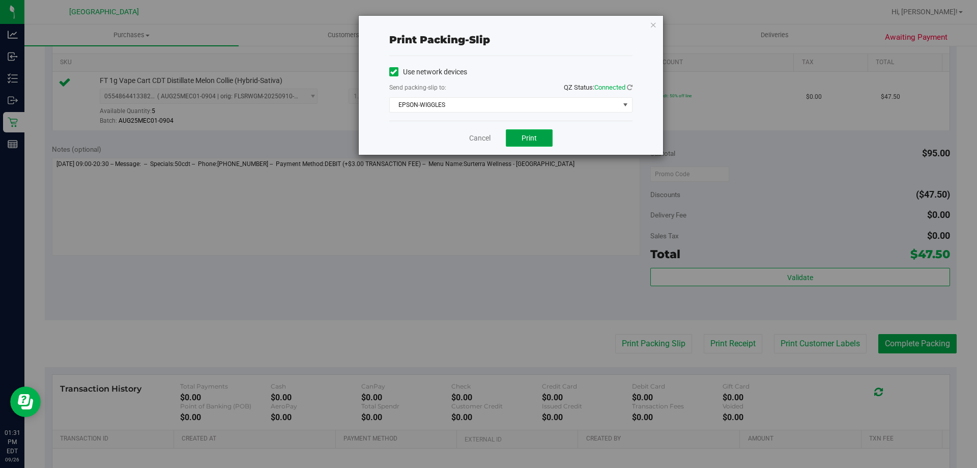
click at [525, 134] on span "Print" at bounding box center [529, 138] width 15 height 8
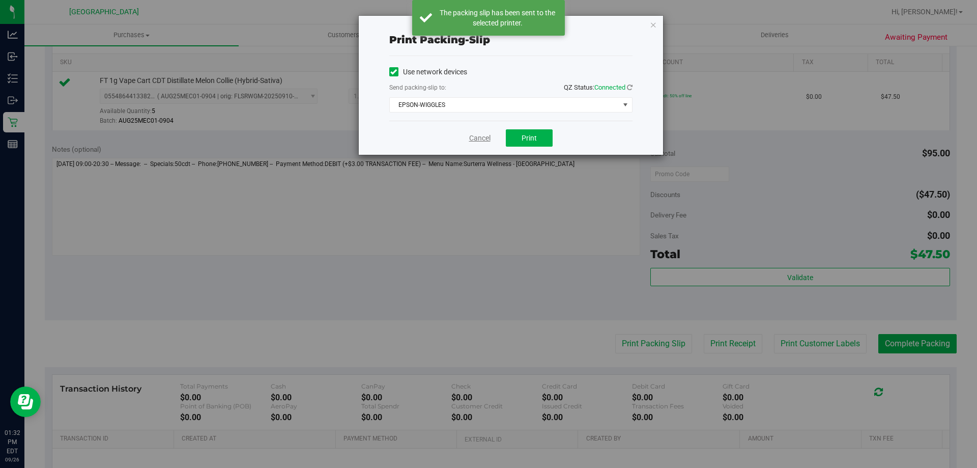
click at [488, 136] on link "Cancel" at bounding box center [479, 138] width 21 height 11
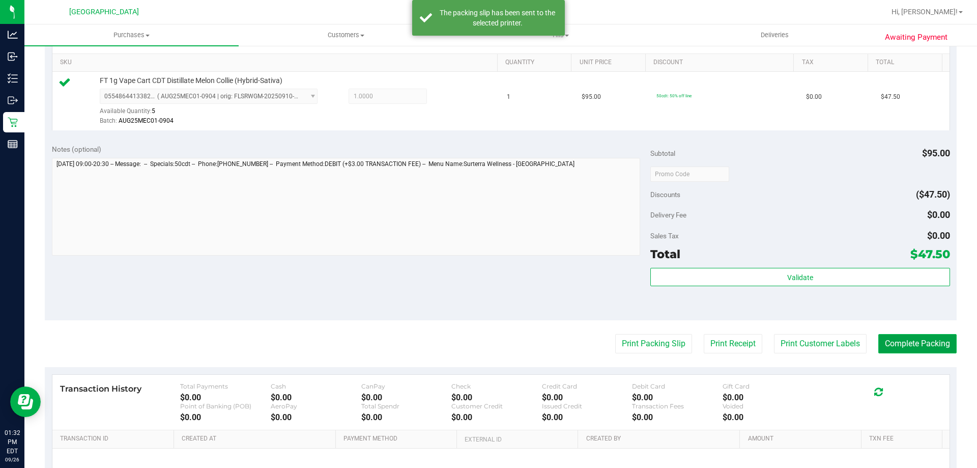
click at [927, 341] on button "Complete Packing" at bounding box center [918, 343] width 78 height 19
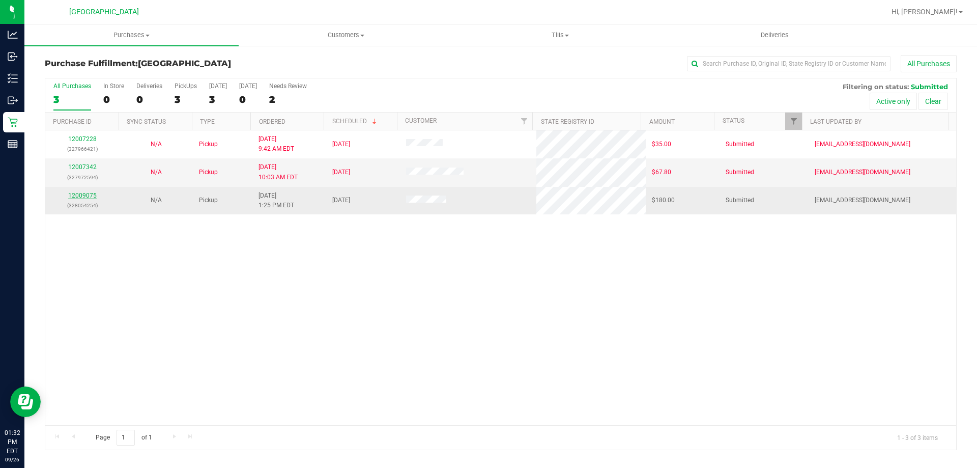
click at [83, 194] on link "12009075" at bounding box center [82, 195] width 29 height 7
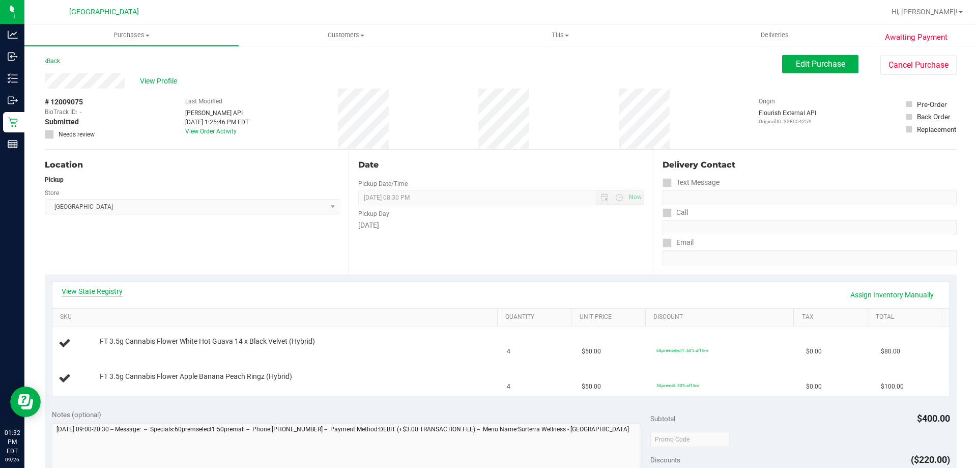
click at [115, 291] on link "View State Registry" at bounding box center [92, 291] width 61 height 10
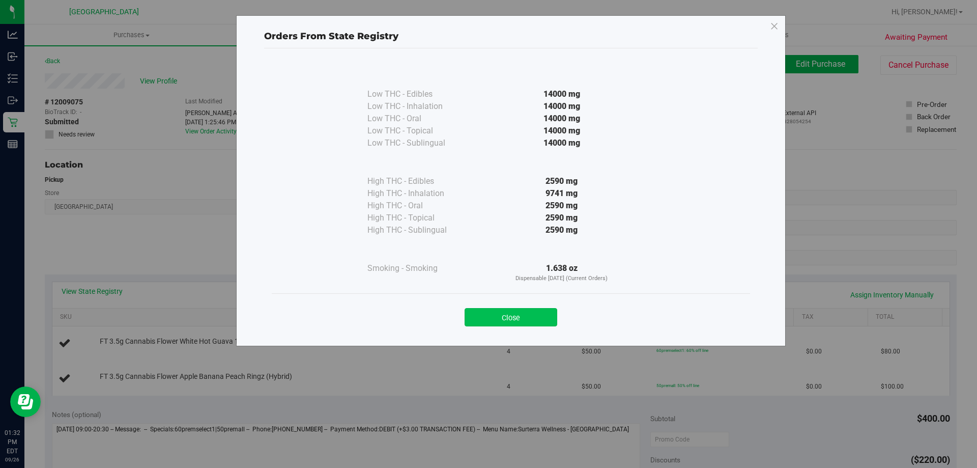
click at [537, 312] on button "Close" at bounding box center [511, 317] width 93 height 18
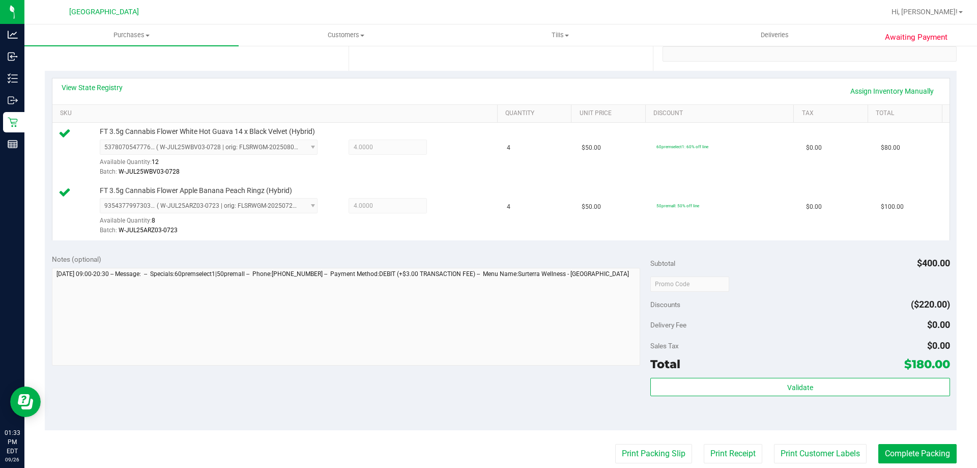
scroll to position [305, 0]
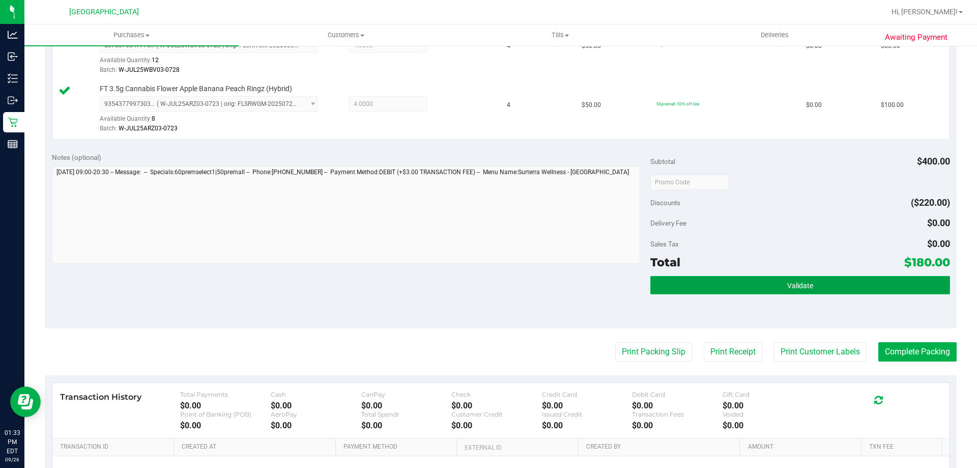
click at [755, 280] on button "Validate" at bounding box center [800, 285] width 299 height 18
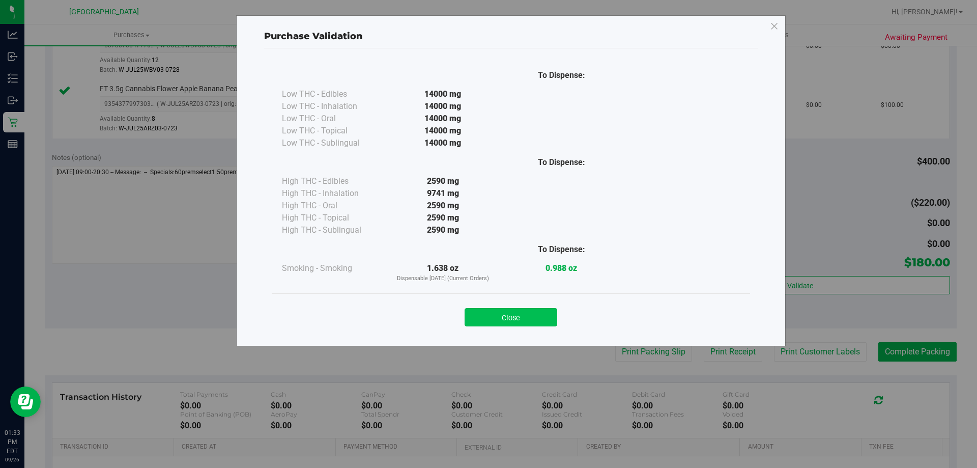
click at [505, 323] on button "Close" at bounding box center [511, 317] width 93 height 18
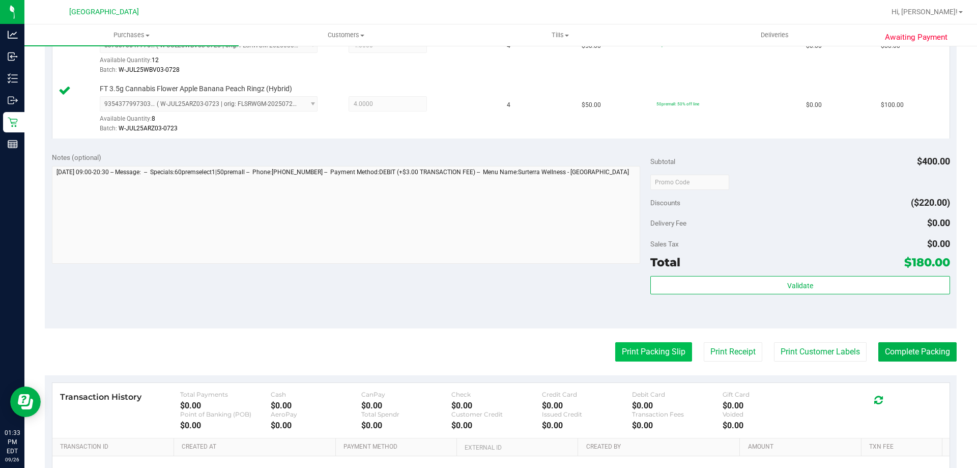
click at [623, 352] on button "Print Packing Slip" at bounding box center [653, 351] width 77 height 19
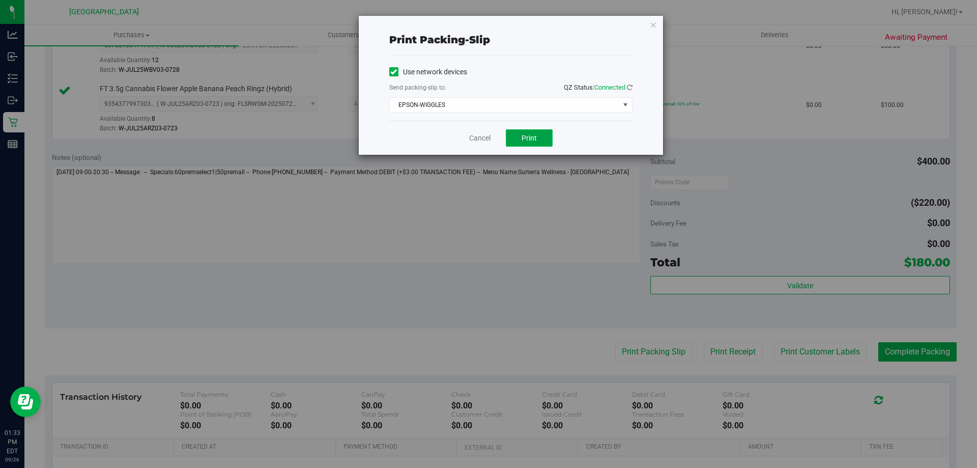
click at [530, 135] on span "Print" at bounding box center [529, 138] width 15 height 8
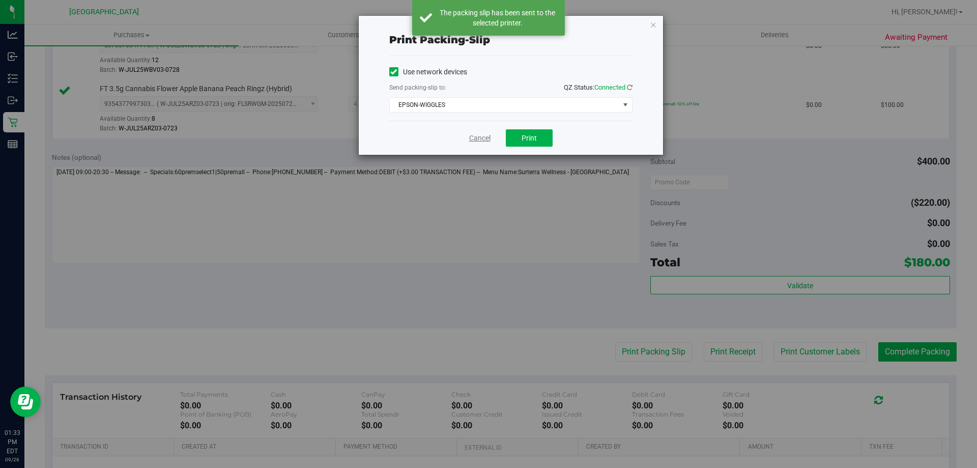
click at [475, 138] on link "Cancel" at bounding box center [479, 138] width 21 height 11
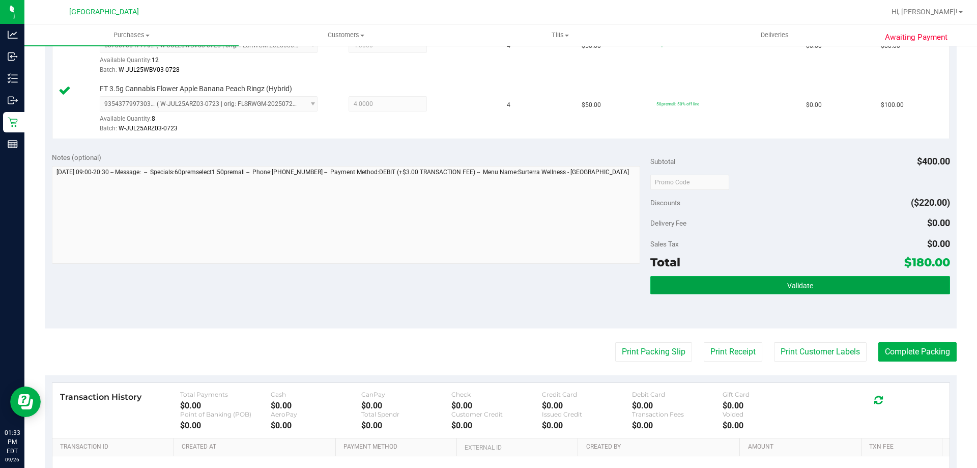
click at [700, 278] on button "Validate" at bounding box center [800, 285] width 299 height 18
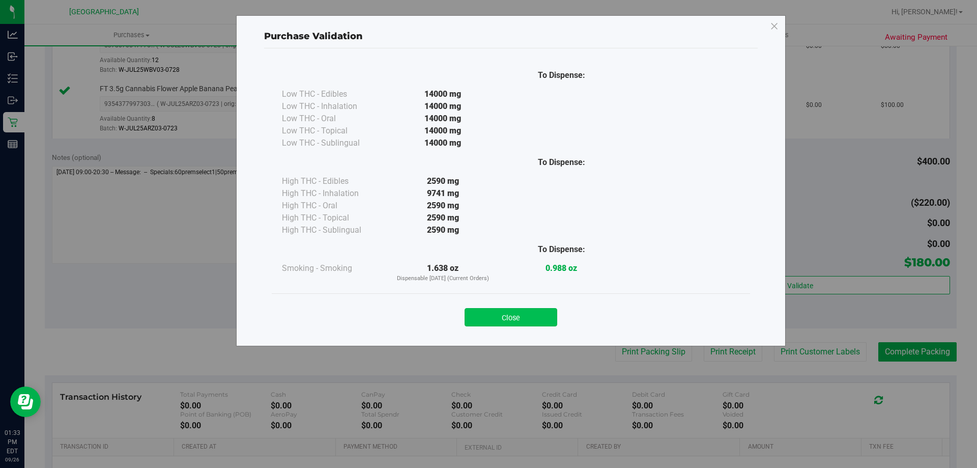
click at [533, 312] on button "Close" at bounding box center [511, 317] width 93 height 18
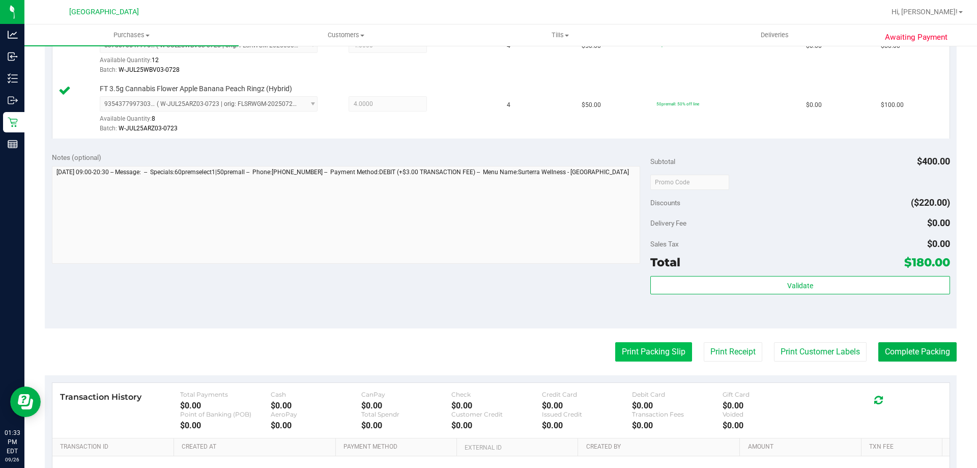
click at [644, 350] on button "Print Packing Slip" at bounding box center [653, 351] width 77 height 19
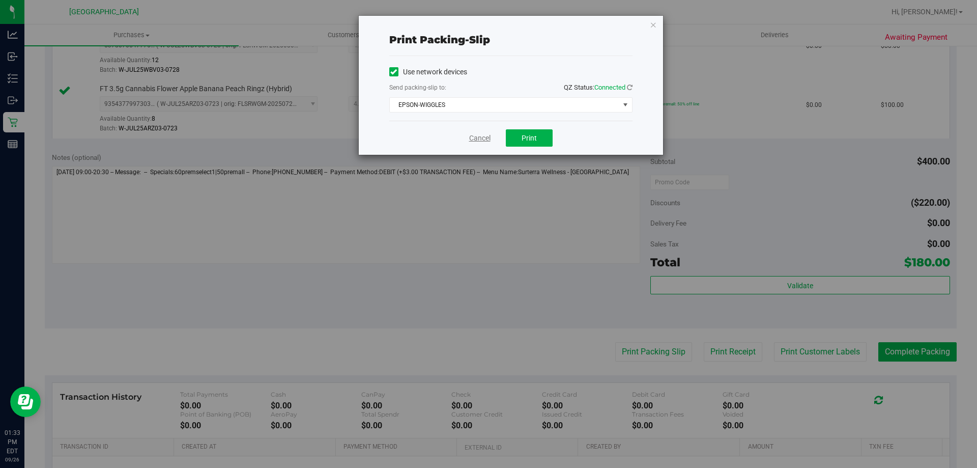
click at [479, 139] on link "Cancel" at bounding box center [479, 138] width 21 height 11
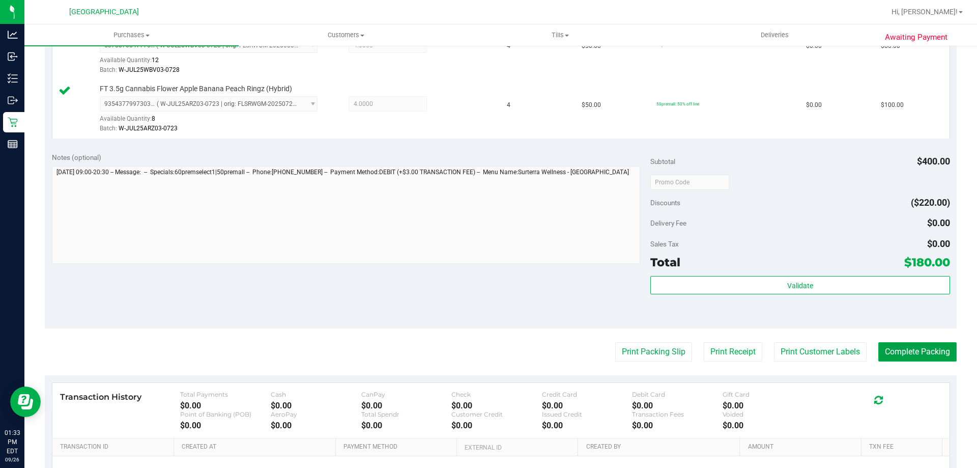
click at [915, 349] on button "Complete Packing" at bounding box center [918, 351] width 78 height 19
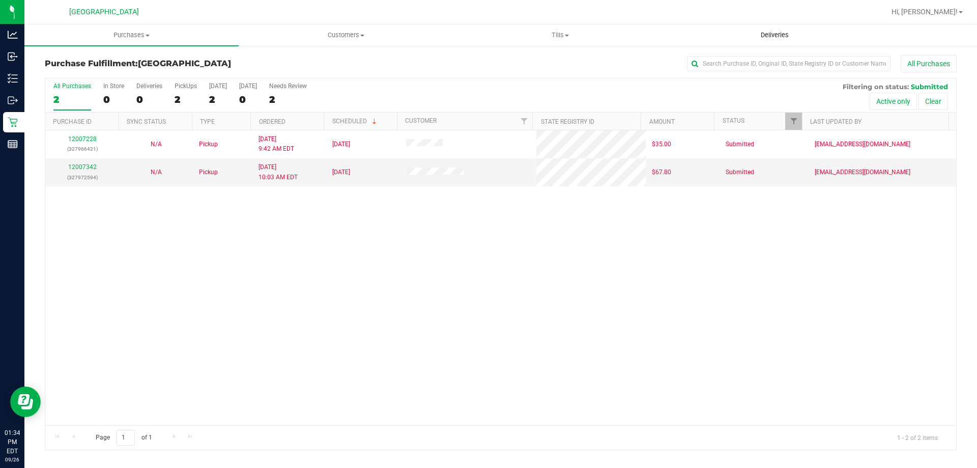
drag, startPoint x: 663, startPoint y: 275, endPoint x: 731, endPoint y: 40, distance: 244.4
click at [665, 275] on div "12007228 (327966421) N/A Pickup [DATE] 9:42 AM EDT 9/26/2025 $35.00 Submitted […" at bounding box center [500, 277] width 911 height 295
click at [323, 299] on div "12007228 (327966421) N/A Pickup [DATE] 9:42 AM EDT 9/26/2025 $35.00 Submitted […" at bounding box center [500, 277] width 911 height 295
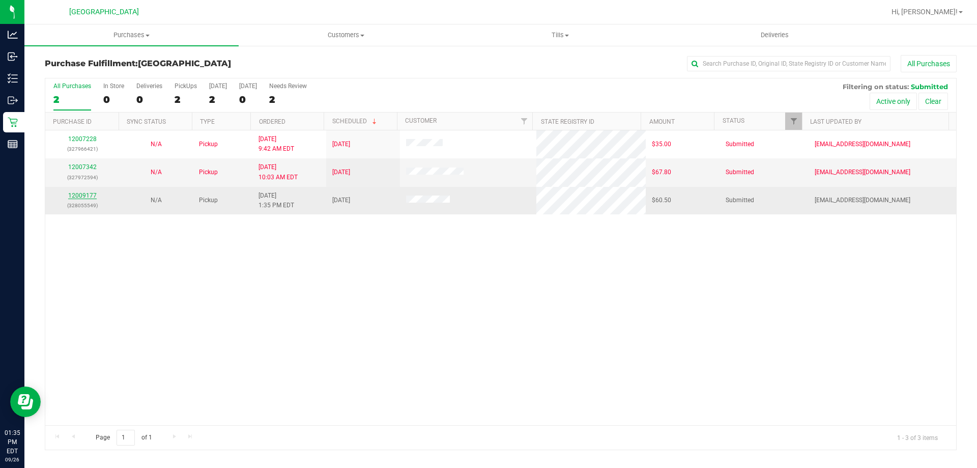
click at [77, 196] on link "12009177" at bounding box center [82, 195] width 29 height 7
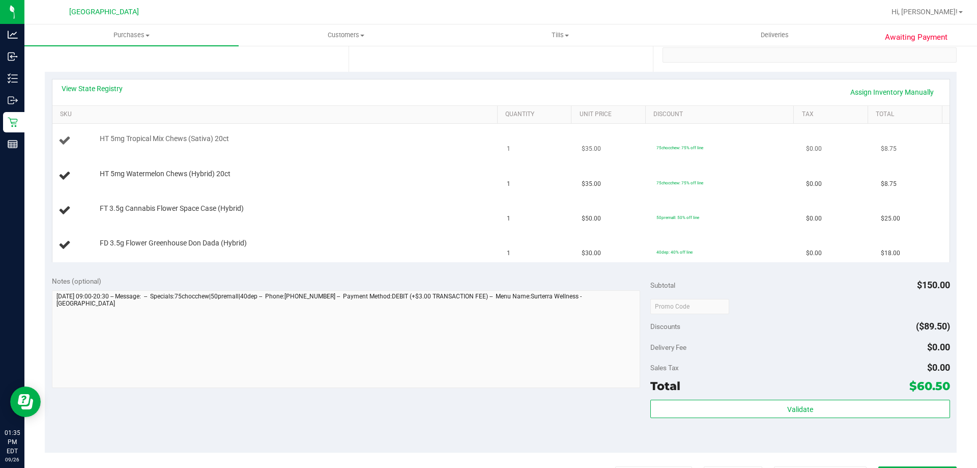
scroll to position [204, 0]
click at [111, 86] on link "View State Registry" at bounding box center [92, 87] width 61 height 10
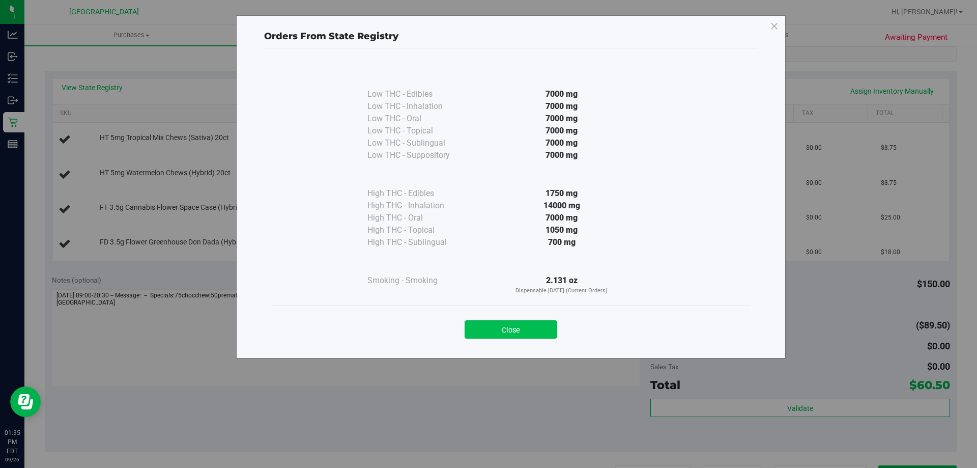
click at [498, 331] on button "Close" at bounding box center [511, 329] width 93 height 18
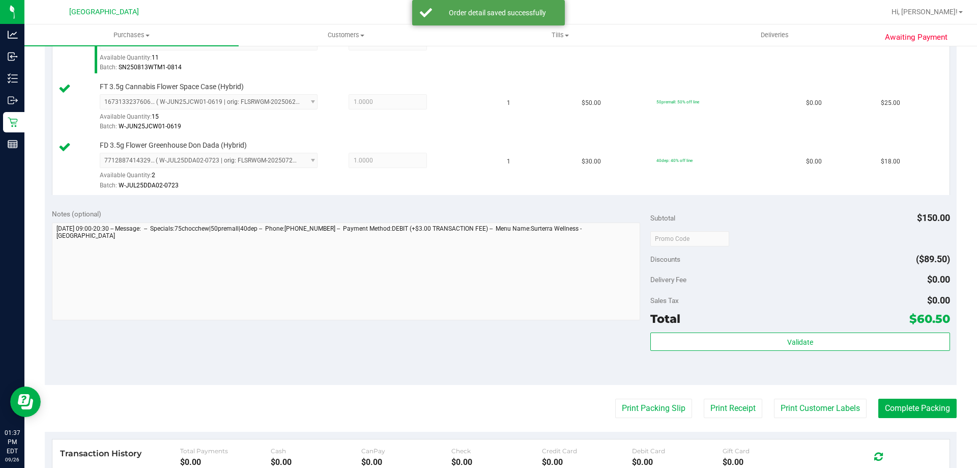
scroll to position [458, 0]
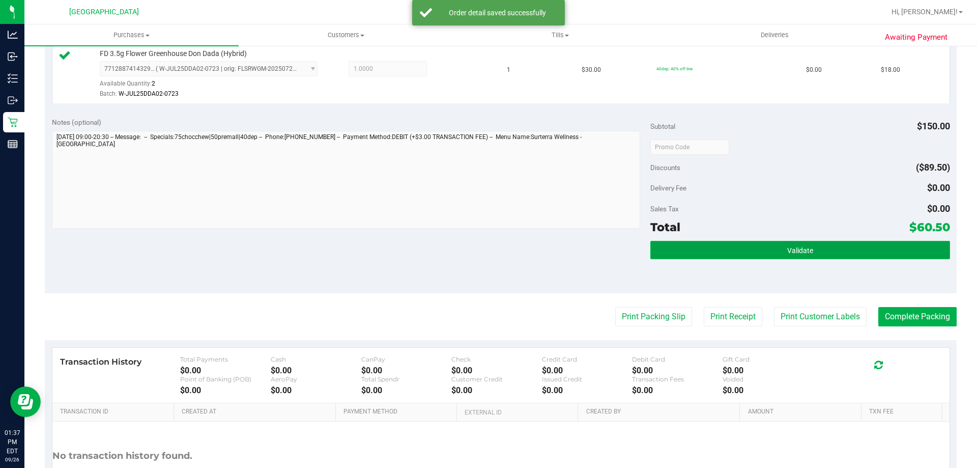
click at [749, 251] on button "Validate" at bounding box center [800, 250] width 299 height 18
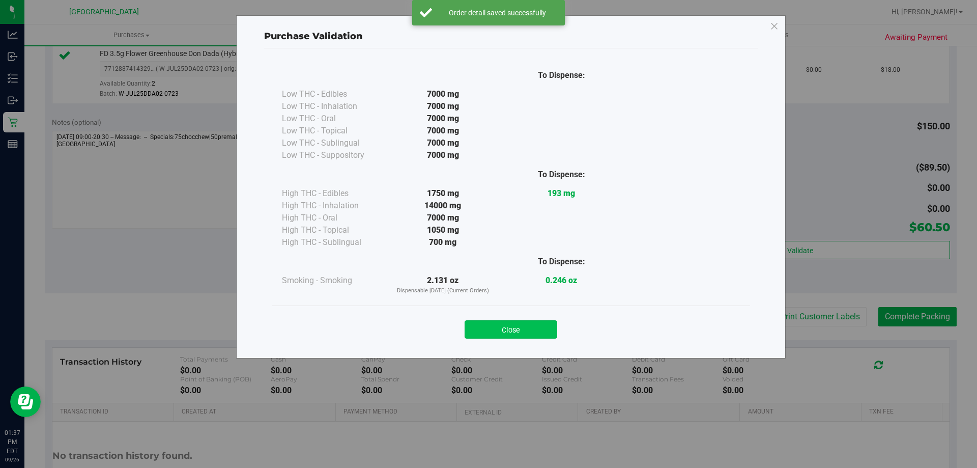
click at [505, 329] on button "Close" at bounding box center [511, 329] width 93 height 18
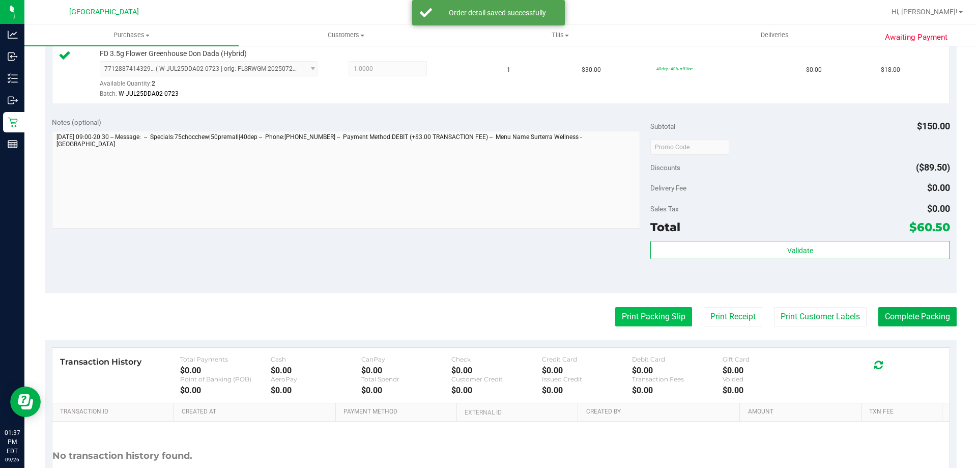
click at [621, 308] on button "Print Packing Slip" at bounding box center [653, 316] width 77 height 19
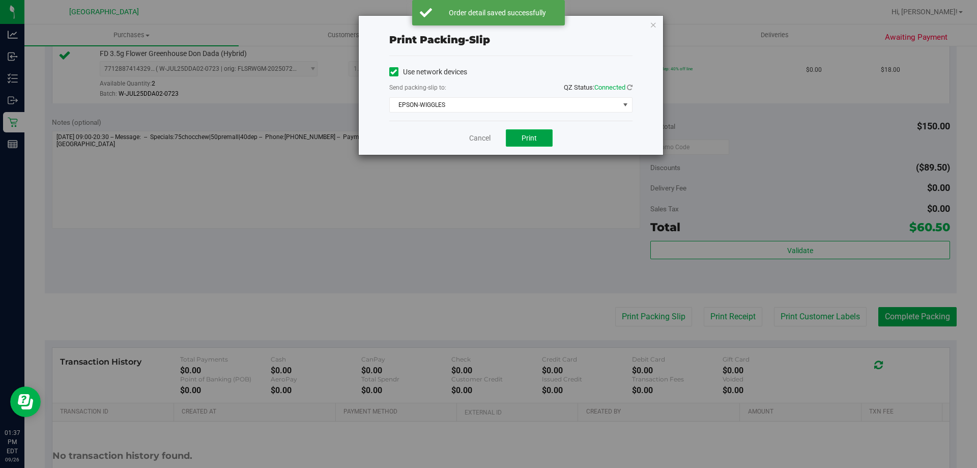
click at [538, 133] on button "Print" at bounding box center [529, 137] width 47 height 17
click at [481, 133] on link "Cancel" at bounding box center [479, 138] width 21 height 11
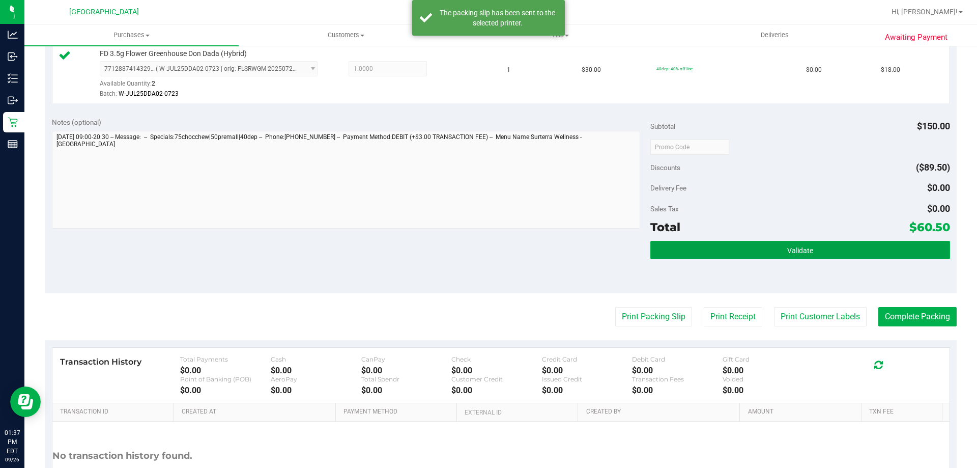
click at [674, 252] on button "Validate" at bounding box center [800, 250] width 299 height 18
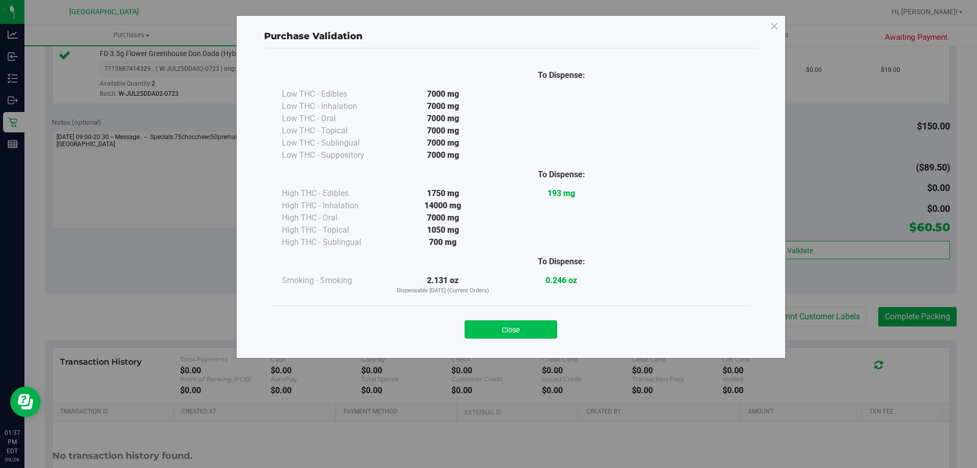
click at [503, 331] on button "Close" at bounding box center [511, 329] width 93 height 18
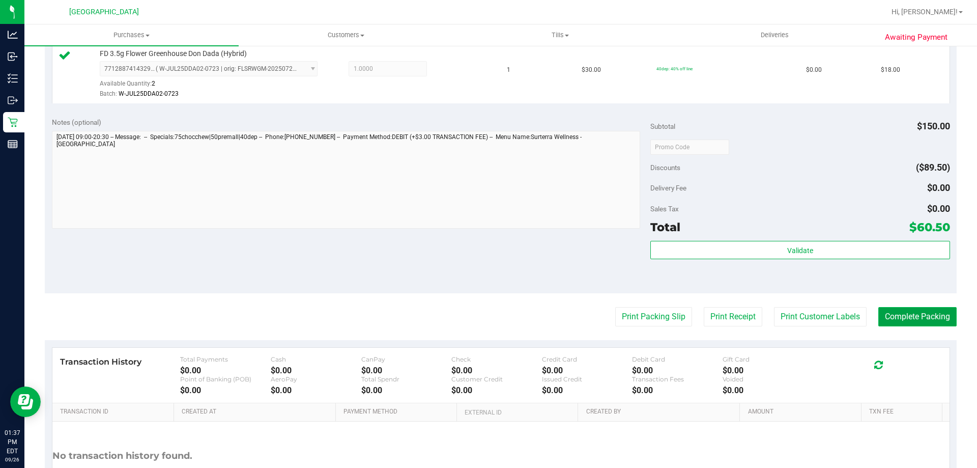
click at [905, 325] on button "Complete Packing" at bounding box center [918, 316] width 78 height 19
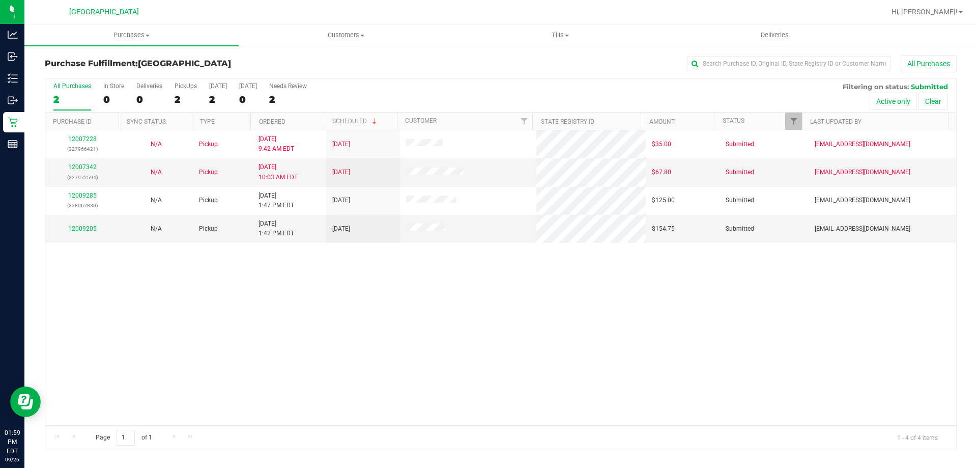
click at [380, 324] on div "12007228 (327966421) N/A Pickup [DATE] 9:42 AM EDT 9/26/2025 $35.00 Submitted […" at bounding box center [500, 277] width 911 height 295
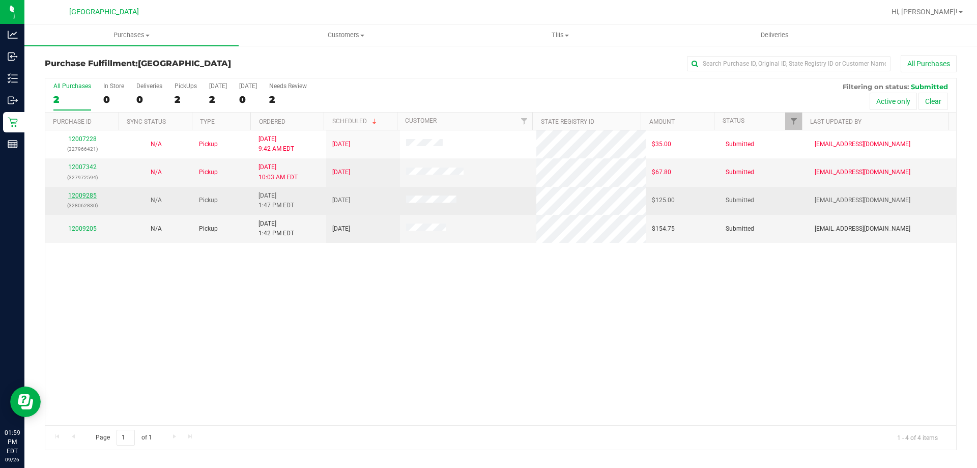
click at [74, 194] on link "12009285" at bounding box center [82, 195] width 29 height 7
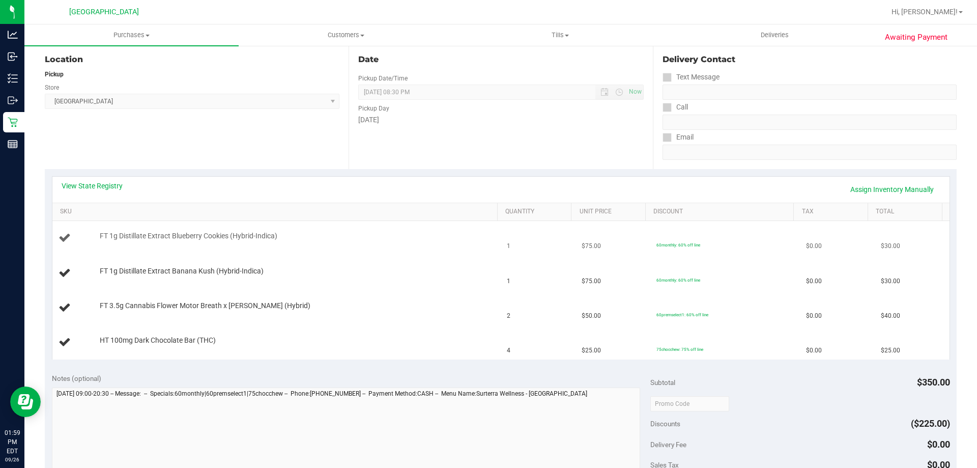
scroll to position [153, 0]
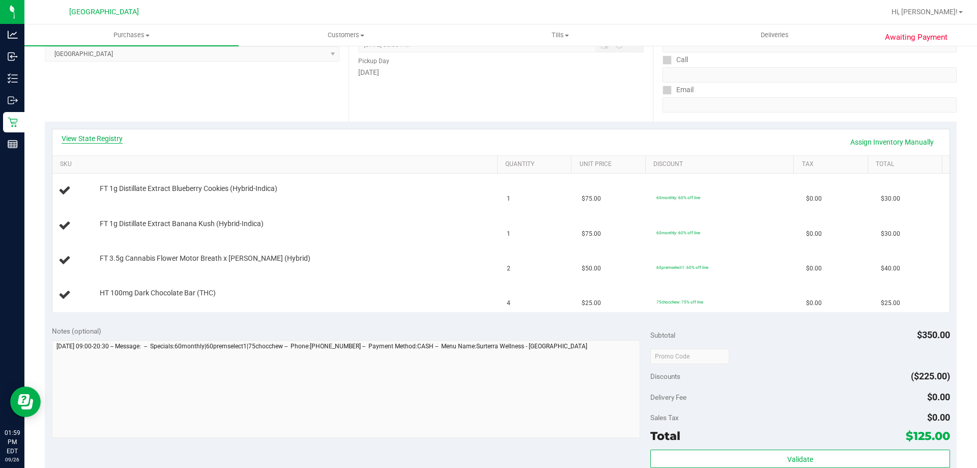
click at [103, 133] on link "View State Registry" at bounding box center [92, 138] width 61 height 10
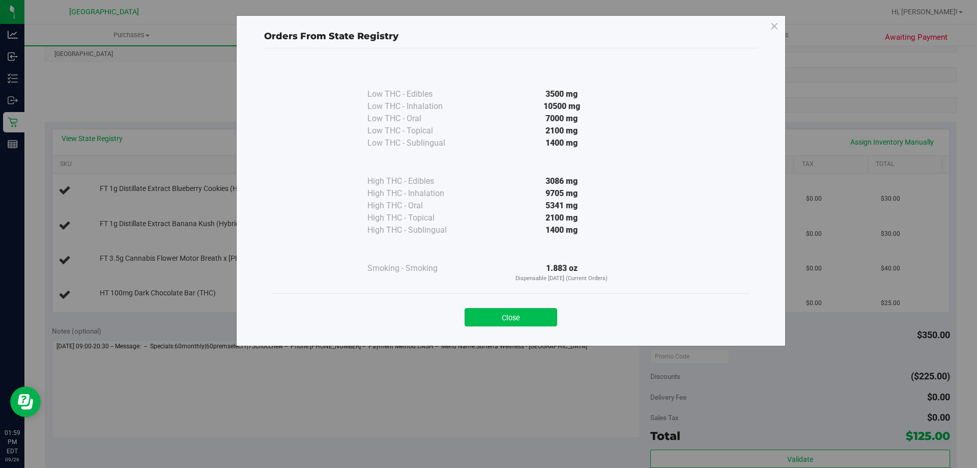
click at [502, 319] on button "Close" at bounding box center [511, 317] width 93 height 18
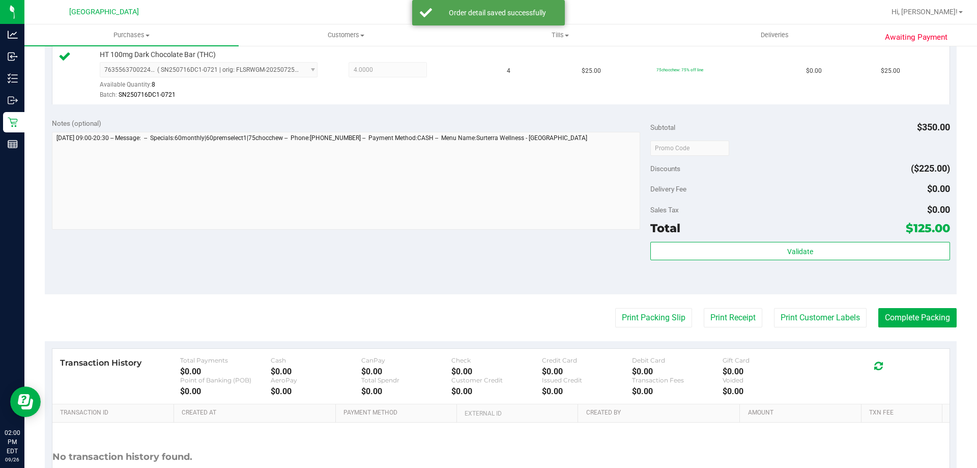
scroll to position [458, 0]
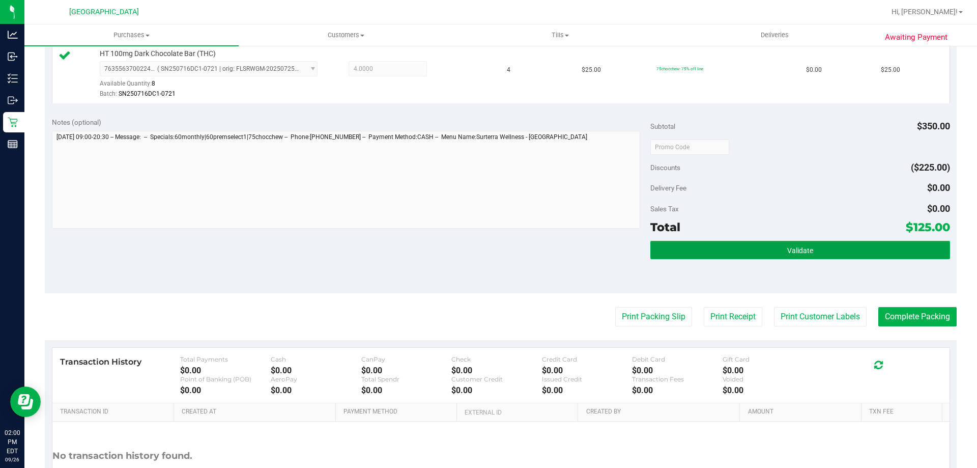
click at [776, 249] on button "Validate" at bounding box center [800, 250] width 299 height 18
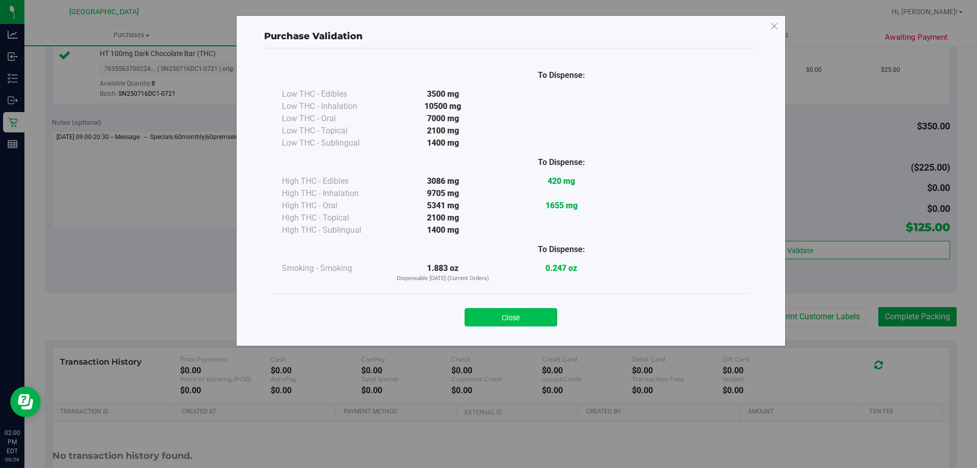
click at [529, 320] on button "Close" at bounding box center [511, 317] width 93 height 18
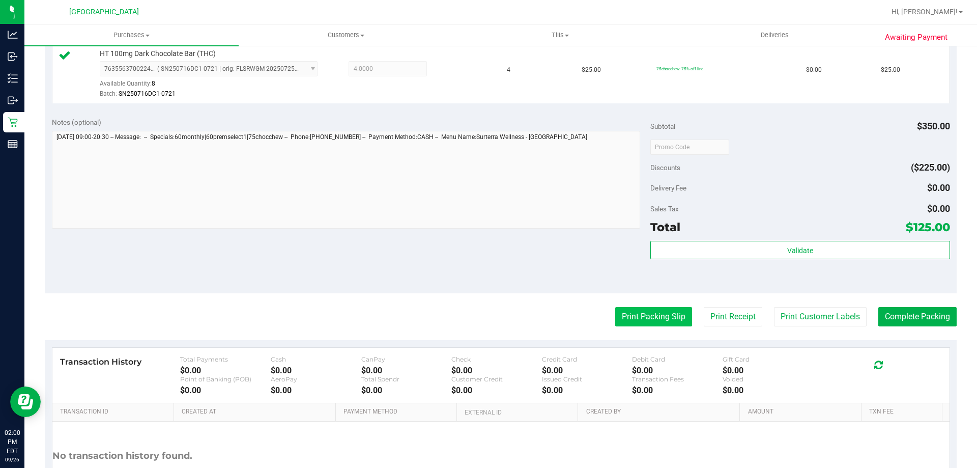
click at [615, 321] on button "Print Packing Slip" at bounding box center [653, 316] width 77 height 19
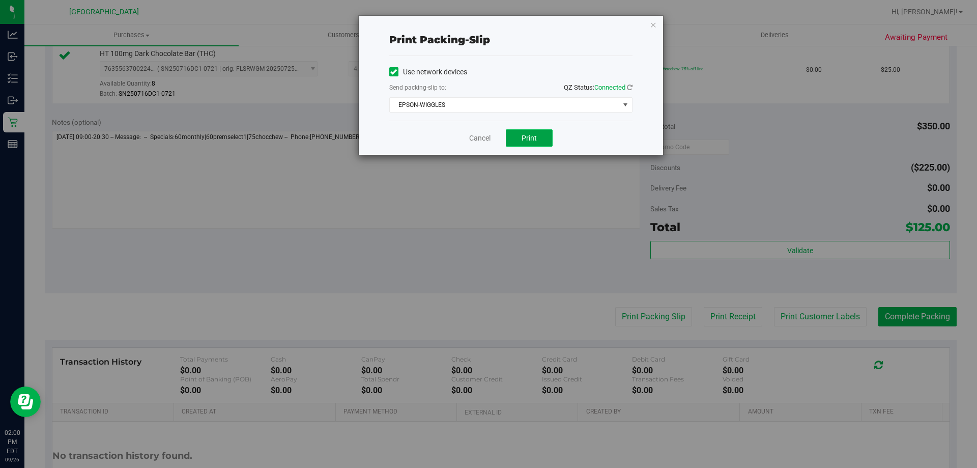
click at [541, 137] on button "Print" at bounding box center [529, 137] width 47 height 17
click at [469, 141] on link "Cancel" at bounding box center [479, 138] width 21 height 11
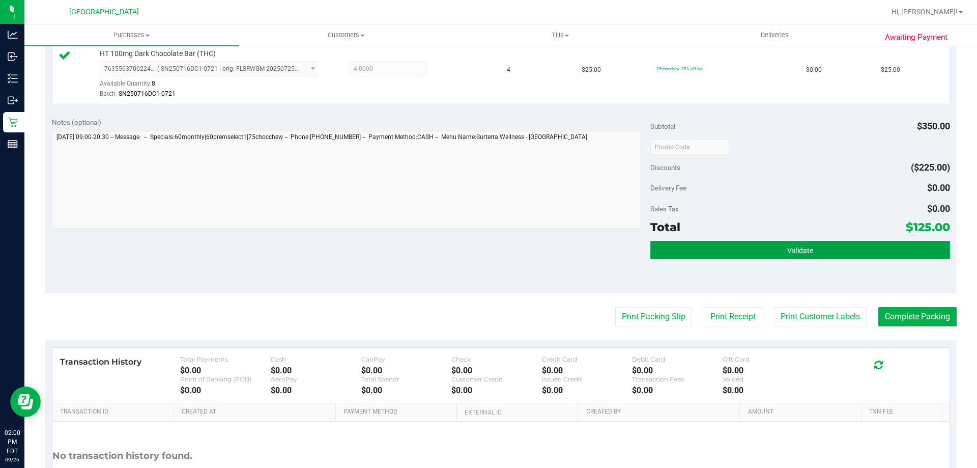
click at [801, 246] on span "Validate" at bounding box center [800, 250] width 26 height 8
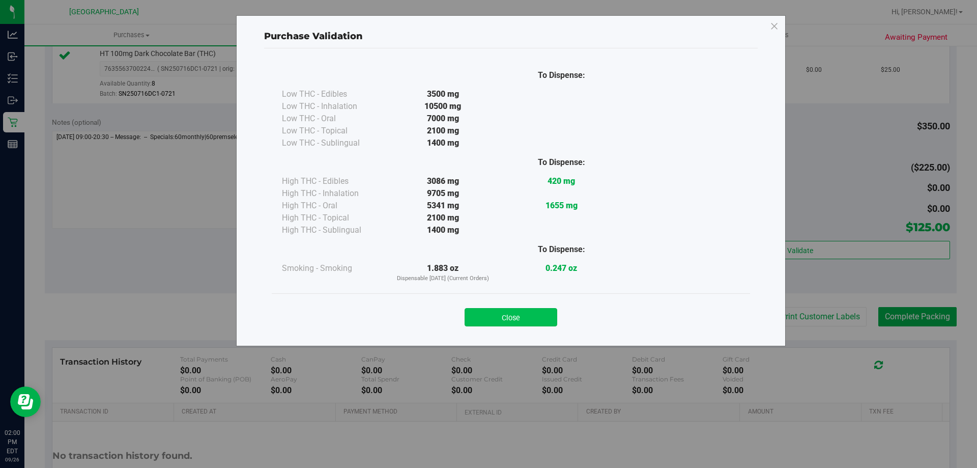
click at [502, 323] on button "Close" at bounding box center [511, 317] width 93 height 18
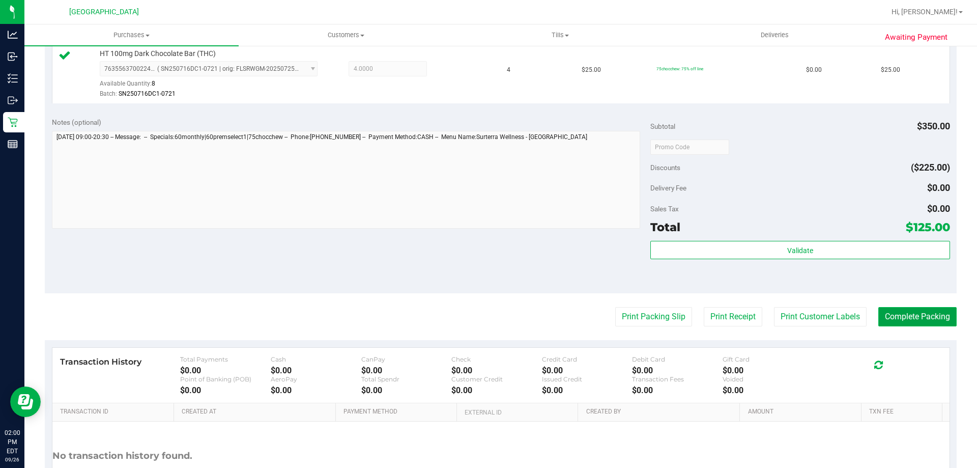
click at [921, 323] on button "Complete Packing" at bounding box center [918, 316] width 78 height 19
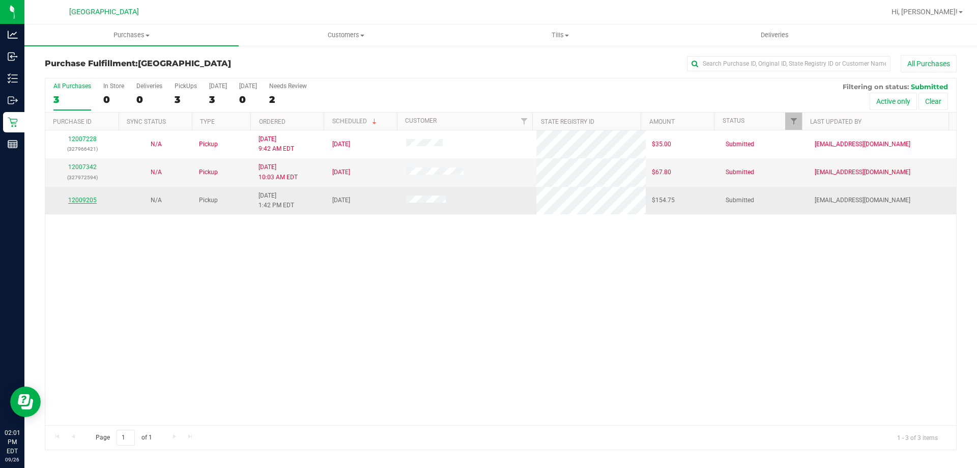
click at [87, 203] on link "12009205" at bounding box center [82, 199] width 29 height 7
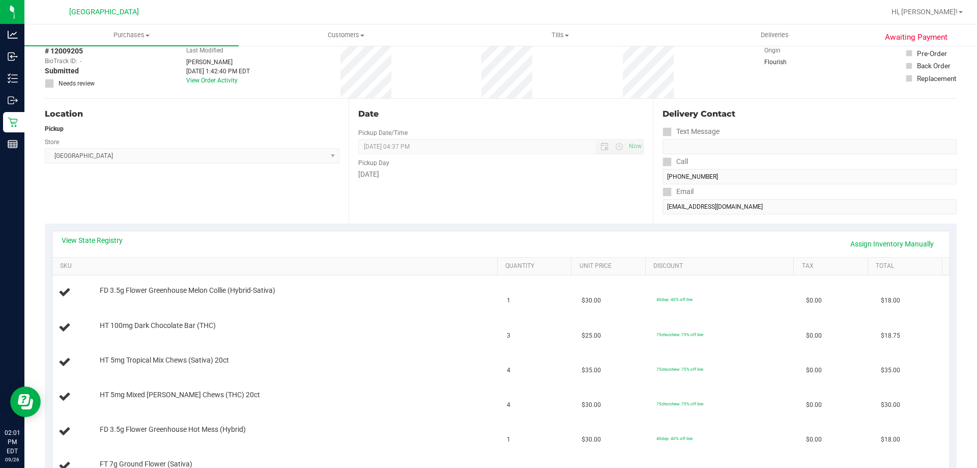
scroll to position [102, 0]
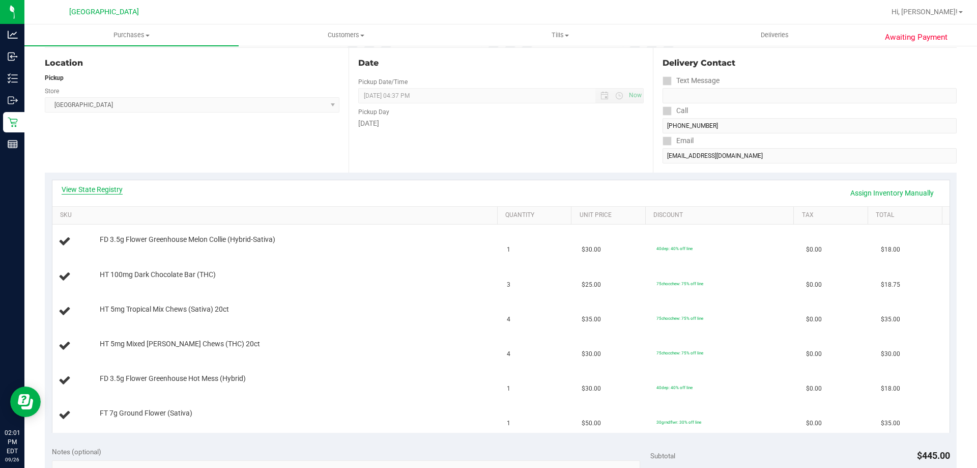
click at [101, 191] on link "View State Registry" at bounding box center [92, 189] width 61 height 10
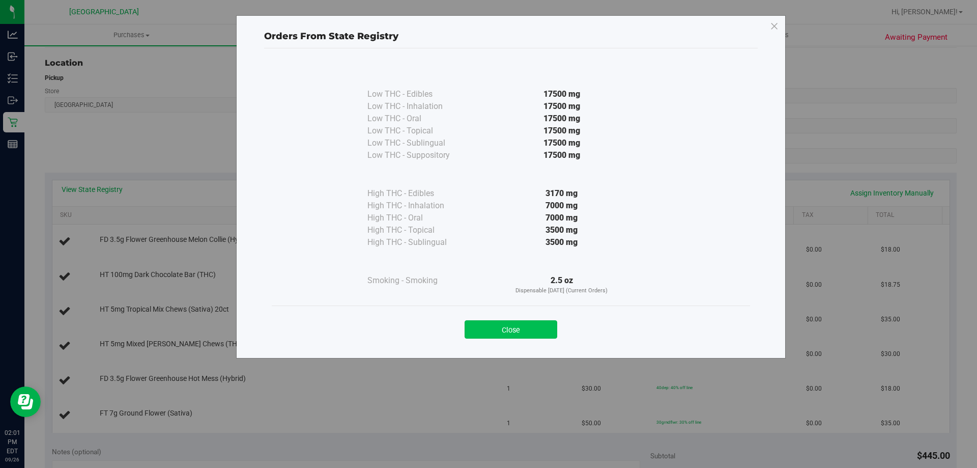
click at [500, 325] on button "Close" at bounding box center [511, 329] width 93 height 18
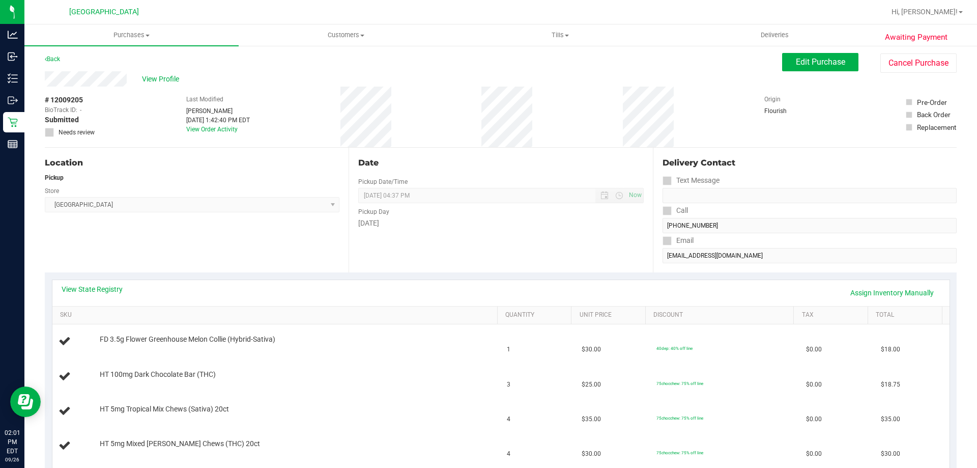
scroll to position [0, 0]
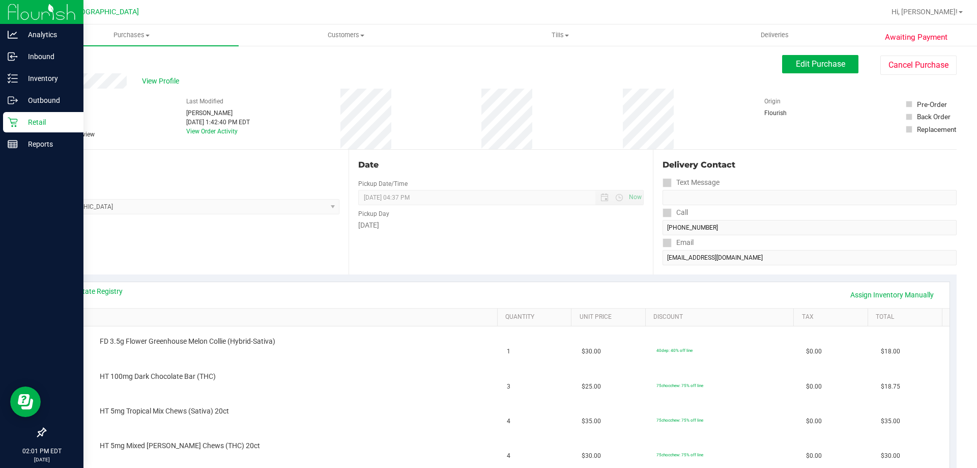
click at [14, 120] on icon at bounding box center [13, 122] width 10 height 10
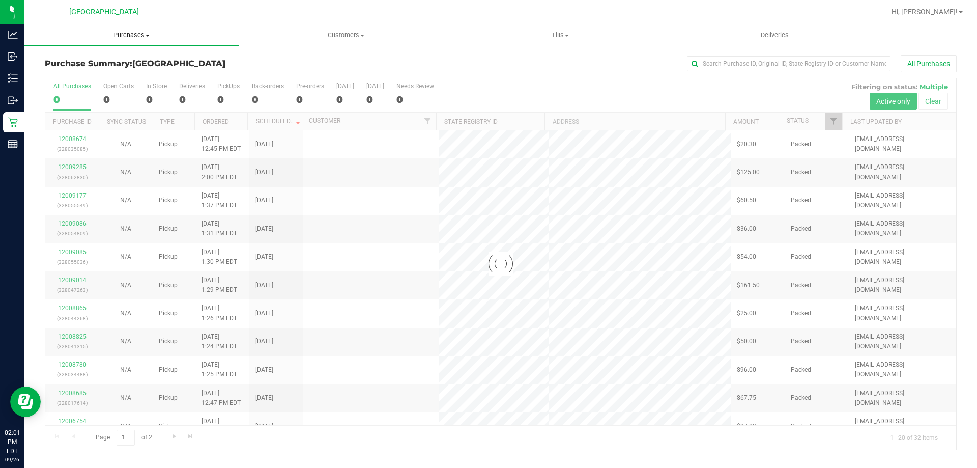
click at [133, 36] on span "Purchases" at bounding box center [131, 35] width 214 height 9
click at [104, 75] on li "Fulfillment" at bounding box center [131, 74] width 214 height 12
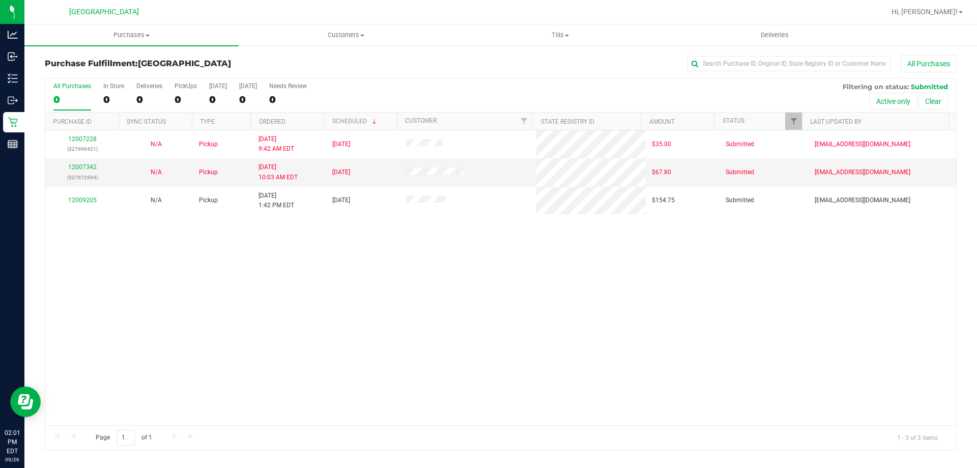
click at [383, 306] on div "12007228 (327966421) N/A Pickup [DATE] 9:42 AM EDT 9/26/2025 $35.00 Submitted […" at bounding box center [500, 277] width 911 height 295
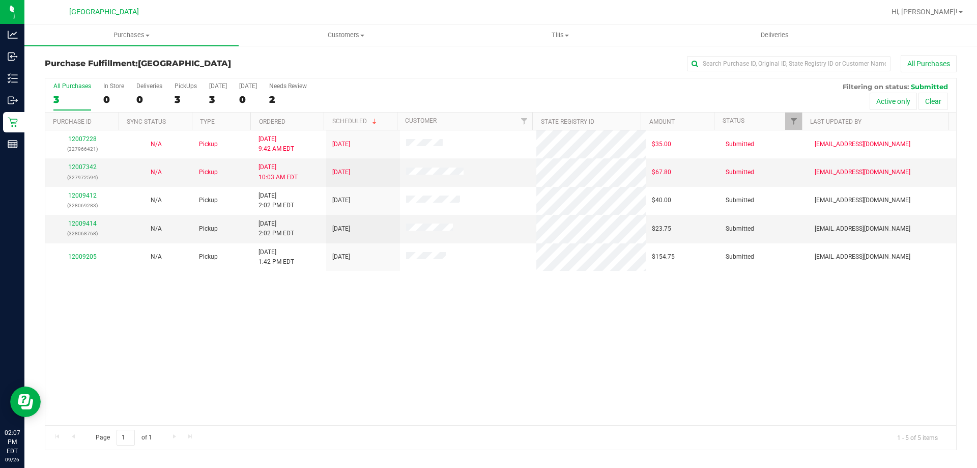
click at [378, 303] on div "12007228 (327966421) N/A Pickup [DATE] 9:42 AM EDT 9/26/2025 $35.00 Submitted […" at bounding box center [500, 277] width 911 height 295
click at [86, 226] on div "12009414 (328068768)" at bounding box center [82, 228] width 62 height 19
click at [83, 223] on link "12009414" at bounding box center [82, 223] width 29 height 7
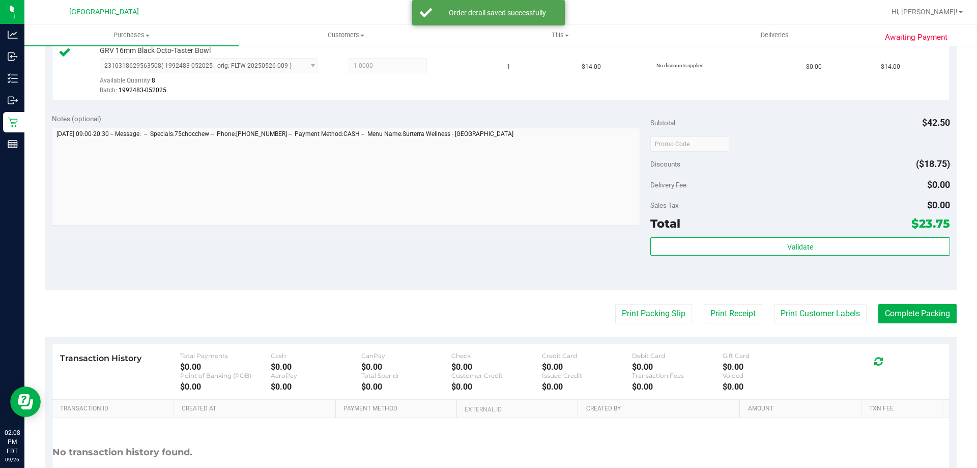
scroll to position [407, 0]
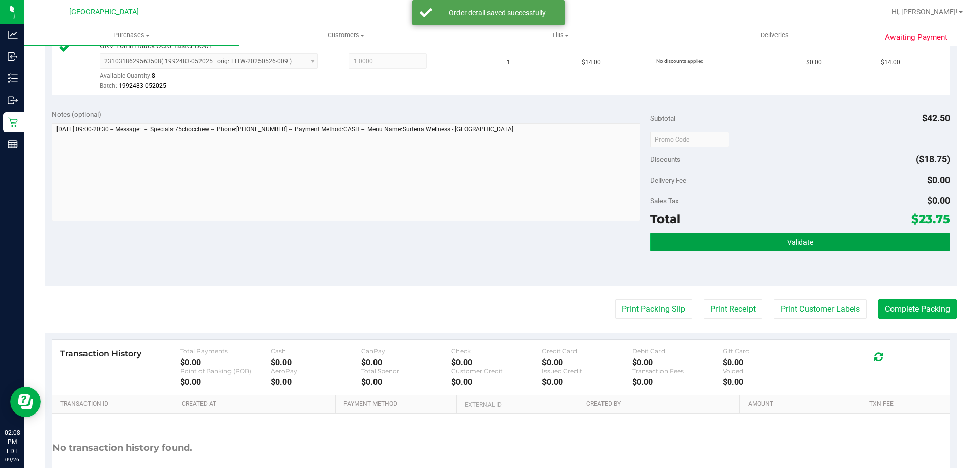
click at [754, 242] on button "Validate" at bounding box center [800, 242] width 299 height 18
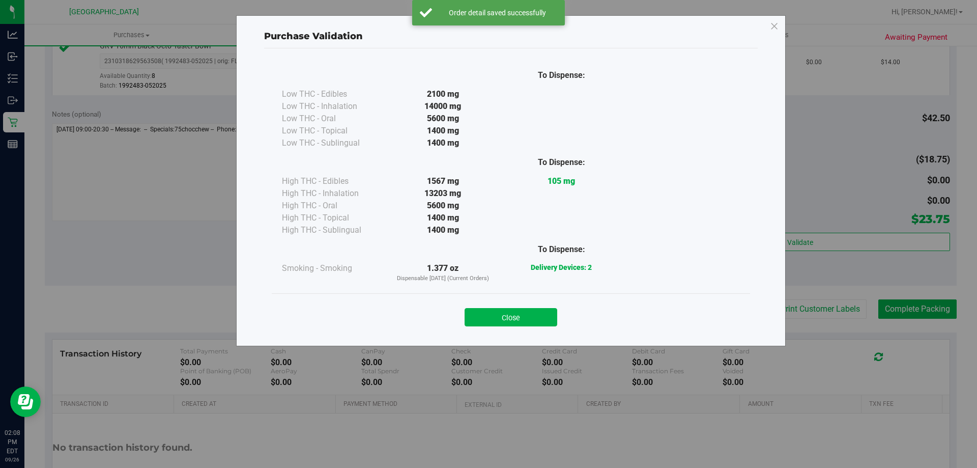
click at [505, 316] on button "Close" at bounding box center [511, 317] width 93 height 18
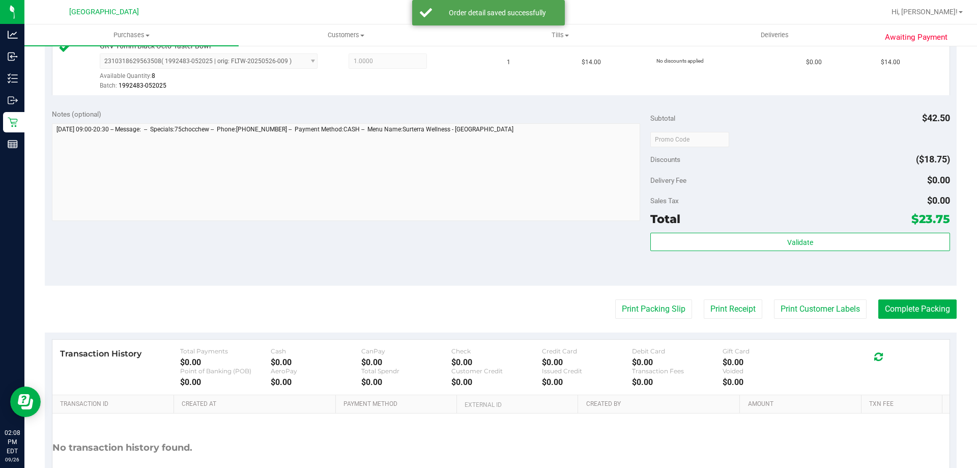
click at [603, 305] on div "Print Packing Slip Print Receipt Print Customer Labels Complete Packing" at bounding box center [501, 308] width 912 height 19
click at [618, 308] on button "Print Packing Slip" at bounding box center [653, 308] width 77 height 19
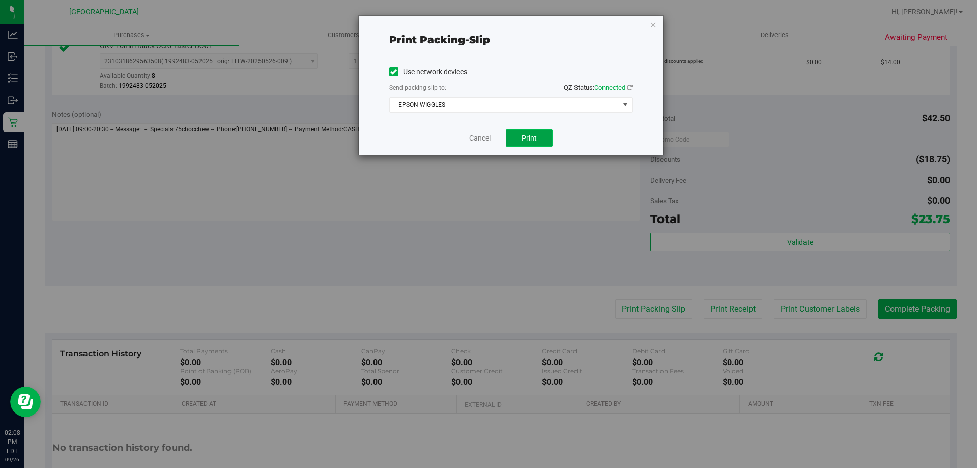
click at [549, 133] on button "Print" at bounding box center [529, 137] width 47 height 17
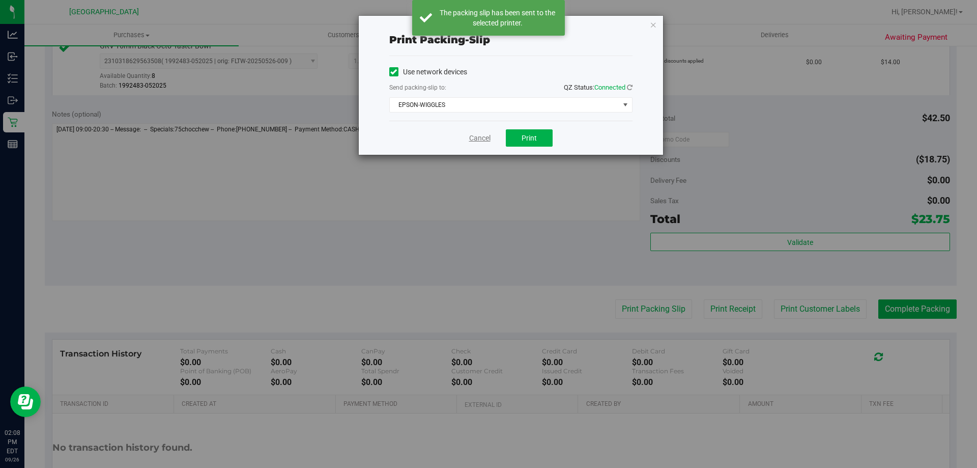
click at [485, 136] on link "Cancel" at bounding box center [479, 138] width 21 height 11
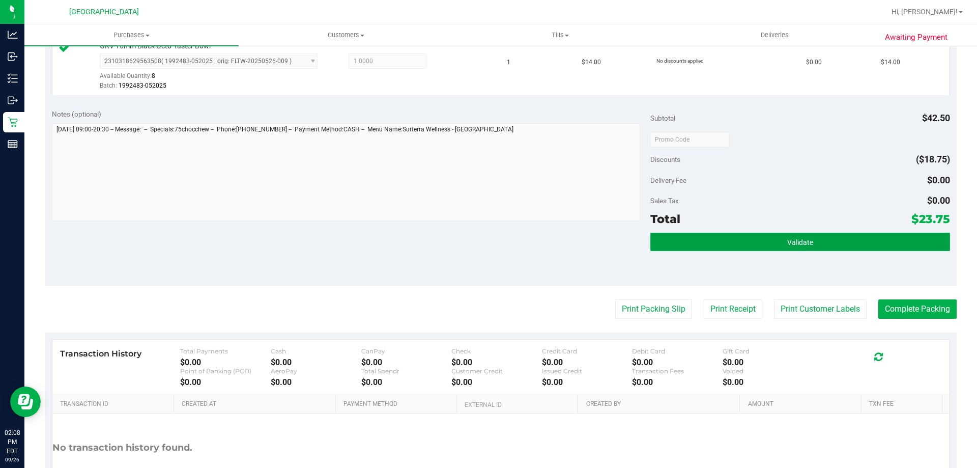
click at [676, 240] on button "Validate" at bounding box center [800, 242] width 299 height 18
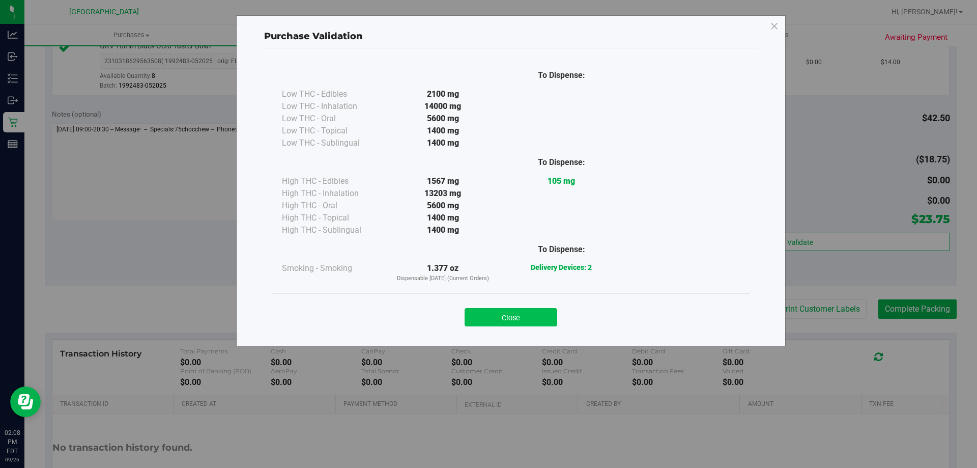
click at [535, 312] on button "Close" at bounding box center [511, 317] width 93 height 18
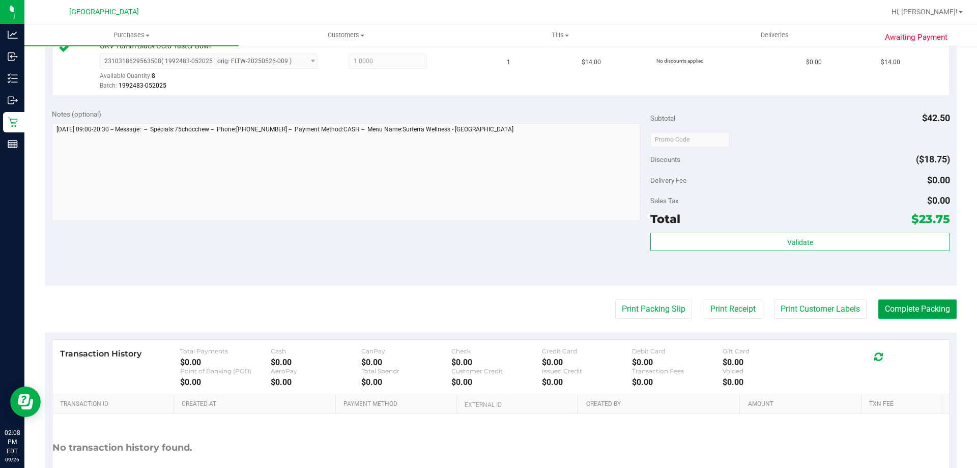
click at [919, 308] on button "Complete Packing" at bounding box center [918, 308] width 78 height 19
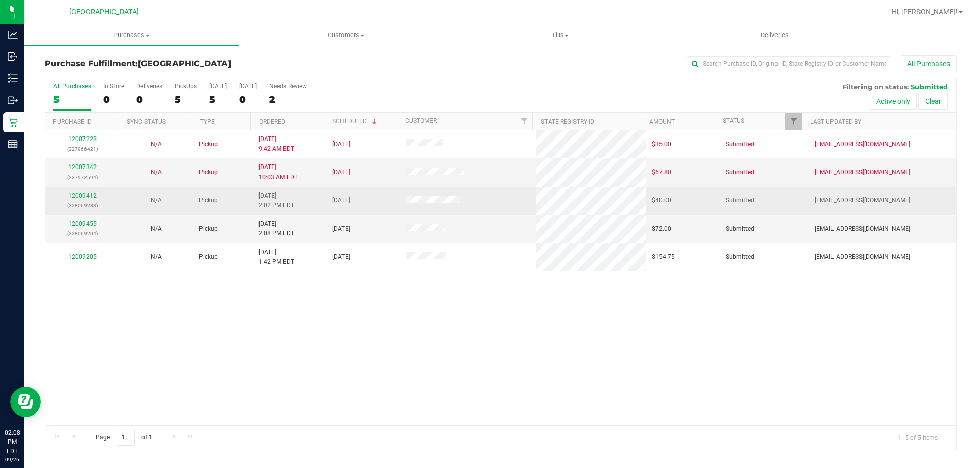
click at [91, 193] on link "12009412" at bounding box center [82, 195] width 29 height 7
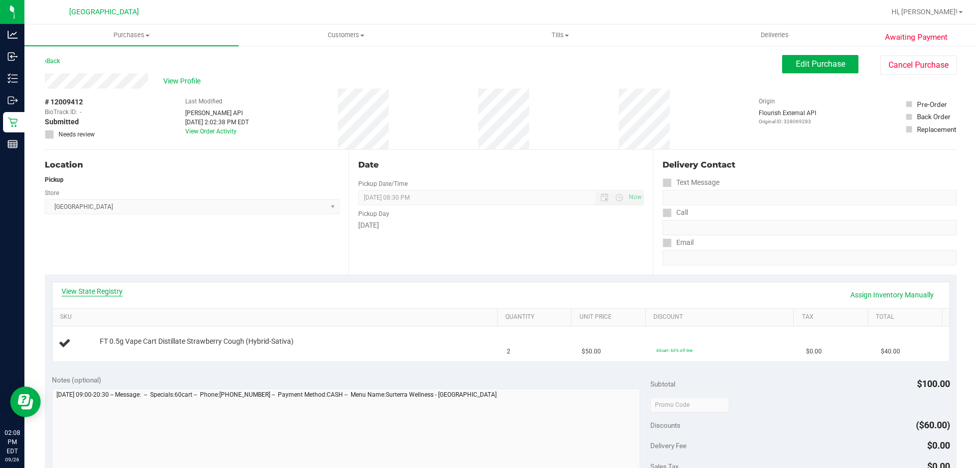
click at [99, 291] on link "View State Registry" at bounding box center [92, 291] width 61 height 10
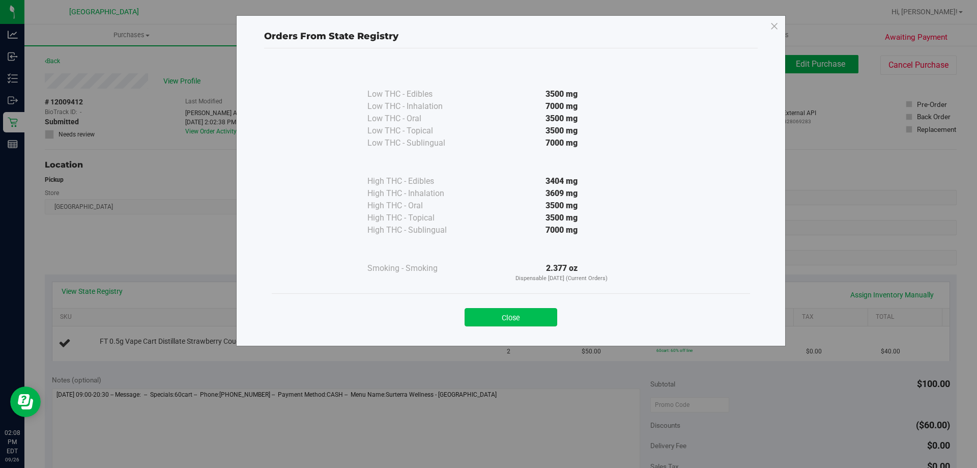
click at [535, 317] on button "Close" at bounding box center [511, 317] width 93 height 18
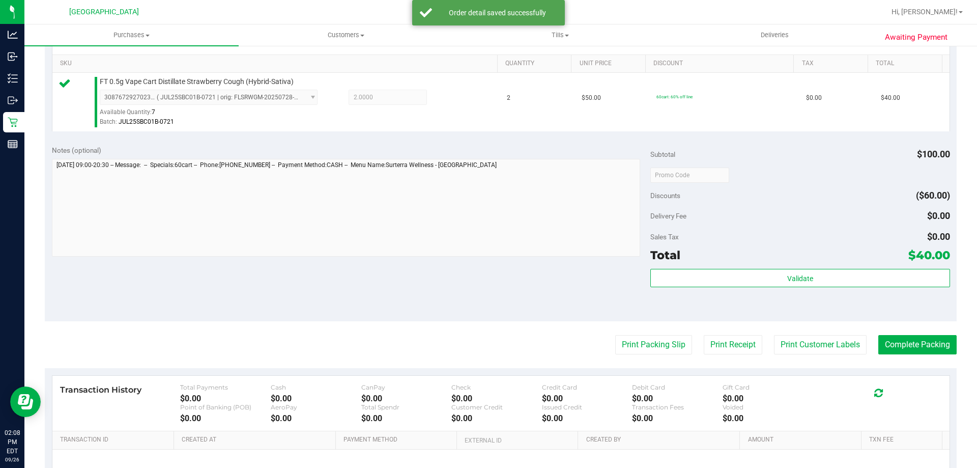
scroll to position [255, 0]
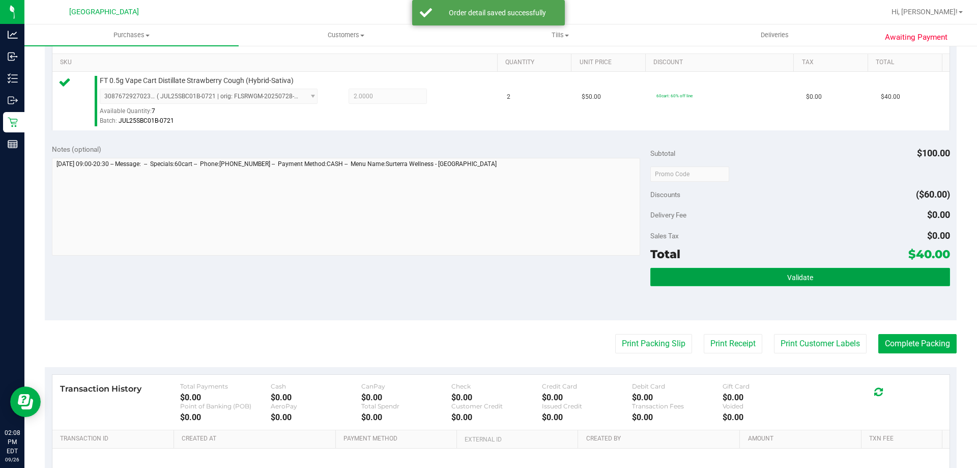
click at [818, 278] on button "Validate" at bounding box center [800, 277] width 299 height 18
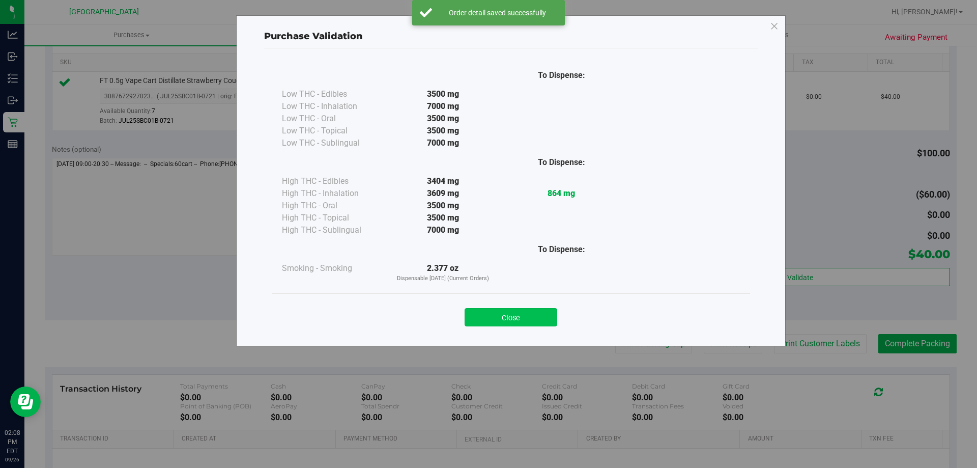
click at [528, 318] on button "Close" at bounding box center [511, 317] width 93 height 18
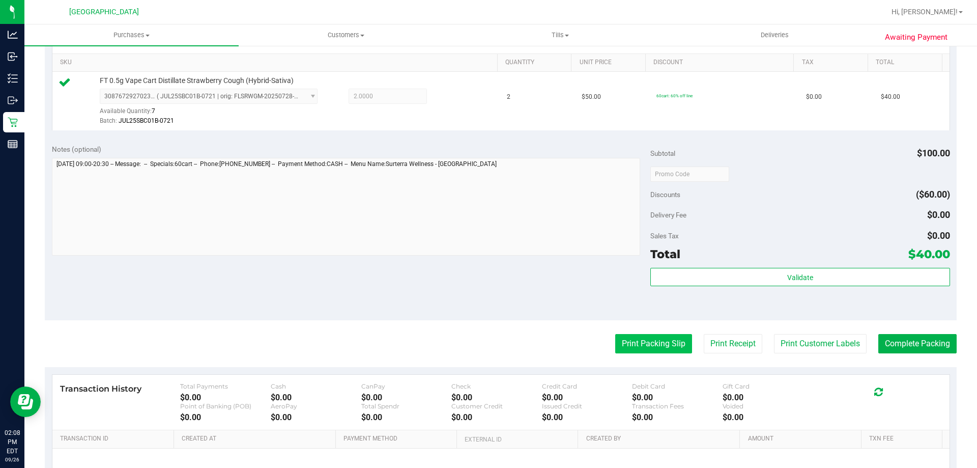
click at [627, 337] on button "Print Packing Slip" at bounding box center [653, 343] width 77 height 19
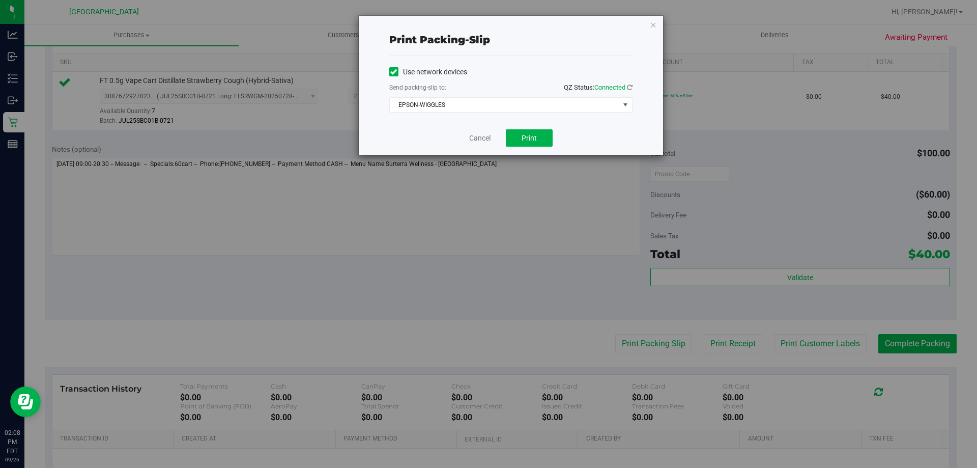
click at [523, 128] on div "Cancel Print" at bounding box center [510, 138] width 243 height 34
click at [523, 136] on span "Print" at bounding box center [529, 138] width 15 height 8
click at [486, 137] on link "Cancel" at bounding box center [479, 138] width 21 height 11
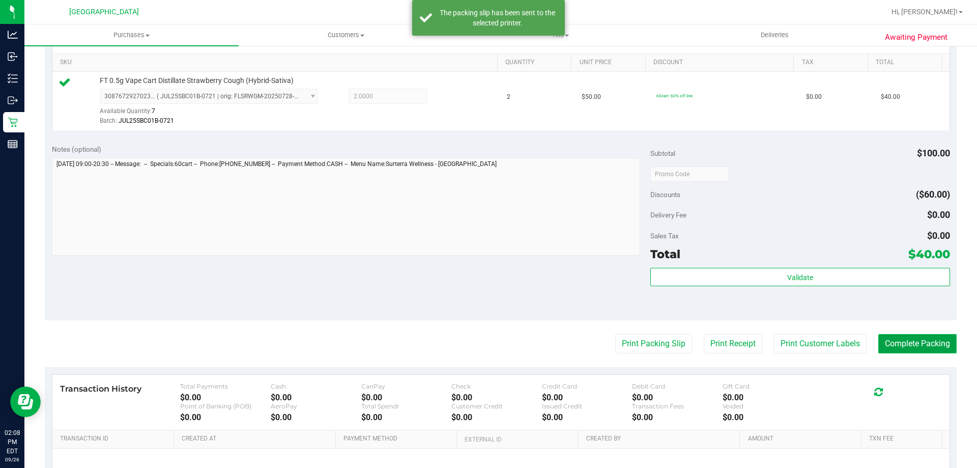
click at [919, 341] on button "Complete Packing" at bounding box center [918, 343] width 78 height 19
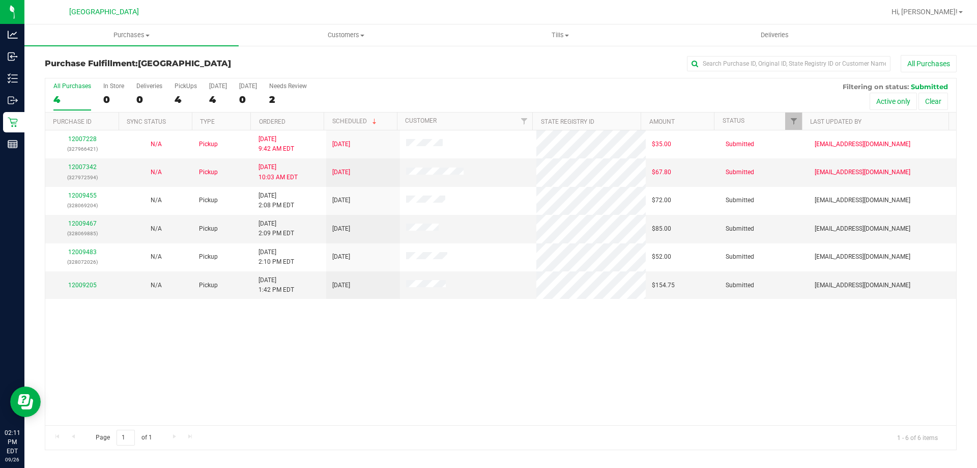
click at [276, 311] on div "12007228 (327966421) N/A Pickup [DATE] 9:42 AM EDT 9/26/2025 $35.00 Submitted […" at bounding box center [500, 277] width 911 height 295
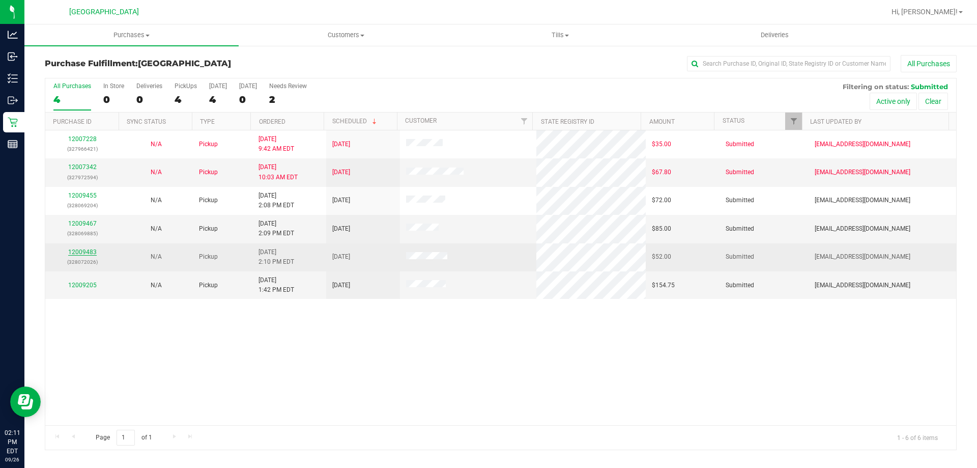
click at [76, 250] on link "12009483" at bounding box center [82, 251] width 29 height 7
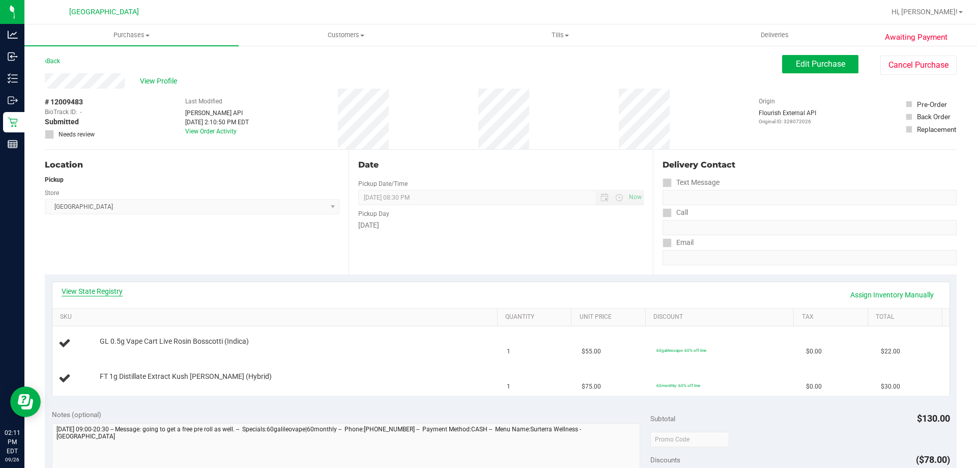
click at [86, 291] on link "View State Registry" at bounding box center [92, 291] width 61 height 10
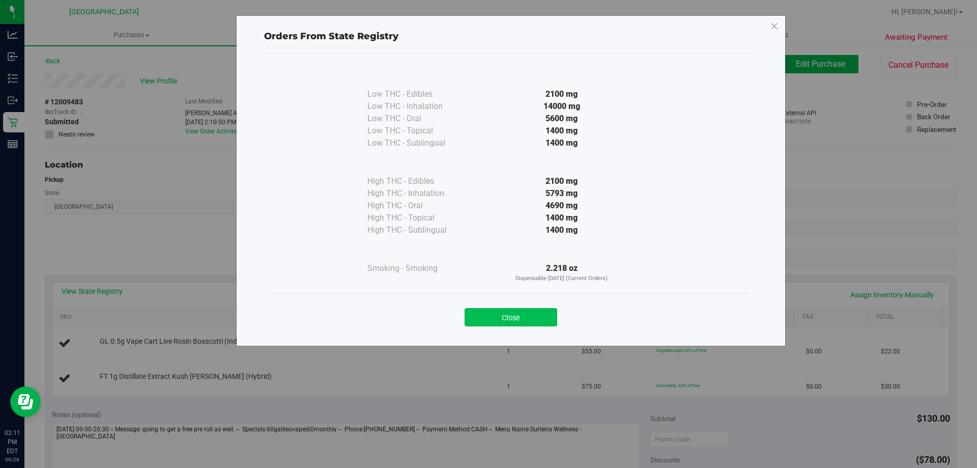
click at [501, 316] on button "Close" at bounding box center [511, 317] width 93 height 18
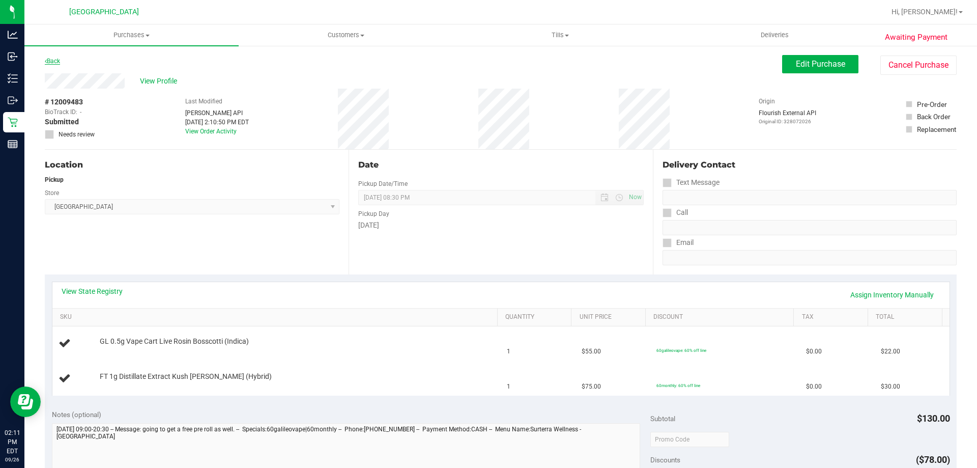
click at [60, 58] on link "Back" at bounding box center [52, 61] width 15 height 7
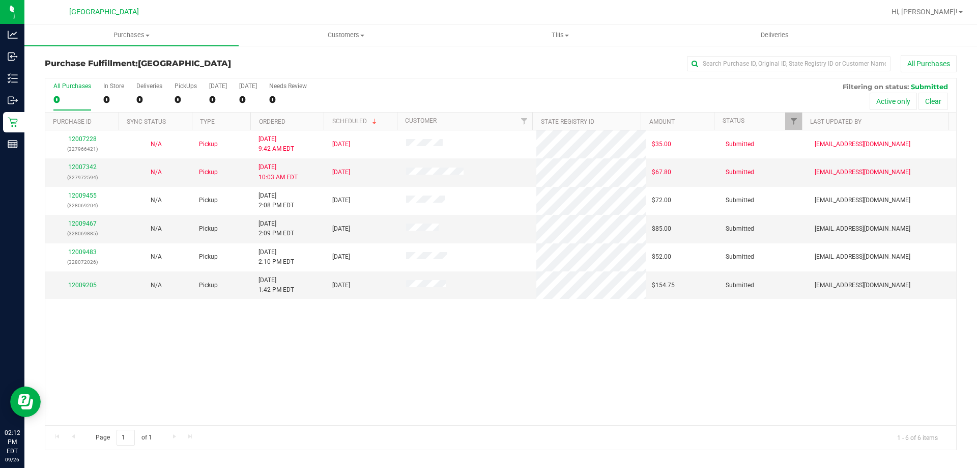
click at [382, 339] on div "12007228 (327966421) N/A Pickup [DATE] 9:42 AM EDT 9/26/2025 $35.00 Submitted […" at bounding box center [500, 277] width 911 height 295
click at [383, 337] on div "12007228 (327966421) N/A Pickup [DATE] 9:42 AM EDT 9/26/2025 $35.00 Submitted […" at bounding box center [500, 277] width 911 height 295
click at [388, 398] on div "12007228 (327966421) N/A Pickup [DATE] 9:42 AM EDT 9/26/2025 $35.00 Submitted […" at bounding box center [500, 277] width 911 height 295
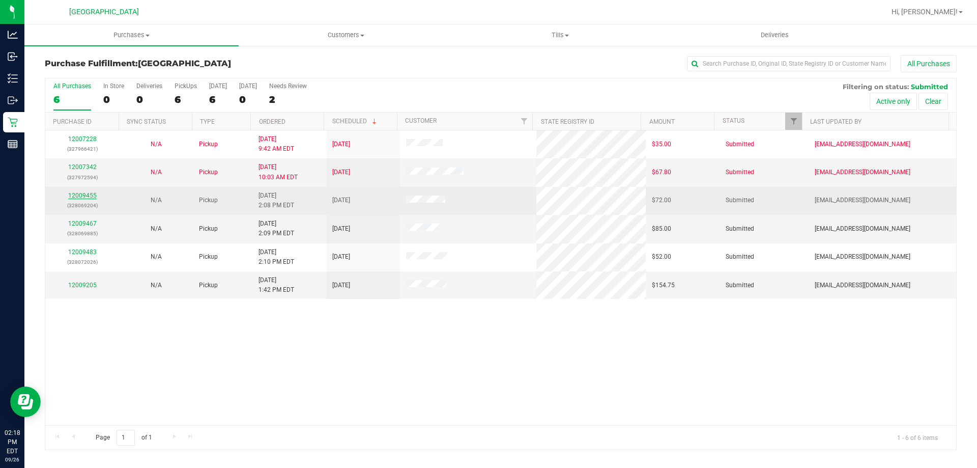
click at [88, 192] on link "12009455" at bounding box center [82, 195] width 29 height 7
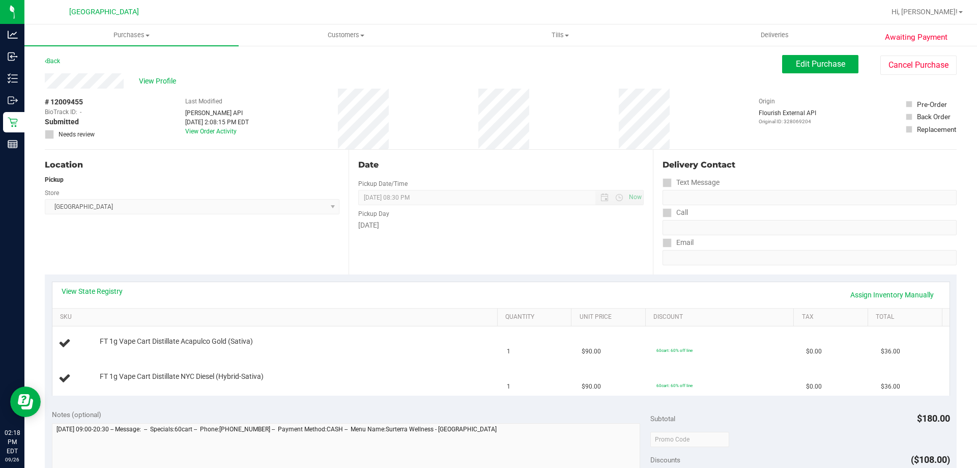
scroll to position [51, 0]
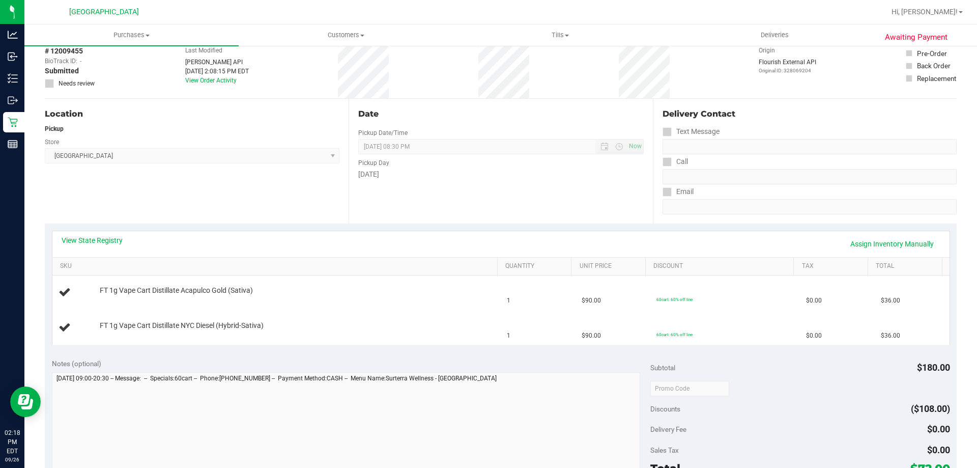
click at [110, 233] on div "View State Registry Assign Inventory Manually" at bounding box center [500, 244] width 897 height 26
click at [104, 238] on link "View State Registry" at bounding box center [92, 240] width 61 height 10
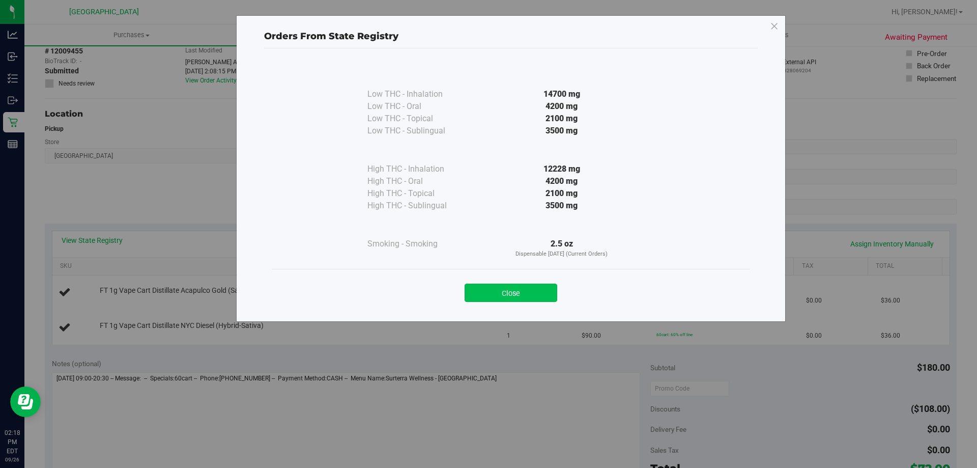
click at [509, 293] on button "Close" at bounding box center [511, 293] width 93 height 18
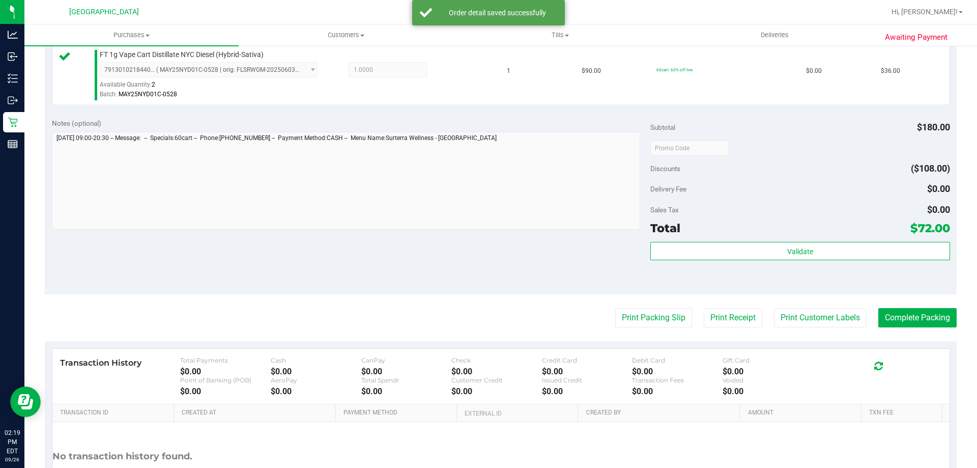
scroll to position [356, 0]
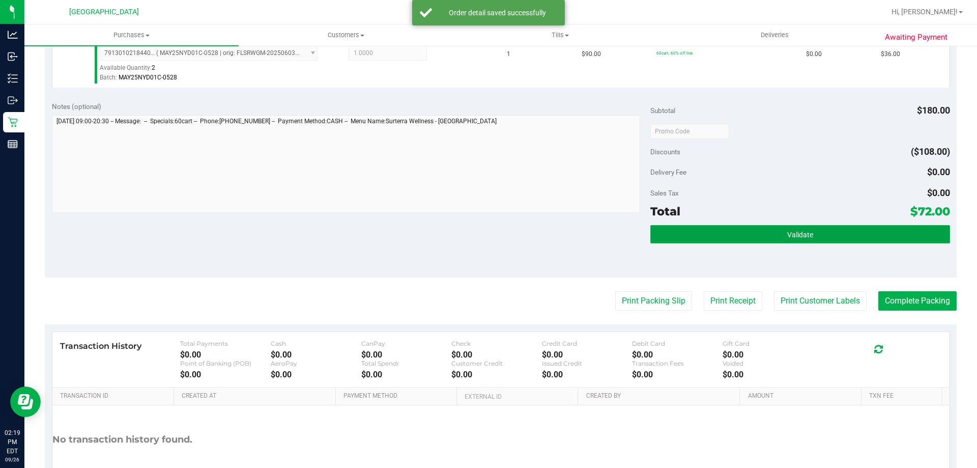
click at [778, 236] on button "Validate" at bounding box center [800, 234] width 299 height 18
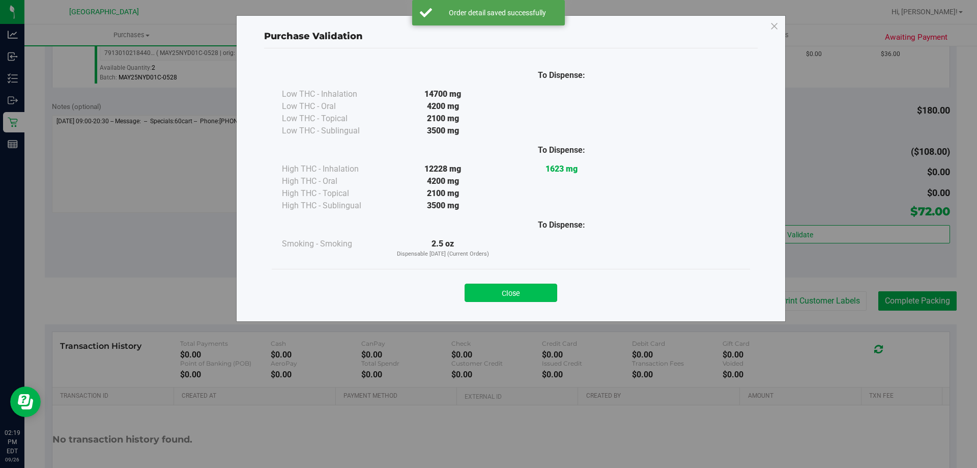
click at [513, 296] on button "Close" at bounding box center [511, 293] width 93 height 18
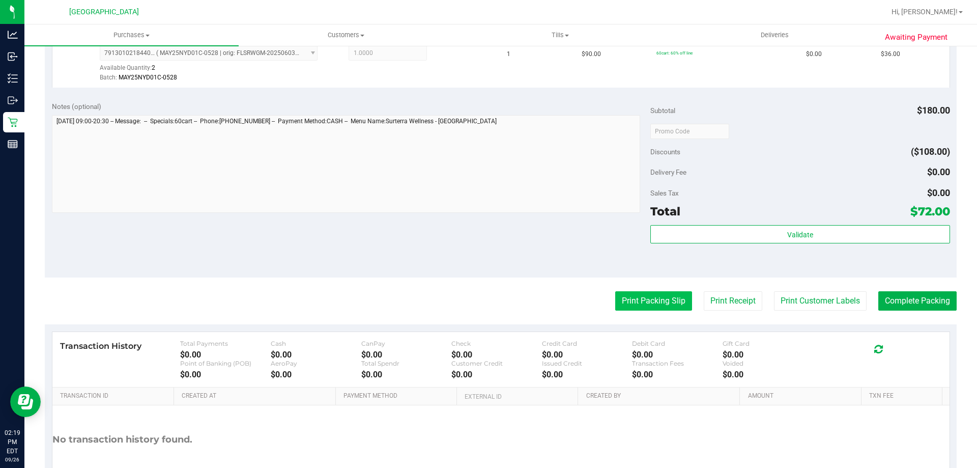
click at [605, 303] on div "Print Packing Slip Print Receipt Print Customer Labels Complete Packing" at bounding box center [501, 300] width 912 height 19
click at [615, 300] on button "Print Packing Slip" at bounding box center [653, 300] width 77 height 19
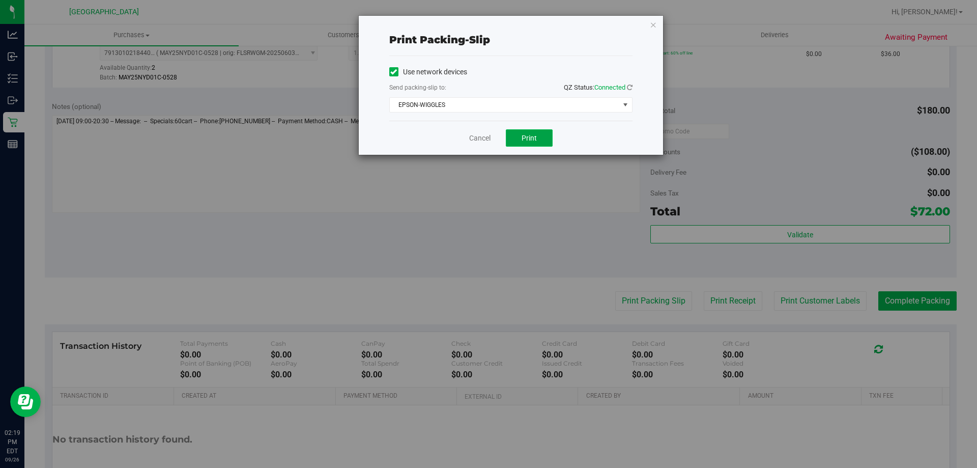
click at [533, 141] on span "Print" at bounding box center [529, 138] width 15 height 8
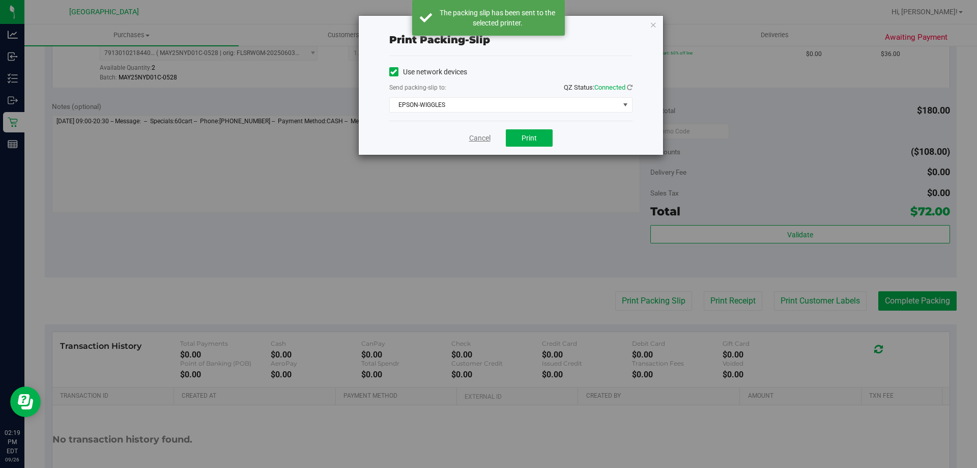
click at [489, 139] on link "Cancel" at bounding box center [479, 138] width 21 height 11
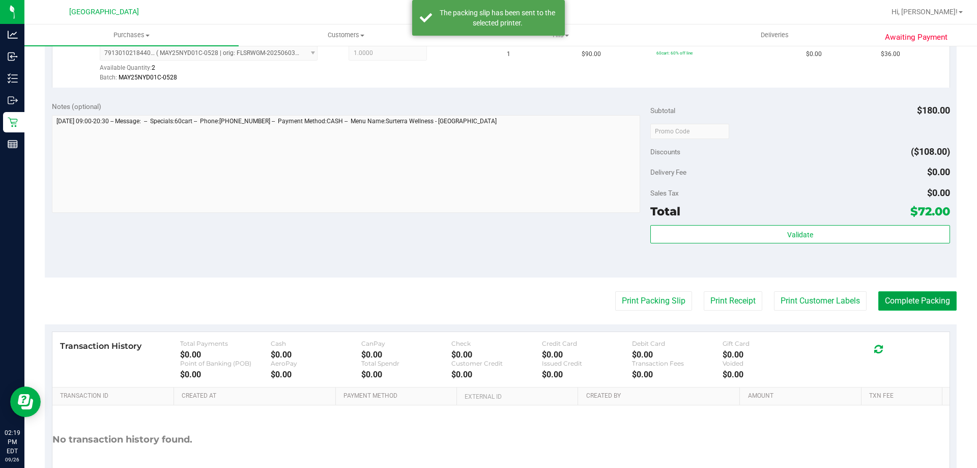
click at [907, 293] on button "Complete Packing" at bounding box center [918, 300] width 78 height 19
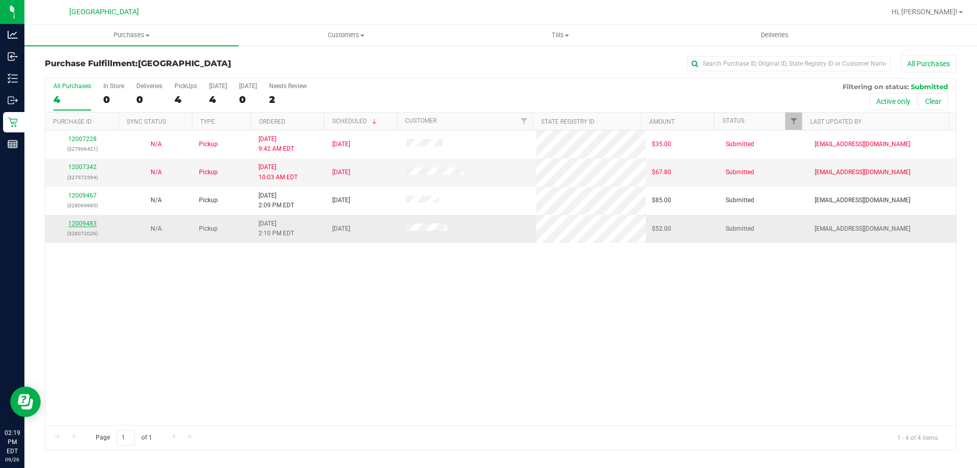
click at [88, 221] on link "12009483" at bounding box center [82, 223] width 29 height 7
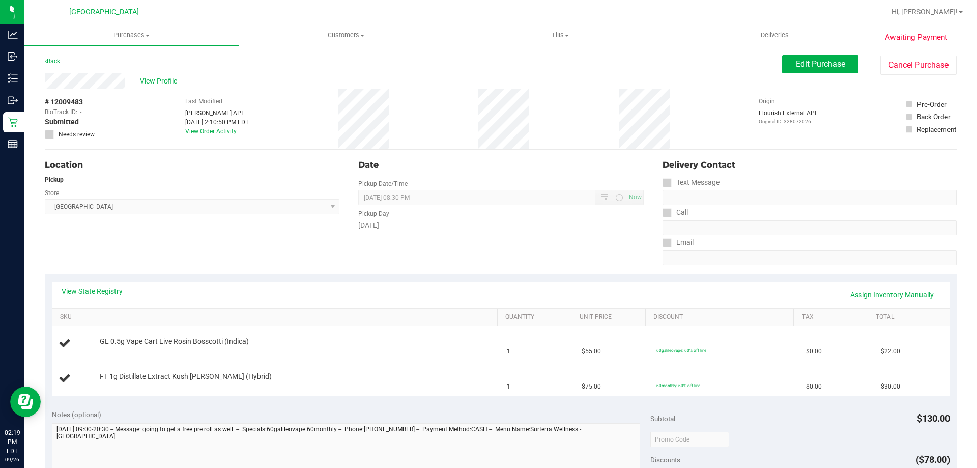
click at [107, 290] on link "View State Registry" at bounding box center [92, 291] width 61 height 10
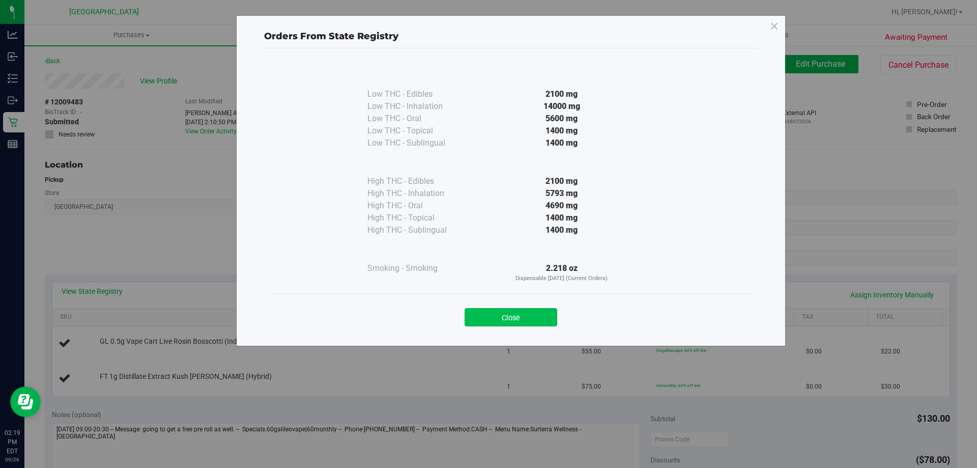
click at [525, 319] on button "Close" at bounding box center [511, 317] width 93 height 18
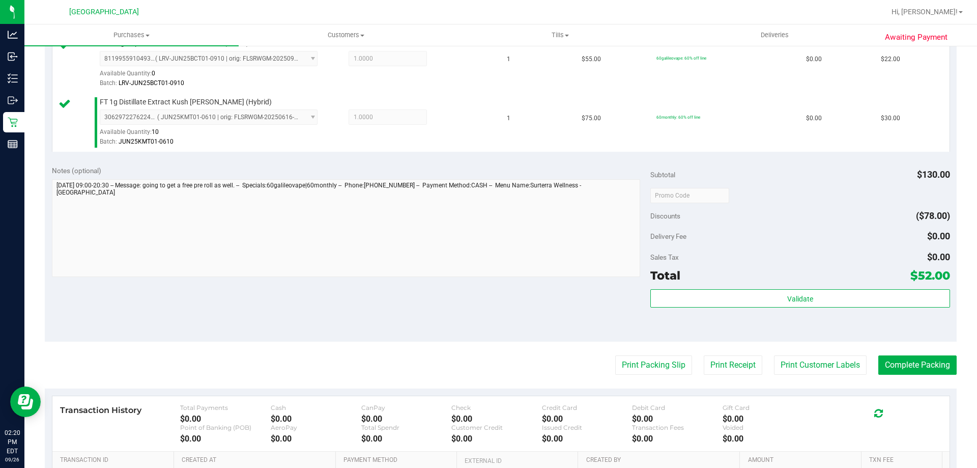
scroll to position [305, 0]
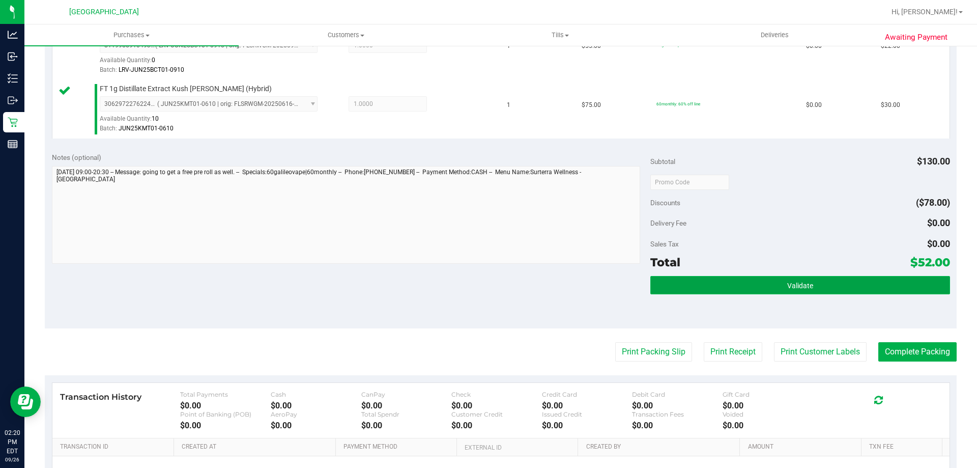
click at [731, 285] on button "Validate" at bounding box center [800, 285] width 299 height 18
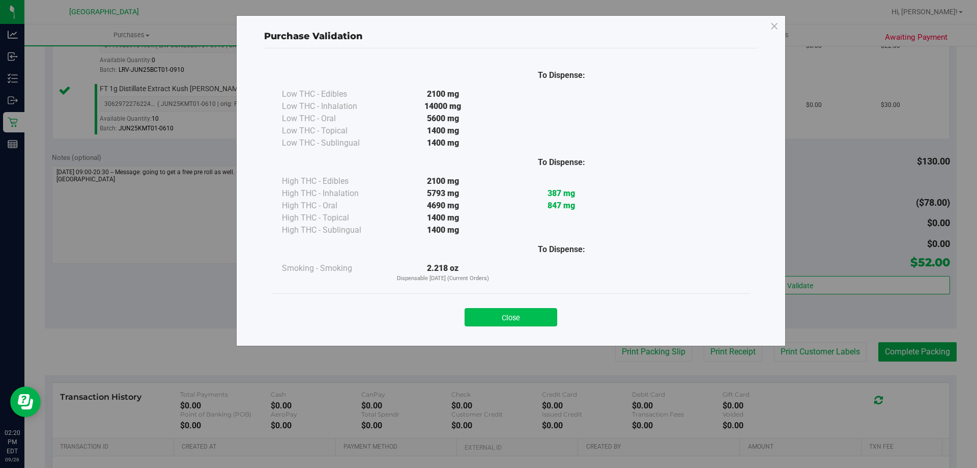
click at [546, 315] on button "Close" at bounding box center [511, 317] width 93 height 18
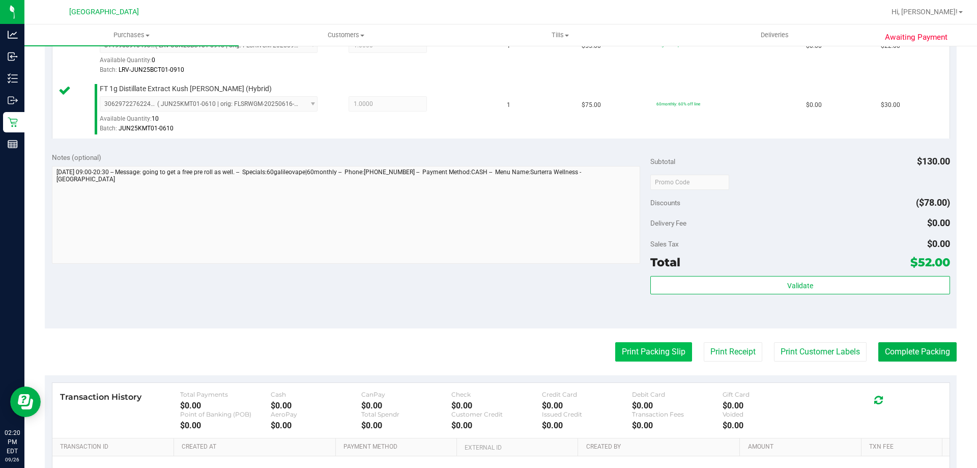
click at [651, 355] on button "Print Packing Slip" at bounding box center [653, 351] width 77 height 19
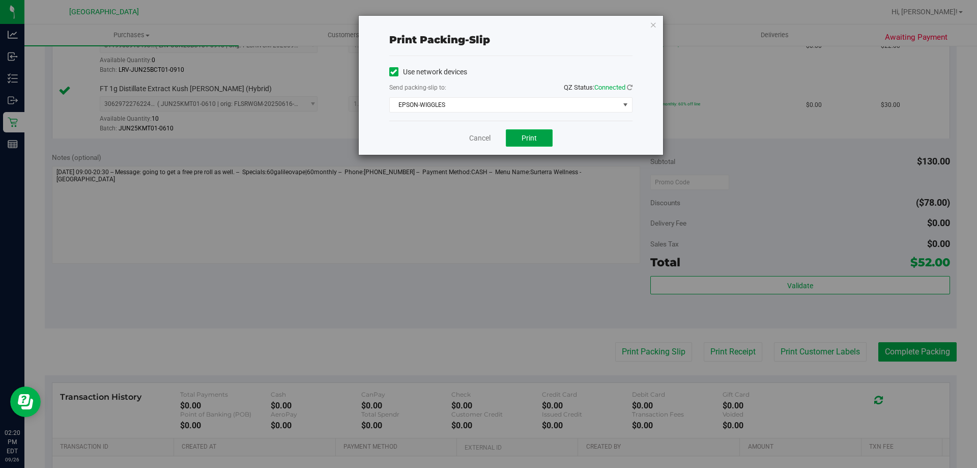
click at [527, 139] on span "Print" at bounding box center [529, 138] width 15 height 8
click at [484, 137] on link "Cancel" at bounding box center [479, 138] width 21 height 11
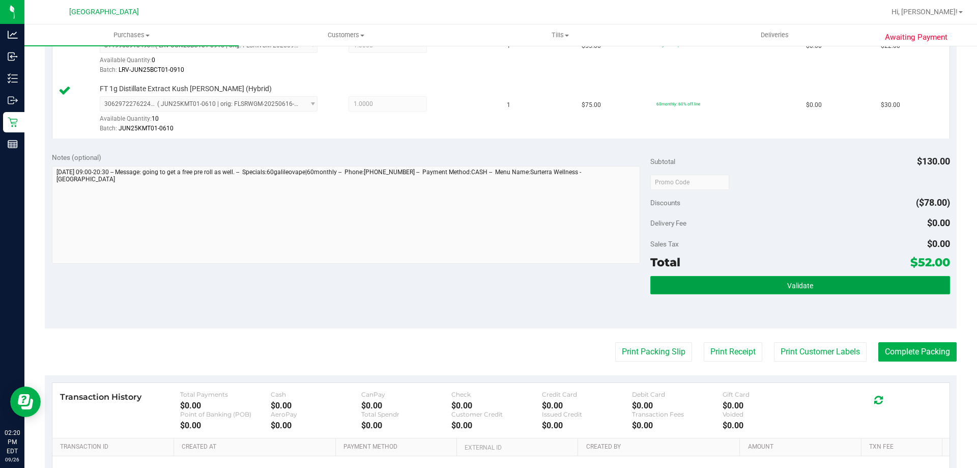
click at [737, 289] on button "Validate" at bounding box center [800, 285] width 299 height 18
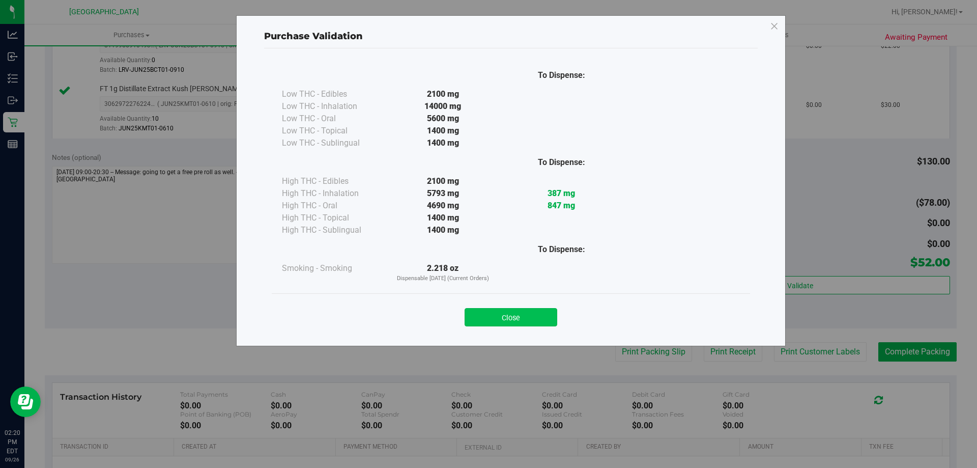
click at [499, 314] on button "Close" at bounding box center [511, 317] width 93 height 18
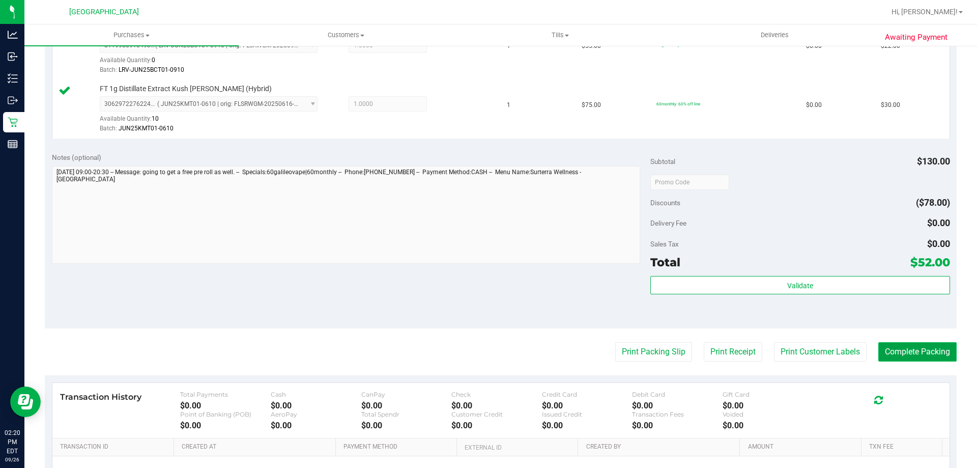
click at [903, 345] on button "Complete Packing" at bounding box center [918, 351] width 78 height 19
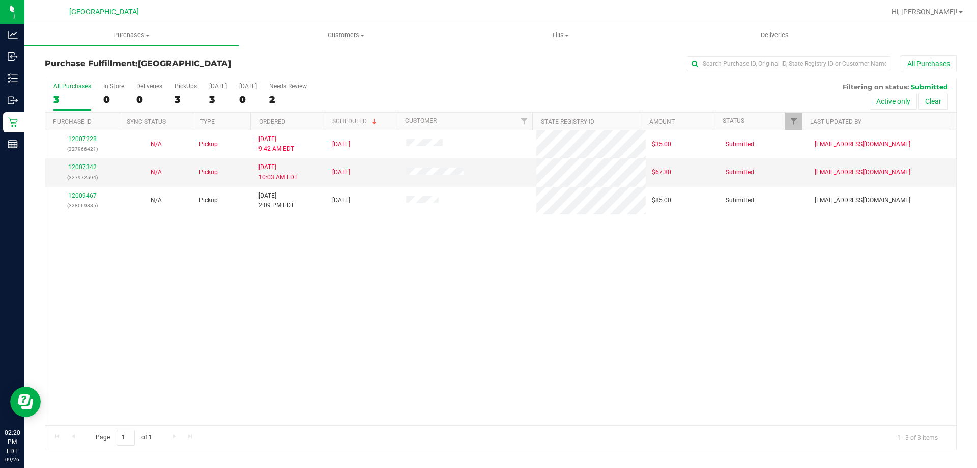
drag, startPoint x: 903, startPoint y: 345, endPoint x: 886, endPoint y: 359, distance: 21.7
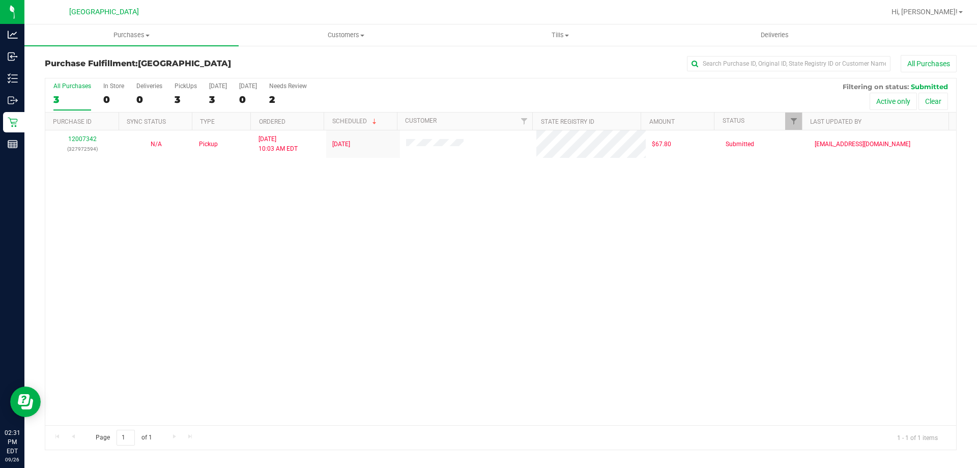
drag, startPoint x: 886, startPoint y: 359, endPoint x: 273, endPoint y: 188, distance: 636.3
click at [579, 269] on div "12007342 (327972594) N/A Pickup [DATE] 10:03 AM EDT 9/26/2025 $67.80 Submitted …" at bounding box center [500, 277] width 911 height 295
click at [145, 36] on span "Purchases" at bounding box center [131, 35] width 214 height 9
click at [122, 72] on li "Fulfillment" at bounding box center [131, 74] width 214 height 12
click at [526, 244] on div "12007342 (327972594) N/A Pickup [DATE] 10:03 AM EDT 9/26/2025 $67.80 Submitted …" at bounding box center [500, 277] width 911 height 295
